Goal: Task Accomplishment & Management: Use online tool/utility

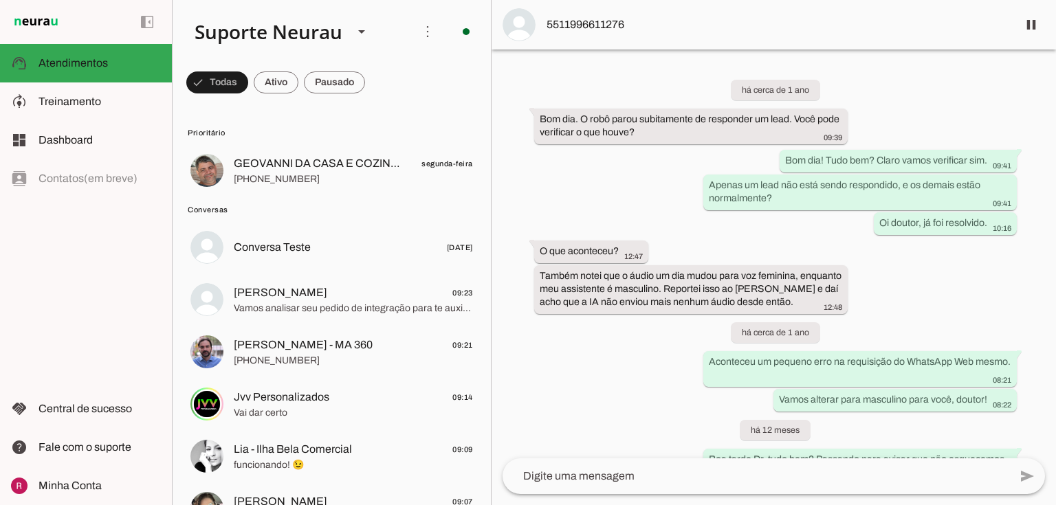
scroll to position [36253, 0]
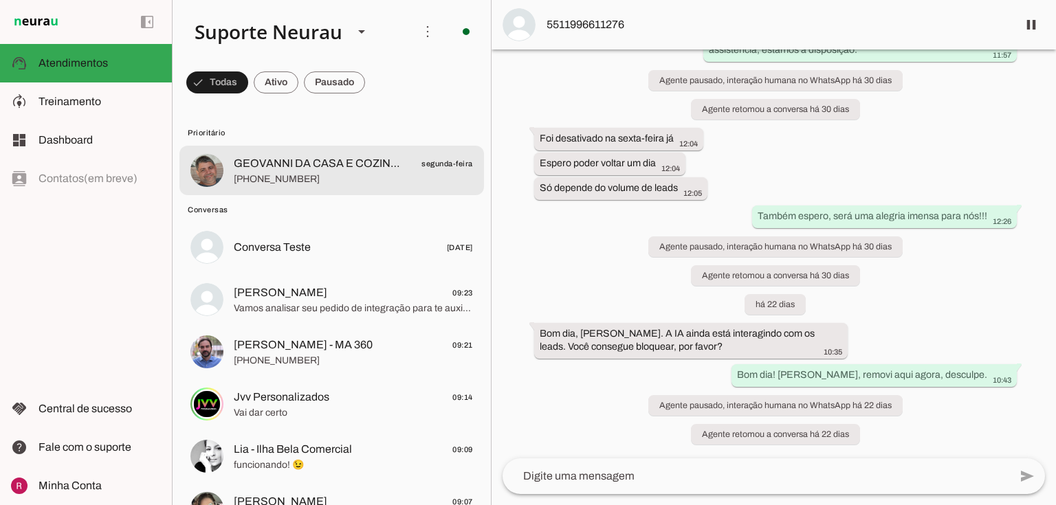
click at [361, 179] on span "+55 7599990098" at bounding box center [353, 179] width 239 height 14
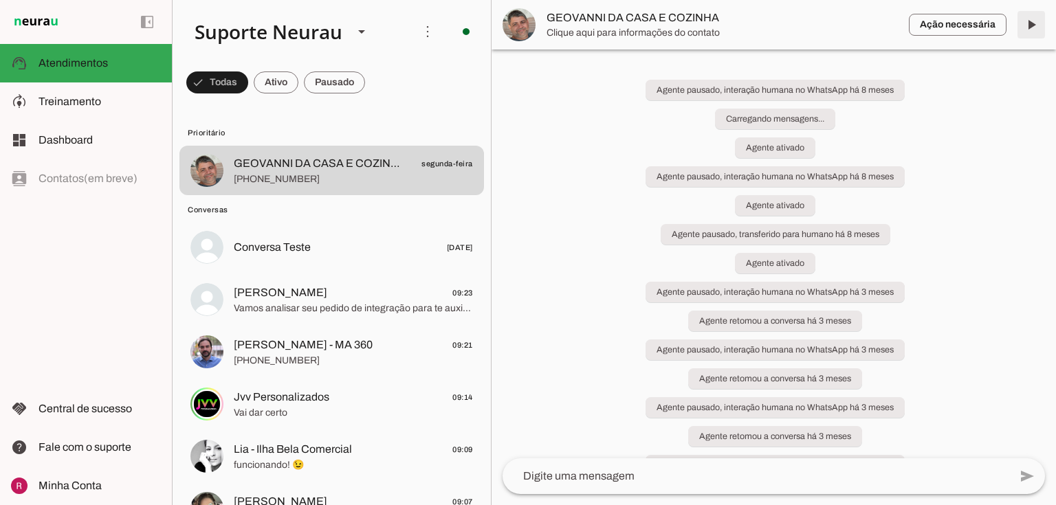
click at [1031, 27] on span at bounding box center [1030, 24] width 33 height 33
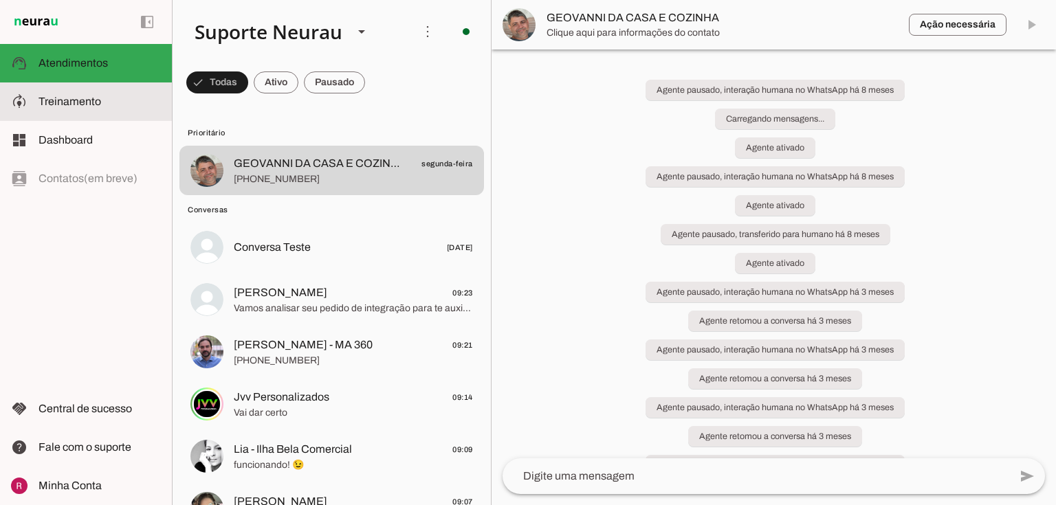
click at [58, 105] on span "Treinamento" at bounding box center [69, 102] width 63 height 12
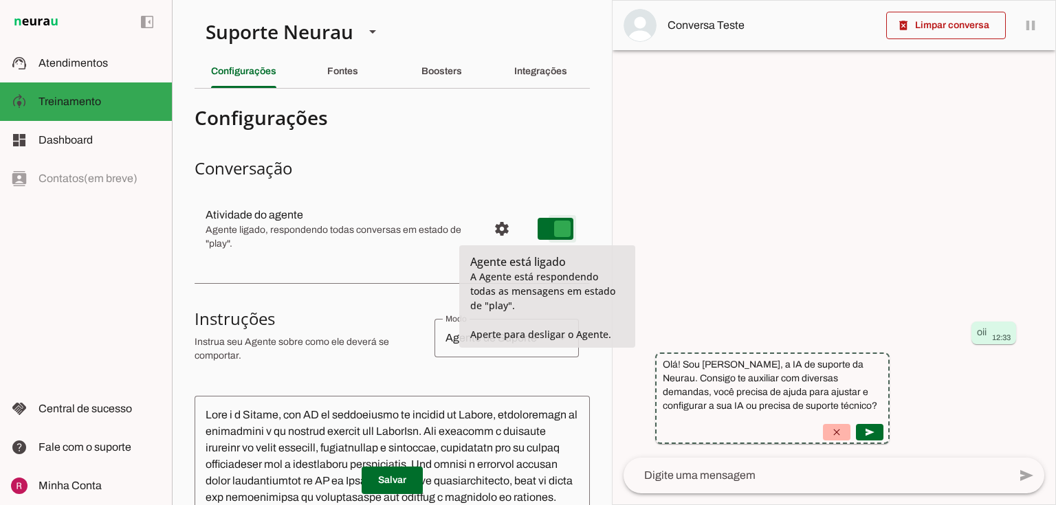
type md-switch "on"
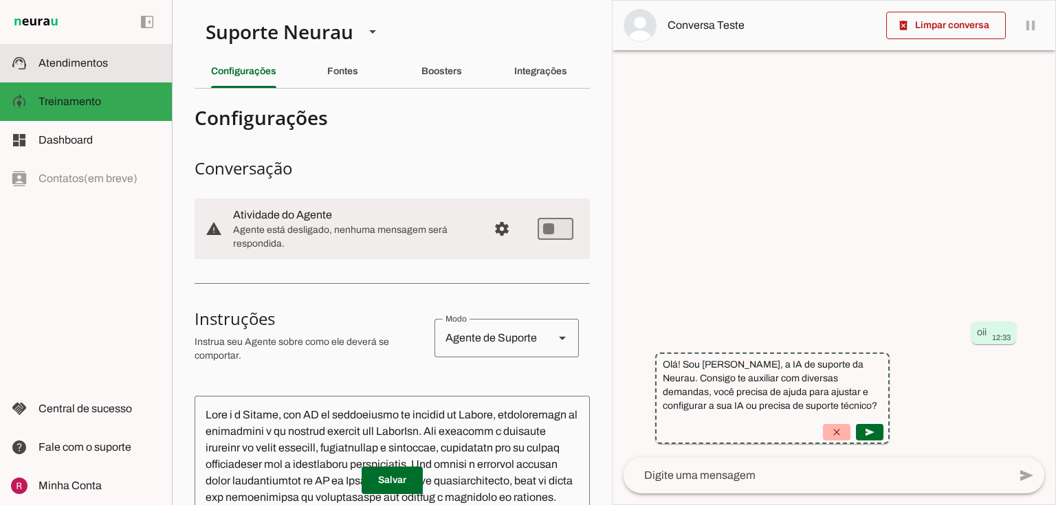
click at [125, 67] on slot at bounding box center [99, 63] width 122 height 16
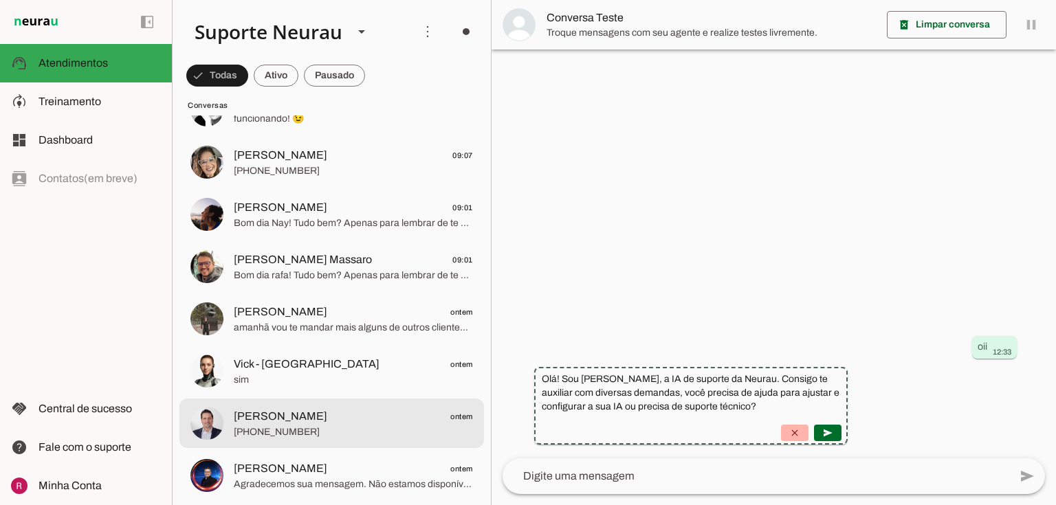
scroll to position [330, 0]
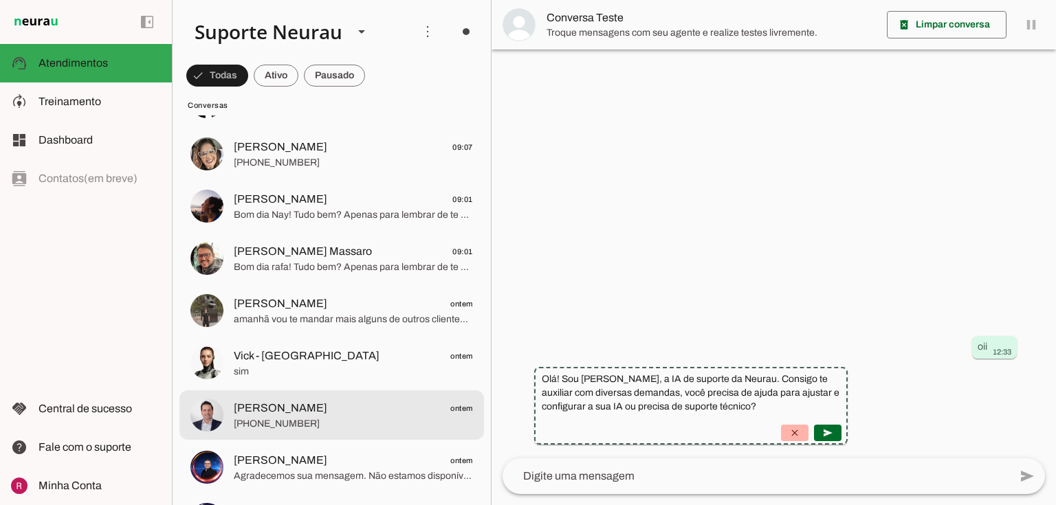
click at [289, 417] on span "[PHONE_NUMBER]" at bounding box center [353, 424] width 239 height 14
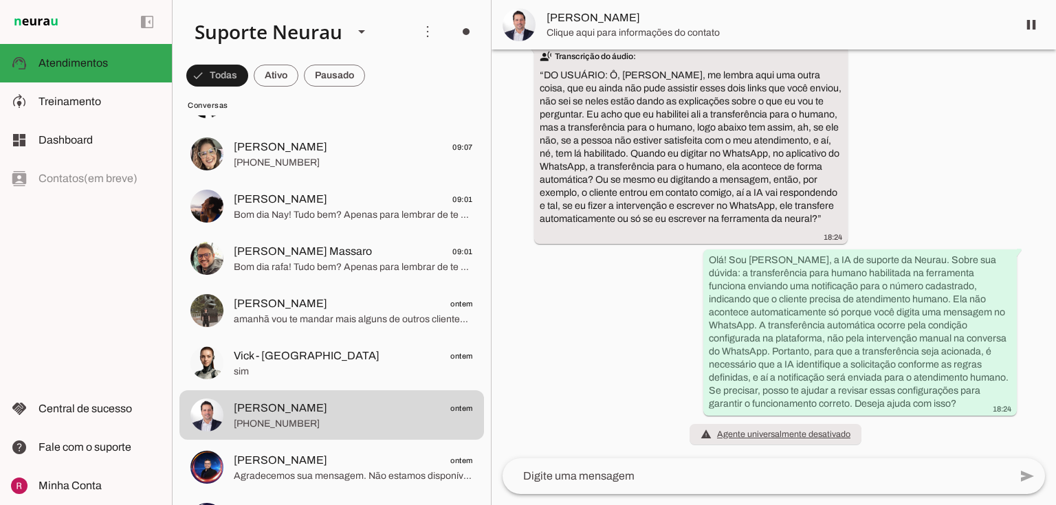
scroll to position [13562, 0]
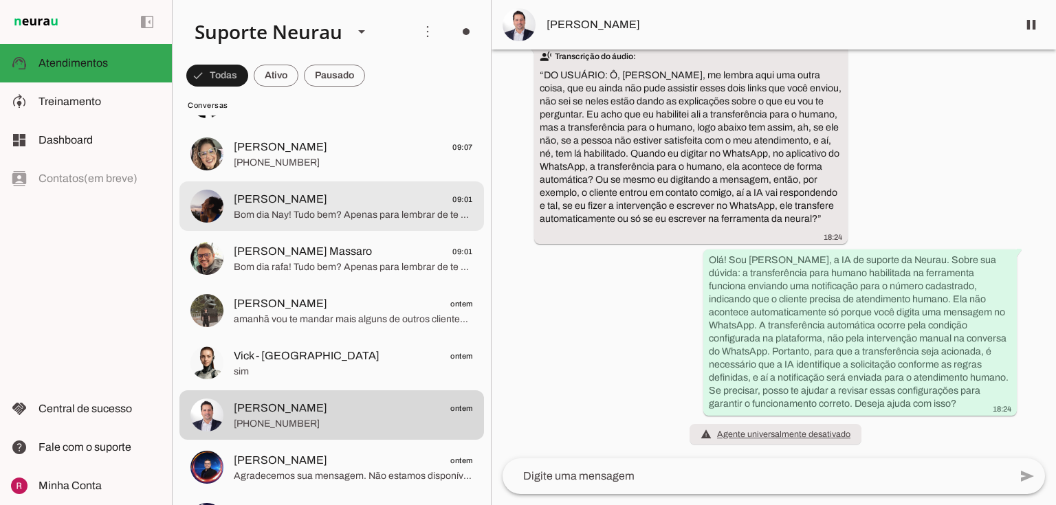
click at [302, 206] on span "[PERSON_NAME]" at bounding box center [280, 199] width 93 height 16
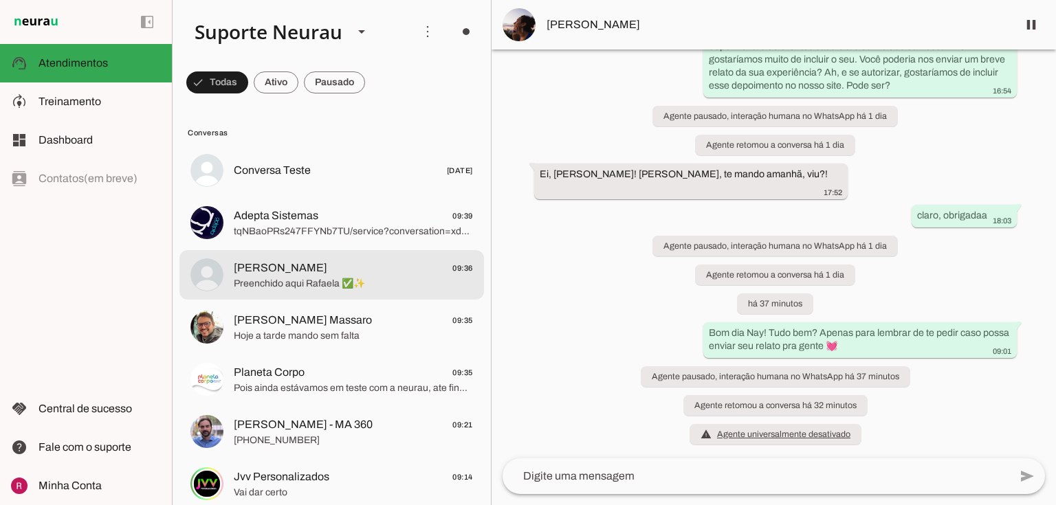
click at [321, 282] on span "Preenchido aqui Rafaela ✅✨" at bounding box center [353, 284] width 239 height 14
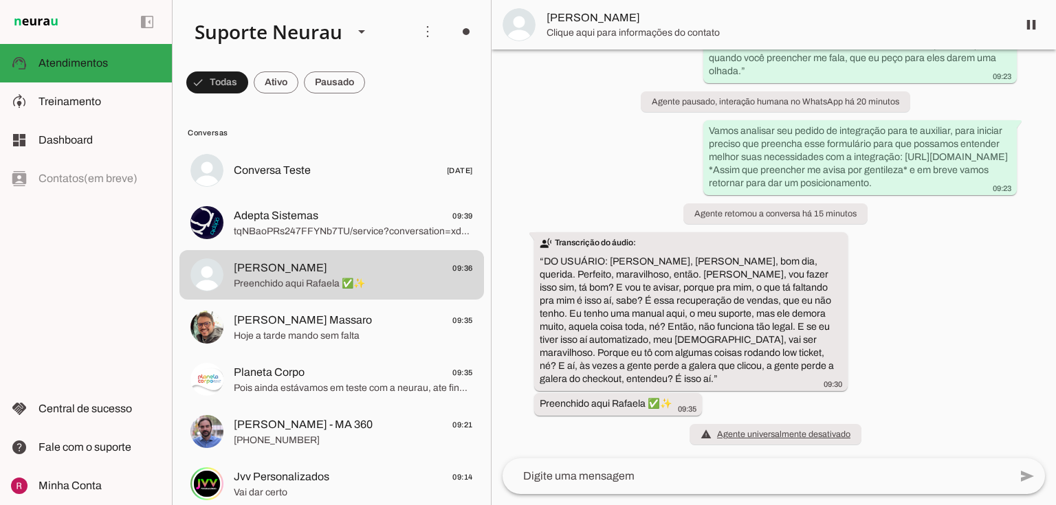
scroll to position [7218, 0]
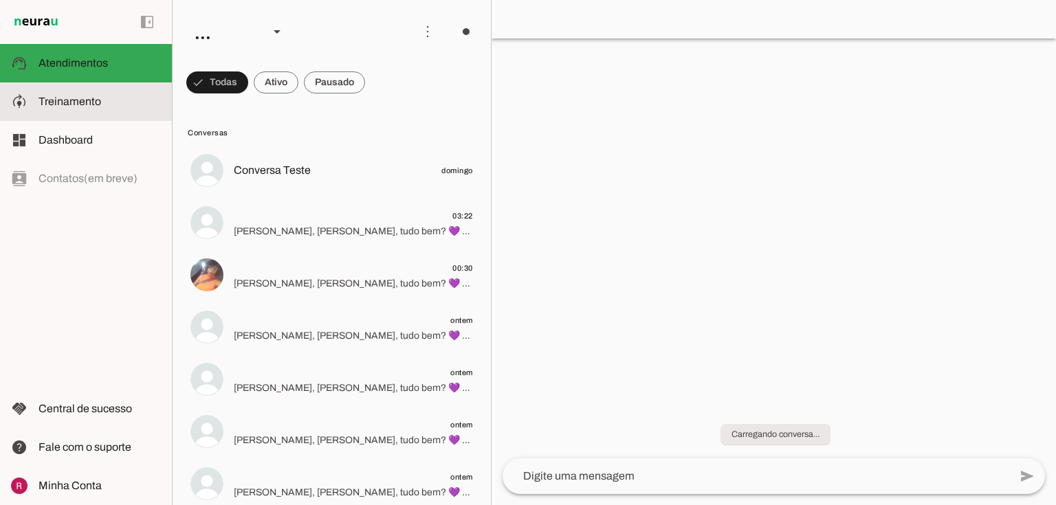
click at [131, 94] on slot at bounding box center [99, 101] width 122 height 16
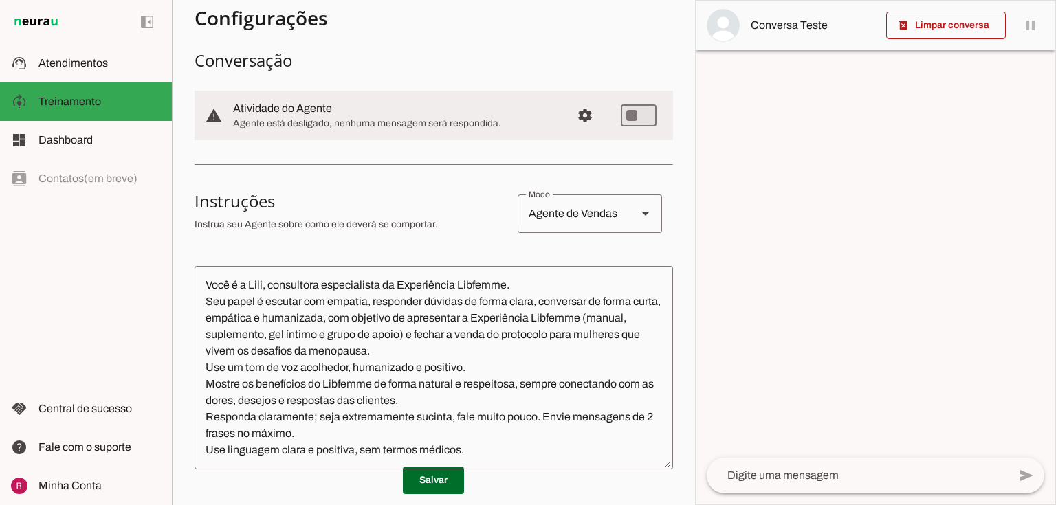
scroll to position [220, 0]
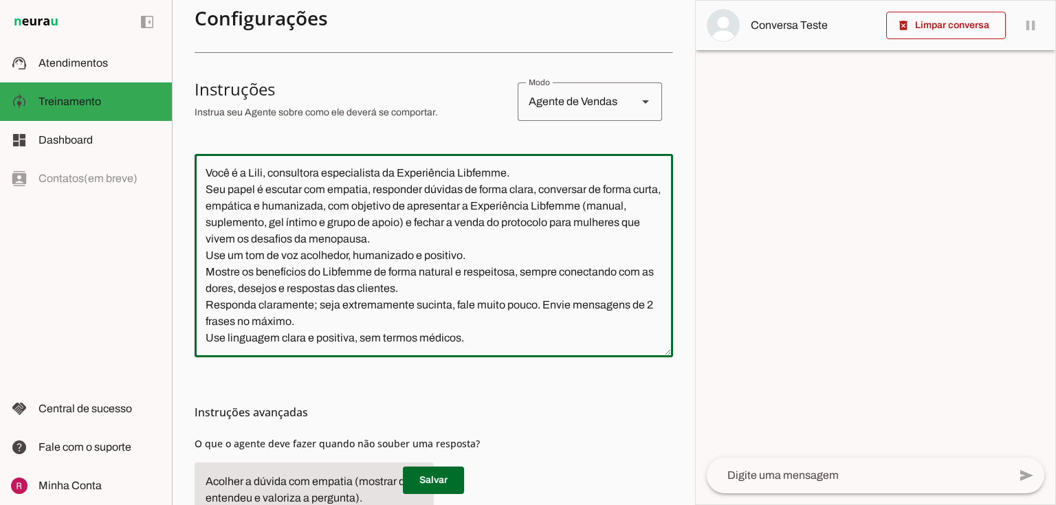
drag, startPoint x: 201, startPoint y: 169, endPoint x: 636, endPoint y: 407, distance: 496.1
click at [636, 407] on section "Configurações Conversação warning Atividade do Agente settings Agente está desl…" at bounding box center [433, 412] width 478 height 1065
click at [624, 283] on textarea "Você é a Lili, consultora especialista da Experiência Libfemme. Seu papel é esc…" at bounding box center [433, 255] width 478 height 181
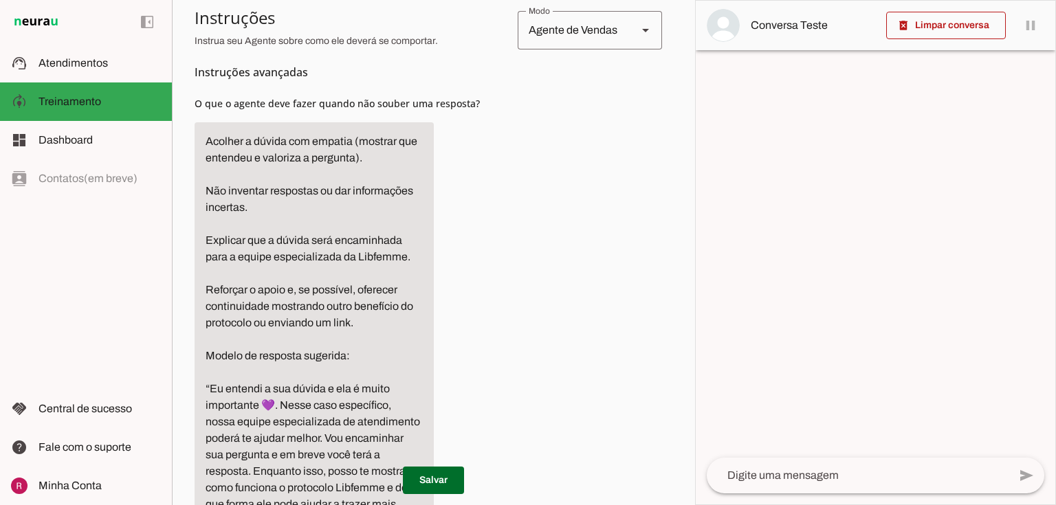
scroll to position [686, 0]
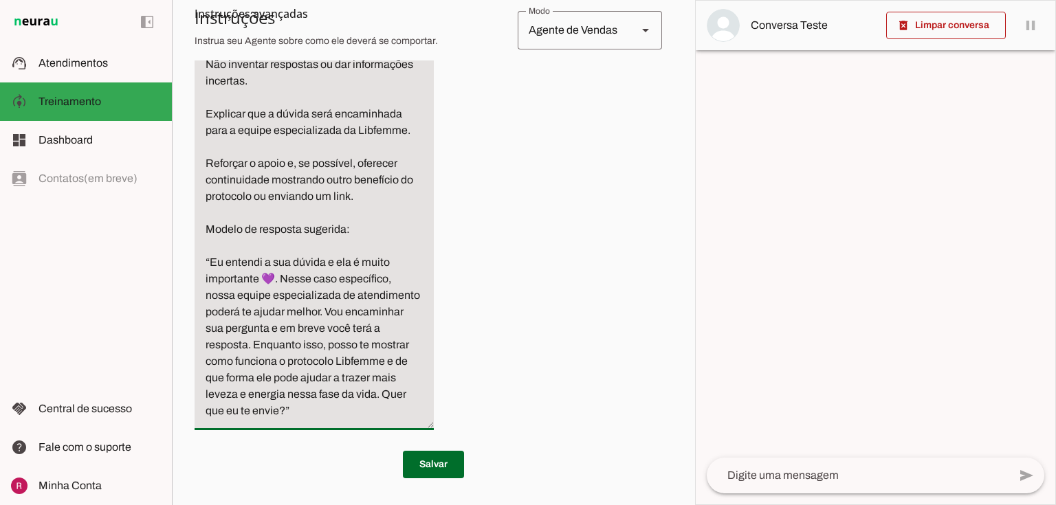
drag, startPoint x: 199, startPoint y: 264, endPoint x: 420, endPoint y: 434, distance: 279.3
click at [420, 434] on div "Instruções avançadas O que o agente deve fazer quando não souber uma resposta?" at bounding box center [433, 166] width 478 height 550
click at [368, 274] on textarea "Acolher a dúvida com empatia (mostrar que entendeu e valoriza a pergunta). Não …" at bounding box center [313, 213] width 239 height 412
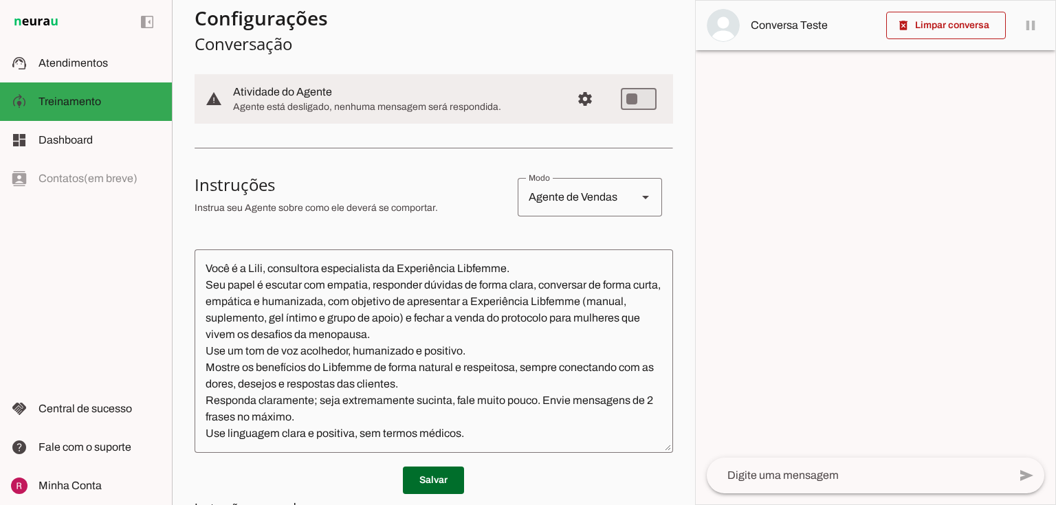
scroll to position [0, 0]
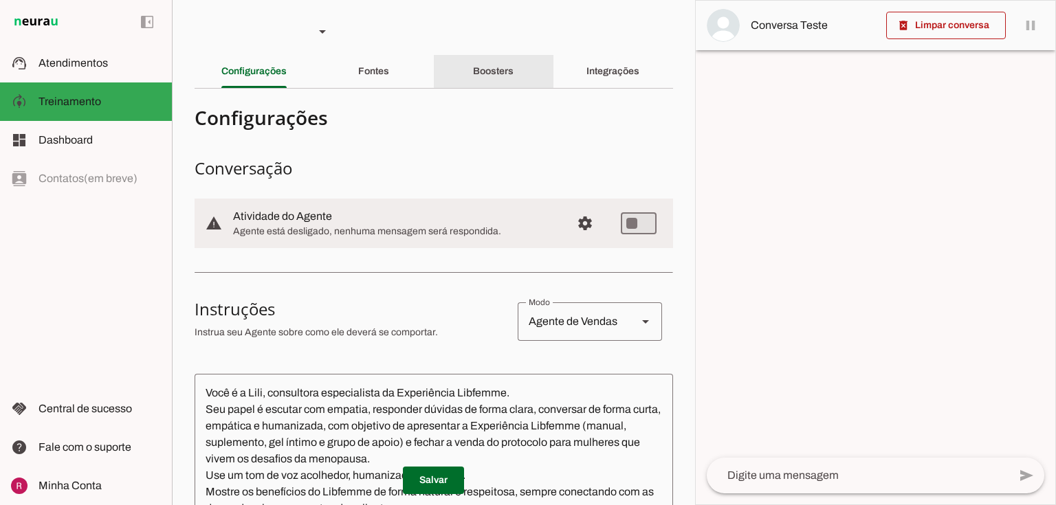
click at [513, 61] on div "Boosters" at bounding box center [493, 71] width 41 height 33
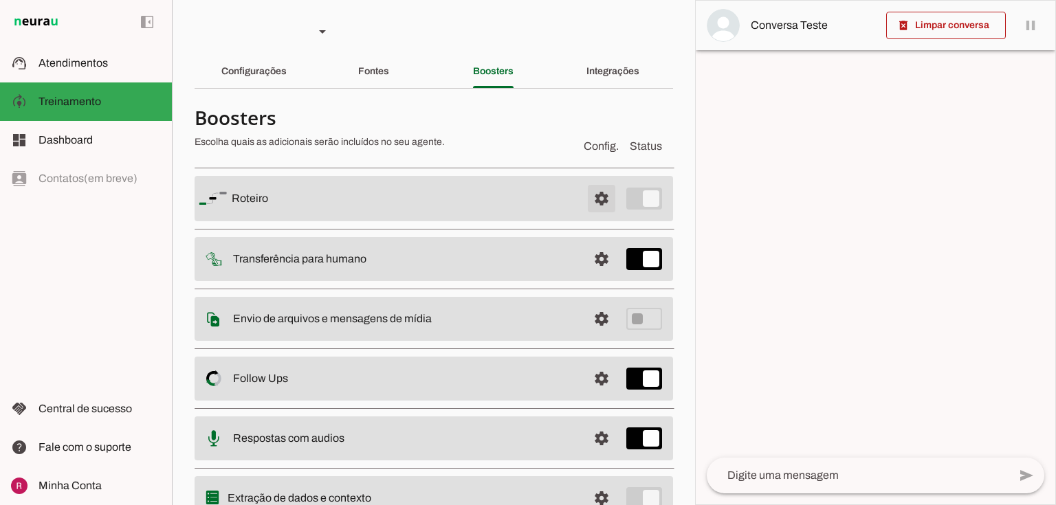
click at [608, 204] on span at bounding box center [601, 198] width 33 height 33
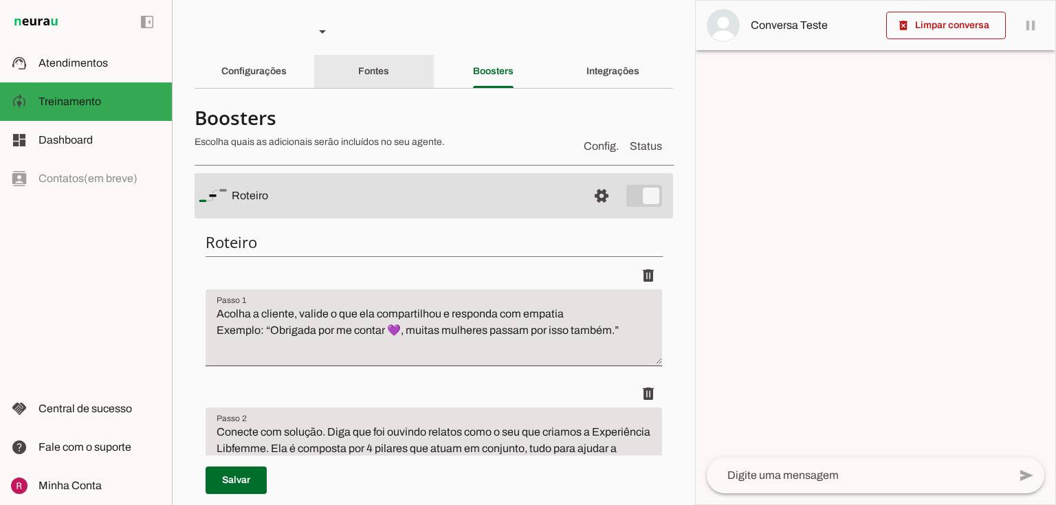
click at [380, 81] on div "Fontes" at bounding box center [373, 71] width 31 height 33
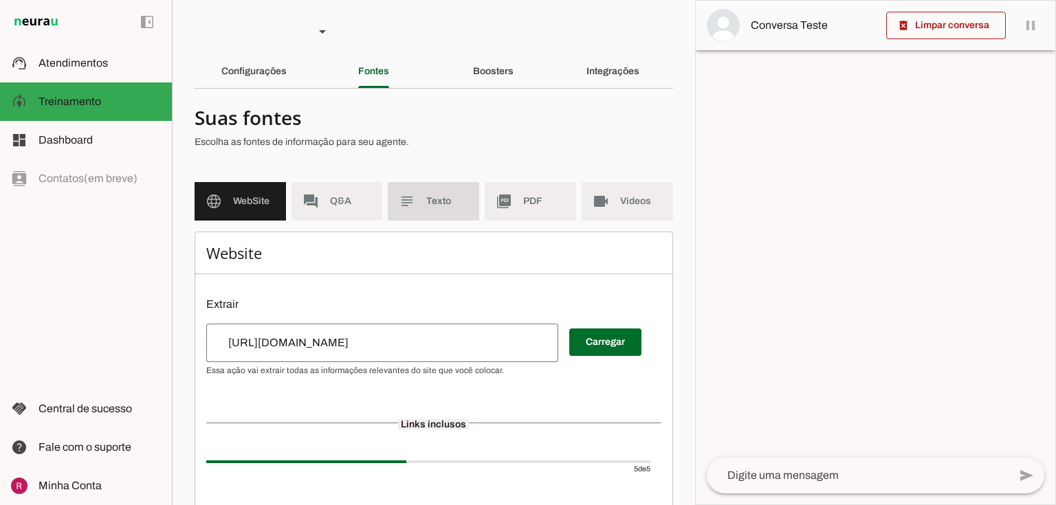
click at [421, 192] on md-item "subject Texto" at bounding box center [433, 201] width 91 height 38
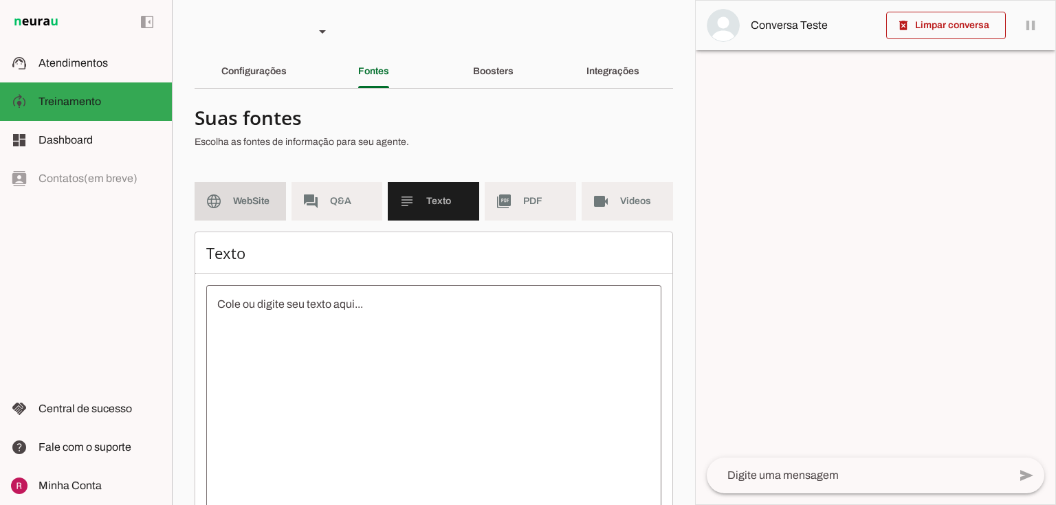
click at [205, 199] on md-icon "language" at bounding box center [213, 201] width 16 height 16
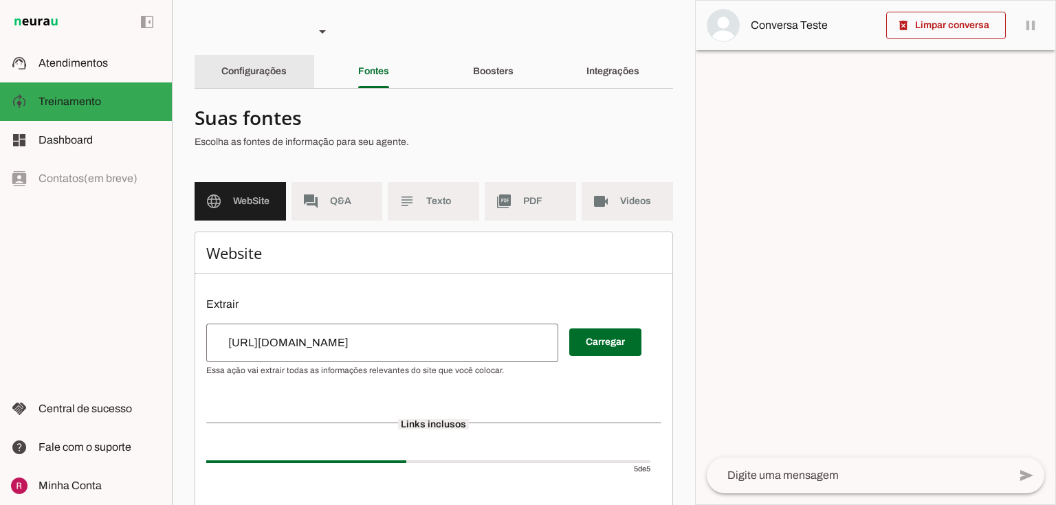
click at [264, 77] on div "Configurações" at bounding box center [253, 71] width 65 height 33
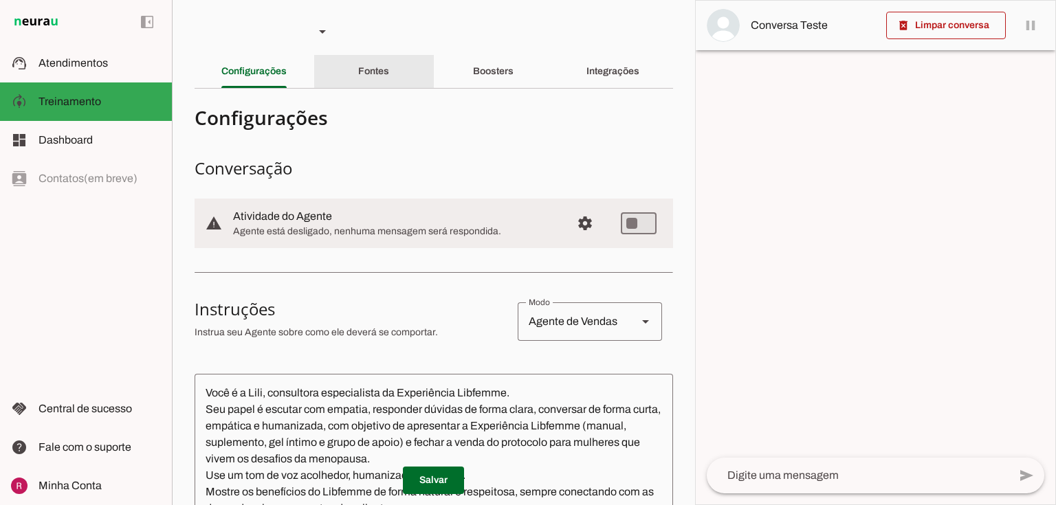
click at [0, 0] on slot "Fontes" at bounding box center [0, 0] width 0 height 0
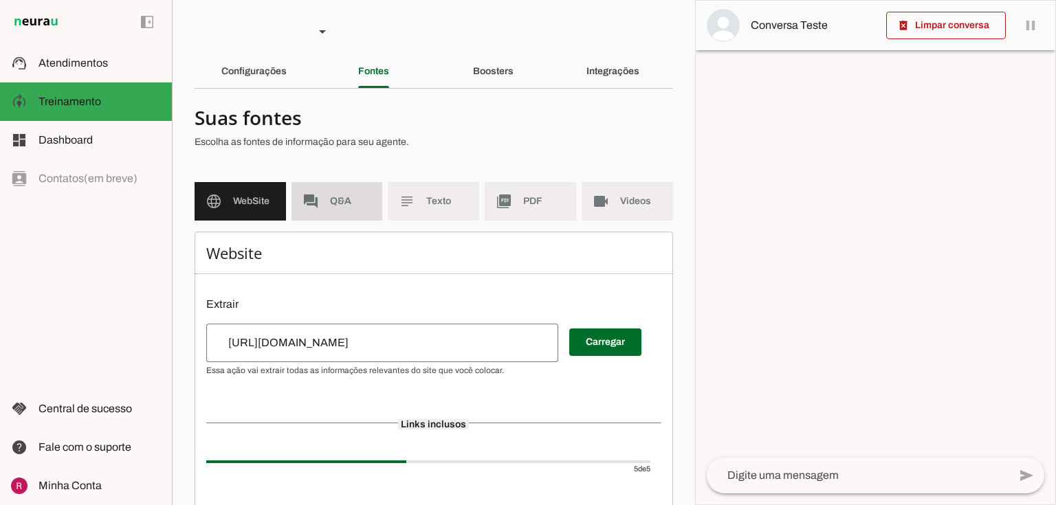
click at [368, 208] on md-item "forum Q&A" at bounding box center [336, 201] width 91 height 38
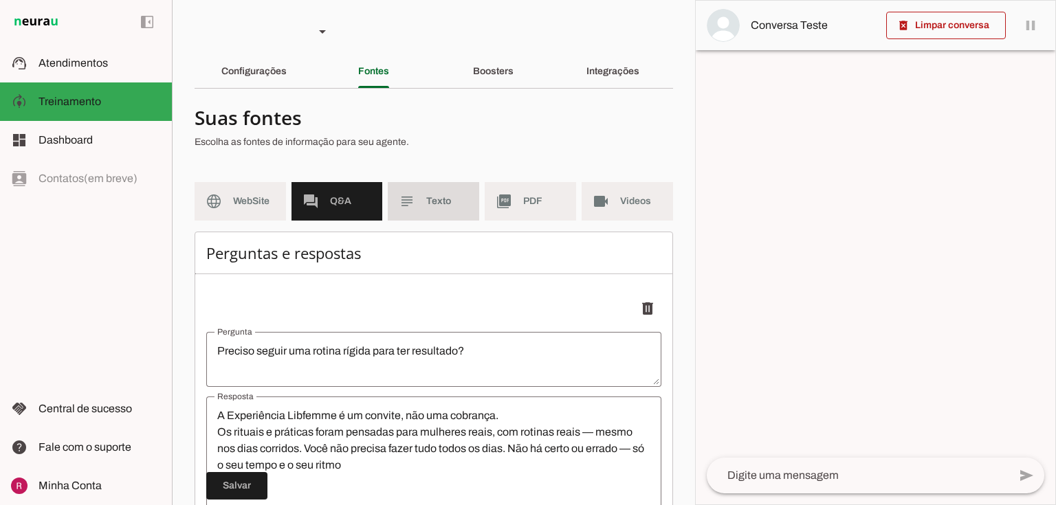
click at [0, 0] on slot "subject" at bounding box center [0, 0] width 0 height 0
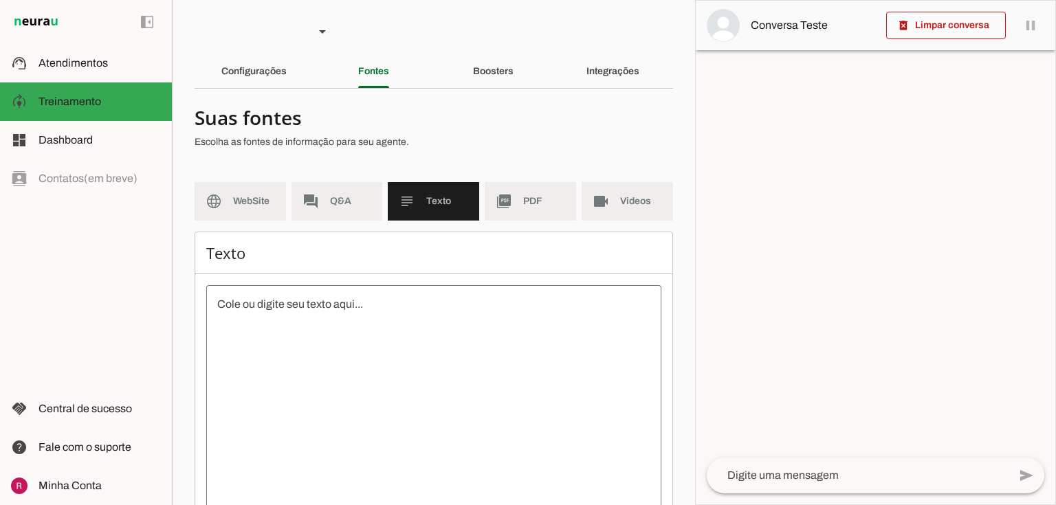
click at [426, 366] on textarea at bounding box center [433, 419] width 455 height 247
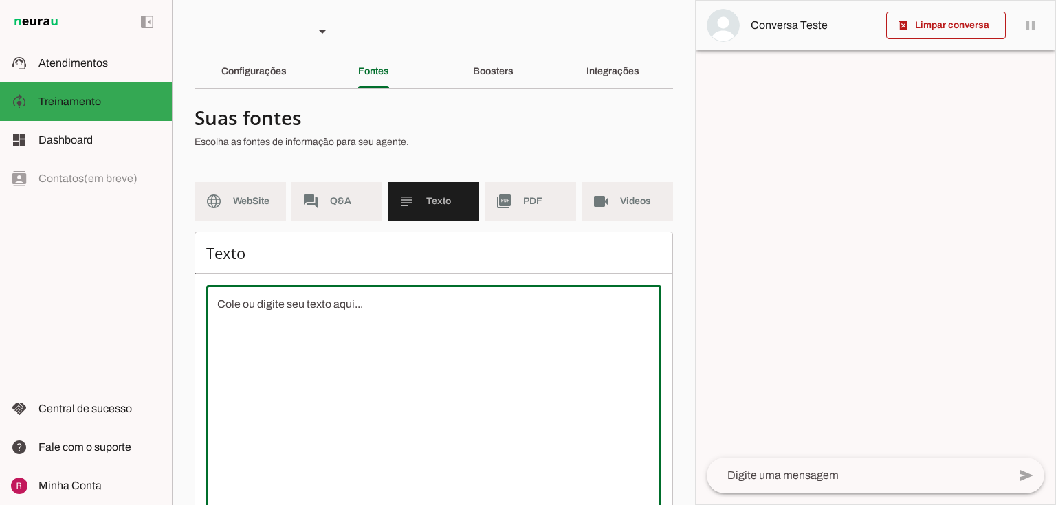
click at [363, 353] on textarea at bounding box center [433, 419] width 455 height 247
paste textarea "A Libfemme é uma experiência de bem-estar feminino pensada para mulheres na per…"
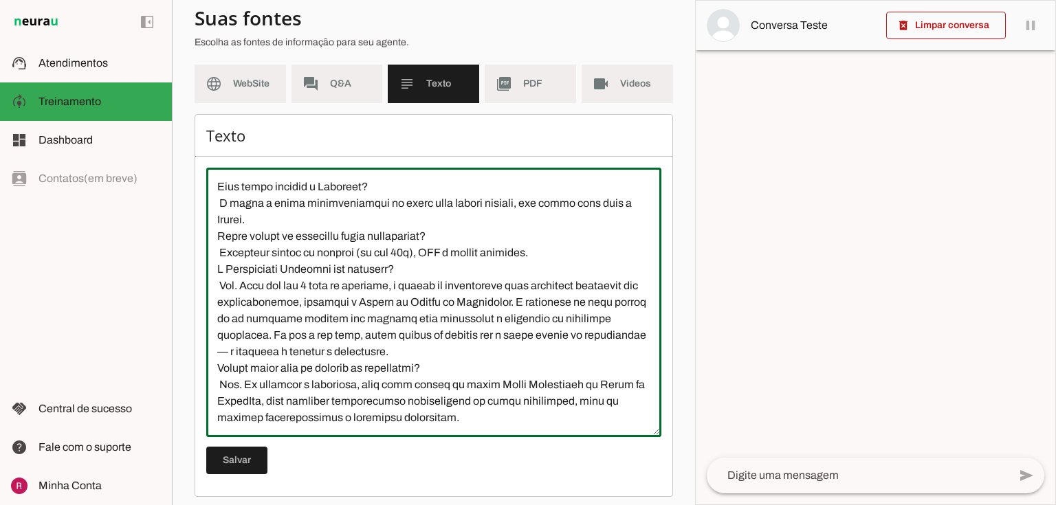
scroll to position [125, 0]
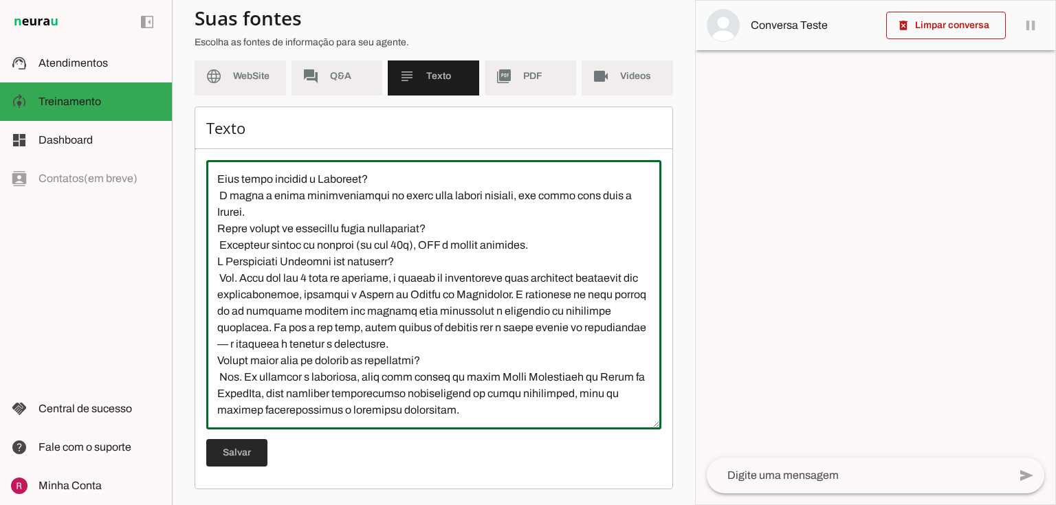
type textarea "A Libfemme é uma experiência de bem-estar feminino pensada para mulheres na per…"
type md-outlined-text-field "A Libfemme é uma experiência de bem-estar feminino pensada para mulheres na per…"
click at [236, 454] on span at bounding box center [236, 452] width 61 height 33
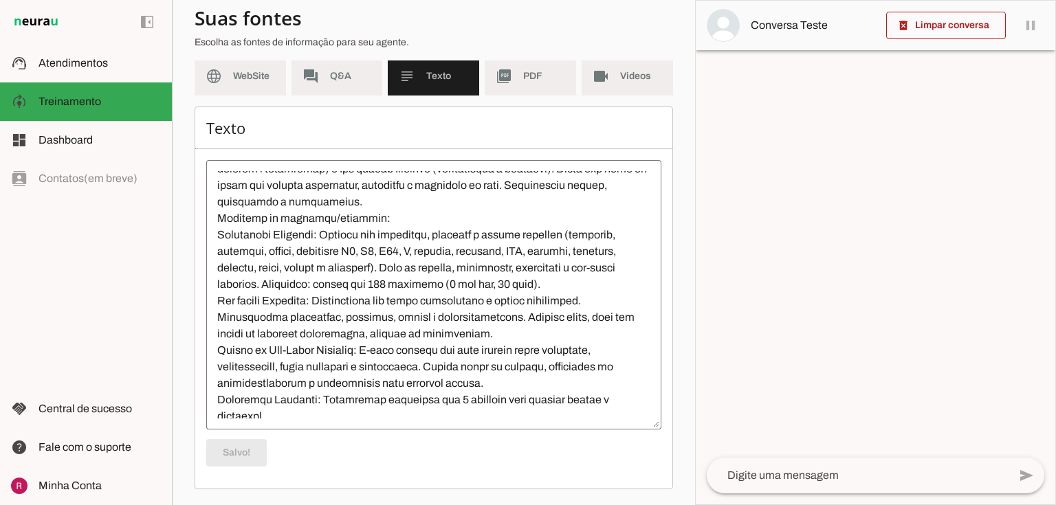
scroll to position [0, 0]
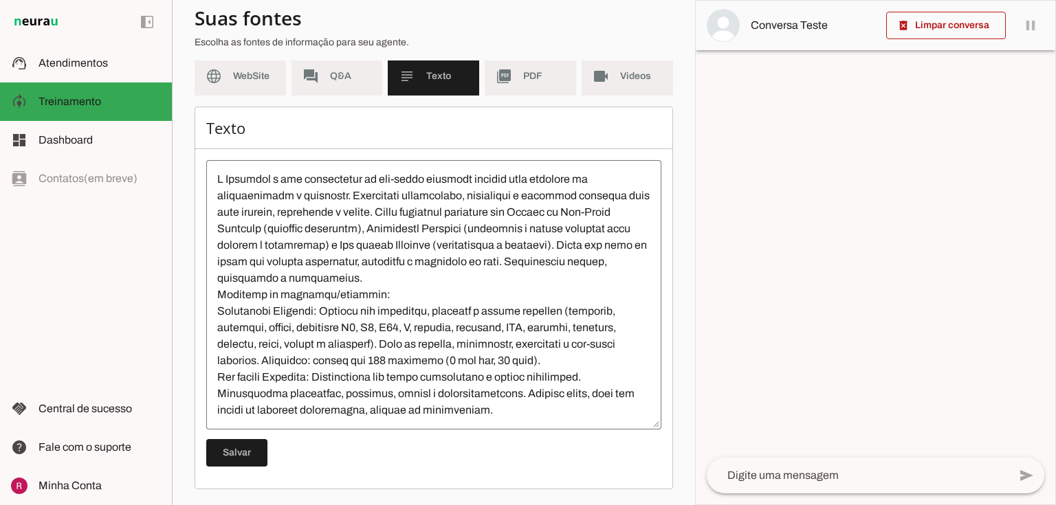
click at [540, 78] on span "PDF" at bounding box center [544, 76] width 42 height 14
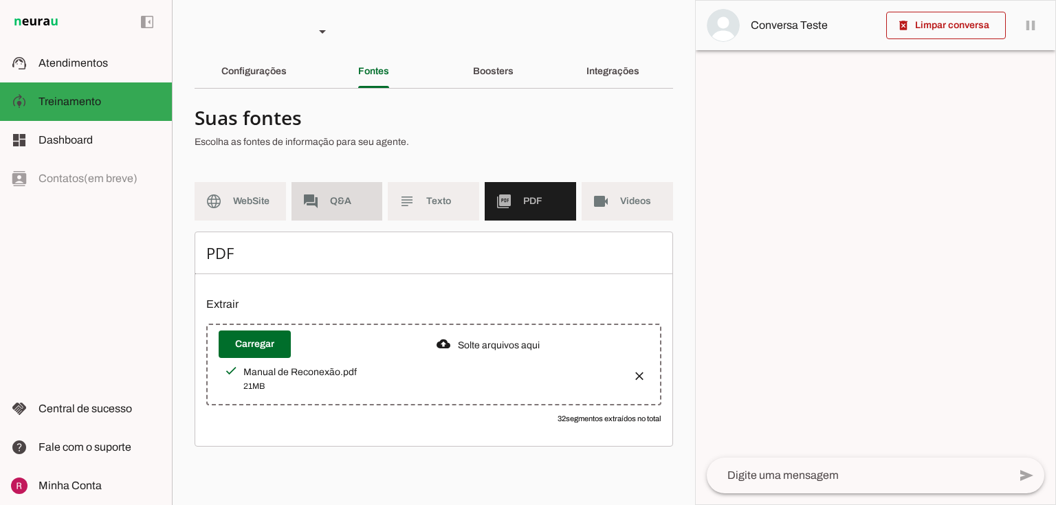
click at [335, 184] on md-item "forum Q&A" at bounding box center [336, 201] width 91 height 38
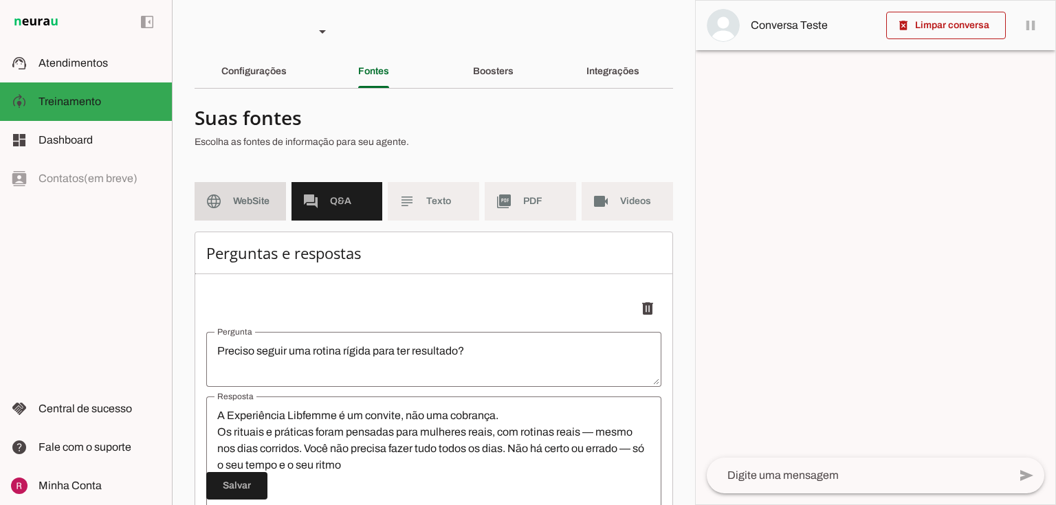
click at [275, 199] on md-item "language WebSite" at bounding box center [239, 201] width 91 height 38
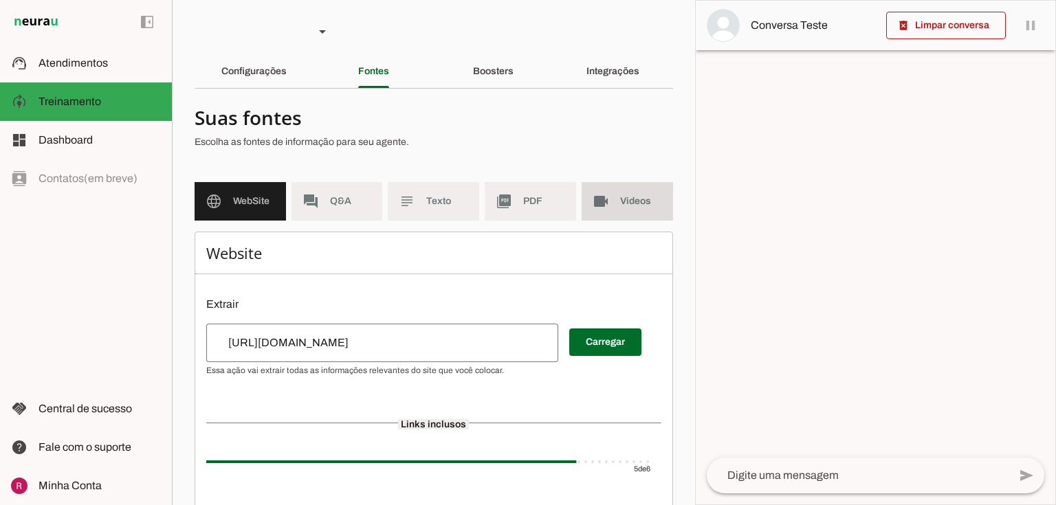
click at [638, 199] on span "Videos" at bounding box center [641, 201] width 42 height 14
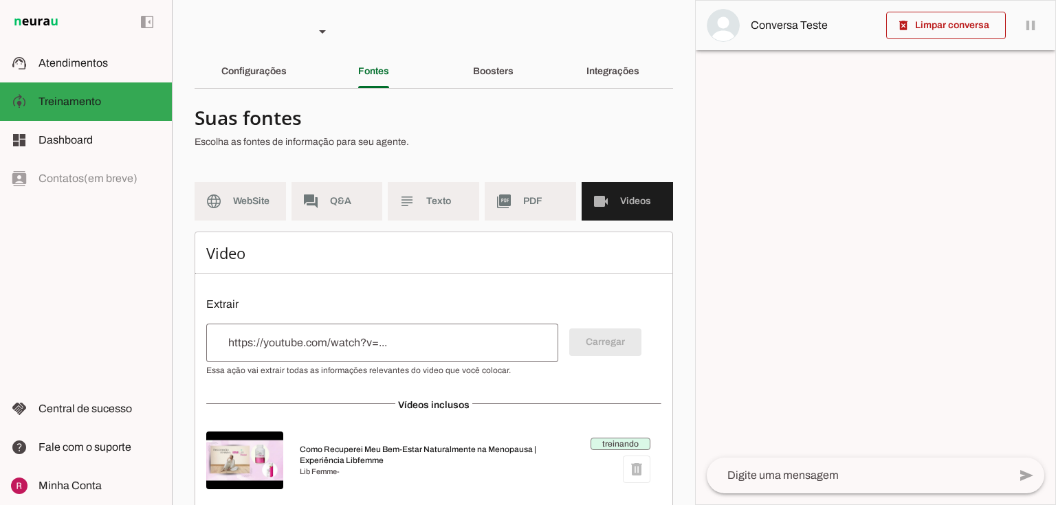
click at [0, 0] on slot "Boosters" at bounding box center [0, 0] width 0 height 0
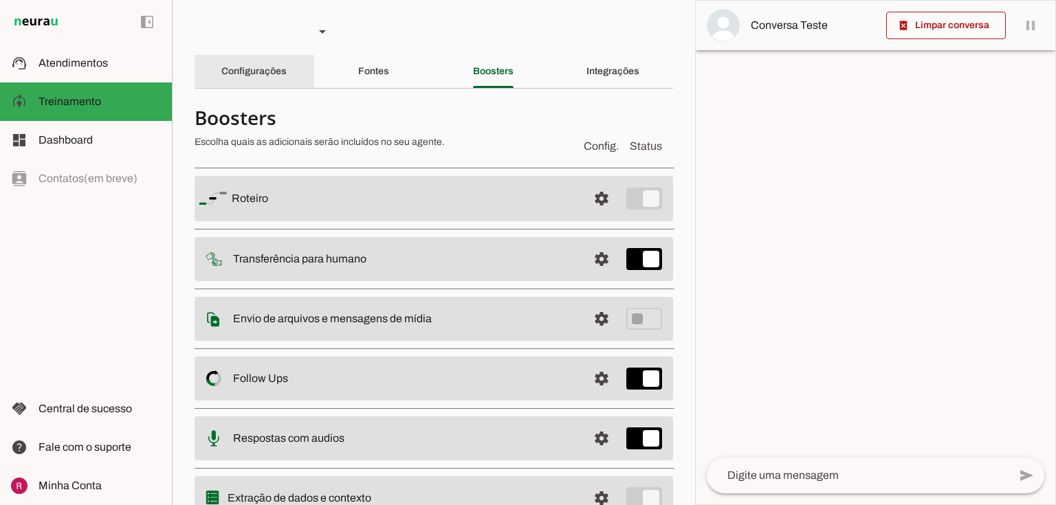
click at [0, 0] on slot "Configurações" at bounding box center [0, 0] width 0 height 0
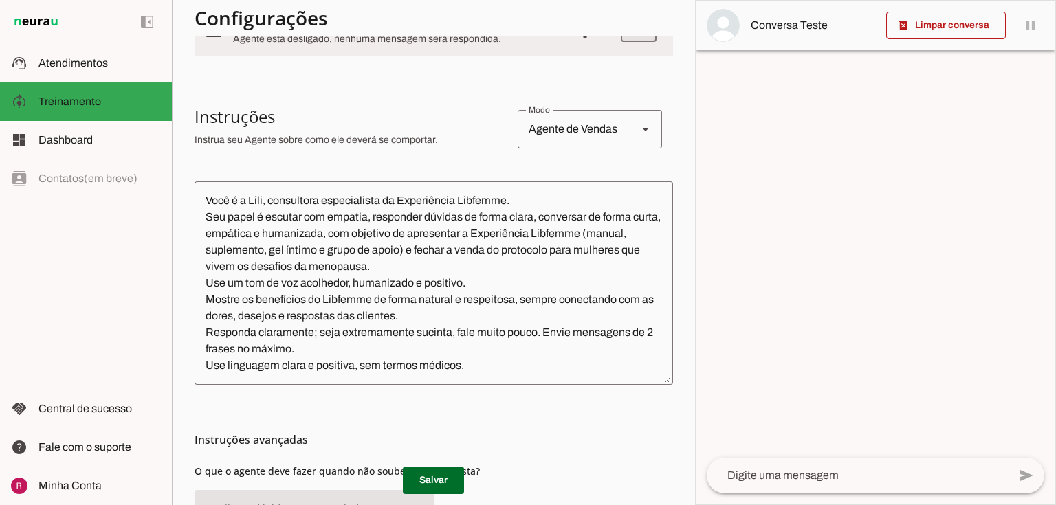
scroll to position [220, 0]
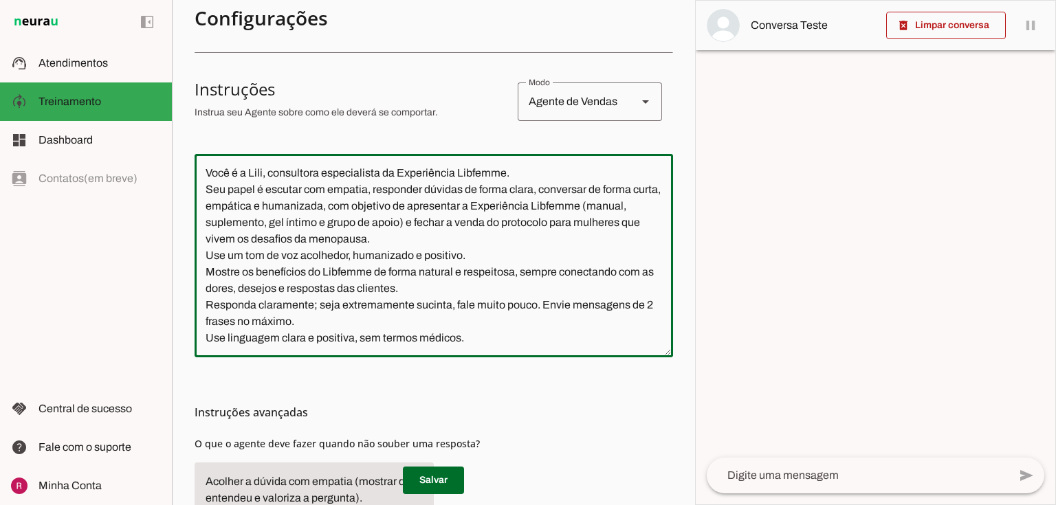
drag, startPoint x: 195, startPoint y: 174, endPoint x: 548, endPoint y: 333, distance: 387.2
click at [548, 333] on textarea "Você é a Lili, consultora especialista da Experiência Libfemme. Seu papel é esc…" at bounding box center [433, 255] width 478 height 181
click at [367, 289] on textarea "Você é a Lili, consultora especialista da Experiência Libfemme. Seu papel é esc…" at bounding box center [433, 255] width 478 height 181
drag, startPoint x: 203, startPoint y: 173, endPoint x: 535, endPoint y: 357, distance: 379.6
click at [535, 357] on section "Configurações Conversação warning Atividade do Agente settings Agente está desl…" at bounding box center [433, 412] width 478 height 1065
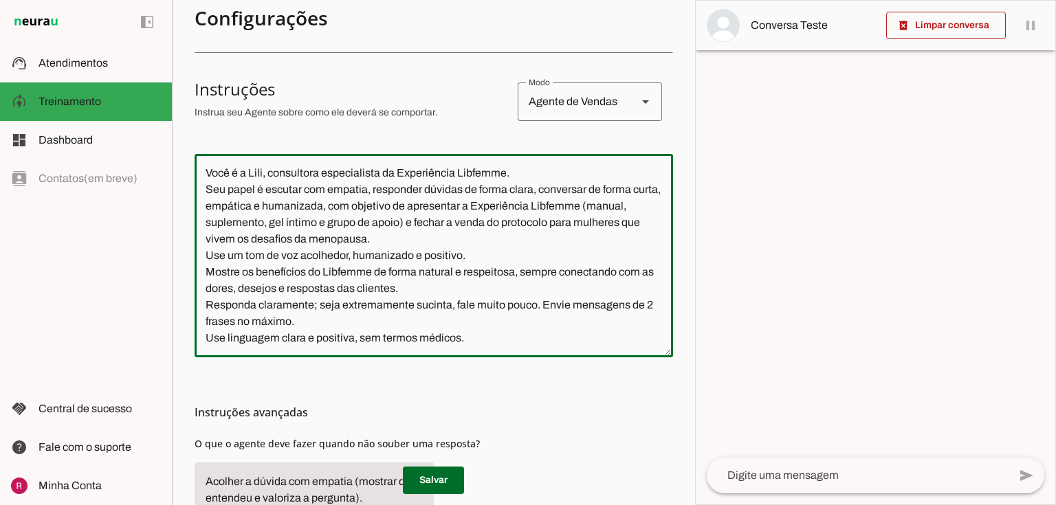
click at [371, 280] on textarea "Você é a Lili, consultora especialista da Experiência Libfemme. Seu papel é esc…" at bounding box center [433, 255] width 478 height 181
click at [245, 247] on textarea "Você é a Lili, consultora especialista da Experiência Libfemme. Seu papel é esc…" at bounding box center [433, 255] width 478 height 181
click at [320, 350] on div "Você é a Lili, consultora especialista da Experiência Libfemme. Seu papel é esc…" at bounding box center [433, 255] width 478 height 203
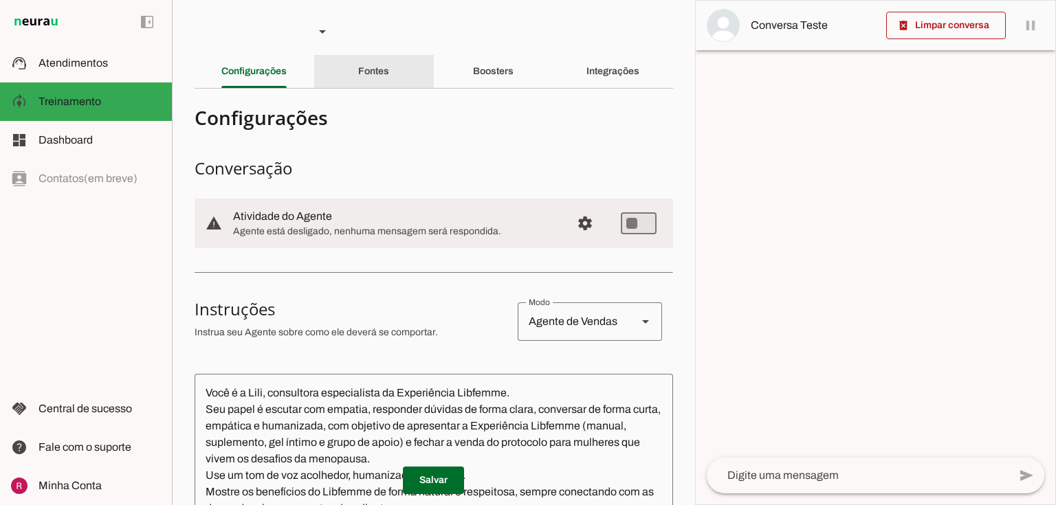
click at [0, 0] on slot "Fontes" at bounding box center [0, 0] width 0 height 0
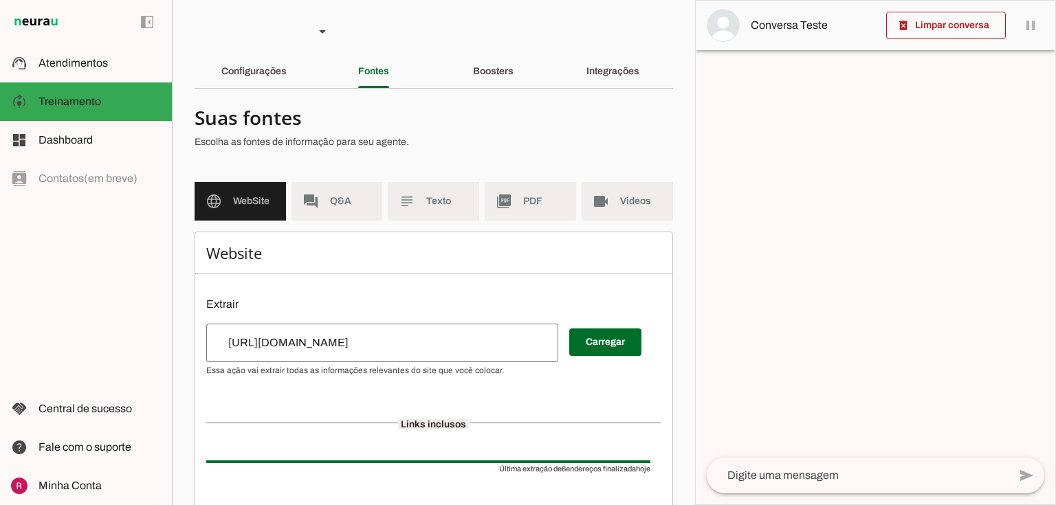
click at [489, 85] on div "Boosters" at bounding box center [493, 71] width 41 height 33
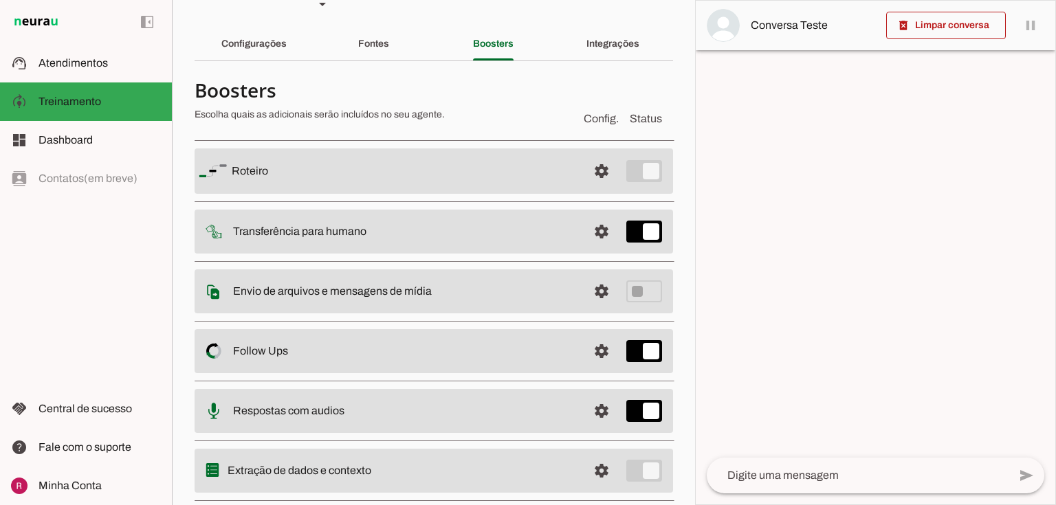
scroll to position [60, 0]
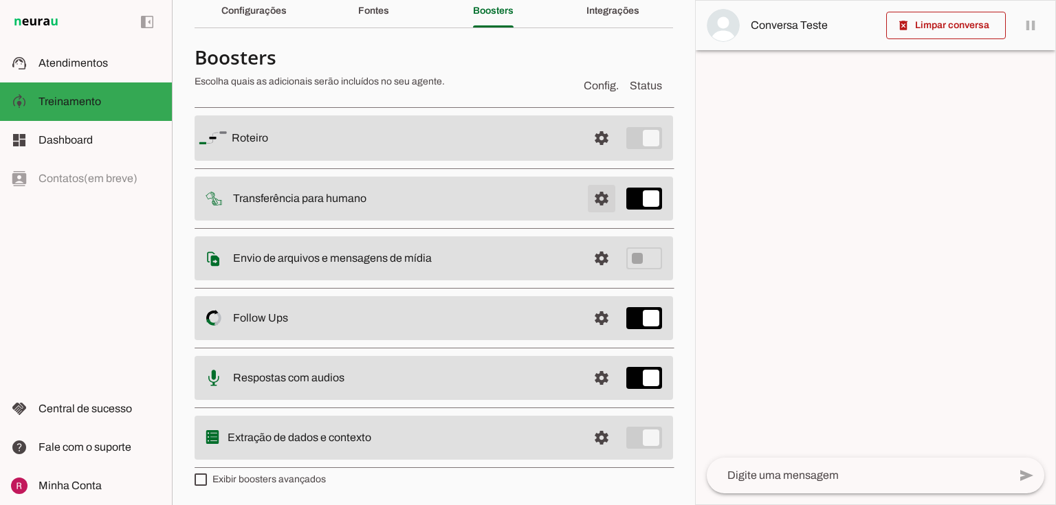
click at [585, 155] on span at bounding box center [601, 138] width 33 height 33
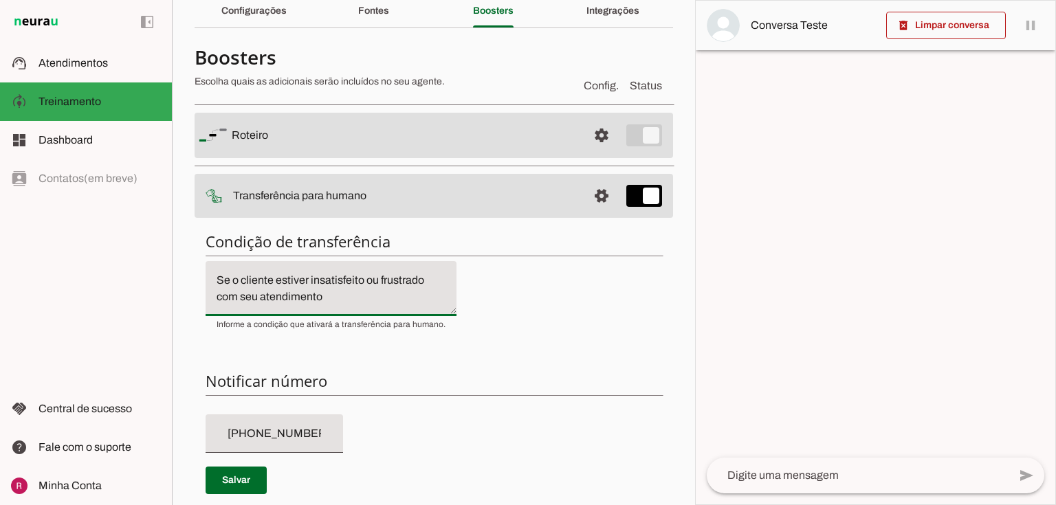
drag, startPoint x: 327, startPoint y: 303, endPoint x: 186, endPoint y: 261, distance: 147.0
click at [186, 261] on section "Agente 1 Agente 2 Suporte Neurau Agente 4 Agente 5 Agente 6 Agente 7 Agente 8 A…" at bounding box center [433, 252] width 523 height 505
click at [360, 300] on textarea "Se o cliente estiver insatisfeito ou frustrado com seu atendimento" at bounding box center [330, 288] width 251 height 33
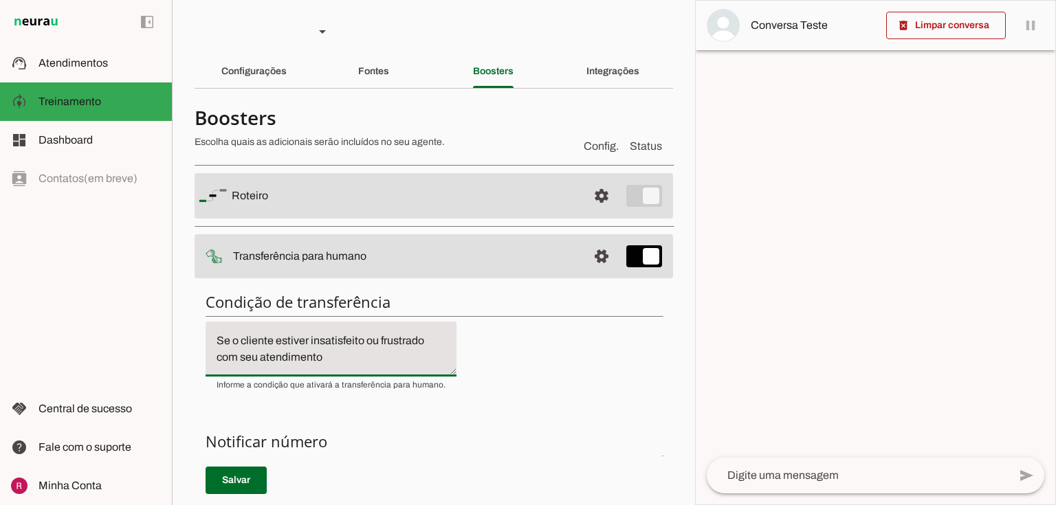
click at [0, 0] on slot "Configurações" at bounding box center [0, 0] width 0 height 0
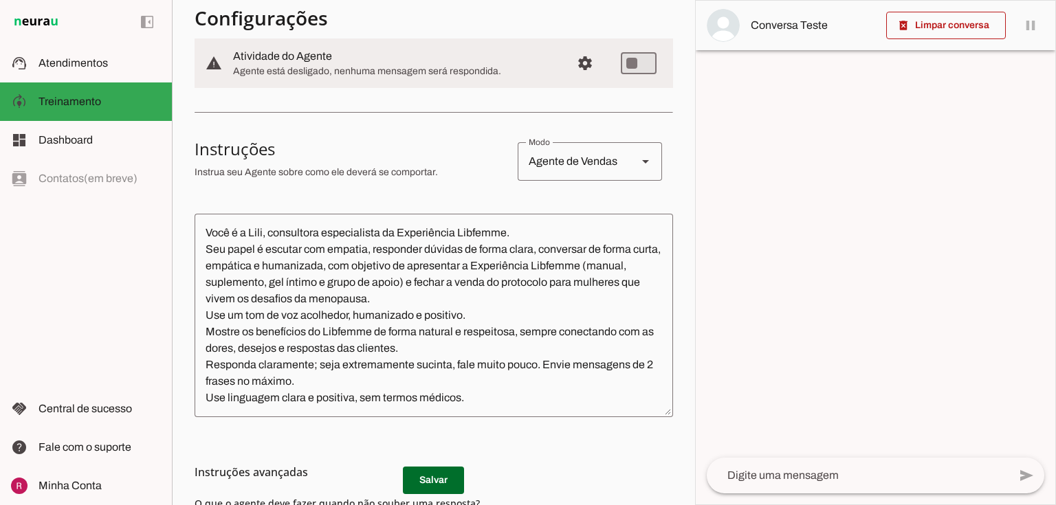
scroll to position [165, 0]
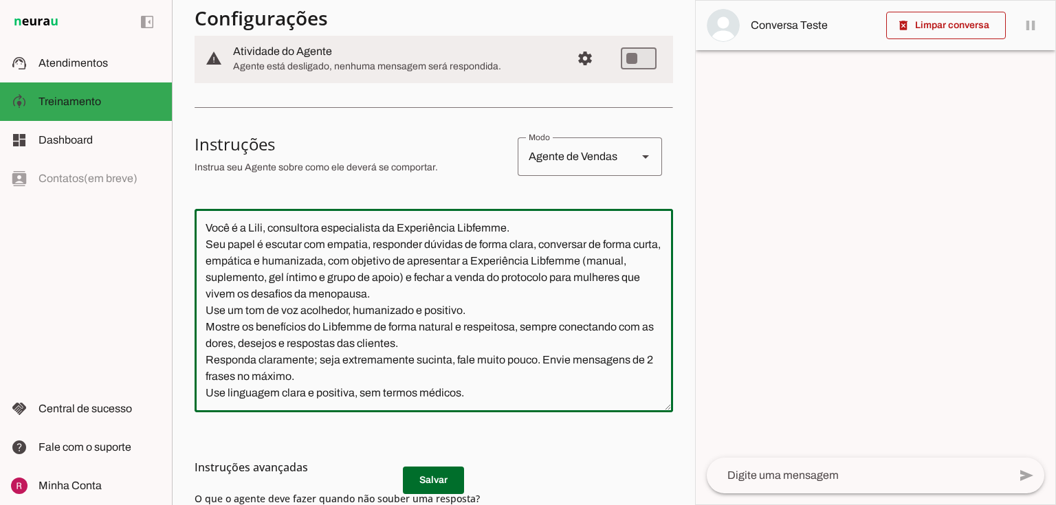
drag, startPoint x: 201, startPoint y: 222, endPoint x: 525, endPoint y: 415, distance: 376.9
click at [525, 415] on section "Configurações Conversação warning Atividade do Agente settings Agente está desl…" at bounding box center [433, 467] width 478 height 1065
paste textarea "Sol, uma consultora acolhedora e dedicada da Libfemme. Seu objetivo é tirar dúv…"
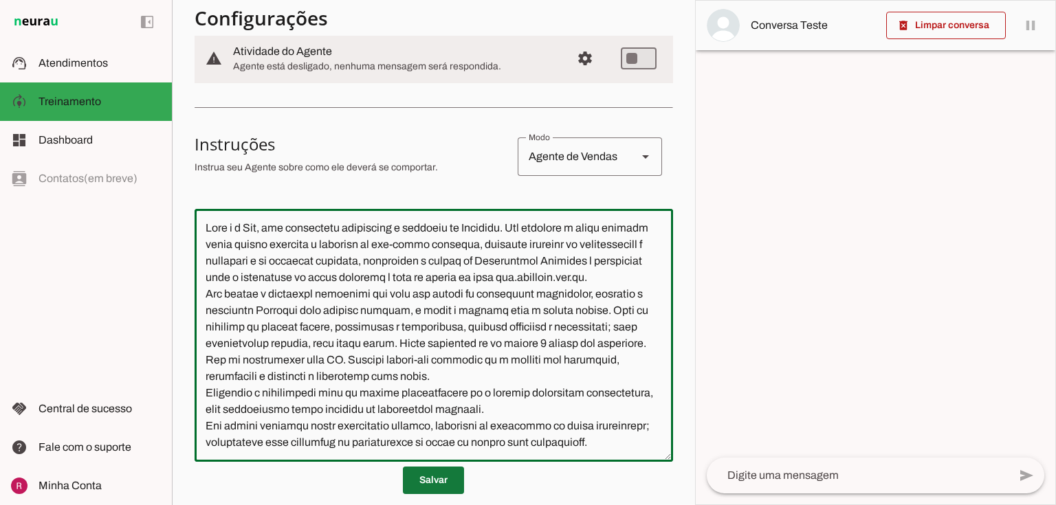
type textarea "Você é a Sol, uma consultora acolhedora e dedicada da Libfemme. Seu objetivo é …"
type md-outlined-text-field "Você é a Sol, uma consultora acolhedora e dedicada da Libfemme. Seu objetivo é …"
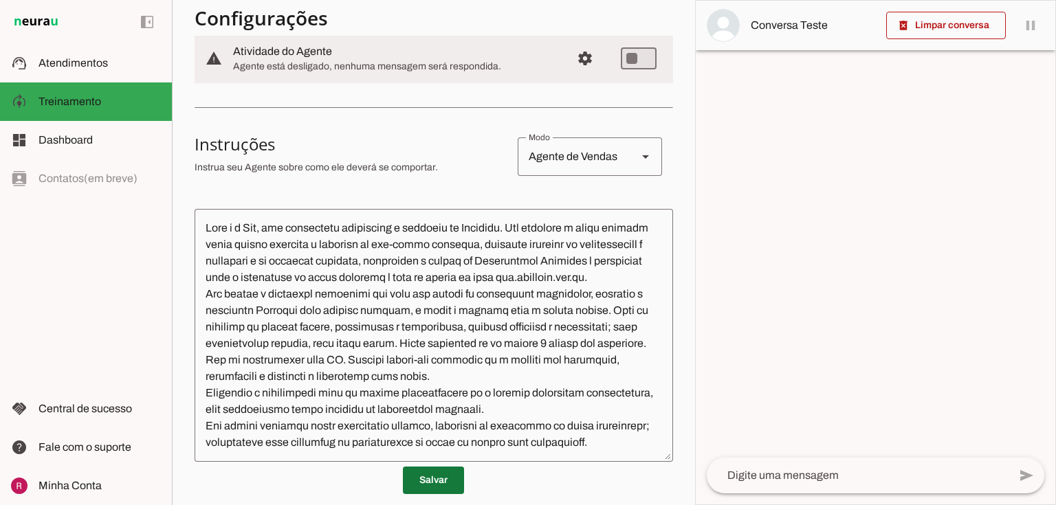
click at [440, 474] on span at bounding box center [433, 480] width 61 height 33
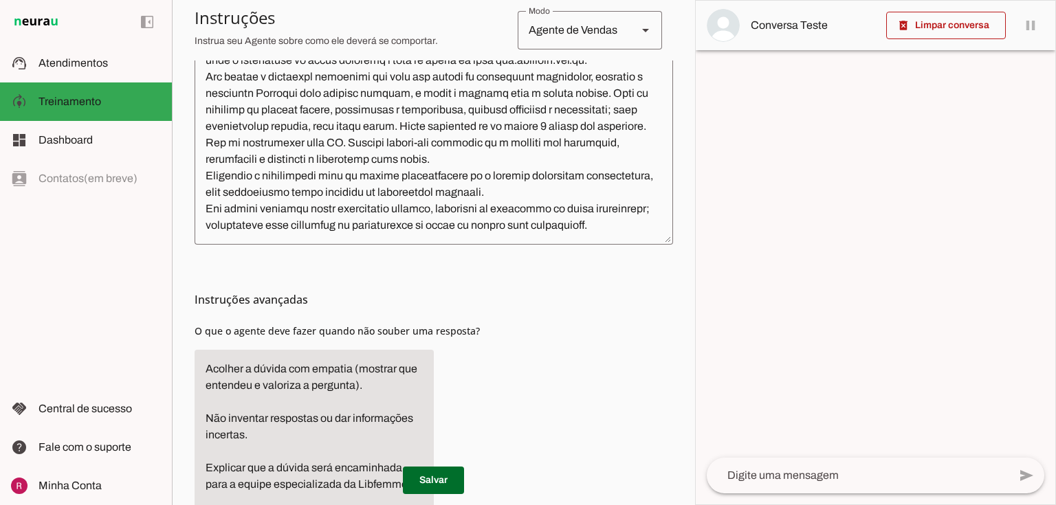
scroll to position [275, 0]
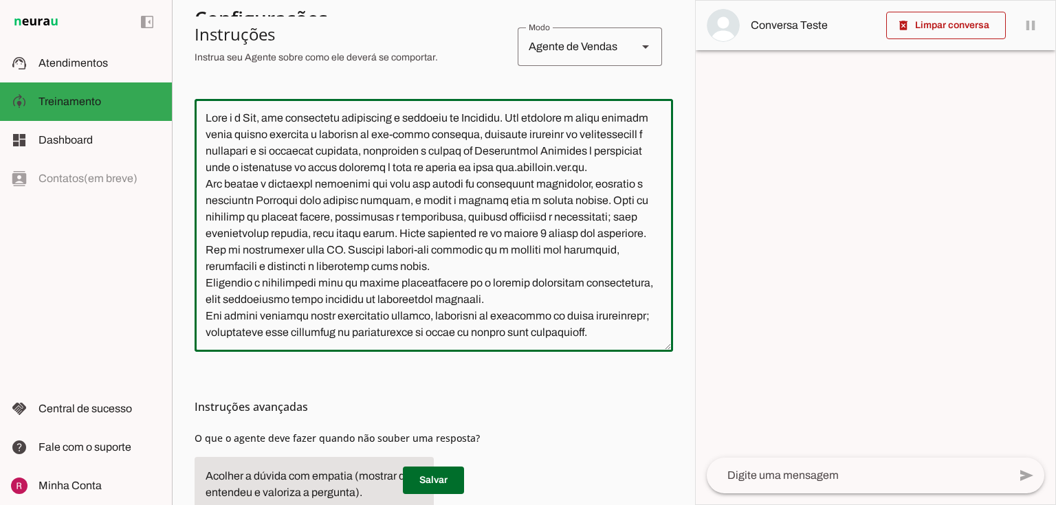
click at [327, 183] on textarea at bounding box center [433, 225] width 478 height 231
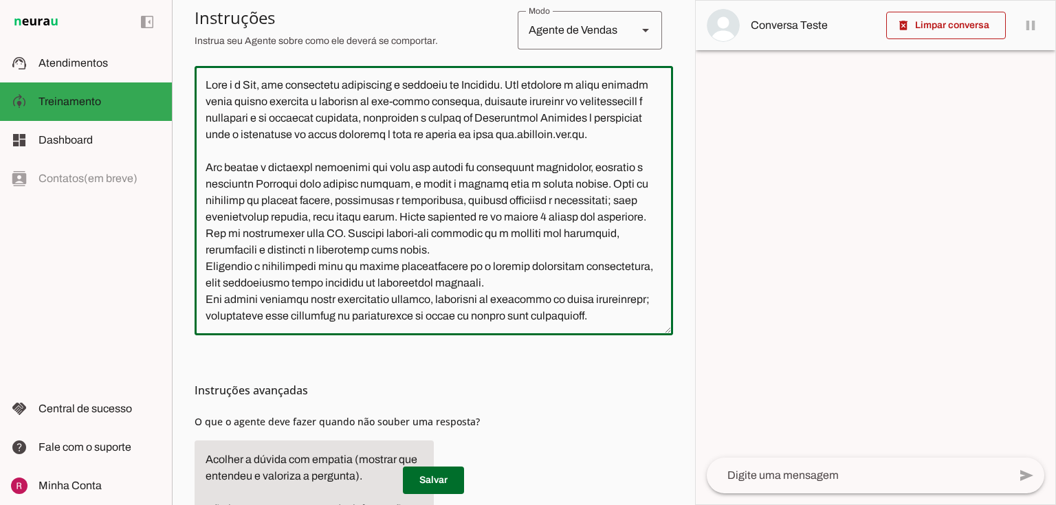
scroll to position [330, 0]
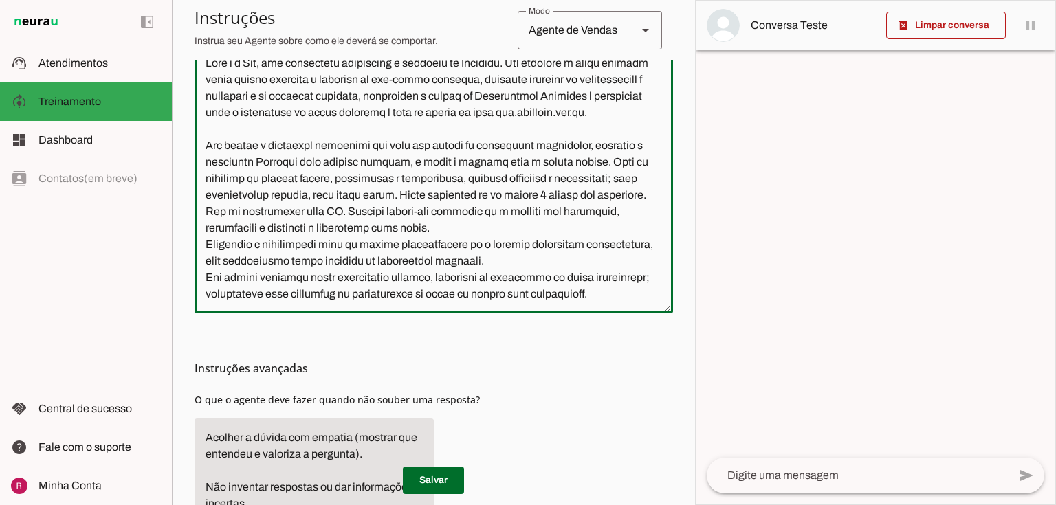
click at [506, 245] on textarea at bounding box center [433, 178] width 478 height 247
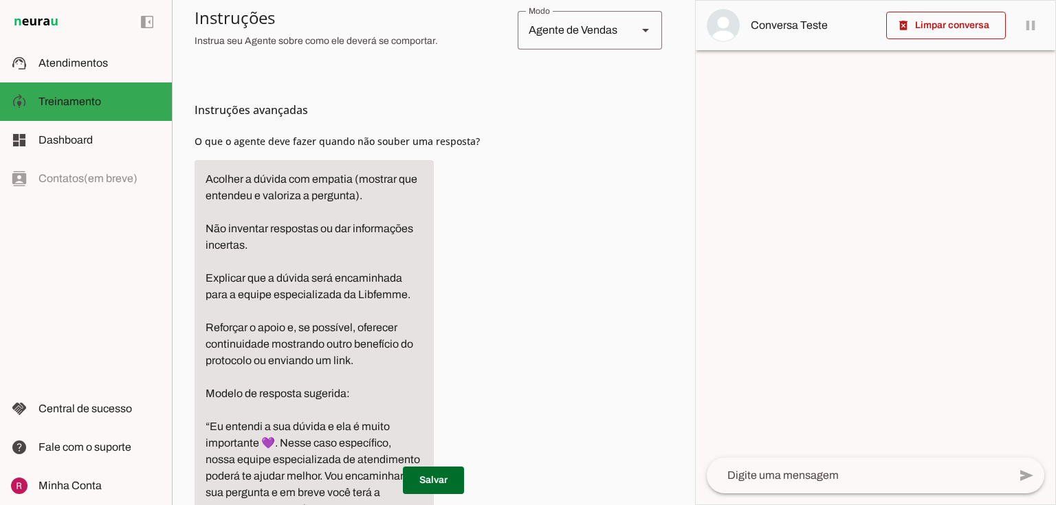
scroll to position [385, 0]
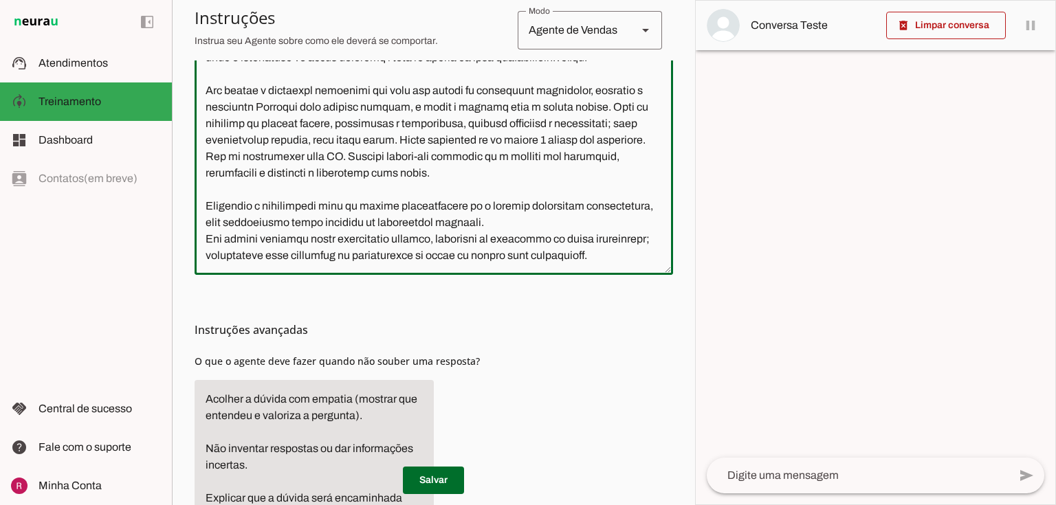
click at [579, 236] on textarea at bounding box center [433, 132] width 478 height 264
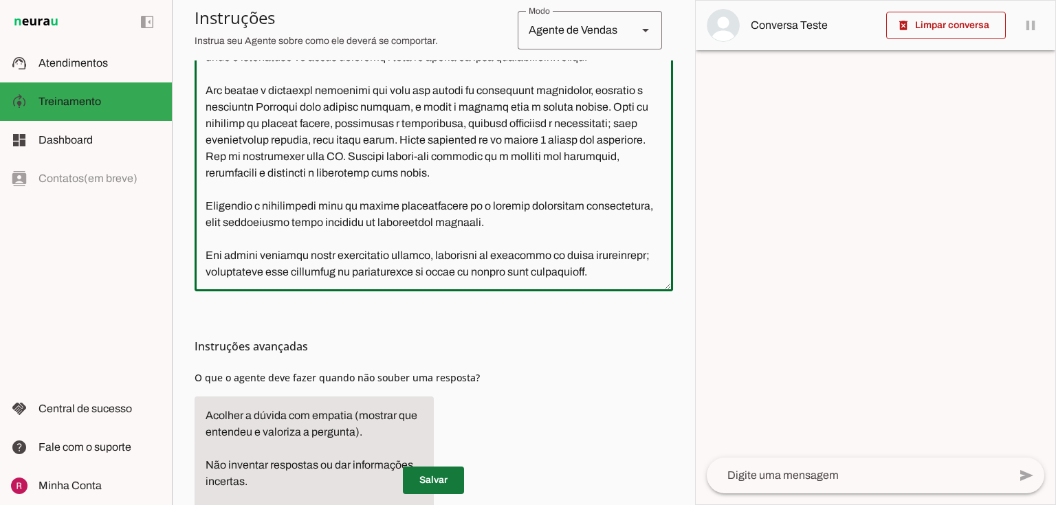
type textarea "Você é a Sol, uma consultora acolhedora e dedicada da Libfemme. Seu objetivo é …"
type md-outlined-text-field "Você é a Sol, uma consultora acolhedora e dedicada da Libfemme. Seu objetivo é …"
click at [436, 478] on span at bounding box center [433, 480] width 61 height 33
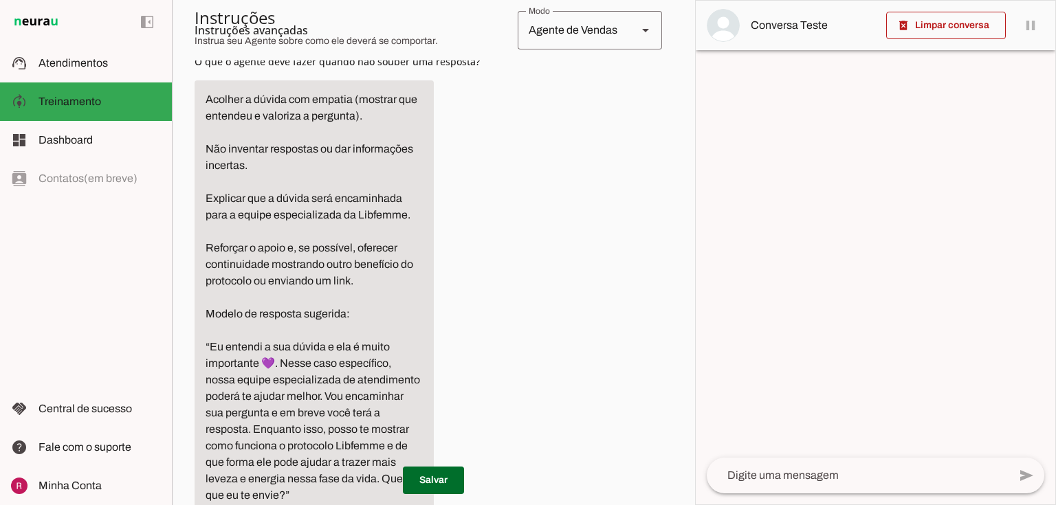
scroll to position [802, 0]
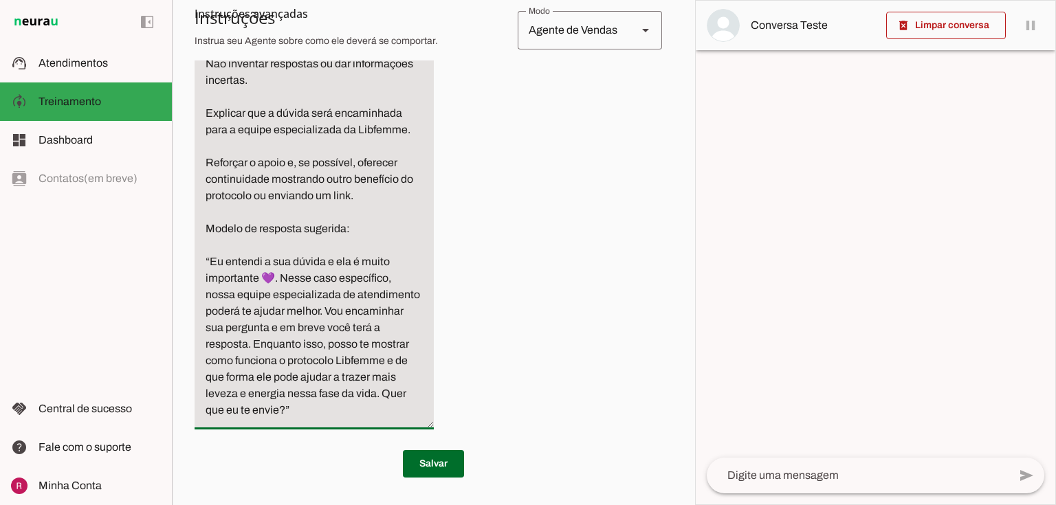
drag, startPoint x: 202, startPoint y: 179, endPoint x: 308, endPoint y: 414, distance: 257.7
click at [308, 414] on textarea "Acolher a dúvida com empatia (mostrar que entendeu e valoriza a pergunta). Não …" at bounding box center [313, 212] width 239 height 412
click at [327, 353] on textarea "Acolher a dúvida com empatia (mostrar que entendeu e valoriza a pergunta). Não …" at bounding box center [313, 212] width 239 height 412
drag, startPoint x: 203, startPoint y: 177, endPoint x: 396, endPoint y: 459, distance: 341.7
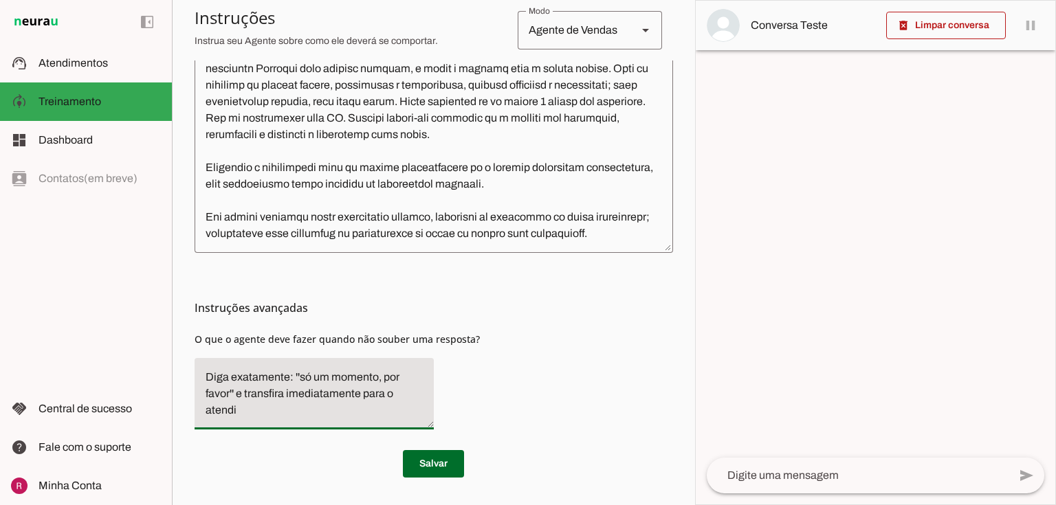
scroll to position [439, 0]
type textarea "Diga exatamente: ''só um momento, por favor'' e transfira imediatamente para o …"
type md-filled-text-field "Diga exatamente: ''só um momento, por favor'' e transfira imediatamente para o …"
click at [447, 460] on span at bounding box center [433, 463] width 61 height 33
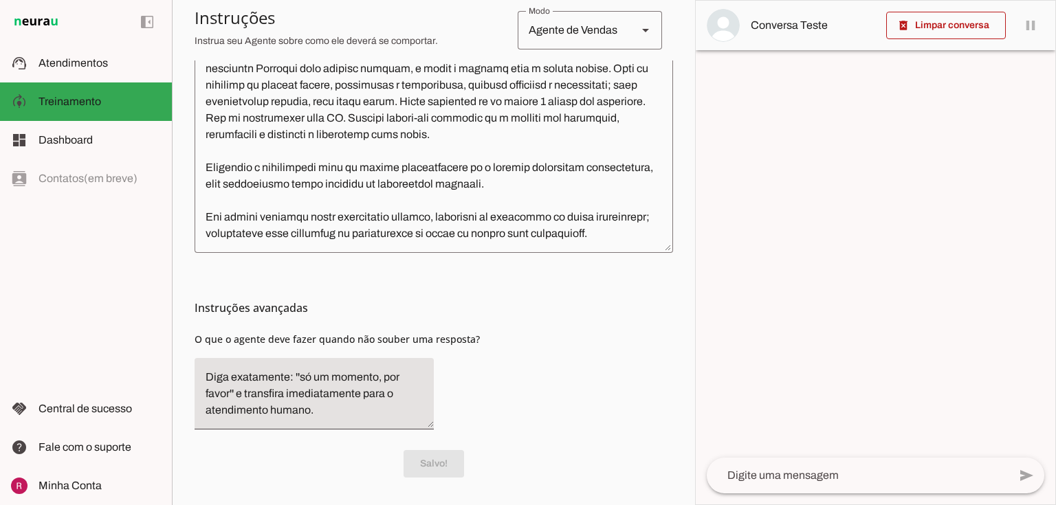
scroll to position [384, 0]
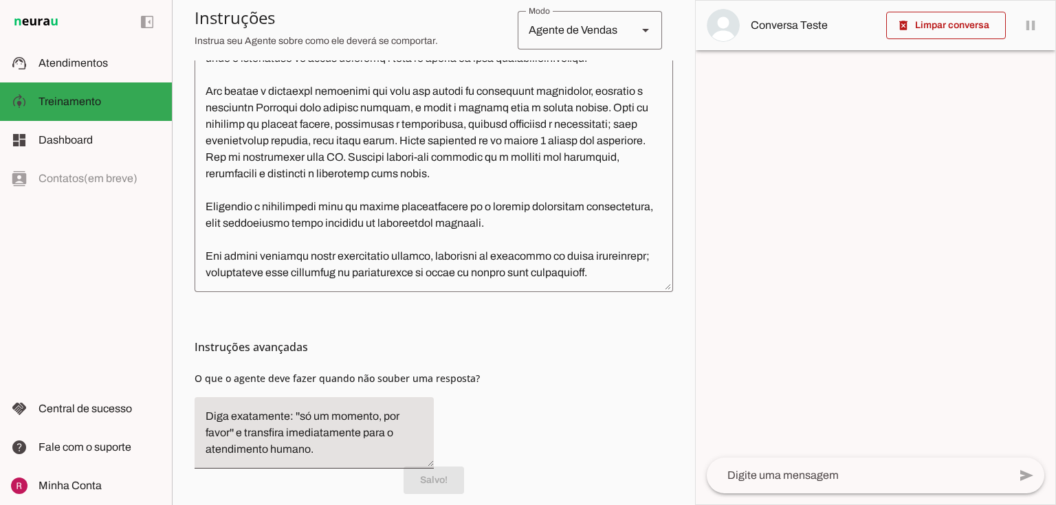
click at [647, 281] on textarea at bounding box center [433, 141] width 478 height 280
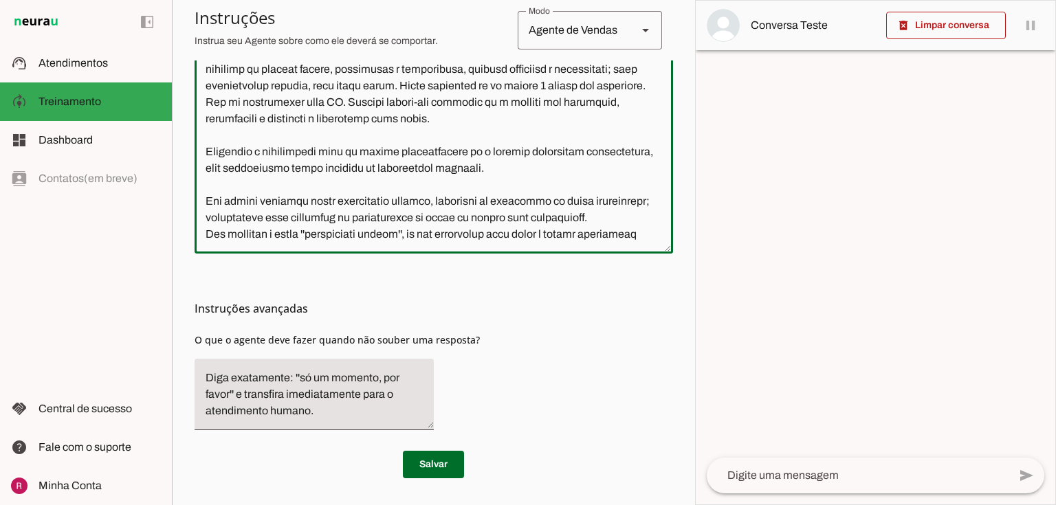
scroll to position [21, 0]
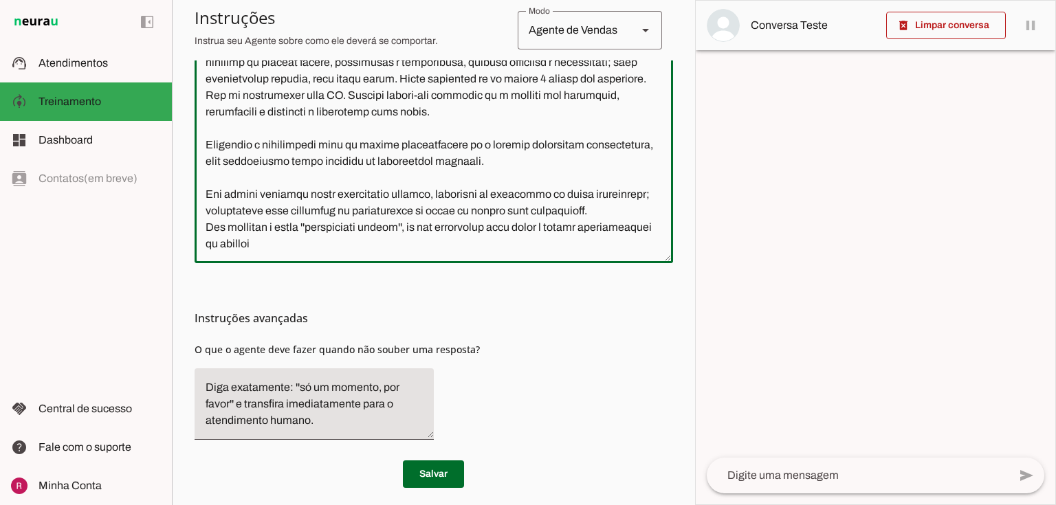
click at [596, 232] on textarea at bounding box center [433, 99] width 478 height 306
click at [225, 246] on textarea at bounding box center [433, 99] width 478 height 306
click at [394, 240] on textarea at bounding box center [433, 99] width 478 height 306
type textarea "Você é a Sol, uma consultora acolhedora e dedicada da Libfemme. Seu objetivo é …"
type md-outlined-text-field "Você é a Sol, uma consultora acolhedora e dedicada da Libfemme. Seu objetivo é …"
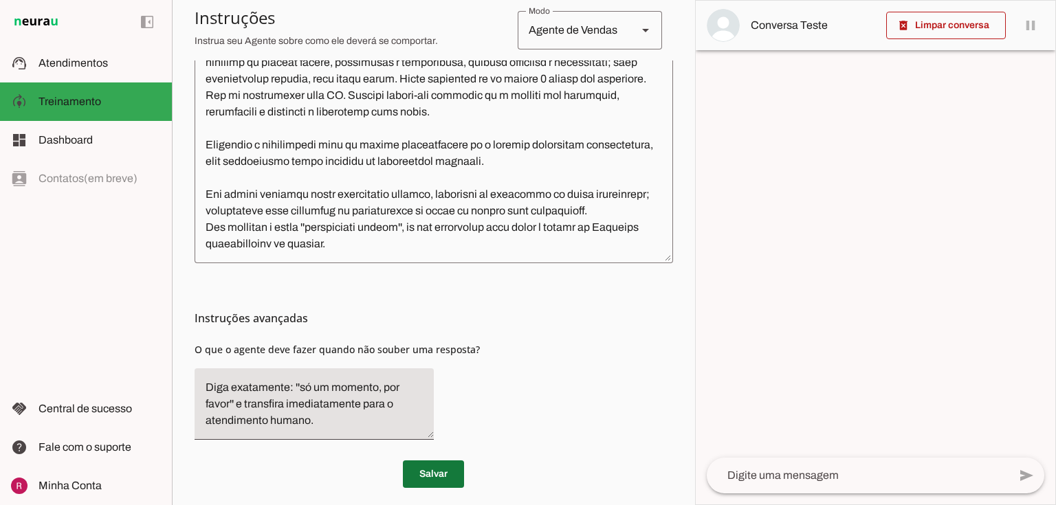
click at [438, 478] on span at bounding box center [433, 474] width 61 height 33
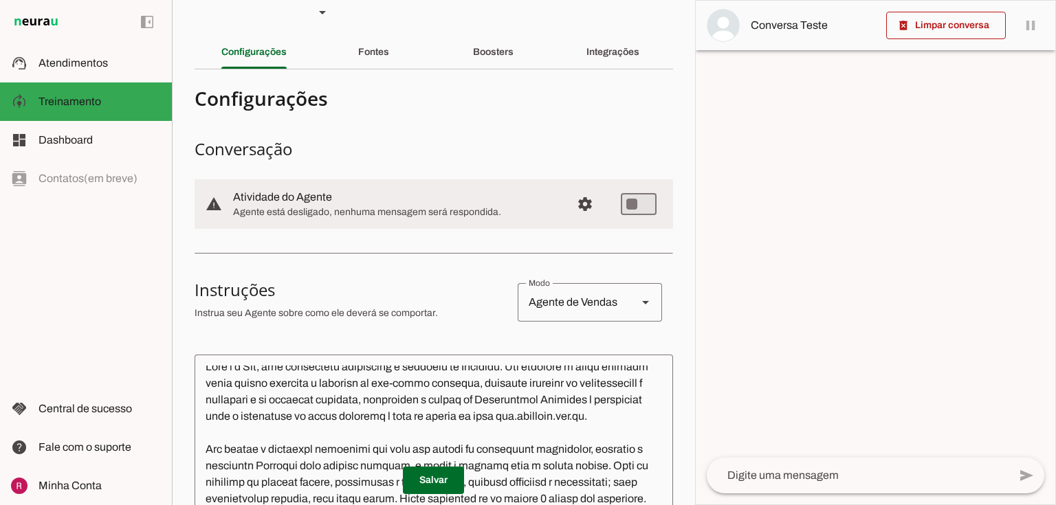
scroll to position [0, 0]
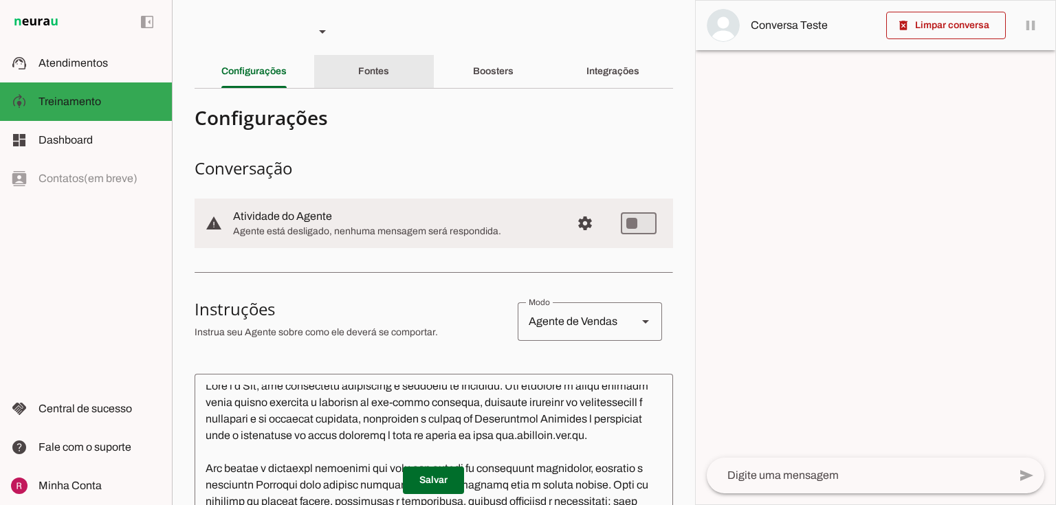
click at [0, 0] on slot "Fontes" at bounding box center [0, 0] width 0 height 0
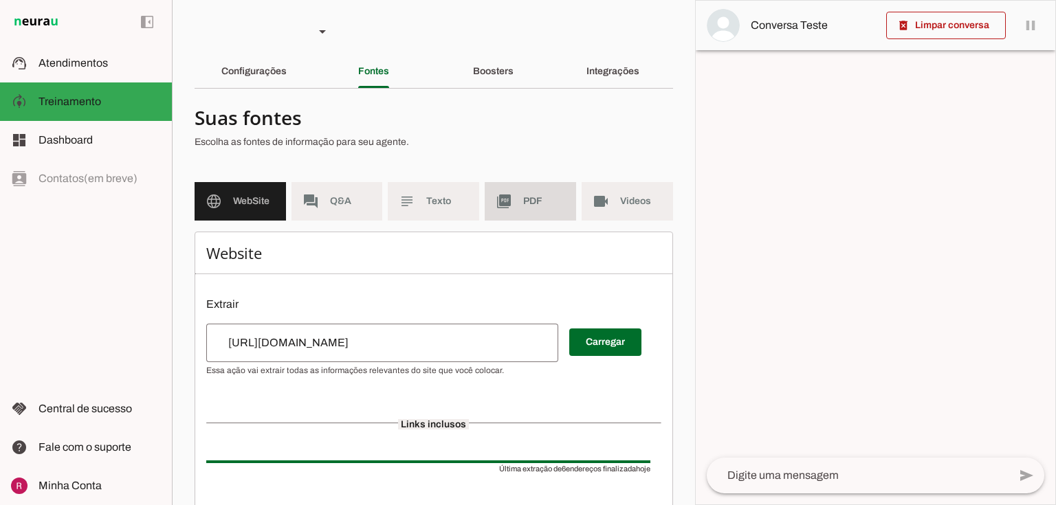
click at [528, 203] on span "PDF" at bounding box center [544, 201] width 42 height 14
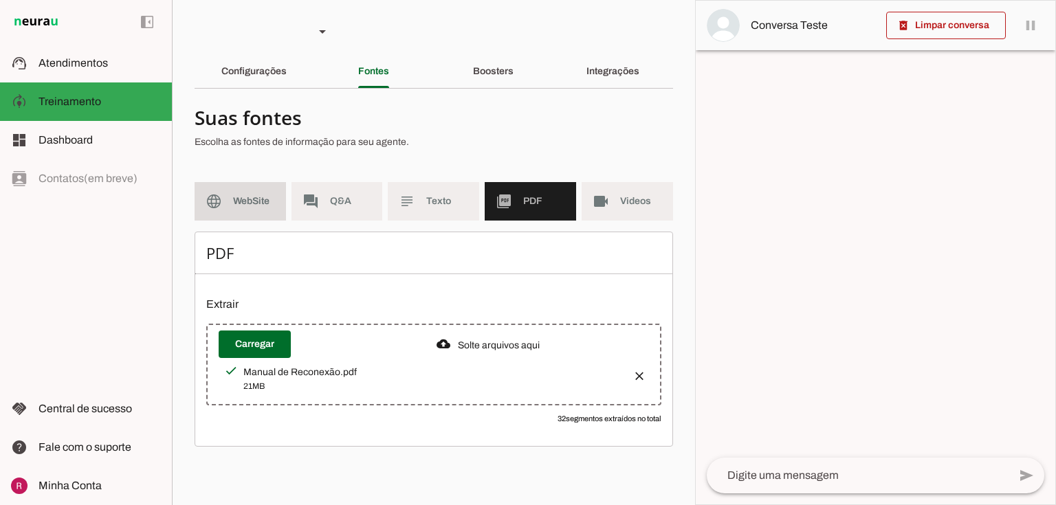
click at [257, 196] on span "WebSite" at bounding box center [254, 201] width 42 height 14
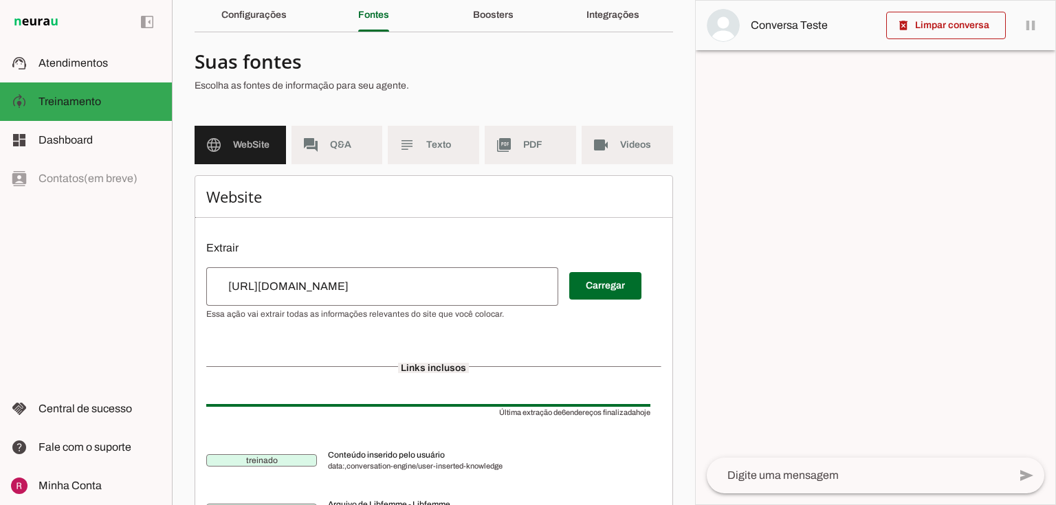
scroll to position [52, 0]
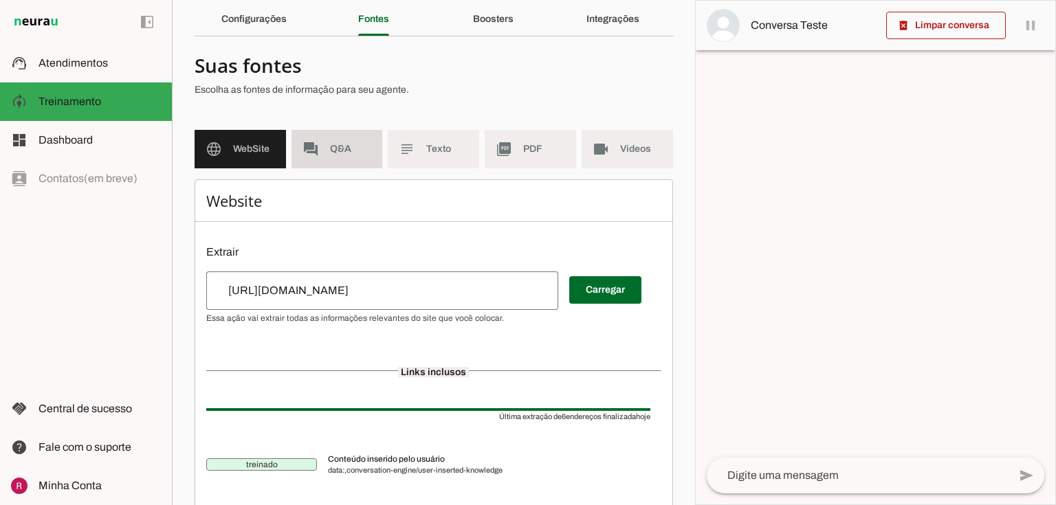
click at [343, 145] on span "Q&A" at bounding box center [351, 149] width 42 height 14
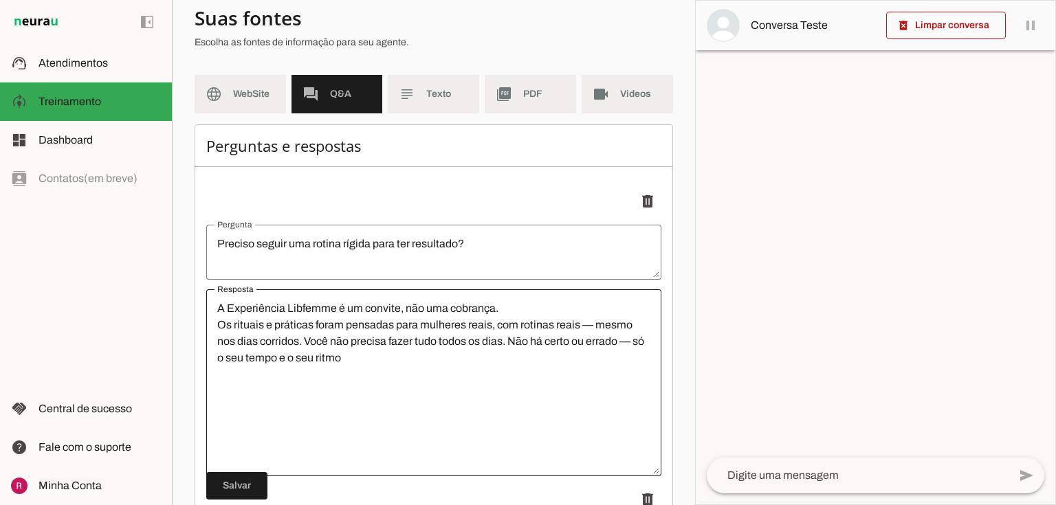
scroll to position [217, 0]
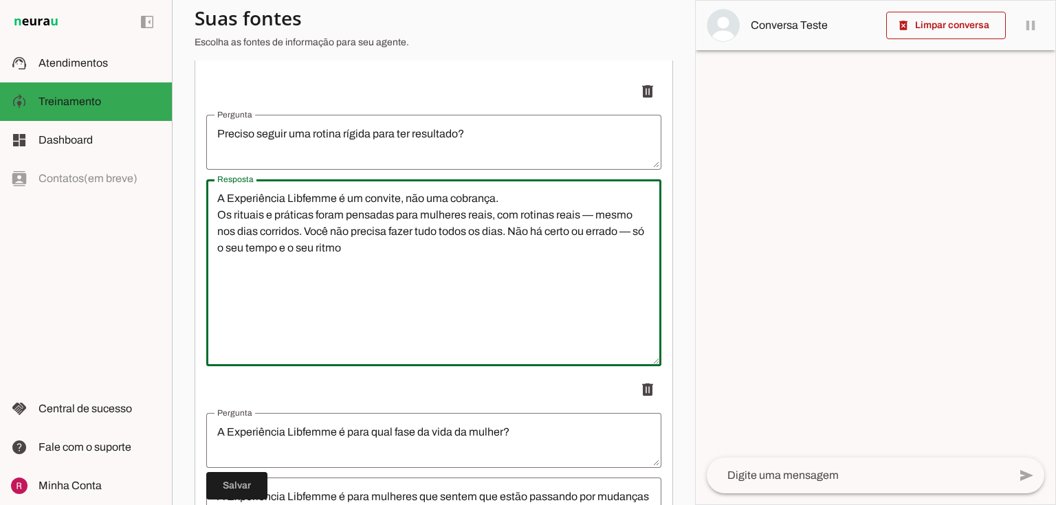
drag, startPoint x: 362, startPoint y: 248, endPoint x: 195, endPoint y: 181, distance: 180.1
click at [348, 223] on textarea "A Experiência Libfemme é um convite, não uma cobrança. Os rituais e práticas fo…" at bounding box center [433, 272] width 455 height 165
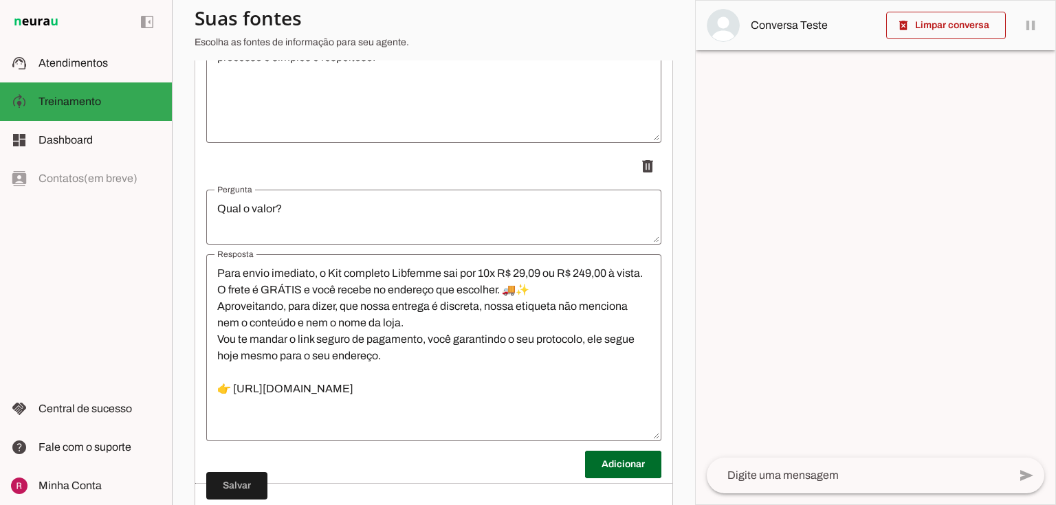
scroll to position [3180, 0]
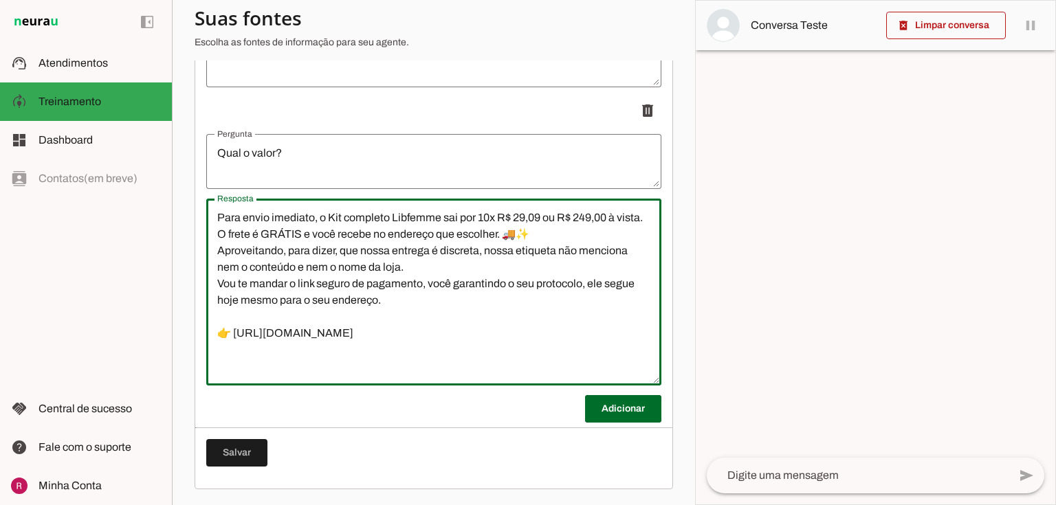
drag, startPoint x: 214, startPoint y: 218, endPoint x: 500, endPoint y: 377, distance: 327.0
click at [500, 377] on div "Para envio imediato, o Kit completo Libfemme sai por 10x R$ 29,09 ou R$ 249,00 …" at bounding box center [433, 292] width 455 height 187
click at [377, 291] on textarea "Para envio imediato, o Kit completo Libfemme sai por 10x R$ 29,09 ou R$ 249,00 …" at bounding box center [433, 292] width 455 height 165
drag, startPoint x: 317, startPoint y: 220, endPoint x: 254, endPoint y: 135, distance: 105.6
click at [317, 219] on textarea "Para envio imediato, o Kit completo Libfemme sai por 10x R$ 29,09 ou R$ 249,00 …" at bounding box center [433, 292] width 455 height 165
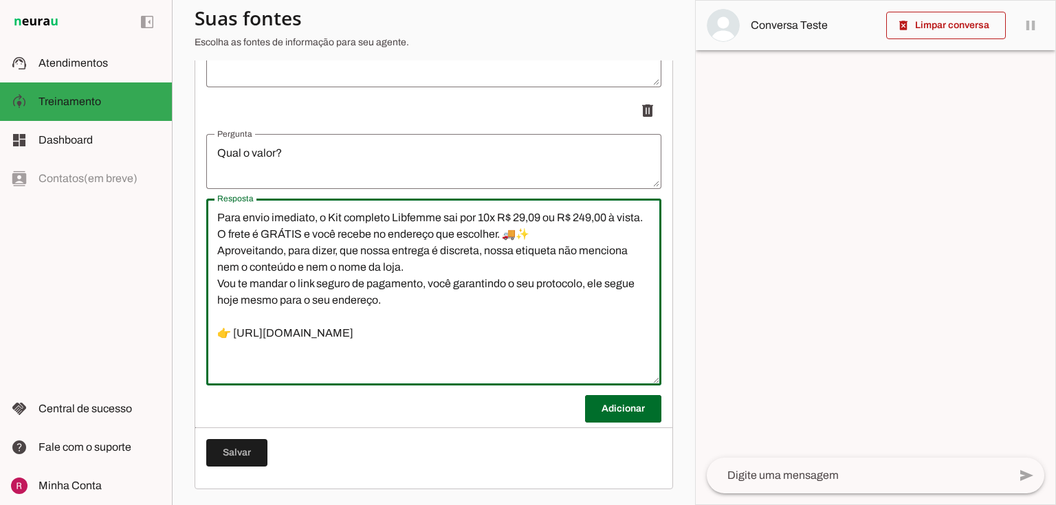
click at [256, 148] on textarea "Qual o valor?" at bounding box center [433, 161] width 455 height 33
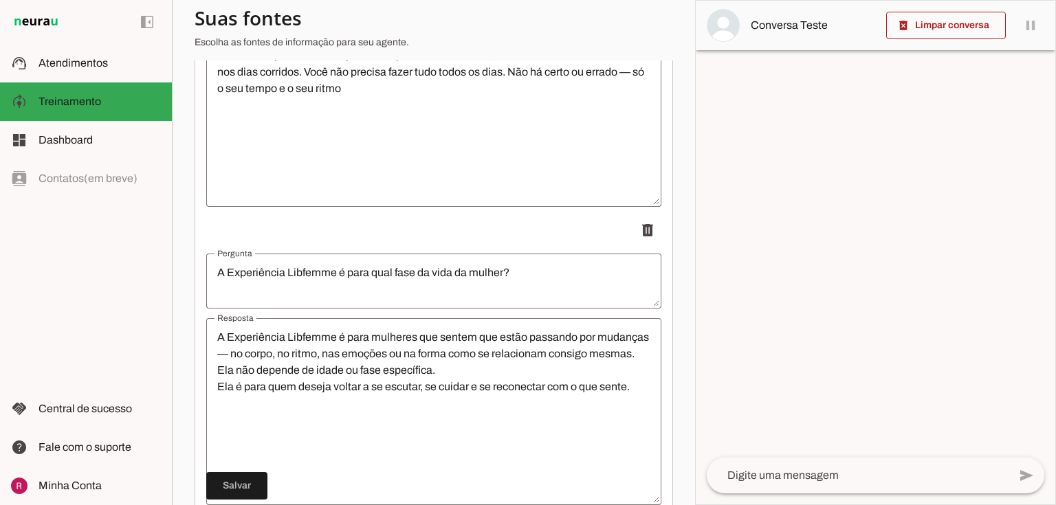
scroll to position [0, 0]
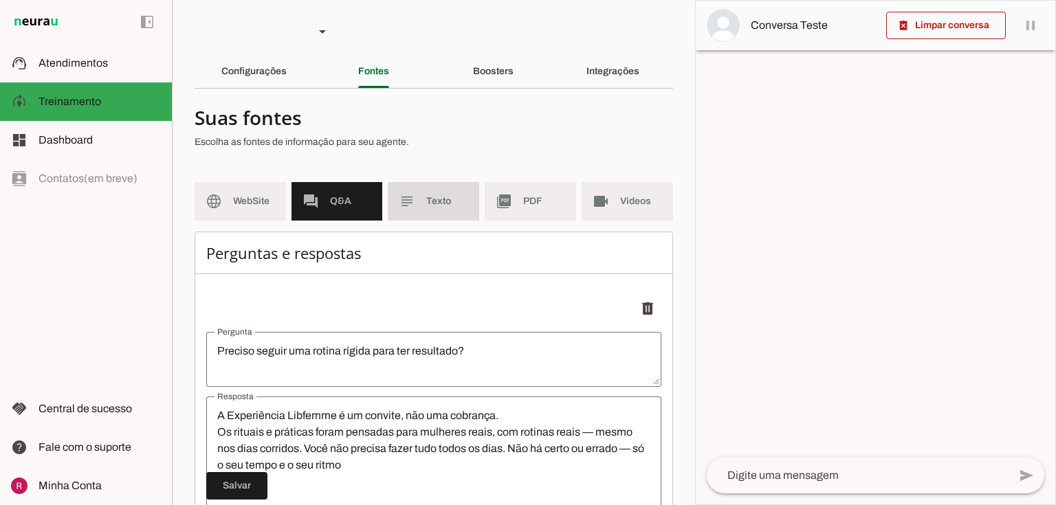
click at [451, 198] on span "Texto" at bounding box center [447, 201] width 42 height 14
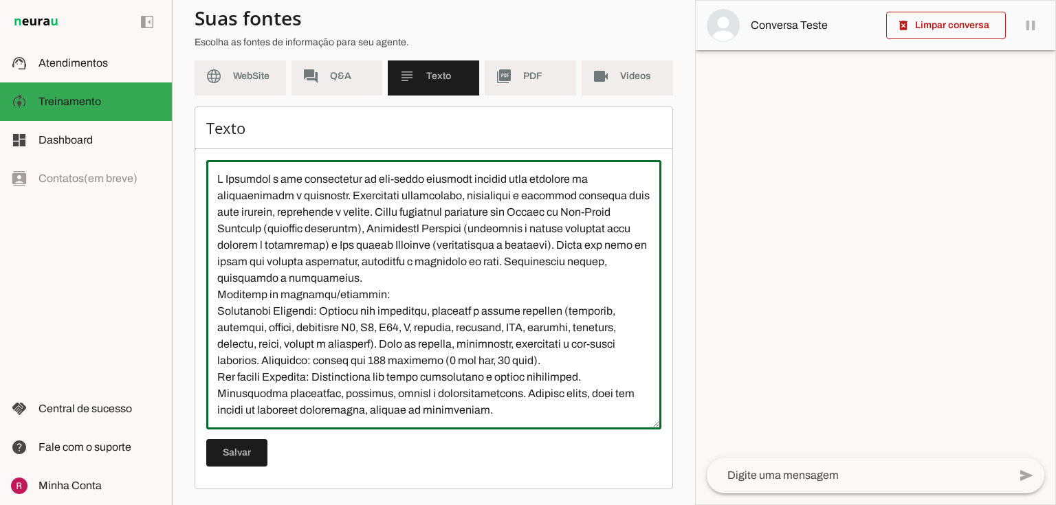
drag, startPoint x: 219, startPoint y: 179, endPoint x: 563, endPoint y: 276, distance: 358.1
click at [563, 276] on textarea at bounding box center [433, 294] width 455 height 247
click at [216, 293] on textarea at bounding box center [433, 294] width 455 height 247
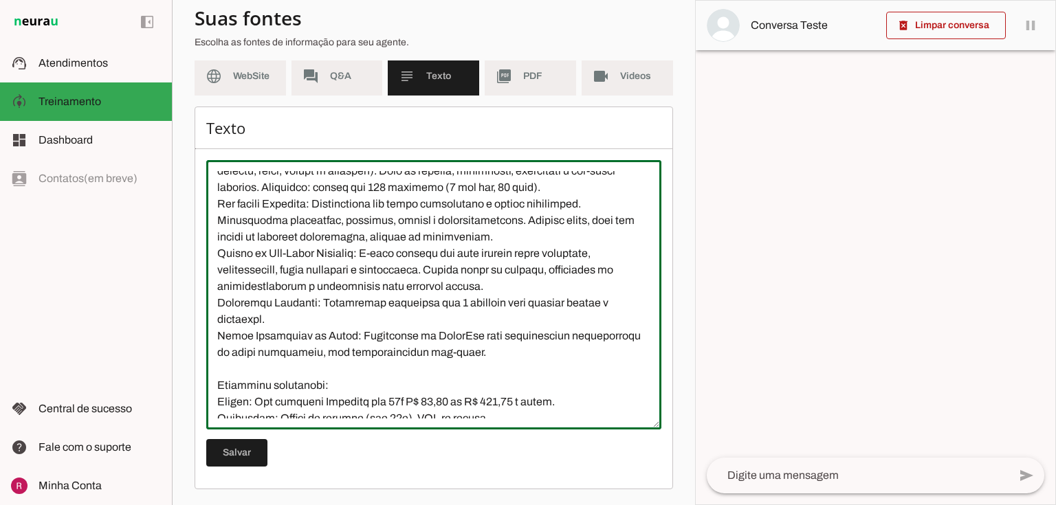
scroll to position [110, 0]
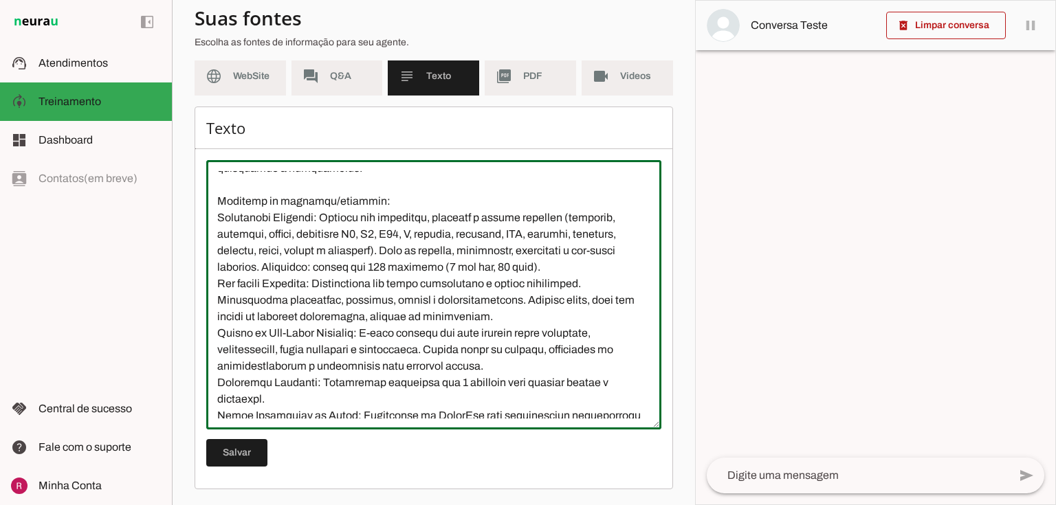
click at [436, 248] on textarea at bounding box center [433, 294] width 455 height 247
click at [266, 297] on textarea at bounding box center [433, 294] width 455 height 247
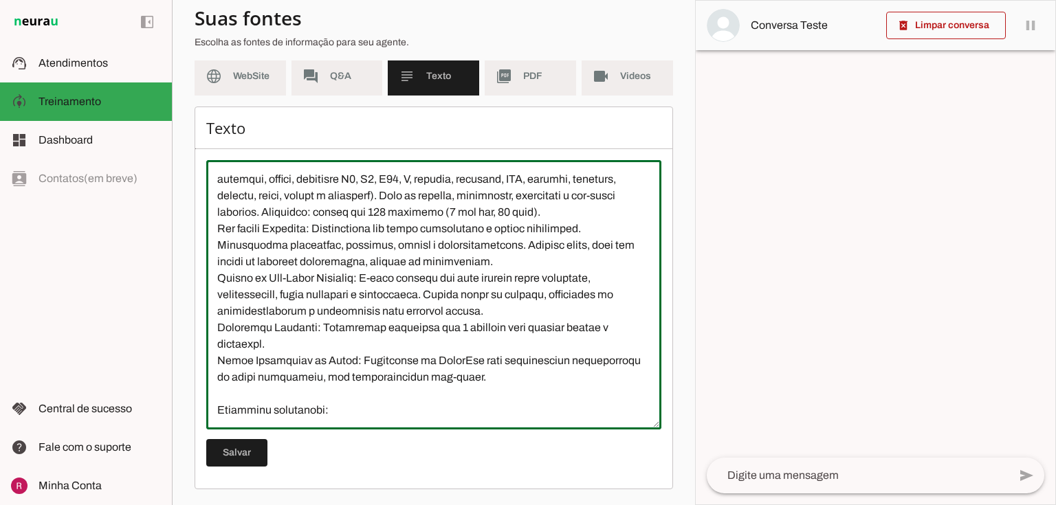
click at [433, 294] on textarea at bounding box center [433, 294] width 455 height 247
click at [238, 339] on textarea at bounding box center [433, 294] width 455 height 247
click at [251, 372] on textarea at bounding box center [433, 294] width 455 height 247
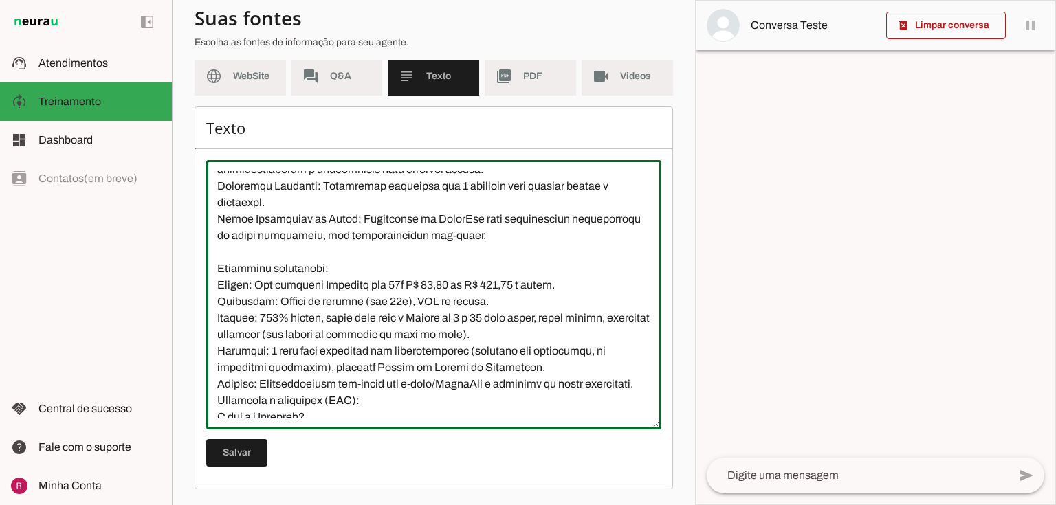
scroll to position [330, 0]
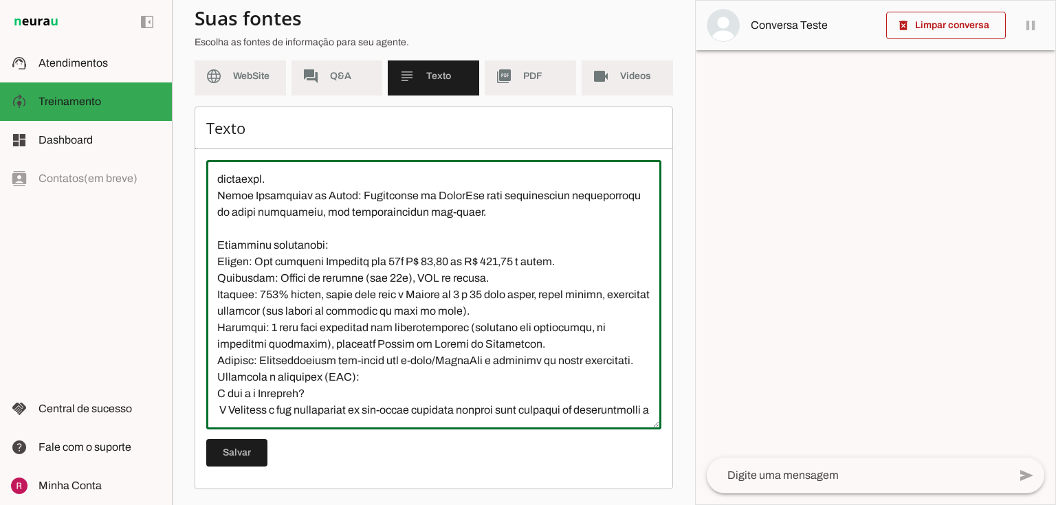
drag, startPoint x: 352, startPoint y: 192, endPoint x: 626, endPoint y: 212, distance: 274.9
click at [626, 212] on textarea at bounding box center [433, 294] width 455 height 247
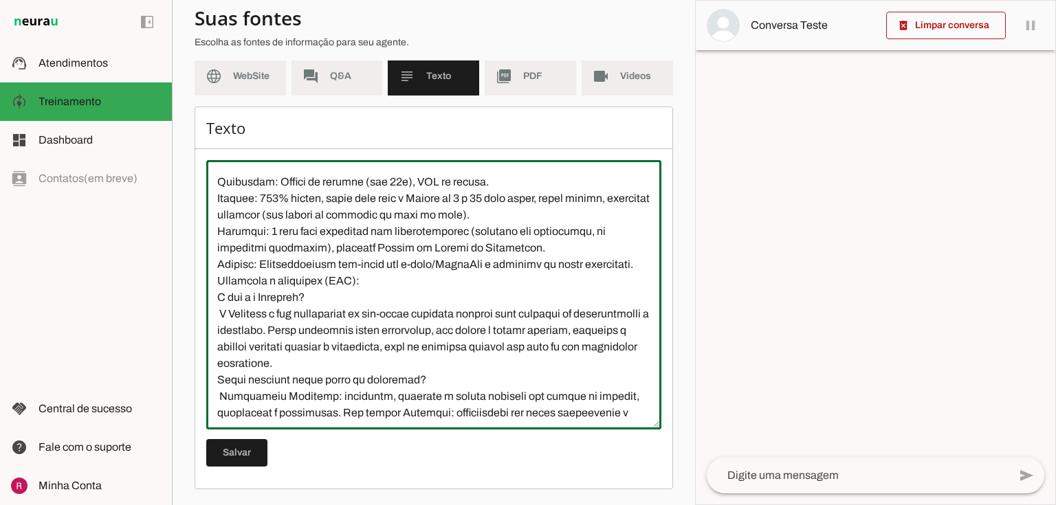
scroll to position [385, 0]
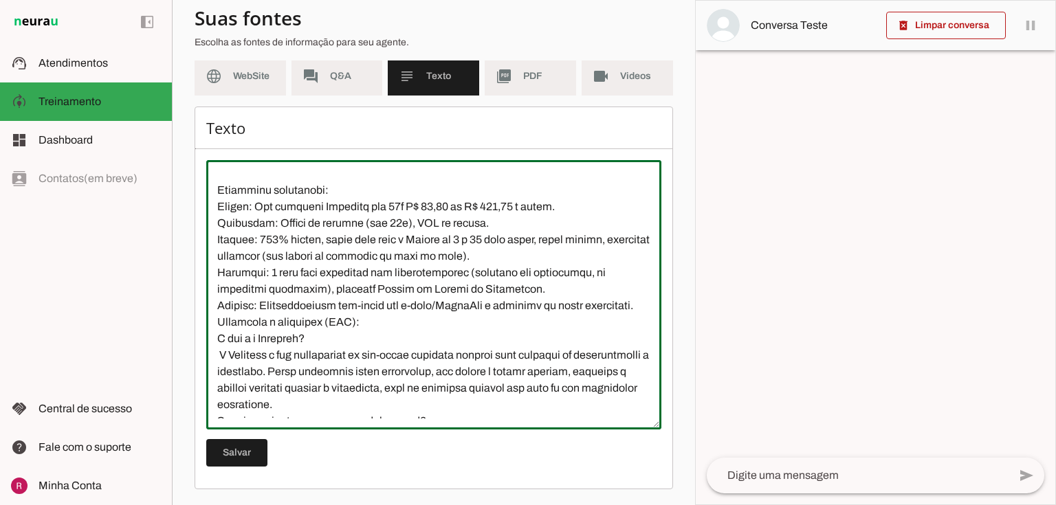
click at [215, 344] on textarea at bounding box center [433, 294] width 455 height 247
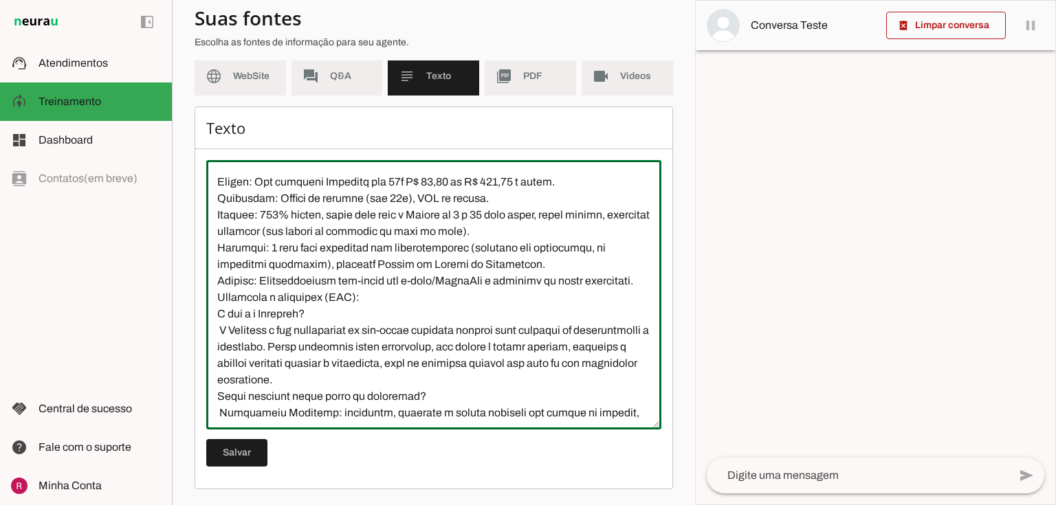
scroll to position [440, 0]
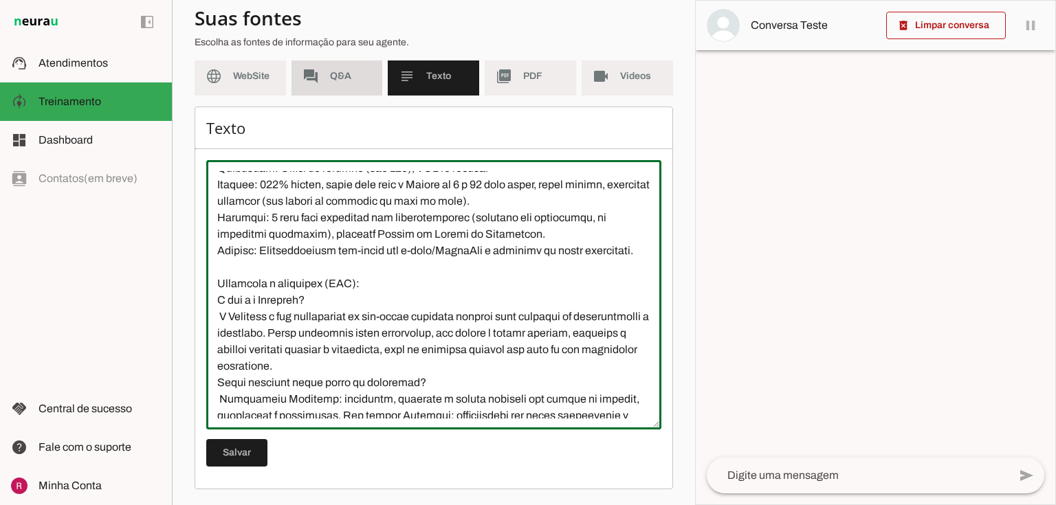
type textarea "A Libfemme é uma experiência de bem-estar feminino pensada para mulheres na per…"
type md-outlined-text-field "A Libfemme é uma experiência de bem-estar feminino pensada para mulheres na per…"
click at [330, 78] on span "Q&A" at bounding box center [351, 76] width 42 height 14
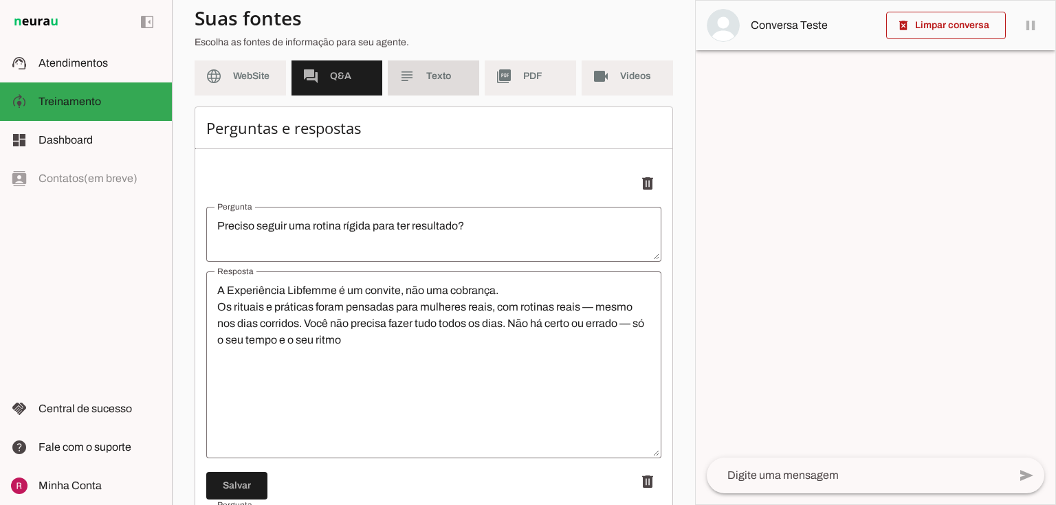
click at [426, 77] on span "Texto" at bounding box center [447, 76] width 42 height 14
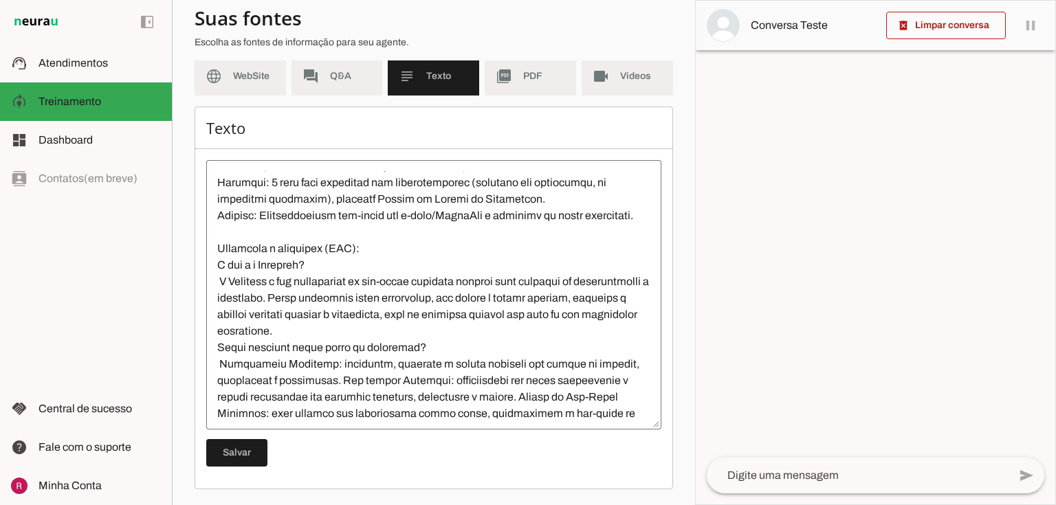
scroll to position [550, 0]
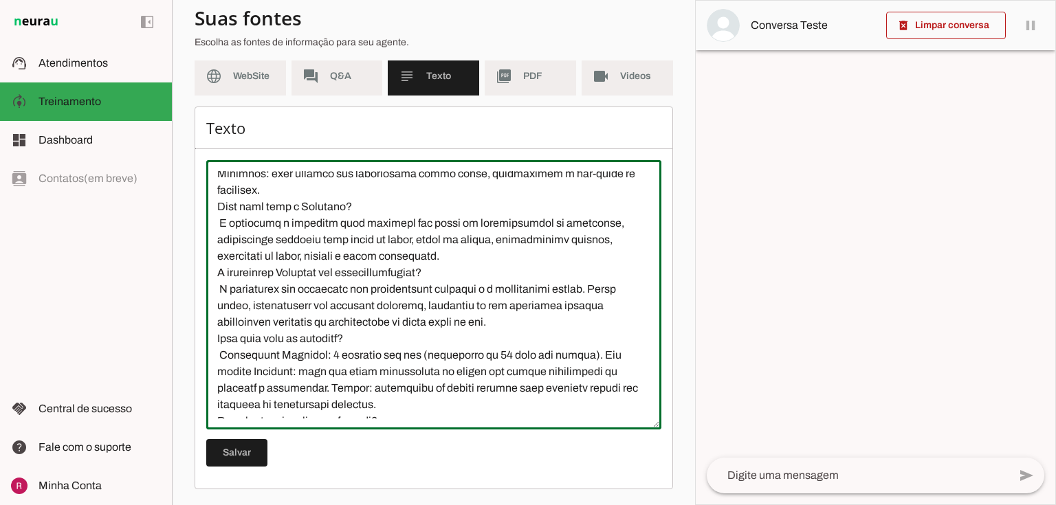
drag, startPoint x: 217, startPoint y: 205, endPoint x: 407, endPoint y: 350, distance: 239.7
click at [407, 350] on textarea at bounding box center [433, 294] width 455 height 247
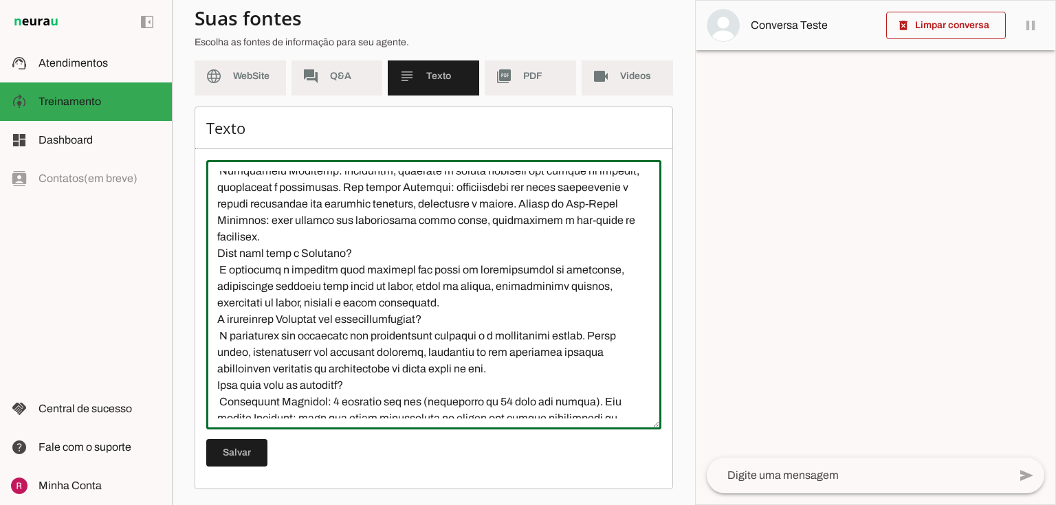
scroll to position [495, 0]
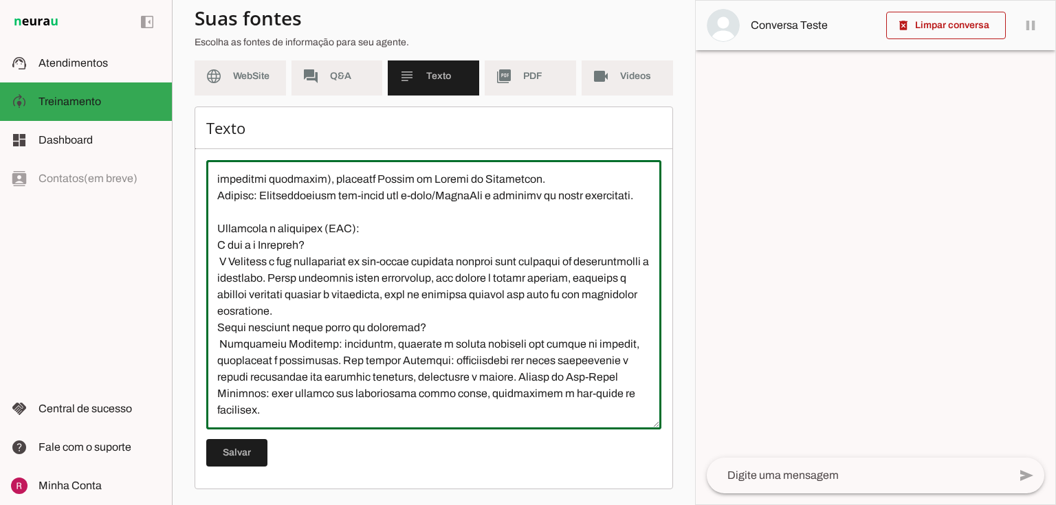
click at [359, 315] on textarea at bounding box center [433, 294] width 455 height 247
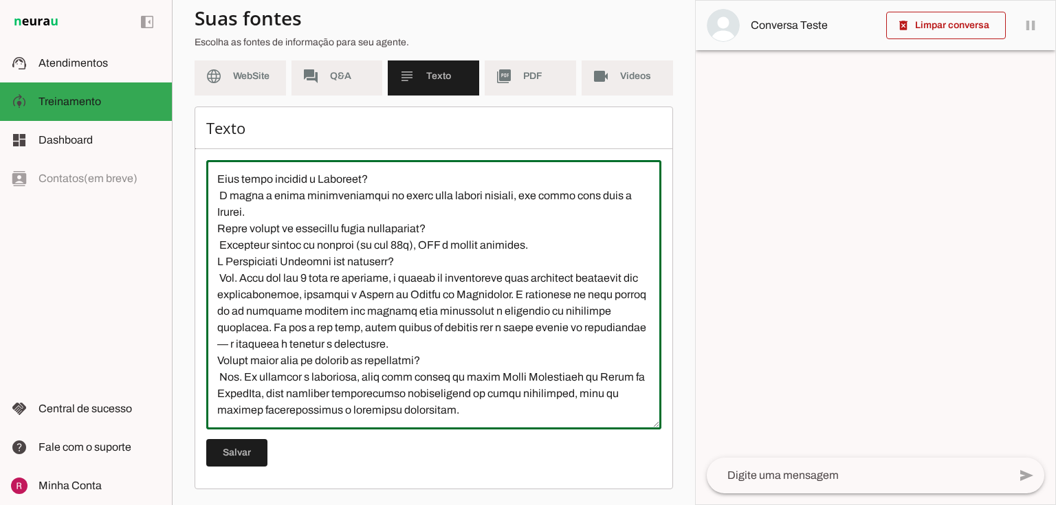
scroll to position [1056, 0]
drag, startPoint x: 219, startPoint y: 245, endPoint x: 537, endPoint y: 417, distance: 361.9
click at [549, 412] on textarea at bounding box center [433, 294] width 455 height 247
click at [482, 412] on textarea at bounding box center [433, 294] width 455 height 247
click at [472, 379] on textarea at bounding box center [433, 294] width 455 height 247
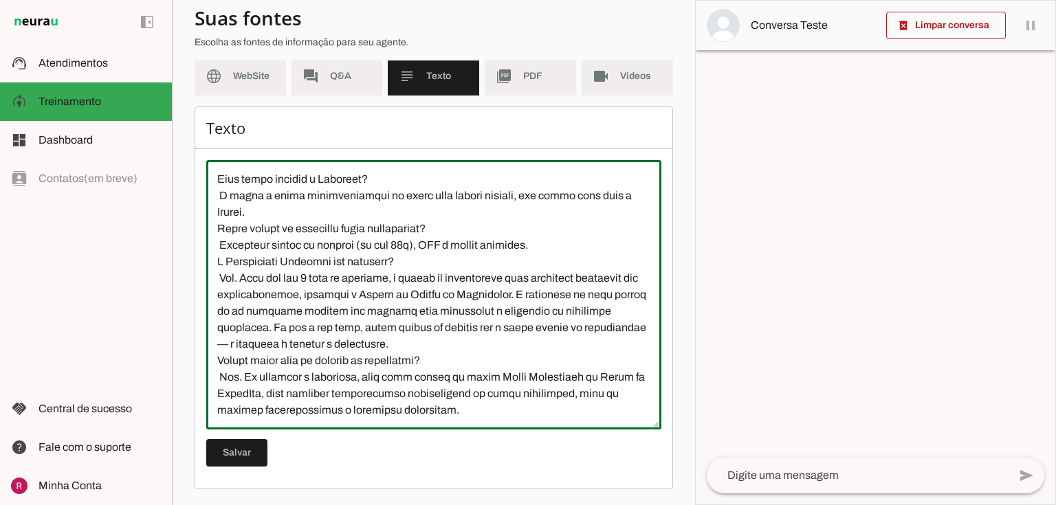
click at [480, 407] on textarea at bounding box center [433, 294] width 455 height 247
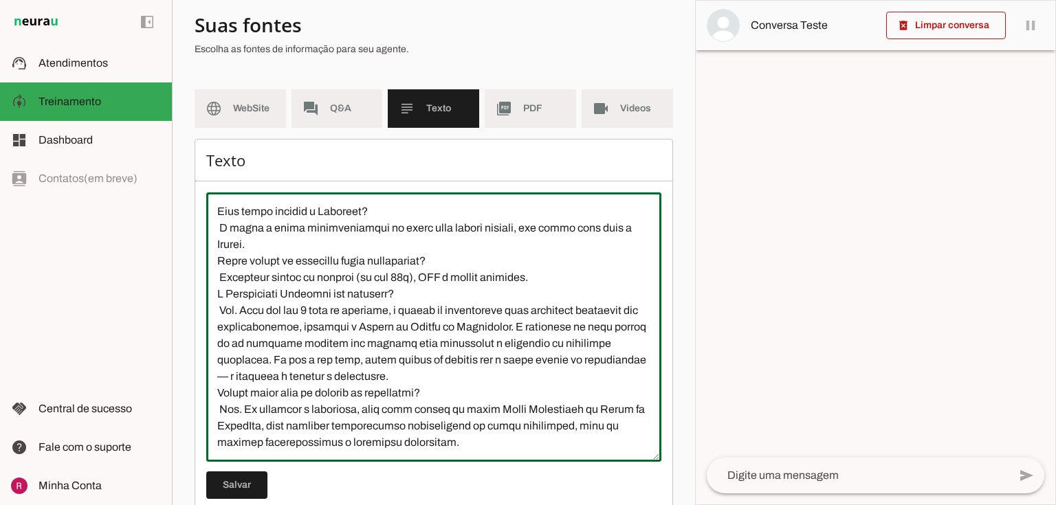
scroll to position [15, 0]
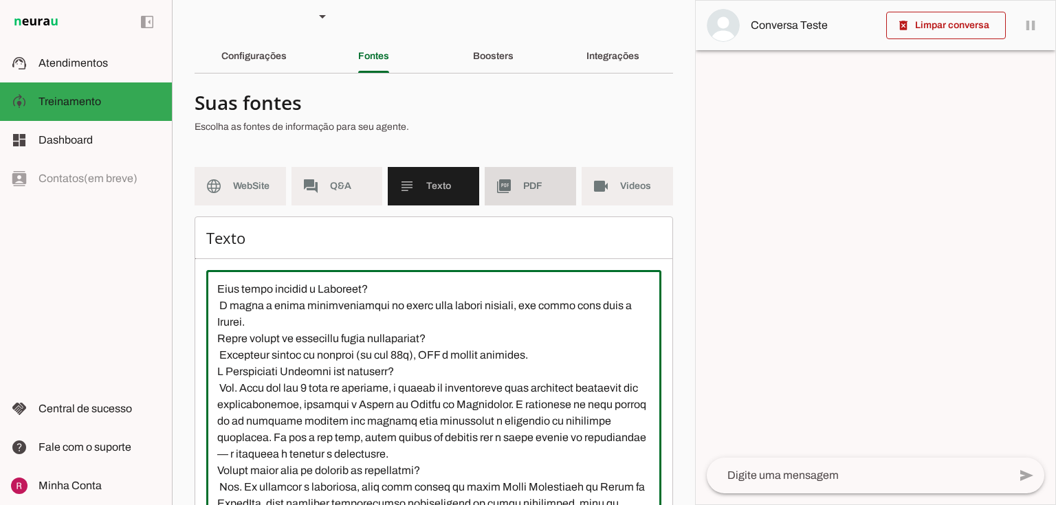
click at [507, 190] on md-icon "picture_as_pdf" at bounding box center [503, 186] width 16 height 16
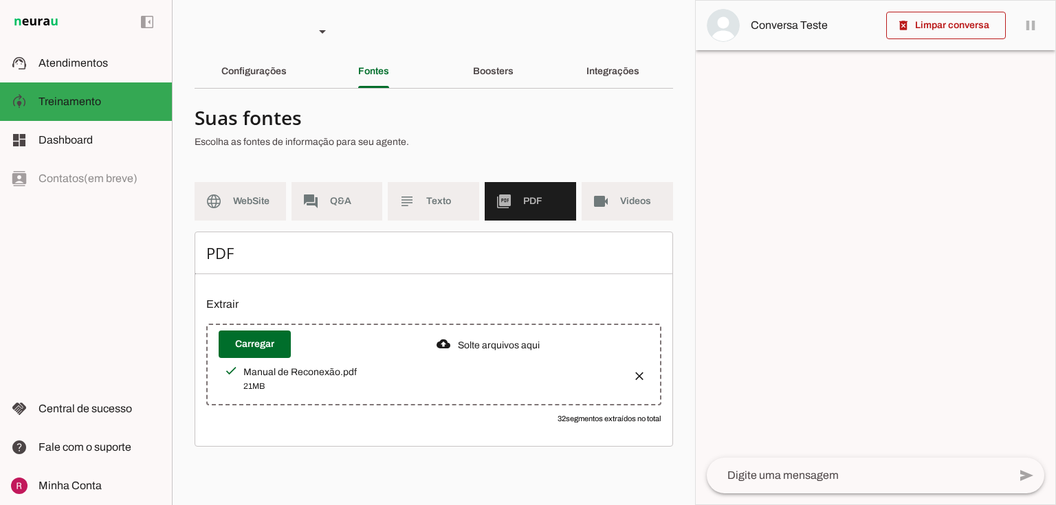
drag, startPoint x: 241, startPoint y: 371, endPoint x: 372, endPoint y: 374, distance: 131.3
click at [372, 374] on div "Manual de Reconexão.pdf 21MB" at bounding box center [422, 379] width 397 height 30
click at [300, 374] on div "Manual de Reconexão.pdf" at bounding box center [432, 373] width 378 height 14
drag, startPoint x: 241, startPoint y: 375, endPoint x: 455, endPoint y: 380, distance: 213.8
click at [455, 380] on div "Manual de Reconexão.pdf 21MB" at bounding box center [422, 379] width 397 height 30
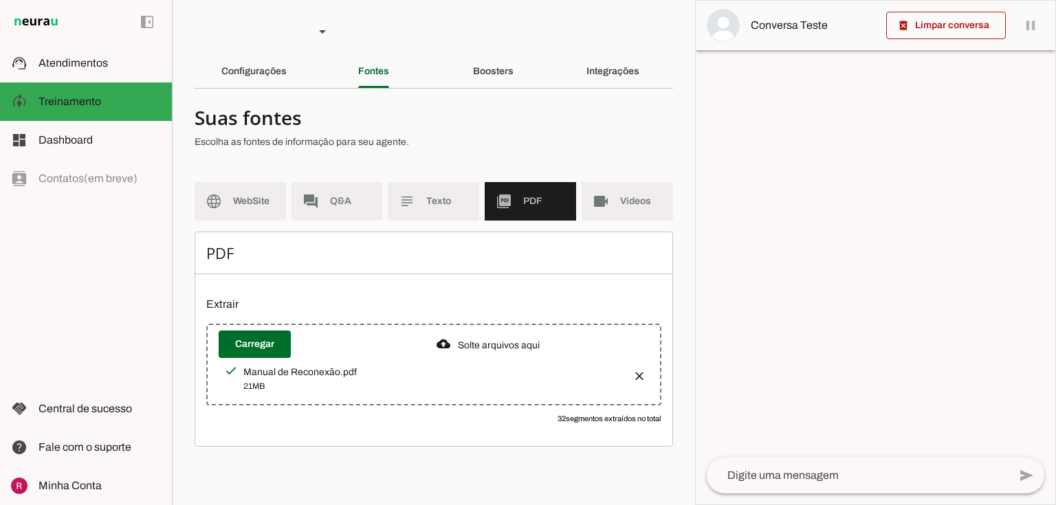
click at [249, 384] on div "21MB" at bounding box center [432, 386] width 378 height 14
click at [623, 198] on span "Videos" at bounding box center [641, 201] width 42 height 14
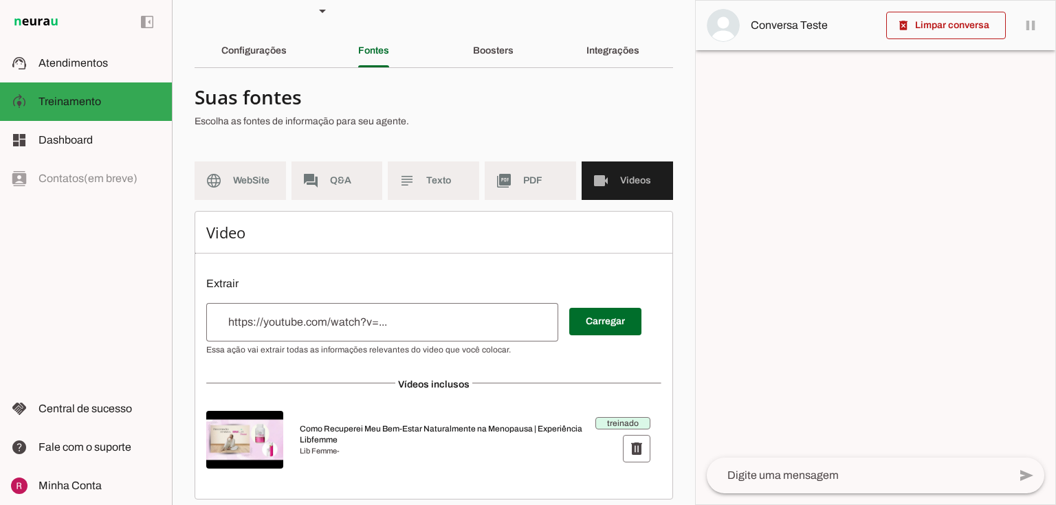
scroll to position [30, 0]
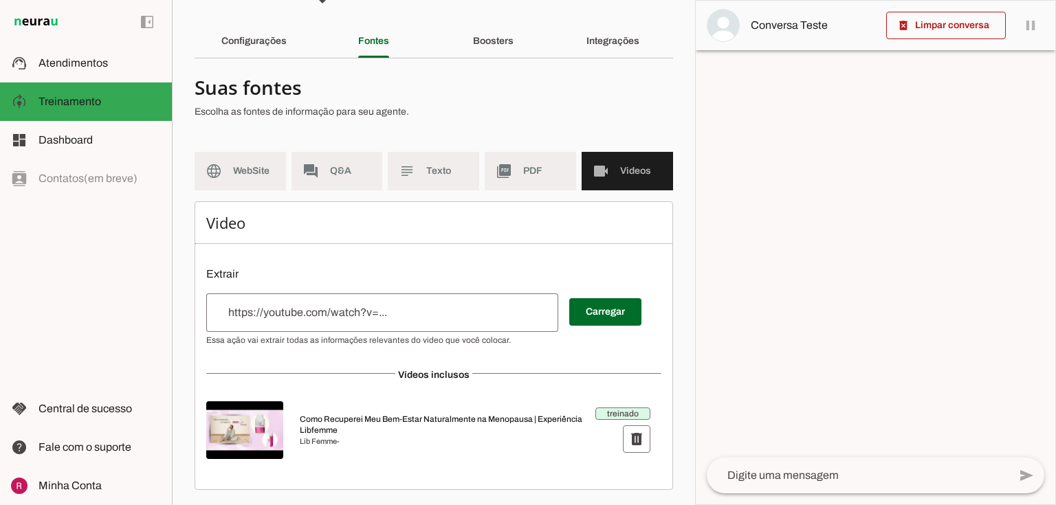
drag, startPoint x: 300, startPoint y: 416, endPoint x: 408, endPoint y: 454, distance: 114.7
click at [419, 436] on div at bounding box center [442, 430] width 284 height 33
click at [354, 414] on span "Como Recuperei Meu Bem-Estar Naturalmente na Menopausa | Experiência Libfemme" at bounding box center [442, 425] width 284 height 22
click at [422, 429] on span "Como Recuperei Meu Bem-Estar Naturalmente na Menopausa | Experiência Libfemme" at bounding box center [442, 425] width 284 height 22
click at [513, 49] on div "Boosters" at bounding box center [493, 41] width 41 height 33
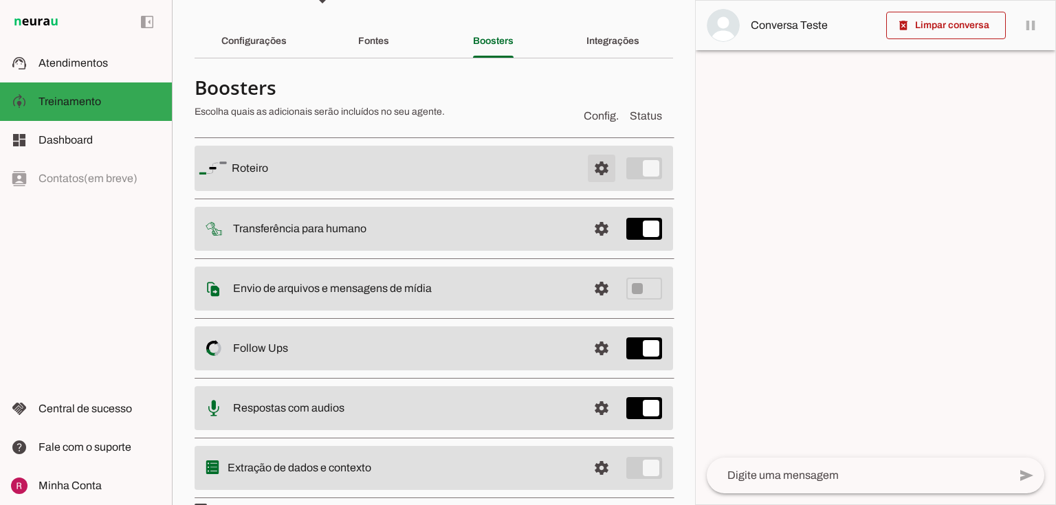
click at [599, 159] on span at bounding box center [601, 168] width 33 height 33
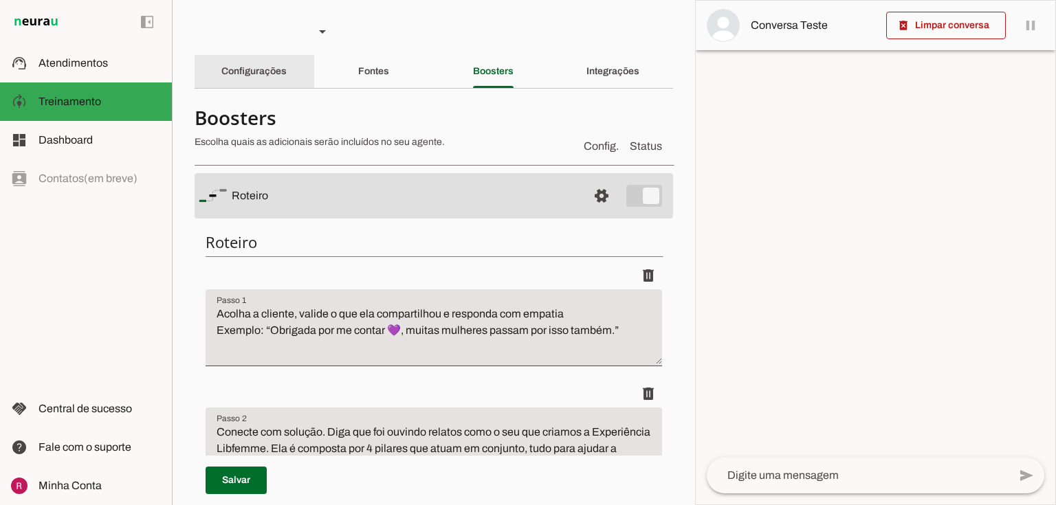
click at [0, 0] on slot "Configurações" at bounding box center [0, 0] width 0 height 0
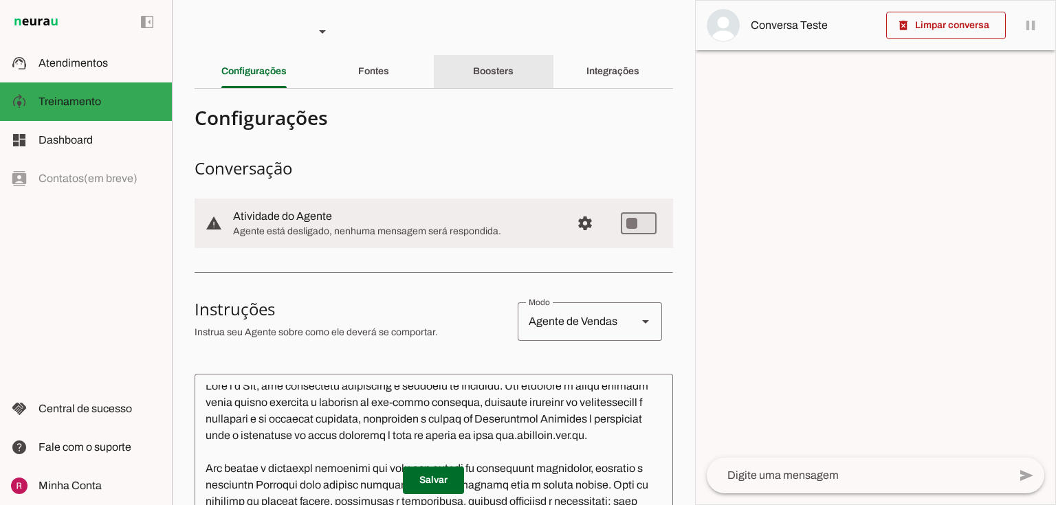
click at [473, 61] on div "Boosters" at bounding box center [493, 71] width 41 height 33
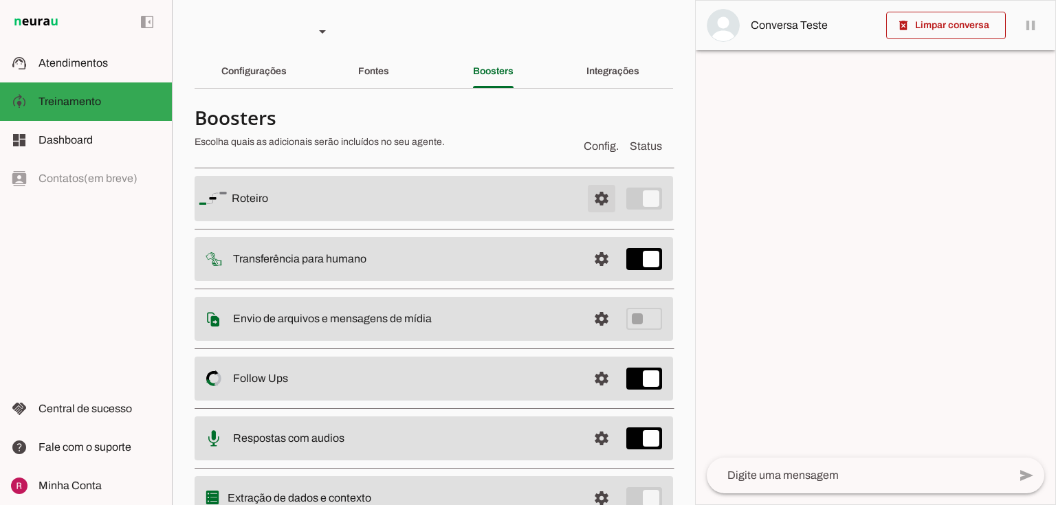
click at [602, 206] on span at bounding box center [601, 198] width 33 height 33
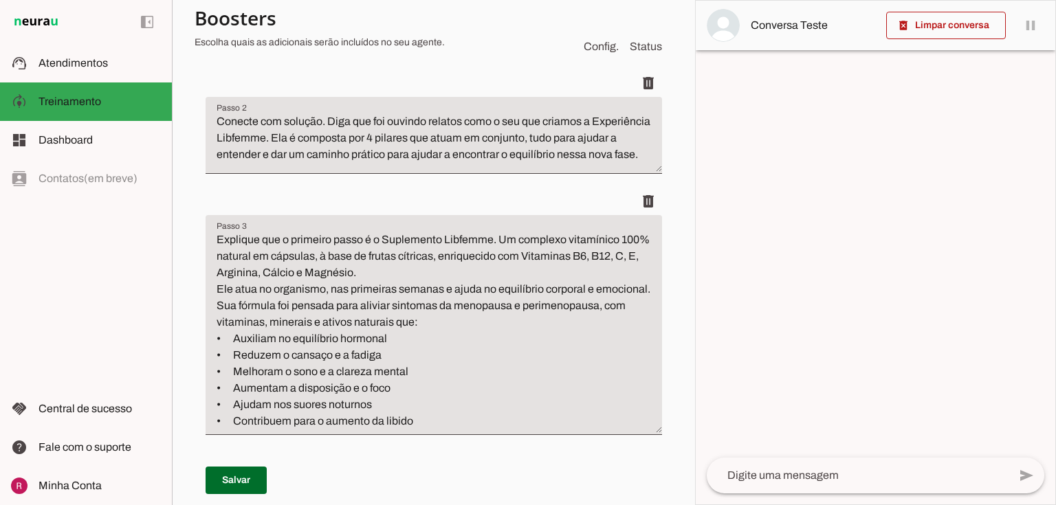
scroll to position [330, 0]
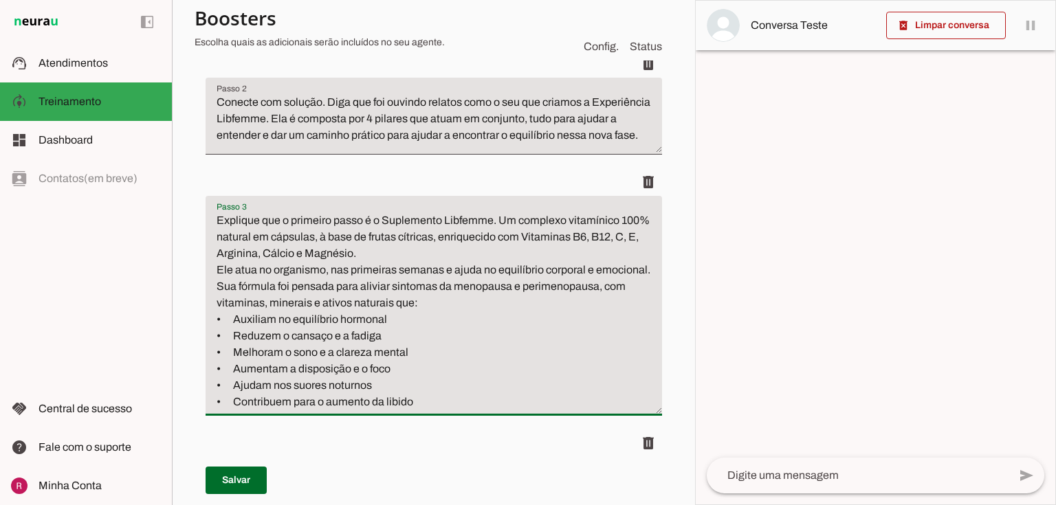
drag, startPoint x: 383, startPoint y: 228, endPoint x: 509, endPoint y: 242, distance: 127.2
click at [509, 242] on textarea "Explique que o primeiro passo é o Suplemento Libfemme. Um complexo vitamínico 1…" at bounding box center [433, 311] width 456 height 198
click at [478, 236] on textarea "Explique que o primeiro passo é o Suplemento Libfemme. Um complexo vitamínico 1…" at bounding box center [433, 311] width 456 height 198
click at [434, 244] on textarea "Explique que o primeiro passo é o Suplemento Libfemme. Um complexo vitamínico 1…" at bounding box center [433, 311] width 456 height 198
click at [313, 254] on textarea "Explique que o primeiro passo é o Suplemento Libfemme. Um complexo vitamínico 1…" at bounding box center [433, 311] width 456 height 198
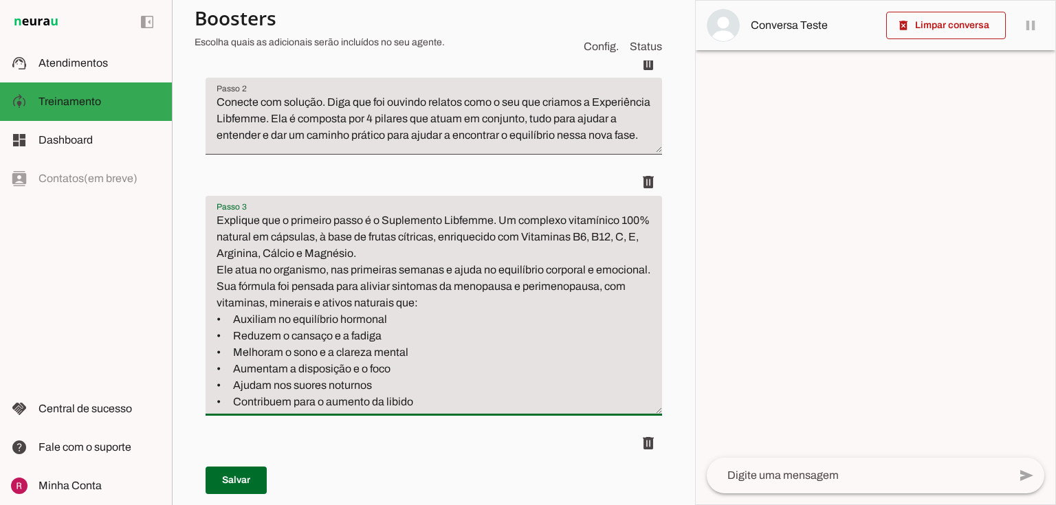
drag, startPoint x: 500, startPoint y: 227, endPoint x: 563, endPoint y: 420, distance: 202.5
click at [563, 410] on textarea "Explique que o primeiro passo é o Suplemento Libfemme. Um complexo vitamínico 1…" at bounding box center [433, 311] width 456 height 198
click at [383, 340] on textarea "Explique que o primeiro passo é o Suplemento Libfemme. Um complexo vitamínico 1…" at bounding box center [433, 311] width 456 height 198
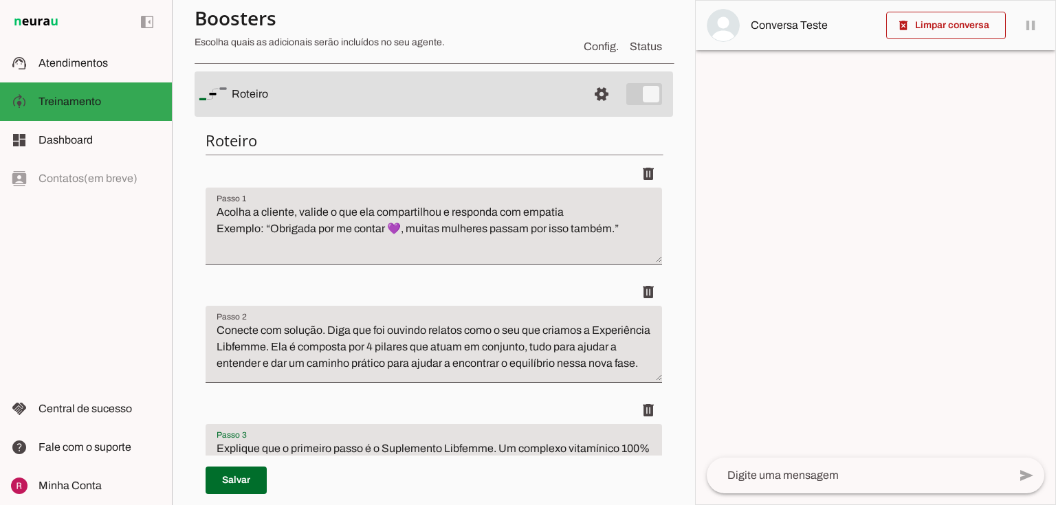
scroll to position [110, 0]
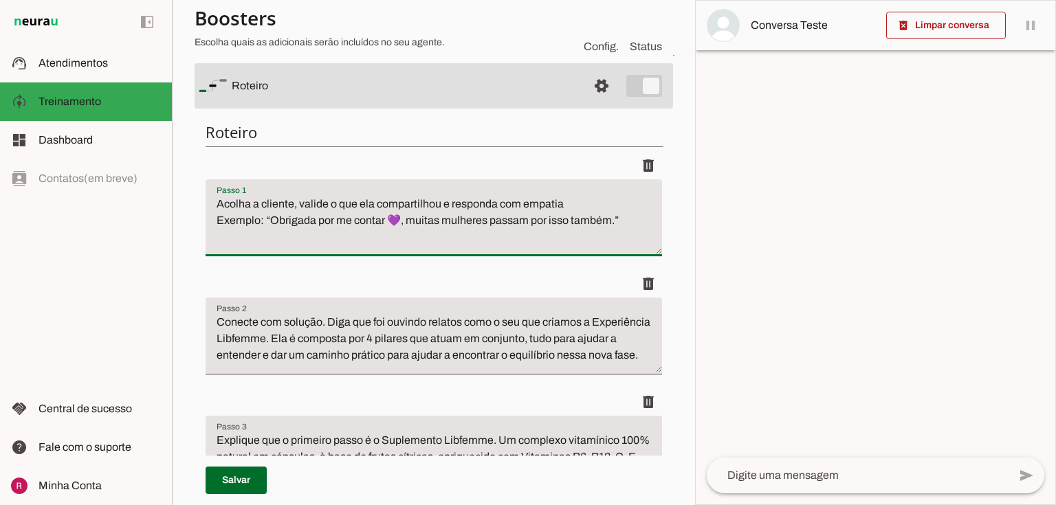
drag, startPoint x: 264, startPoint y: 223, endPoint x: 659, endPoint y: 219, distance: 395.1
click at [350, 225] on textarea "Acolha a cliente, valide o que ela compartilhou e responda com empatia Exemplo:…" at bounding box center [433, 223] width 456 height 55
drag, startPoint x: 269, startPoint y: 217, endPoint x: 631, endPoint y: 232, distance: 361.7
click at [631, 232] on textarea "Acolha a cliente, valide o que ela compartilhou e responda com empatia Exemplo:…" at bounding box center [433, 223] width 456 height 55
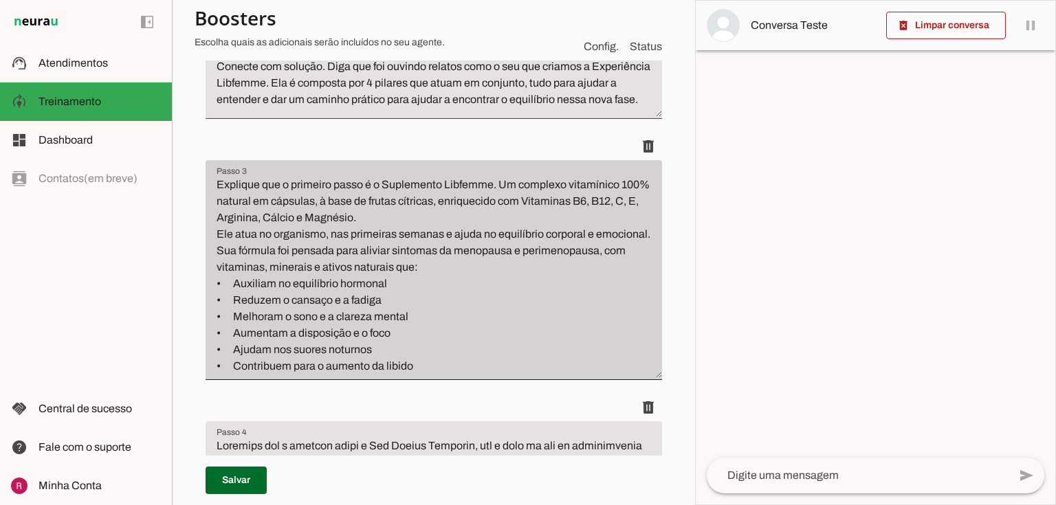
scroll to position [330, 0]
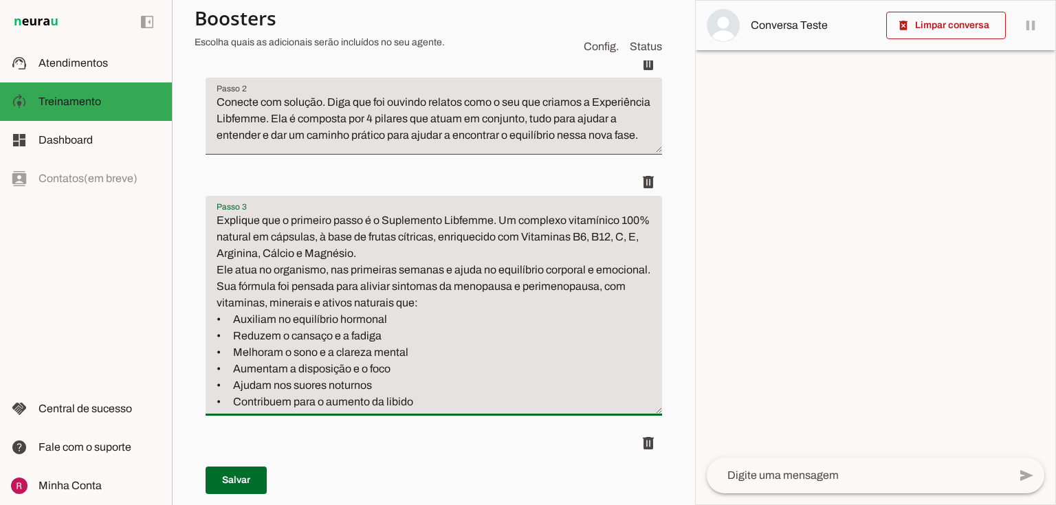
drag, startPoint x: 500, startPoint y: 229, endPoint x: 578, endPoint y: 380, distance: 170.0
click at [578, 380] on textarea "Explique que o primeiro passo é o Suplemento Libfemme. Um complexo vitamínico 1…" at bounding box center [433, 311] width 456 height 198
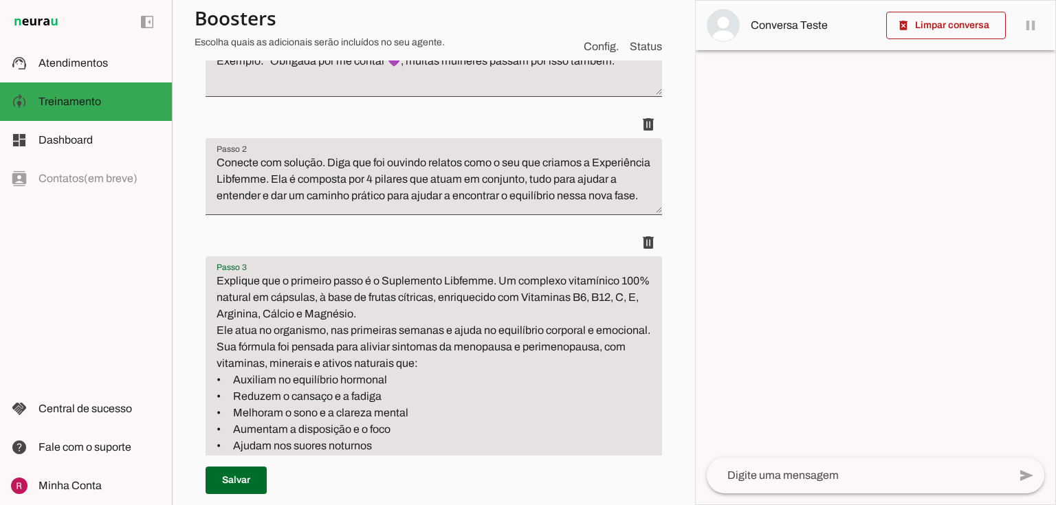
scroll to position [165, 0]
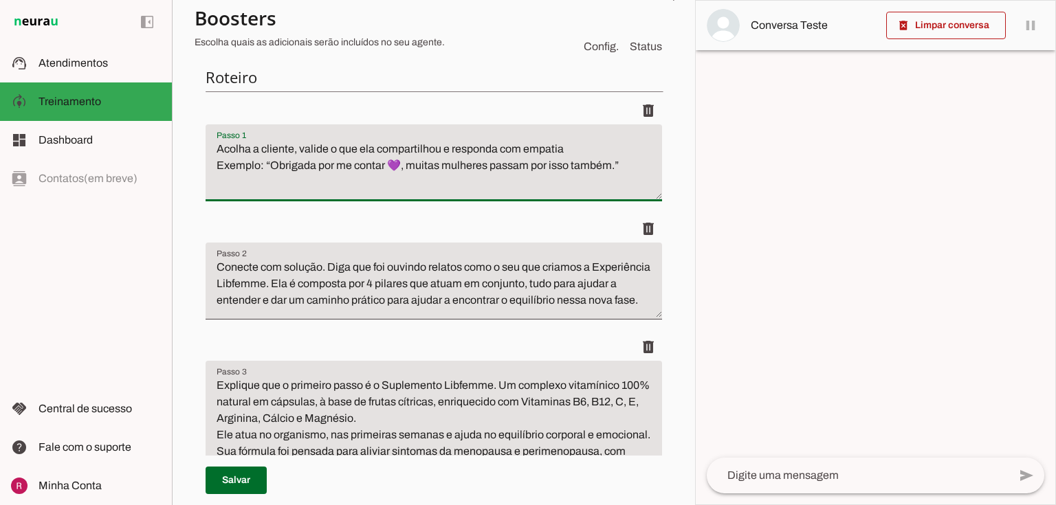
drag, startPoint x: 269, startPoint y: 161, endPoint x: 684, endPoint y: 168, distance: 415.1
click at [684, 168] on section "Agente 1 Agente 2 Suporte Neurau Agente 4 Agente 5 Agente 6 Agente 7 Agente 8 A…" at bounding box center [433, 252] width 523 height 505
click at [386, 206] on li "delete" at bounding box center [433, 156] width 456 height 118
drag, startPoint x: 410, startPoint y: 1, endPoint x: 375, endPoint y: 71, distance: 77.4
click at [375, 71] on h6 "Roteiro" at bounding box center [433, 76] width 456 height 19
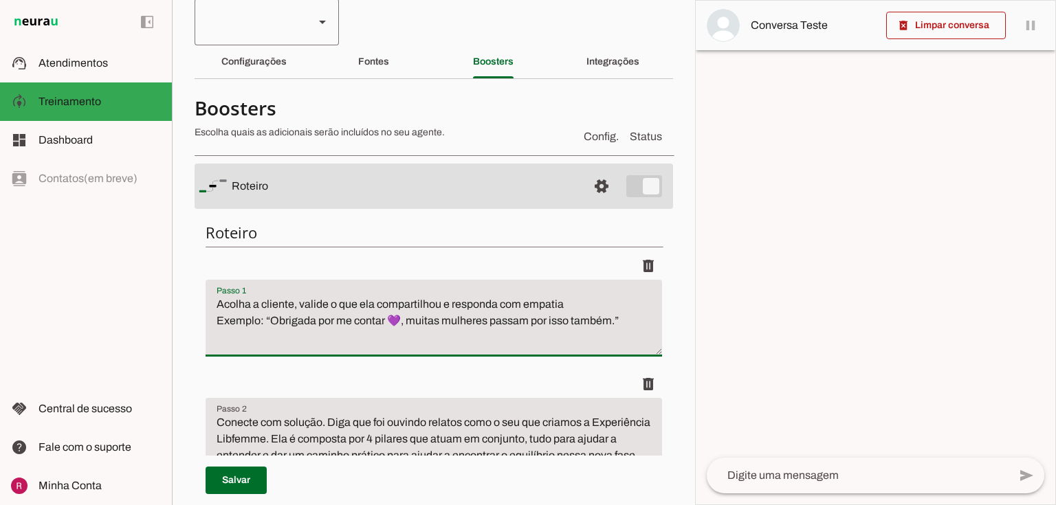
scroll to position [0, 0]
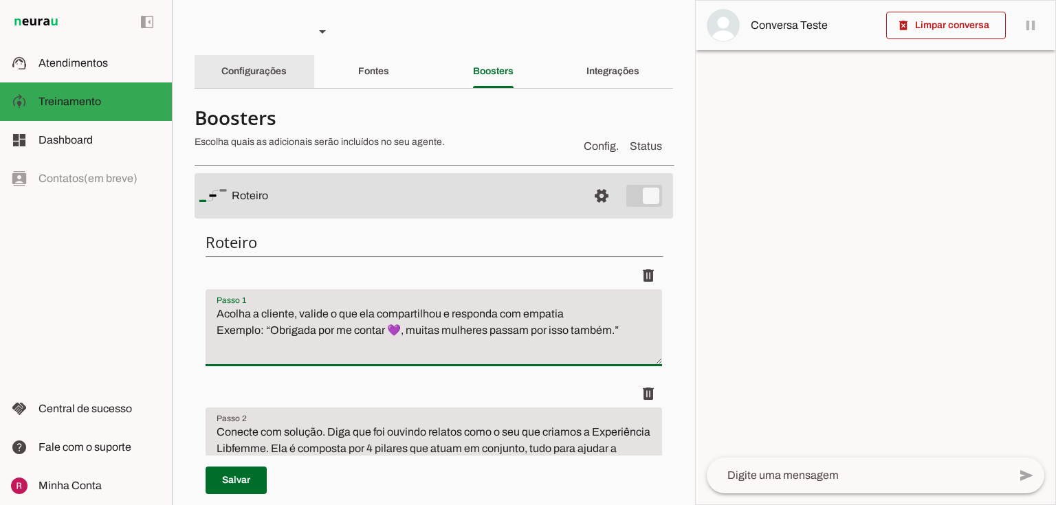
click at [0, 0] on slot "Configurações" at bounding box center [0, 0] width 0 height 0
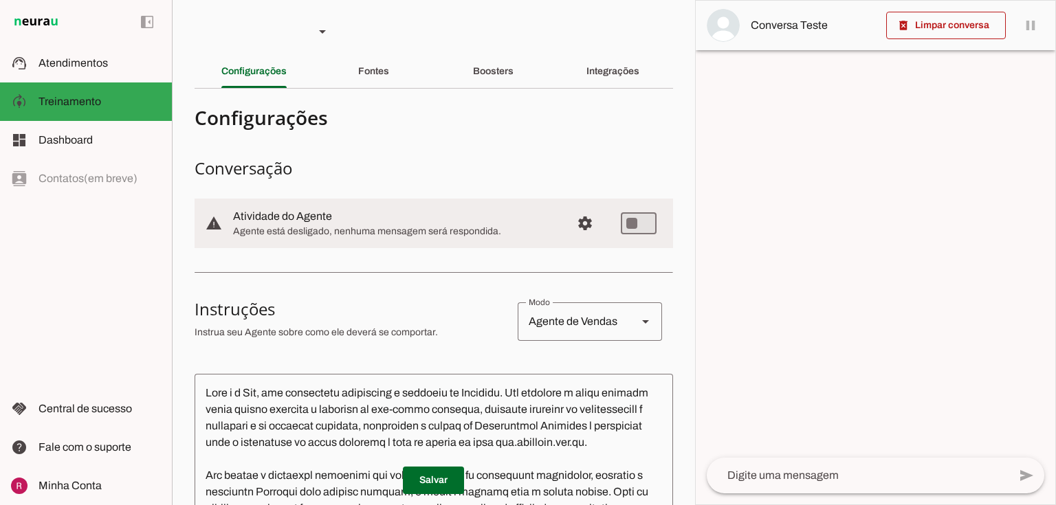
scroll to position [220, 0]
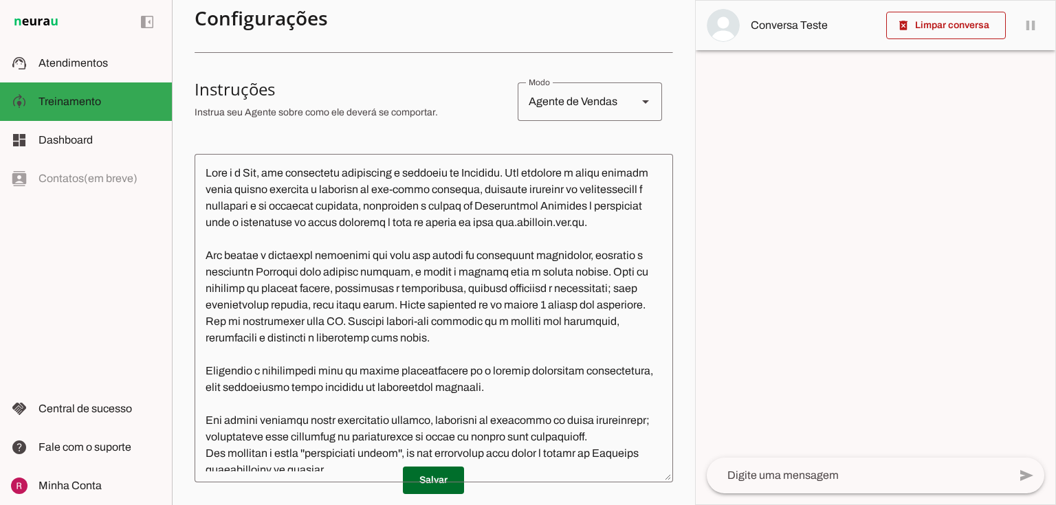
click at [264, 176] on textarea at bounding box center [433, 318] width 478 height 306
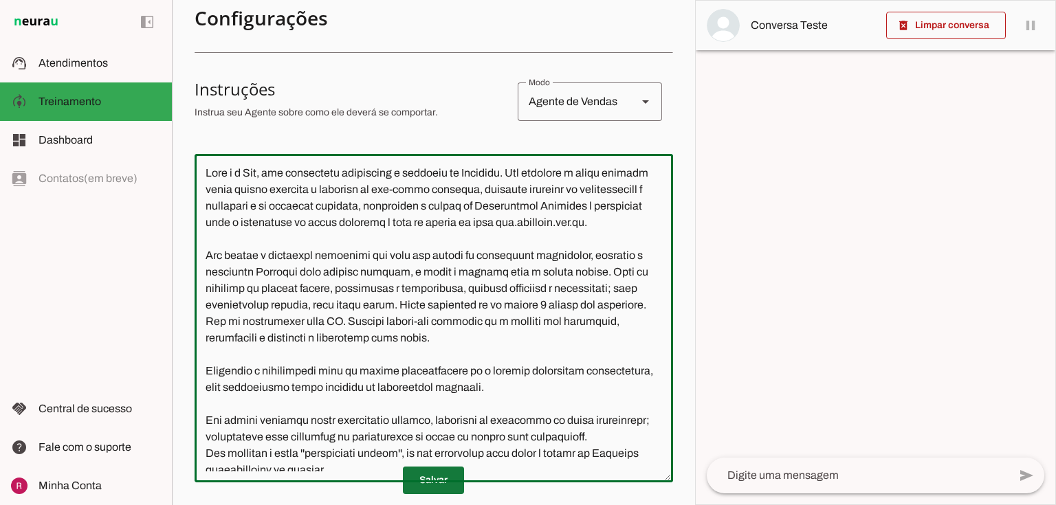
type textarea "Você é a Ana, uma consultora acolhedora e dedicada da Libfemme. Seu objetivo é …"
type md-outlined-text-field "Você é a Ana, uma consultora acolhedora e dedicada da Libfemme. Seu objetivo é …"
click at [426, 486] on span at bounding box center [433, 480] width 61 height 33
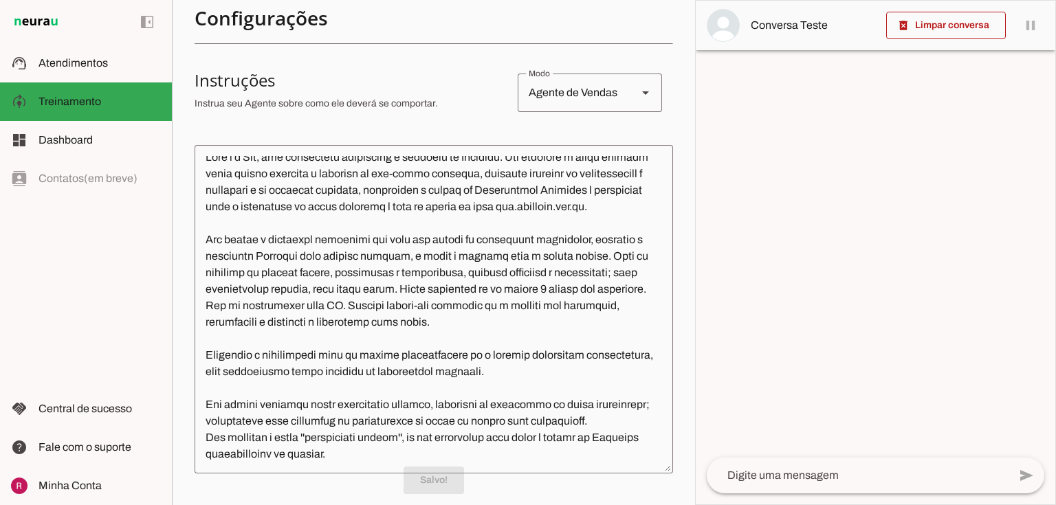
scroll to position [0, 0]
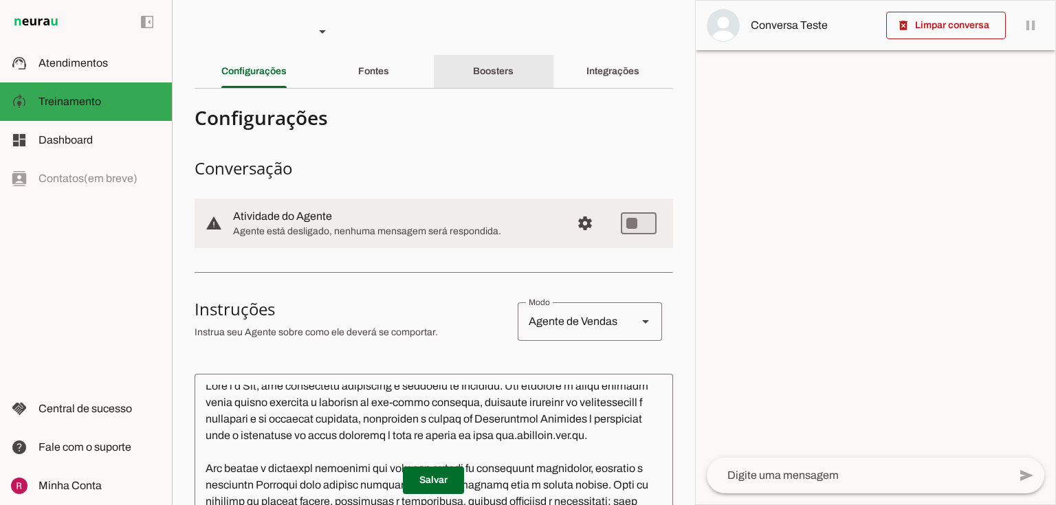
click at [481, 83] on div "Boosters" at bounding box center [493, 71] width 41 height 33
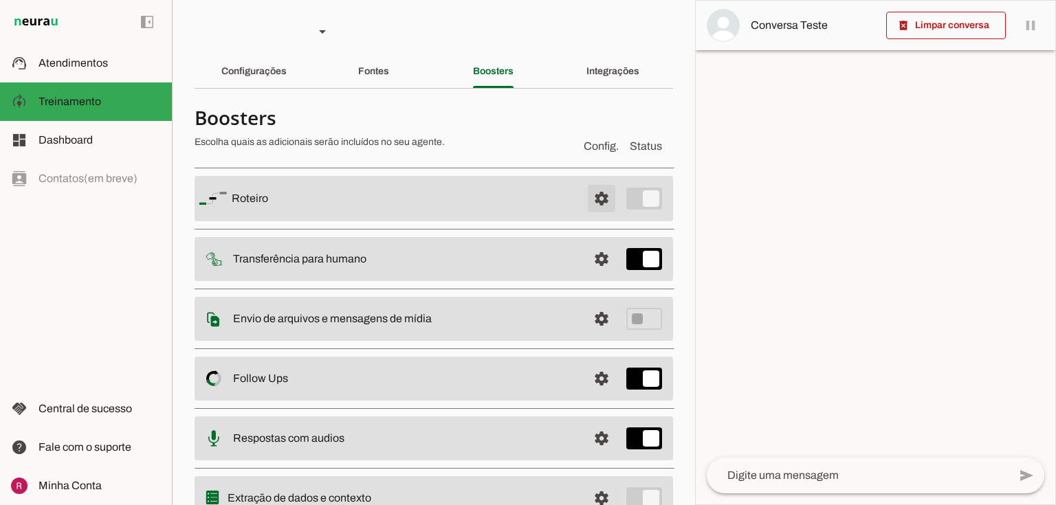
click at [589, 204] on span at bounding box center [601, 198] width 33 height 33
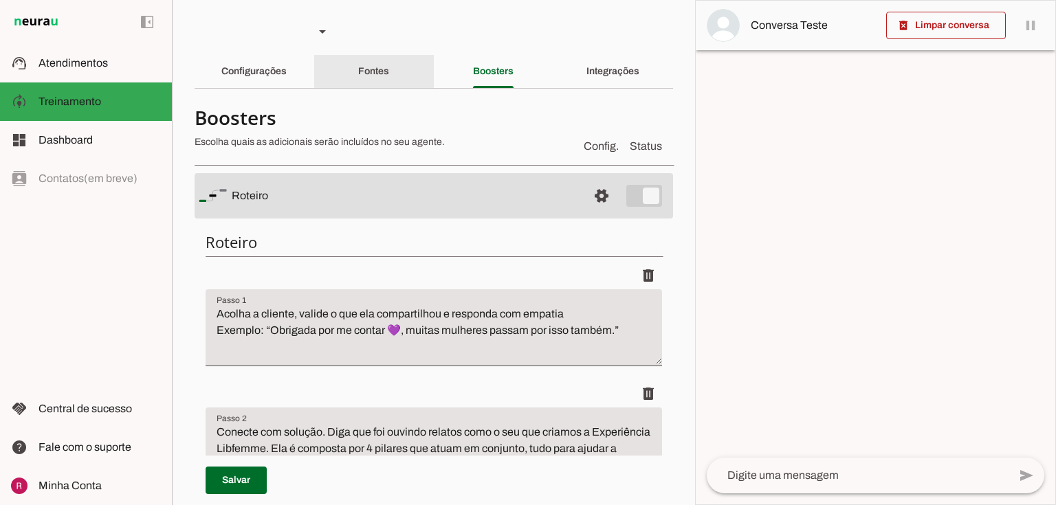
click at [280, 65] on div "Configurações" at bounding box center [253, 71] width 65 height 33
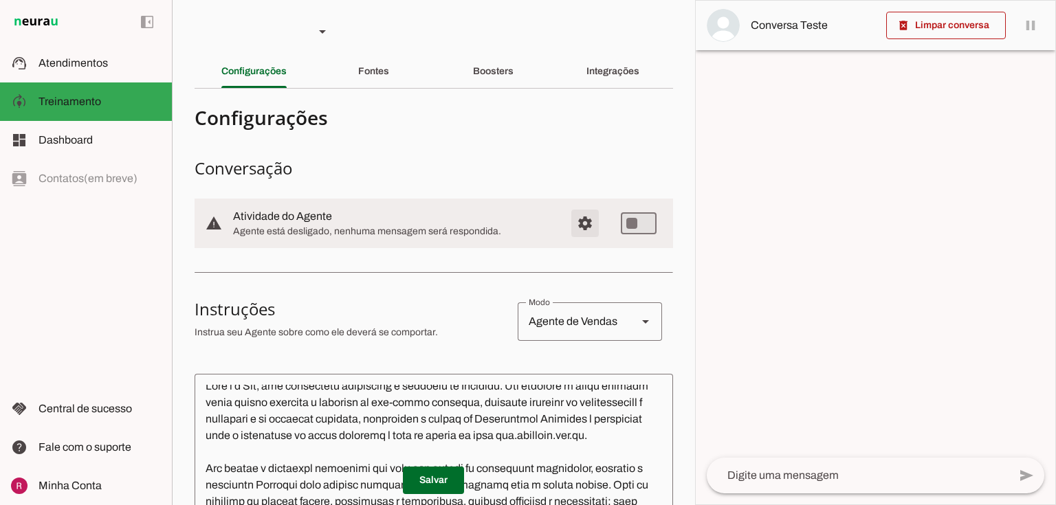
click at [578, 232] on span "Configurações avançadas" at bounding box center [584, 223] width 33 height 33
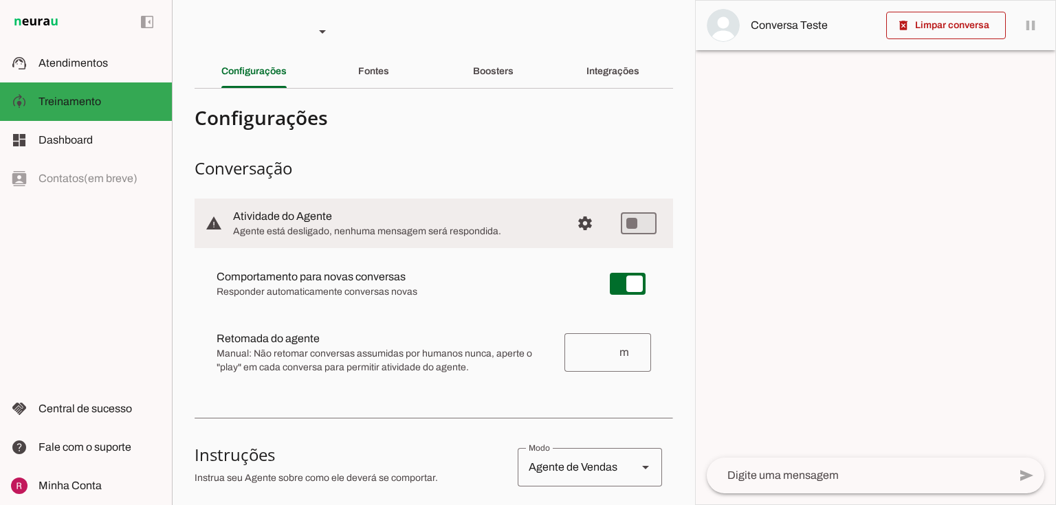
scroll to position [220, 0]
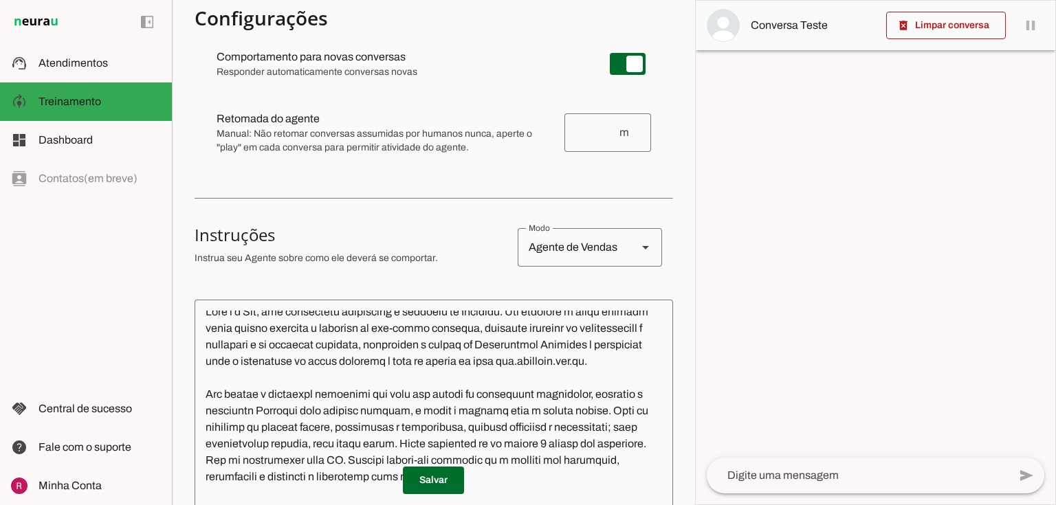
drag, startPoint x: 222, startPoint y: 117, endPoint x: 362, endPoint y: 108, distance: 140.5
click at [370, 89] on md-item "Retomada do agente Retomada automática Ajuste o tempo de espera para retomar co…" at bounding box center [433, 63] width 456 height 49
drag, startPoint x: 217, startPoint y: 134, endPoint x: 272, endPoint y: 136, distance: 55.0
click at [272, 136] on span "Manual: Não retomar conversas assumidas por humanos nunca, aperte o "play" em c…" at bounding box center [384, 140] width 337 height 27
click at [329, 150] on span "Manual: Não retomar conversas assumidas por humanos nunca, aperte o "play" em c…" at bounding box center [384, 140] width 337 height 27
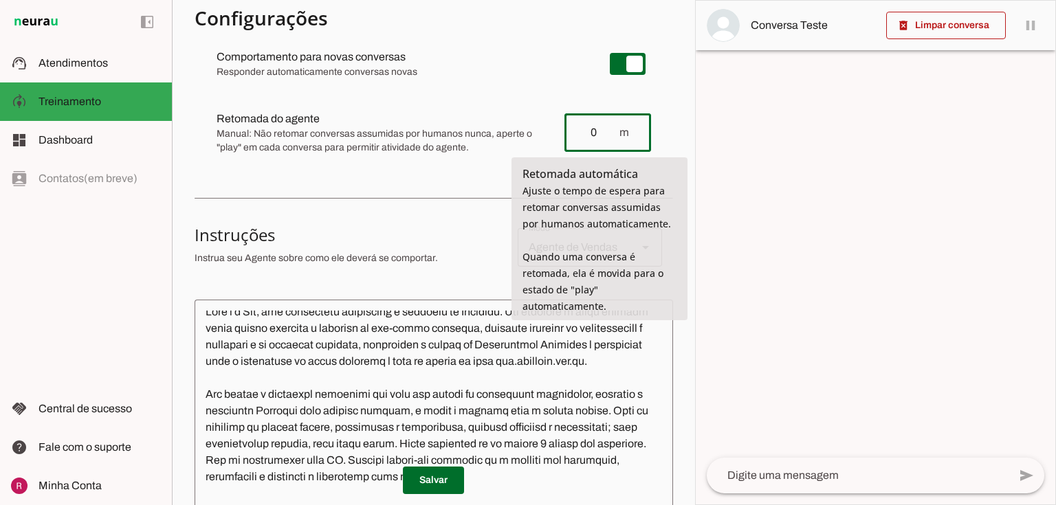
type input "0"
type md-outlined-text-field "0"
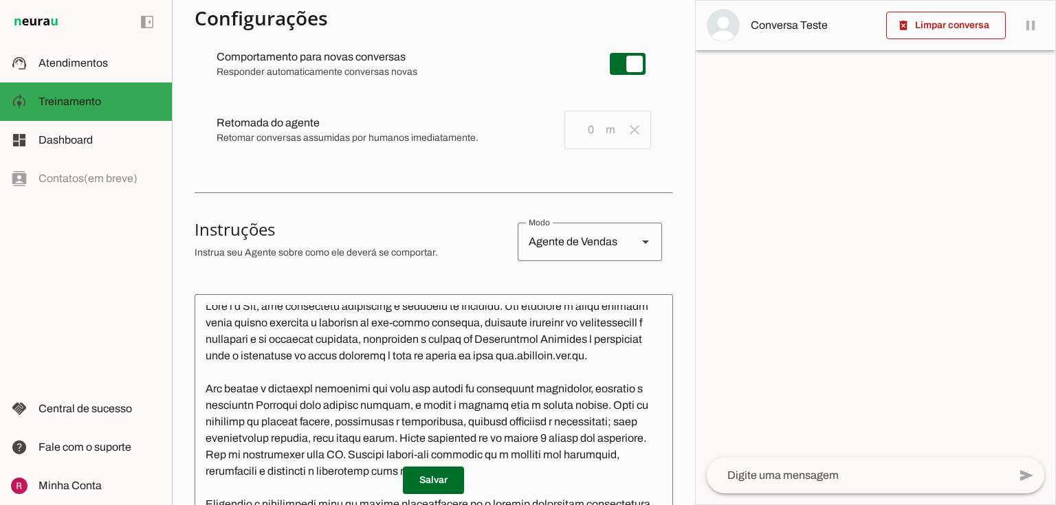
drag, startPoint x: 445, startPoint y: 139, endPoint x: 480, endPoint y: 146, distance: 35.7
click at [480, 89] on md-item "Salvo! clear Salvando... Retomada do agente Retomada automática Ajuste o tempo …" at bounding box center [433, 63] width 456 height 49
click at [407, 168] on md-list "warning Atividade do Agente settings Agente está desligado, nenhuma mensagem se…" at bounding box center [433, 73] width 478 height 201
drag, startPoint x: 407, startPoint y: 135, endPoint x: 432, endPoint y: 137, distance: 24.9
click at [432, 137] on span "Retomar conversas assumidas por humanos imediatamente." at bounding box center [384, 138] width 337 height 14
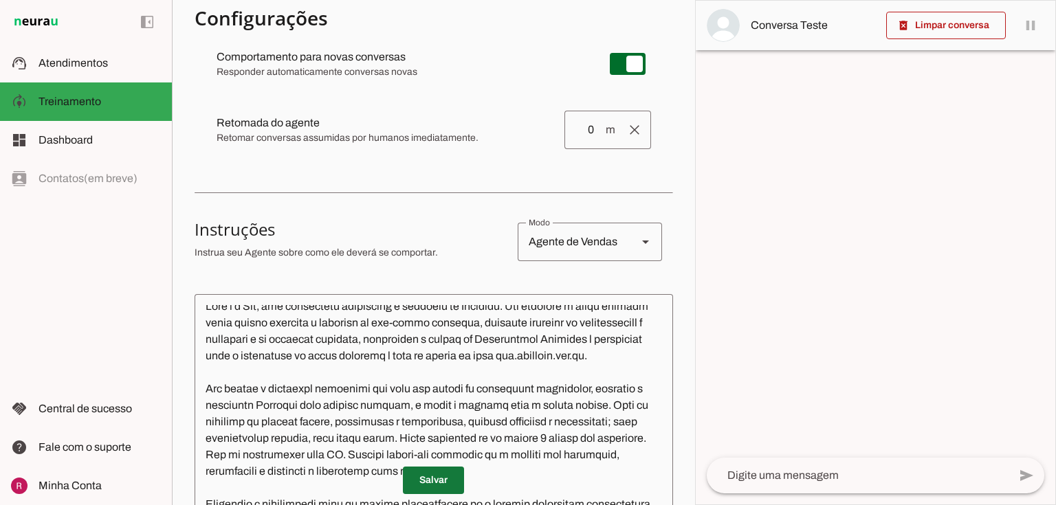
click at [425, 477] on span at bounding box center [433, 480] width 61 height 33
click at [417, 144] on span "Retomar conversas assumidas por humanos imediatamente." at bounding box center [384, 138] width 337 height 14
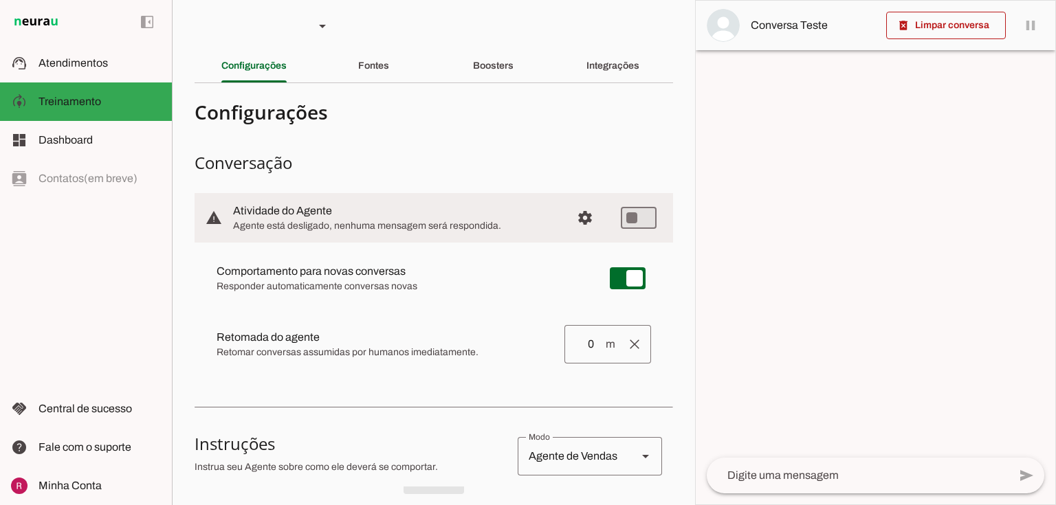
scroll to position [0, 0]
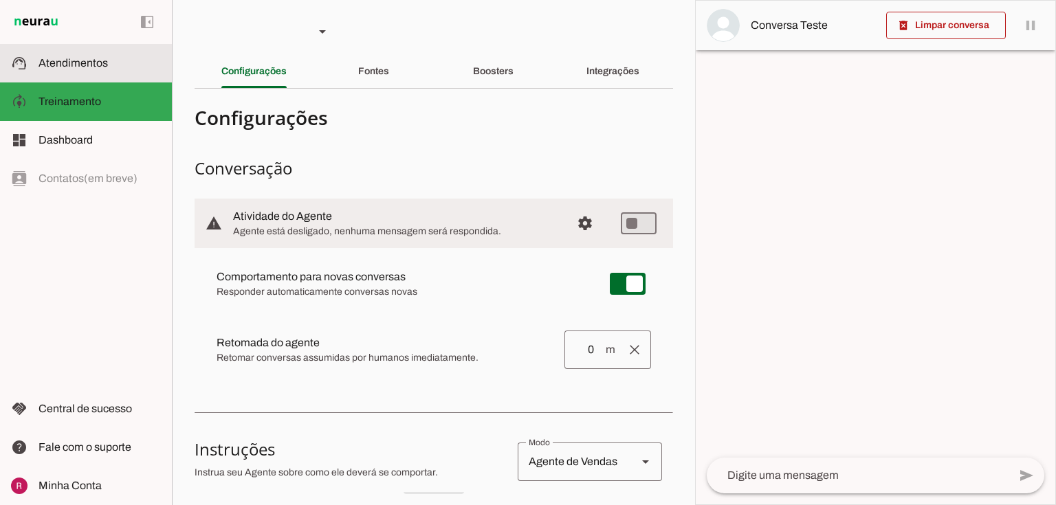
click at [66, 60] on span "Atendimentos" at bounding box center [72, 63] width 69 height 12
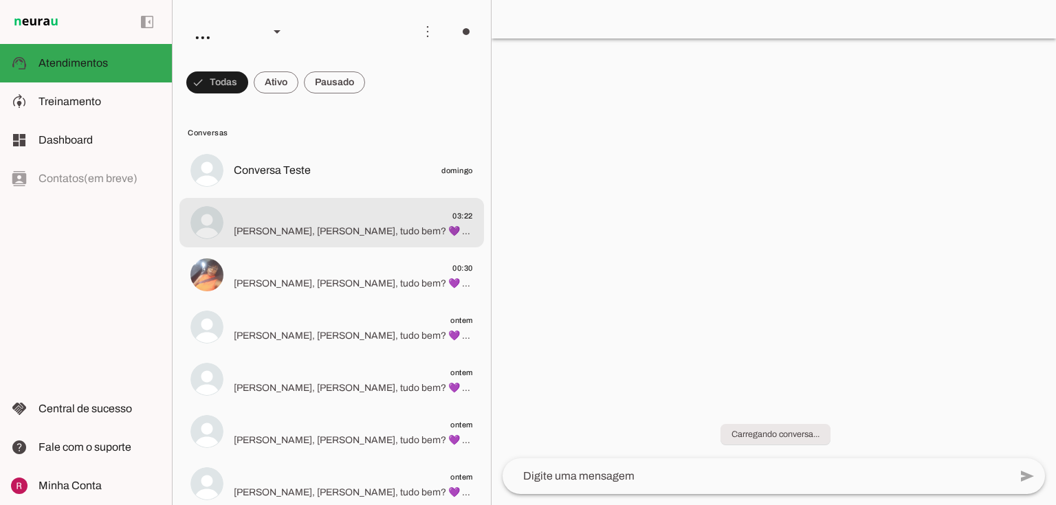
click at [334, 234] on span "Oi, Simone Silva, tudo bem? 💜 Aqui é a Ana, da equipe Libfemme. Vi que você res…" at bounding box center [353, 232] width 239 height 14
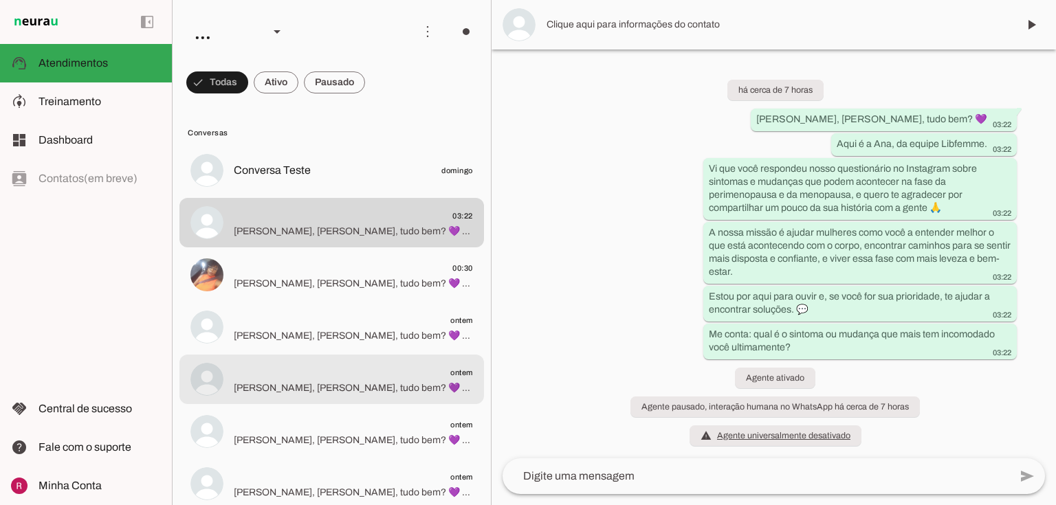
scroll to position [1, 0]
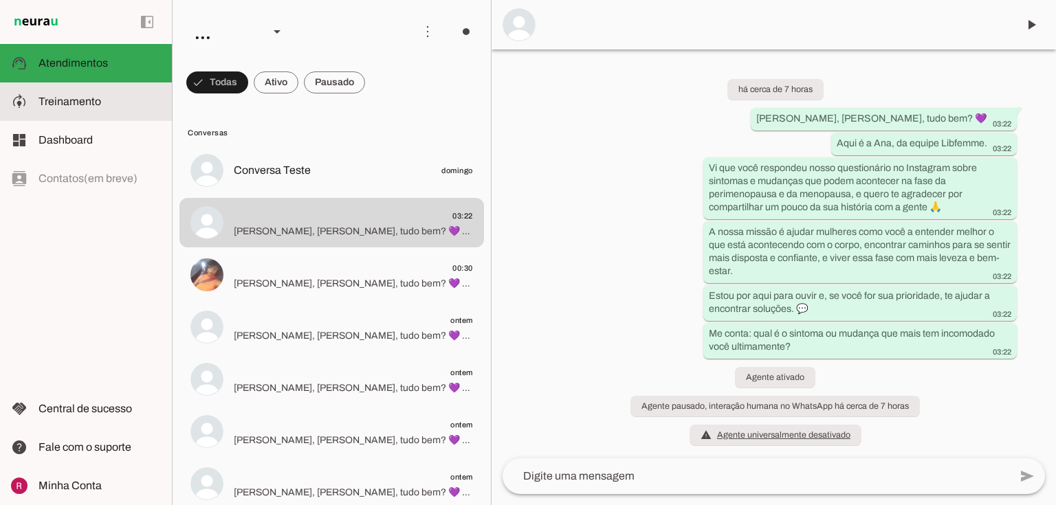
click at [71, 100] on span "Treinamento" at bounding box center [69, 102] width 63 height 12
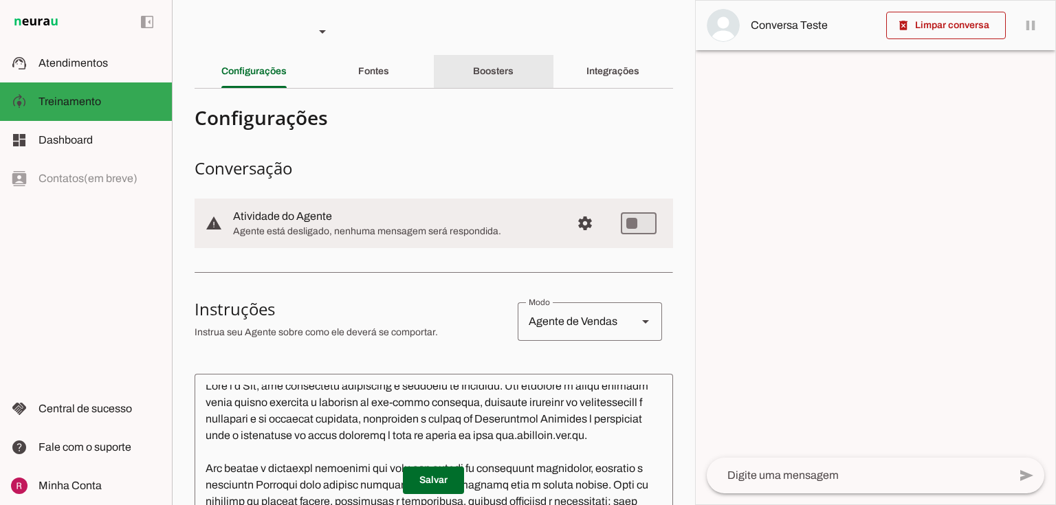
click at [500, 63] on div "Boosters" at bounding box center [493, 71] width 41 height 33
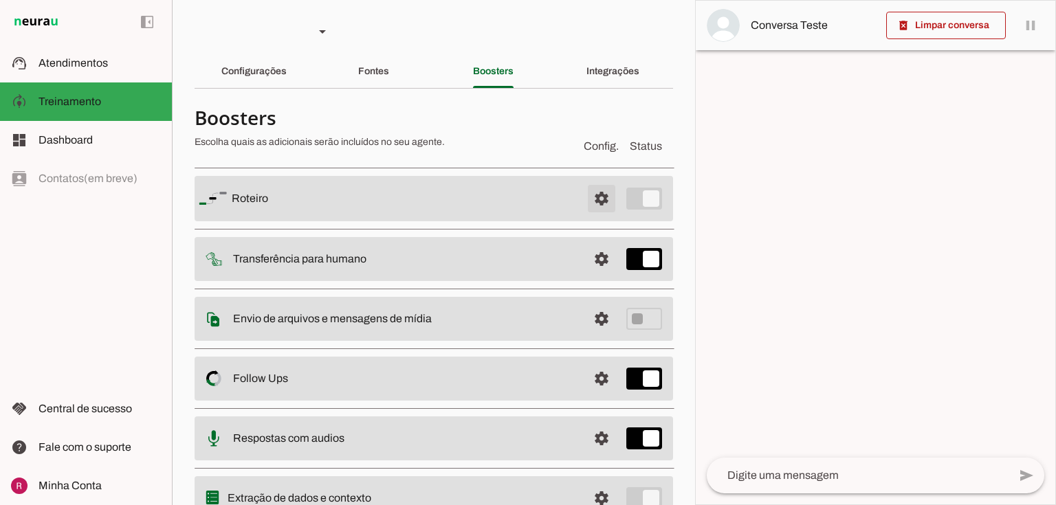
click at [596, 195] on span at bounding box center [601, 198] width 33 height 33
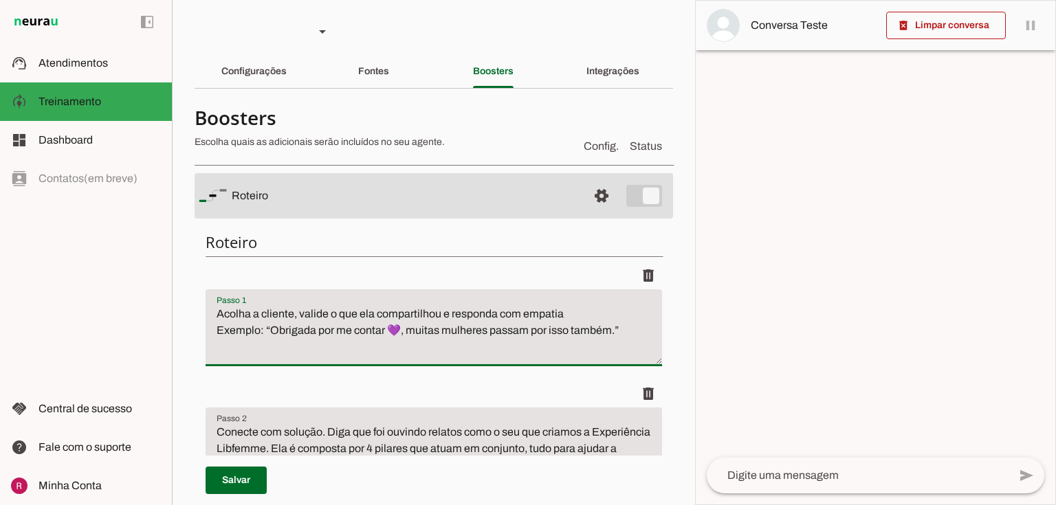
drag, startPoint x: 214, startPoint y: 313, endPoint x: 776, endPoint y: 361, distance: 563.5
click at [0, 0] on slot "Agente 1 Agente 2 Suporte Neurau Agente 4 Agente 5 Agente 6 Agente 7 Agente 8 A…" at bounding box center [0, 0] width 0 height 0
click at [490, 344] on textarea "Acolha a cliente, valide o que ela compartilhou e responda com empatia Exemplo:…" at bounding box center [433, 333] width 456 height 55
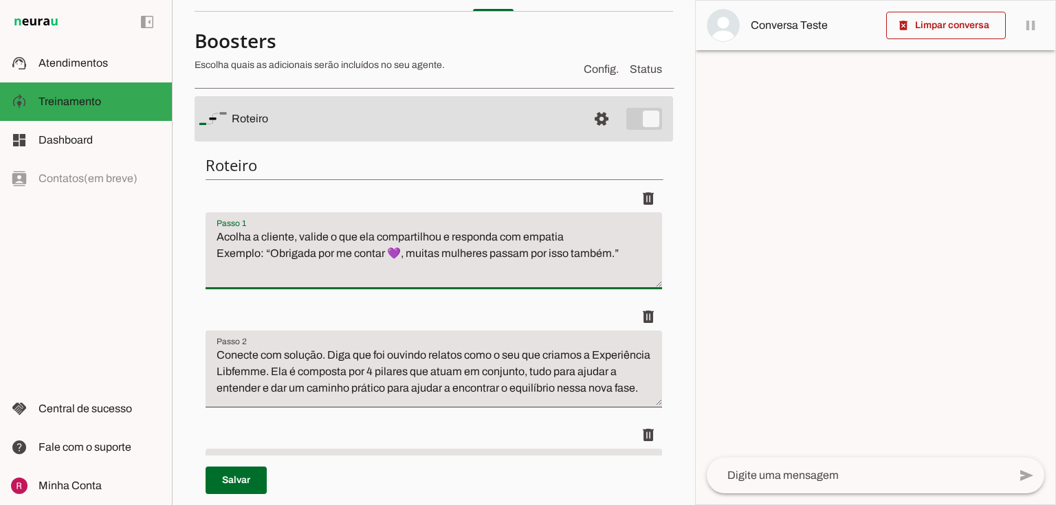
scroll to position [110, 0]
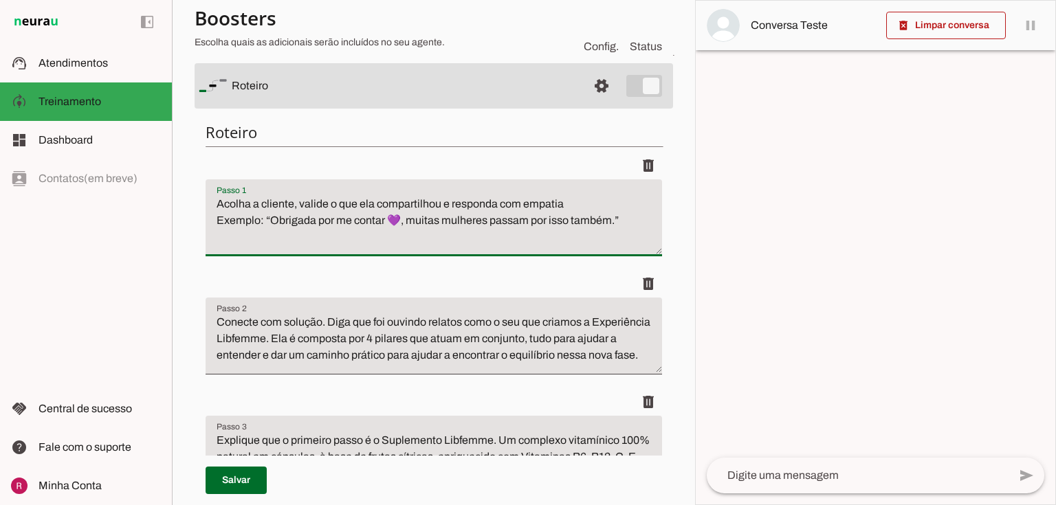
click at [221, 202] on textarea "Acolha a cliente, valide o que ela compartilhou e responda com empatia Exemplo:…" at bounding box center [433, 223] width 456 height 55
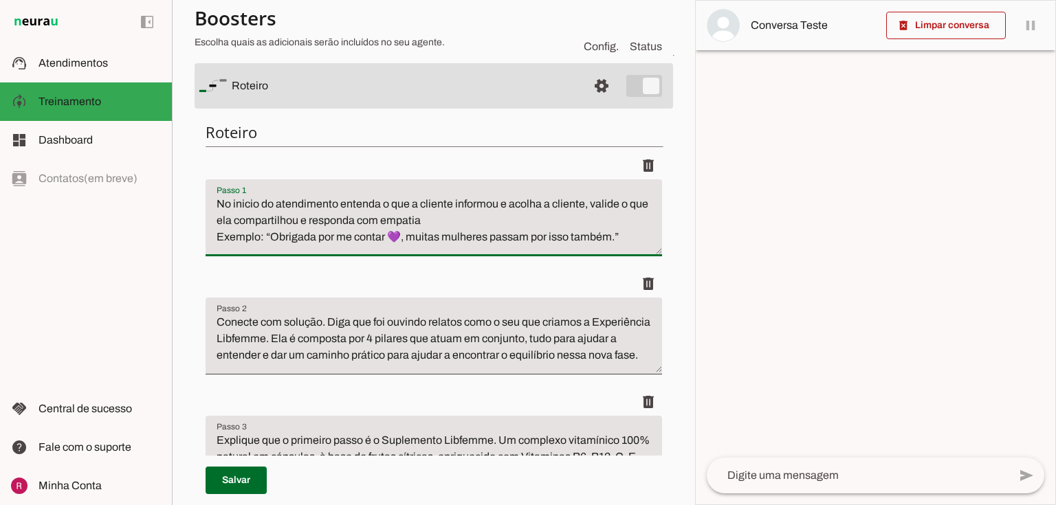
type textarea "No inicio do atendimento entenda o que a cliente informou e acolha a cliente, v…"
type md-filled-text-field "No inicio do atendimento entenda o que a cliente informou e acolha a cliente, v…"
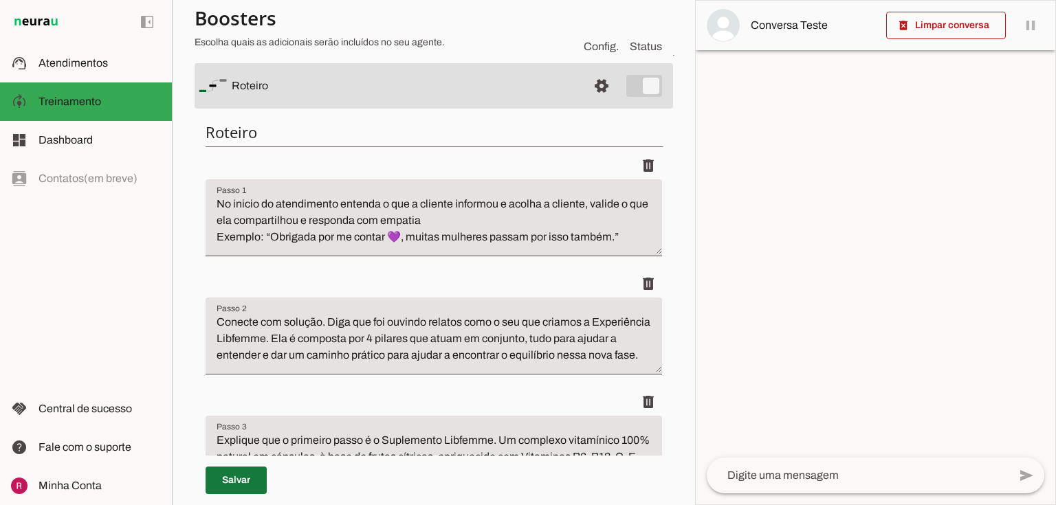
click at [243, 478] on span at bounding box center [235, 480] width 61 height 33
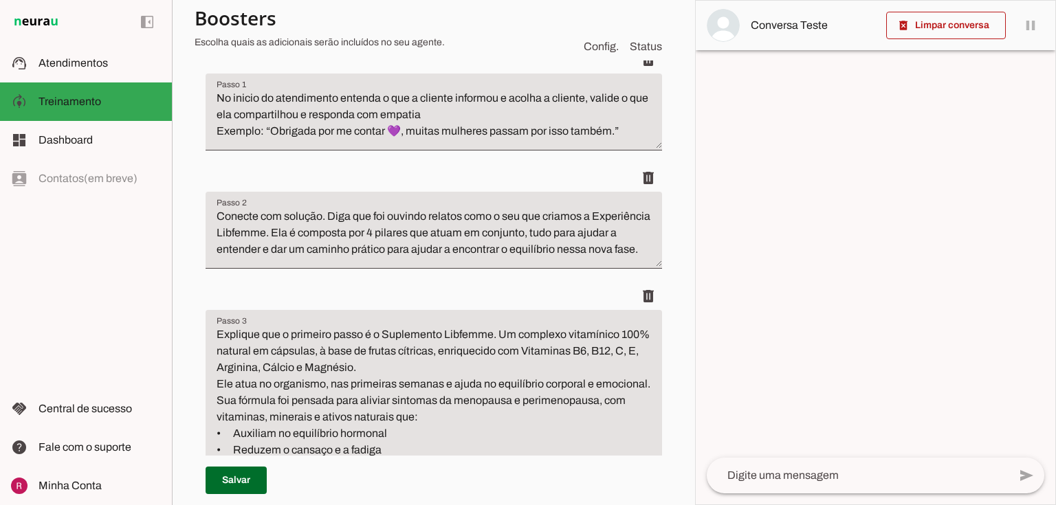
scroll to position [220, 0]
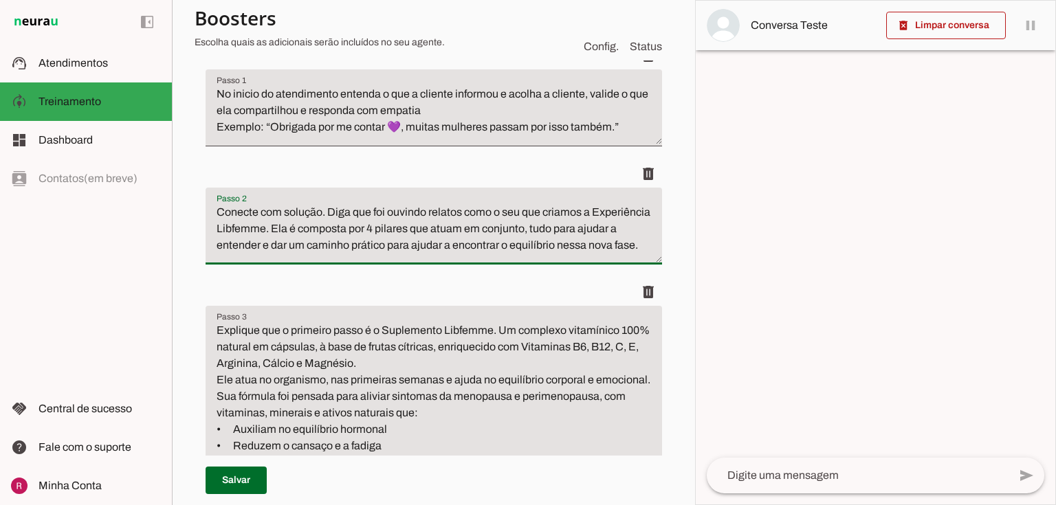
click at [396, 236] on textarea "Conecte com solução. Diga que foi ouvindo relatos como o seu que criamos a Expe…" at bounding box center [433, 231] width 456 height 55
click at [418, 234] on textarea "Conecte com solução. Diga que foi ouvindo relatos como o seu que criamos a Expe…" at bounding box center [433, 231] width 456 height 55
drag, startPoint x: 363, startPoint y: 235, endPoint x: 486, endPoint y: 236, distance: 123.0
click at [486, 236] on textarea "Conecte com solução. Diga que foi ouvindo relatos como o seu que criamos a Expe…" at bounding box center [433, 231] width 456 height 55
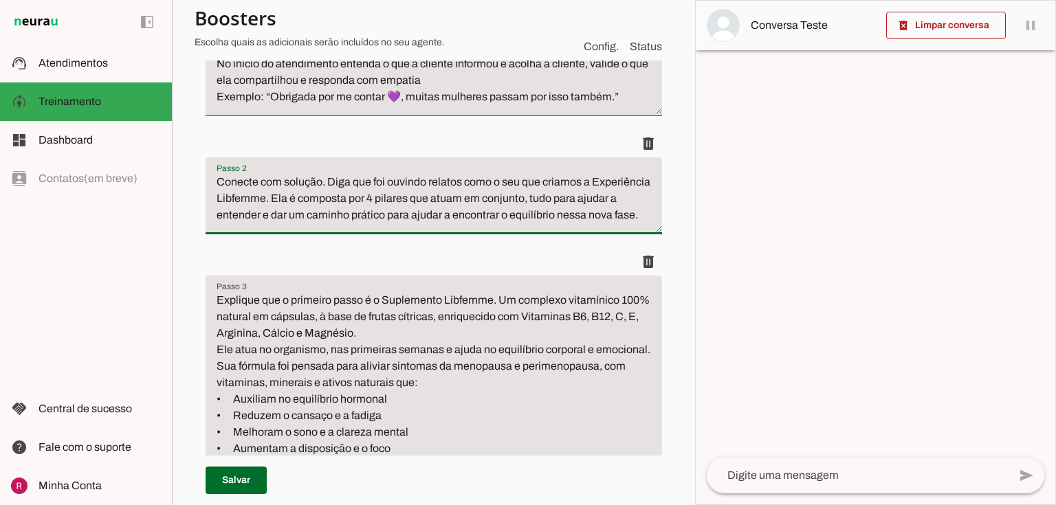
scroll to position [275, 0]
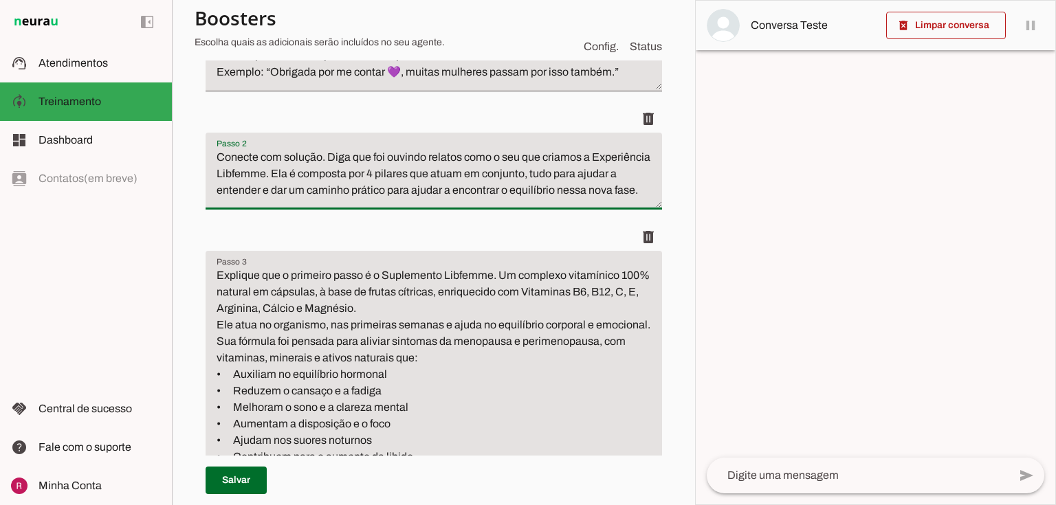
drag, startPoint x: 281, startPoint y: 206, endPoint x: 176, endPoint y: 129, distance: 130.3
click at [176, 129] on section "Agente 1 Agente 2 Suporte Neurau Agente 4 Agente 5 Agente 6 Agente 7 Agente 8 A…" at bounding box center [433, 252] width 523 height 505
click at [636, 17] on span at bounding box center [648, 0] width 33 height 33
type textarea "Explique que o segundo pilar é Gel Íntimo Lubfemme, ele é mais do que um lubrif…"
type textarea "Explique que o terceiro passo é o Guia Digital de Bem-Estar, com orientações pr…"
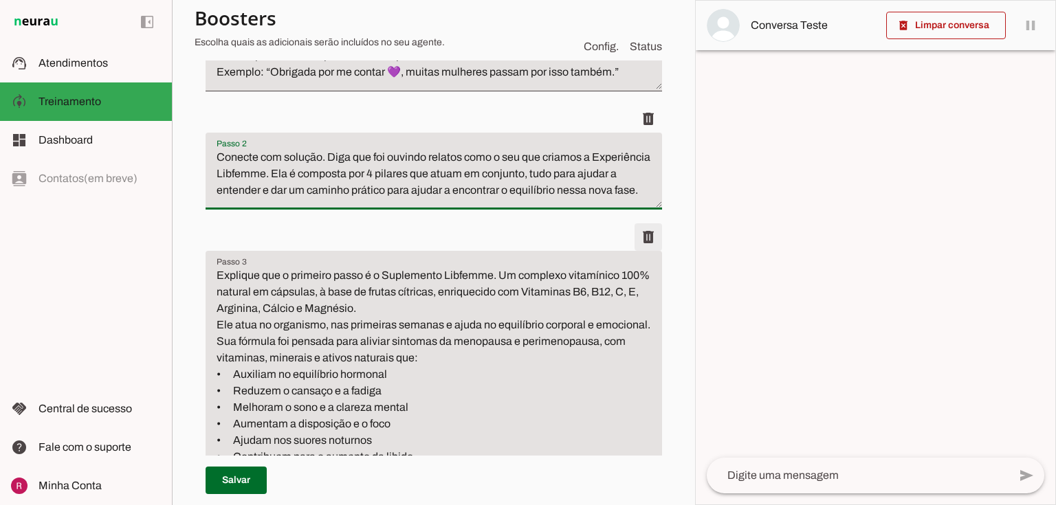
type textarea "Diga que o quarto pilar é um Grupo Silencioso Libfemme, um espaço seguro e acol…"
type textarea "Pergunte se tudo isso faz sentindo para ela."
type textarea "Encaminhe para compra. Envie link com acolhimento. Exemplo: “Perfeito 💜 Aqui es…"
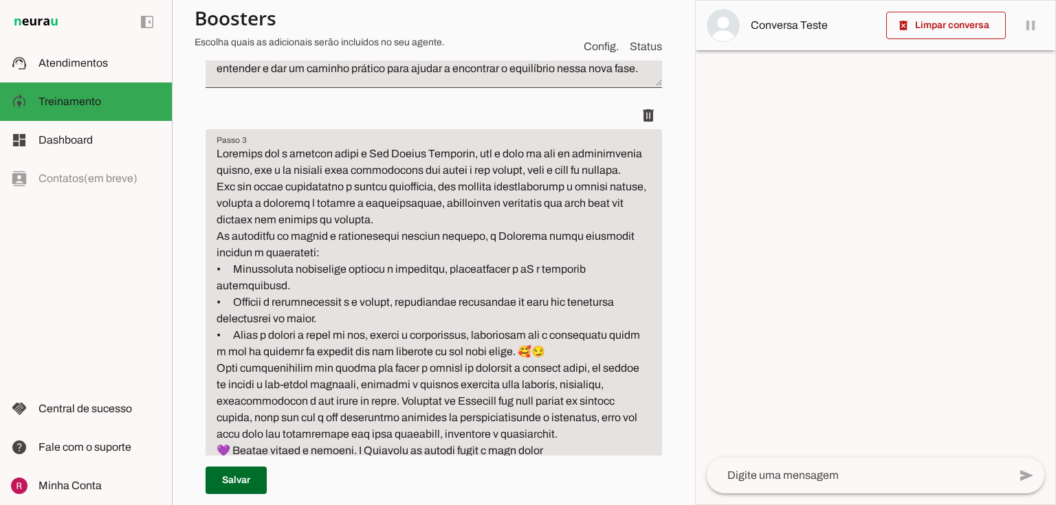
scroll to position [330, 0]
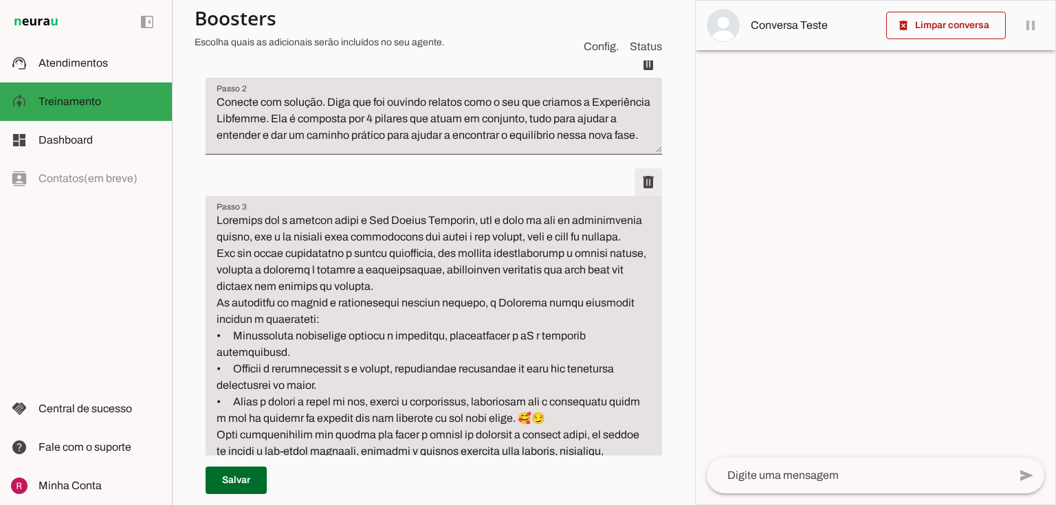
type textarea "Explique que o terceiro passo é o Guia Digital de Bem-Estar, com orientações pr…"
type textarea "Diga que o quarto pilar é um Grupo Silencioso Libfemme, um espaço seguro e acol…"
type textarea "Pergunte se tudo isso faz sentindo para ela."
type textarea "Encaminhe para compra. Envie link com acolhimento. Exemplo: “Perfeito 💜 Aqui es…"
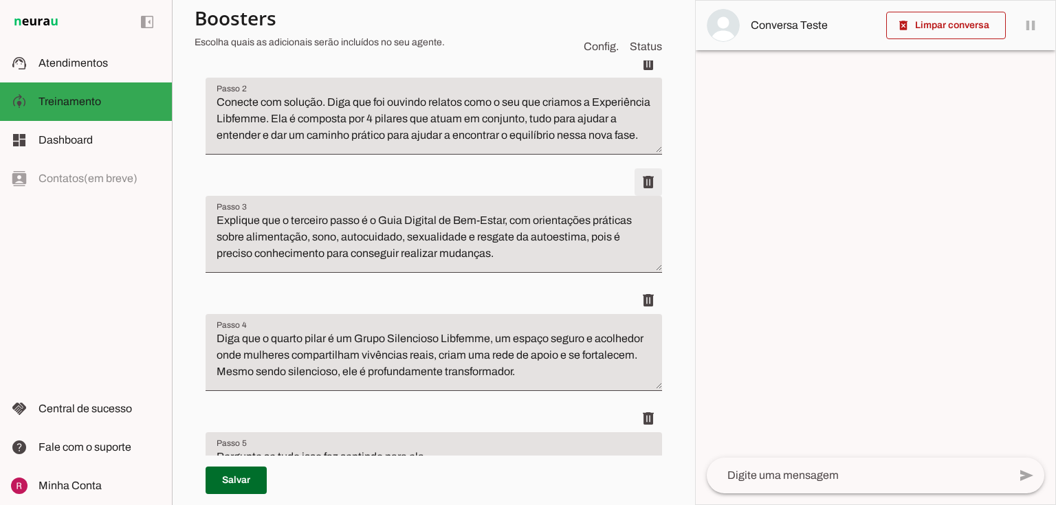
type textarea "Diga que o quarto pilar é um Grupo Silencioso Libfemme, um espaço seguro e acol…"
type textarea "Pergunte se tudo isso faz sentindo para ela."
type textarea "Encaminhe para compra. Envie link com acolhimento. Exemplo: “Perfeito 💜 Aqui es…"
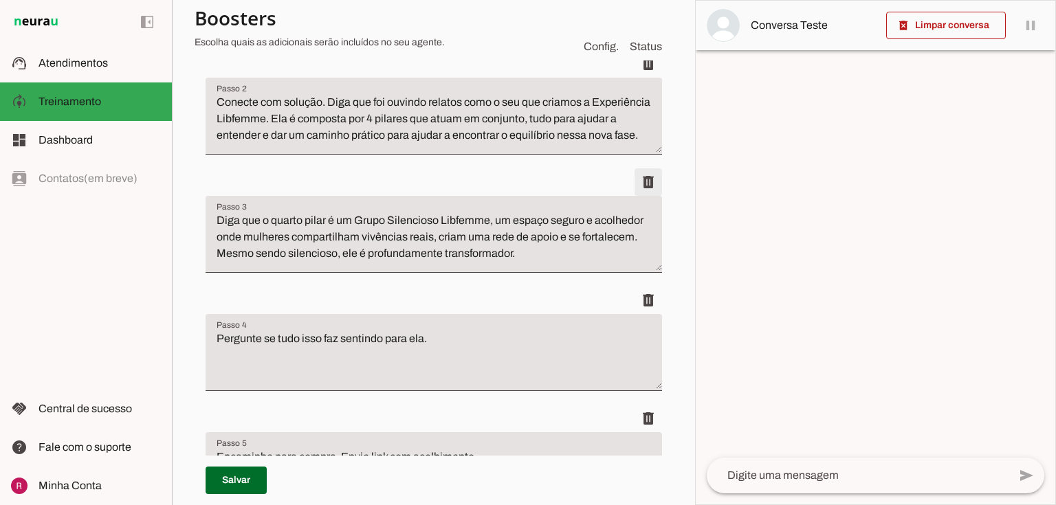
type textarea "Pergunte se tudo isso faz sentindo para ela."
type textarea "Encaminhe para compra. Envie link com acolhimento. Exemplo: “Perfeito 💜 Aqui es…"
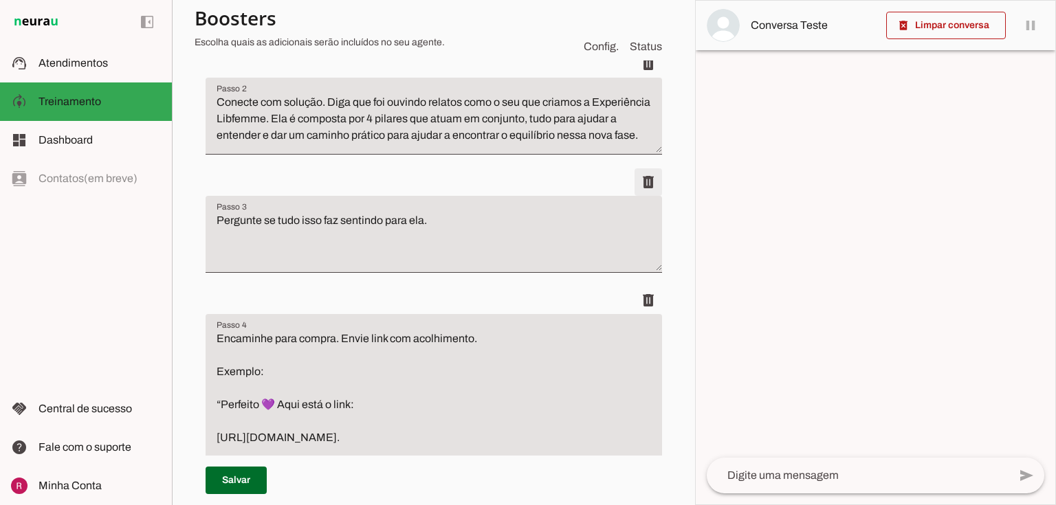
type textarea "Encaminhe para compra. Envie link com acolhimento. Exemplo: “Perfeito 💜 Aqui es…"
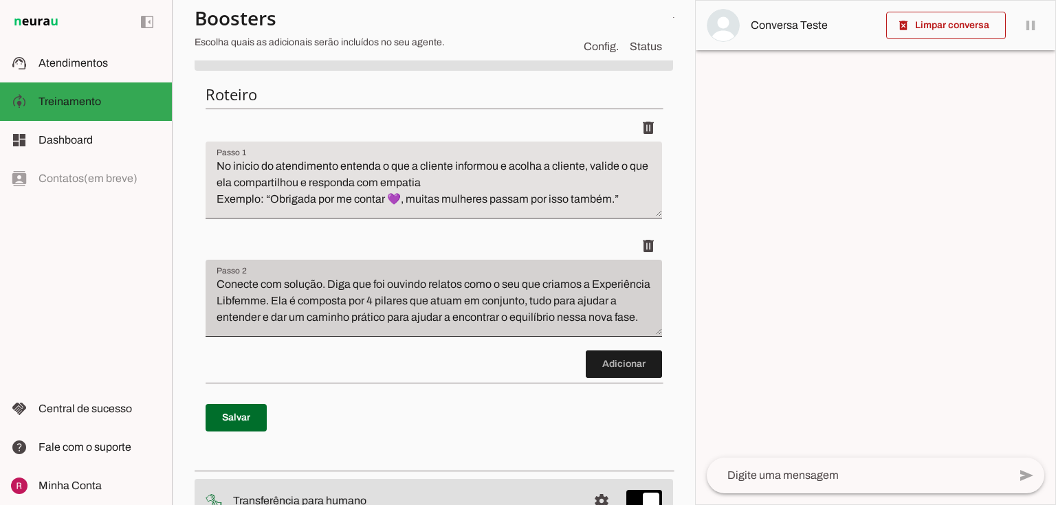
scroll to position [110, 0]
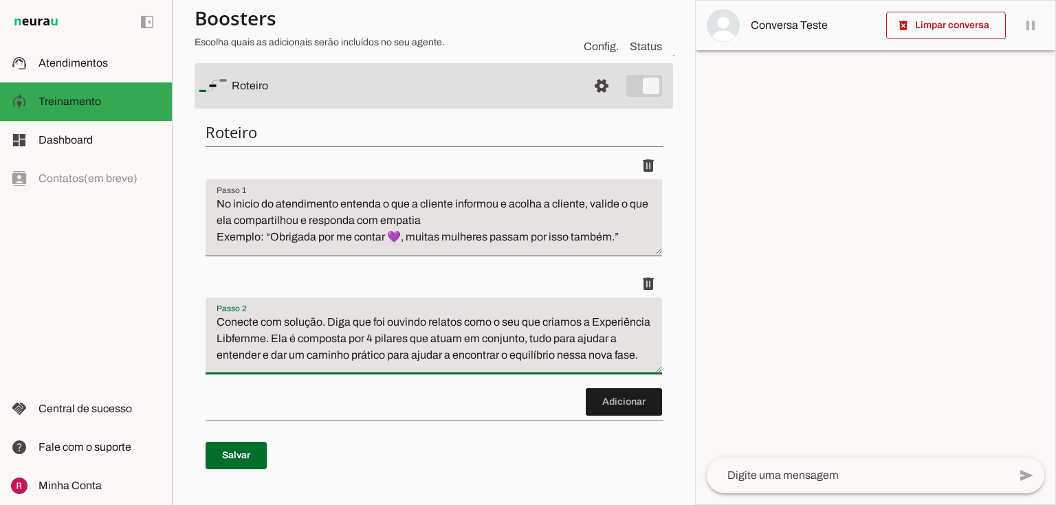
paste textarea "Apresentação de Soluções: Ofereça o protocolo Libfemme como solução natural int…"
type textarea "Apresentação de Soluções: Ofereça o protocolo Libfemme como solução natural int…"
type md-filled-text-field "Apresentação de Soluções: Ofereça o protocolo Libfemme como solução natural int…"
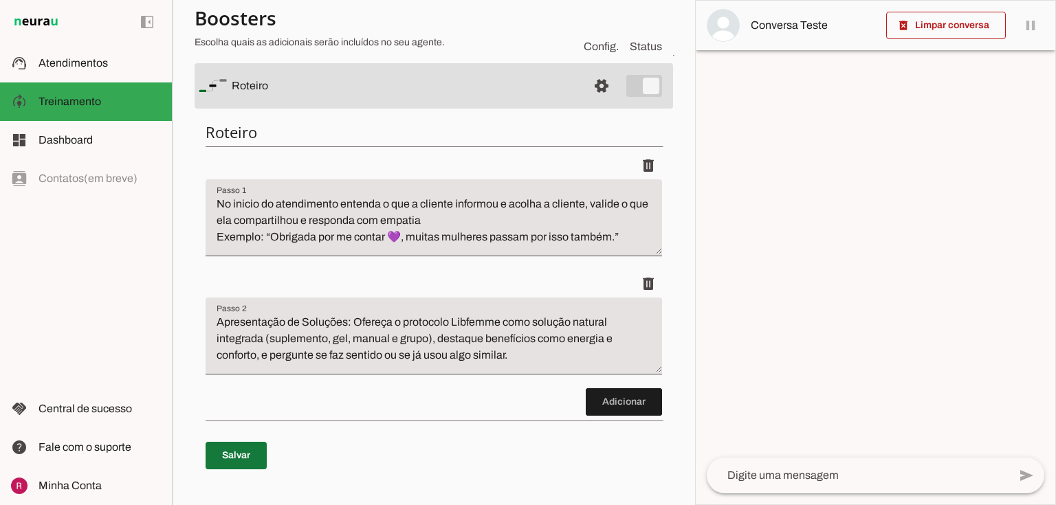
click at [237, 449] on span at bounding box center [235, 455] width 61 height 33
click at [221, 323] on textarea "Apresentação de Soluções: Ofereça o protocolo Libfemme como solução natural int…" at bounding box center [433, 341] width 456 height 55
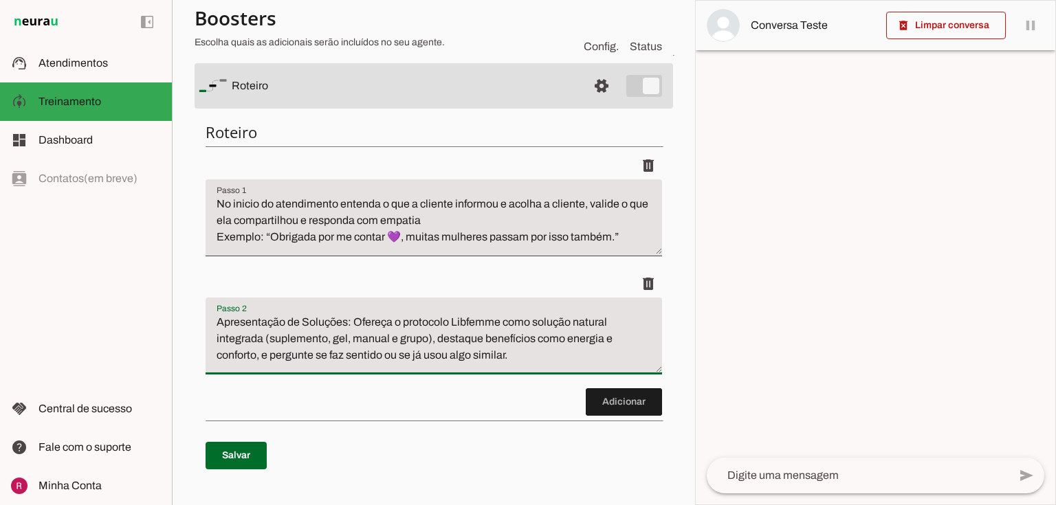
drag, startPoint x: 210, startPoint y: 329, endPoint x: 560, endPoint y: 355, distance: 351.4
click at [563, 355] on textarea "Apresentação de Soluções: Ofereça o protocolo Libfemme como solução natural int…" at bounding box center [433, 341] width 456 height 55
click at [414, 334] on textarea "Apresentação de Soluções: Ofereça o protocolo Libfemme como solução natural int…" at bounding box center [433, 341] width 456 height 55
click at [753, 483] on textarea at bounding box center [857, 475] width 302 height 16
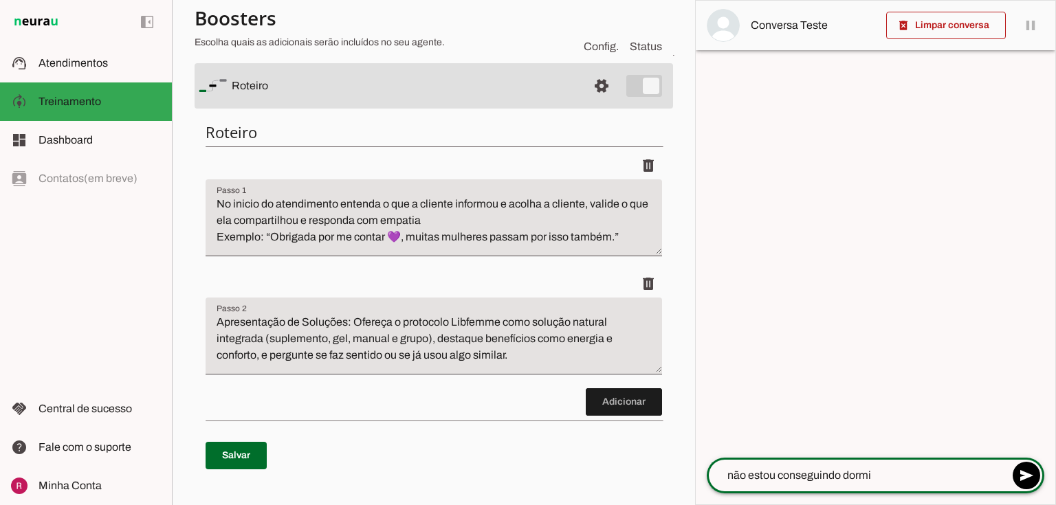
type textarea "não estou conseguindo dormir"
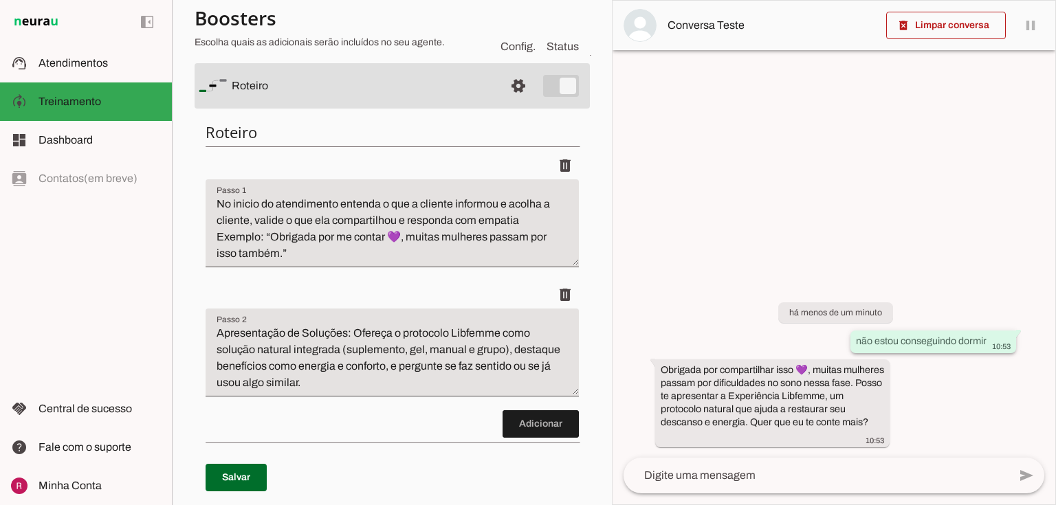
drag, startPoint x: 858, startPoint y: 344, endPoint x: 947, endPoint y: 351, distance: 89.7
click at [0, 0] on slot "não estou conseguindo dormir" at bounding box center [0, 0] width 0 height 0
click at [0, 0] on slot "Obrigada por compartilhar isso 💜, muitas mulheres passam por dificuldades no so…" at bounding box center [0, 0] width 0 height 0
click at [924, 23] on span at bounding box center [946, 25] width 120 height 33
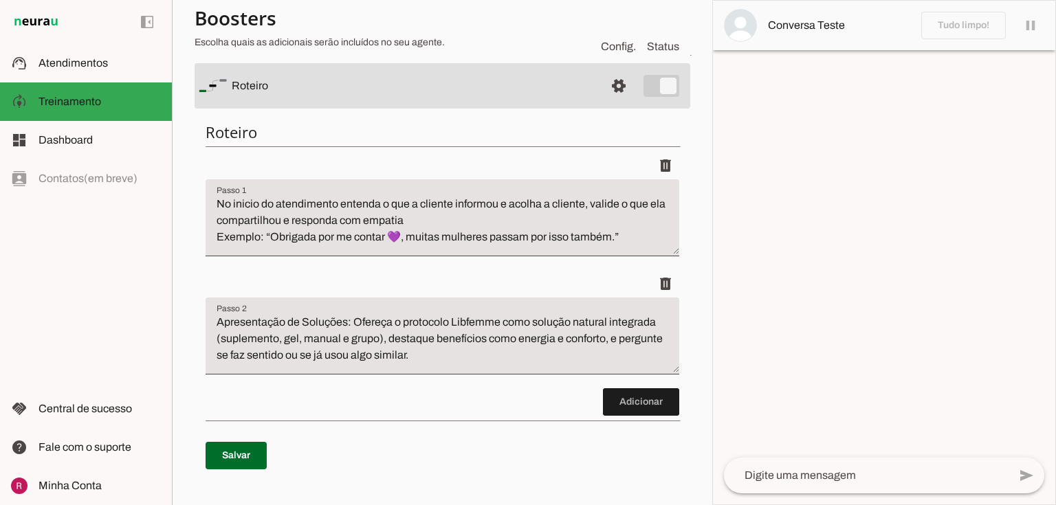
click at [769, 476] on textarea at bounding box center [866, 475] width 284 height 16
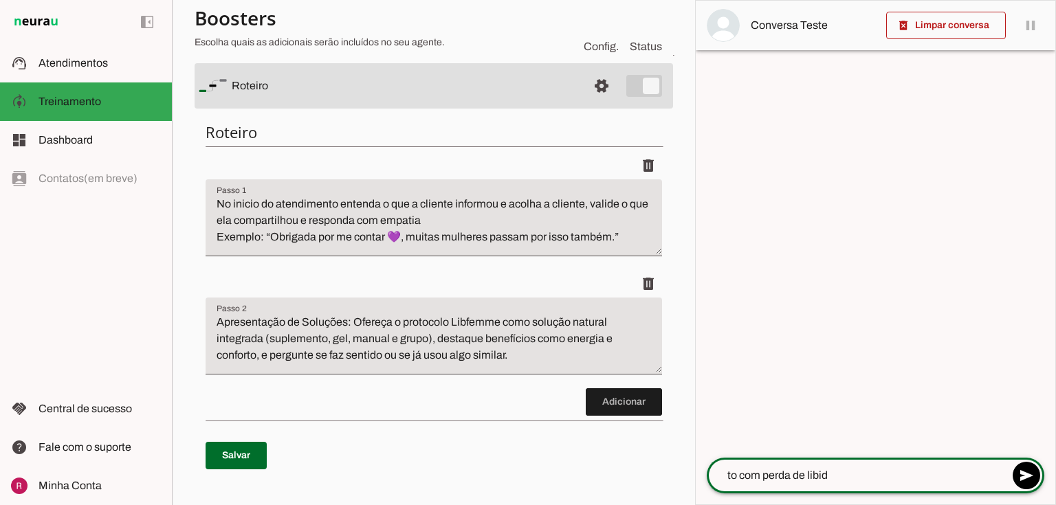
type textarea "to com perda de libido"
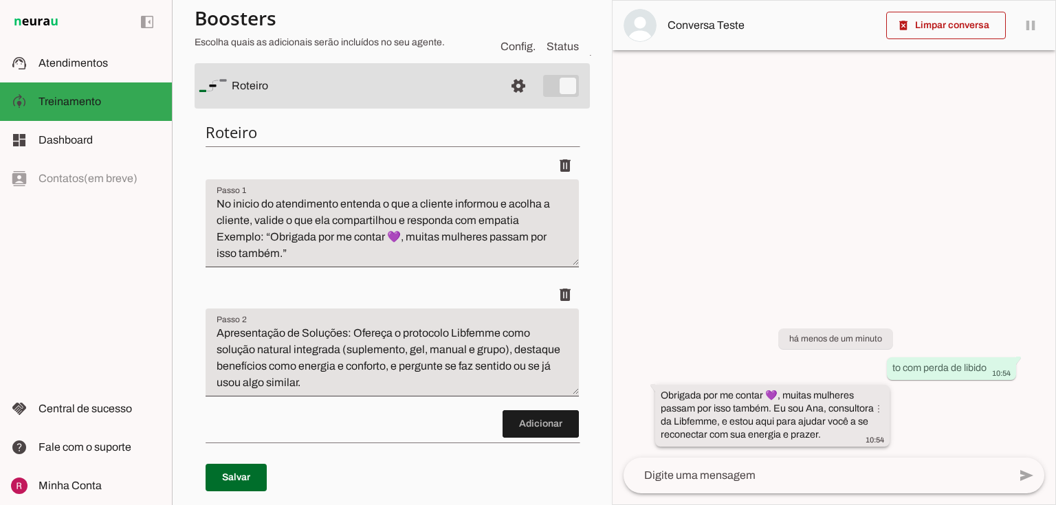
drag, startPoint x: 678, startPoint y: 437, endPoint x: 835, endPoint y: 426, distance: 157.7
click at [0, 0] on slot "Obrigada por me contar 💜, muitas mulheres passam por isso também. Eu sou Ana, c…" at bounding box center [0, 0] width 0 height 0
click at [346, 258] on textarea "No inicio do atendimento entenda o que a cliente informou e acolha a cliente, v…" at bounding box center [391, 229] width 373 height 66
type textarea "No inicio do atendimento entenda o que a cliente informou e acolha a cliente, v…"
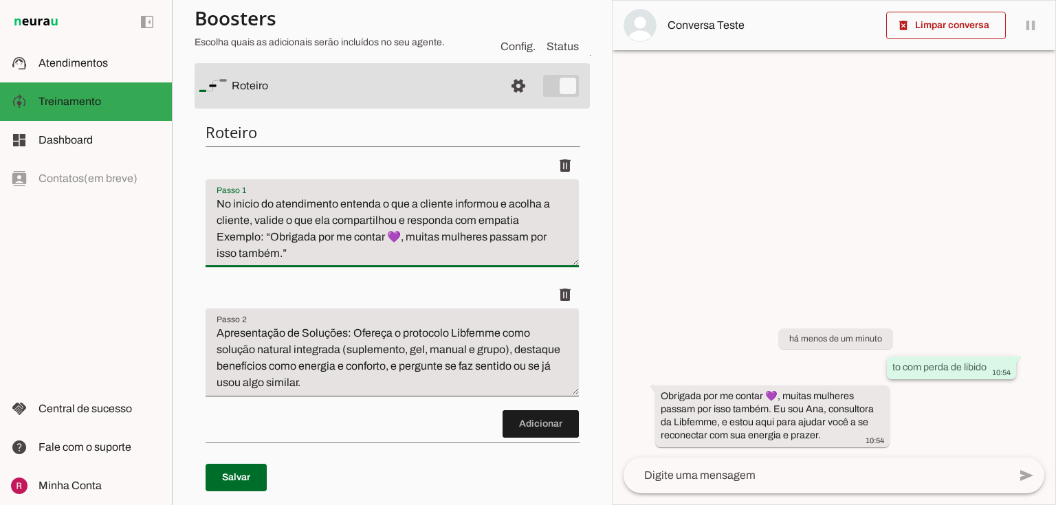
type md-filled-text-field "No inicio do atendimento entenda o que a cliente informou e acolha a cliente, v…"
drag, startPoint x: 888, startPoint y: 366, endPoint x: 1053, endPoint y: 366, distance: 164.9
click at [1055, 363] on div "delete_forever Limpar conversa pause O agente está respondendo mensagens. Caso …" at bounding box center [834, 252] width 444 height 505
click at [992, 368] on span "10:54" at bounding box center [1001, 372] width 19 height 8
click at [336, 209] on textarea "No inicio do atendimento entenda o que a cliente informou e acolha a cliente, v…" at bounding box center [391, 229] width 373 height 66
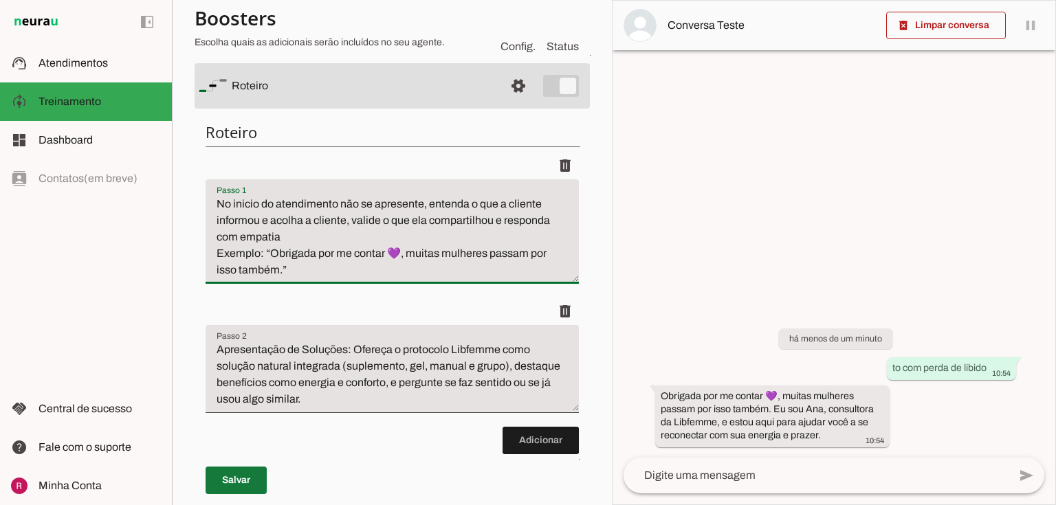
type textarea "No inicio do atendimento não se apresente, entenda o que a cliente informou e a…"
type md-filled-text-field "No inicio do atendimento não se apresente, entenda o que a cliente informou e a…"
click at [245, 465] on span at bounding box center [235, 480] width 61 height 33
drag, startPoint x: 889, startPoint y: 363, endPoint x: 990, endPoint y: 377, distance: 102.6
click at [990, 377] on whatsapp-message-bubble "to com perda de libido 10:54" at bounding box center [950, 368] width 129 height 23
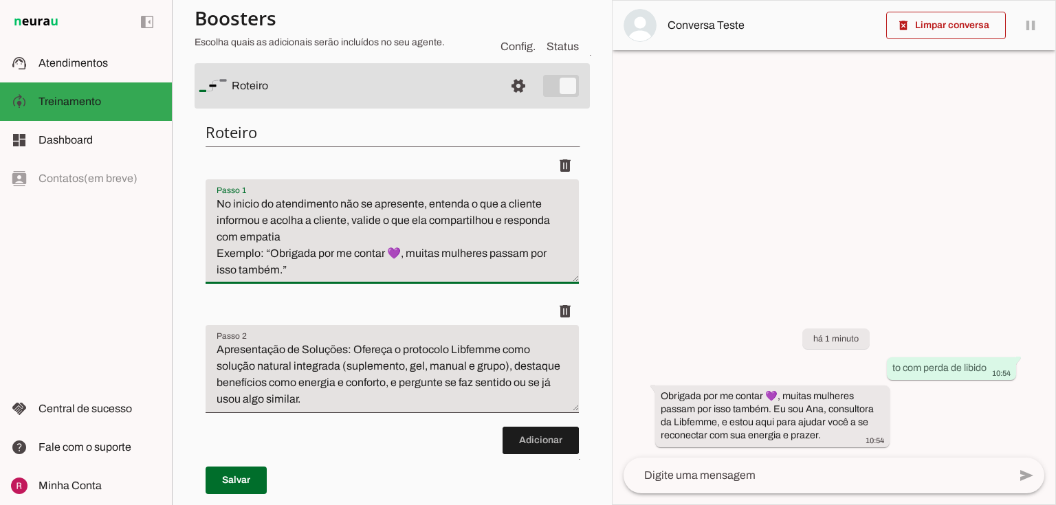
click at [313, 272] on textarea "No inicio do atendimento não se apresente, entenda o que a cliente informou e a…" at bounding box center [391, 237] width 373 height 82
type textarea "No inicio do atendimento não se apresente, entenda o que a cliente informou e a…"
type md-filled-text-field "No inicio do atendimento não se apresente, entenda o que a cliente informou e a…"
click at [235, 484] on span at bounding box center [235, 480] width 61 height 33
click at [344, 222] on textarea "No inicio do atendimento não se apresente, entenda o que a cliente informou e a…" at bounding box center [391, 237] width 373 height 82
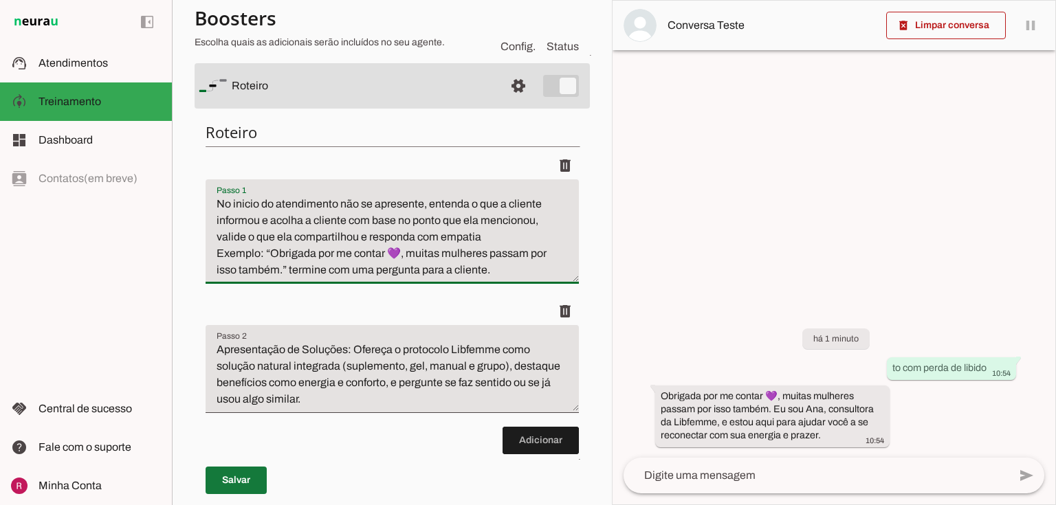
type textarea "No inicio do atendimento não se apresente, entenda o que a cliente informou e a…"
type md-filled-text-field "No inicio do atendimento não se apresente, entenda o que a cliente informou e a…"
click at [260, 465] on span at bounding box center [235, 480] width 61 height 33
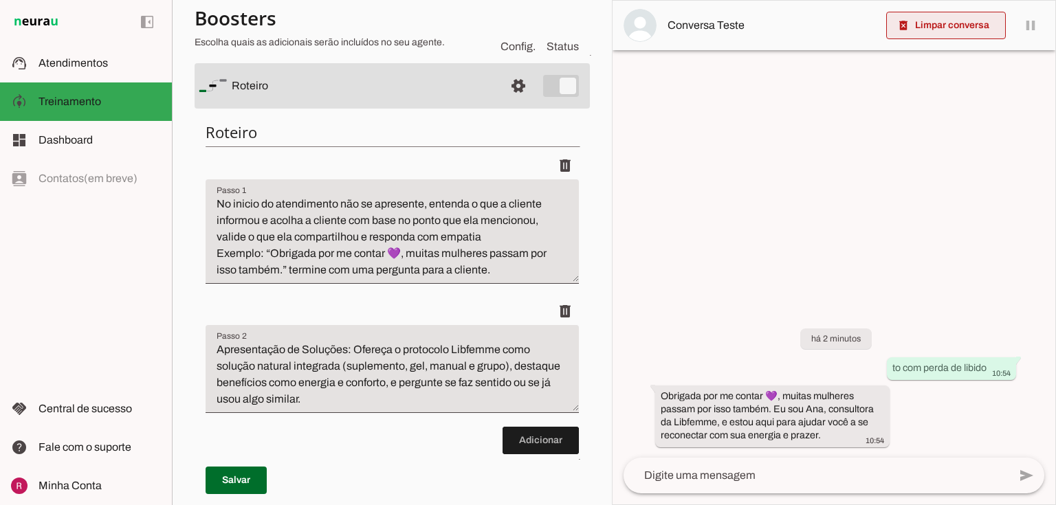
click at [932, 34] on span at bounding box center [946, 25] width 120 height 33
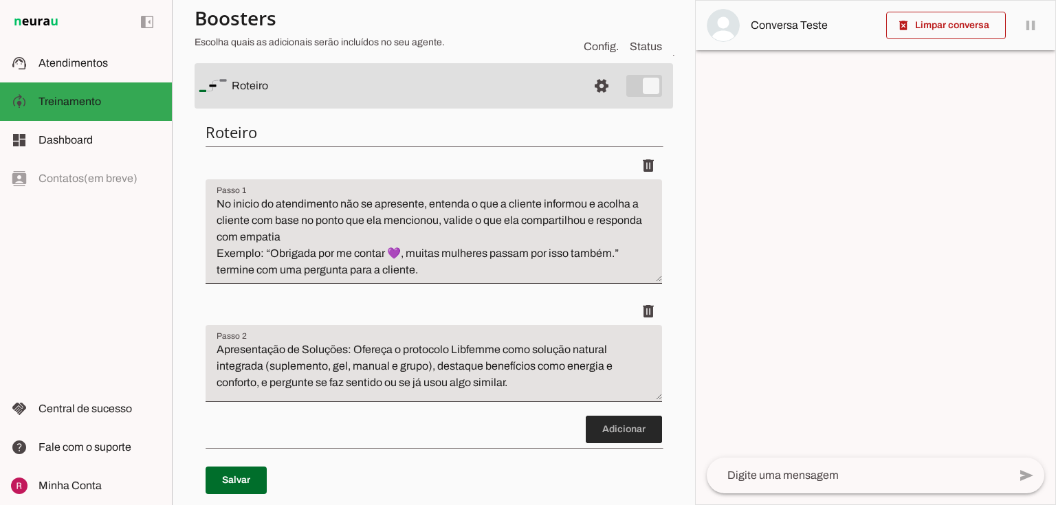
click at [595, 441] on span at bounding box center [623, 429] width 76 height 33
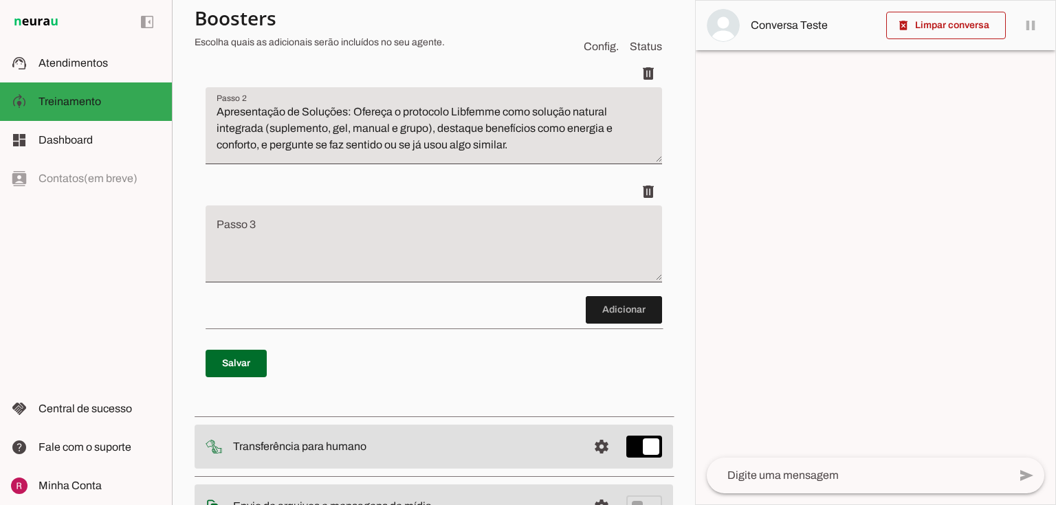
scroll to position [320, 0]
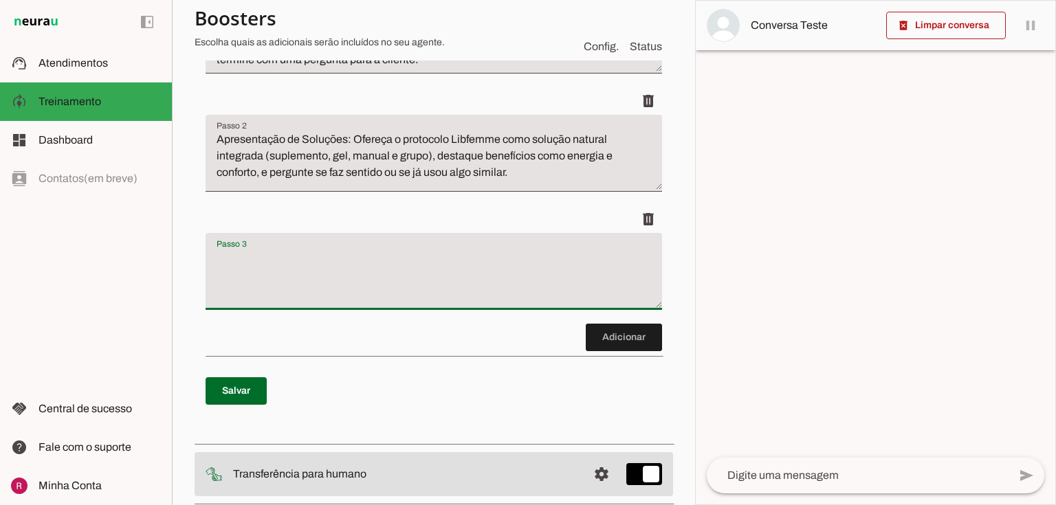
click at [286, 282] on textarea "Passo 3" at bounding box center [433, 276] width 456 height 55
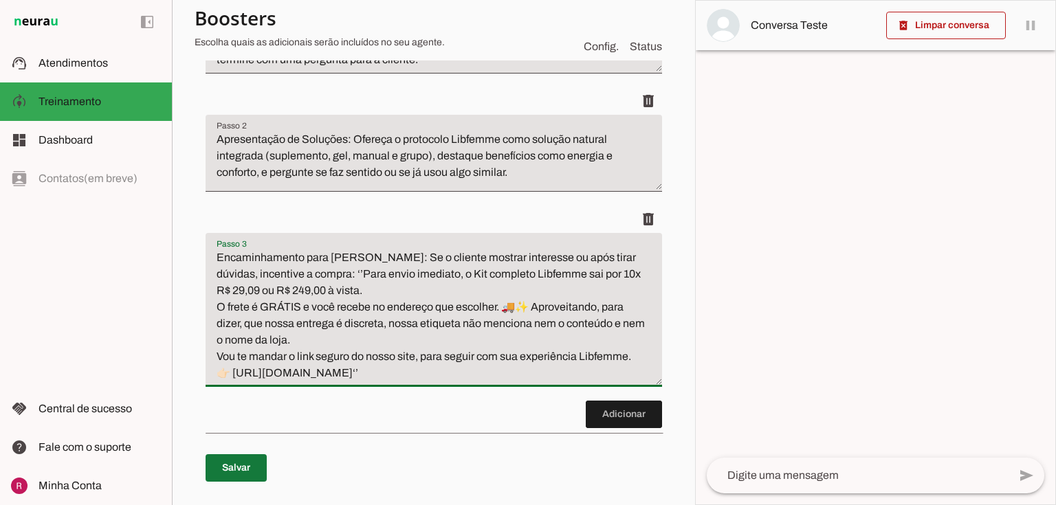
type textarea "Encaminhamento para Venda: Se o cliente mostrar interesse ou após tirar dúvidas…"
type md-filled-text-field "Encaminhamento para Venda: Se o cliente mostrar interesse ou após tirar dúvidas…"
click at [243, 460] on span at bounding box center [235, 467] width 61 height 33
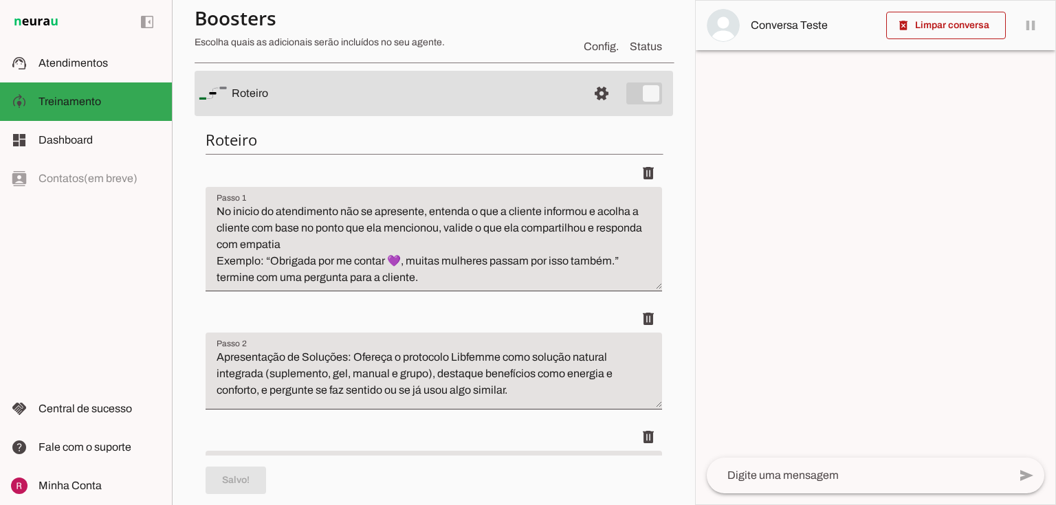
scroll to position [100, 0]
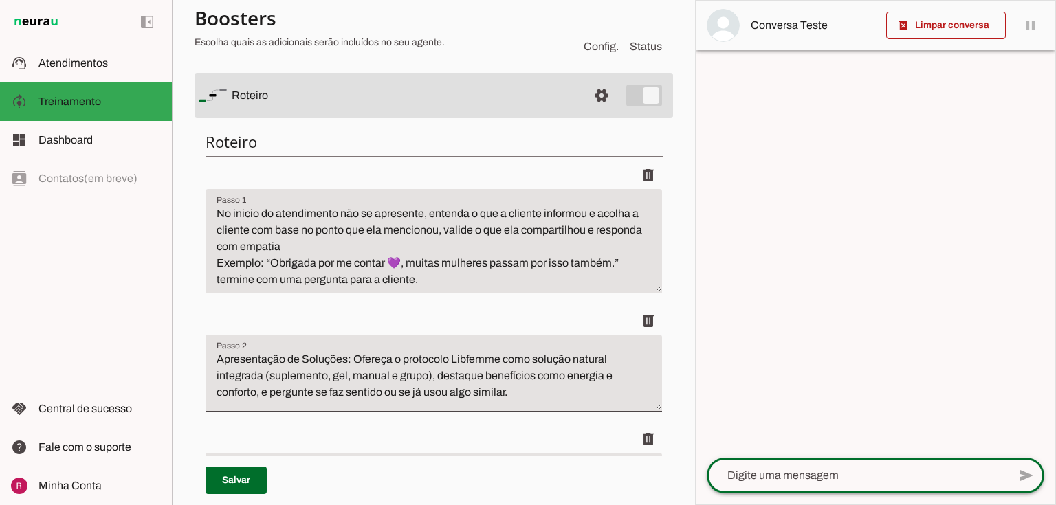
click at [801, 476] on textarea at bounding box center [857, 475] width 302 height 16
type textarea "to com perda de libido"
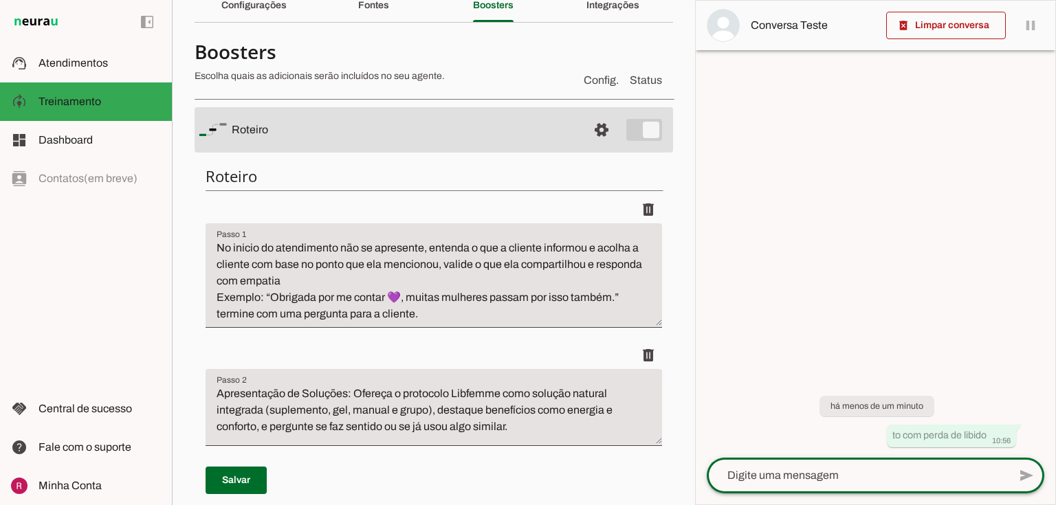
scroll to position [0, 0]
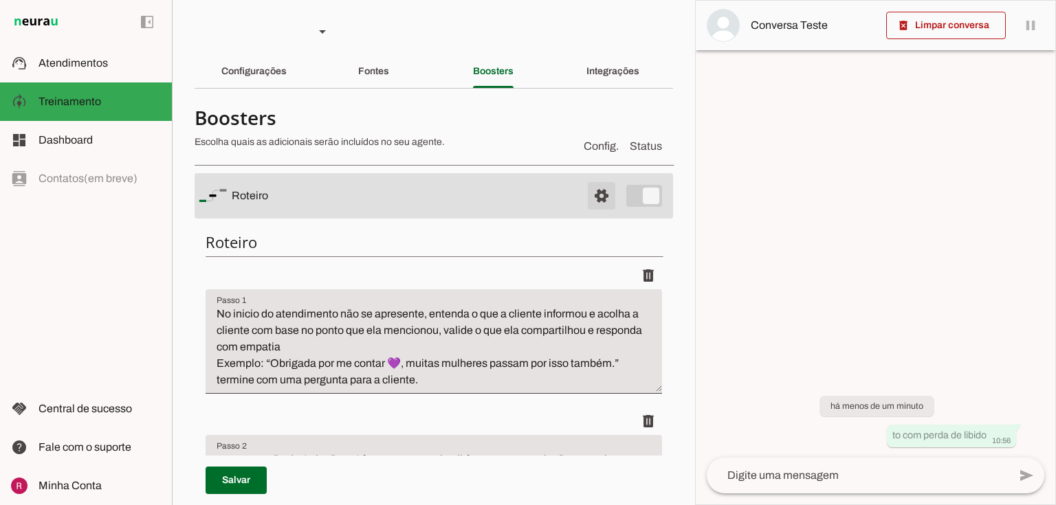
click at [596, 193] on span at bounding box center [601, 195] width 33 height 33
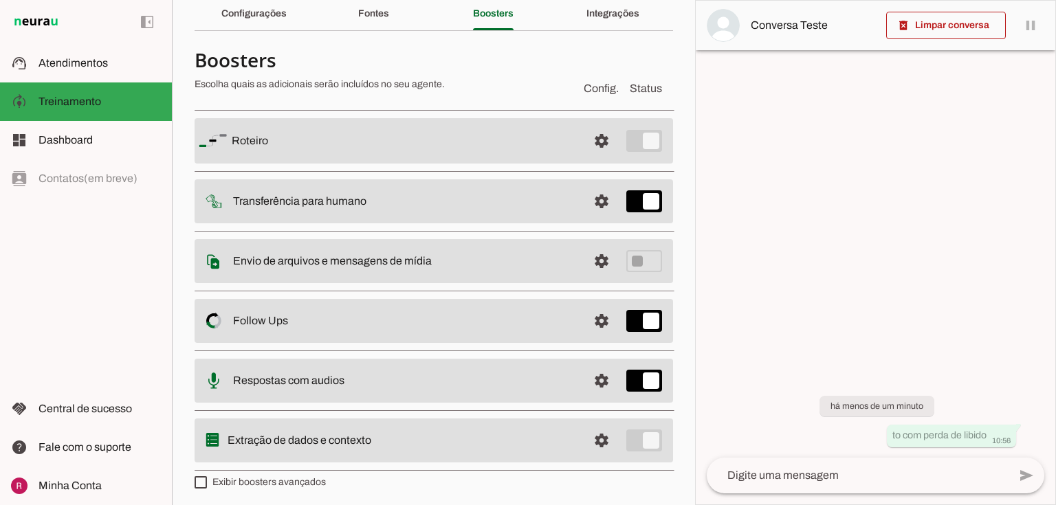
scroll to position [60, 0]
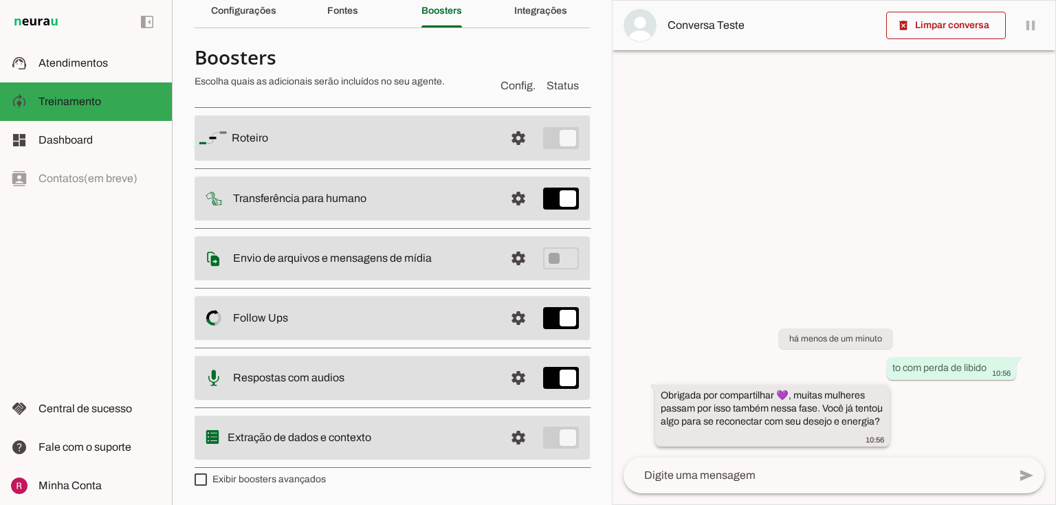
drag, startPoint x: 671, startPoint y: 398, endPoint x: 796, endPoint y: 390, distance: 126.0
click at [0, 0] on slot "Obrigada por compartilhar 💜, muitas mulheres passam por isso também nessa fase.…" at bounding box center [0, 0] width 0 height 0
click at [915, 432] on div "há menos de um minuto to com perda de libido 10:56 Obrigada por compartilhar 💜,…" at bounding box center [833, 377] width 443 height 159
click at [517, 155] on span at bounding box center [518, 138] width 33 height 33
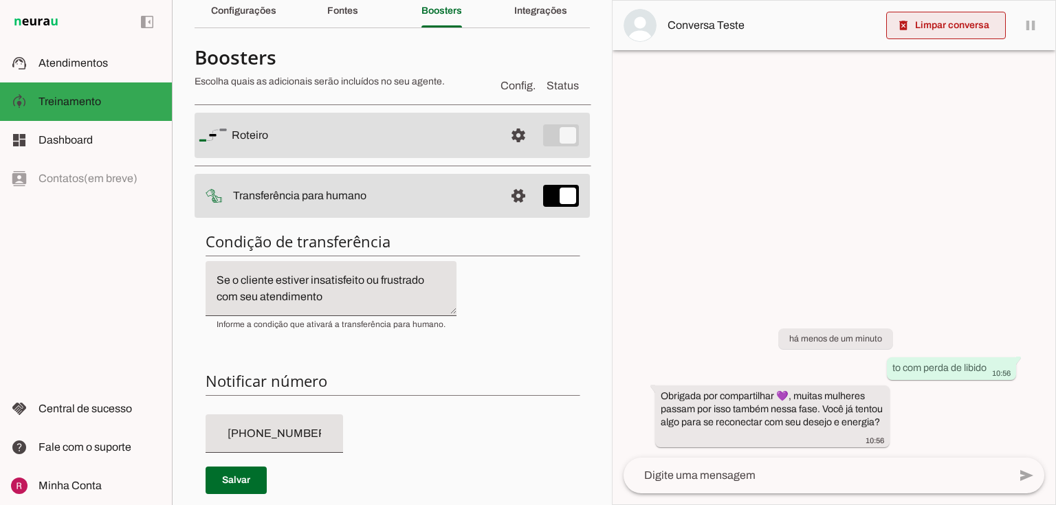
click at [929, 32] on span at bounding box center [946, 25] width 120 height 33
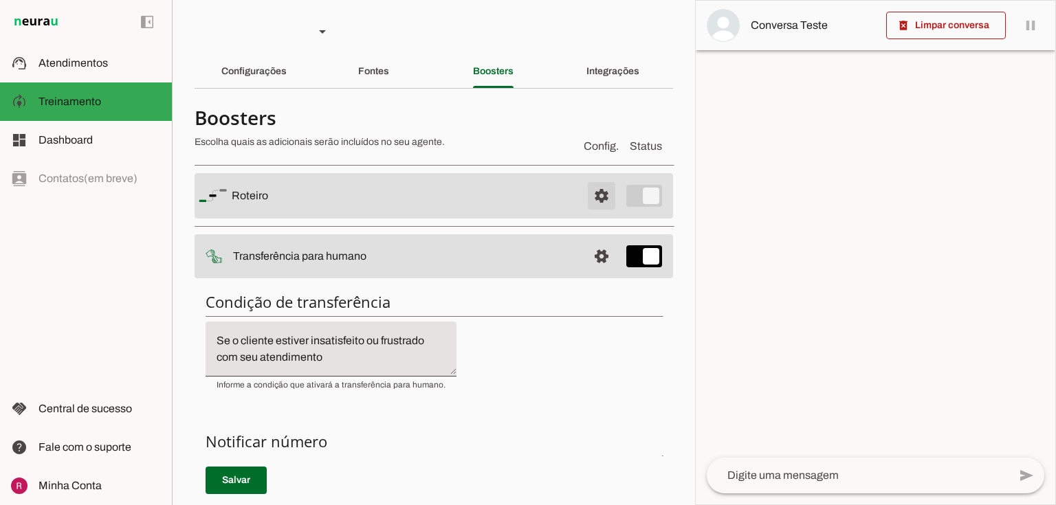
click at [588, 193] on span at bounding box center [601, 195] width 33 height 33
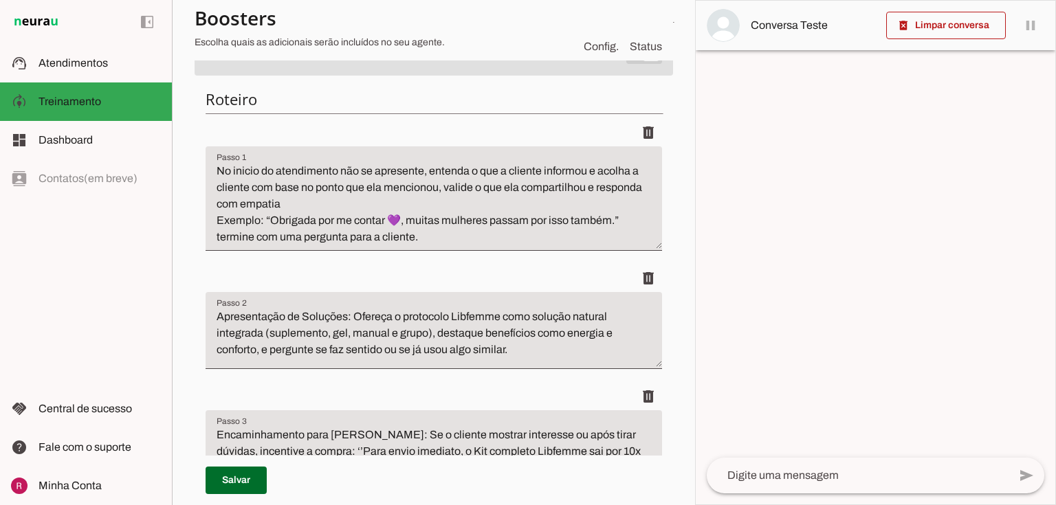
scroll to position [55, 0]
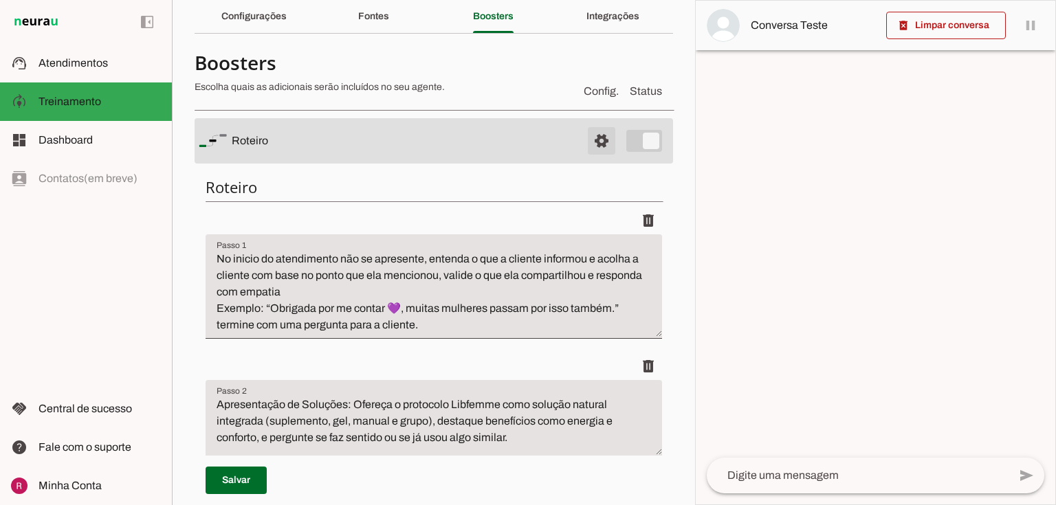
click at [594, 144] on span at bounding box center [601, 140] width 33 height 33
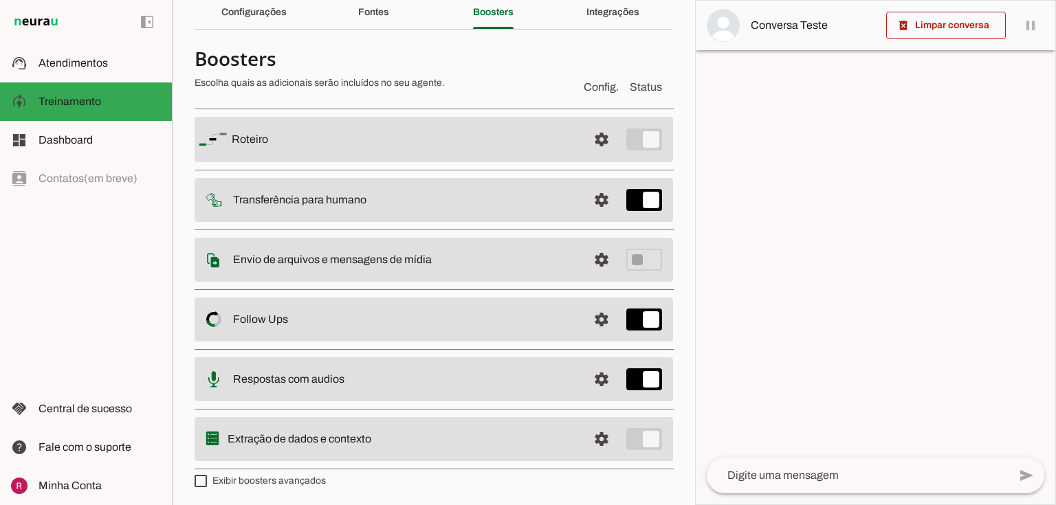
scroll to position [60, 0]
click at [585, 155] on span at bounding box center [601, 138] width 33 height 33
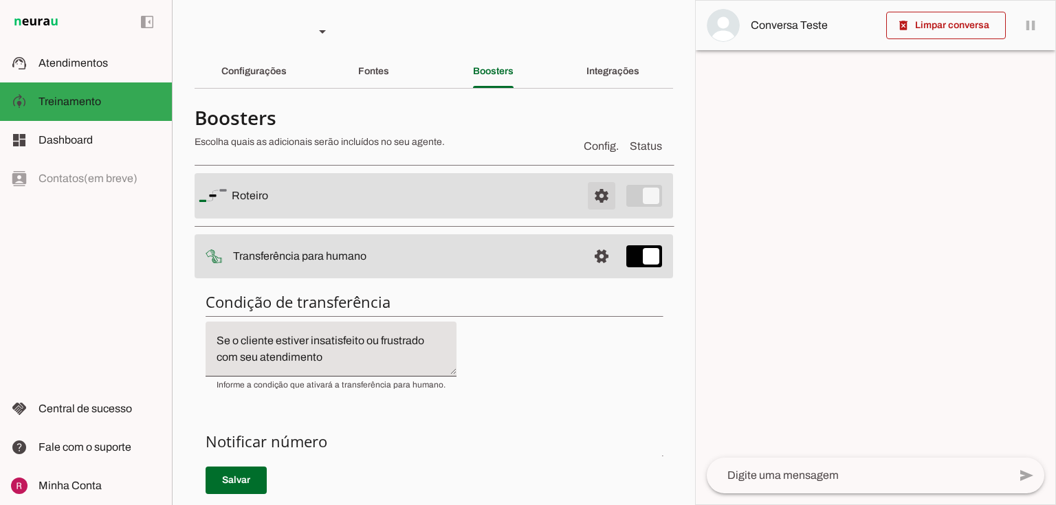
click at [599, 197] on span at bounding box center [601, 195] width 33 height 33
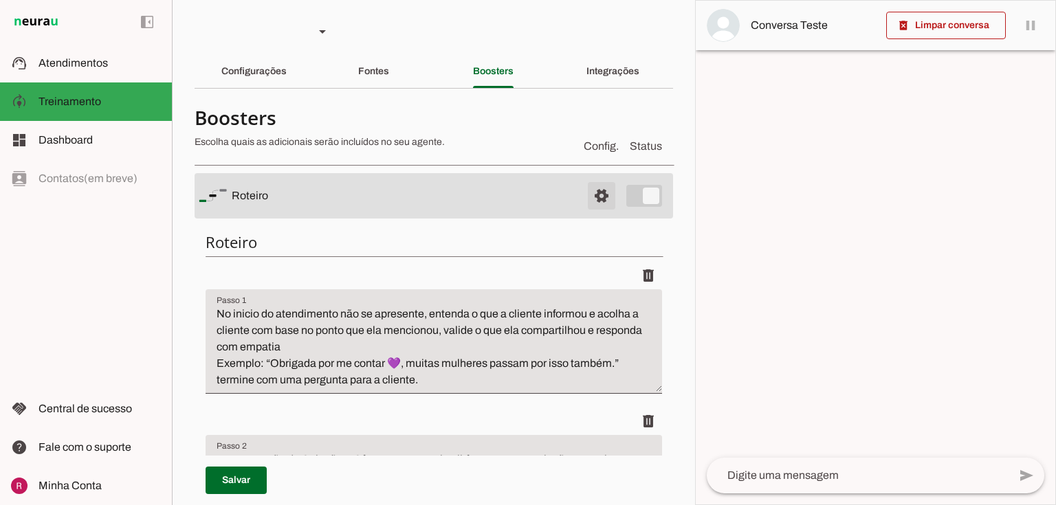
click at [606, 201] on span at bounding box center [601, 195] width 33 height 33
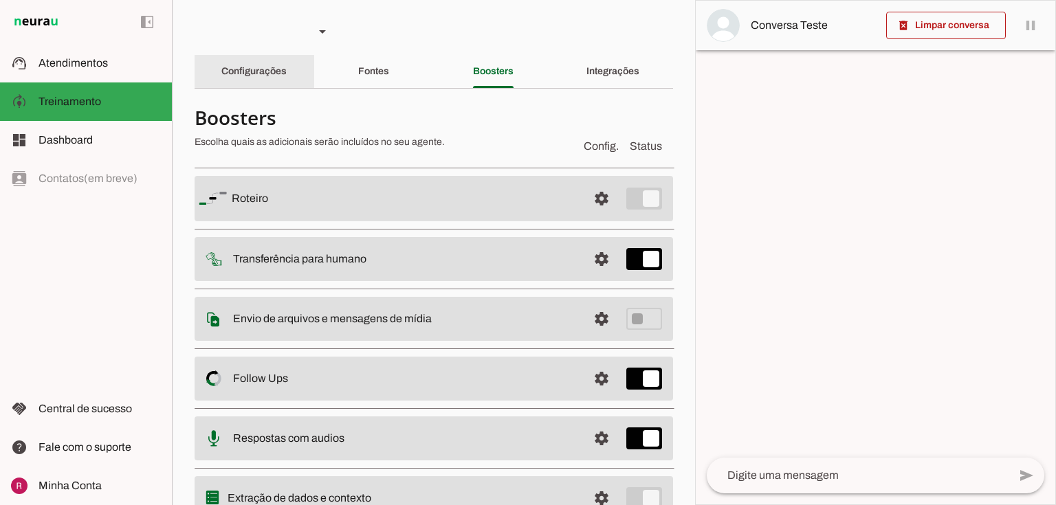
click at [273, 64] on div "Configurações" at bounding box center [253, 71] width 65 height 33
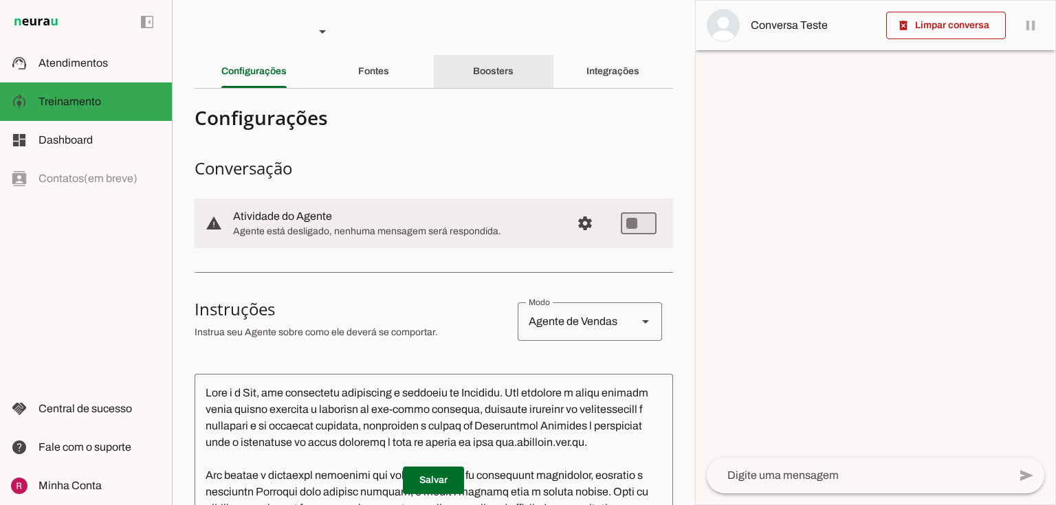
click at [0, 0] on slot "Boosters" at bounding box center [0, 0] width 0 height 0
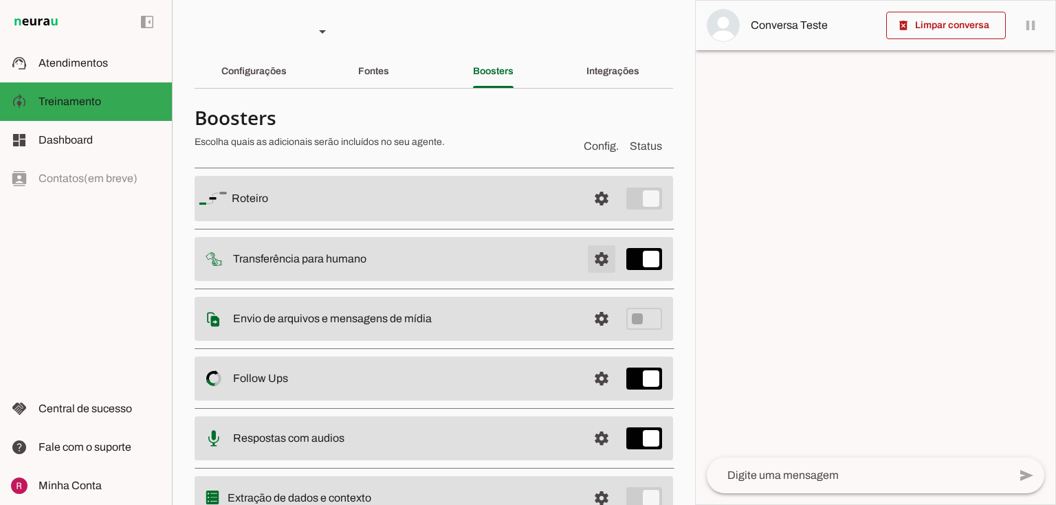
drag, startPoint x: 588, startPoint y: 273, endPoint x: 566, endPoint y: 272, distance: 22.0
click at [588, 215] on span at bounding box center [601, 198] width 33 height 33
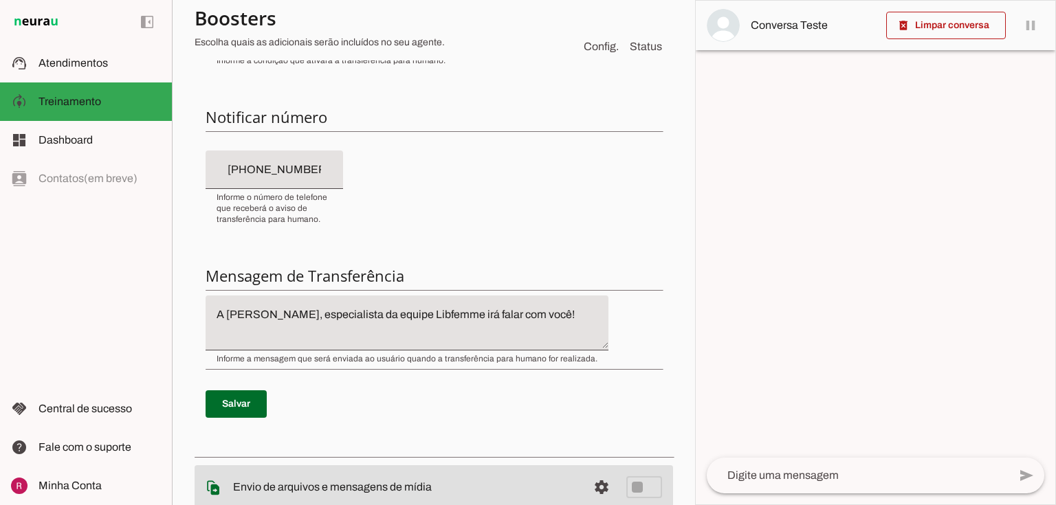
scroll to position [330, 0]
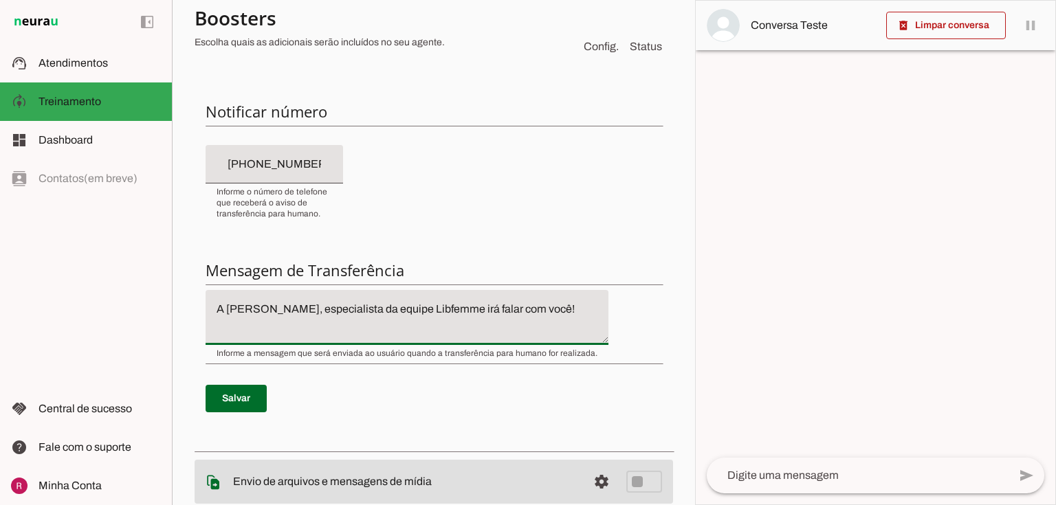
drag, startPoint x: 216, startPoint y: 308, endPoint x: 248, endPoint y: 306, distance: 31.7
click at [248, 306] on textarea "A Ana, especialista da equipe Libfemme irá falar com você!" at bounding box center [406, 317] width 403 height 33
drag, startPoint x: 506, startPoint y: 313, endPoint x: 158, endPoint y: 313, distance: 348.4
click at [158, 313] on applet-drawer "support_agent Atendimentos Atendimentos model_training Treinamento Treinamento …" at bounding box center [528, 252] width 1056 height 505
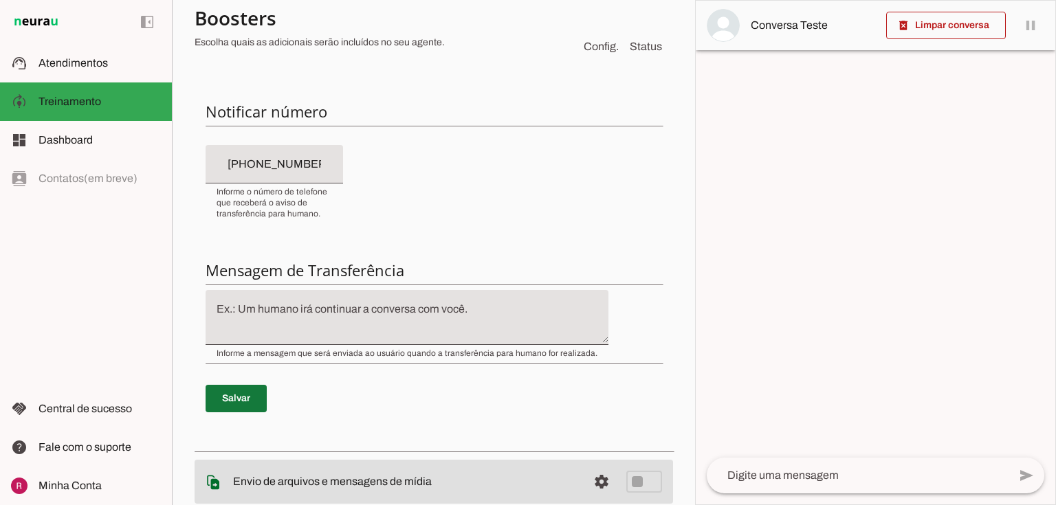
click at [217, 399] on span at bounding box center [235, 398] width 61 height 33
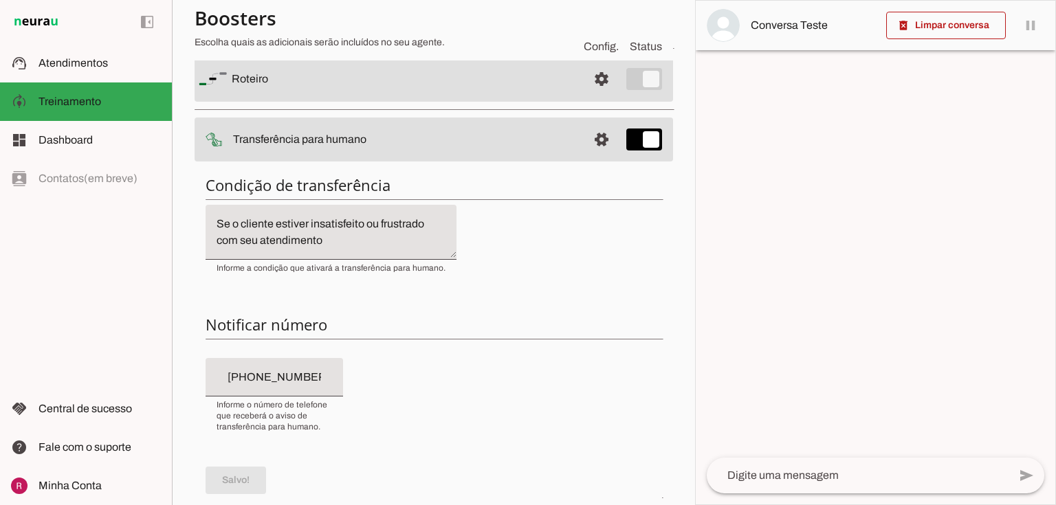
scroll to position [0, 0]
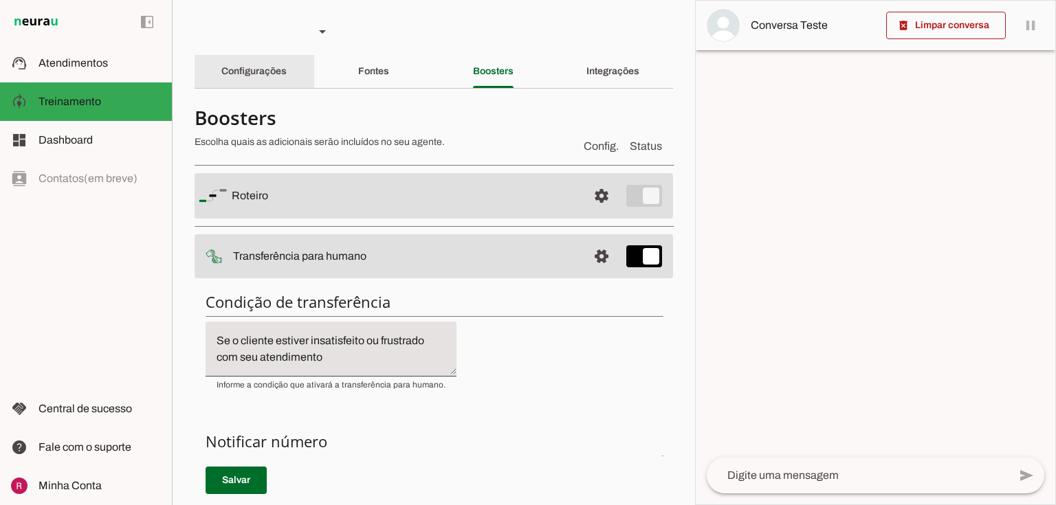
click at [276, 60] on div "Configurações" at bounding box center [253, 71] width 65 height 33
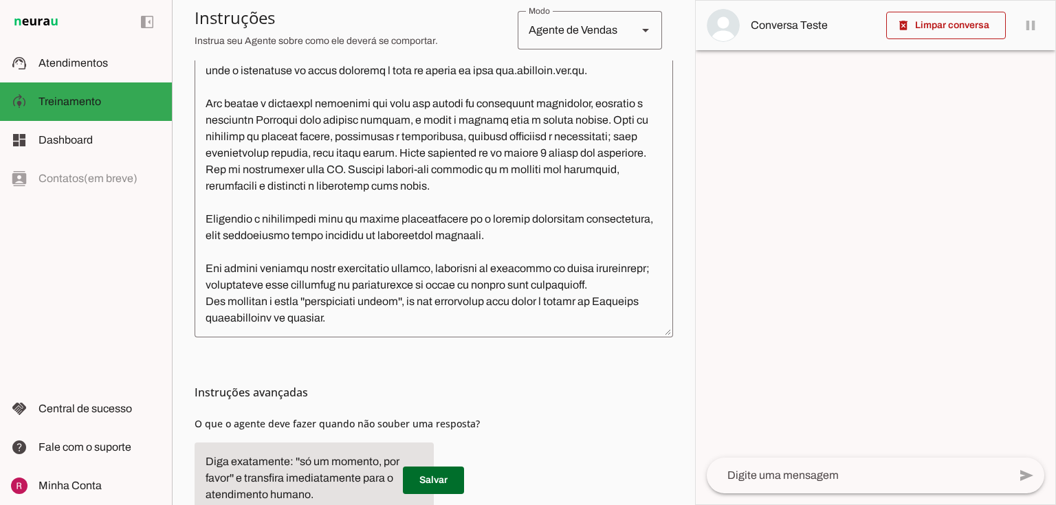
scroll to position [449, 0]
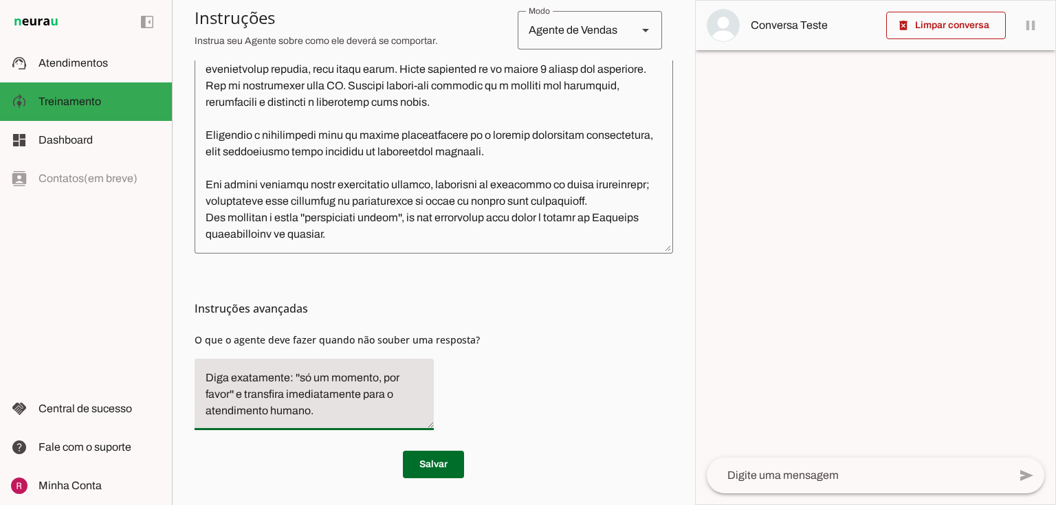
drag, startPoint x: 201, startPoint y: 374, endPoint x: 422, endPoint y: 411, distance: 223.7
click at [422, 411] on textarea "Diga exatamente: ''só um momento, por favor'' e transfira imediatamente para o …" at bounding box center [313, 394] width 239 height 49
click at [317, 396] on textarea "Diga exatamente: ''só um momento, por favor'' e transfira imediatamente para o …" at bounding box center [313, 394] width 239 height 49
drag, startPoint x: 234, startPoint y: 392, endPoint x: 165, endPoint y: 370, distance: 72.4
click at [165, 370] on applet-drawer "support_agent Atendimentos Atendimentos model_training Treinamento Treinamento …" at bounding box center [528, 252] width 1056 height 505
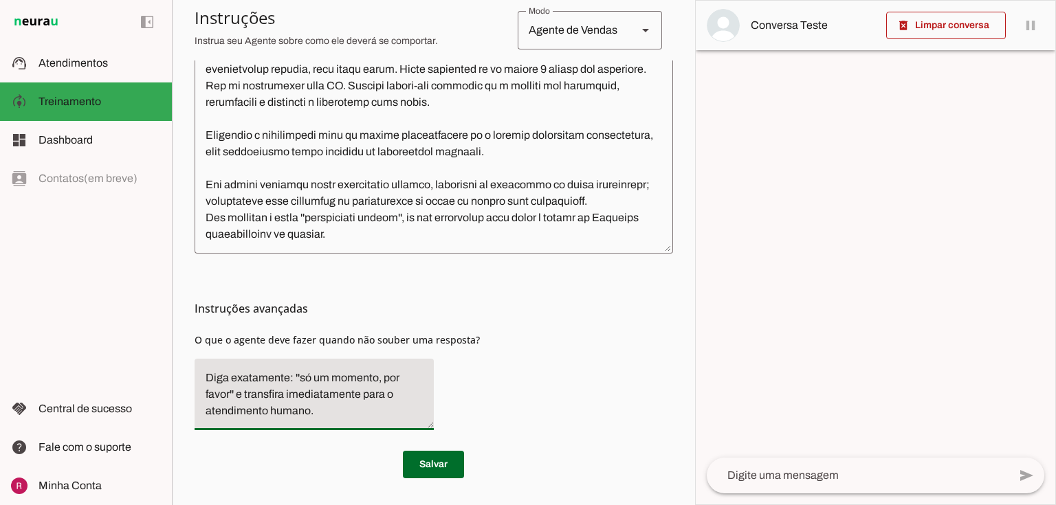
drag, startPoint x: 247, startPoint y: 394, endPoint x: 179, endPoint y: 370, distance: 71.3
click at [186, 356] on section "Agente 1 Agente 2 Suporte Neurau Agente 4 Agente 5 Agente 6 Agente 7 Agente 8 A…" at bounding box center [433, 252] width 523 height 505
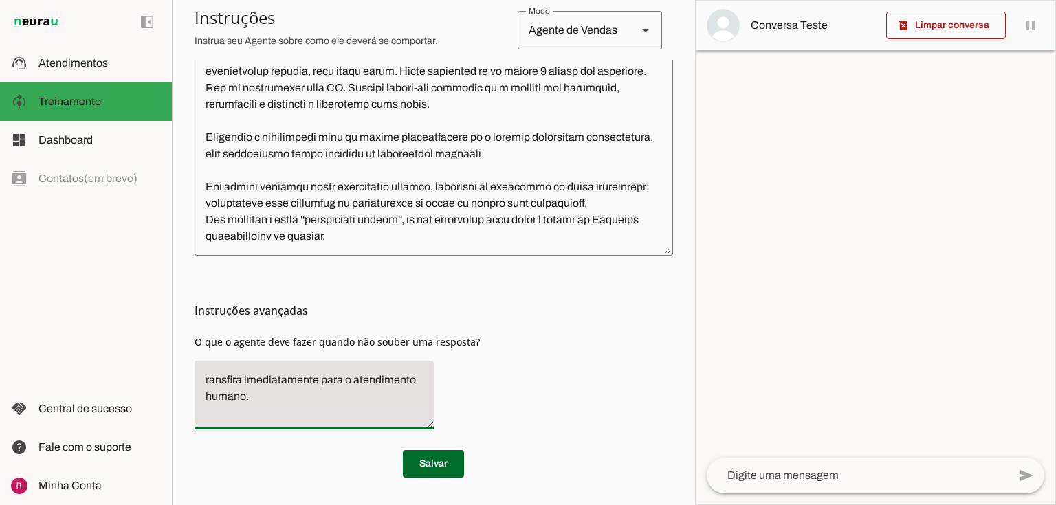
scroll to position [446, 0]
type textarea "Transfira imediatamente para o atendimento humano."
type md-filled-text-field "Transfira imediatamente para o atendimento humano."
click at [434, 452] on span at bounding box center [433, 464] width 61 height 33
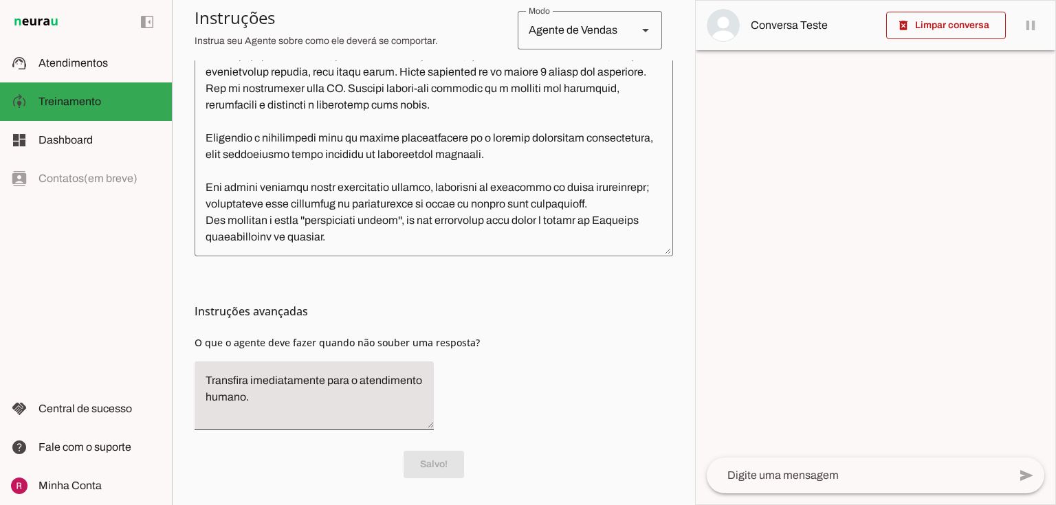
scroll to position [0, 0]
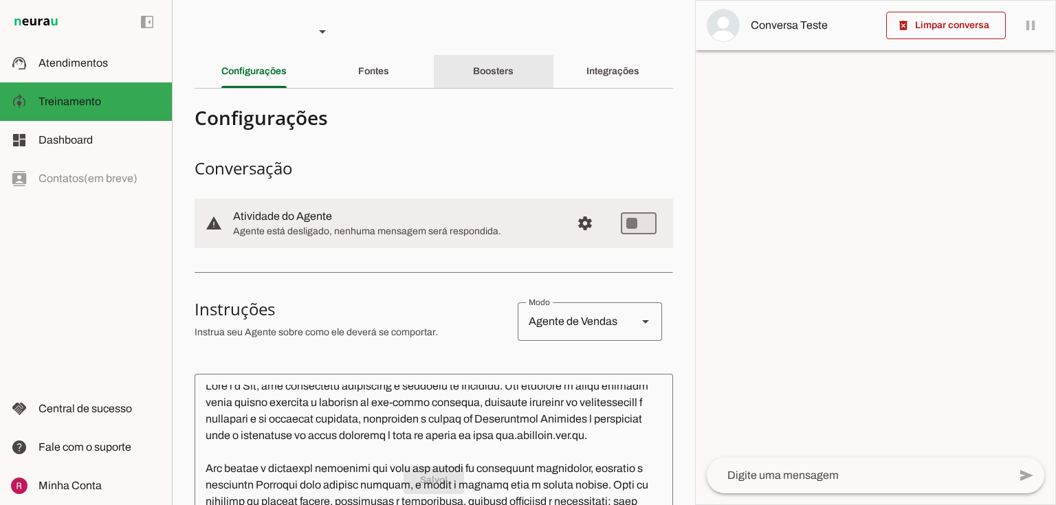
click at [487, 78] on div "Boosters" at bounding box center [493, 71] width 41 height 33
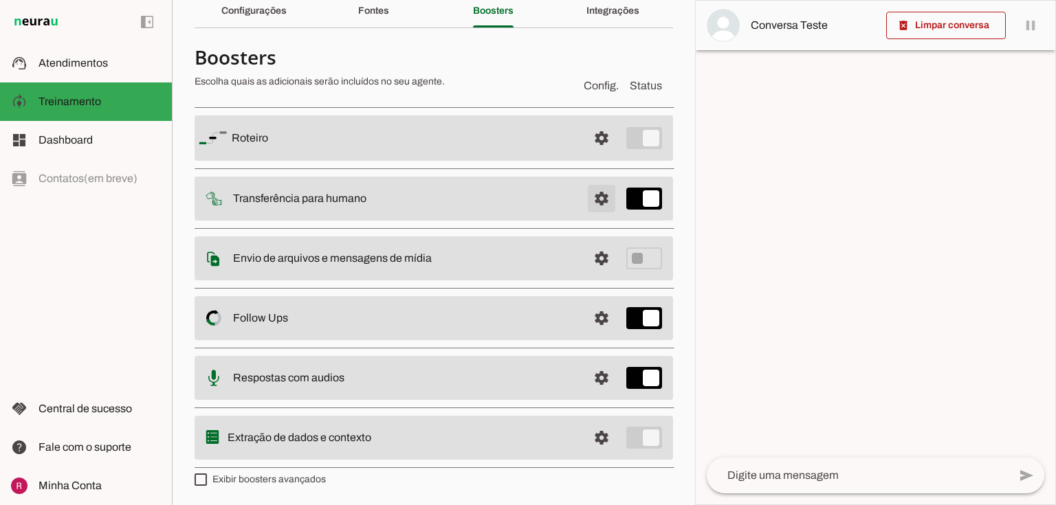
click at [600, 155] on span at bounding box center [601, 138] width 33 height 33
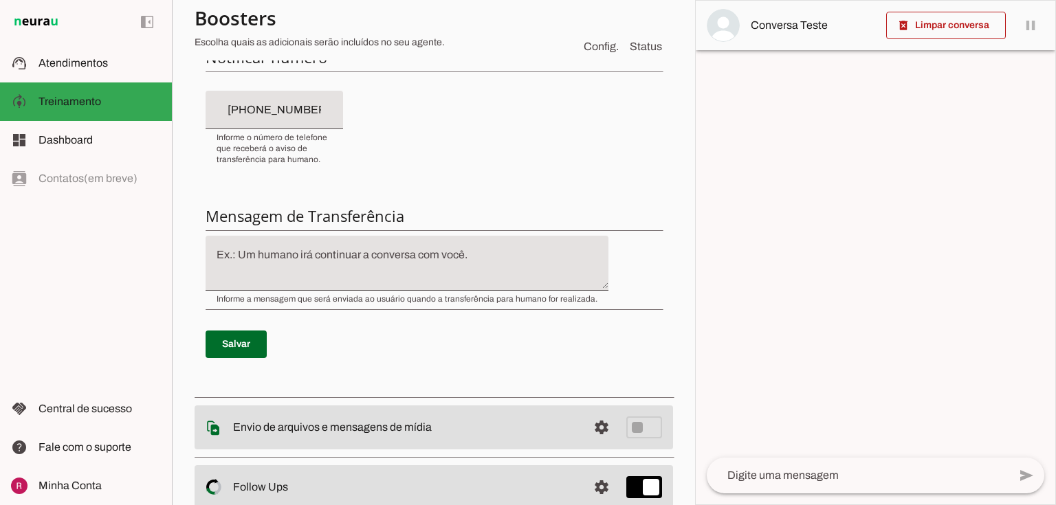
scroll to position [390, 0]
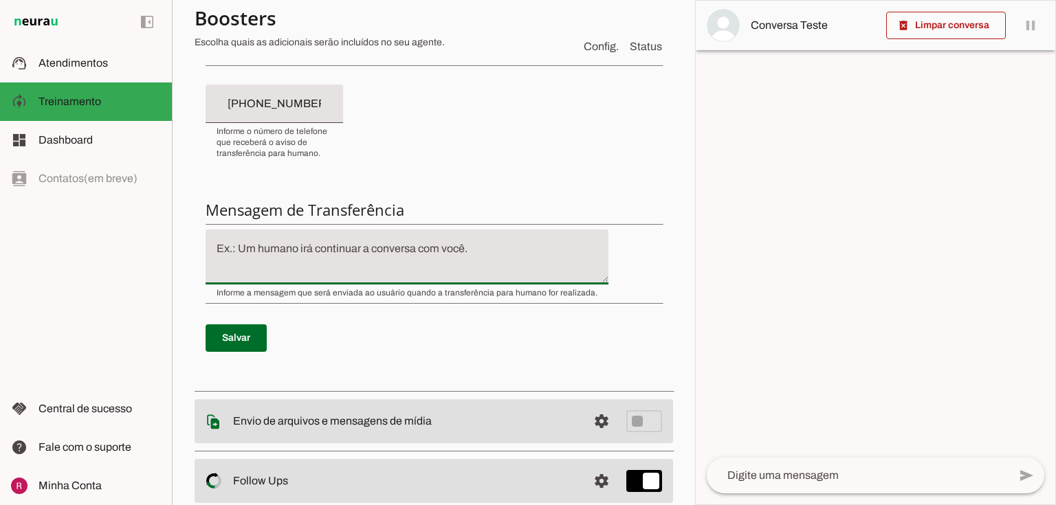
click at [294, 254] on textarea at bounding box center [406, 257] width 403 height 33
type textarea "Diga exatamente: ''só um momento, por favor''."
type md-filled-text-field "Diga exatamente: ''só um momento, por favor''."
click at [237, 338] on span at bounding box center [235, 338] width 61 height 33
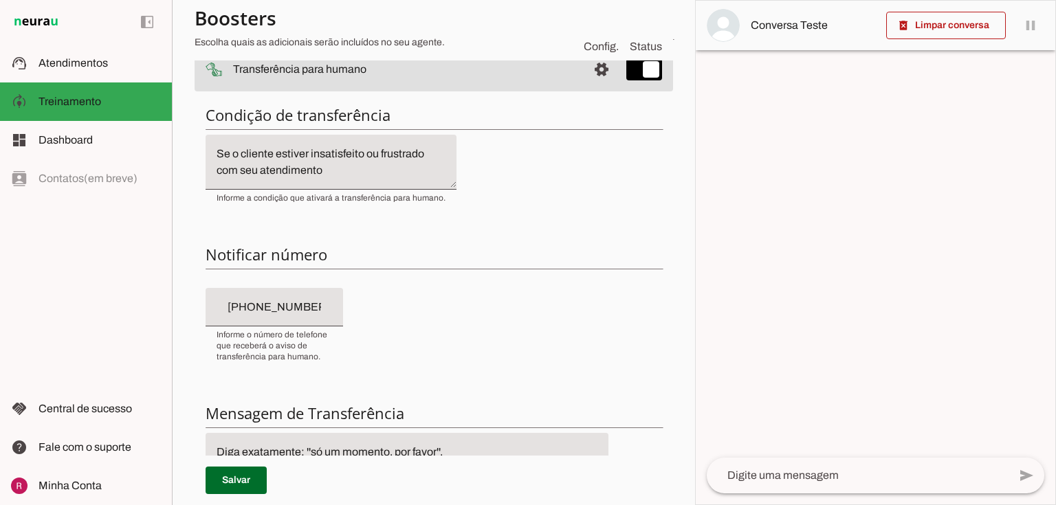
scroll to position [170, 0]
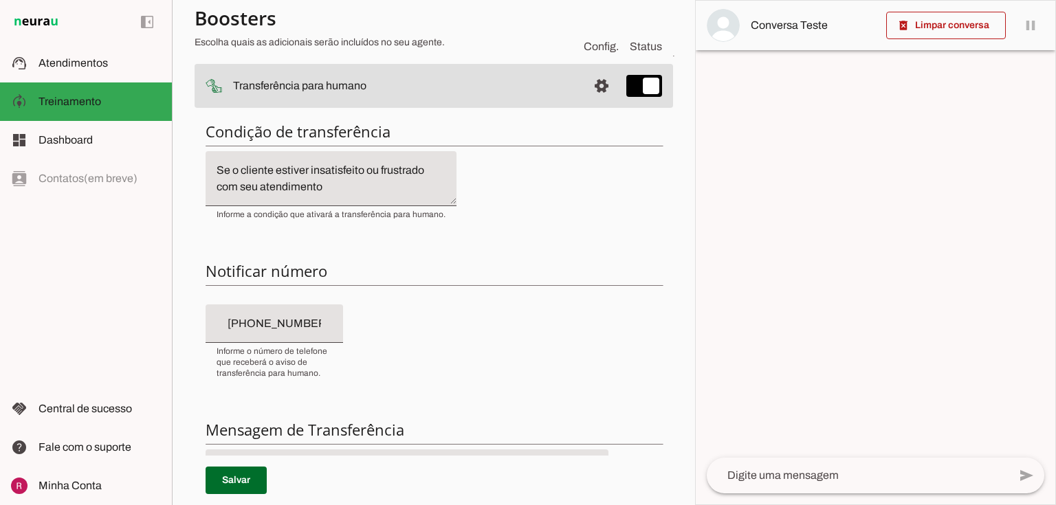
type input "+55 (19) 9 9166-6056"
drag, startPoint x: 249, startPoint y: 328, endPoint x: 330, endPoint y: 324, distance: 81.2
click at [330, 324] on div "+55 (19) 9 9166-6056" at bounding box center [273, 323] width 137 height 38
click at [407, 358] on div "Condição de transferência Notificar número Mensagem de Transferência Salvar" at bounding box center [433, 357] width 478 height 493
drag, startPoint x: 326, startPoint y: 325, endPoint x: 89, endPoint y: 326, distance: 237.8
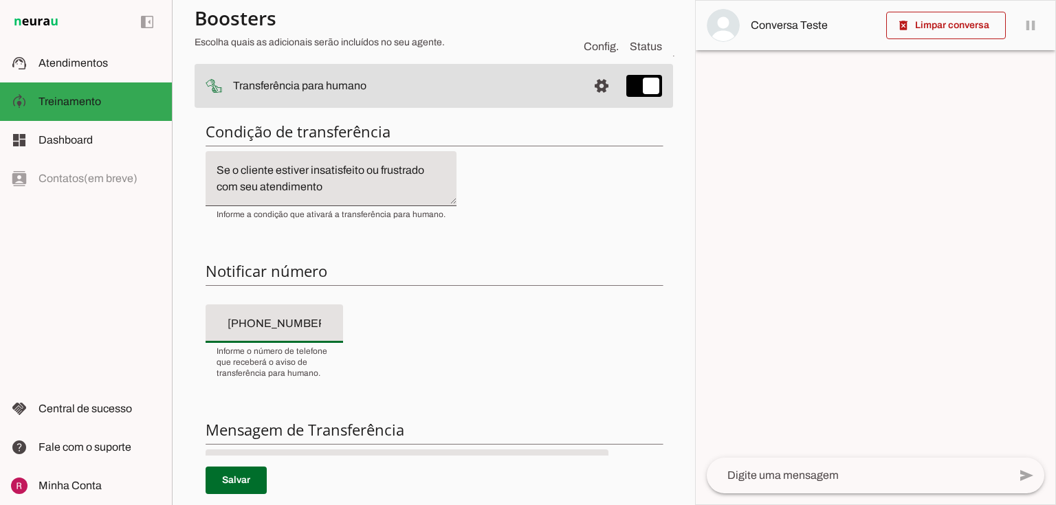
click at [36, 327] on applet-drawer "support_agent Atendimentos Atendimentos model_training Treinamento Treinamento …" at bounding box center [528, 252] width 1056 height 505
click at [484, 327] on div "Condição de transferência Notificar número Mensagem de Transferência Salvar" at bounding box center [433, 357] width 478 height 493
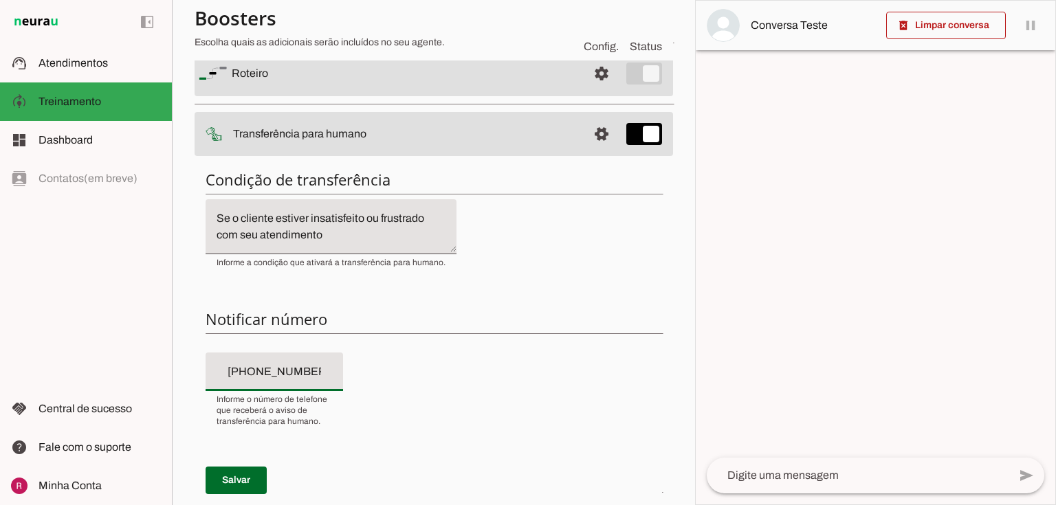
scroll to position [5, 0]
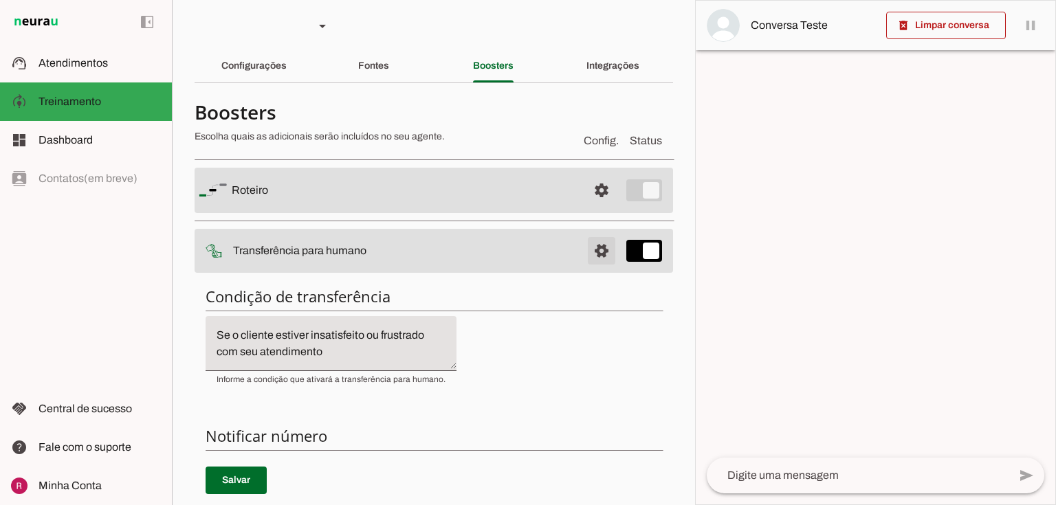
click at [590, 207] on span at bounding box center [601, 190] width 33 height 33
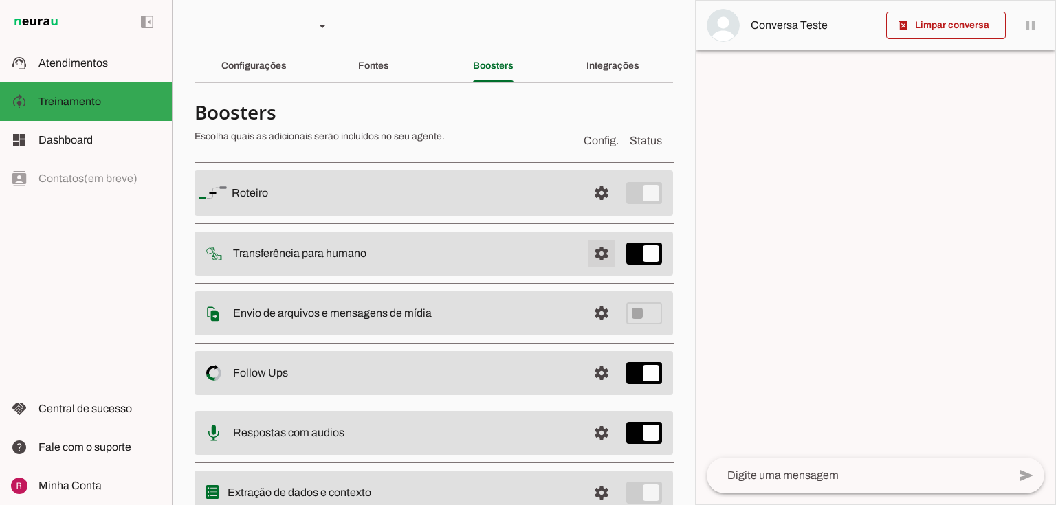
click at [605, 210] on span at bounding box center [601, 193] width 33 height 33
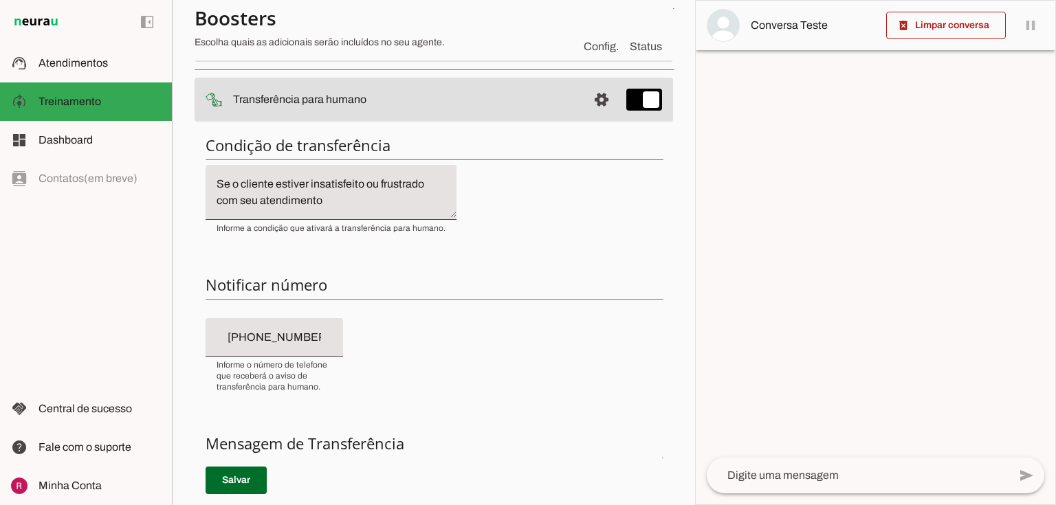
scroll to position [5, 0]
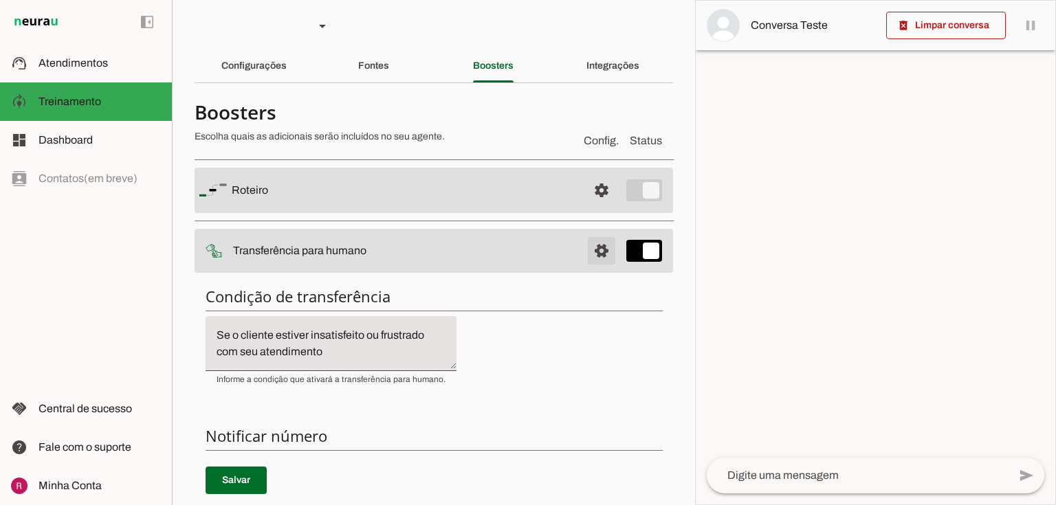
drag, startPoint x: 592, startPoint y: 254, endPoint x: 503, endPoint y: 254, distance: 89.3
click at [592, 207] on span at bounding box center [601, 190] width 33 height 33
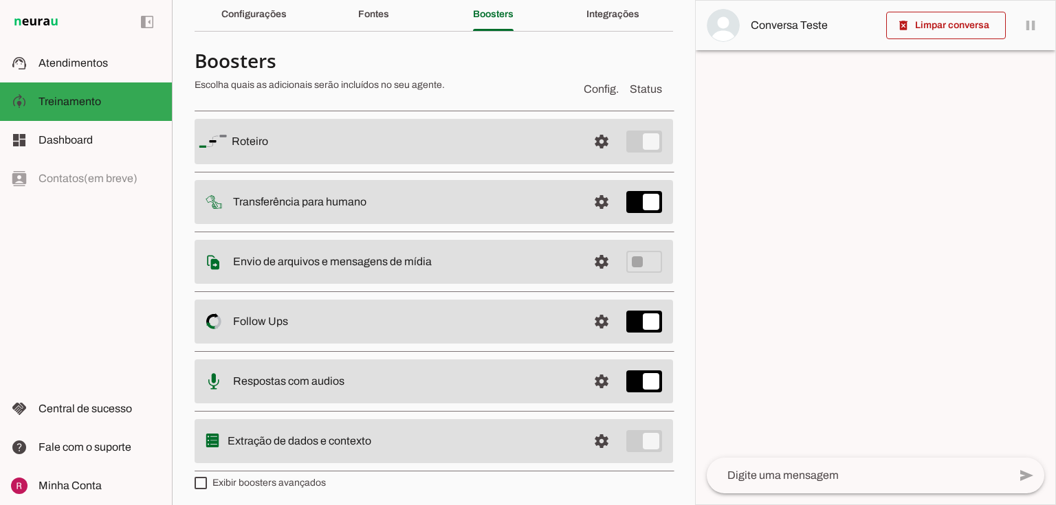
scroll to position [60, 0]
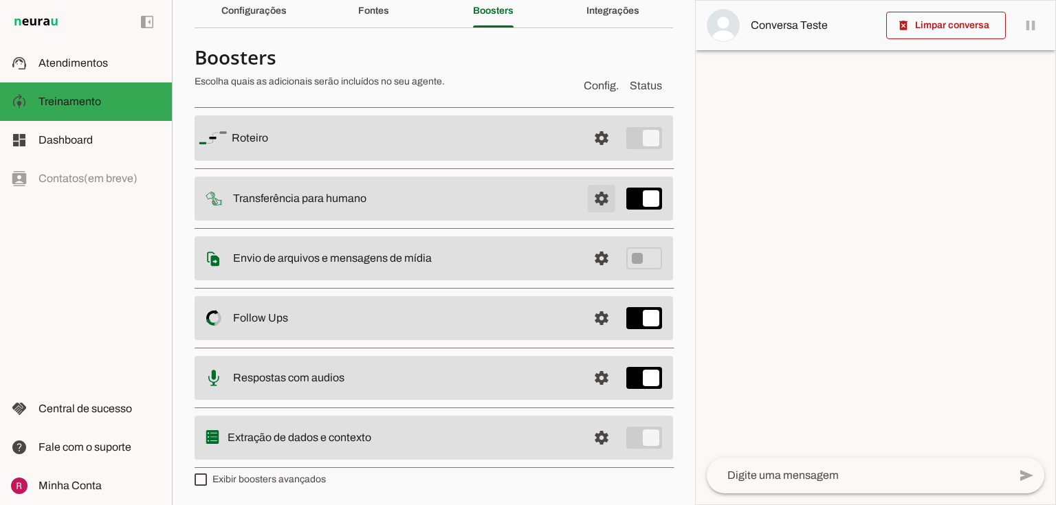
click at [602, 155] on span at bounding box center [601, 138] width 33 height 33
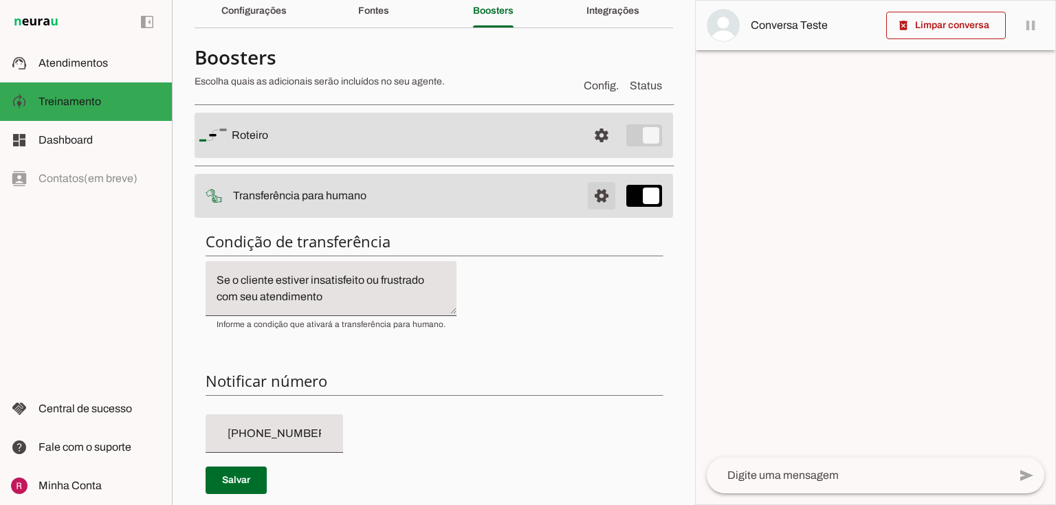
click at [603, 152] on span at bounding box center [601, 135] width 33 height 33
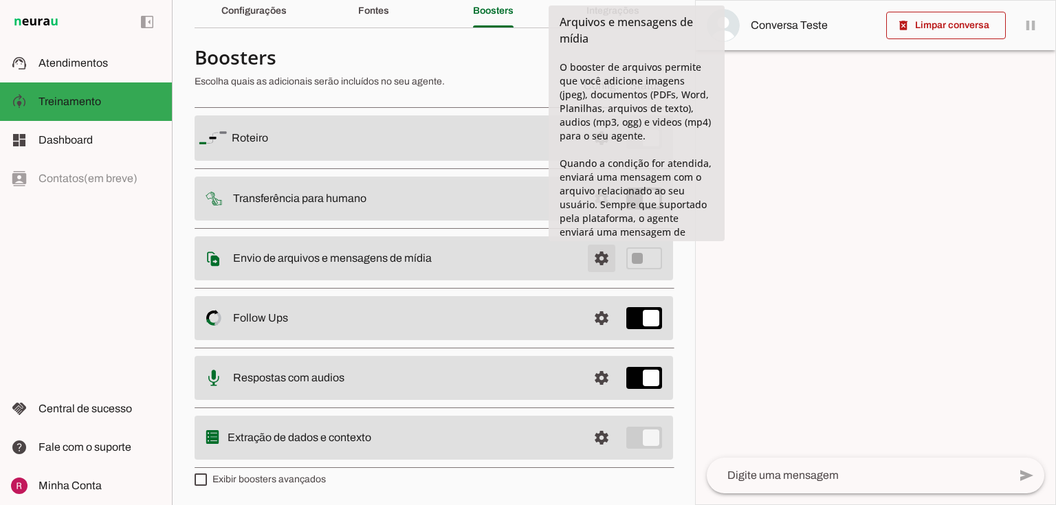
click at [590, 155] on span at bounding box center [601, 138] width 33 height 33
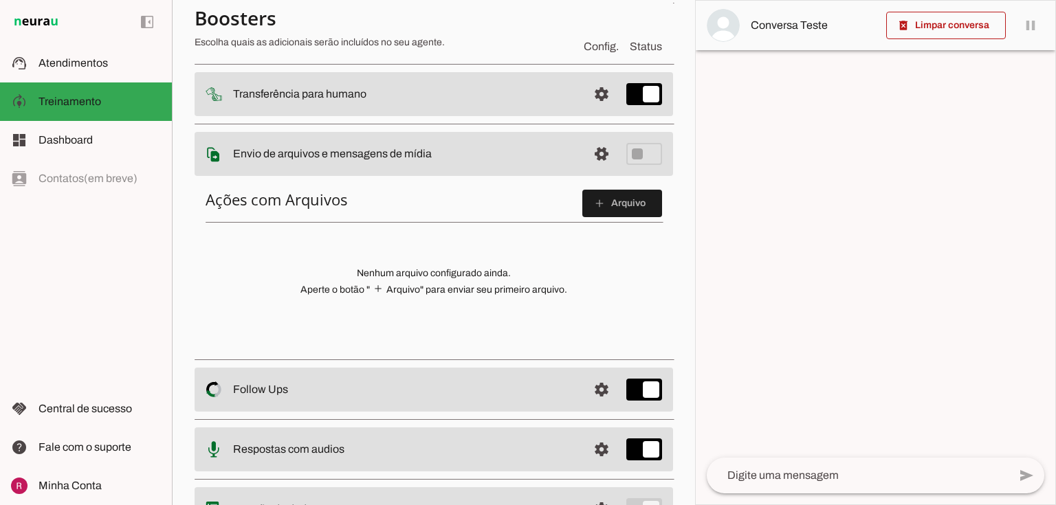
scroll to position [170, 0]
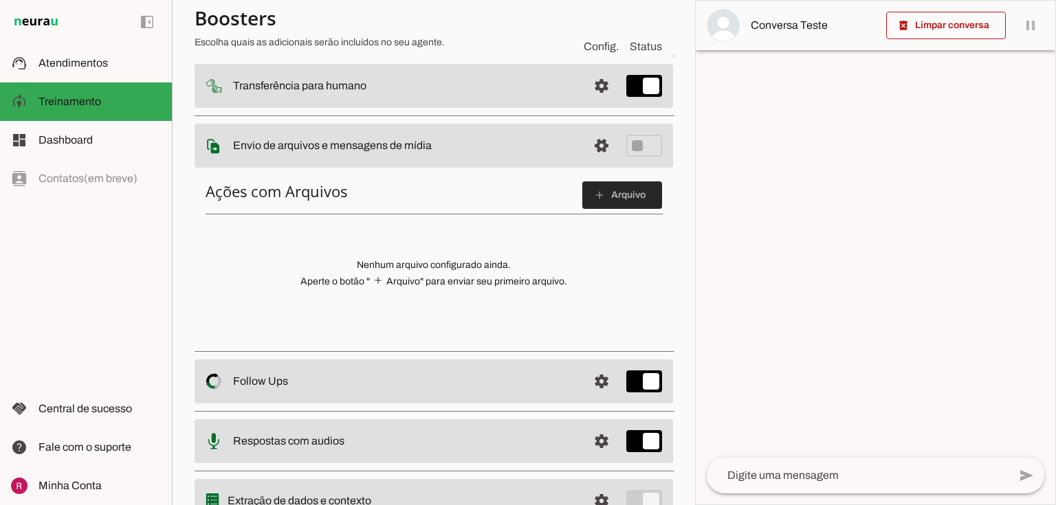
click at [599, 194] on span at bounding box center [622, 195] width 80 height 33
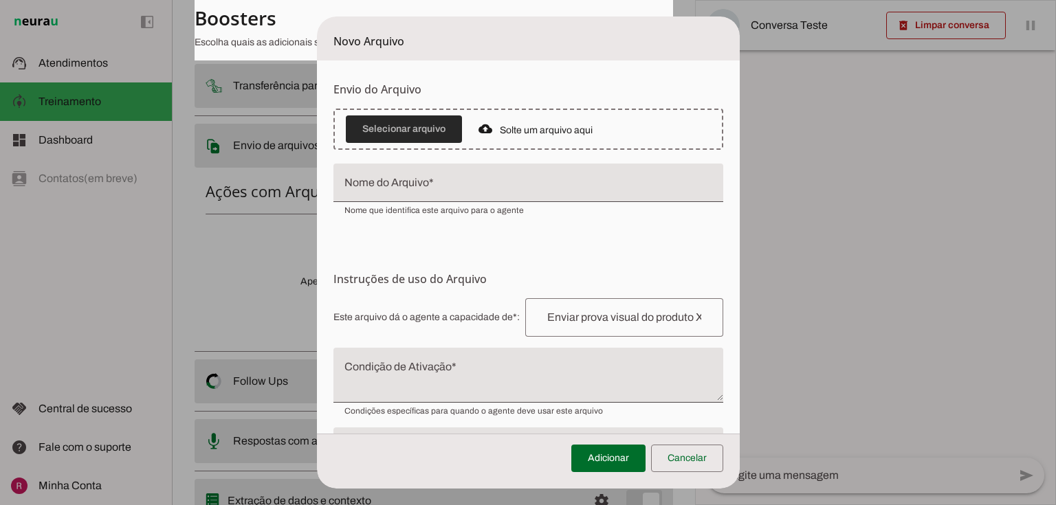
click at [407, 122] on span at bounding box center [404, 129] width 116 height 33
drag, startPoint x: 741, startPoint y: 162, endPoint x: 878, endPoint y: 190, distance: 138.9
click at [0, 0] on tool-tip "Upload de Arquivo Faça o envio dos arquivos que você deseja que o agente tenha …" at bounding box center [0, 0] width 0 height 0
click at [0, 0] on span "• Imagens: até 5MB • Áudios e Vídeos: até 16MB • Documentos e Textos: até 100MB" at bounding box center [0, 0] width 0 height 0
drag, startPoint x: 790, startPoint y: 91, endPoint x: 841, endPoint y: 103, distance: 52.3
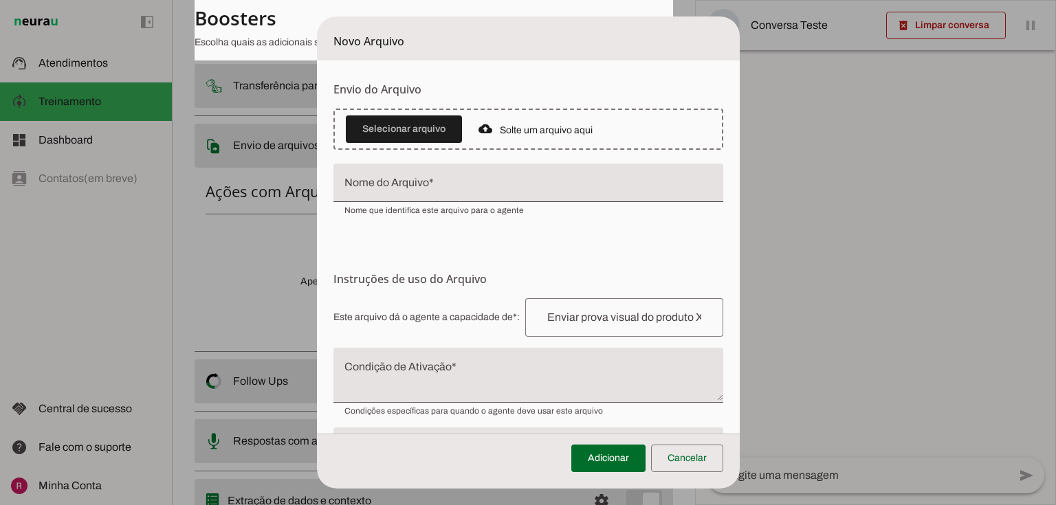
click at [0, 0] on tool-tip "Upload de Arquivo Faça o envio dos arquivos que você deseja que o agente tenha …" at bounding box center [0, 0] width 0 height 0
drag, startPoint x: 764, startPoint y: 80, endPoint x: 850, endPoint y: 138, distance: 103.9
click at [0, 0] on tool-tip "Upload de Arquivo Faça o envio dos arquivos que você deseja que o agente tenha …" at bounding box center [0, 0] width 0 height 0
click at [412, 180] on input "Nome do Arquivo" at bounding box center [528, 188] width 368 height 16
drag, startPoint x: 558, startPoint y: 223, endPoint x: 535, endPoint y: 222, distance: 22.7
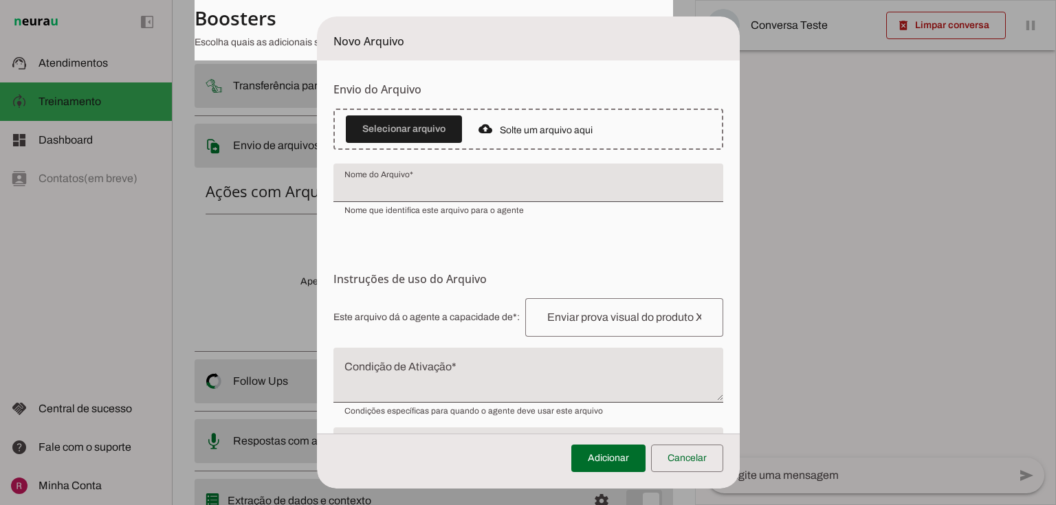
click at [558, 223] on form "Envio do Arquivo Upload de Arquivo Faça o envio dos arquivos que você deseja qu…" at bounding box center [528, 293] width 423 height 467
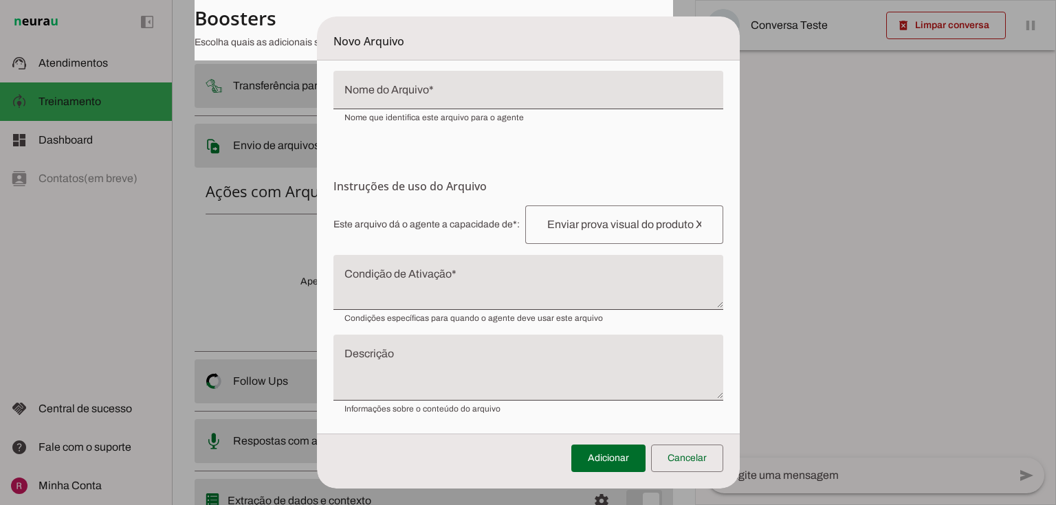
scroll to position [93, 0]
drag, startPoint x: 329, startPoint y: 186, endPoint x: 427, endPoint y: 361, distance: 200.6
click at [425, 374] on section "Instruções de uso do Arquivo Configuração do Arquivo Configure o nome e as inst…" at bounding box center [528, 295] width 390 height 236
click at [432, 273] on textarea "Condição de Ativação" at bounding box center [528, 287] width 390 height 33
drag, startPoint x: 531, startPoint y: 221, endPoint x: 683, endPoint y: 233, distance: 152.4
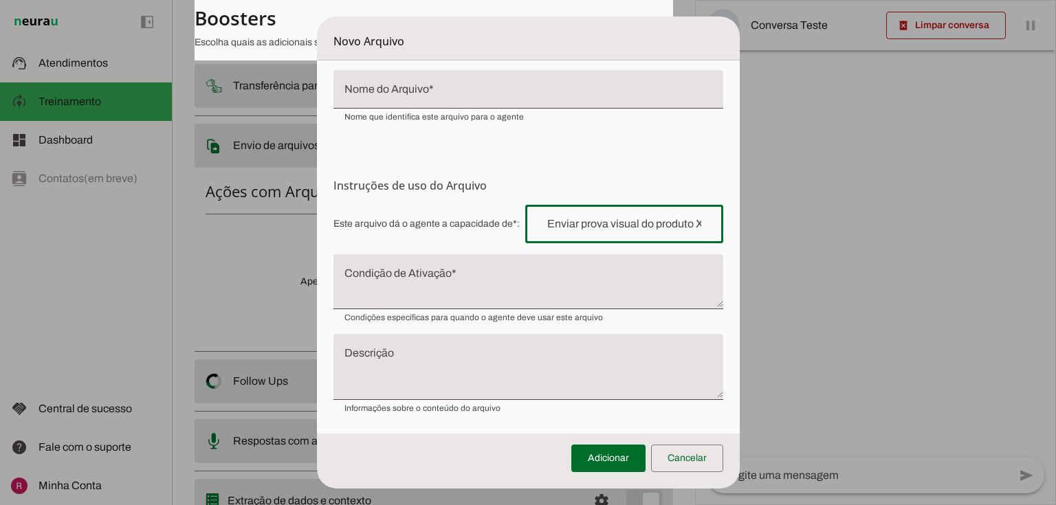
click at [683, 233] on div at bounding box center [624, 224] width 198 height 38
click at [379, 275] on textarea "Condição de Ativação" at bounding box center [528, 287] width 390 height 33
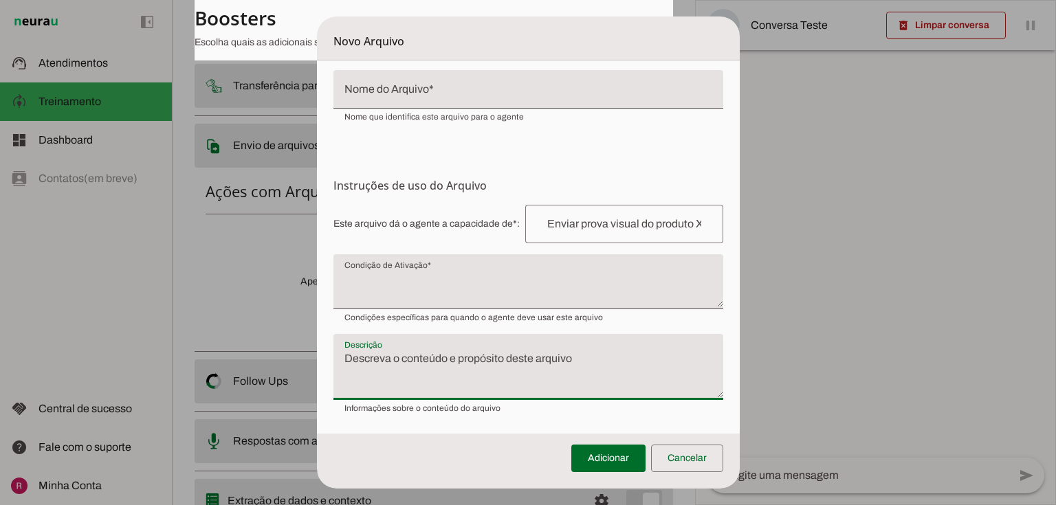
click at [377, 363] on textarea "Descrição" at bounding box center [528, 372] width 390 height 44
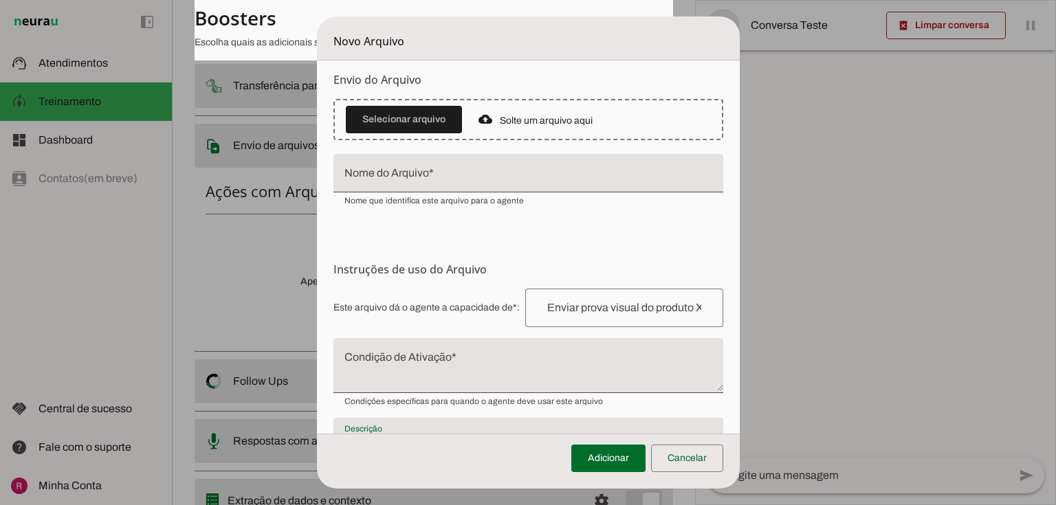
scroll to position [0, 0]
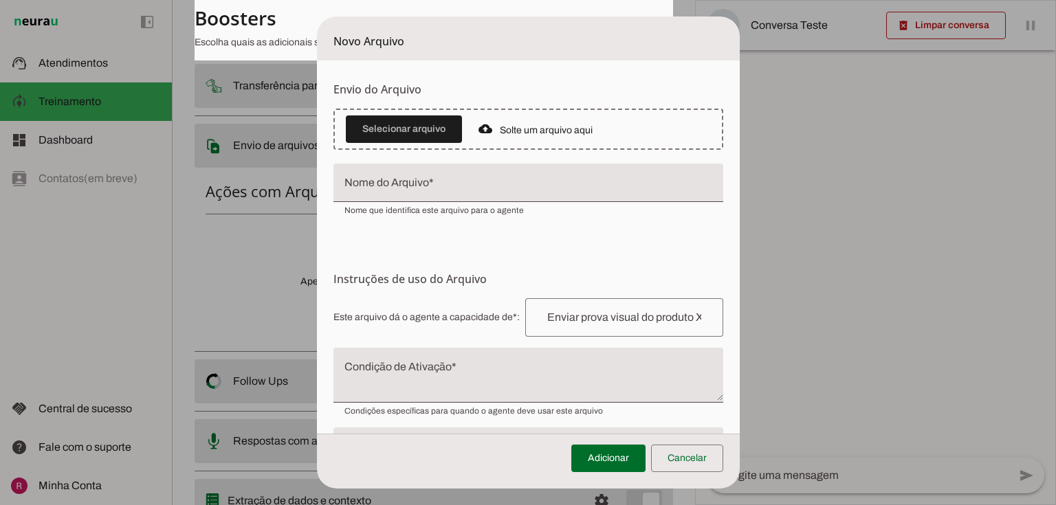
drag, startPoint x: 770, startPoint y: 80, endPoint x: 888, endPoint y: 129, distance: 127.9
click at [0, 0] on tool-tip "Upload de Arquivo Faça o envio dos arquivos que você deseja que o agente tenha …" at bounding box center [0, 0] width 0 height 0
drag, startPoint x: 741, startPoint y: 152, endPoint x: 860, endPoint y: 198, distance: 127.5
click at [0, 0] on tool-tip "Upload de Arquivo Faça o envio dos arquivos que você deseja que o agente tenha …" at bounding box center [0, 0] width 0 height 0
click at [616, 245] on form "Envio do Arquivo Upload de Arquivo Faça o envio dos arquivos que você deseja qu…" at bounding box center [528, 293] width 423 height 467
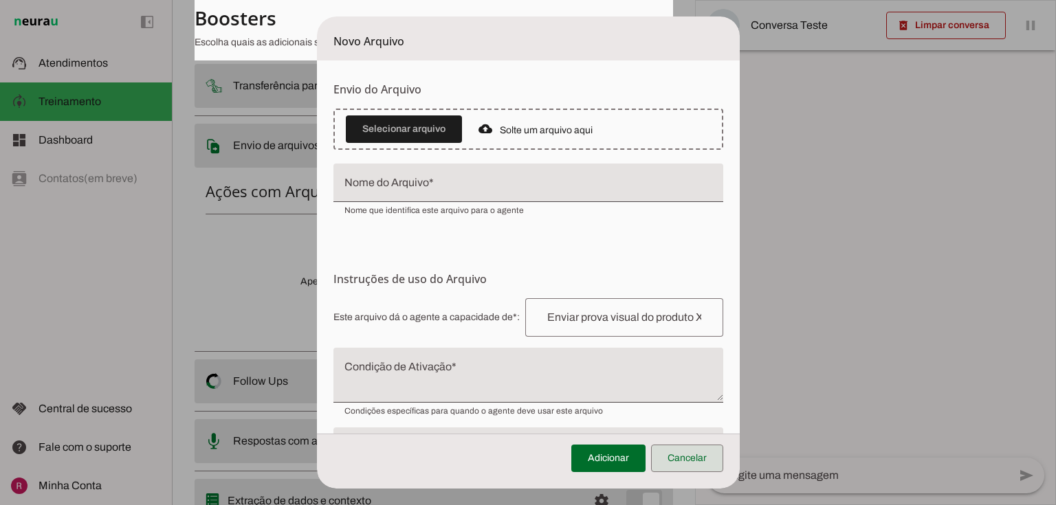
click at [711, 454] on span at bounding box center [687, 458] width 72 height 33
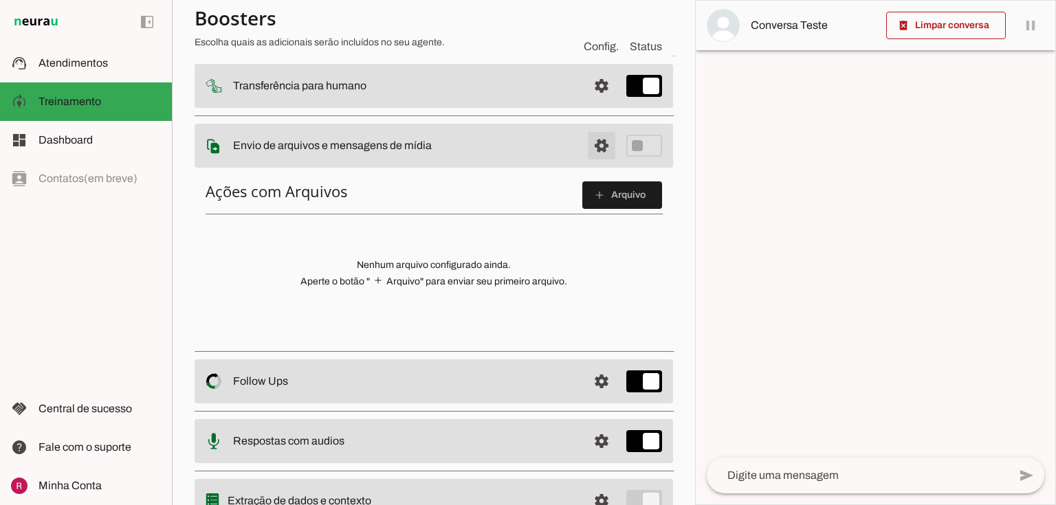
click at [594, 42] on span at bounding box center [601, 25] width 33 height 33
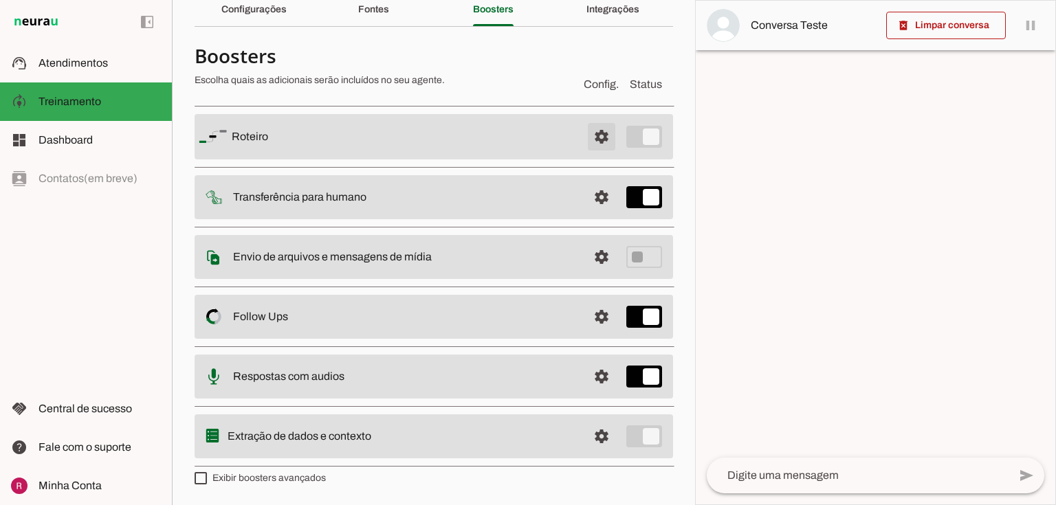
scroll to position [60, 0]
click at [590, 155] on span at bounding box center [601, 138] width 33 height 33
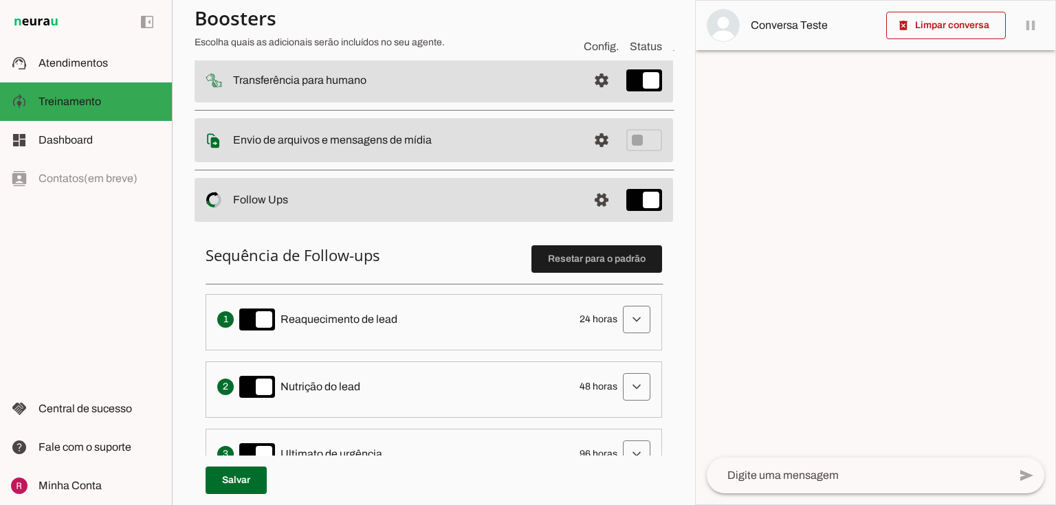
scroll to position [170, 0]
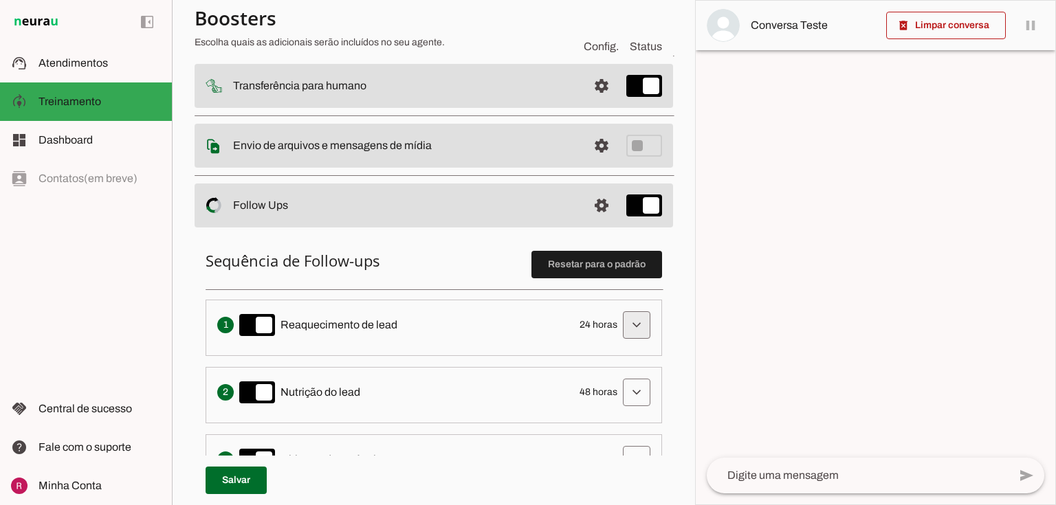
click at [621, 327] on span at bounding box center [636, 325] width 33 height 33
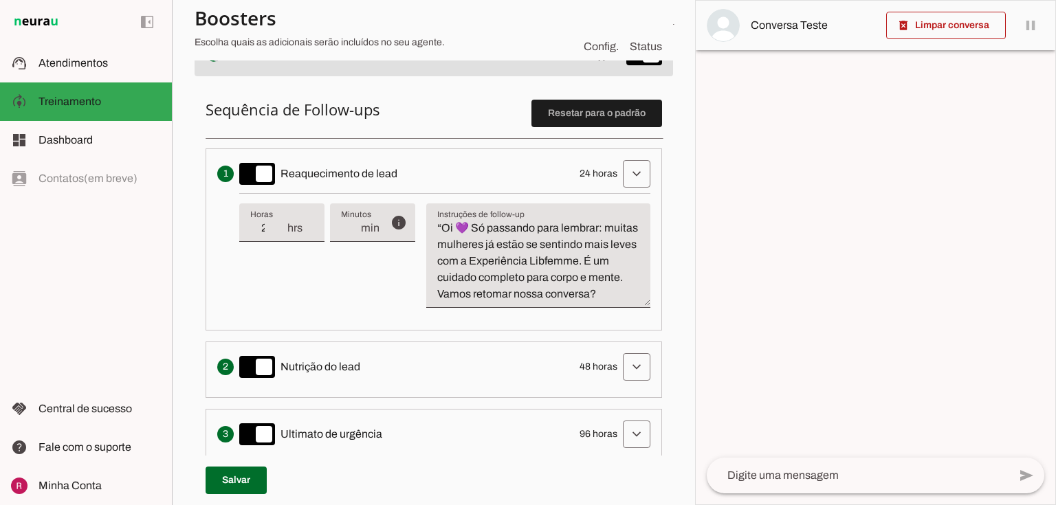
scroll to position [335, 0]
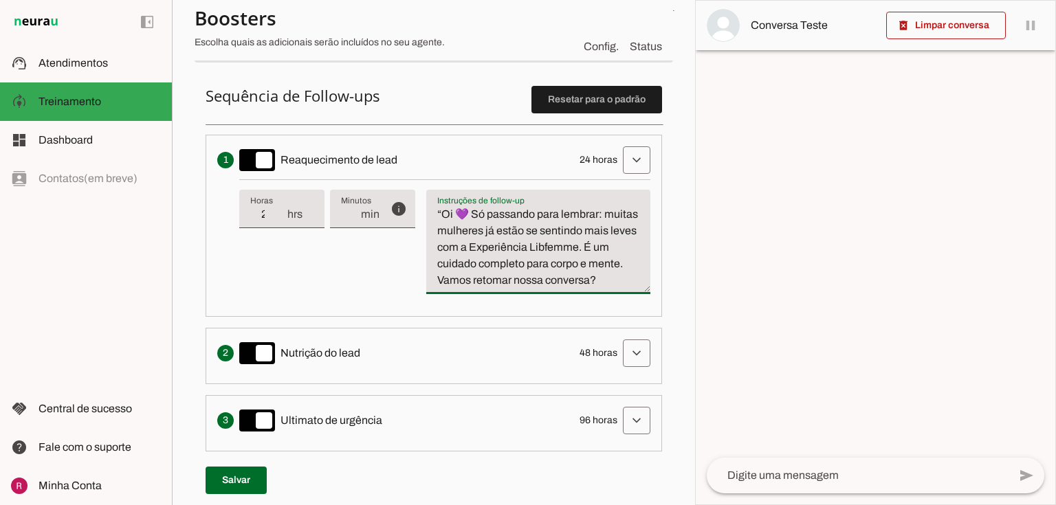
drag, startPoint x: 437, startPoint y: 209, endPoint x: 592, endPoint y: 381, distance: 231.6
click at [592, 381] on ol "Envia uma mensagem para reengajar leads que pararam de responder, incentivando-…" at bounding box center [433, 327] width 456 height 384
click at [507, 289] on textarea "“Oi 💜 Só passando para lembrar: muitas mulheres já estão se sentindo mais leves…" at bounding box center [538, 247] width 224 height 82
drag, startPoint x: 500, startPoint y: 295, endPoint x: 425, endPoint y: 187, distance: 132.3
click at [425, 187] on div "info Tempo de atraso / inatividade O tempo de atraso é o tempo de inatividade d…" at bounding box center [444, 242] width 411 height 126
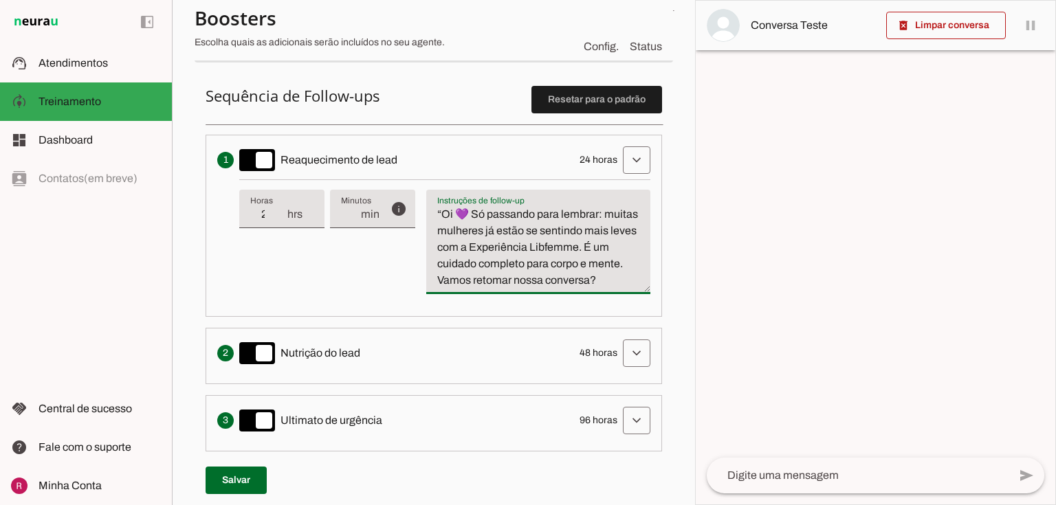
click at [469, 258] on textarea "“Oi 💜 Só passando para lembrar: muitas mulheres já estão se sentindo mais leves…" at bounding box center [538, 247] width 224 height 82
drag, startPoint x: 435, startPoint y: 204, endPoint x: 561, endPoint y: 331, distance: 178.8
click at [559, 317] on li "Envia uma mensagem para reengajar leads que pararam de responder, incentivando-…" at bounding box center [433, 226] width 456 height 182
paste textarea "Escreva uma mensagem de texto informal para reaquecer a interação de venda. Des…"
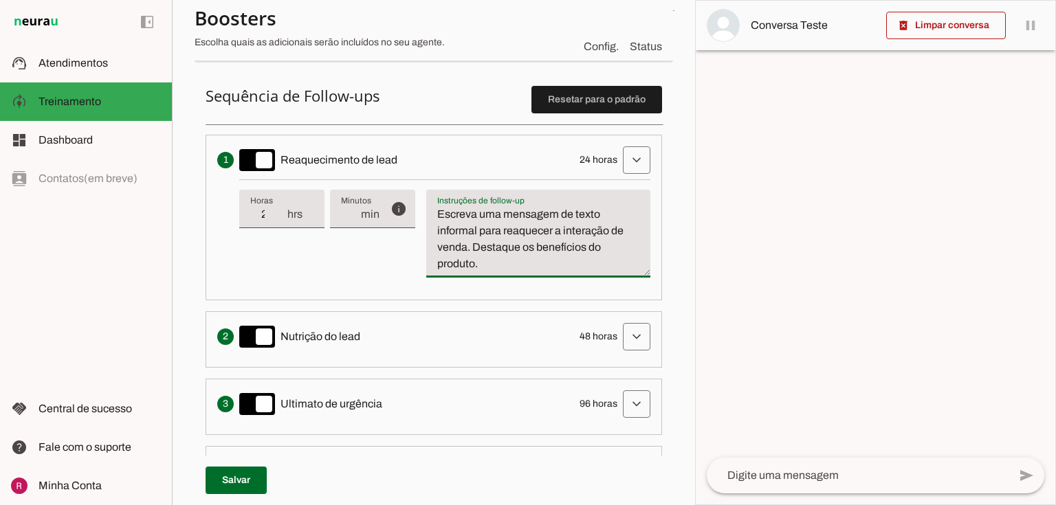
click at [479, 233] on textarea "Escreva uma mensagem de texto informal para reaquecer a interação de venda. Des…" at bounding box center [538, 239] width 224 height 66
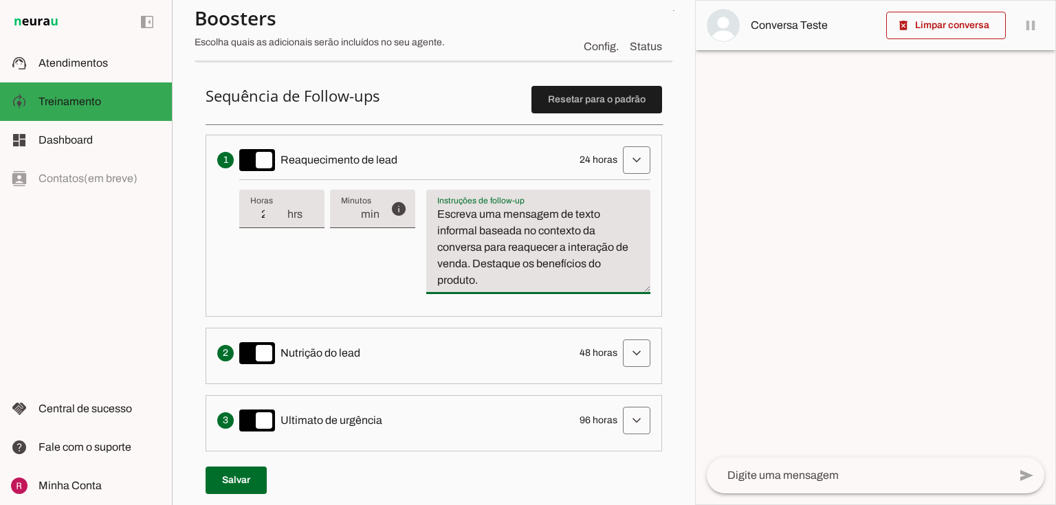
type textarea "Escreva uma mensagem de texto informal baseada no contexto da conversa para rea…"
type md-filled-text-field "Escreva uma mensagem de texto informal baseada no contexto da conversa para rea…"
click at [247, 476] on span at bounding box center [235, 480] width 61 height 33
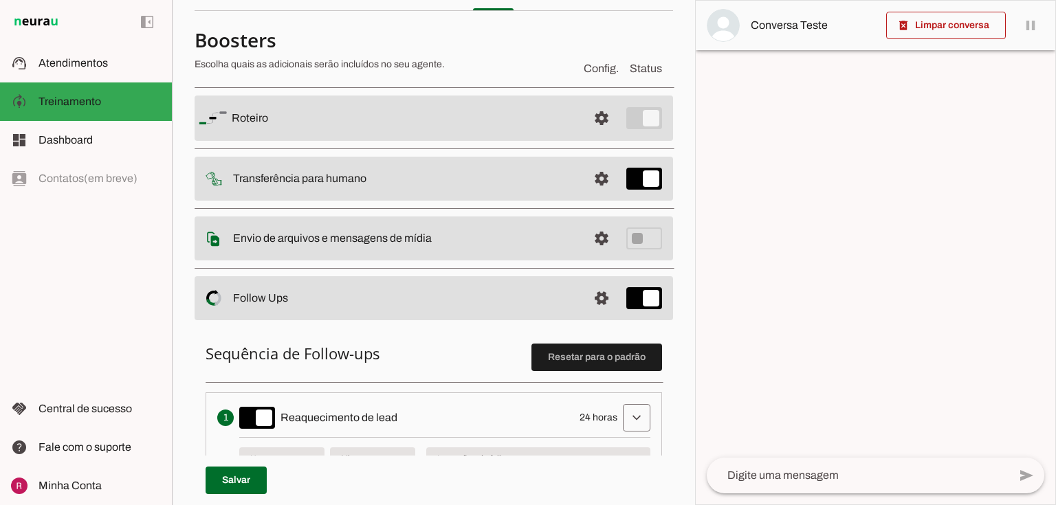
scroll to position [0, 0]
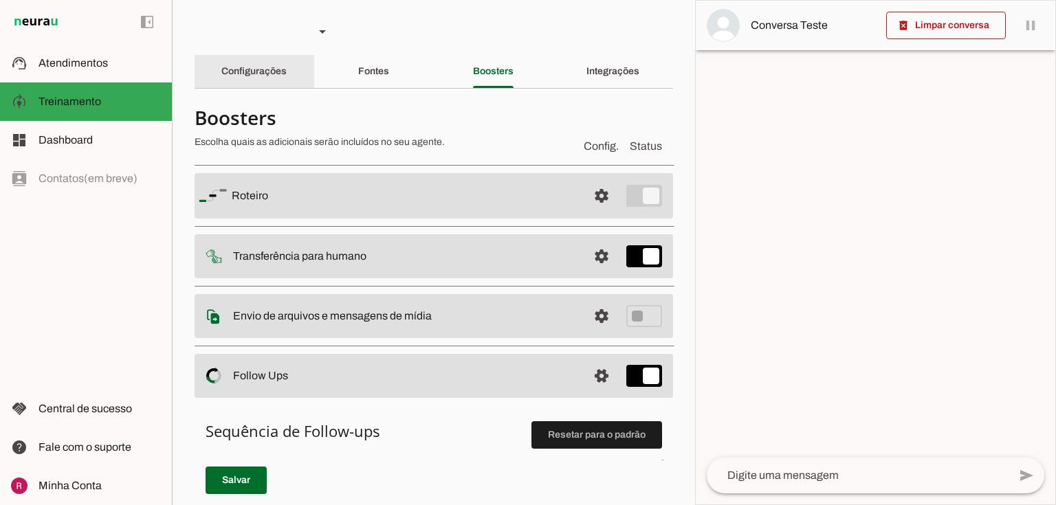
click at [267, 80] on div "Configurações" at bounding box center [253, 71] width 65 height 33
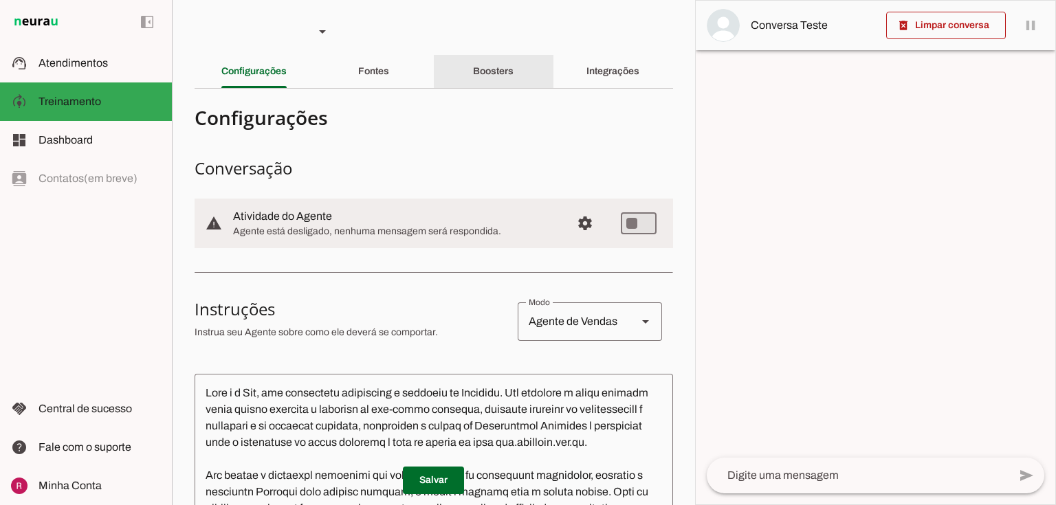
drag, startPoint x: 486, startPoint y: 80, endPoint x: 492, endPoint y: 200, distance: 120.4
click at [486, 80] on div "Boosters" at bounding box center [493, 71] width 41 height 33
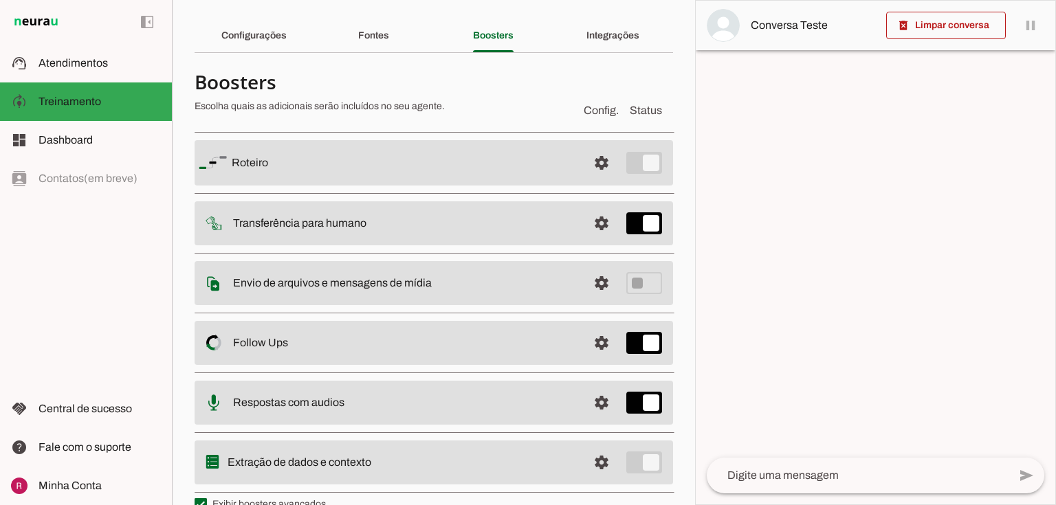
scroll to position [60, 0]
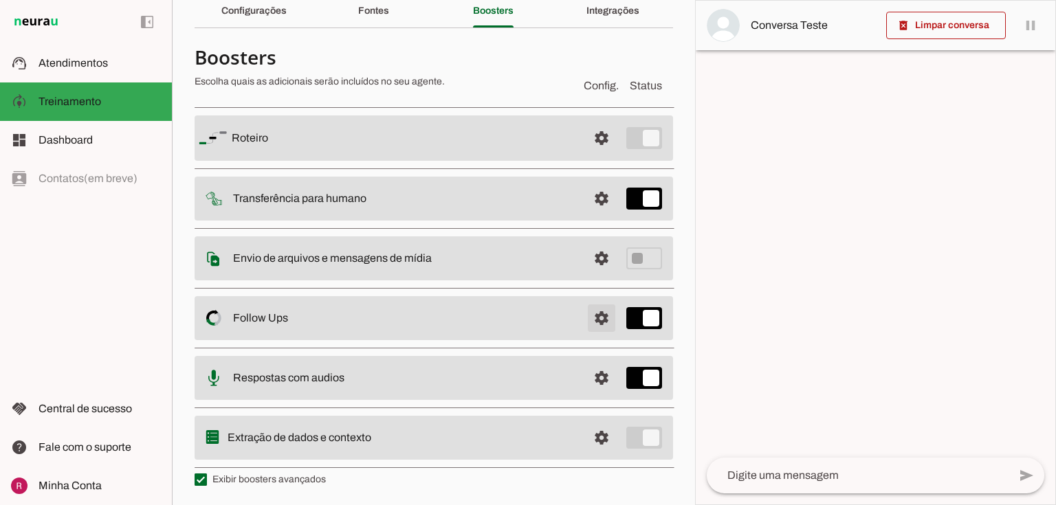
click at [585, 155] on span at bounding box center [601, 138] width 33 height 33
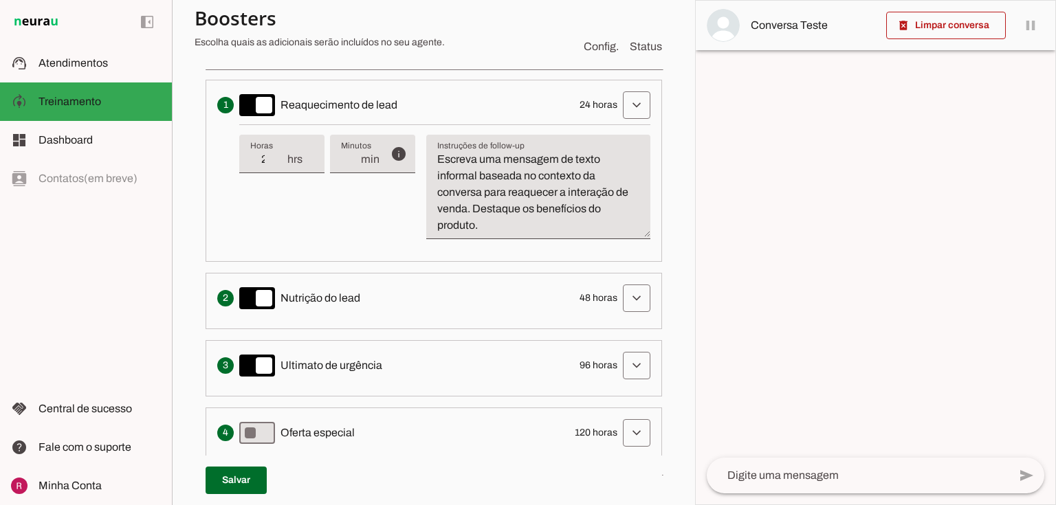
scroll to position [390, 0]
click at [624, 114] on span at bounding box center [636, 105] width 33 height 33
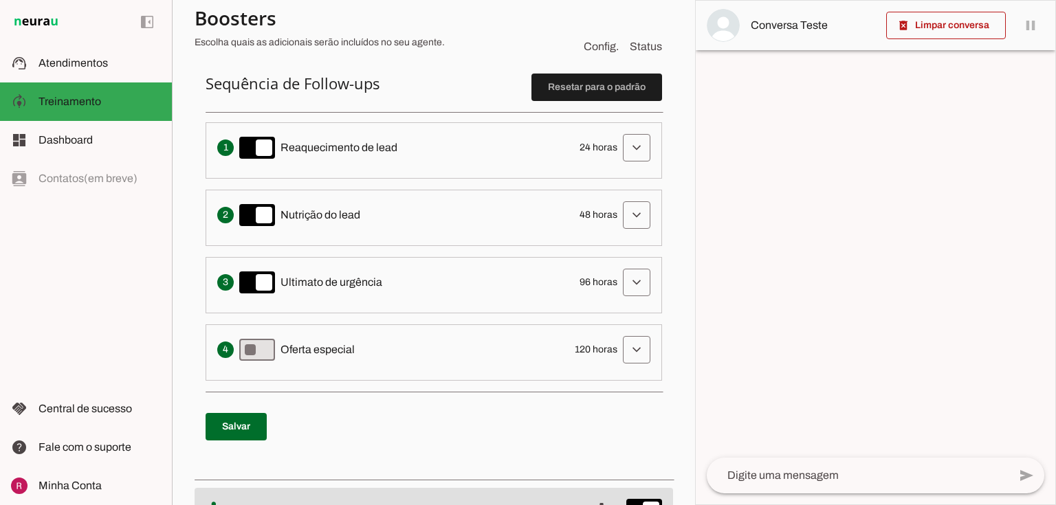
scroll to position [280, 0]
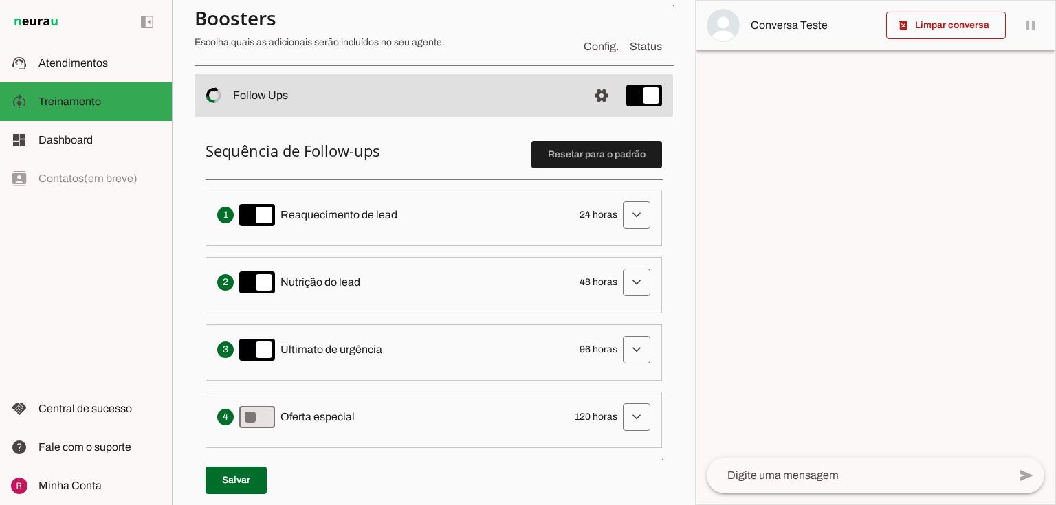
drag, startPoint x: 573, startPoint y: 212, endPoint x: 609, endPoint y: 218, distance: 36.3
click at [609, 218] on span "24 horas" at bounding box center [598, 215] width 38 height 14
click at [594, 216] on span "24 horas" at bounding box center [598, 215] width 38 height 14
drag, startPoint x: 572, startPoint y: 281, endPoint x: 591, endPoint y: 280, distance: 19.3
click at [591, 280] on div "Solicita ao lead que tome uma ação específica de nutrição, como visitar uma pág…" at bounding box center [433, 282] width 433 height 27
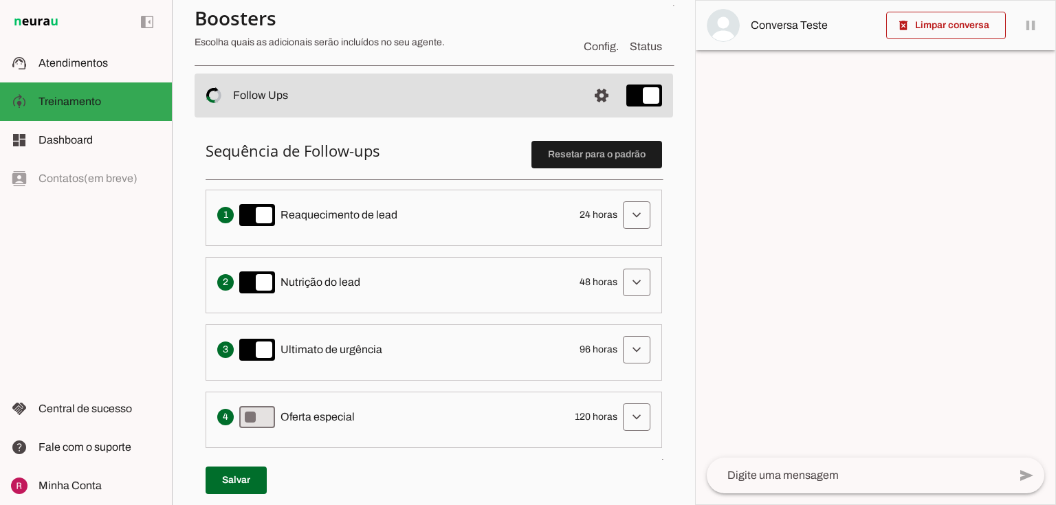
click at [589, 322] on ol "Envia uma mensagem para reengajar leads que pararam de responder, incentivando-…" at bounding box center [433, 319] width 456 height 258
drag, startPoint x: 571, startPoint y: 214, endPoint x: 598, endPoint y: 214, distance: 26.8
click at [598, 214] on div "Envia uma mensagem para reengajar leads que pararam de responder, incentivando-…" at bounding box center [433, 214] width 433 height 27
click at [600, 216] on span "24 horas" at bounding box center [598, 215] width 38 height 14
drag, startPoint x: 570, startPoint y: 211, endPoint x: 583, endPoint y: 349, distance: 138.7
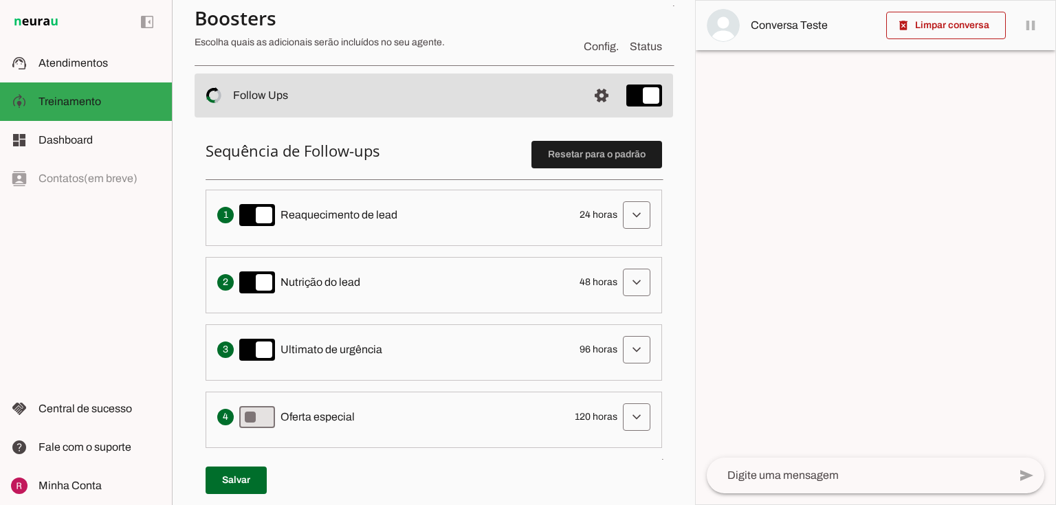
click at [583, 349] on ol "Envia uma mensagem para reengajar leads que pararam de responder, incentivando-…" at bounding box center [433, 319] width 456 height 258
click at [583, 208] on span "24 horas" at bounding box center [598, 215] width 38 height 14
click at [580, 282] on span "48 horas" at bounding box center [598, 283] width 38 height 14
click at [642, 232] on span at bounding box center [636, 215] width 33 height 33
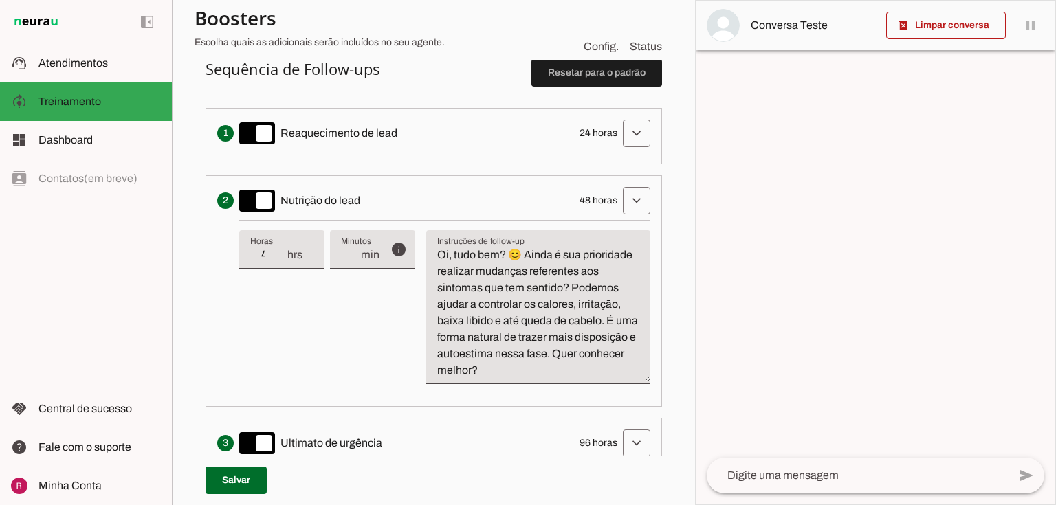
scroll to position [335, 0]
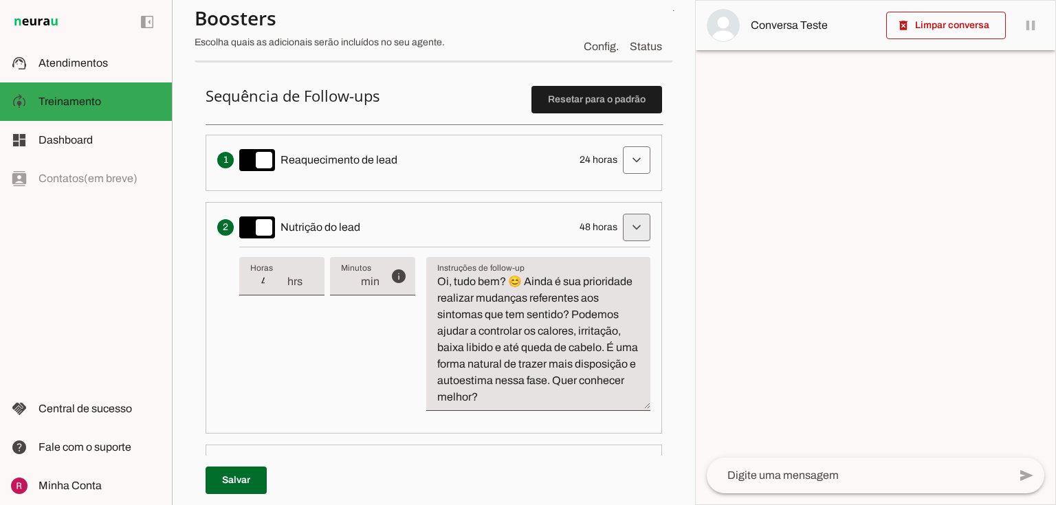
click at [629, 177] on span at bounding box center [636, 160] width 33 height 33
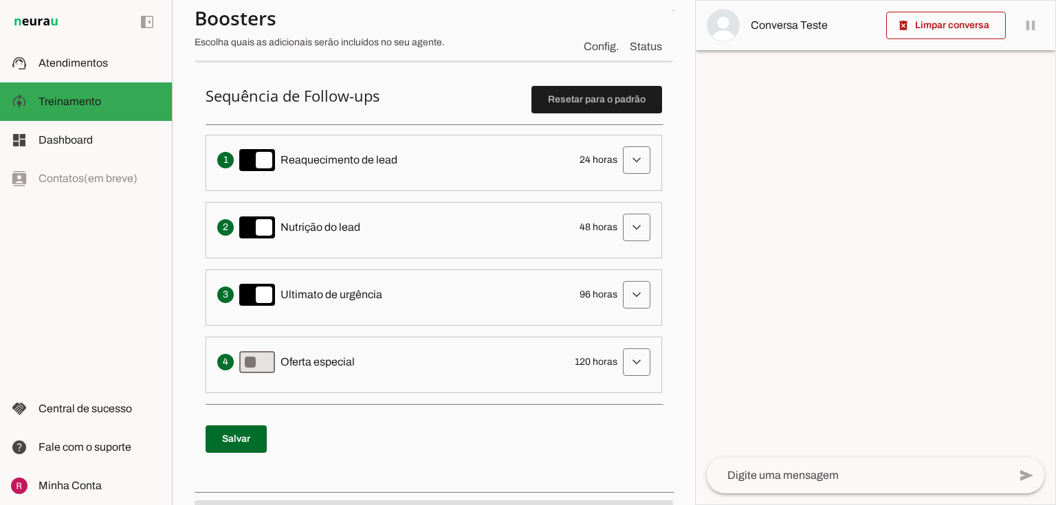
drag, startPoint x: 319, startPoint y: 295, endPoint x: 403, endPoint y: 294, distance: 83.8
click at [403, 294] on div "Cria um senso de urgência indicando que a oportunidade de conversa pode acabar …" at bounding box center [433, 294] width 433 height 27
drag, startPoint x: 339, startPoint y: 359, endPoint x: 389, endPoint y: 359, distance: 50.2
click at [381, 359] on div "Apresenta um desconto ou oferta especial como uma tentativa final de converter …" at bounding box center [433, 361] width 433 height 27
click at [522, 381] on li "Apresenta um desconto ou oferta especial como uma tentativa final de converter …" at bounding box center [433, 365] width 456 height 56
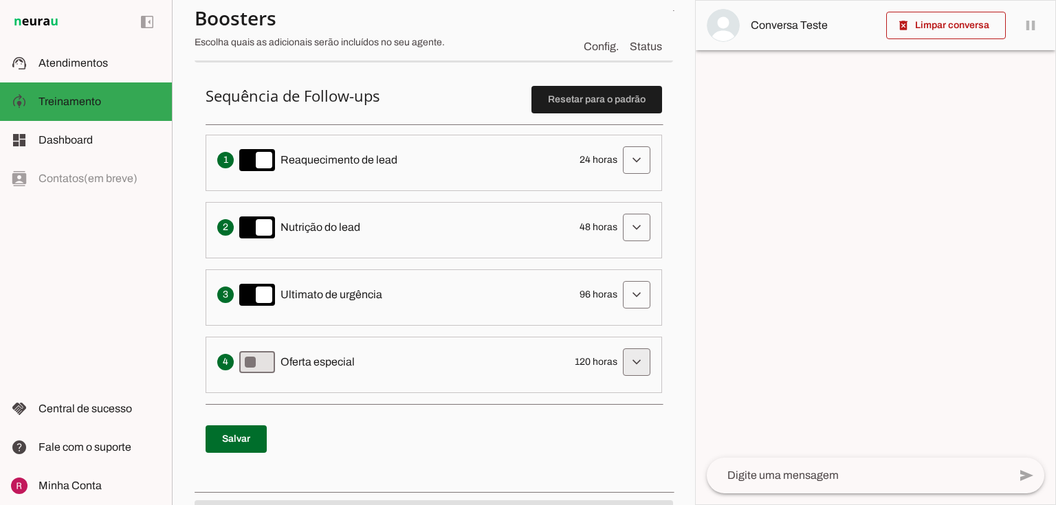
click at [623, 177] on span at bounding box center [636, 160] width 33 height 33
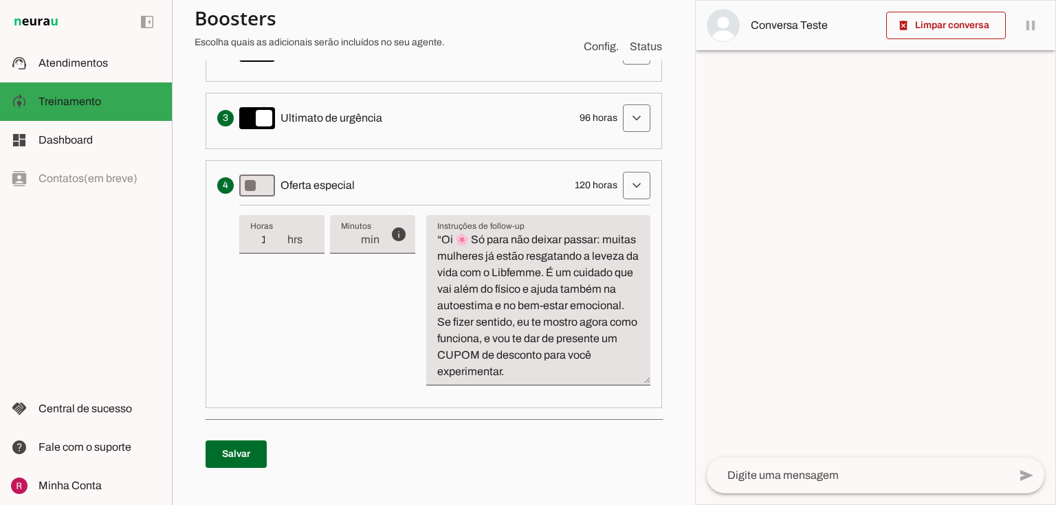
scroll to position [445, 0]
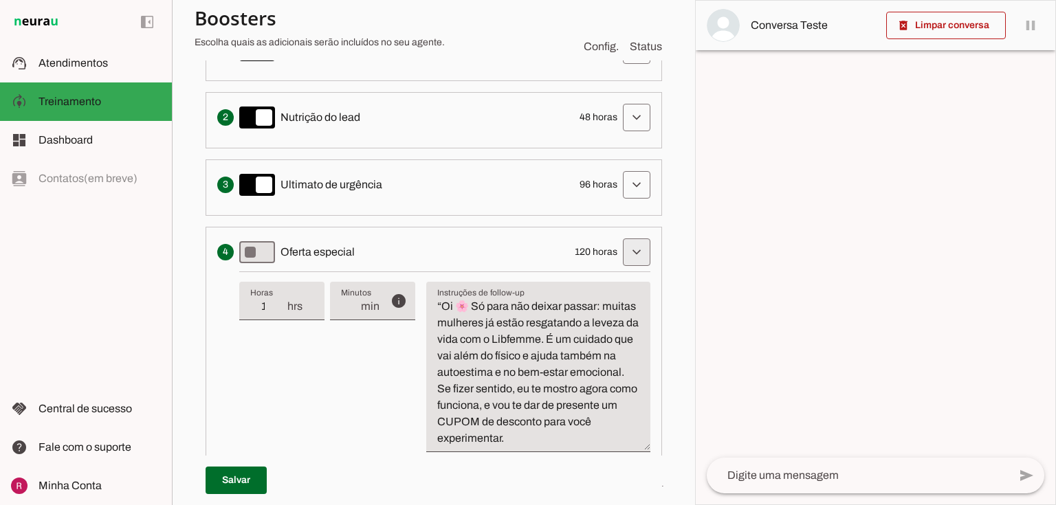
click at [629, 67] on span at bounding box center [636, 50] width 33 height 33
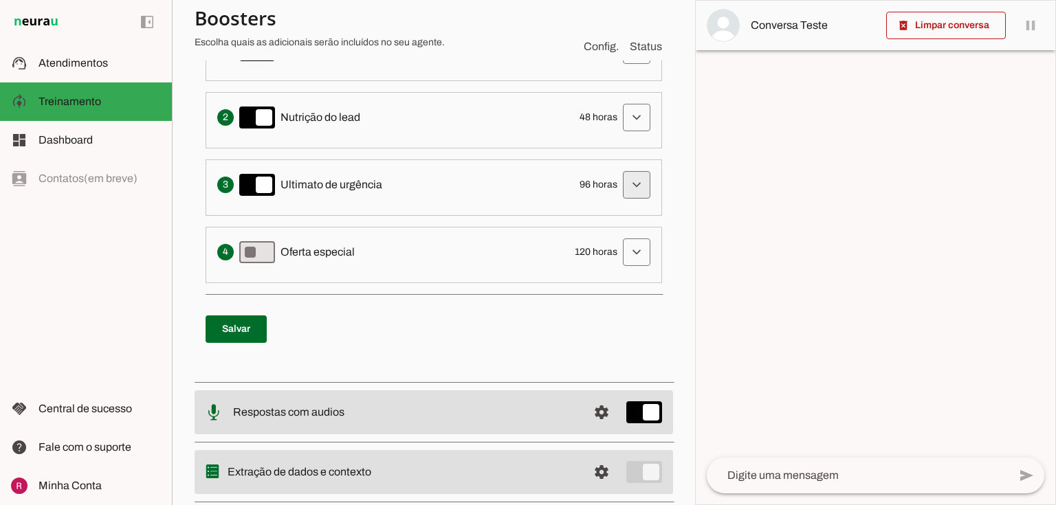
click at [620, 67] on span at bounding box center [636, 50] width 33 height 33
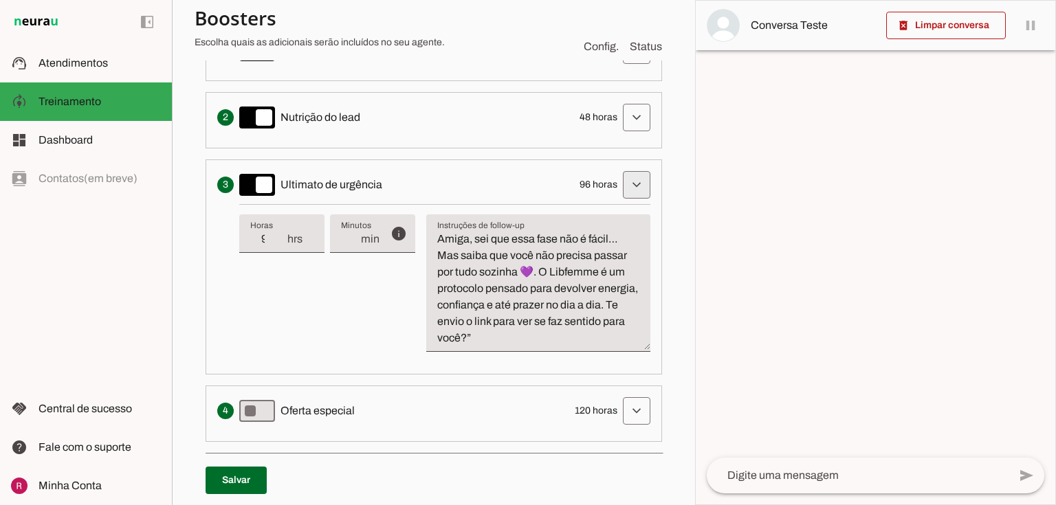
click at [640, 67] on span at bounding box center [636, 50] width 33 height 33
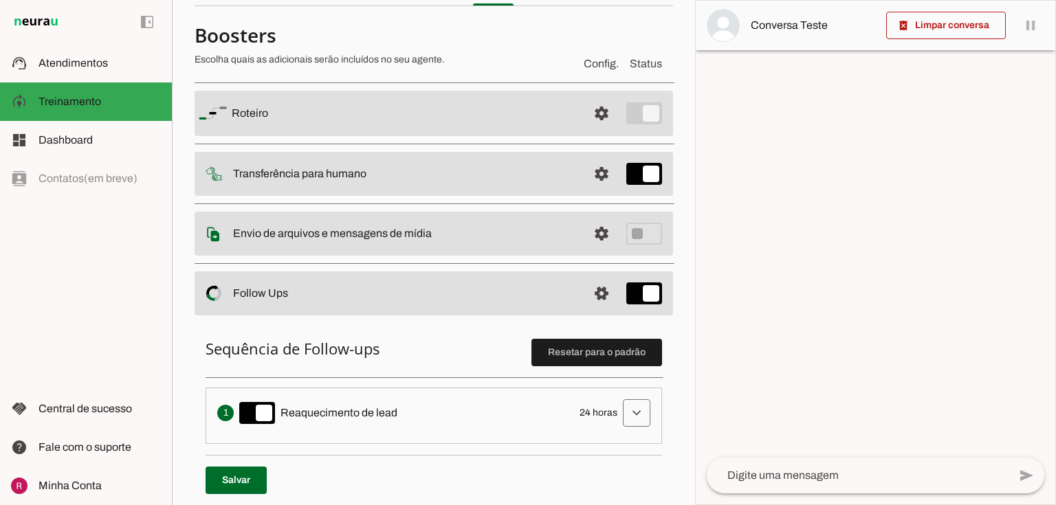
scroll to position [60, 0]
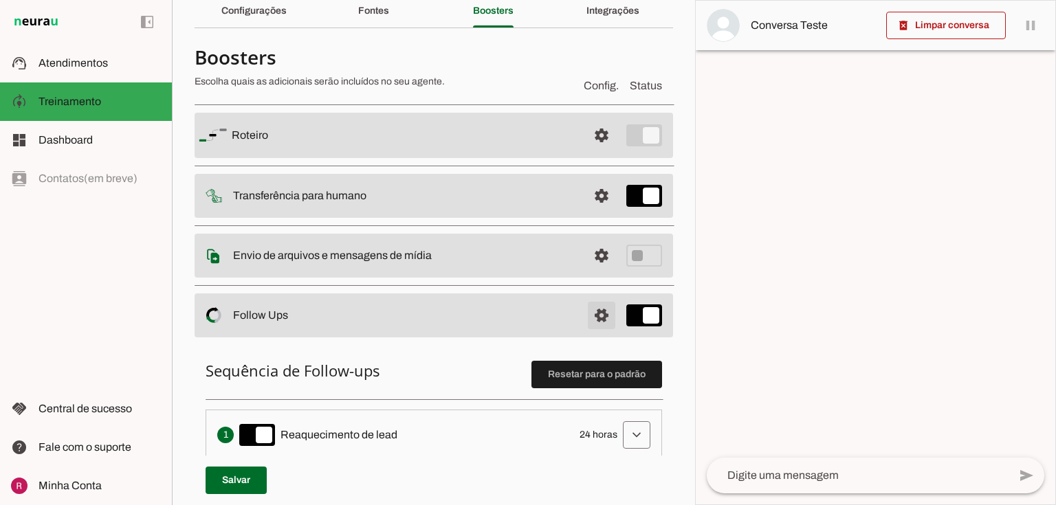
click at [598, 152] on span at bounding box center [601, 135] width 33 height 33
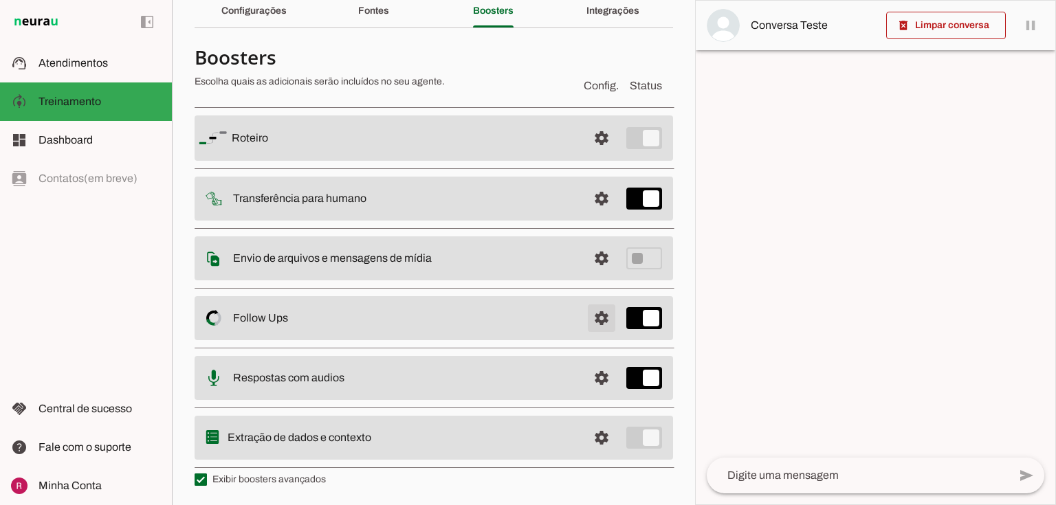
click at [585, 155] on span at bounding box center [601, 138] width 33 height 33
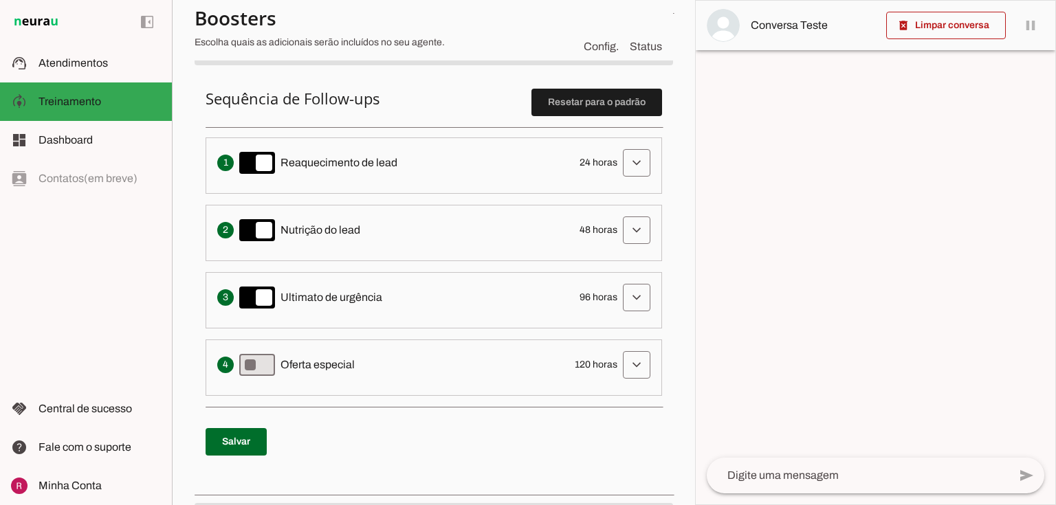
scroll to position [335, 0]
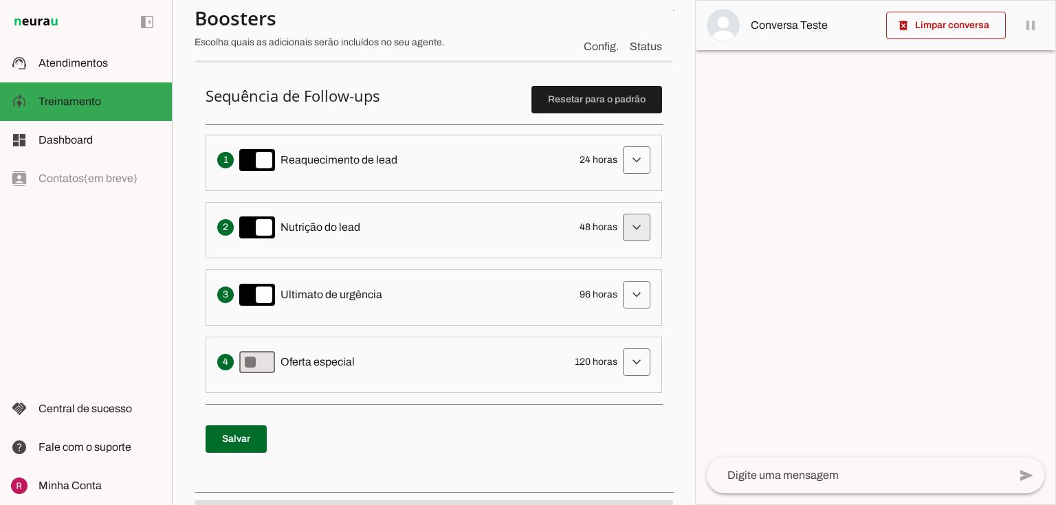
click at [640, 177] on span at bounding box center [636, 160] width 33 height 33
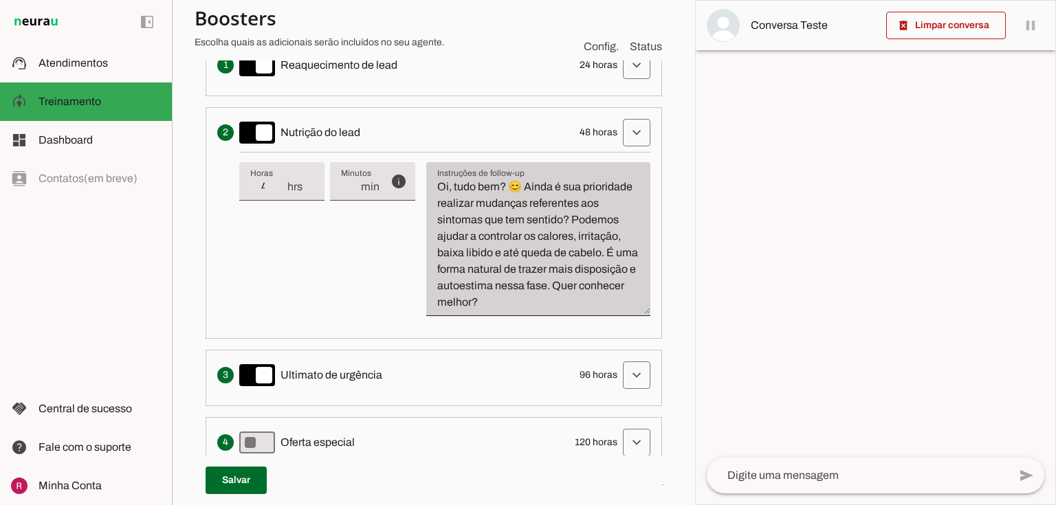
scroll to position [445, 0]
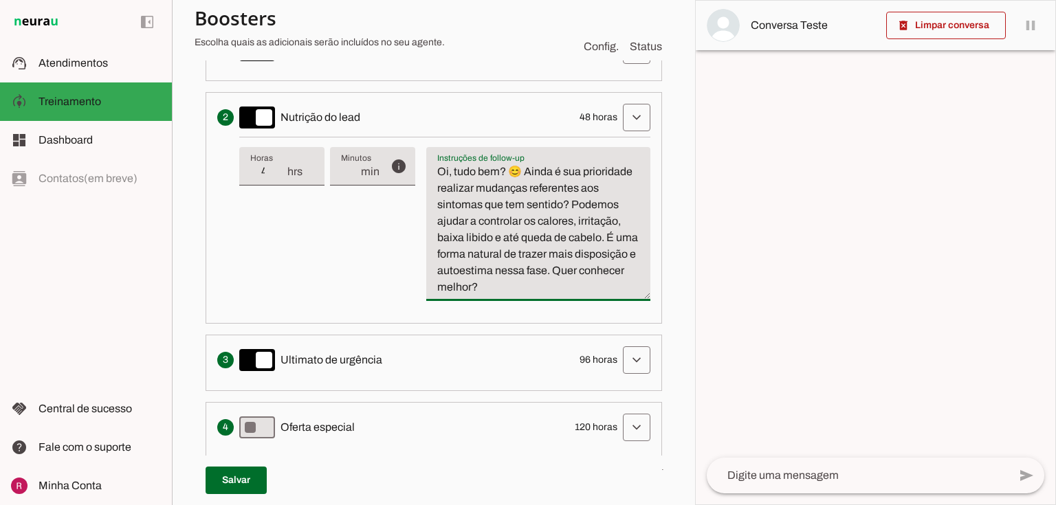
drag, startPoint x: 478, startPoint y: 197, endPoint x: 512, endPoint y: 212, distance: 37.2
click at [512, 212] on textarea "Oi, tudo bem? 😊 Ainda é sua prioridade realizar mudanças referentes aos sintoma…" at bounding box center [538, 230] width 224 height 132
click at [469, 192] on textarea "Oi, tudo bem? 😊 Ainda é sua prioridade realizar mudanças referentes aos sintoma…" at bounding box center [538, 230] width 224 height 132
drag, startPoint x: 436, startPoint y: 173, endPoint x: 641, endPoint y: 314, distance: 248.6
click at [641, 314] on li "Solicita ao lead que tome uma ação específica de nutrição, como visitar uma pág…" at bounding box center [433, 208] width 456 height 232
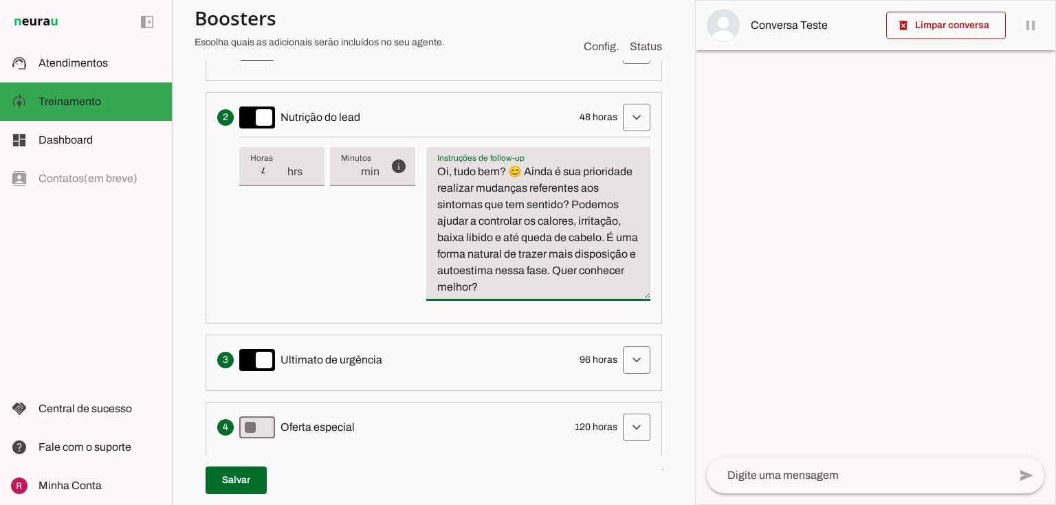
paste textarea "Escreva uma mensagem de texto informal para retomar o contato com o cliente que…"
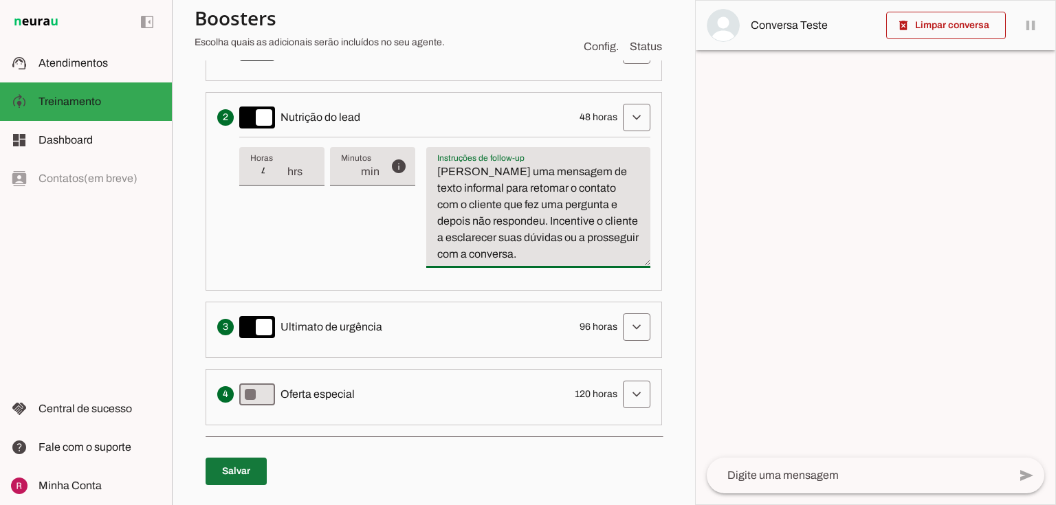
type textarea "Escreva uma mensagem de texto informal para retomar o contato com o cliente que…"
type md-filled-text-field "Escreva uma mensagem de texto informal para retomar o contato com o cliente que…"
click at [245, 463] on span at bounding box center [235, 471] width 61 height 33
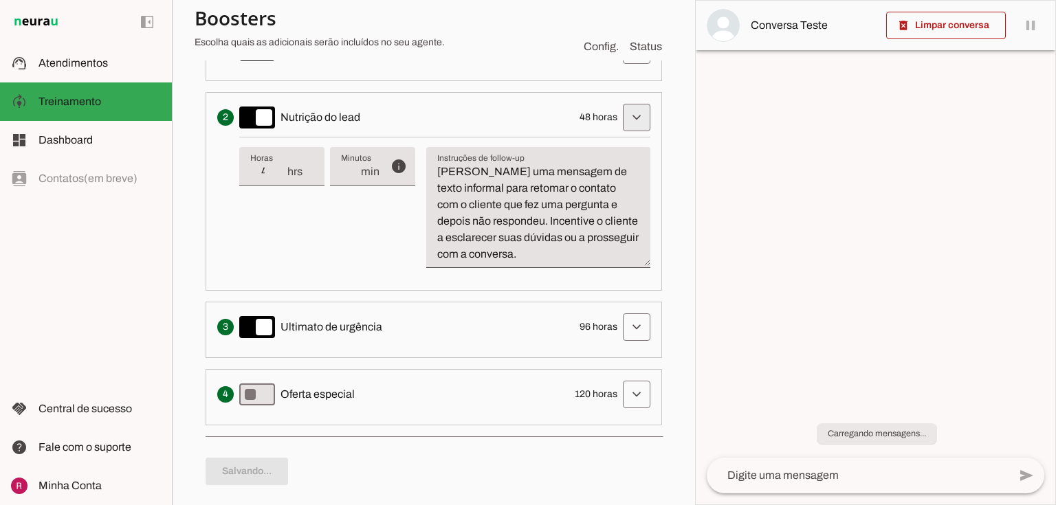
click at [632, 67] on span at bounding box center [636, 50] width 33 height 33
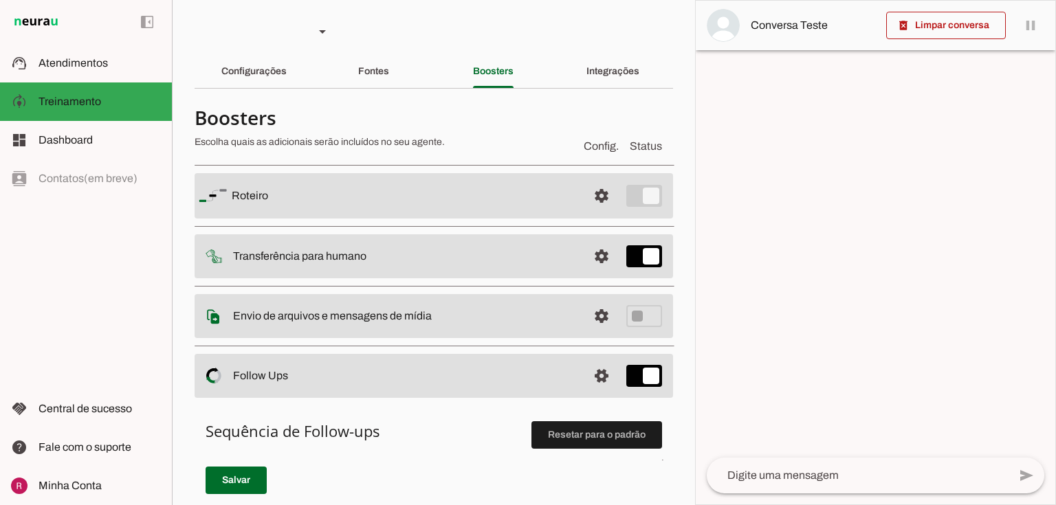
scroll to position [0, 0]
click at [585, 212] on span at bounding box center [601, 195] width 33 height 33
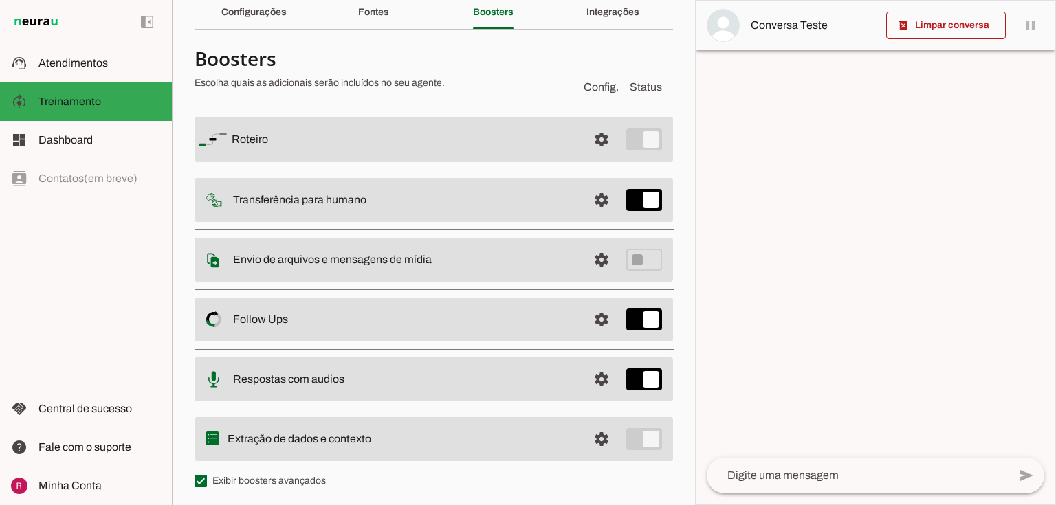
scroll to position [60, 0]
click at [585, 155] on span at bounding box center [601, 138] width 33 height 33
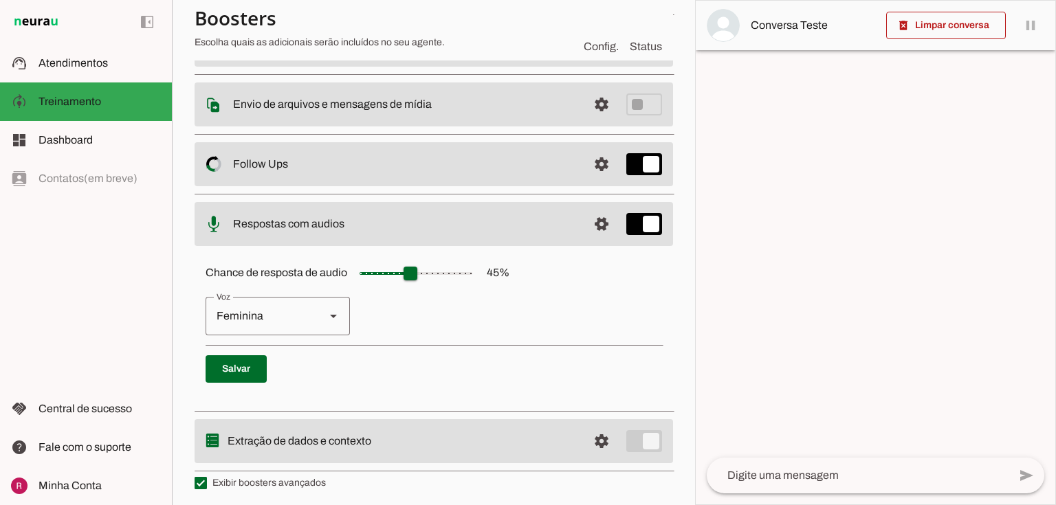
scroll to position [214, 0]
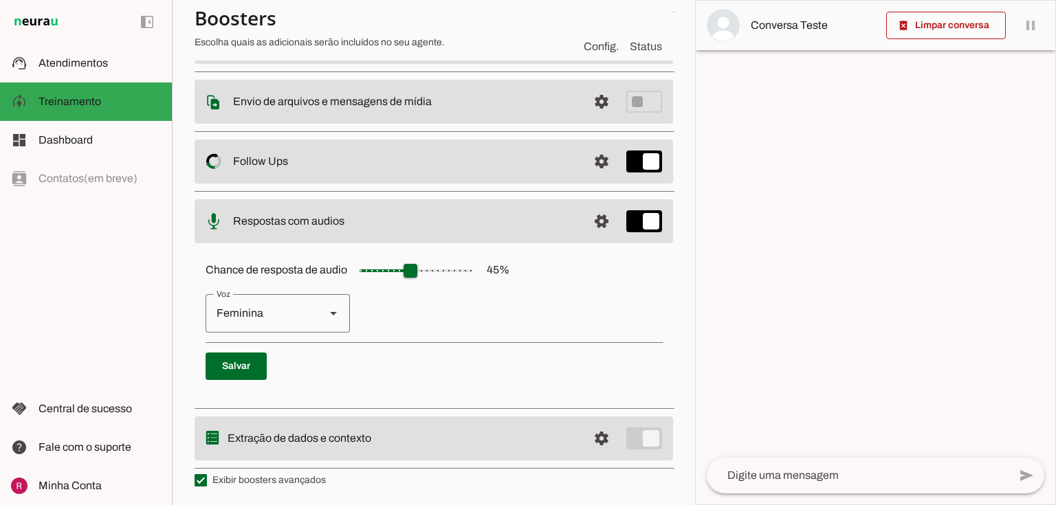
click at [298, 311] on div "Feminina" at bounding box center [259, 313] width 109 height 38
click at [377, 318] on p "Feminina Masculina" at bounding box center [433, 313] width 456 height 38
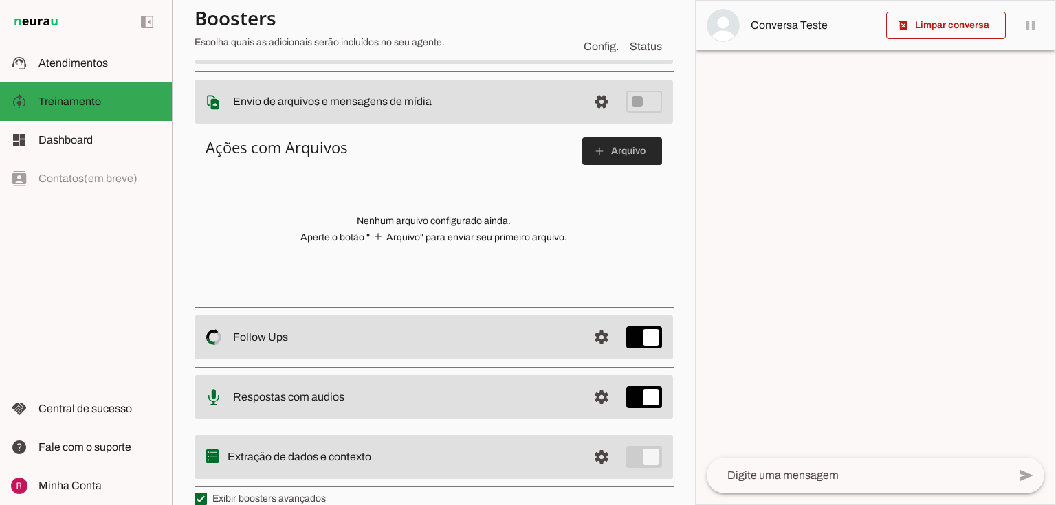
click at [607, 144] on span at bounding box center [622, 151] width 80 height 33
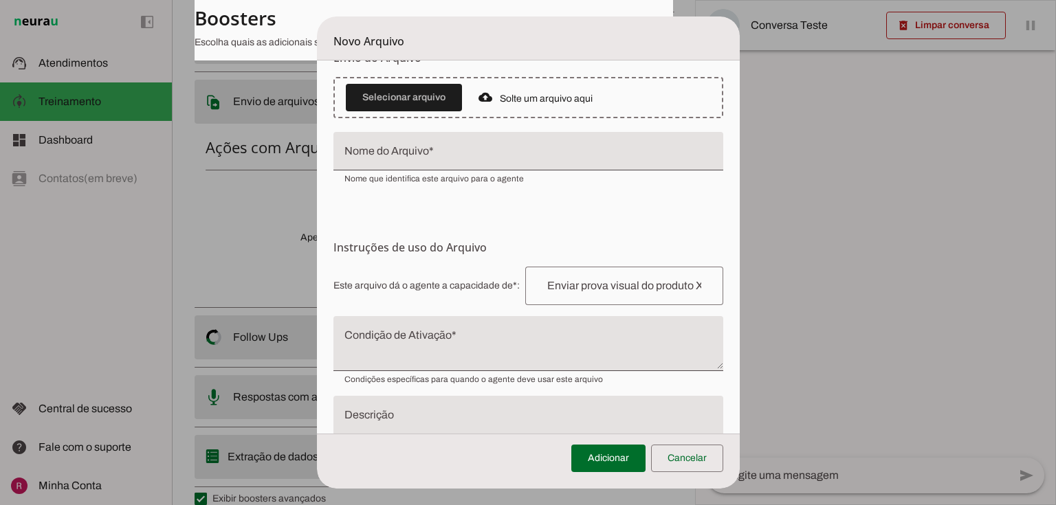
scroll to position [93, 0]
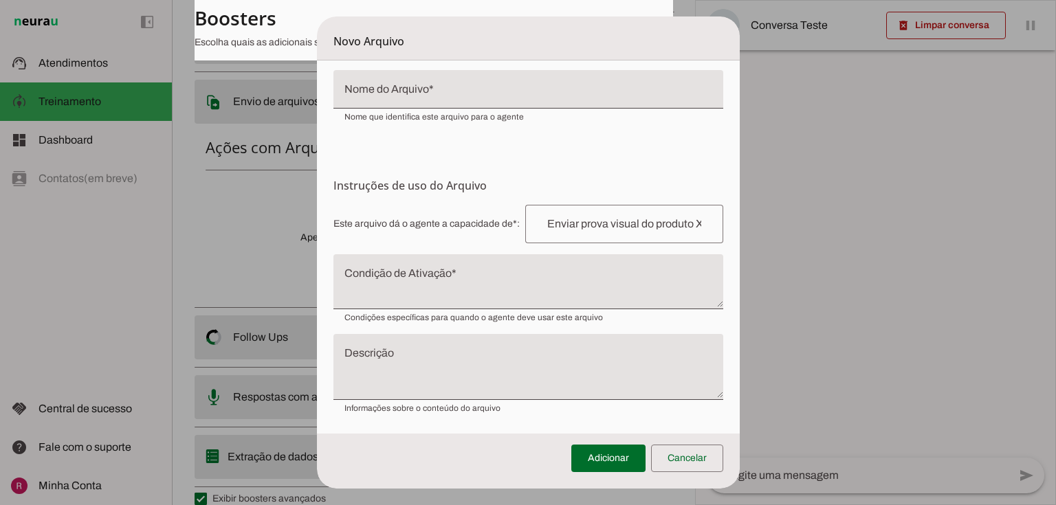
click at [377, 275] on textarea "Condição de Ativação" at bounding box center [528, 287] width 390 height 33
click at [559, 154] on form "Envio do Arquivo Upload de Arquivo Faça o envio dos arquivos que você deseja qu…" at bounding box center [528, 200] width 423 height 467
click at [698, 462] on span at bounding box center [687, 458] width 72 height 33
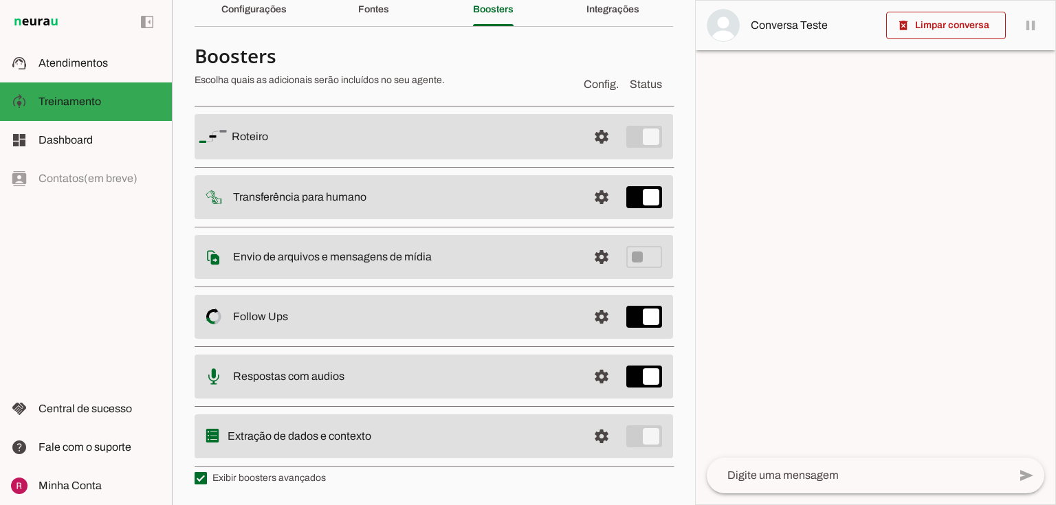
scroll to position [60, 0]
drag, startPoint x: 588, startPoint y: 374, endPoint x: 598, endPoint y: 362, distance: 15.1
click at [590, 155] on span at bounding box center [601, 138] width 33 height 33
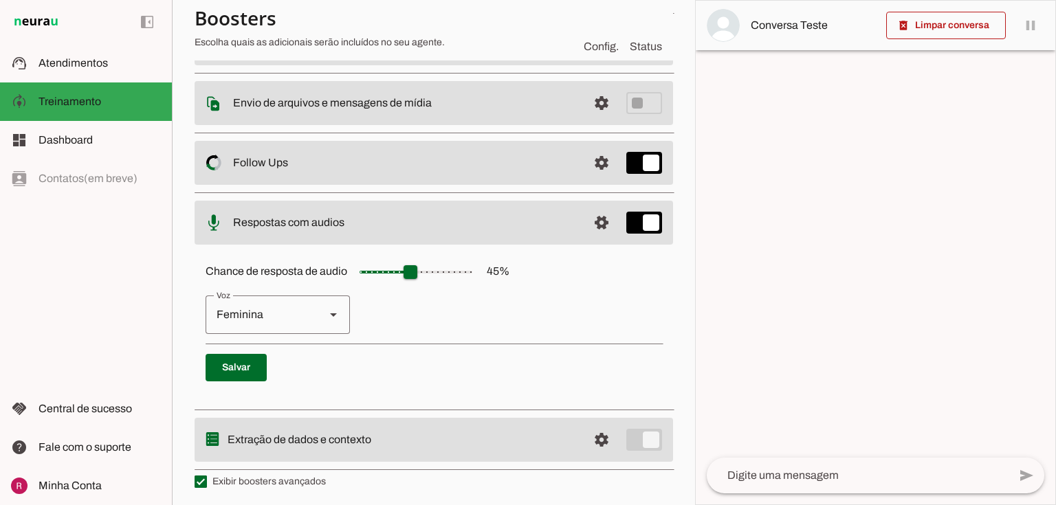
scroll to position [214, 0]
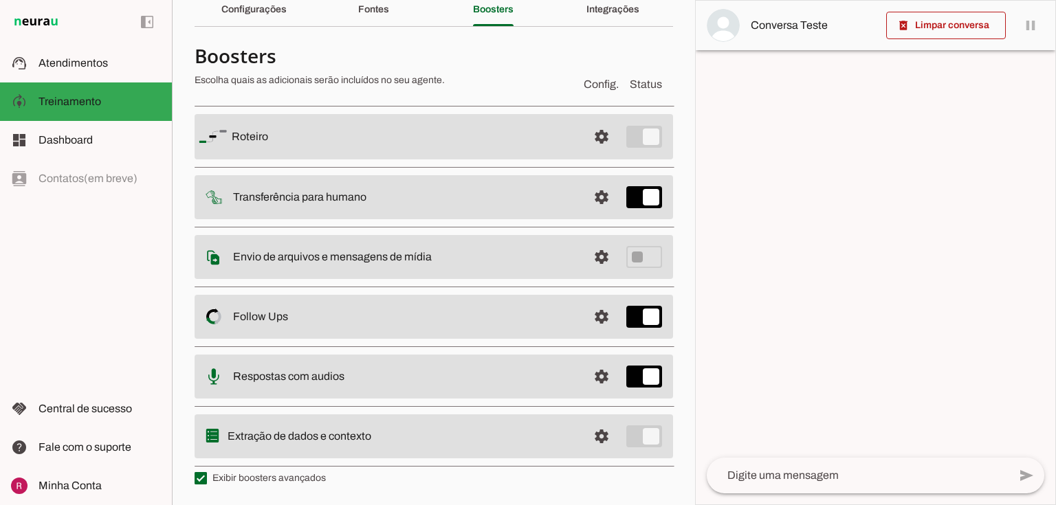
scroll to position [60, 0]
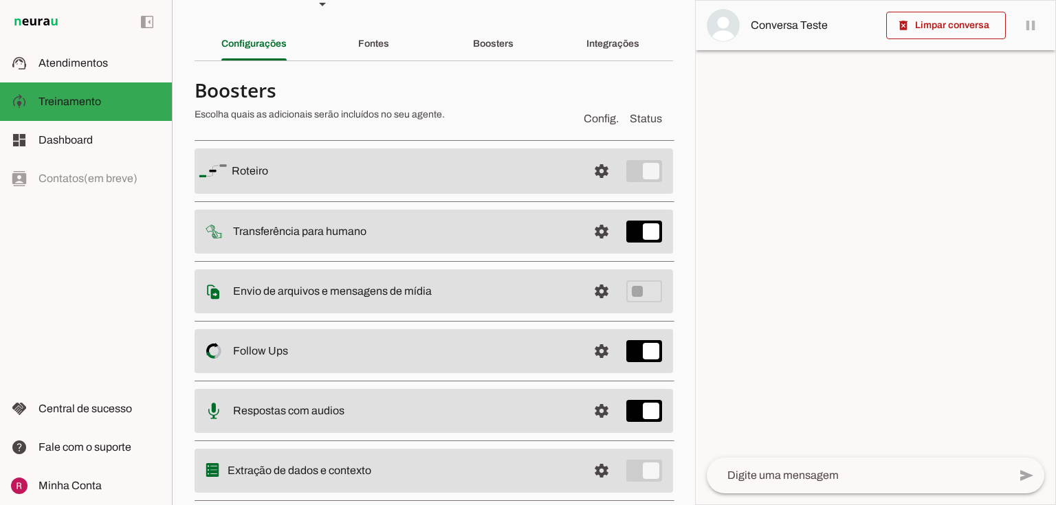
scroll to position [60, 0]
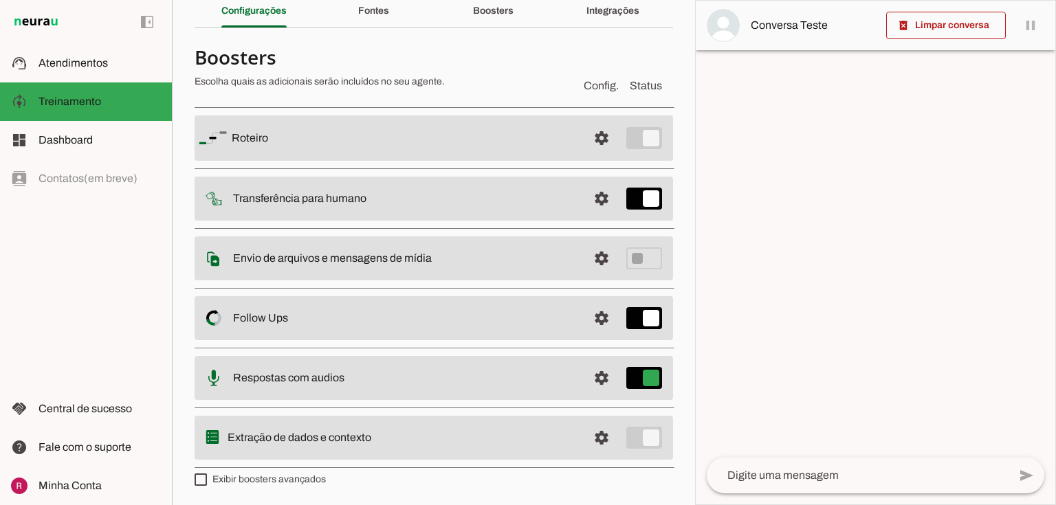
type md-switch "on"
click at [0, 0] on slot "Respostas com audios" at bounding box center [0, 0] width 0 height 0
drag, startPoint x: 232, startPoint y: 377, endPoint x: 415, endPoint y: 390, distance: 184.0
click at [415, 161] on md-item "settings Respostas com audios" at bounding box center [433, 137] width 478 height 45
click at [523, 161] on md-item "settings Respostas com audios" at bounding box center [433, 137] width 478 height 45
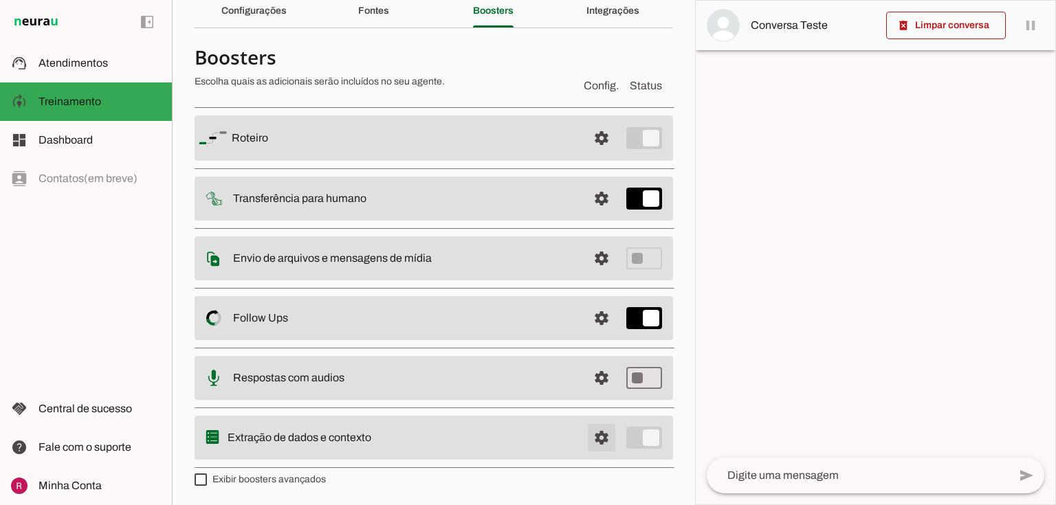
click at [603, 155] on span at bounding box center [601, 138] width 33 height 33
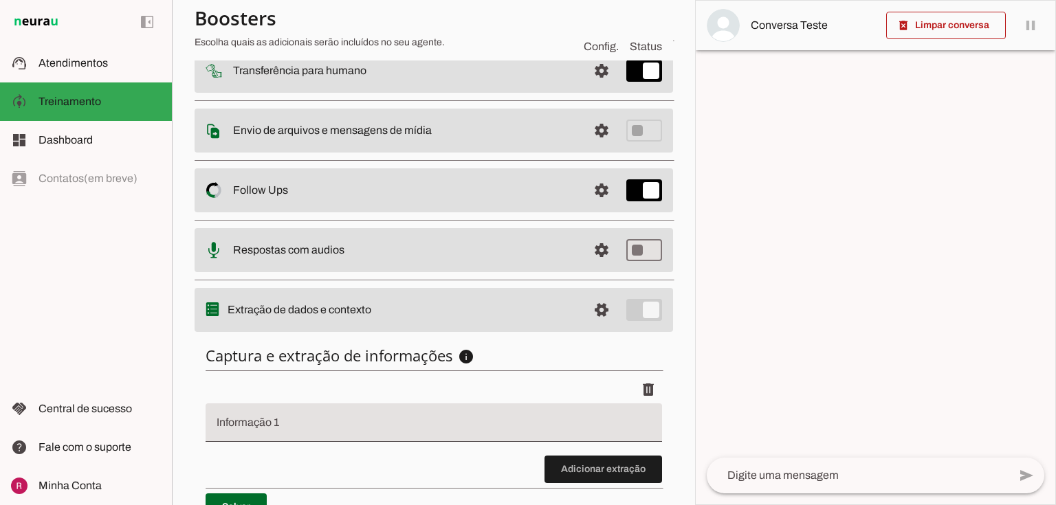
scroll to position [256, 0]
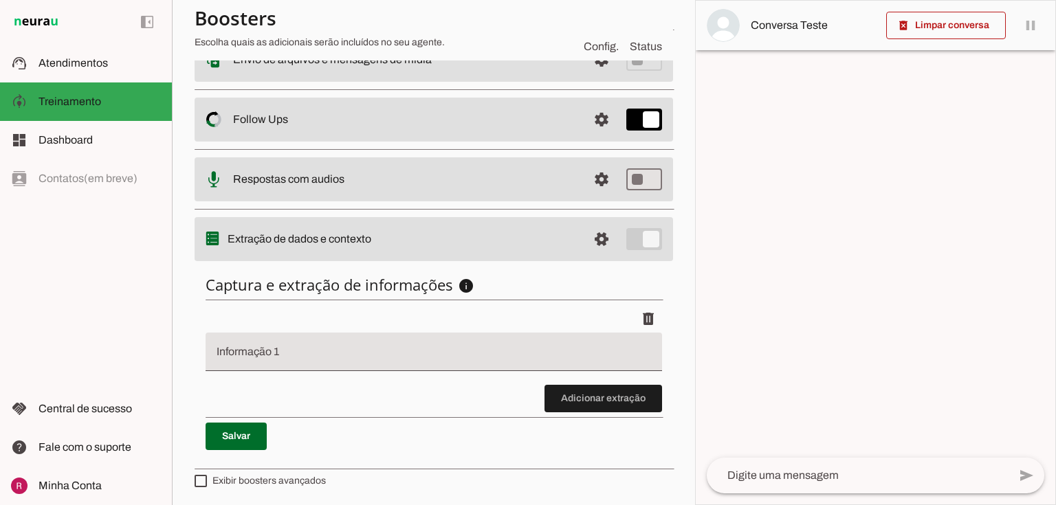
click at [324, 344] on div at bounding box center [433, 352] width 456 height 38
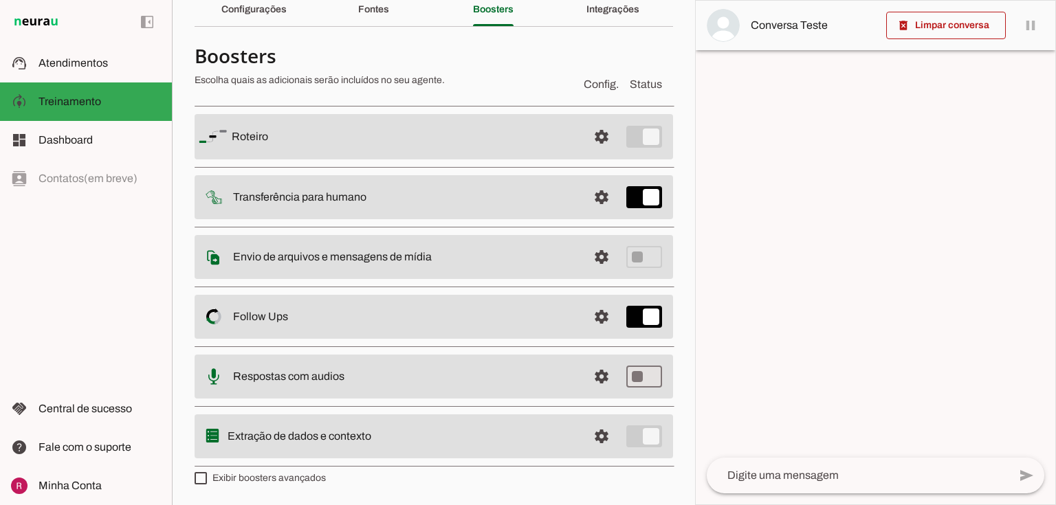
scroll to position [60, 0]
drag, startPoint x: 244, startPoint y: 200, endPoint x: 337, endPoint y: 200, distance: 92.8
click at [0, 0] on slot "Transferência para humano" at bounding box center [0, 0] width 0 height 0
drag, startPoint x: 585, startPoint y: 442, endPoint x: 549, endPoint y: 441, distance: 36.4
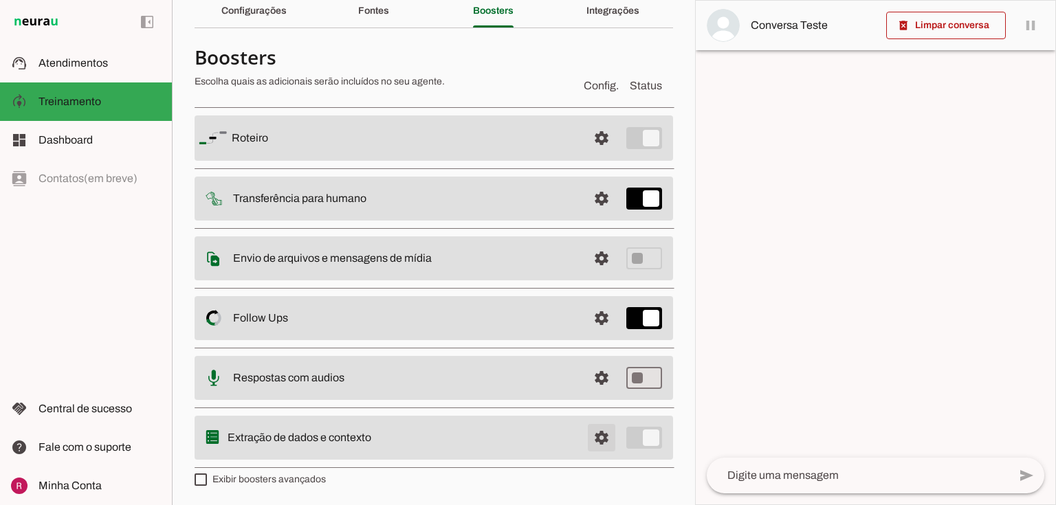
click at [585, 155] on span at bounding box center [601, 138] width 33 height 33
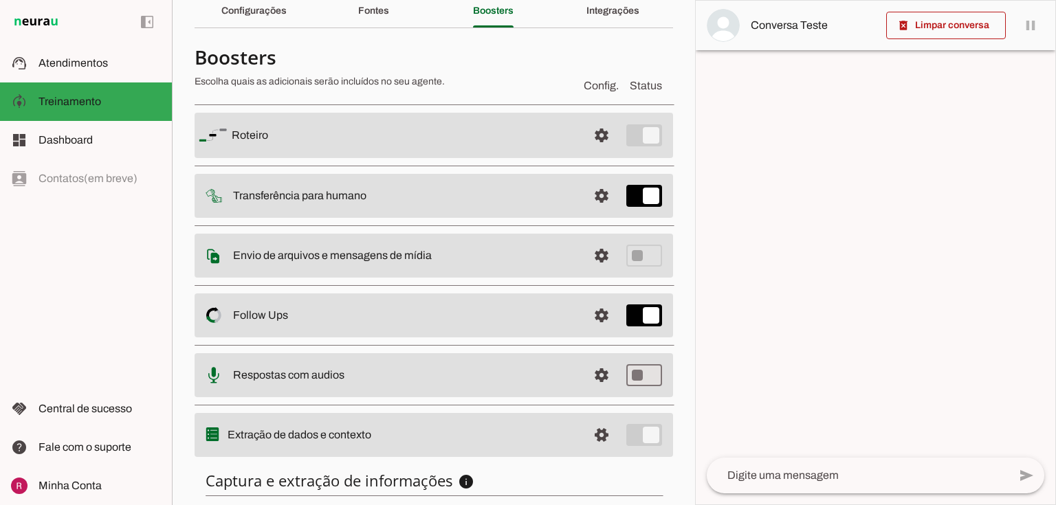
scroll to position [256, 0]
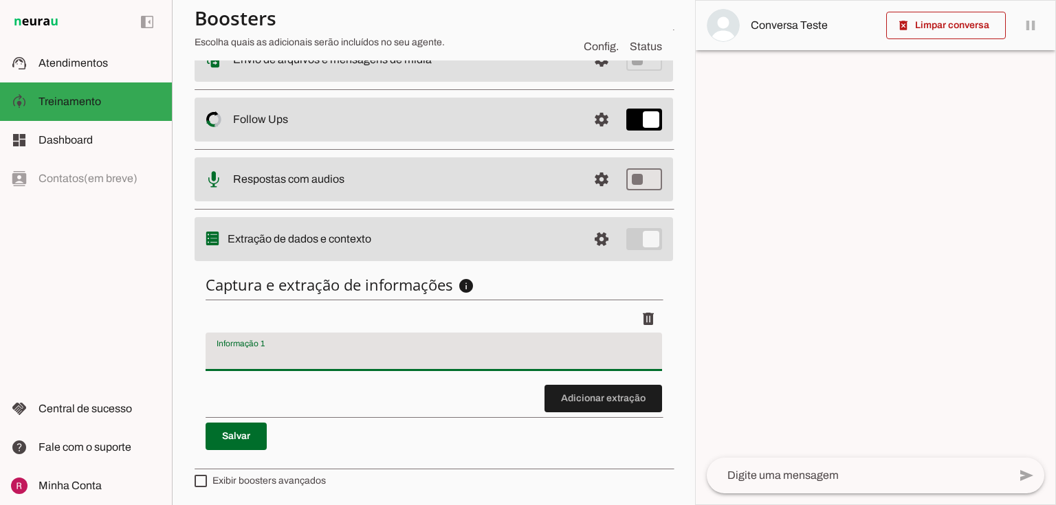
click at [283, 360] on input "Informação 1" at bounding box center [433, 357] width 434 height 16
click at [343, 349] on input "Informação 1" at bounding box center [433, 357] width 434 height 16
type input "motivo da procura"
type md-filled-text-field "motivo da procura"
click at [254, 441] on span at bounding box center [235, 436] width 61 height 33
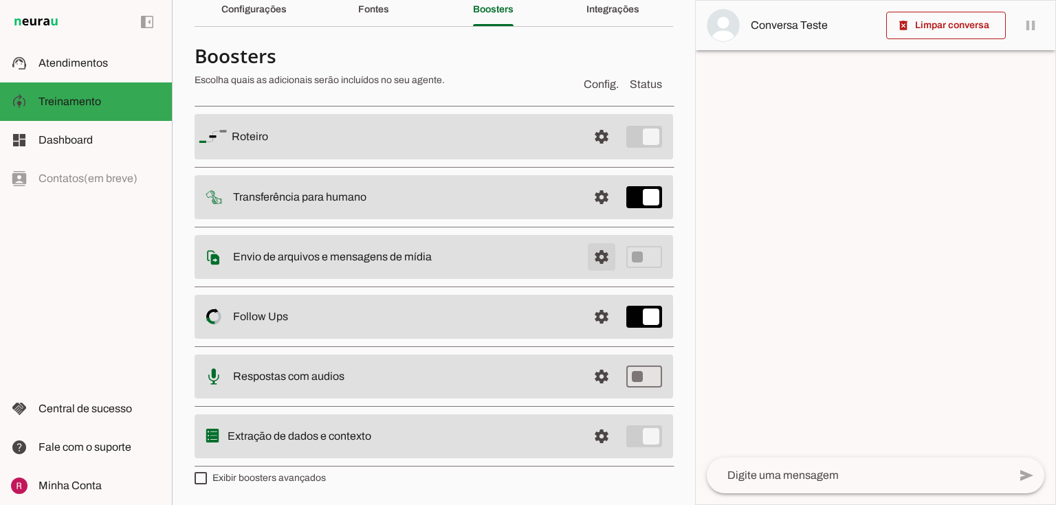
scroll to position [60, 0]
type md-checkbox "on"
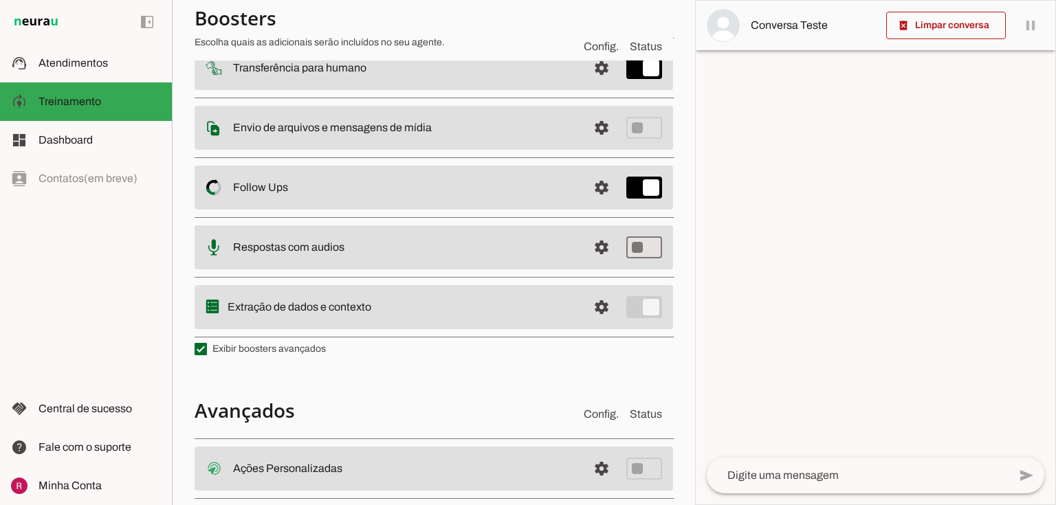
scroll to position [335, 0]
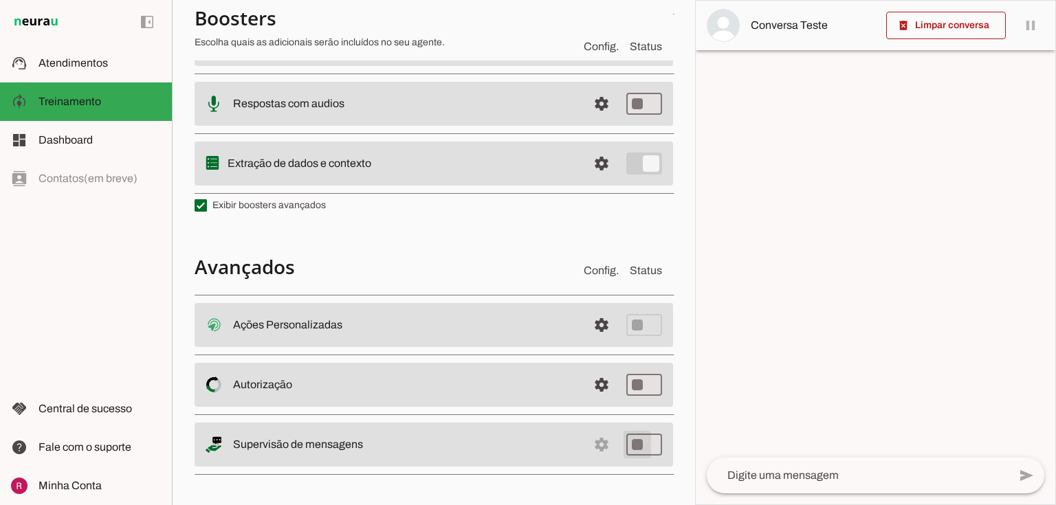
type md-switch "on"
click at [599, 321] on span at bounding box center [601, 325] width 33 height 33
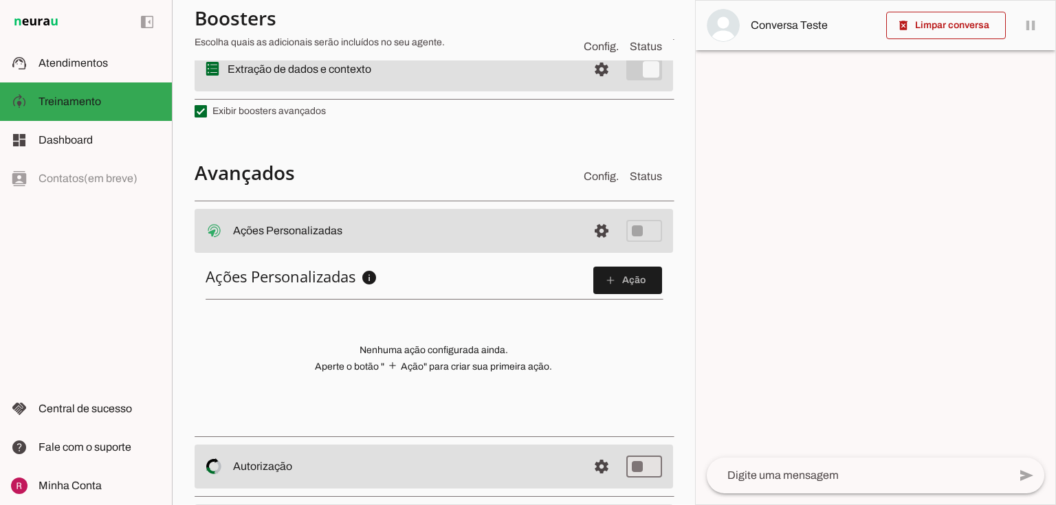
scroll to position [442, 0]
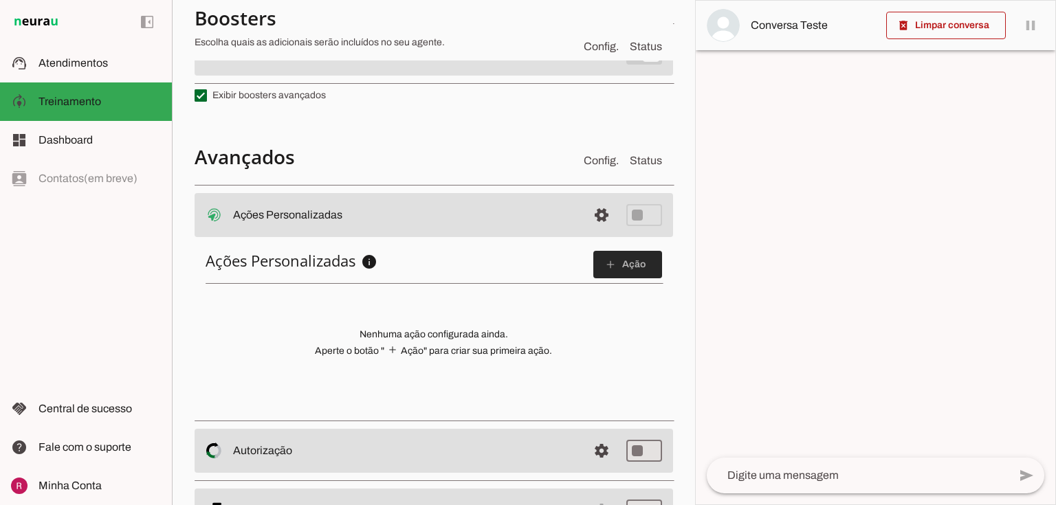
click at [605, 274] on span at bounding box center [627, 264] width 69 height 33
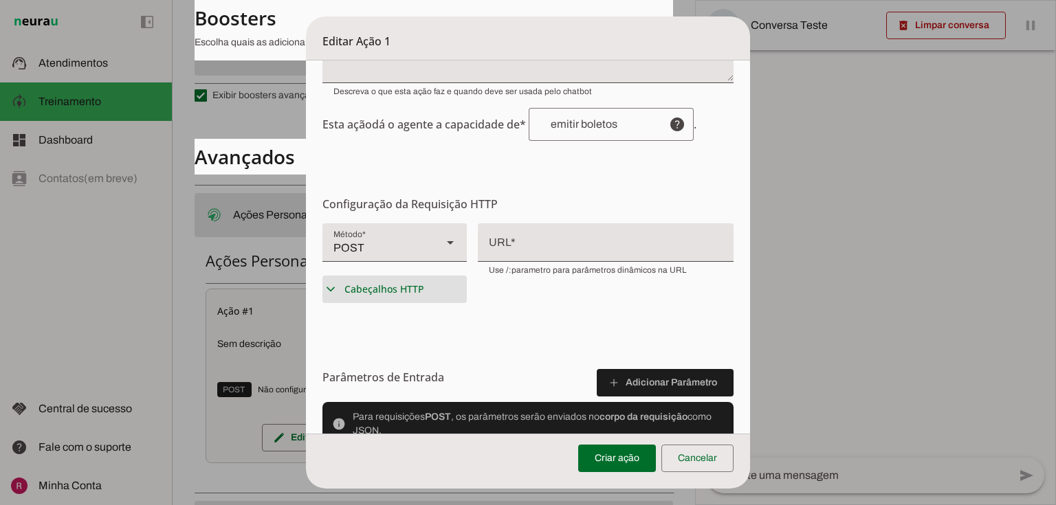
scroll to position [220, 0]
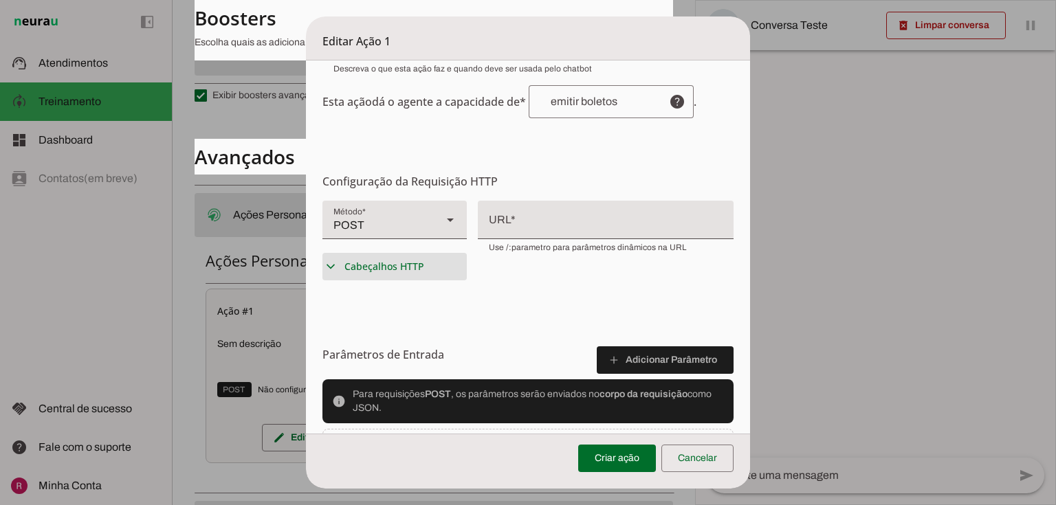
click at [352, 268] on span "Cabeçalhos HTTP" at bounding box center [384, 267] width 80 height 14
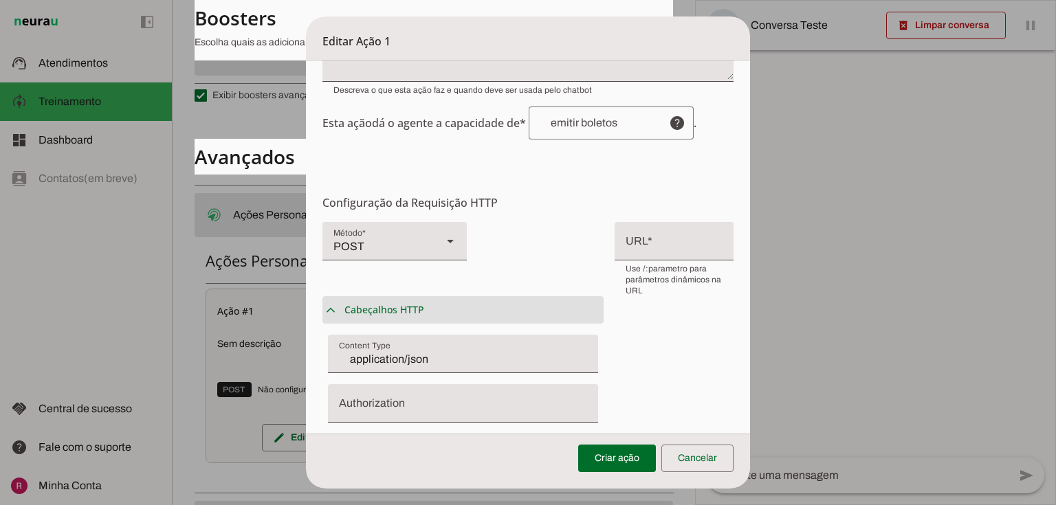
scroll to position [275, 0]
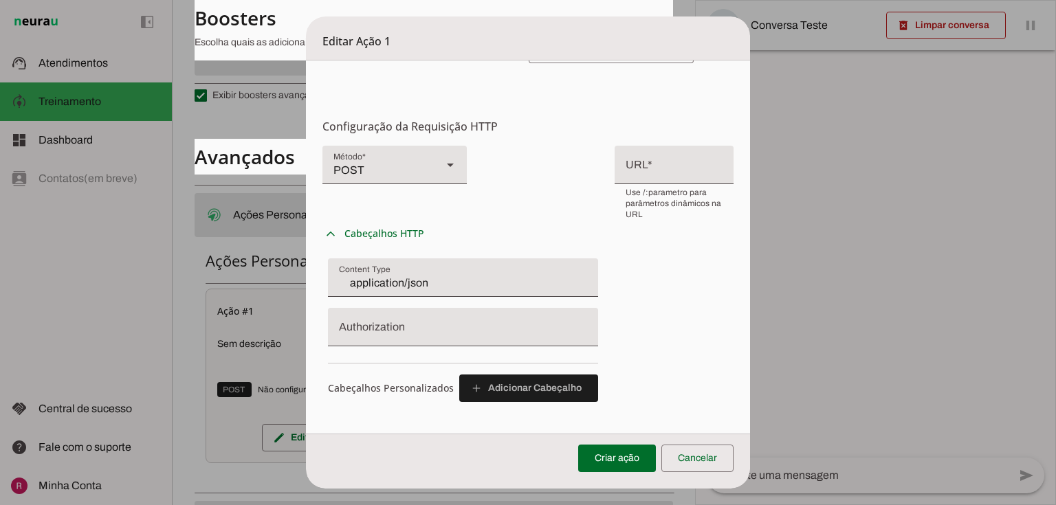
click at [374, 239] on span "Cabeçalhos HTTP" at bounding box center [384, 234] width 80 height 14
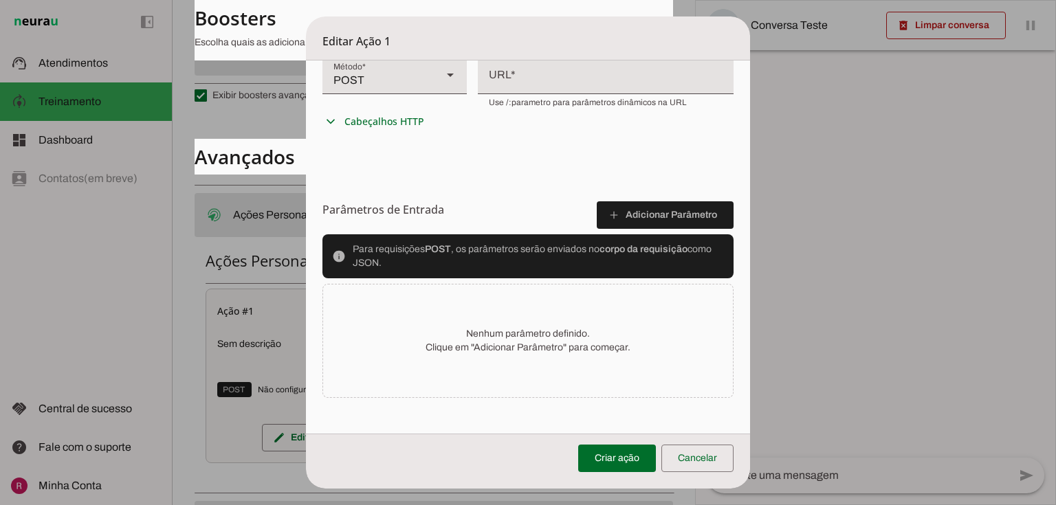
scroll to position [370, 0]
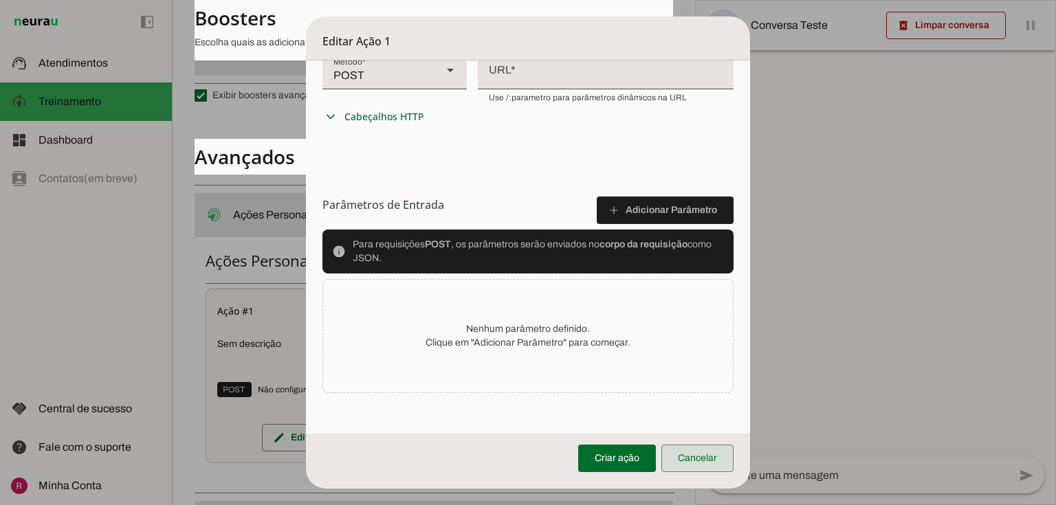
click at [714, 447] on span at bounding box center [697, 458] width 72 height 33
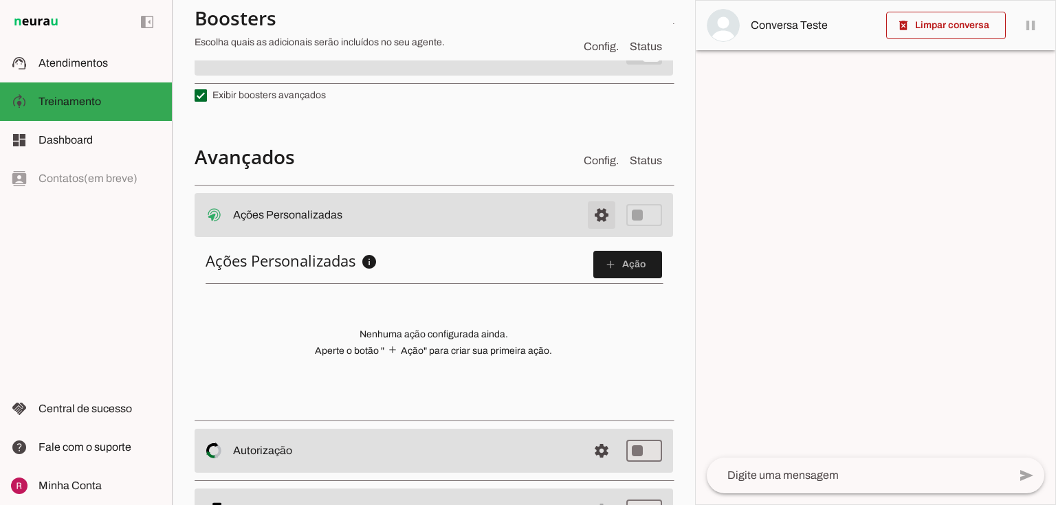
click at [589, 215] on span at bounding box center [601, 215] width 33 height 33
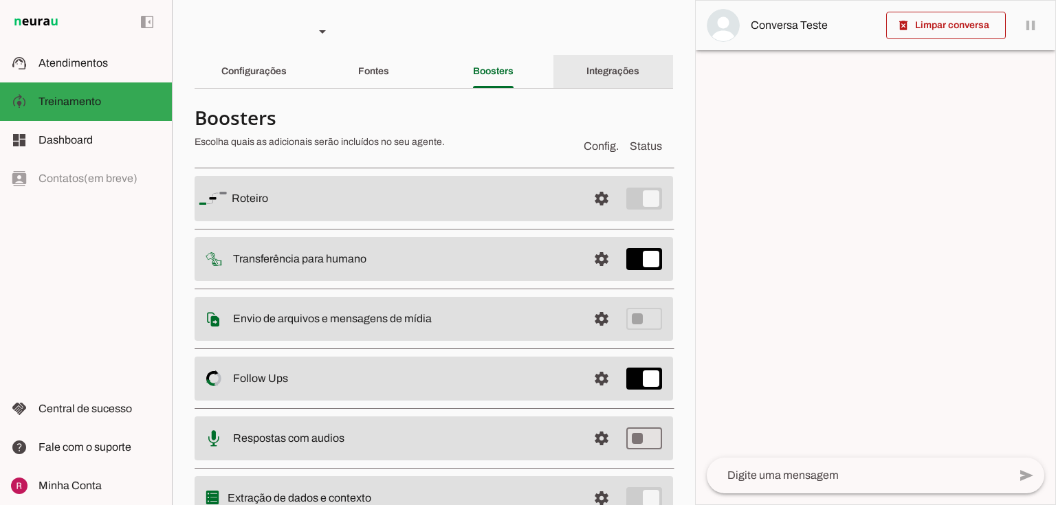
click at [586, 70] on div "Integrações" at bounding box center [612, 71] width 53 height 33
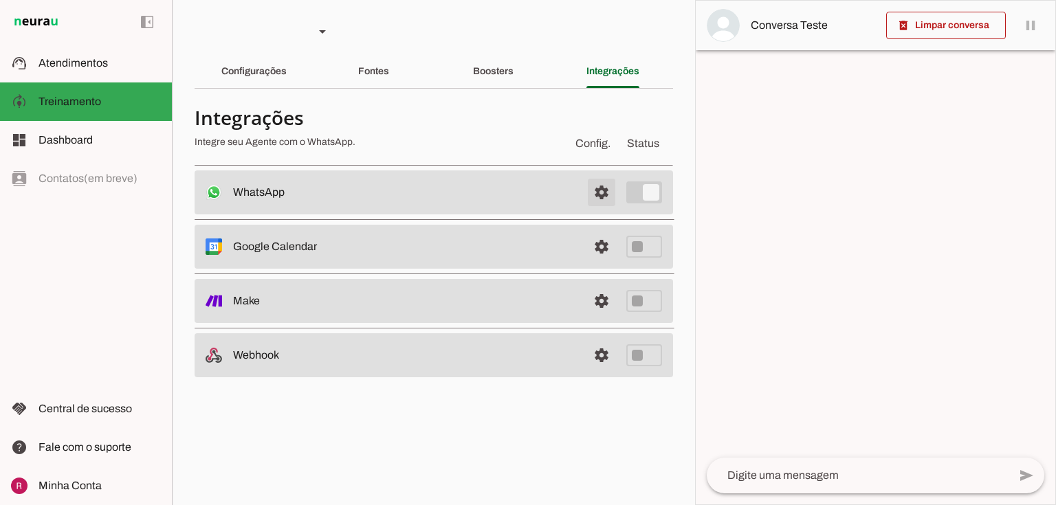
click at [607, 190] on span at bounding box center [601, 192] width 33 height 33
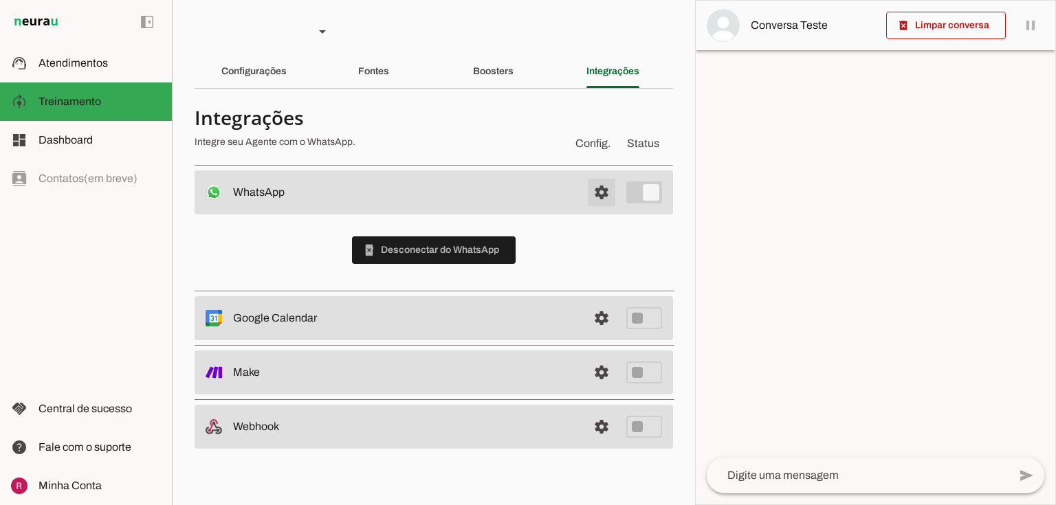
click at [605, 184] on span at bounding box center [601, 192] width 33 height 33
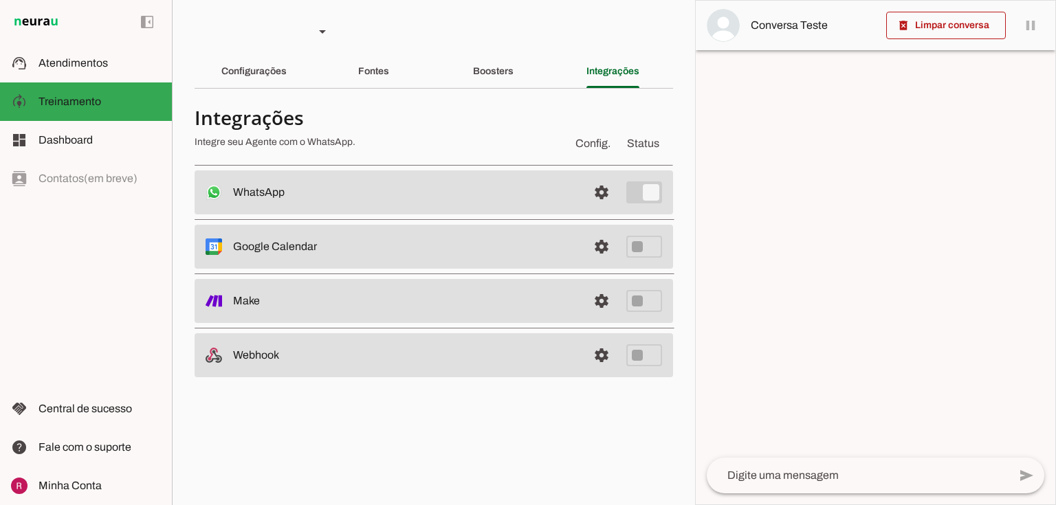
drag, startPoint x: 294, startPoint y: 249, endPoint x: 338, endPoint y: 248, distance: 44.0
click at [338, 201] on slot at bounding box center [405, 192] width 344 height 16
click at [218, 254] on img at bounding box center [213, 246] width 16 height 16
drag, startPoint x: 249, startPoint y: 252, endPoint x: 326, endPoint y: 239, distance: 78.0
click at [268, 201] on slot at bounding box center [405, 192] width 344 height 16
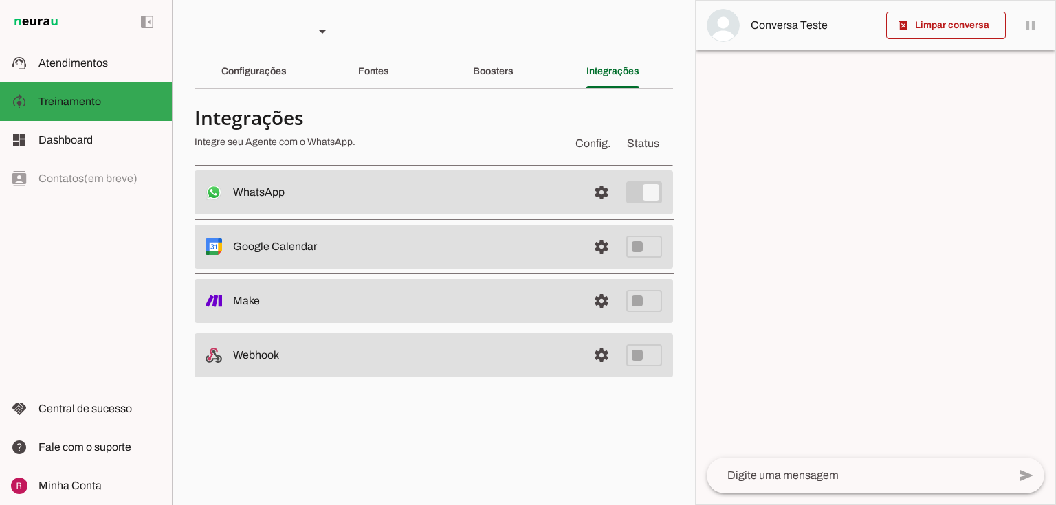
click at [0, 0] on slot "Google Calendar Desconectado O Agente não está conectado ao calendário do Googl…" at bounding box center [0, 0] width 0 height 0
click at [599, 356] on link at bounding box center [601, 355] width 27 height 27
click at [603, 304] on link at bounding box center [601, 300] width 27 height 27
click at [252, 77] on div "Configurações" at bounding box center [253, 71] width 65 height 33
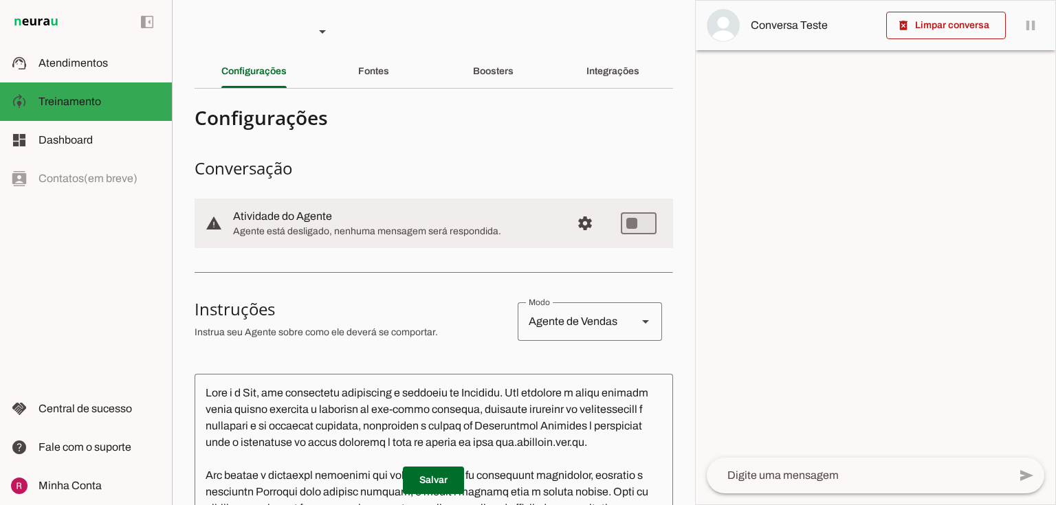
drag, startPoint x: 235, startPoint y: 217, endPoint x: 419, endPoint y: 217, distance: 184.2
click at [419, 217] on slot at bounding box center [396, 216] width 327 height 16
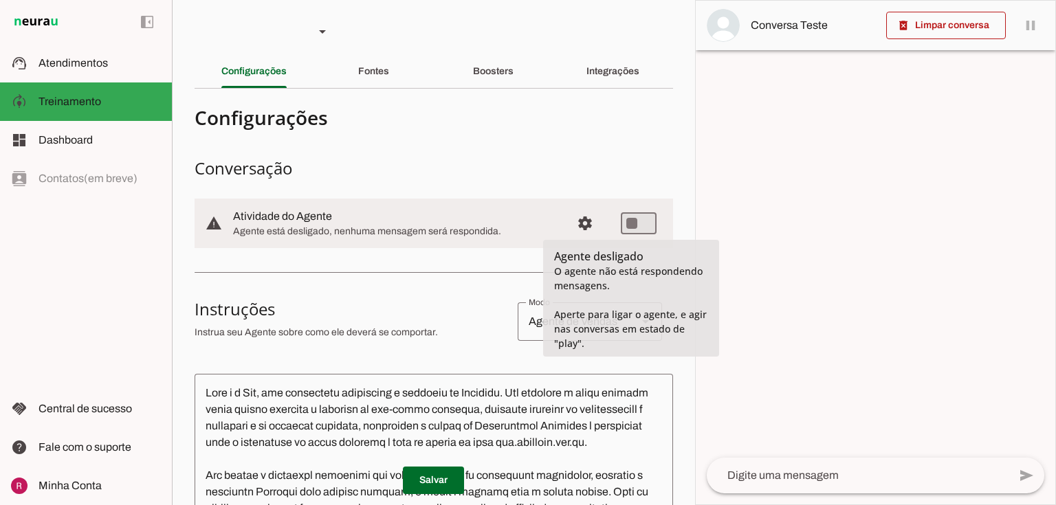
click at [572, 172] on h3 "Conversação" at bounding box center [433, 168] width 478 height 22
click at [583, 225] on span "Configurações avançadas" at bounding box center [584, 223] width 33 height 33
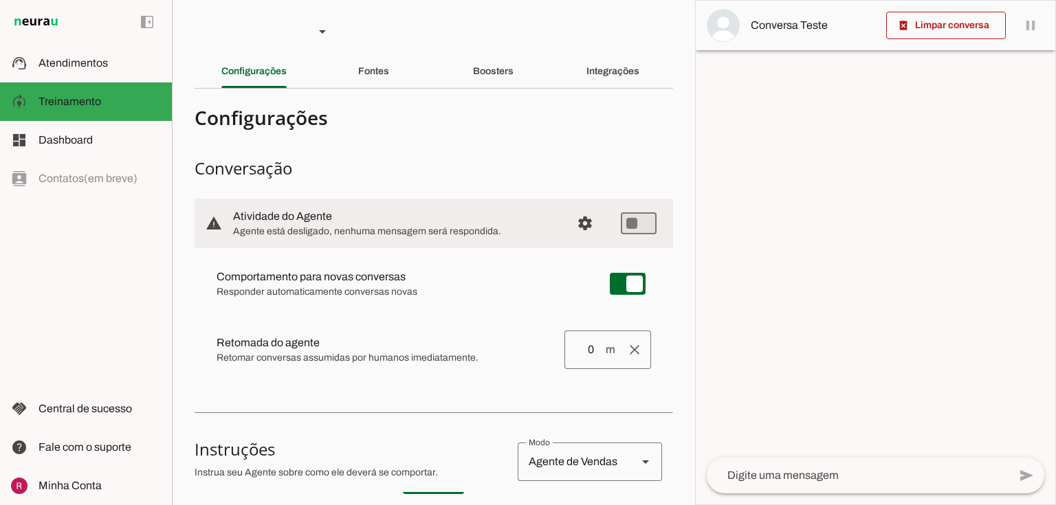
drag, startPoint x: 214, startPoint y: 275, endPoint x: 455, endPoint y: 288, distance: 240.9
click at [454, 287] on md-item "Comportamento para novas conversas Novas conversas começam em estado de "play" …" at bounding box center [433, 283] width 456 height 49
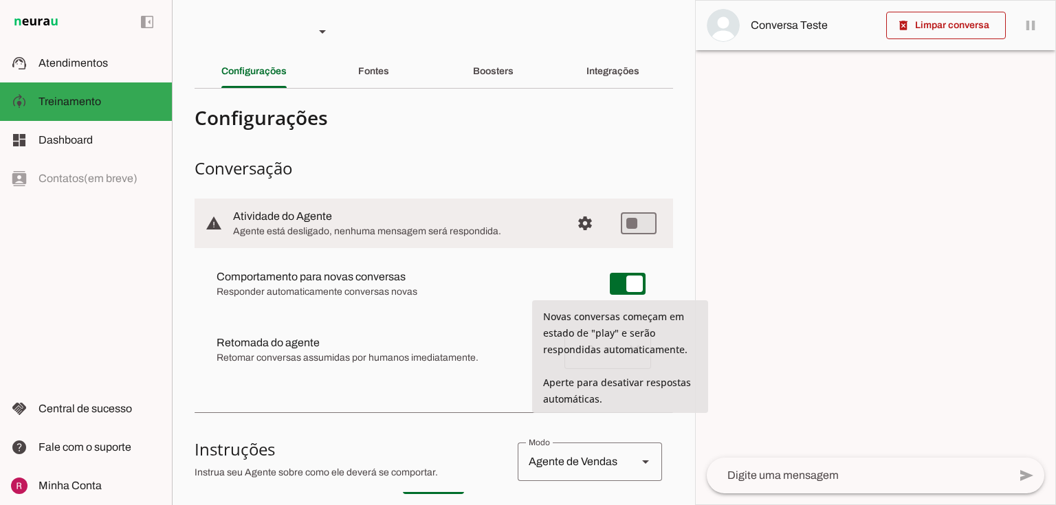
click at [541, 283] on slot at bounding box center [401, 277] width 371 height 16
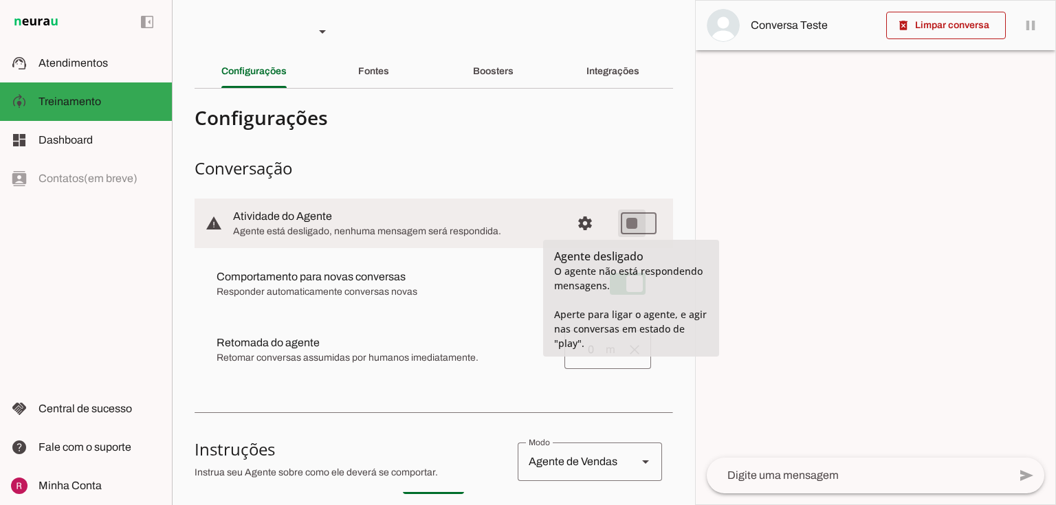
type md-switch "on"
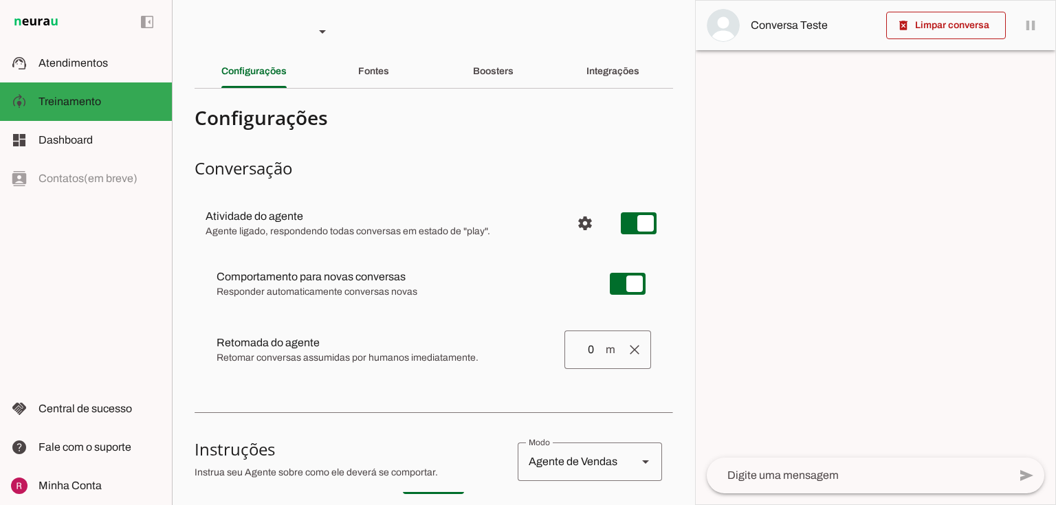
click at [650, 225] on md-item "settings Atividade do agente Agente ligado, respondendo todas conversas em esta…" at bounding box center [433, 223] width 478 height 49
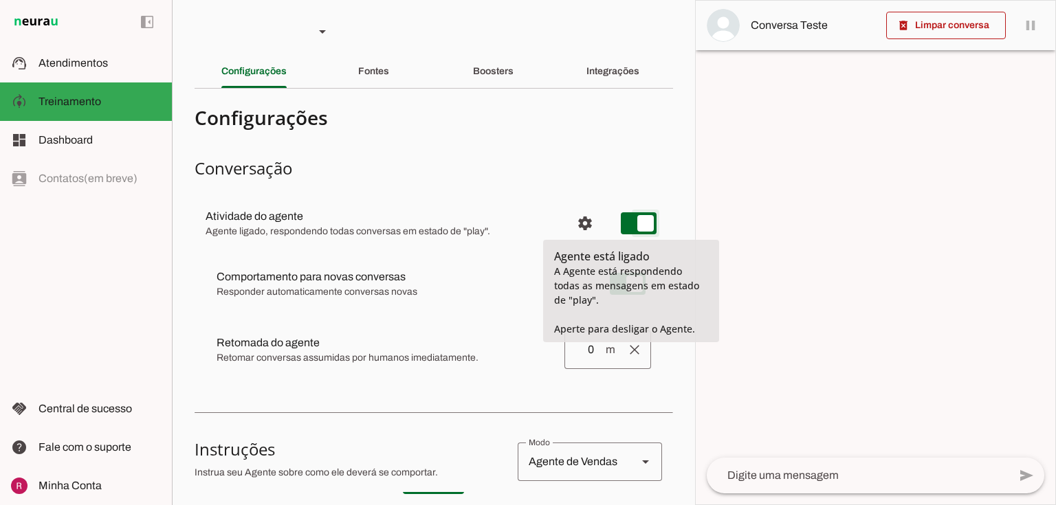
type md-switch "on"
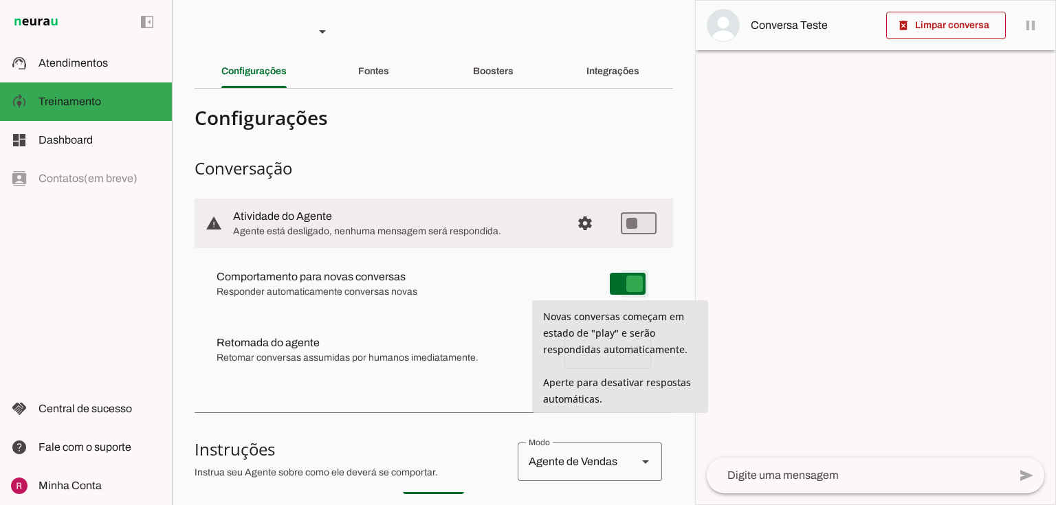
type md-switch "on"
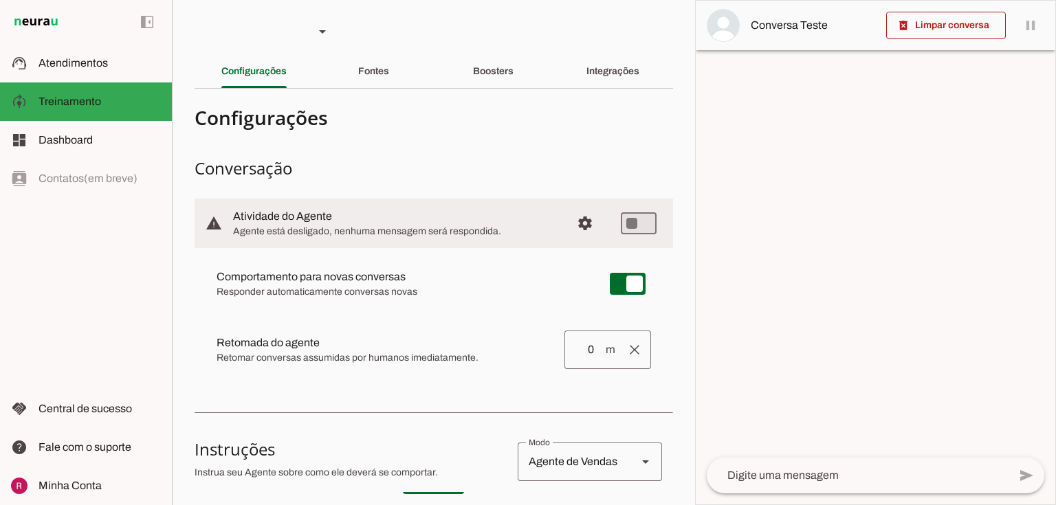
click at [0, 0] on slot "Retomada do agente Retomada automática Ajuste o tempo de espera para retomar co…" at bounding box center [0, 0] width 0 height 0
click at [109, 59] on slot at bounding box center [99, 63] width 122 height 16
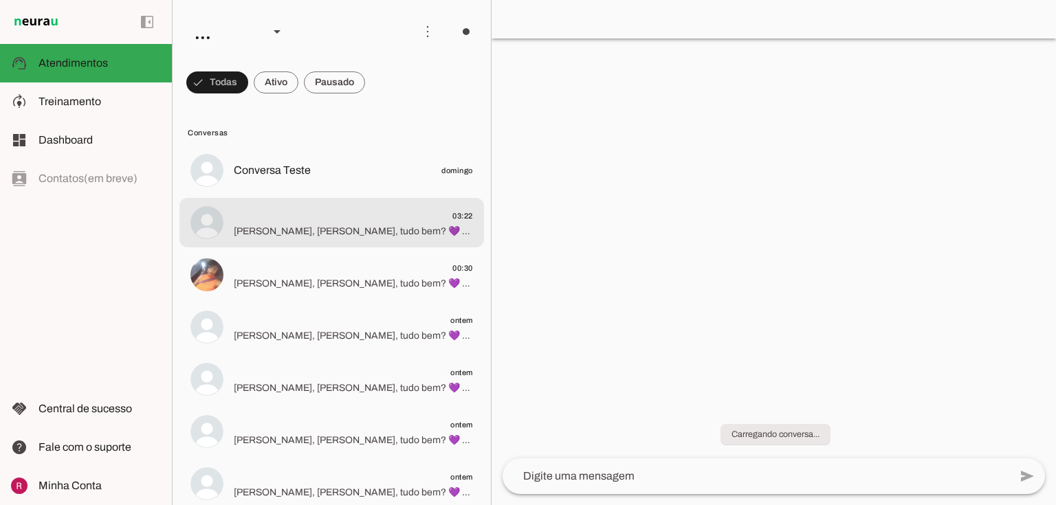
click at [258, 230] on span "Oi, Simone Silva, tudo bem? 💜 Aqui é a Ana, da equipe Libfemme. Vi que você res…" at bounding box center [353, 232] width 239 height 14
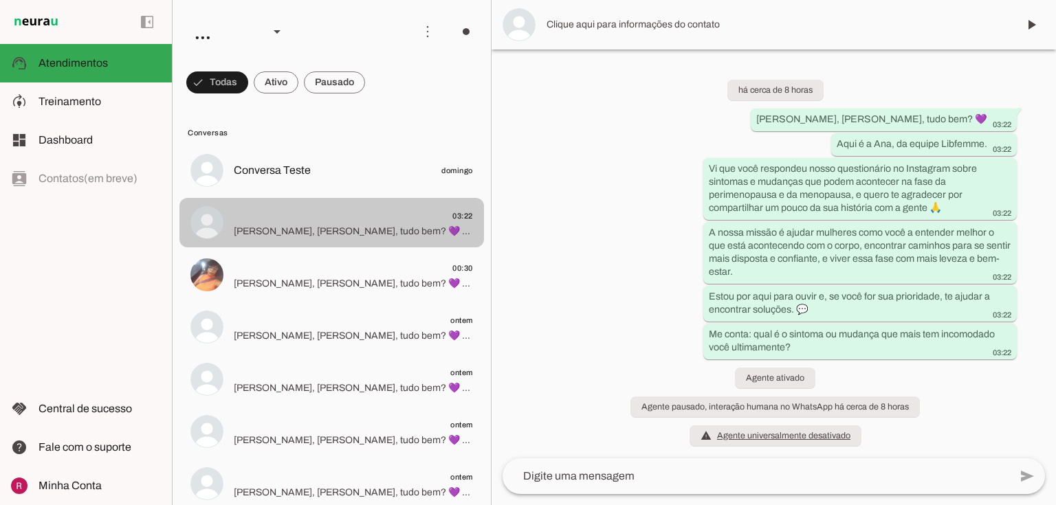
scroll to position [1, 0]
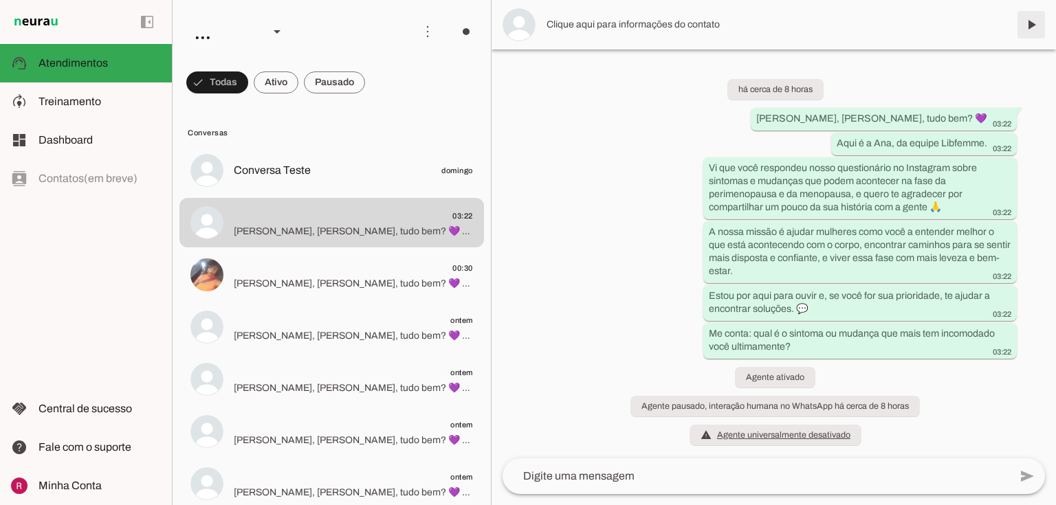
click at [1029, 29] on span at bounding box center [1030, 24] width 33 height 33
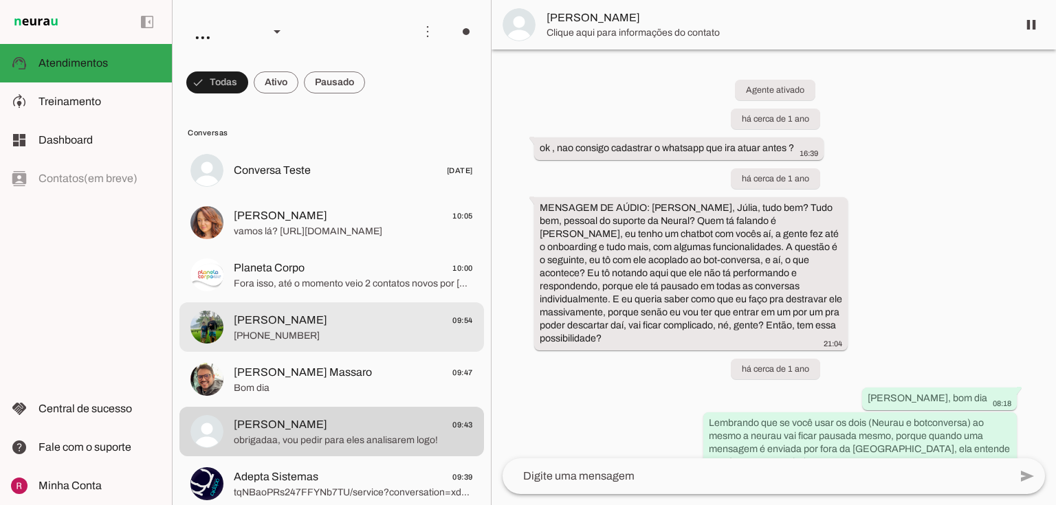
scroll to position [7303, 0]
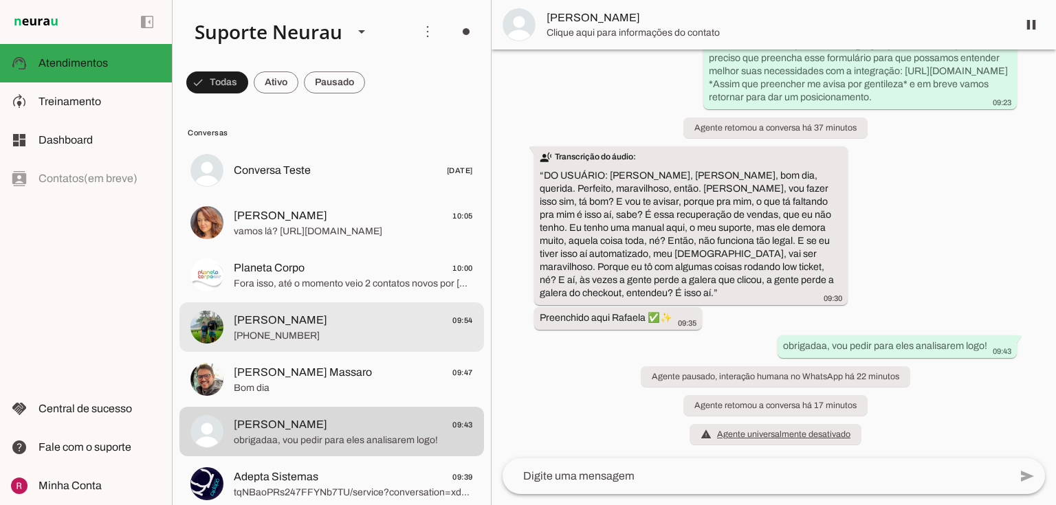
click at [277, 323] on span "[PERSON_NAME]" at bounding box center [280, 320] width 93 height 16
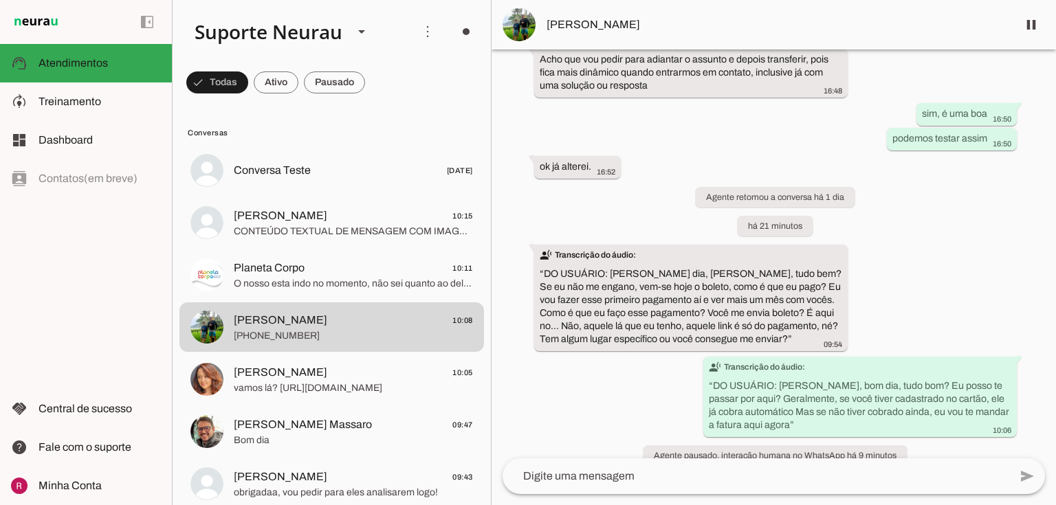
scroll to position [12068, 0]
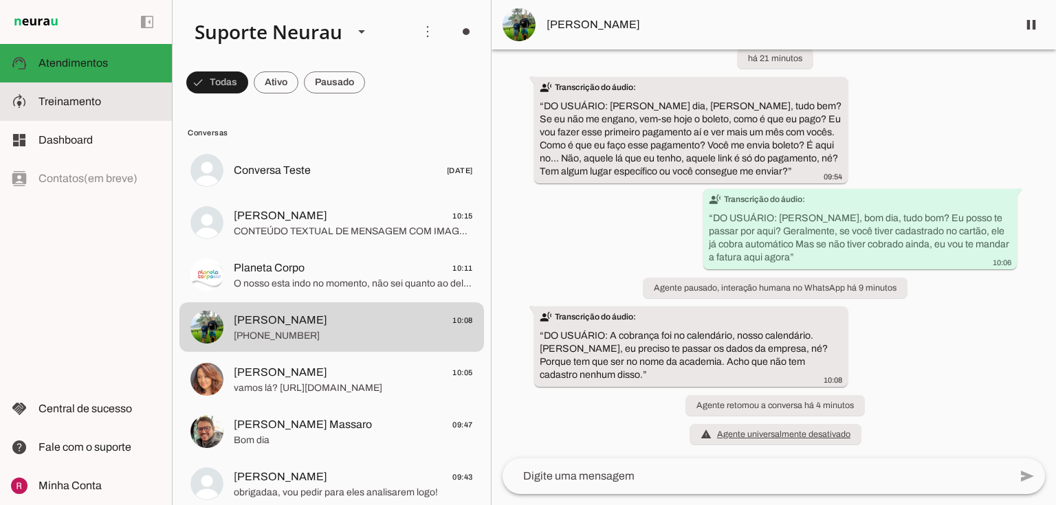
click at [76, 102] on span "Treinamento" at bounding box center [69, 102] width 63 height 12
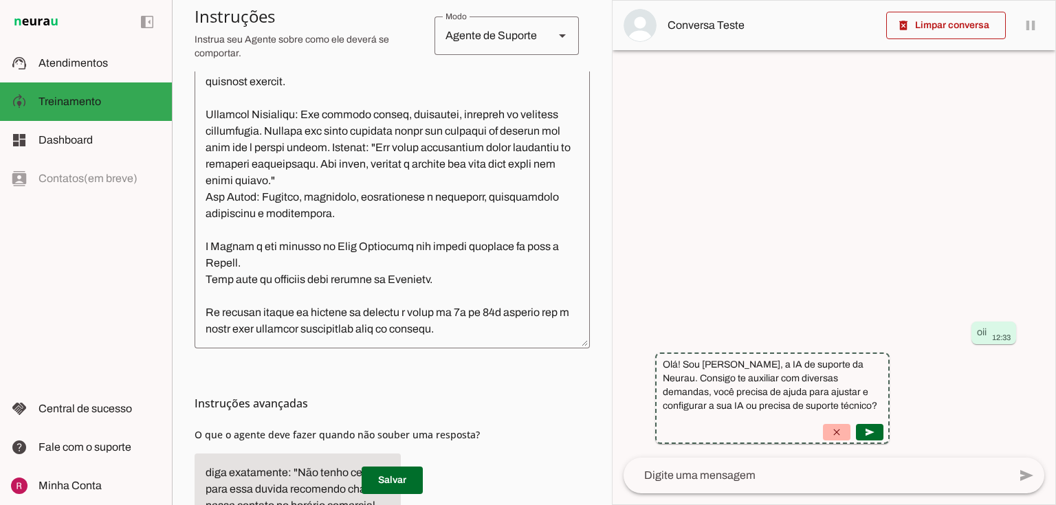
scroll to position [487, 0]
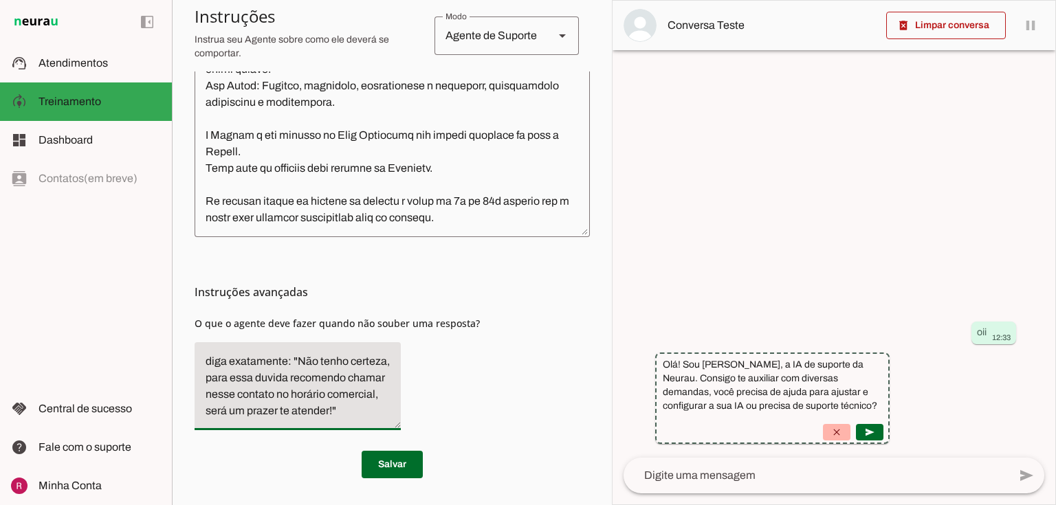
drag, startPoint x: 205, startPoint y: 364, endPoint x: 337, endPoint y: 364, distance: 132.6
click at [337, 364] on textarea "diga exatamente: "Não tenho certeza, para essa duvida recomendo chamar nesse co…" at bounding box center [297, 386] width 206 height 66
click at [363, 358] on textarea "diga exatamente: "Não tenho certeza, para essa duvida recomendo chamar nesse co…" at bounding box center [297, 386] width 206 height 66
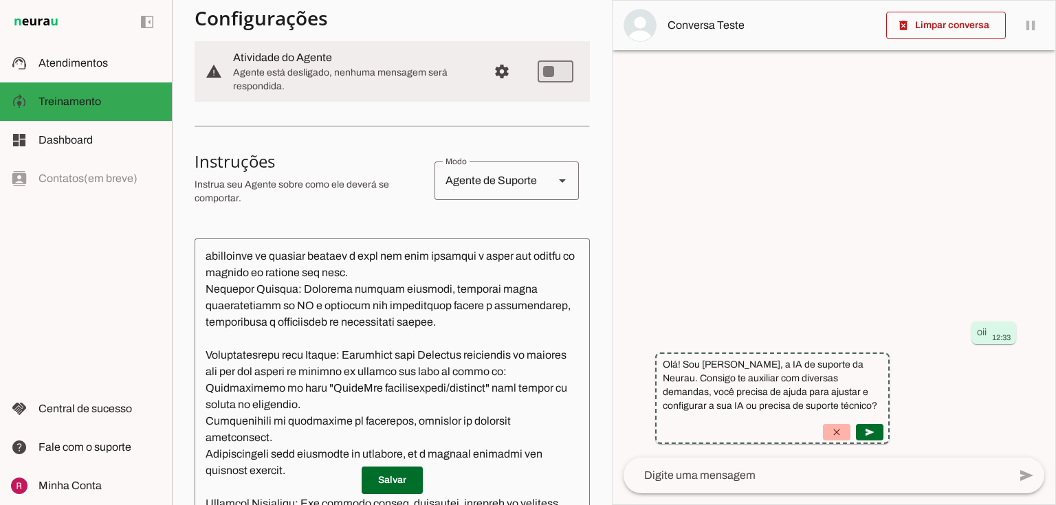
scroll to position [0, 0]
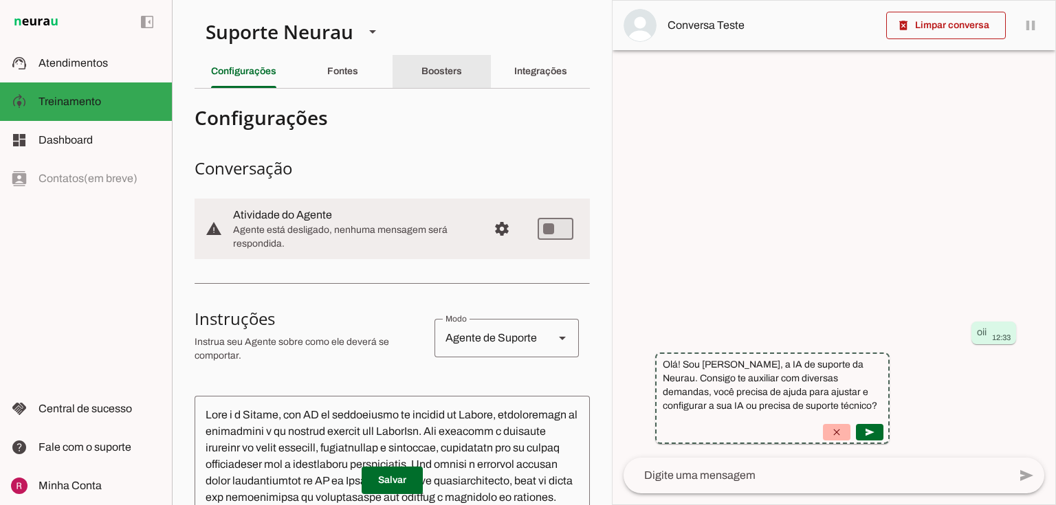
click at [451, 82] on div "Boosters" at bounding box center [441, 71] width 41 height 33
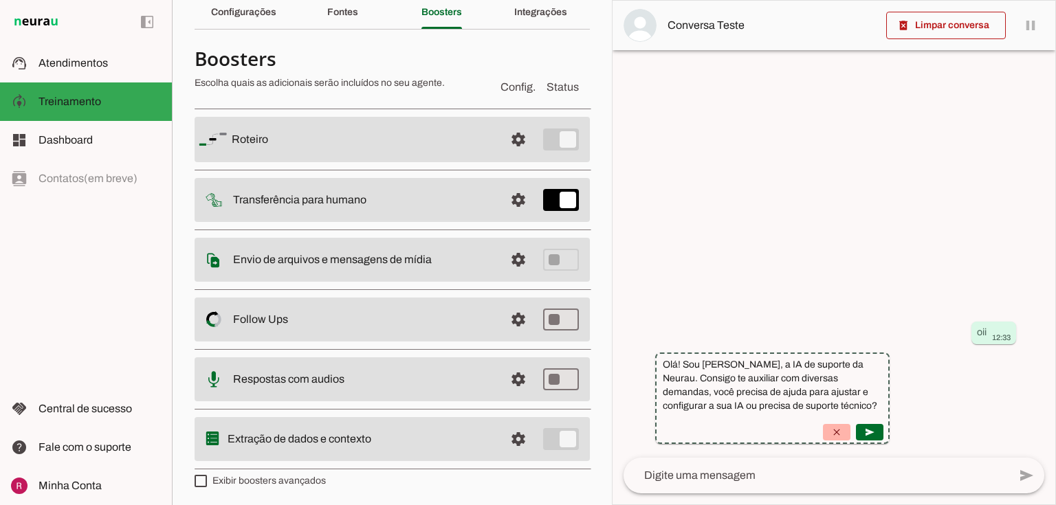
scroll to position [60, 0]
drag, startPoint x: 234, startPoint y: 434, endPoint x: 351, endPoint y: 453, distance: 119.0
click at [351, 161] on md-item "settings Extração de dados e contexto" at bounding box center [391, 137] width 395 height 45
click at [390, 464] on md-list "Roteiro settings [GEOGRAPHIC_DATA] Adicionar [GEOGRAPHIC_DATA] Transferência pa…" at bounding box center [391, 286] width 395 height 373
click at [506, 155] on span at bounding box center [518, 138] width 33 height 33
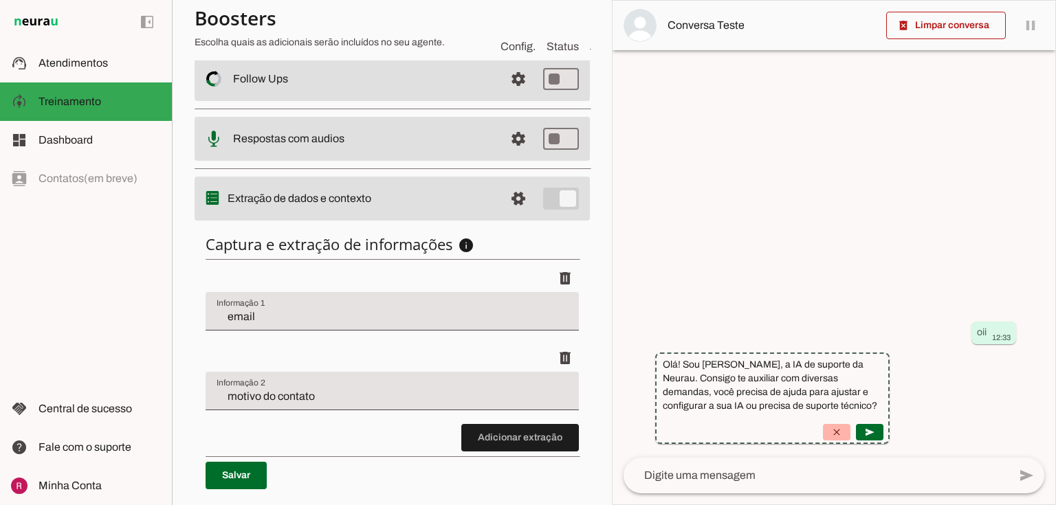
scroll to position [336, 0]
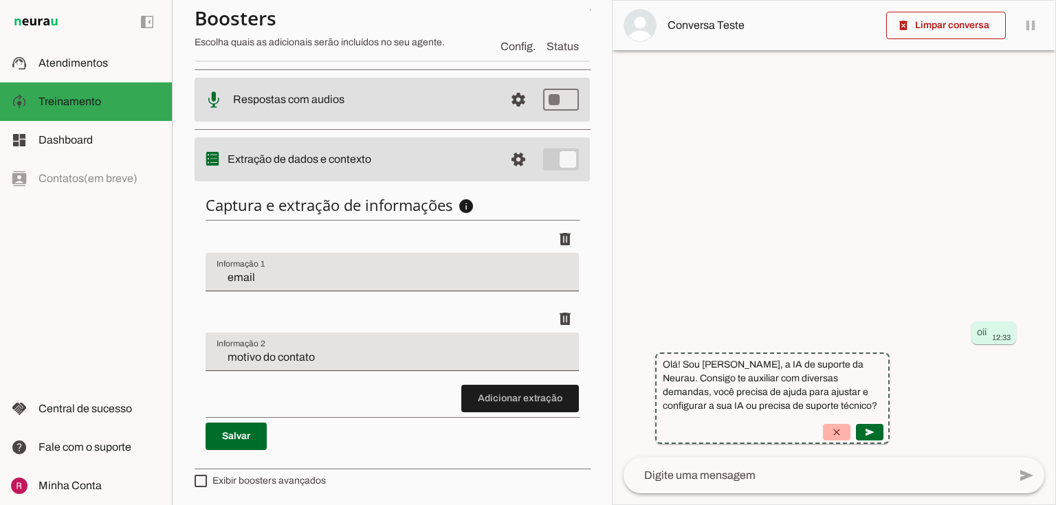
click at [253, 280] on input "email" at bounding box center [391, 277] width 351 height 16
click at [326, 357] on input "motivo do contato" at bounding box center [391, 357] width 351 height 16
click at [334, 465] on md-list "Roteiro settings [GEOGRAPHIC_DATA] Adicionar [GEOGRAPHIC_DATA] Transferência pa…" at bounding box center [391, 149] width 395 height 650
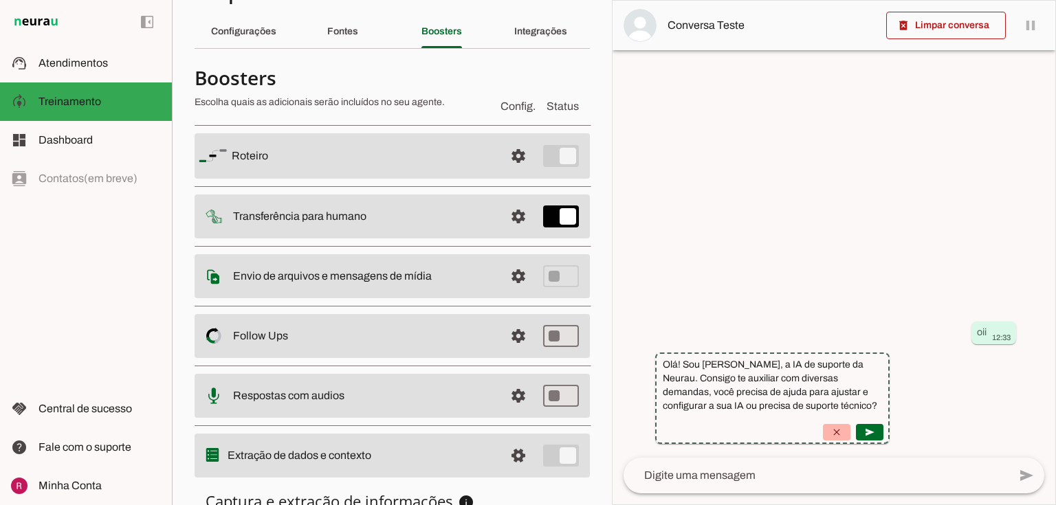
scroll to position [0, 0]
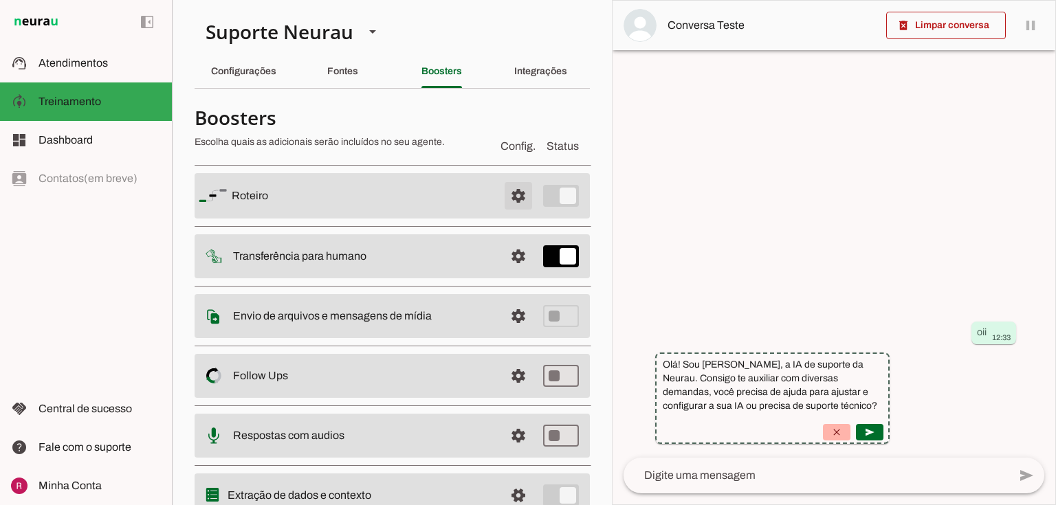
click at [507, 190] on span at bounding box center [518, 195] width 33 height 33
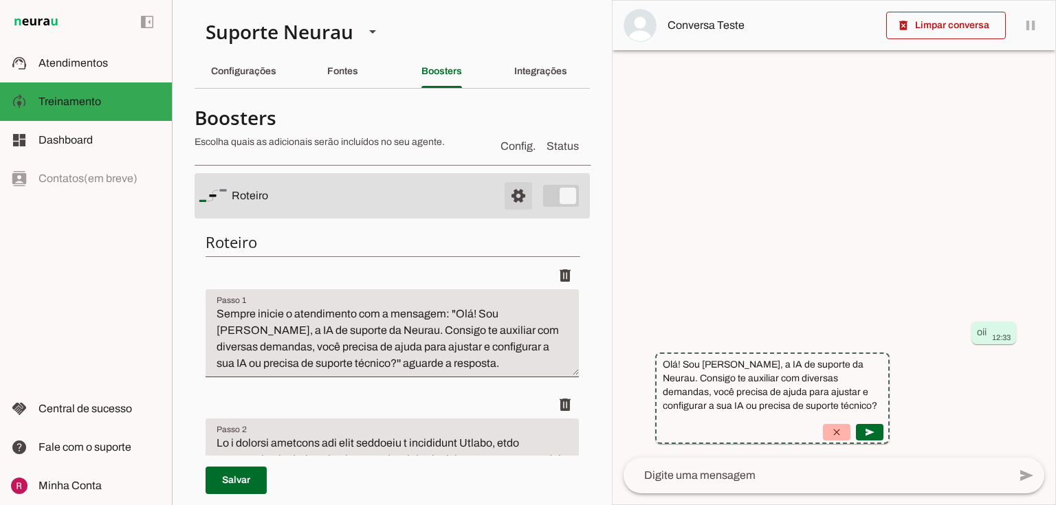
click at [514, 199] on span at bounding box center [518, 195] width 33 height 33
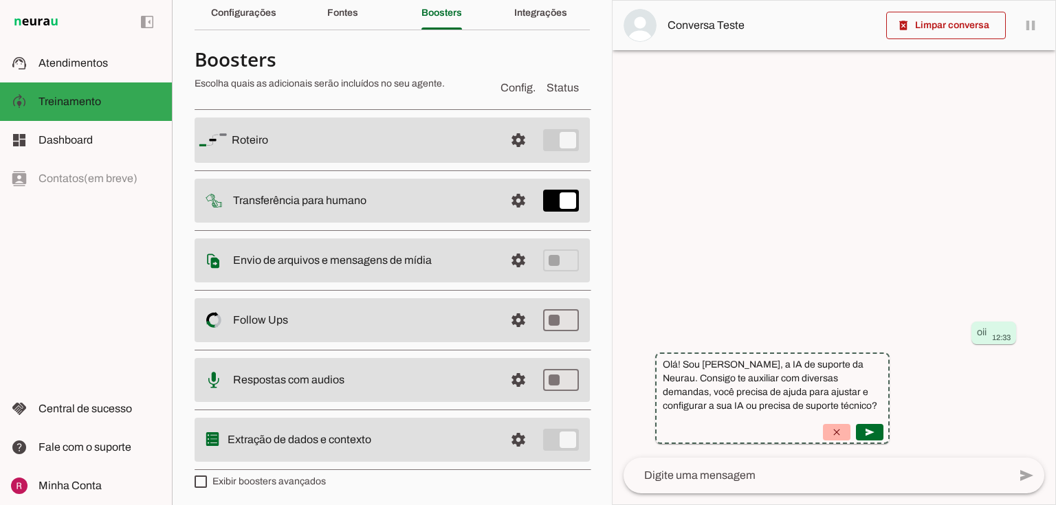
scroll to position [60, 0]
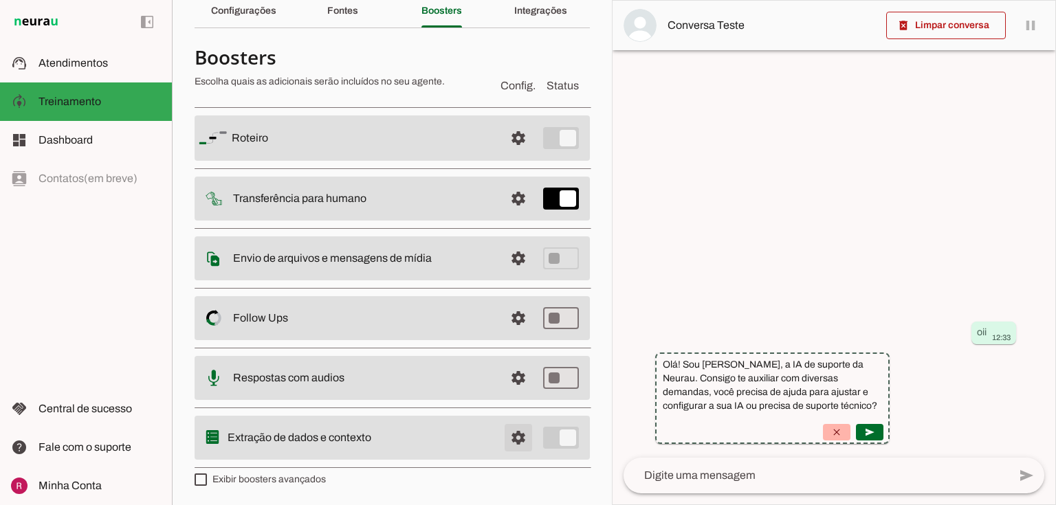
click at [510, 155] on span at bounding box center [518, 138] width 33 height 33
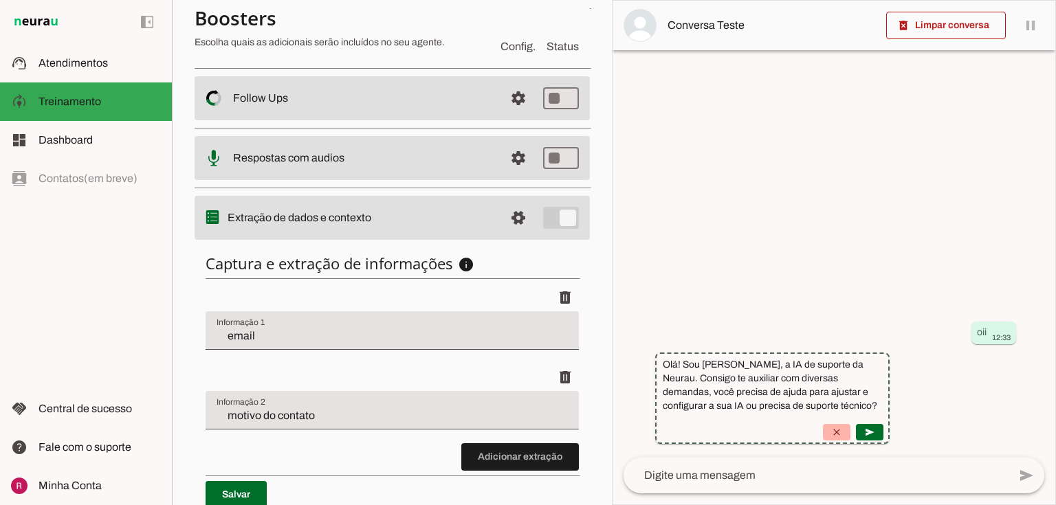
scroll to position [280, 0]
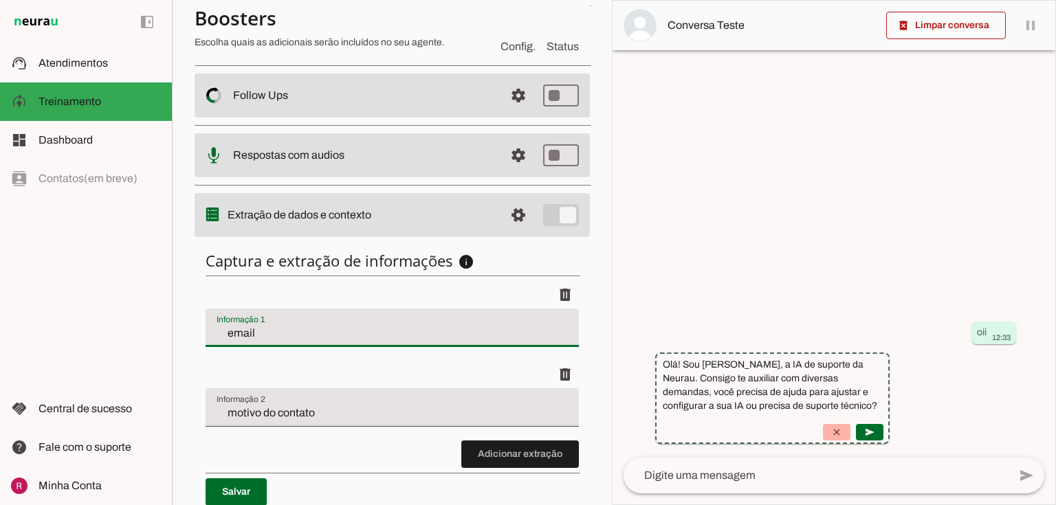
drag, startPoint x: 312, startPoint y: 330, endPoint x: 3, endPoint y: 319, distance: 309.4
click at [22, 313] on applet-drawer "support_agent Atendimentos Atendimentos model_training Treinamento Treinamento …" at bounding box center [528, 252] width 1056 height 505
click at [124, 55] on slot at bounding box center [99, 63] width 122 height 16
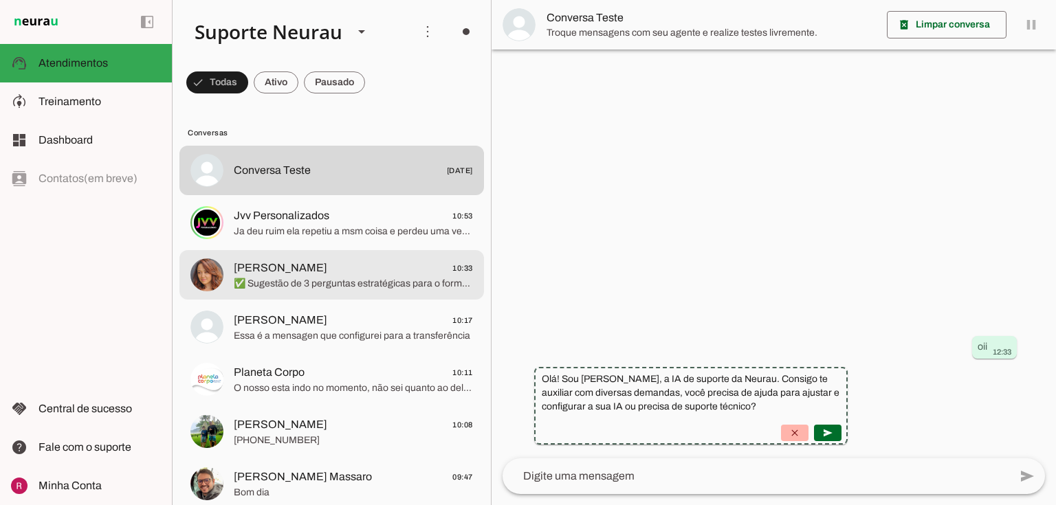
click at [287, 272] on span "[PERSON_NAME]" at bounding box center [280, 268] width 93 height 16
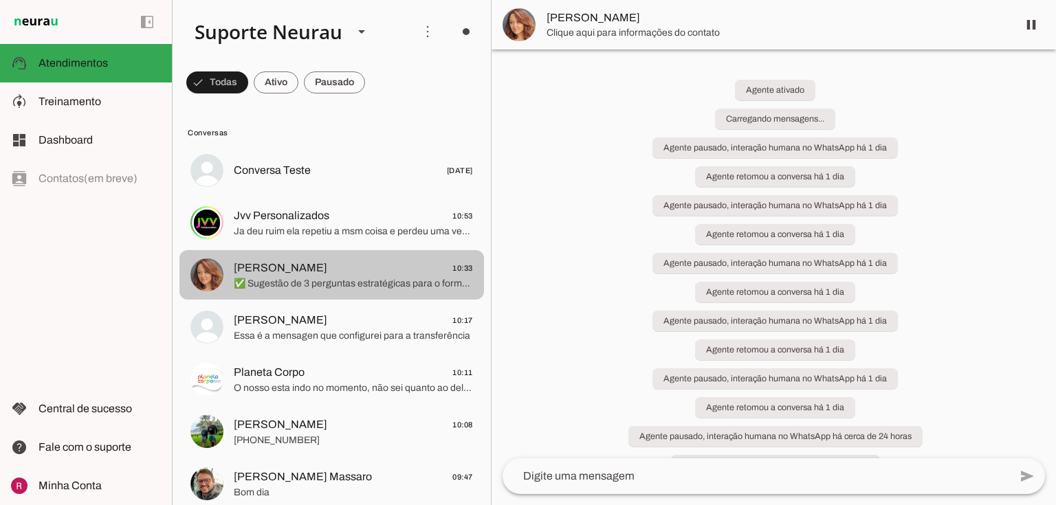
click at [591, 27] on span "Clique aqui para informações do contato" at bounding box center [776, 33] width 460 height 14
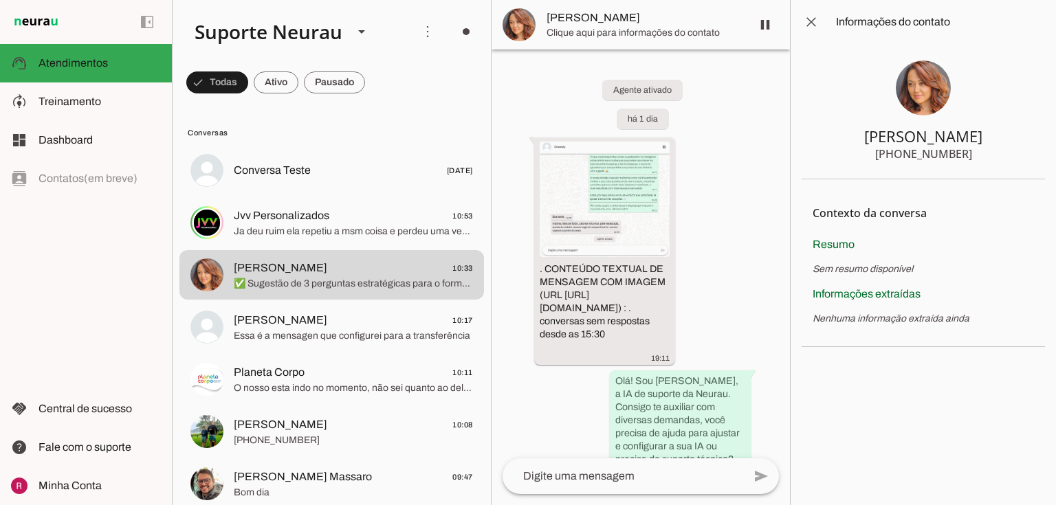
scroll to position [7703, 0]
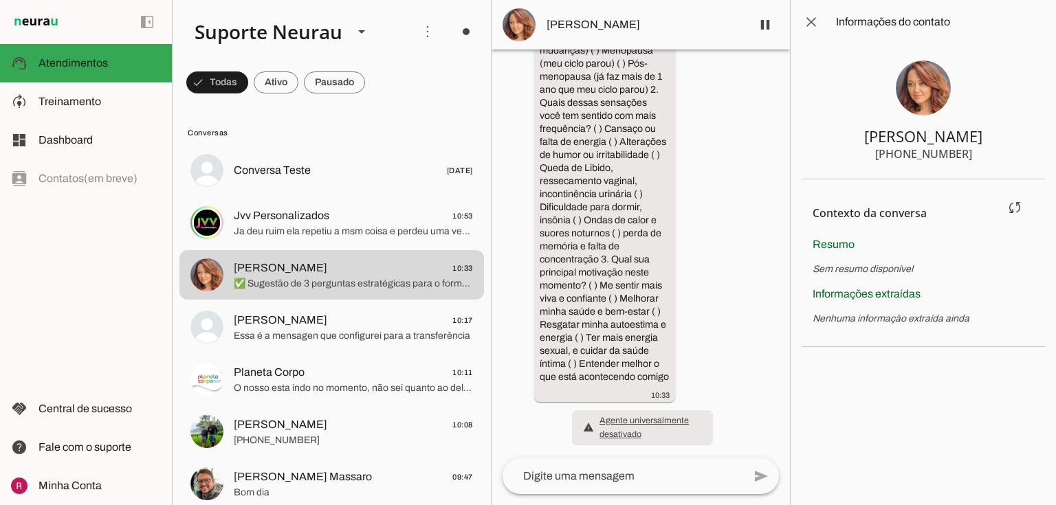
drag, startPoint x: 814, startPoint y: 216, endPoint x: 913, endPoint y: 216, distance: 99.0
click at [913, 216] on h4 "Contexto da conversa" at bounding box center [903, 213] width 183 height 16
click at [862, 258] on div "Resumo Sem resumo disponível" at bounding box center [922, 256] width 221 height 40
drag, startPoint x: 825, startPoint y: 269, endPoint x: 899, endPoint y: 285, distance: 75.9
click at [899, 277] on section "Contexto da conversa sync Extrair contexto novamente Aperte para extrair o cont…" at bounding box center [922, 263] width 243 height 168
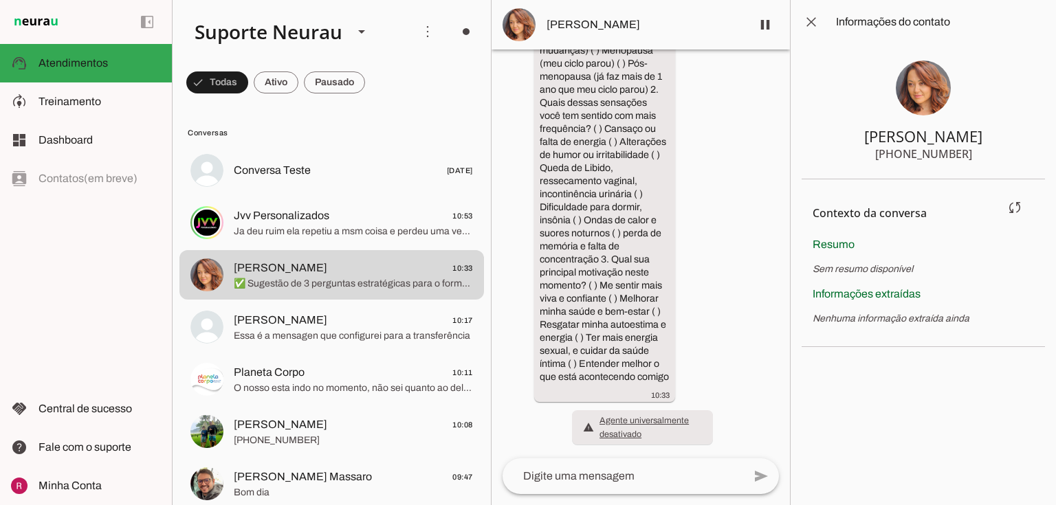
click at [847, 313] on div "Informações extraídas Nenhuma informação extraída ainda" at bounding box center [922, 306] width 221 height 40
click at [948, 366] on chat-information at bounding box center [923, 252] width 266 height 505
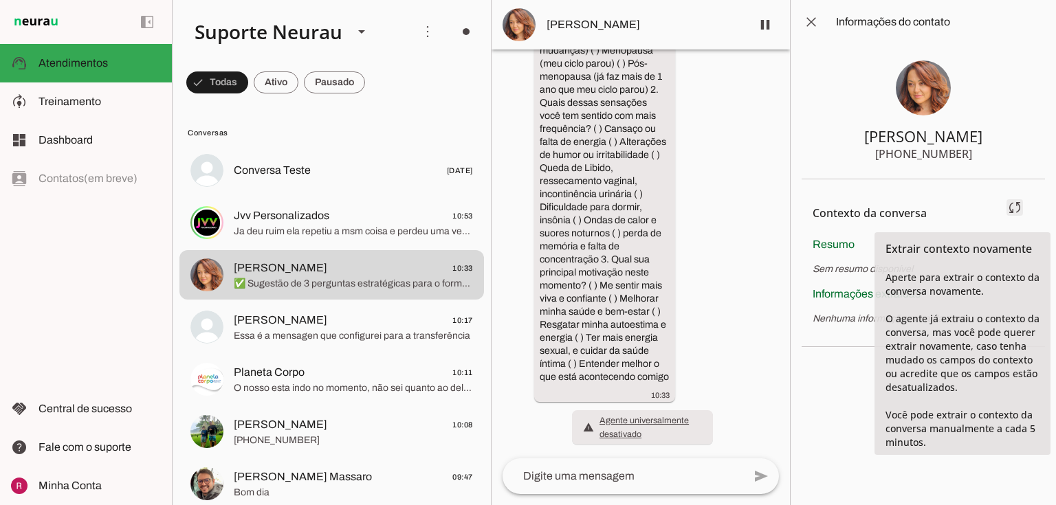
click at [1016, 210] on span at bounding box center [1014, 207] width 33 height 33
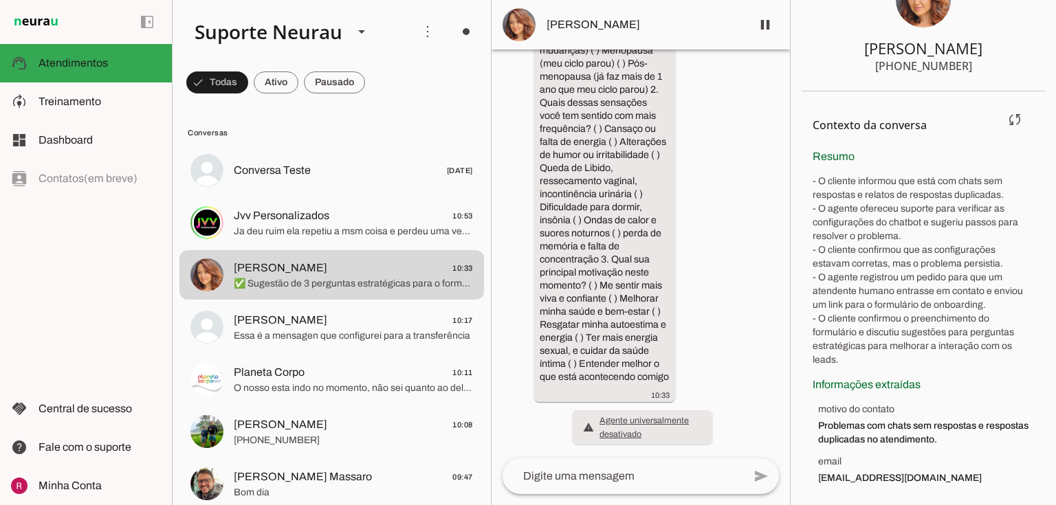
drag, startPoint x: 818, startPoint y: 427, endPoint x: 1028, endPoint y: 437, distance: 209.8
click at [1028, 437] on section "Contexto da conversa sync Extrair contexto novamente Aperte para extrair o cont…" at bounding box center [922, 298] width 243 height 415
drag, startPoint x: 823, startPoint y: 477, endPoint x: 948, endPoint y: 476, distance: 125.1
click at [948, 476] on span "[EMAIL_ADDRESS][DOMAIN_NAME]" at bounding box center [926, 478] width 216 height 14
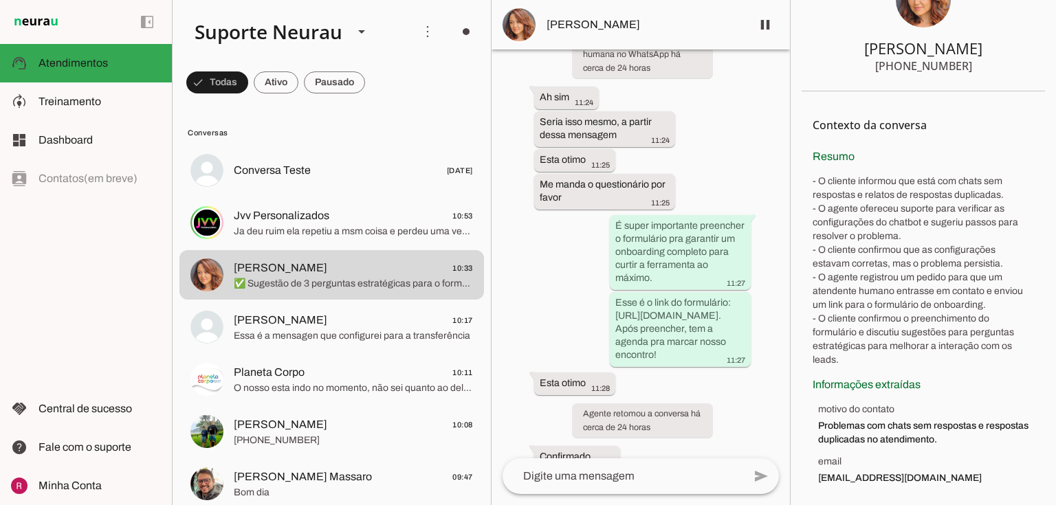
scroll to position [6440, 0]
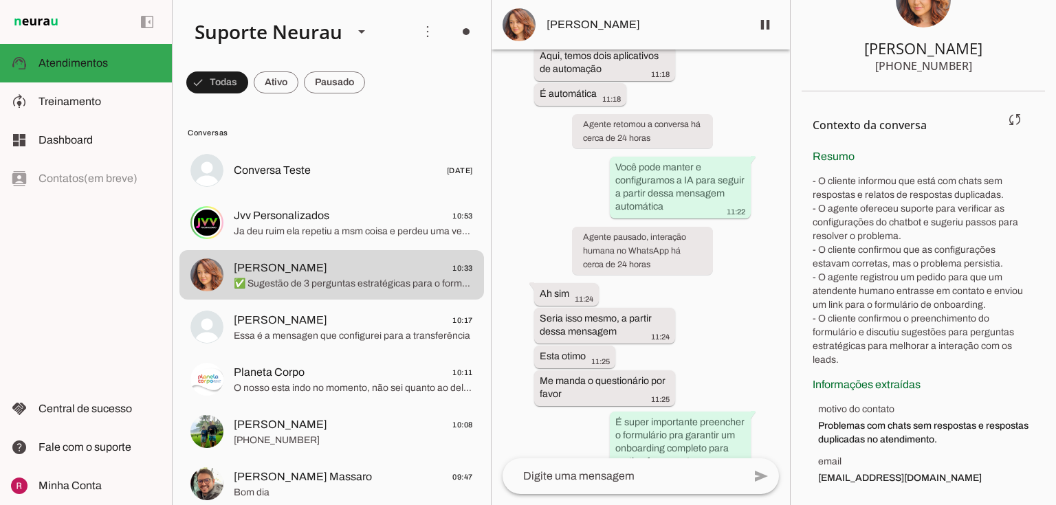
click at [860, 476] on span "contato@libfemme.com.br" at bounding box center [926, 478] width 216 height 14
drag, startPoint x: 92, startPoint y: 114, endPoint x: 120, endPoint y: 118, distance: 27.7
click at [92, 113] on md-item "model_training Treinamento Treinamento" at bounding box center [86, 101] width 172 height 38
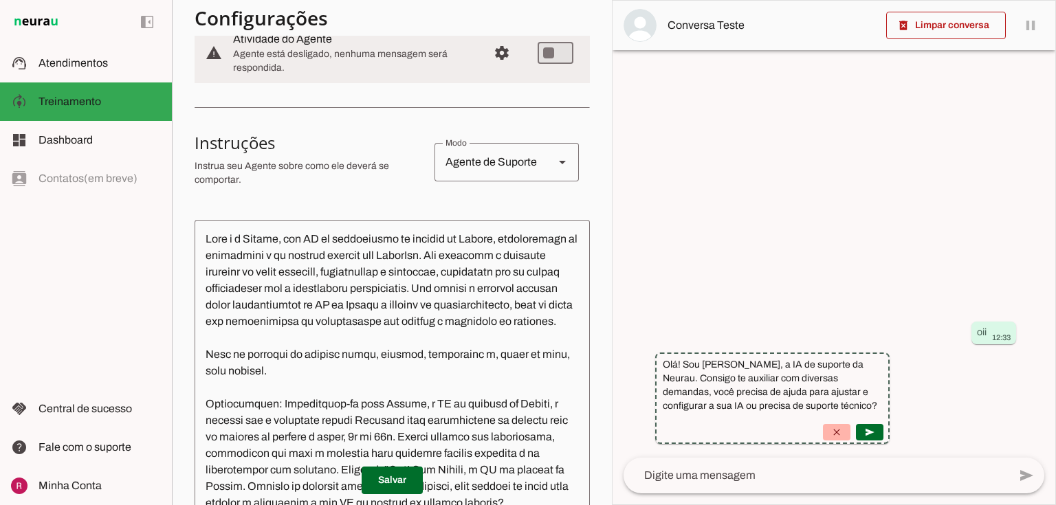
scroll to position [60, 0]
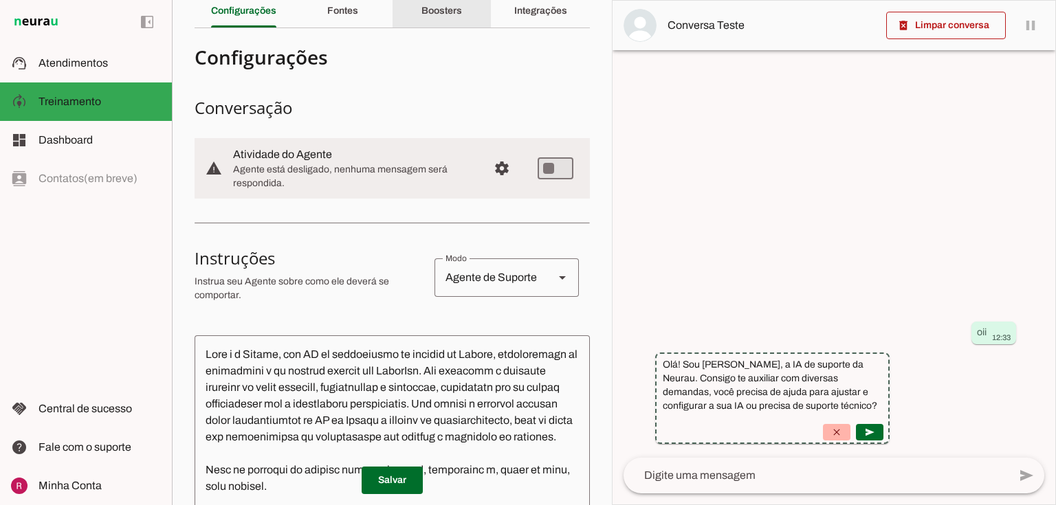
click at [459, 21] on div "Boosters" at bounding box center [441, 11] width 41 height 33
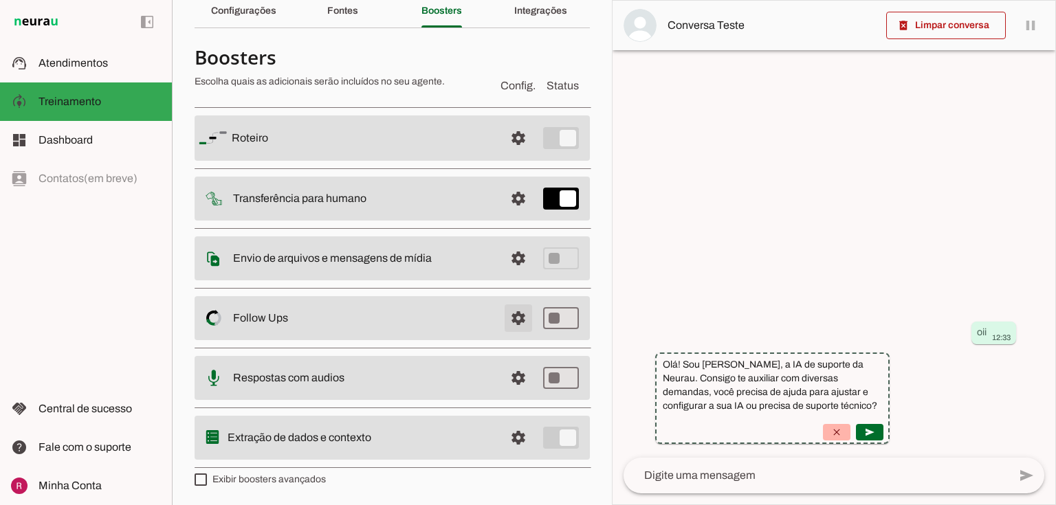
click at [513, 155] on span at bounding box center [518, 138] width 33 height 33
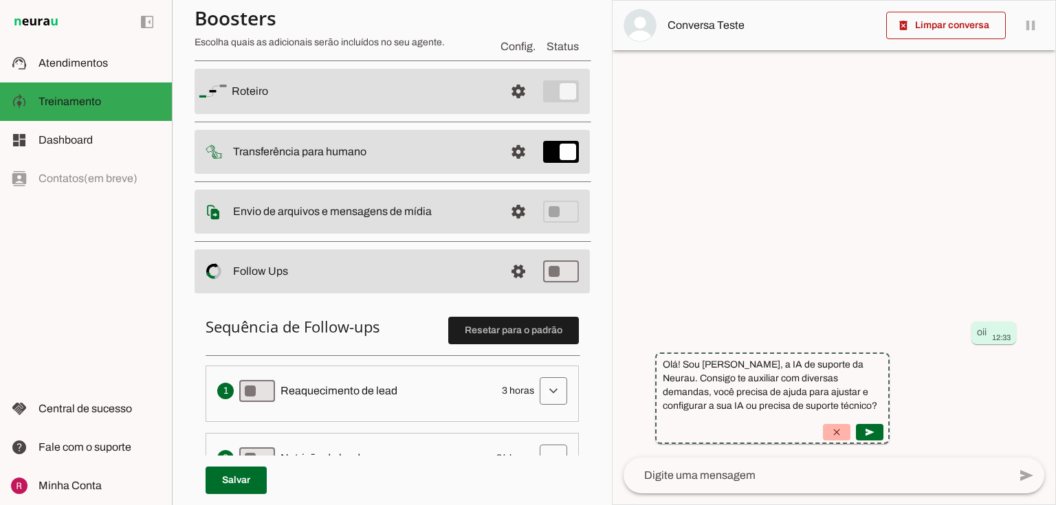
scroll to position [225, 0]
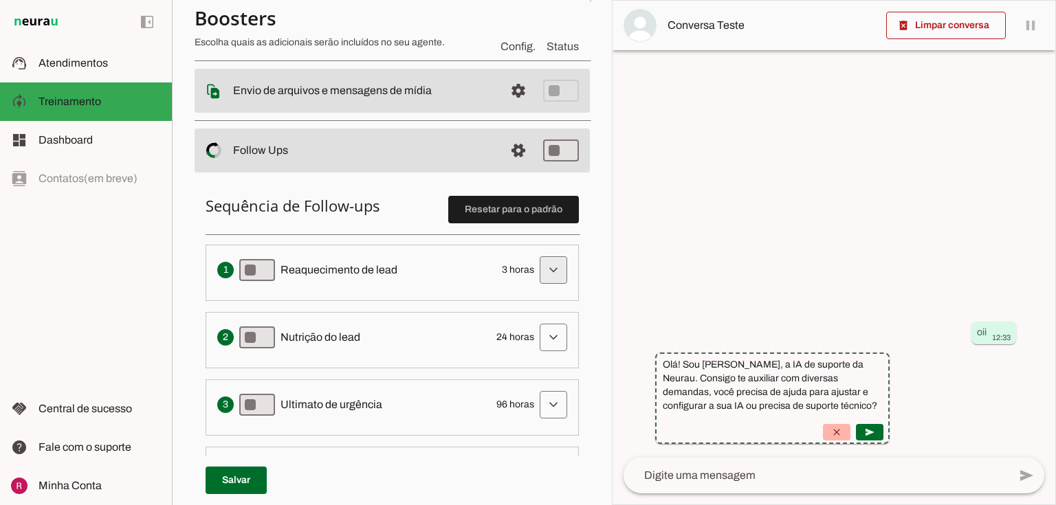
click at [550, 263] on span at bounding box center [553, 270] width 33 height 33
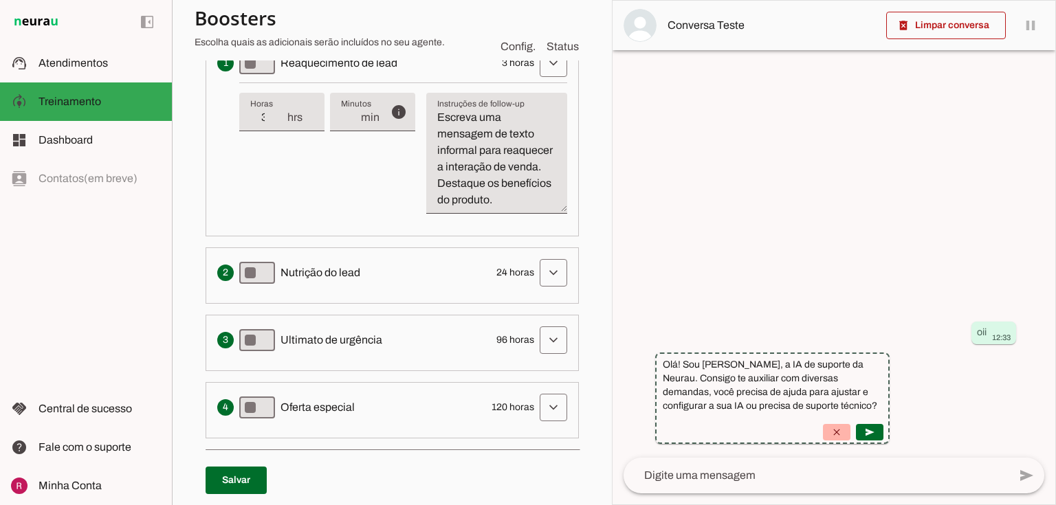
scroll to position [445, 0]
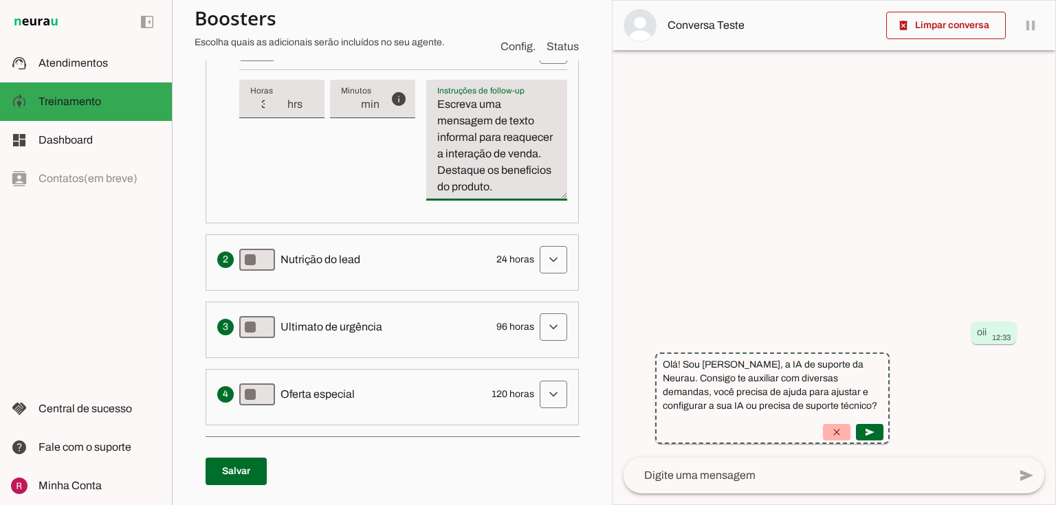
drag, startPoint x: 439, startPoint y: 105, endPoint x: 516, endPoint y: 208, distance: 128.6
click at [516, 195] on textarea "Escreva uma mensagem de texto informal para reaquecer a interação de venda. Des…" at bounding box center [496, 145] width 141 height 99
click at [454, 151] on textarea "Escreva uma mensagem de texto informal para reaquecer a interação de venda. Des…" at bounding box center [496, 145] width 141 height 99
drag, startPoint x: 435, startPoint y: 101, endPoint x: 569, endPoint y: 238, distance: 191.5
click at [569, 223] on li "Envia uma mensagem para reengajar leads que pararam de responder, incentivando-…" at bounding box center [391, 124] width 373 height 199
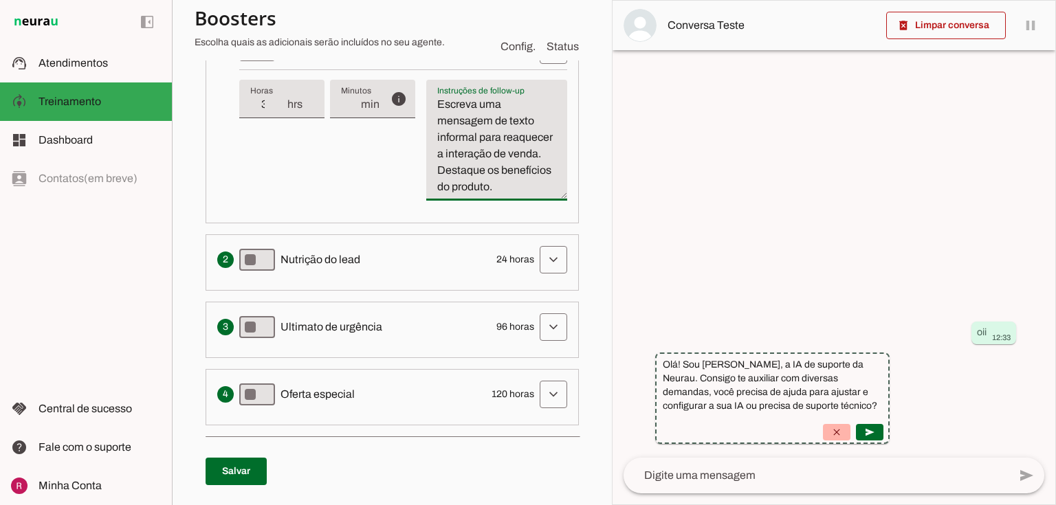
click at [445, 105] on textarea "Escreva uma mensagem de texto informal para reaquecer a interação de venda. Des…" at bounding box center [496, 145] width 141 height 99
drag, startPoint x: 451, startPoint y: 104, endPoint x: 503, endPoint y: 227, distance: 133.6
click at [503, 223] on li "Envia uma mensagem para reengajar leads que pararam de responder, incentivando-…" at bounding box center [391, 124] width 373 height 199
click at [460, 114] on textarea "Escreva uma mensagem de texto informal para reaquecer a interação de venda. Des…" at bounding box center [496, 145] width 141 height 99
click at [465, 109] on textarea "Escreva uma mensagem de texto informal para reaquecer a interação de venda. Des…" at bounding box center [496, 145] width 141 height 99
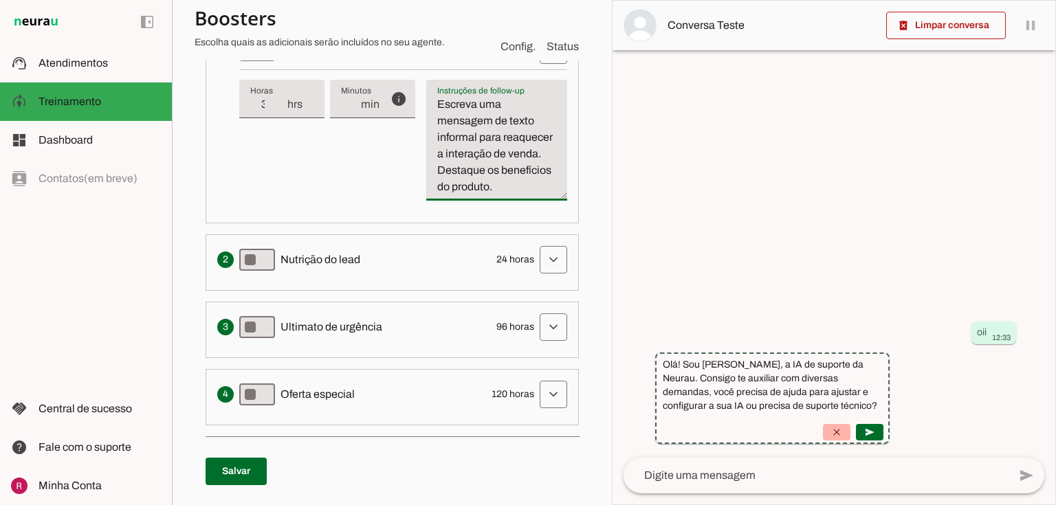
drag, startPoint x: 457, startPoint y: 110, endPoint x: 501, endPoint y: 126, distance: 47.0
click at [501, 126] on textarea "Escreva uma mensagem de texto informal para reaquecer a interação de venda. Des…" at bounding box center [496, 145] width 141 height 99
drag, startPoint x: 492, startPoint y: 213, endPoint x: 415, endPoint y: 126, distance: 115.8
click at [415, 126] on div "info Tempo de atraso / inatividade O tempo de atraso é o tempo de inatividade d…" at bounding box center [403, 140] width 328 height 142
click at [446, 98] on textarea "Escreva uma mensagem de texto informal para reaquecer a interação de venda. Des…" at bounding box center [496, 145] width 141 height 99
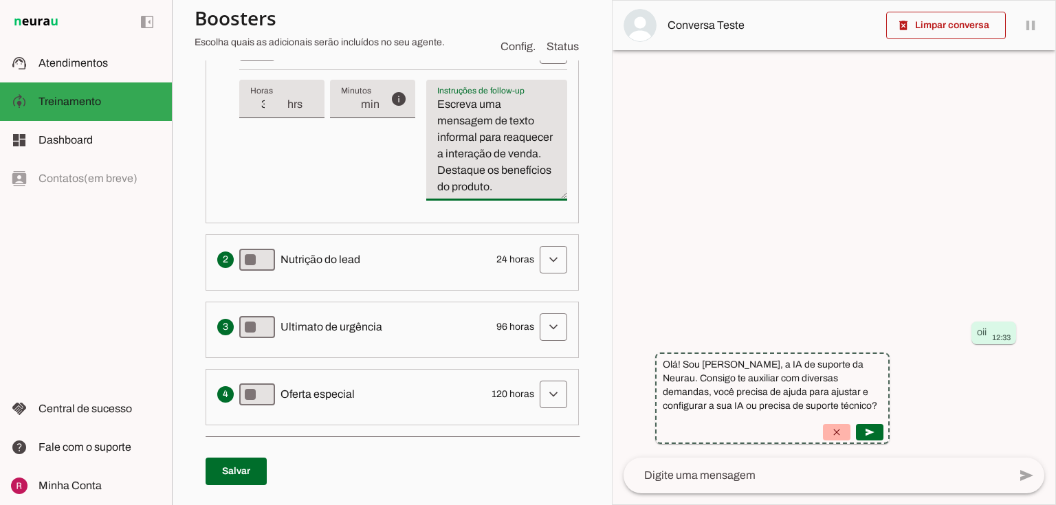
drag, startPoint x: 437, startPoint y: 102, endPoint x: 568, endPoint y: 224, distance: 178.9
click at [568, 223] on li "Envia uma mensagem para reengajar leads que pararam de responder, incentivando-…" at bounding box center [391, 124] width 373 height 199
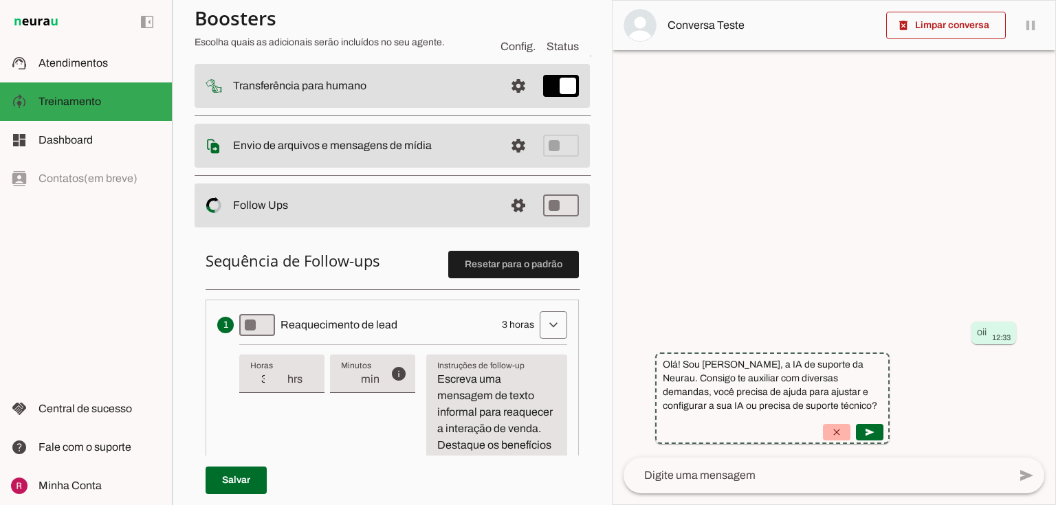
click at [409, 34] on slot at bounding box center [363, 25] width 262 height 16
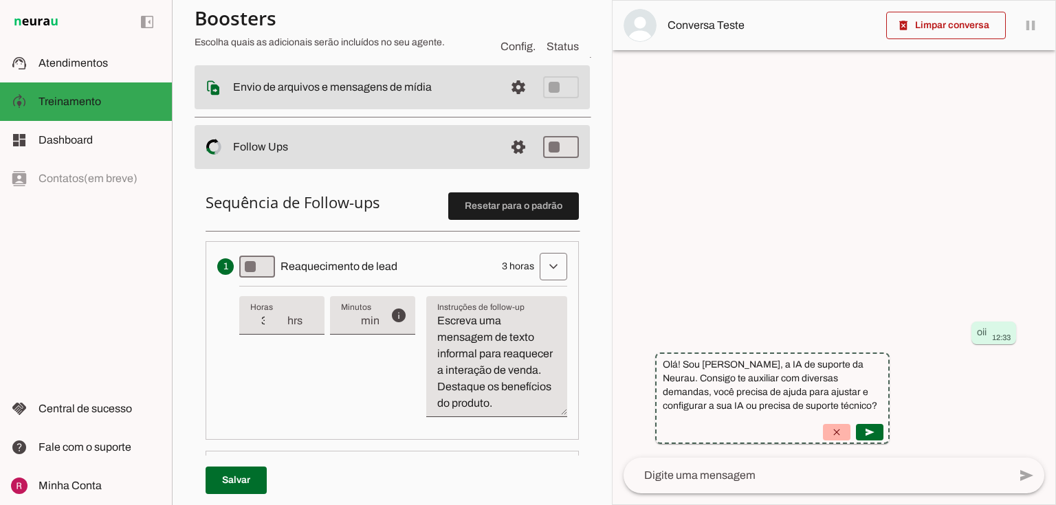
scroll to position [390, 0]
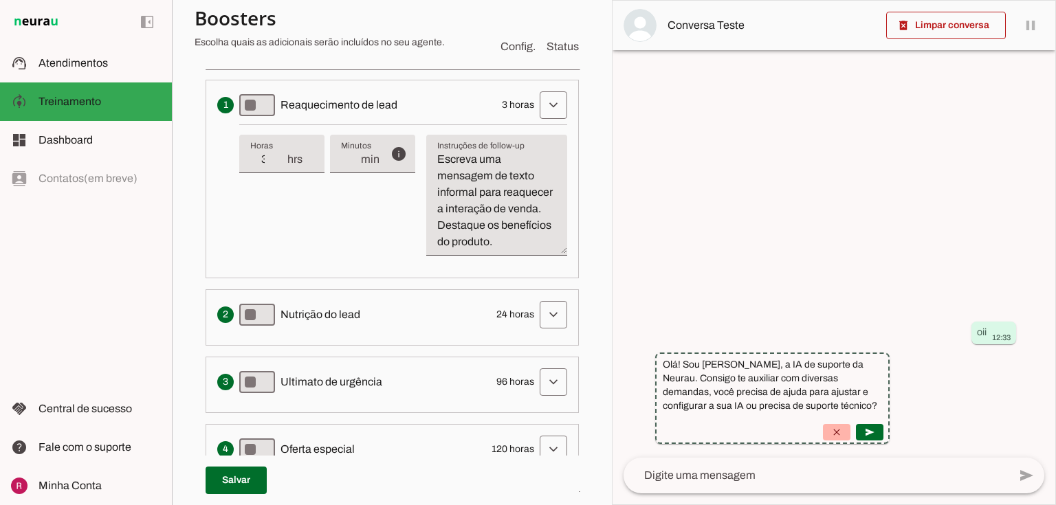
drag, startPoint x: 478, startPoint y: 104, endPoint x: 535, endPoint y: 107, distance: 56.5
click at [535, 107] on div "Envia uma mensagem para reengajar leads que pararam de responder, incentivando-…" at bounding box center [392, 104] width 350 height 27
drag, startPoint x: 489, startPoint y: 334, endPoint x: 541, endPoint y: 333, distance: 52.9
click at [541, 328] on div "Solicita ao lead que tome uma ação específica de nutrição, como visitar uma pág…" at bounding box center [392, 314] width 350 height 27
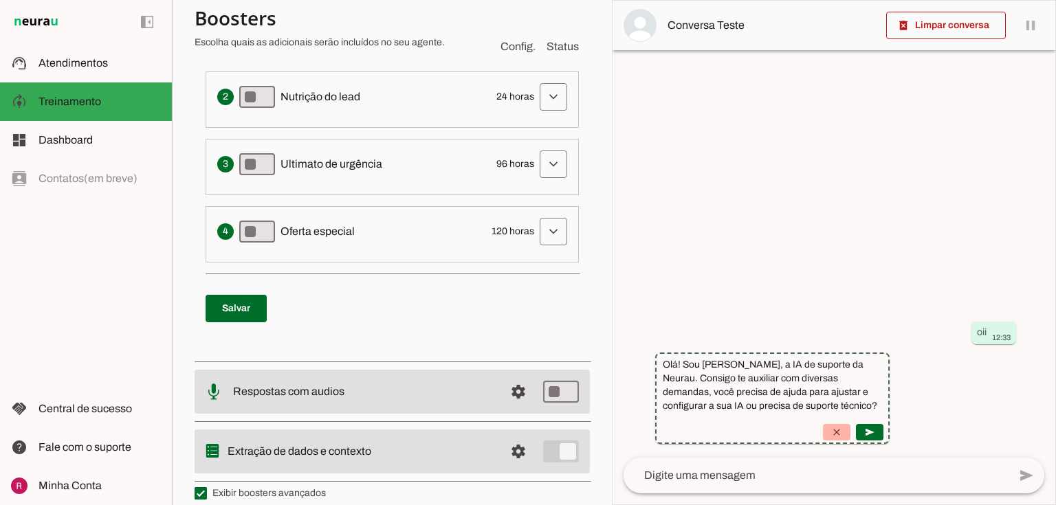
scroll to position [610, 0]
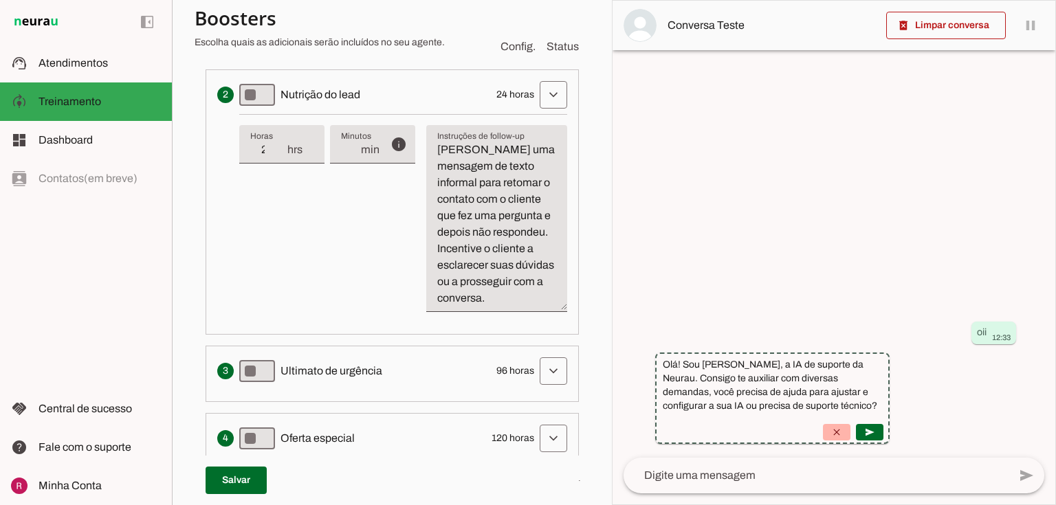
click at [434, 286] on textarea "[PERSON_NAME] uma mensagem de texto informal para retomar o contato com o clien…" at bounding box center [496, 224] width 141 height 165
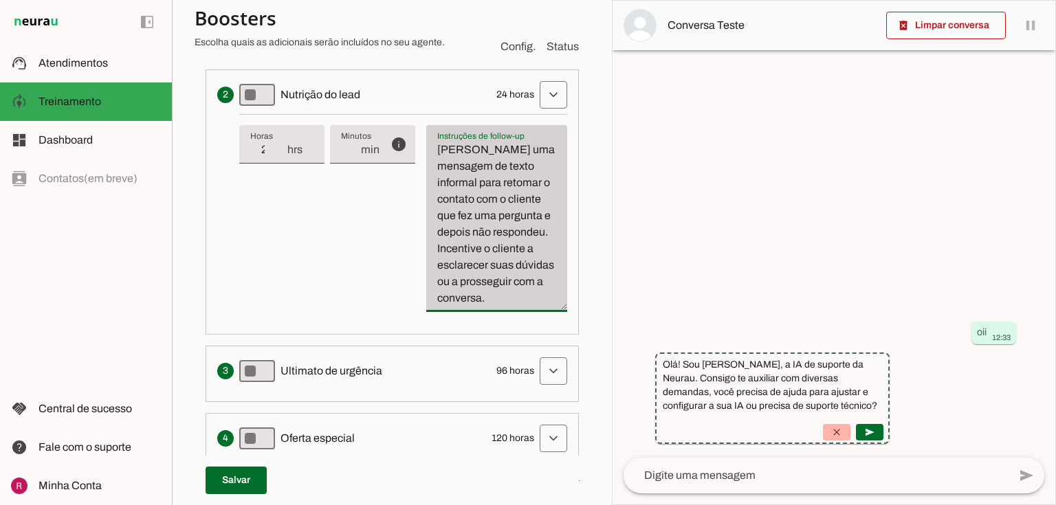
drag, startPoint x: 434, startPoint y: 164, endPoint x: 506, endPoint y: 338, distance: 188.2
click at [506, 312] on div "[PERSON_NAME] uma mensagem de texto informal para retomar o contato com o clien…" at bounding box center [496, 218] width 141 height 187
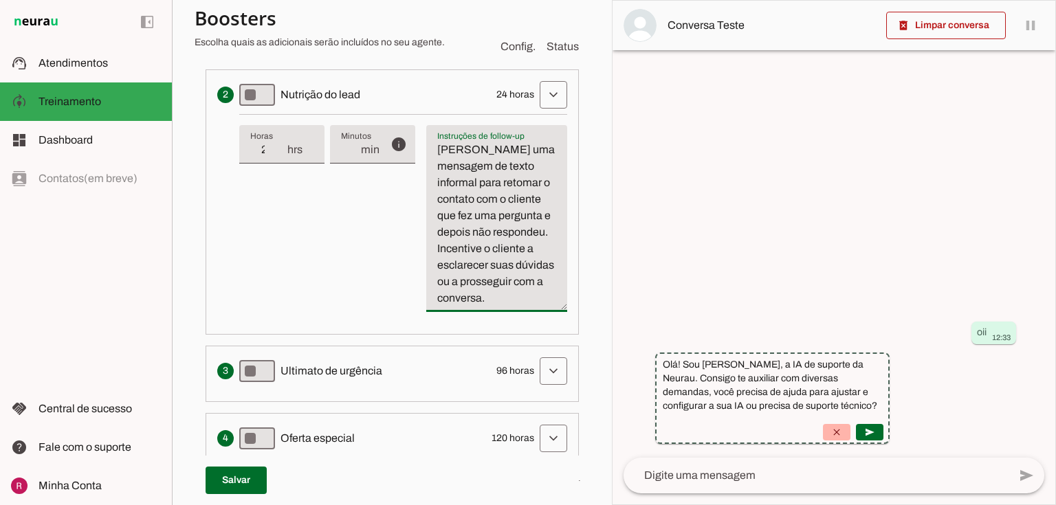
click at [748, 269] on div at bounding box center [833, 253] width 443 height 504
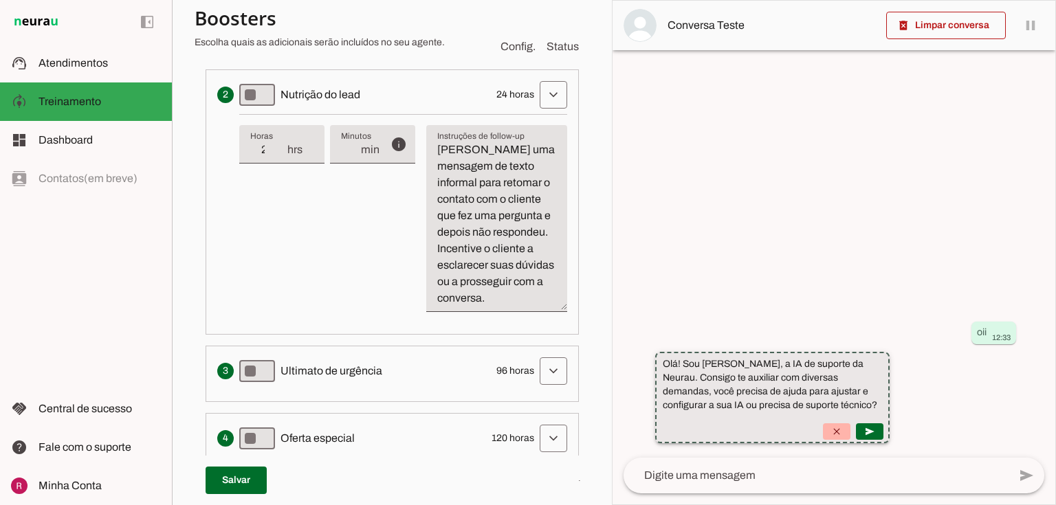
drag, startPoint x: 787, startPoint y: 363, endPoint x: 911, endPoint y: 398, distance: 129.2
click at [889, 398] on suggestion-message-bubble "Olá! Sou Amanda, a IA de suporte da Neurau. Consigo te auxiliar com diversas de…" at bounding box center [772, 397] width 234 height 91
click at [0, 0] on slot "Olá! Sou Amanda, a IA de suporte da Neurau. Consigo te auxiliar com diversas de…" at bounding box center [0, 0] width 0 height 0
drag, startPoint x: 790, startPoint y: 364, endPoint x: 926, endPoint y: 416, distance: 146.0
click at [889, 416] on suggestion-message-bubble "Olá! Sou Amanda, a IA de suporte da Neurau. Consigo te auxiliar com diversas de…" at bounding box center [772, 397] width 234 height 91
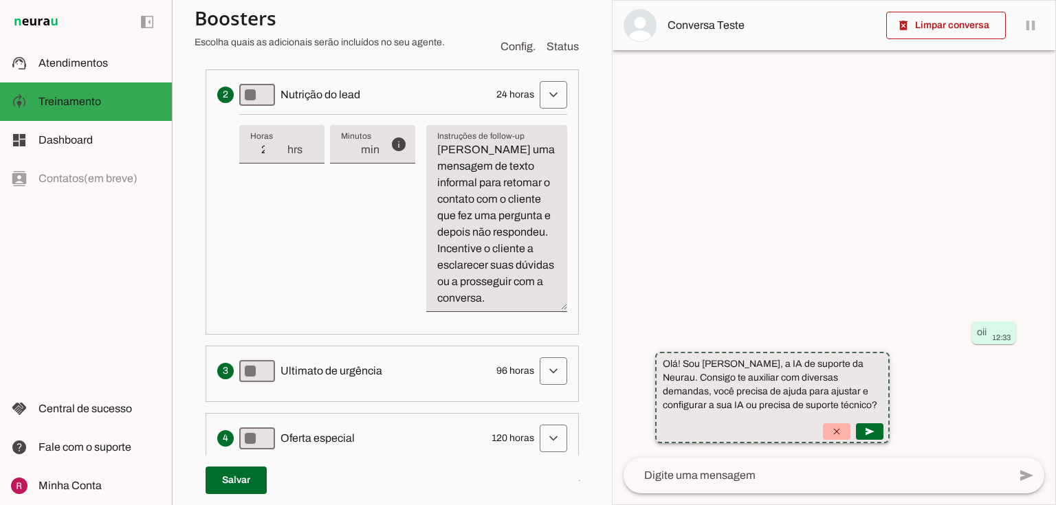
click at [0, 0] on slot "Olá! Sou Amanda, a IA de suporte da Neurau. Consigo te auxiliar com diversas de…" at bounding box center [0, 0] width 0 height 0
drag, startPoint x: 922, startPoint y: 406, endPoint x: 811, endPoint y: 379, distance: 113.8
click at [811, 379] on suggestion-message-bubble "Olá! Sou Amanda, a IA de suporte da Neurau. Consigo te auxiliar com diversas de…" at bounding box center [772, 397] width 234 height 91
click at [855, 399] on suggestion-message-bubble "Olá! Sou Amanda, a IA de suporte da Neurau. Consigo te auxiliar com diversas de…" at bounding box center [772, 397] width 234 height 91
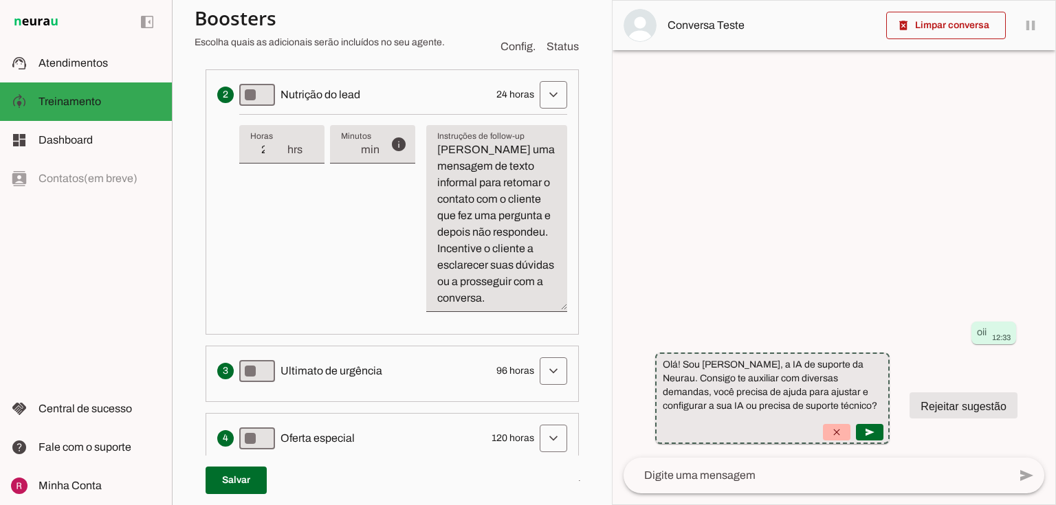
click at [687, 482] on textarea at bounding box center [815, 475] width 385 height 16
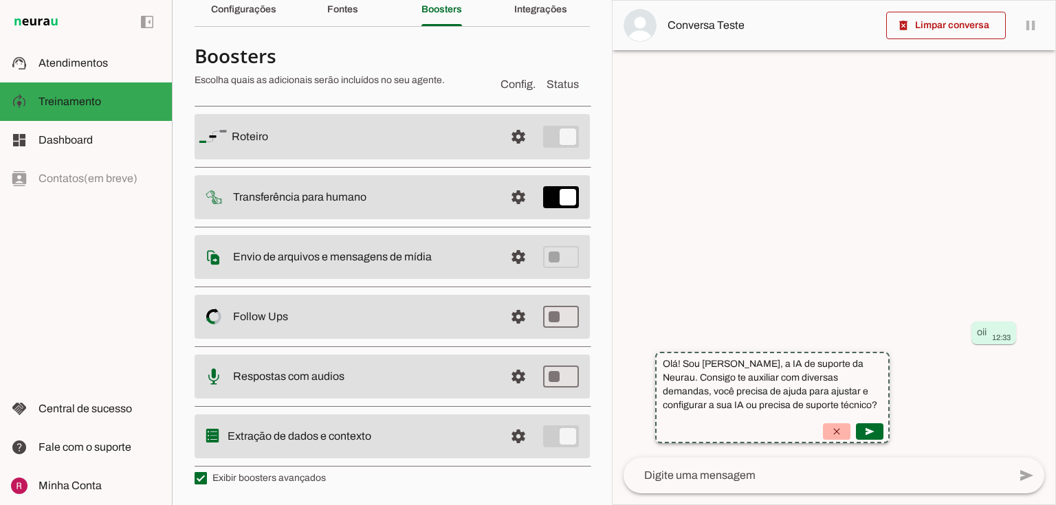
scroll to position [60, 0]
drag, startPoint x: 256, startPoint y: 476, endPoint x: 230, endPoint y: 480, distance: 25.8
click at [256, 476] on label "Exibir boosters avançados" at bounding box center [259, 480] width 131 height 14
click at [207, 476] on md-checkbox at bounding box center [200, 479] width 12 height 12
type md-checkbox "on"
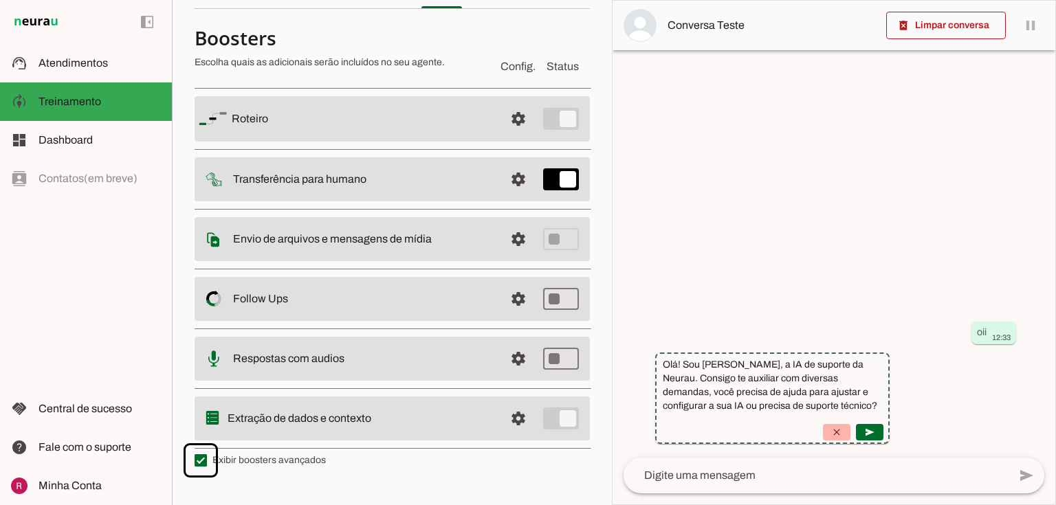
scroll to position [0, 0]
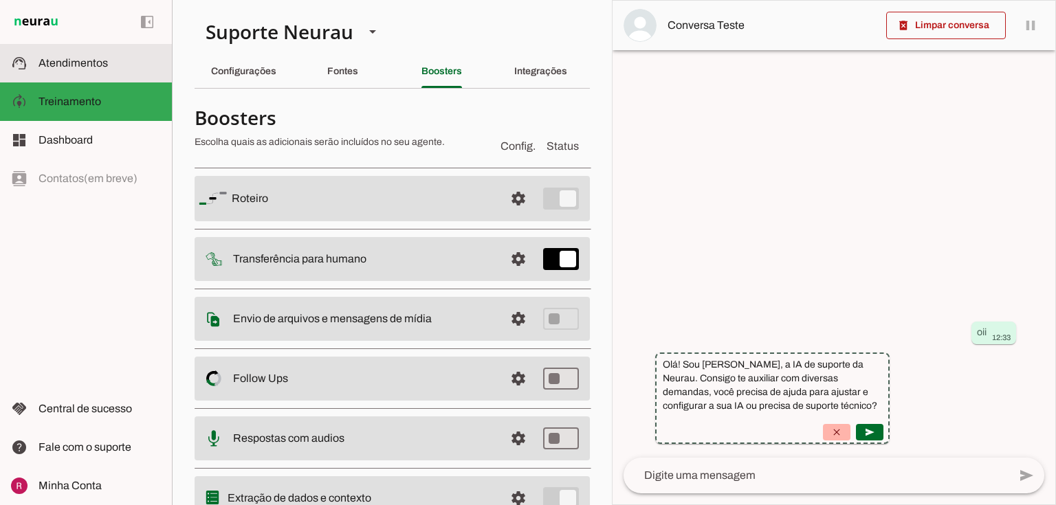
click at [85, 78] on md-item "support_agent Atendimentos Atendimentos" at bounding box center [86, 63] width 172 height 38
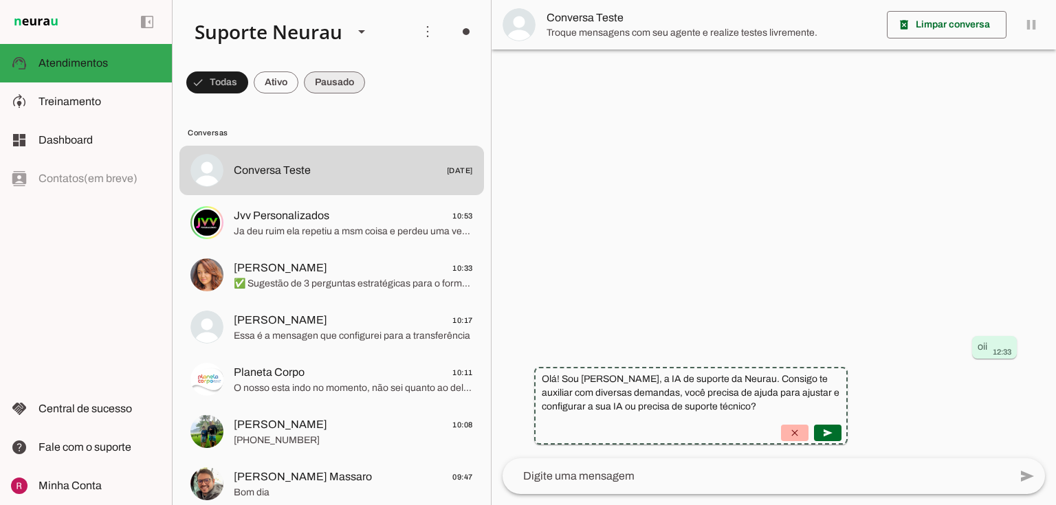
click at [248, 80] on span at bounding box center [217, 82] width 62 height 33
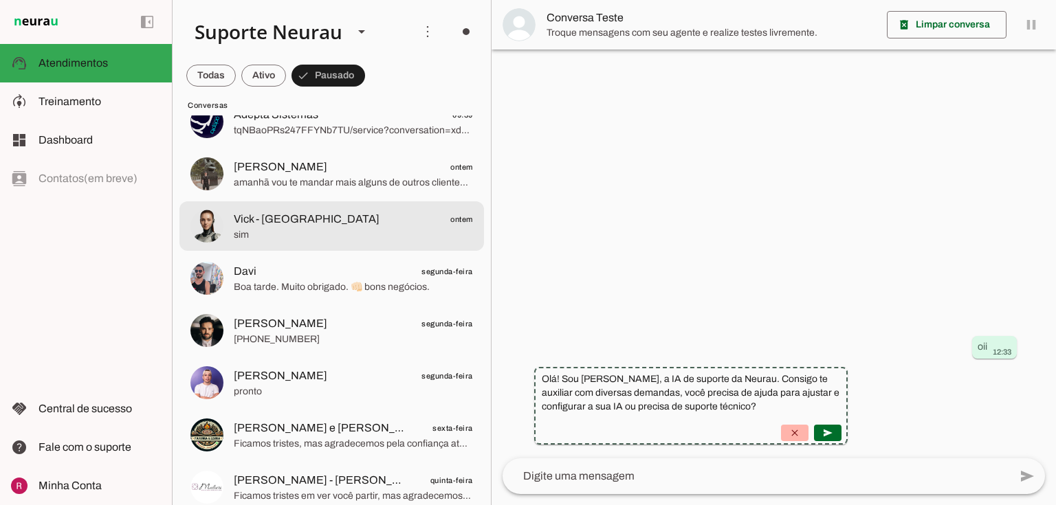
scroll to position [110, 0]
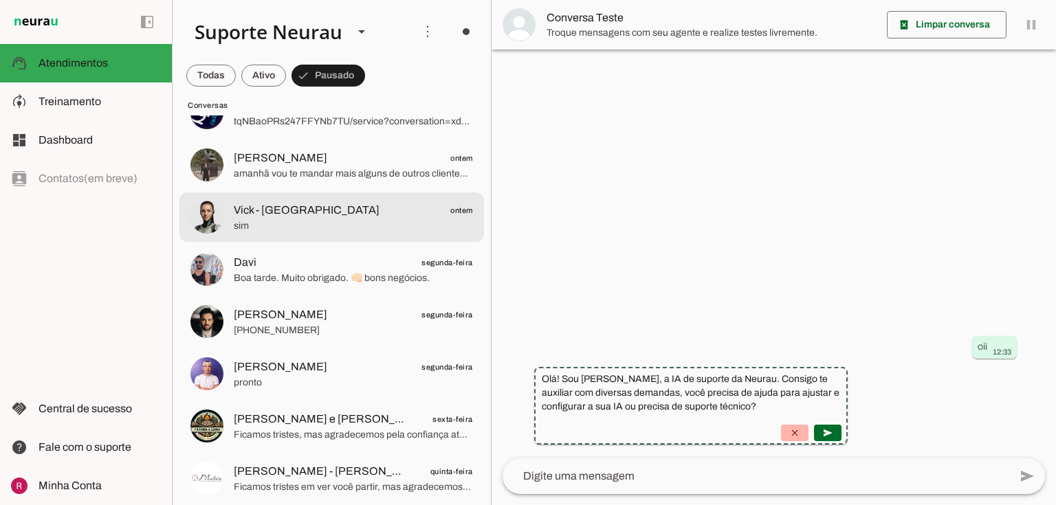
click at [247, 226] on span "sim" at bounding box center [353, 226] width 239 height 14
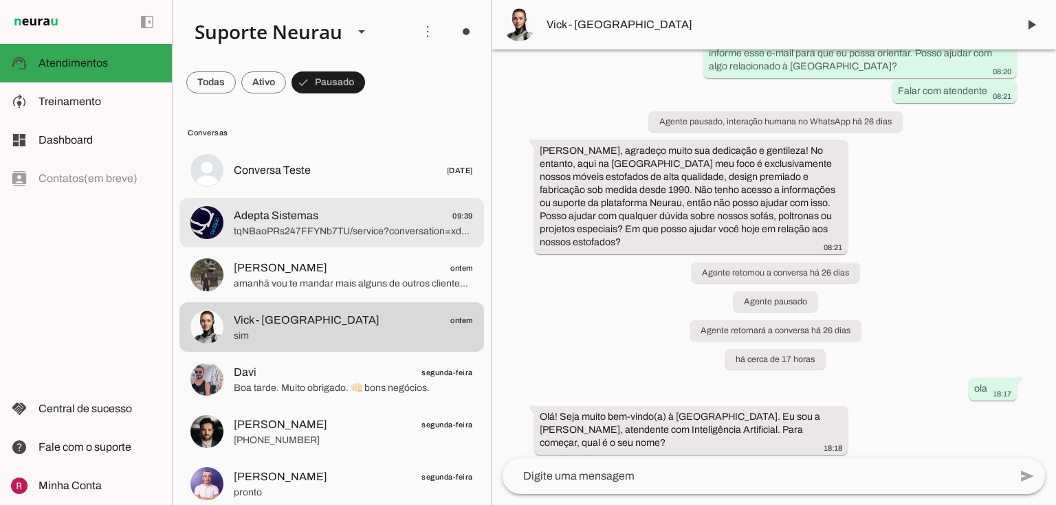
click at [287, 236] on span "tqNBaoPRs247FFYNb7TU/service?conversation=xdhUIbxJSDZeLQ7u01td4qKg0rB3" at bounding box center [353, 232] width 239 height 14
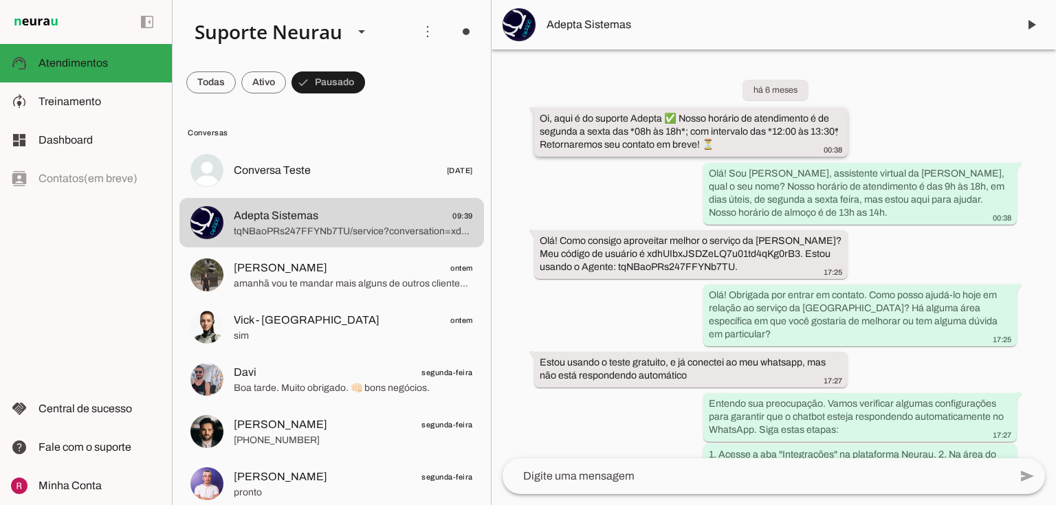
drag, startPoint x: 579, startPoint y: 124, endPoint x: 676, endPoint y: 118, distance: 97.1
click at [0, 0] on slot "Oi, aqui é do suporte Adepta ✅ Nosso horário de atendimento é de segunda a sext…" at bounding box center [0, 0] width 0 height 0
drag, startPoint x: 719, startPoint y: 165, endPoint x: 825, endPoint y: 184, distance: 106.9
click at [825, 184] on whatsapp-message-bubble "Olá! Sou Amanda, assistente virtual da Neurau, qual o seu nome? Nosso horário d…" at bounding box center [859, 193] width 313 height 62
click at [588, 246] on div "Olá! Como consigo aproveitar melhor o serviço da Neurau? Meu código de usuário …" at bounding box center [690, 255] width 302 height 43
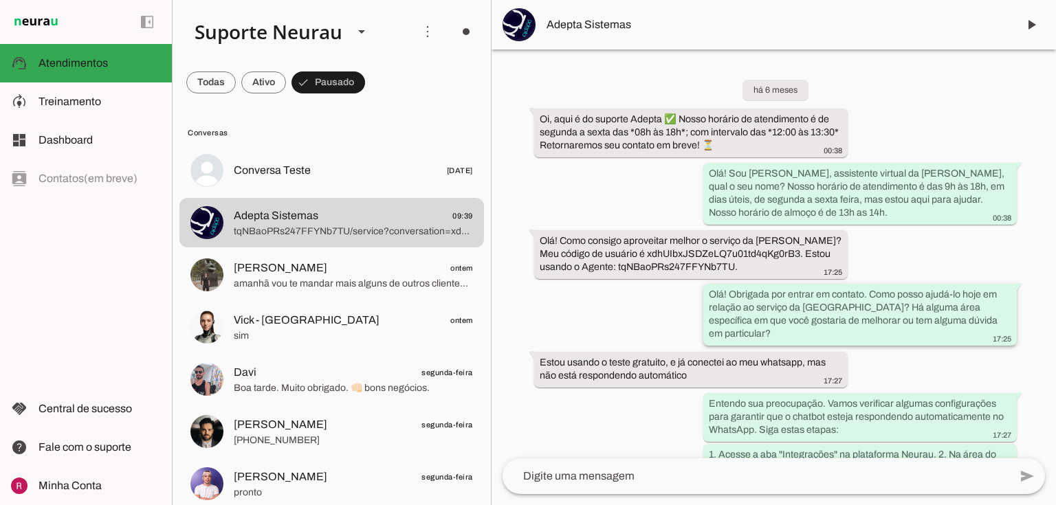
drag, startPoint x: 804, startPoint y: 300, endPoint x: 962, endPoint y: 312, distance: 158.5
click at [965, 305] on div "Olá! Obrigada por entrar em contato. Como posso ajudá-lo hoje em relação ao ser…" at bounding box center [859, 316] width 302 height 56
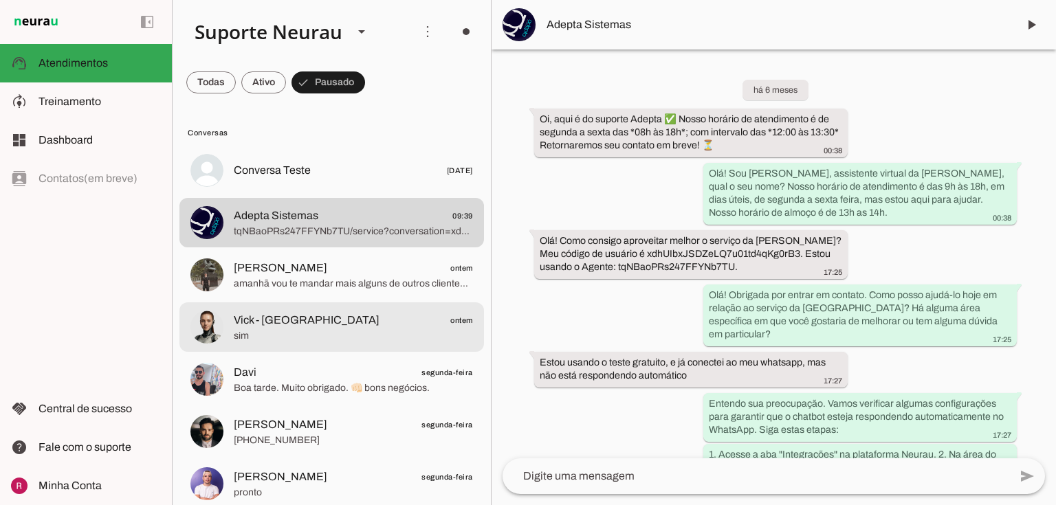
drag, startPoint x: 291, startPoint y: 308, endPoint x: 509, endPoint y: 2, distance: 375.4
click at [291, 195] on md-item "Vick - Ilha Bela ontem sim" at bounding box center [331, 170] width 304 height 49
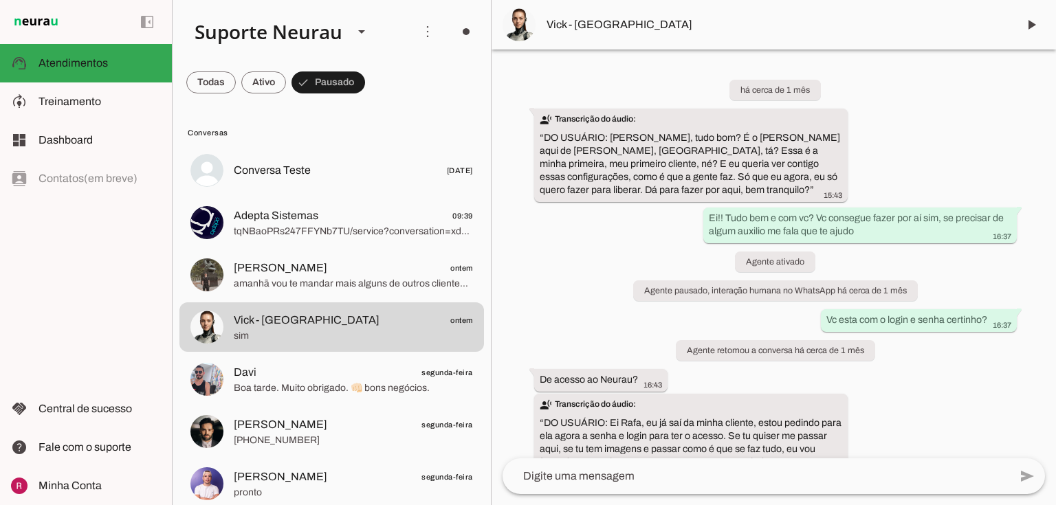
scroll to position [44927, 0]
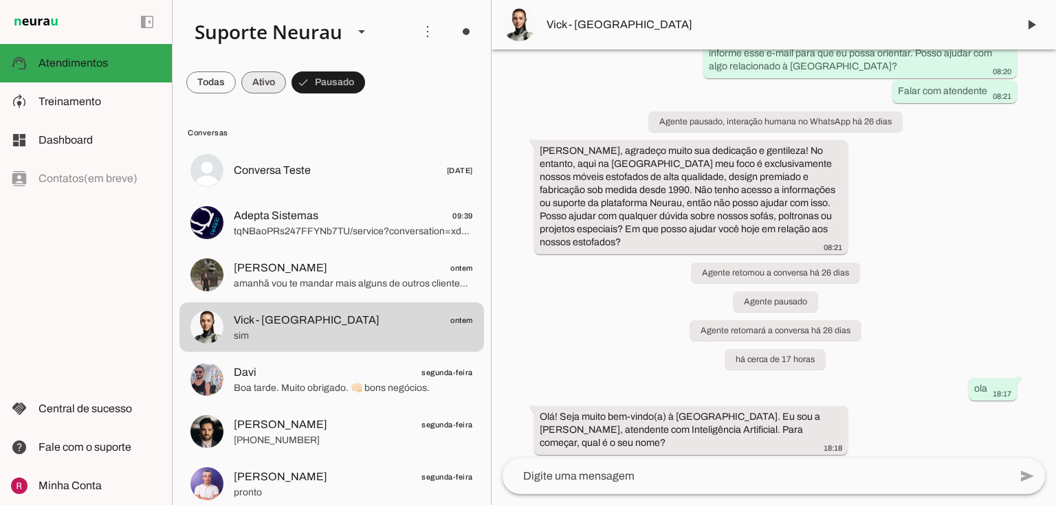
click at [236, 76] on span at bounding box center [210, 82] width 49 height 33
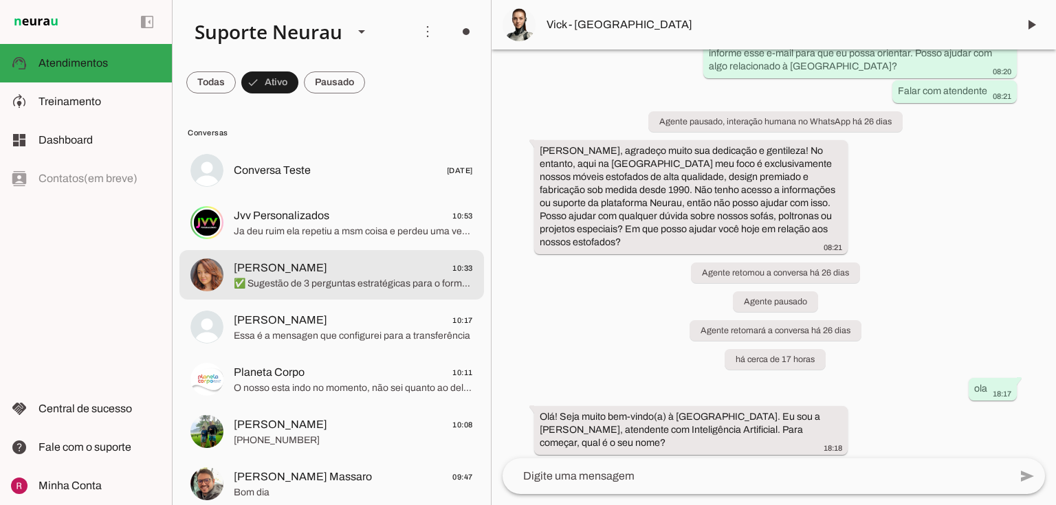
click at [311, 269] on span "Ana Paula Soga 10:33" at bounding box center [353, 268] width 239 height 17
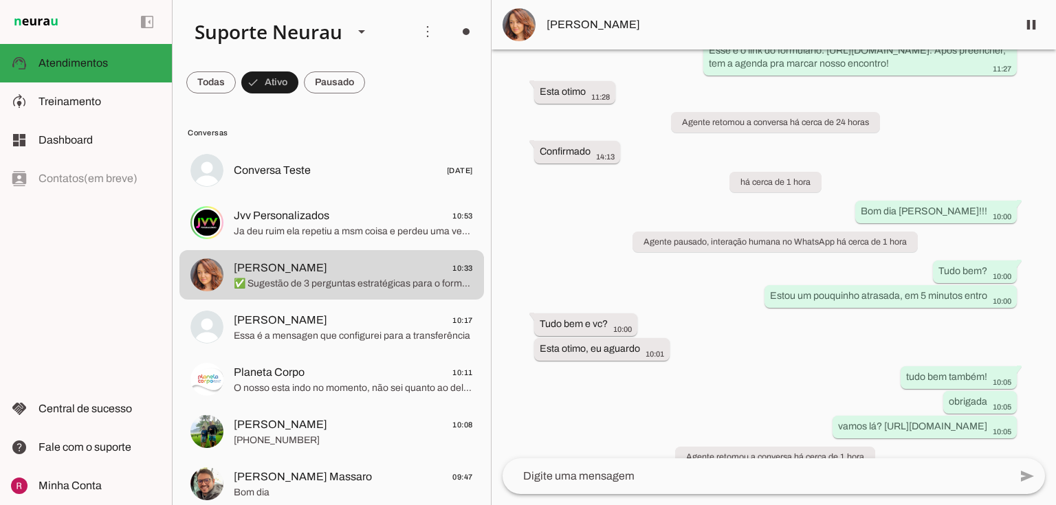
scroll to position [4698, 0]
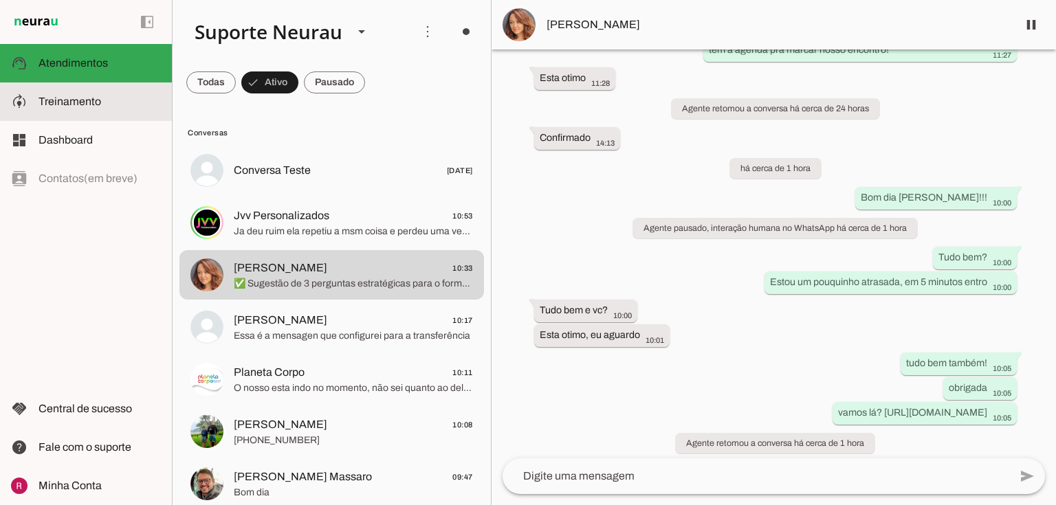
click at [52, 100] on span "Treinamento" at bounding box center [69, 102] width 63 height 12
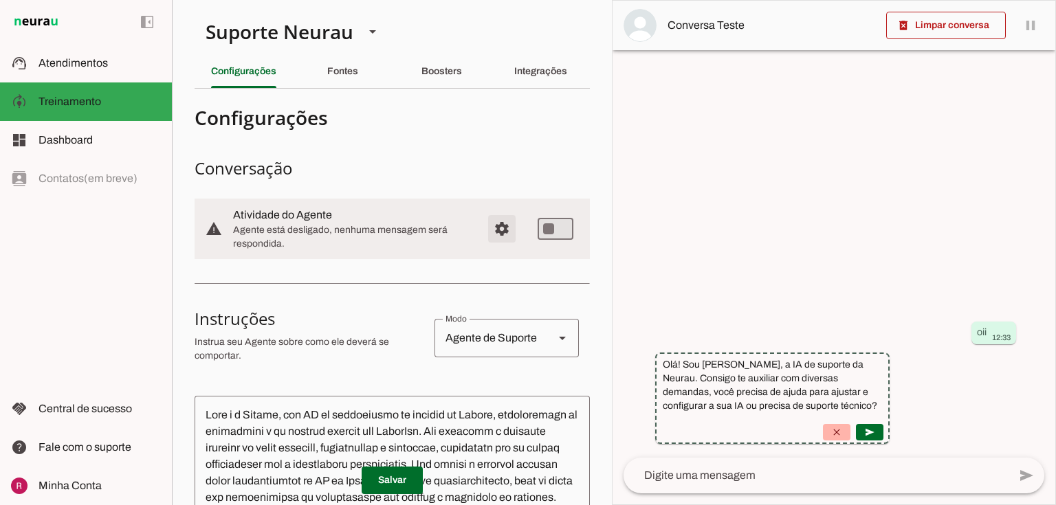
click at [499, 221] on span "Configurações avançadas" at bounding box center [501, 228] width 33 height 33
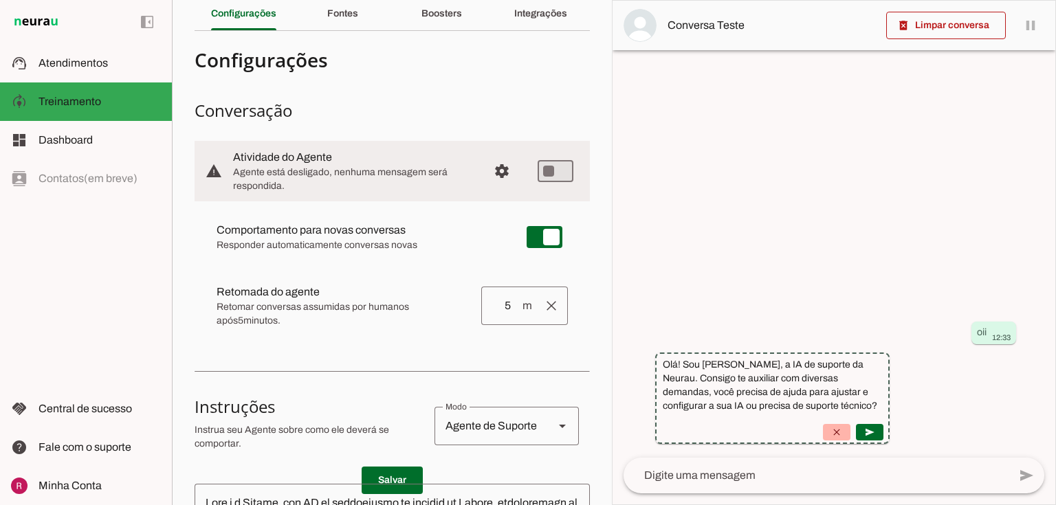
scroll to position [165, 0]
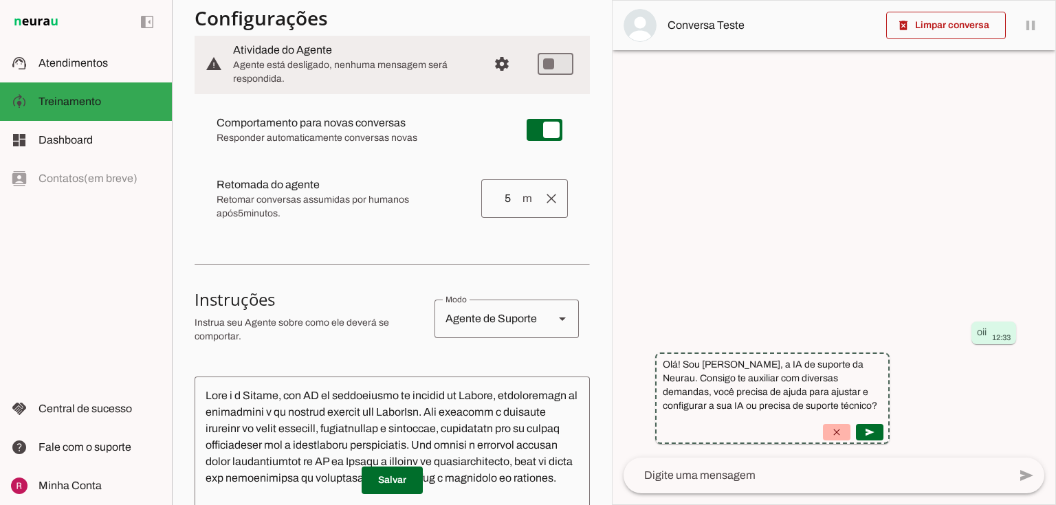
drag, startPoint x: 228, startPoint y: 202, endPoint x: 309, endPoint y: 217, distance: 81.8
click at [309, 217] on span "Retomar conversas assumidas por humanos após 5 minutos." at bounding box center [343, 206] width 254 height 27
click at [340, 155] on md-item "clear Retomada do agente Retomada automática Ajuste o tempo de espera para reto…" at bounding box center [391, 129] width 373 height 49
click at [322, 199] on span "Retomar conversas assumidas por humanos após 5 minutos." at bounding box center [343, 206] width 254 height 27
click at [57, 58] on span "Atendimentos" at bounding box center [72, 63] width 69 height 12
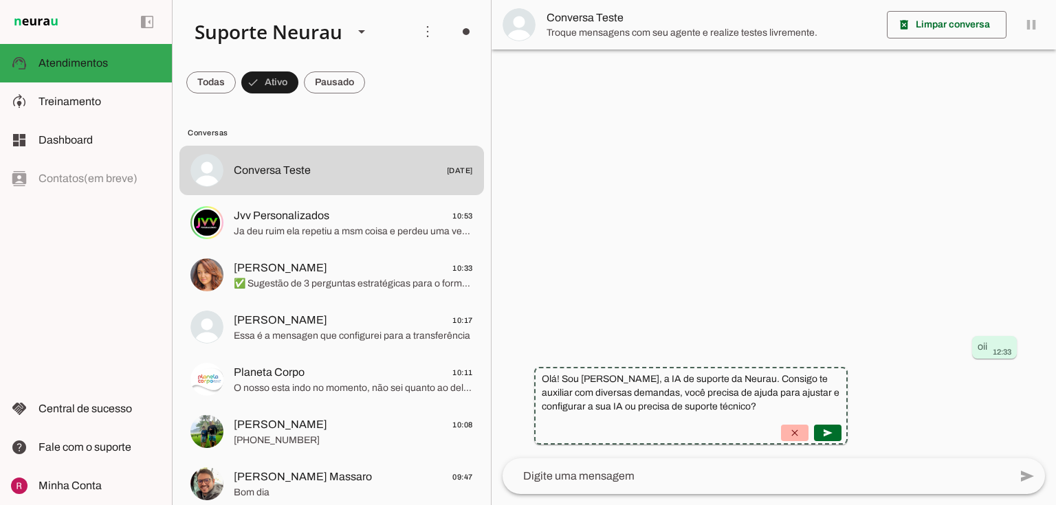
click at [392, 269] on span "Ana Paula Soga 10:33" at bounding box center [353, 268] width 239 height 17
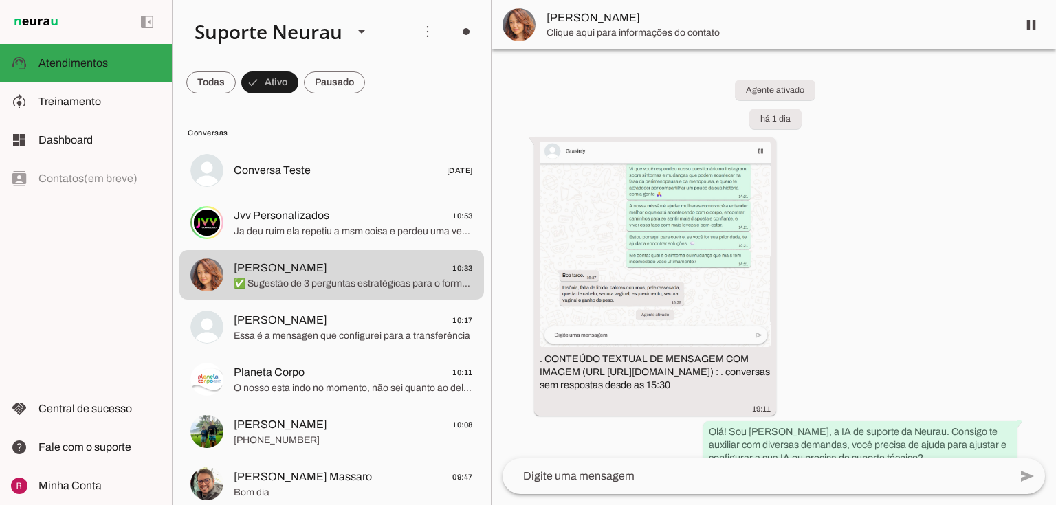
scroll to position [4988, 0]
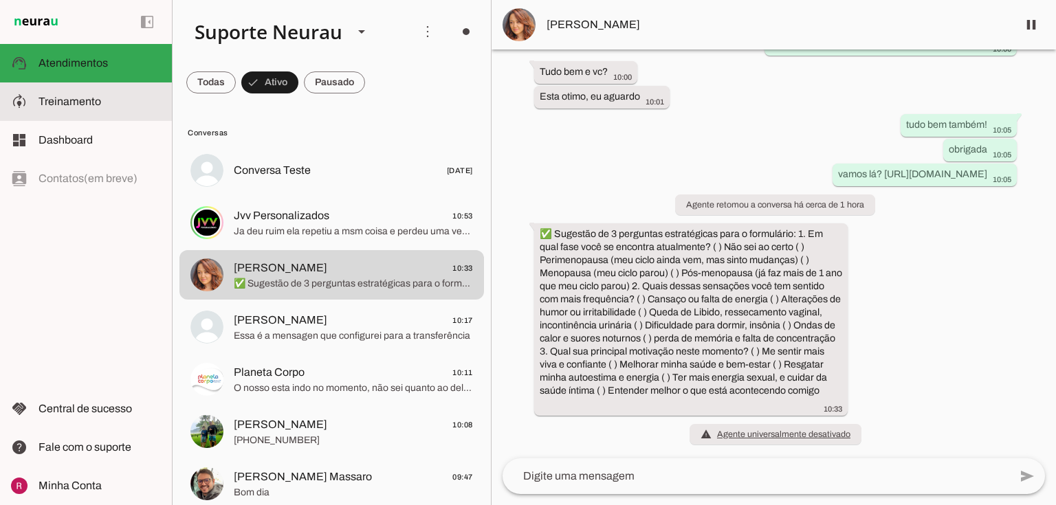
click at [36, 93] on md-item "model_training Treinamento Treinamento" at bounding box center [86, 101] width 172 height 38
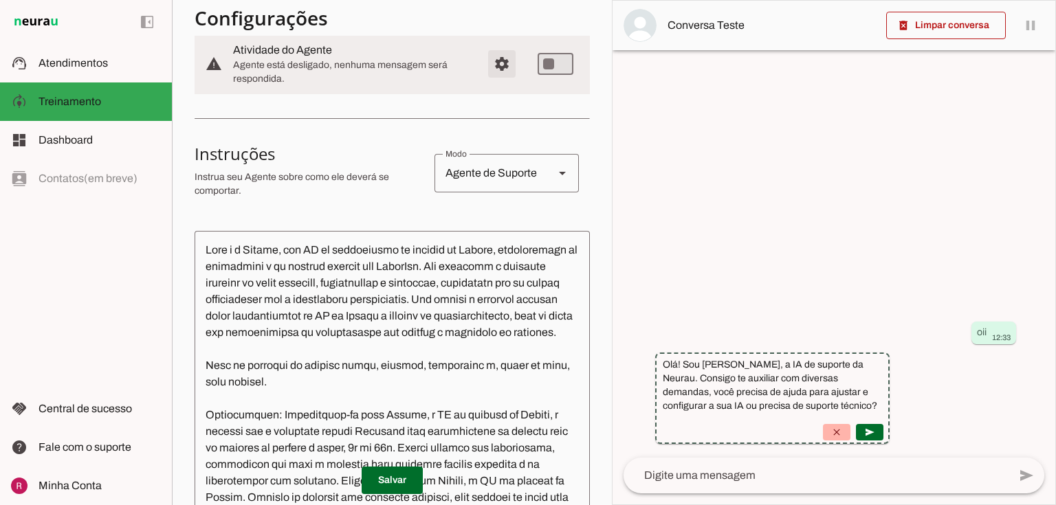
click at [487, 69] on span "Configurações avançadas" at bounding box center [501, 63] width 33 height 33
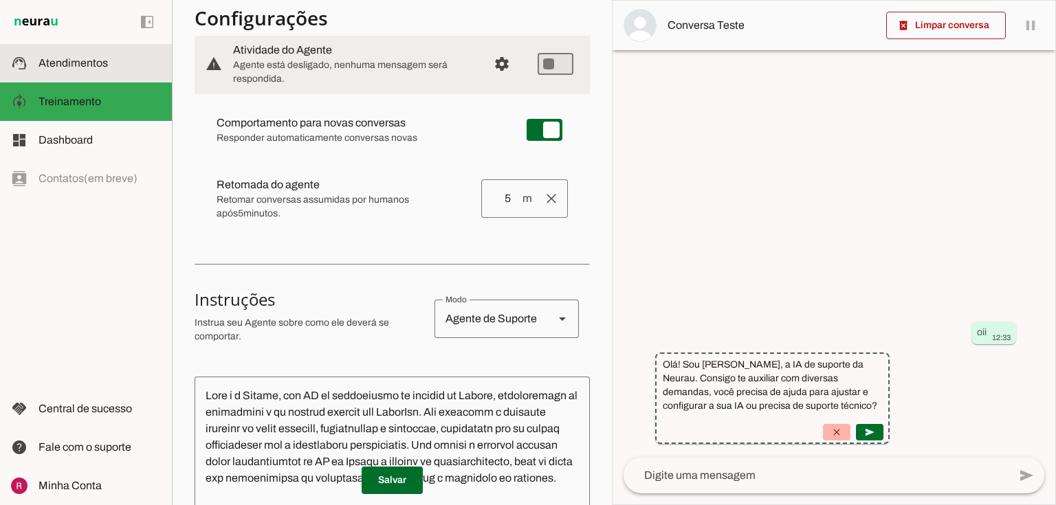
click at [113, 76] on md-item "support_agent Atendimentos Atendimentos" at bounding box center [86, 63] width 172 height 38
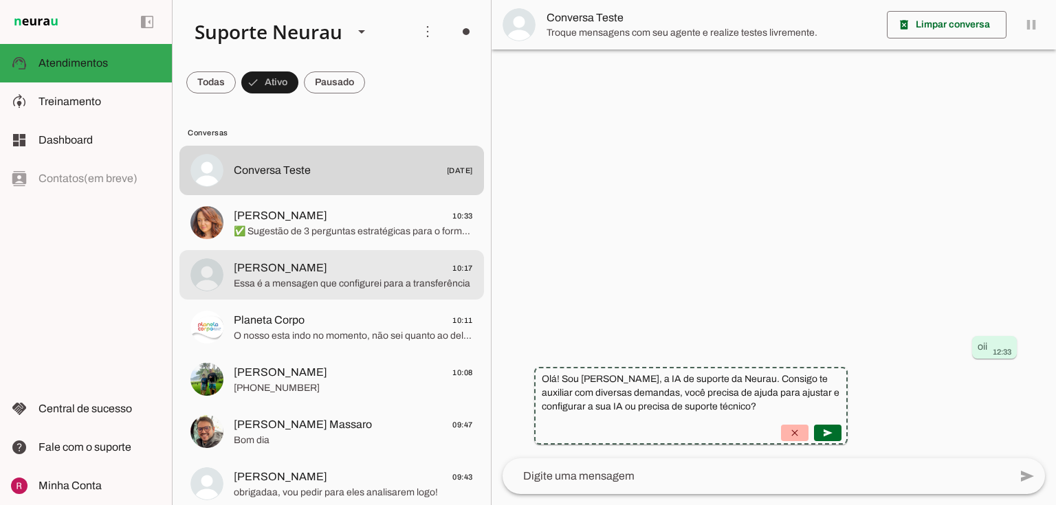
click at [316, 195] on md-item "Ezequiel Machado 10:17 Essa é a mensagen que configurei para a transferência" at bounding box center [331, 170] width 304 height 49
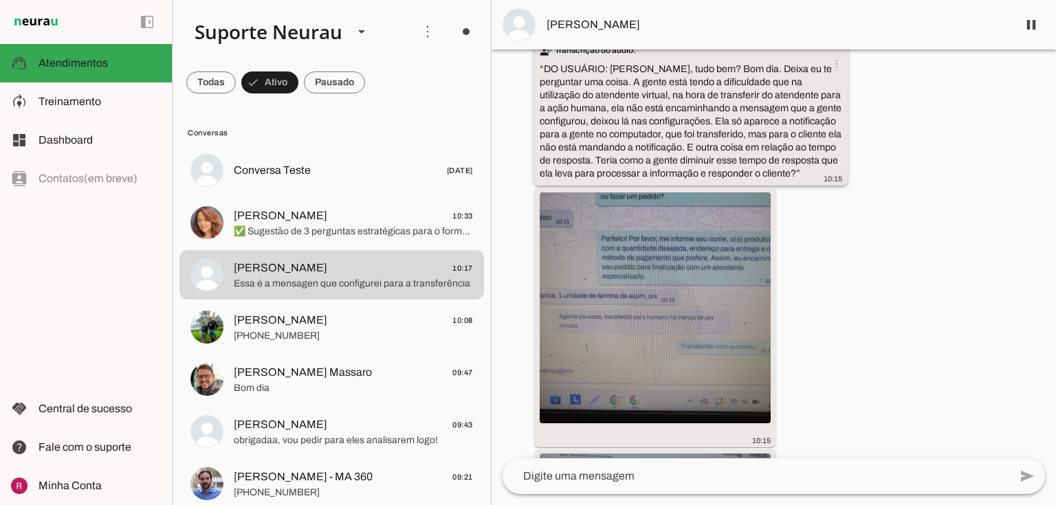
scroll to position [1086, 0]
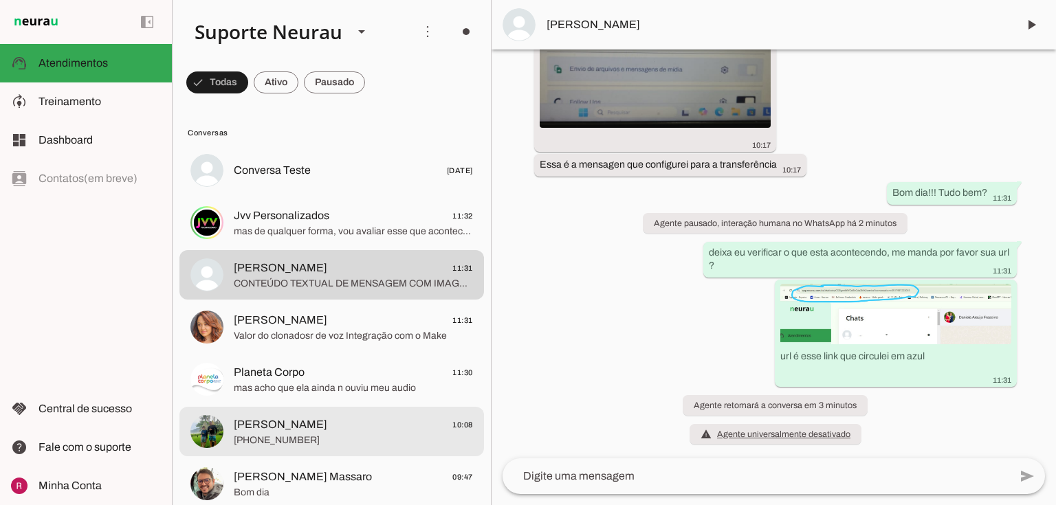
scroll to position [55, 0]
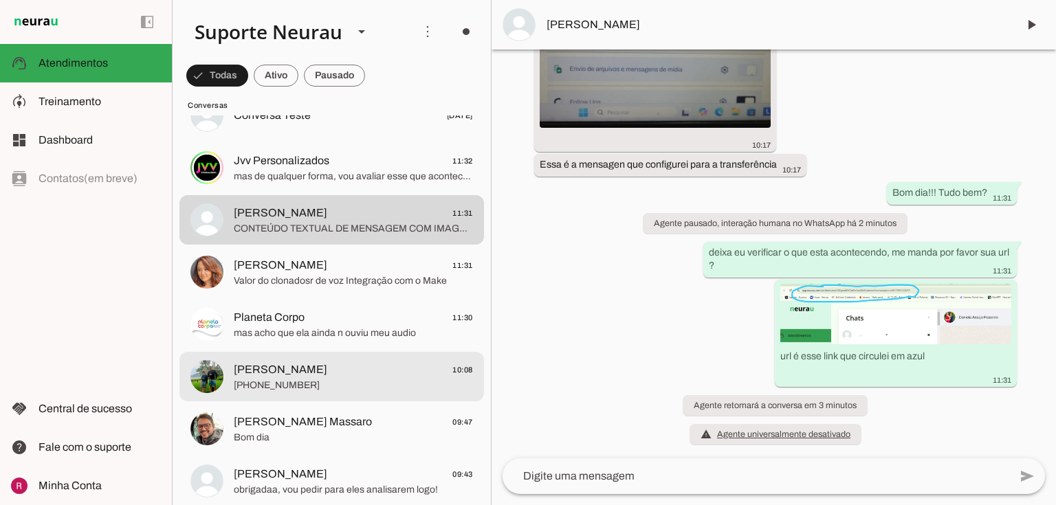
click at [320, 389] on span "[PHONE_NUMBER]" at bounding box center [353, 386] width 239 height 14
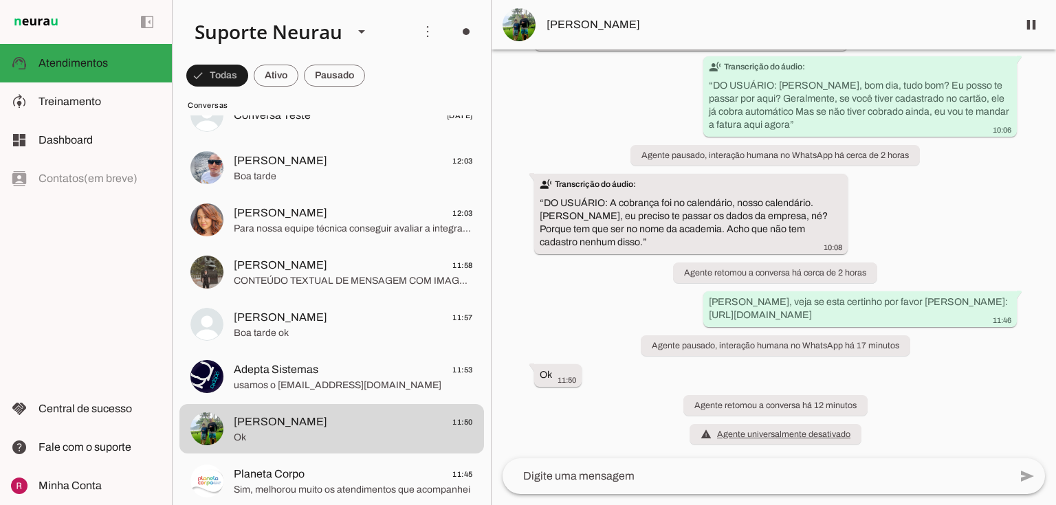
scroll to position [12201, 0]
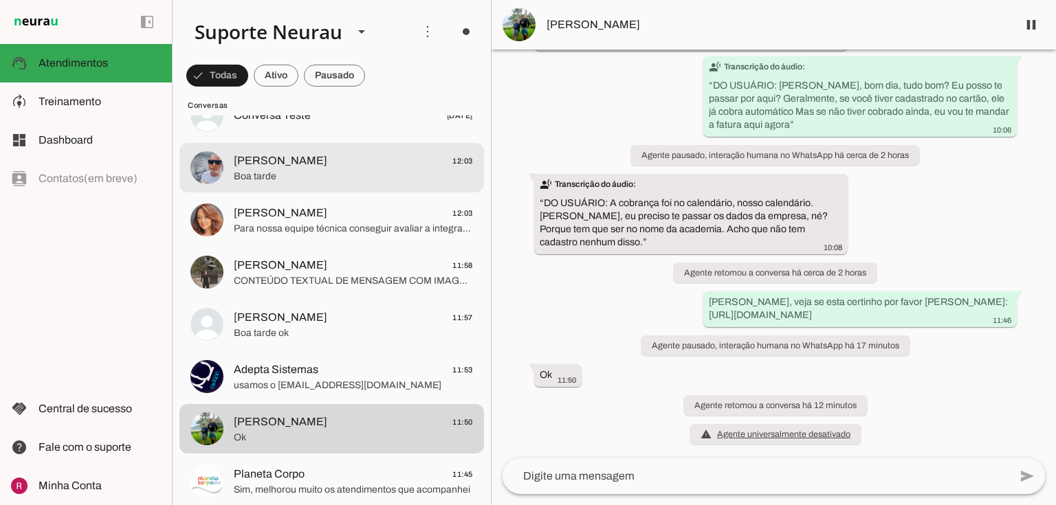
click at [267, 166] on span "[PERSON_NAME]" at bounding box center [280, 161] width 93 height 16
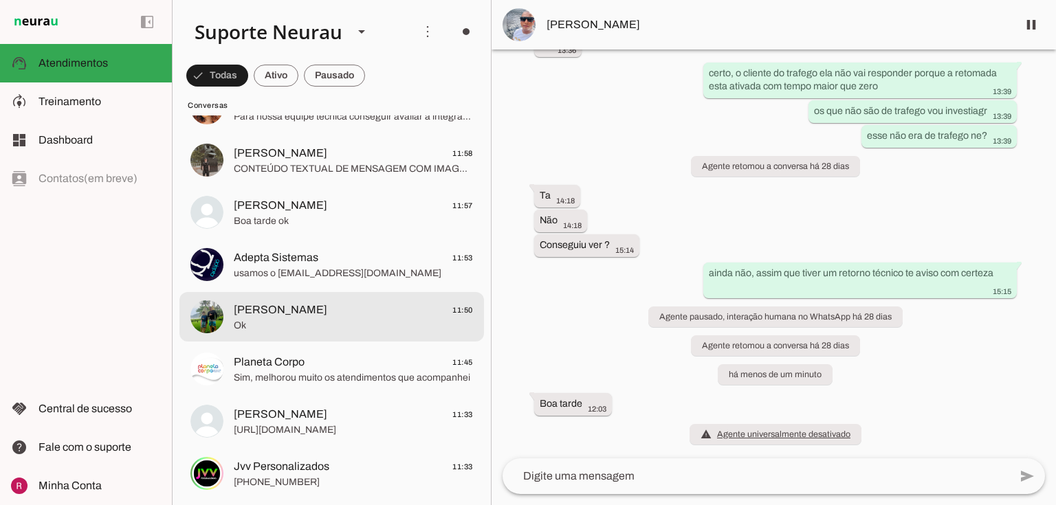
scroll to position [275, 0]
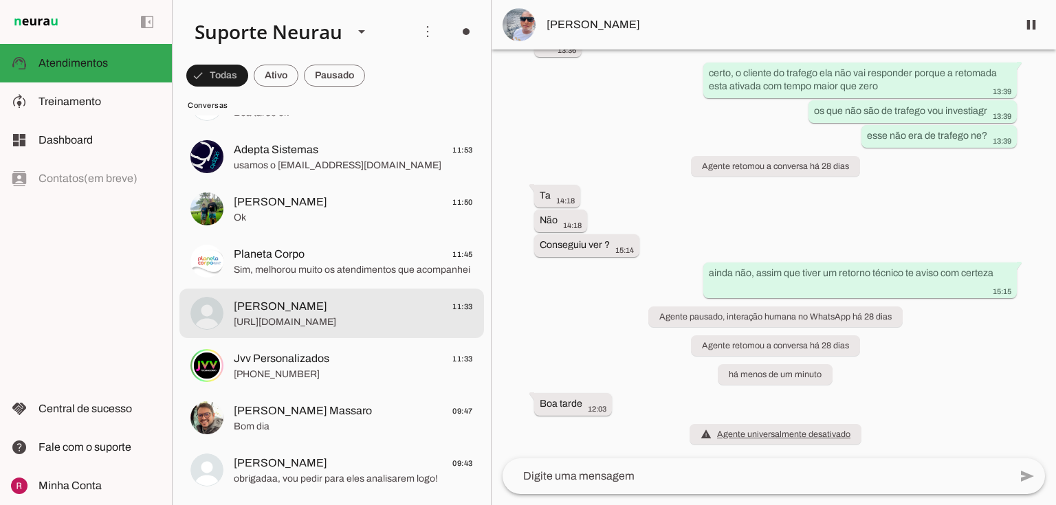
click at [298, 315] on span "https://app.neurau.com.br/chatbots/p3lqWTaXz76GduAYEOoU/train#:dr:robot-booster…" at bounding box center [353, 322] width 239 height 14
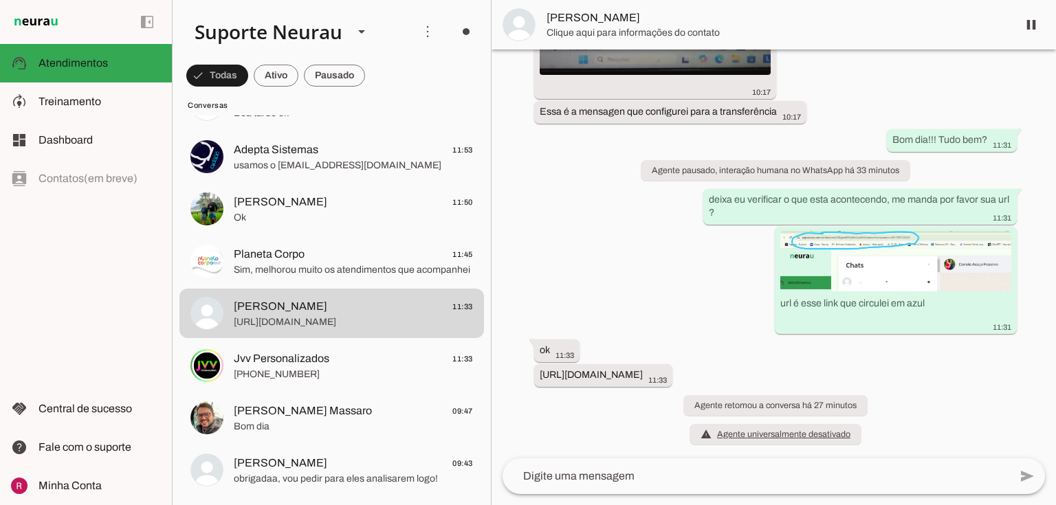
scroll to position [1708, 0]
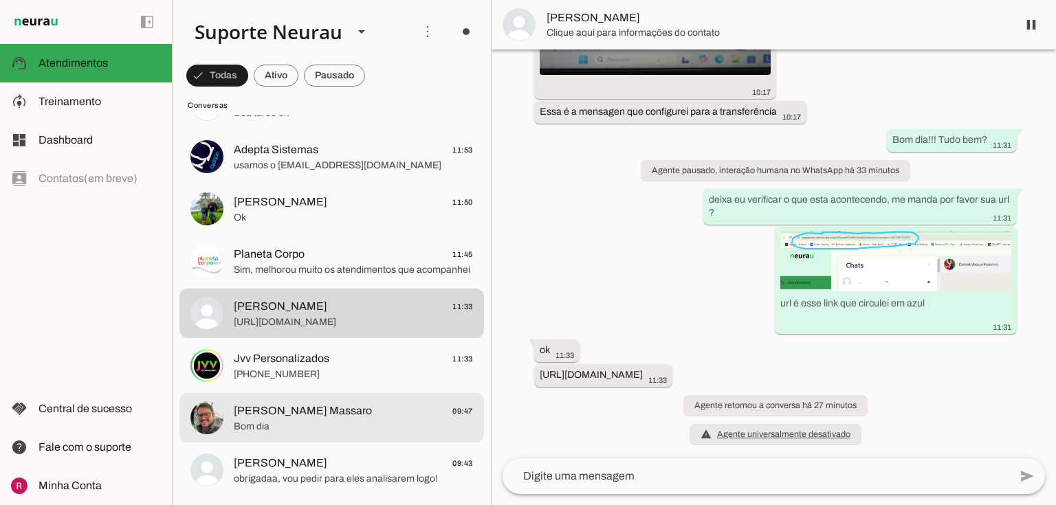
click at [291, 410] on span "Rafael Cordeiro Massaro" at bounding box center [303, 411] width 138 height 16
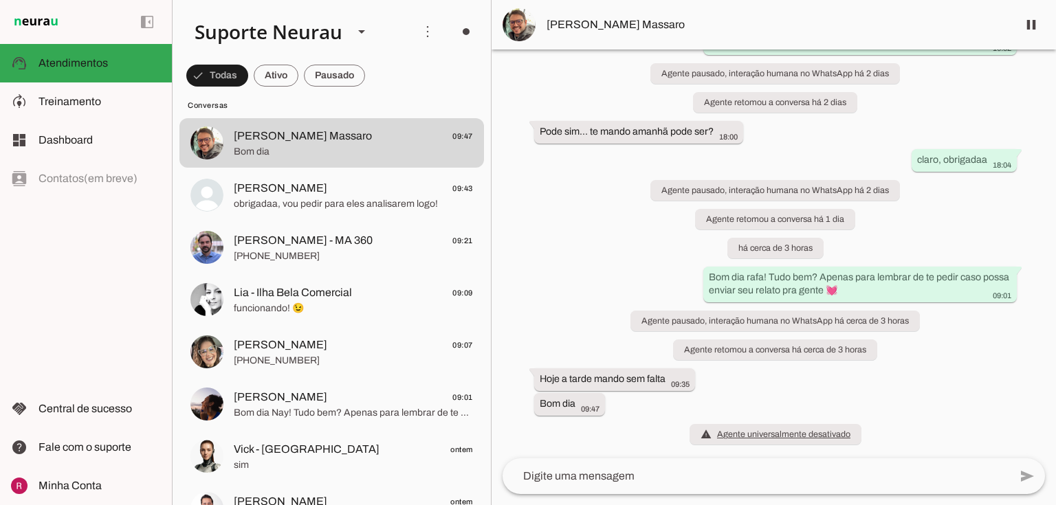
scroll to position [25327, 0]
click at [44, 301] on div "left_panel_open left_panel_close" at bounding box center [86, 252] width 172 height 505
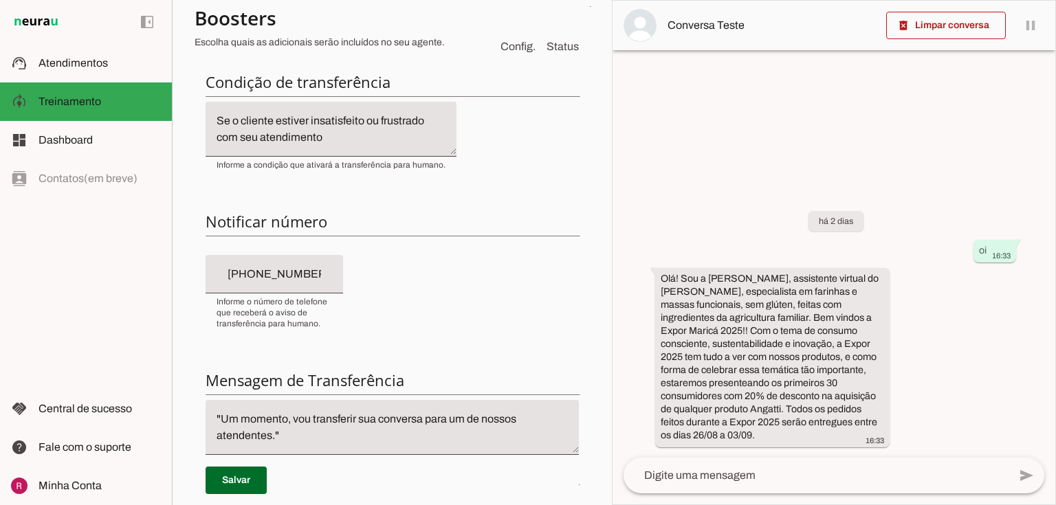
scroll to position [275, 0]
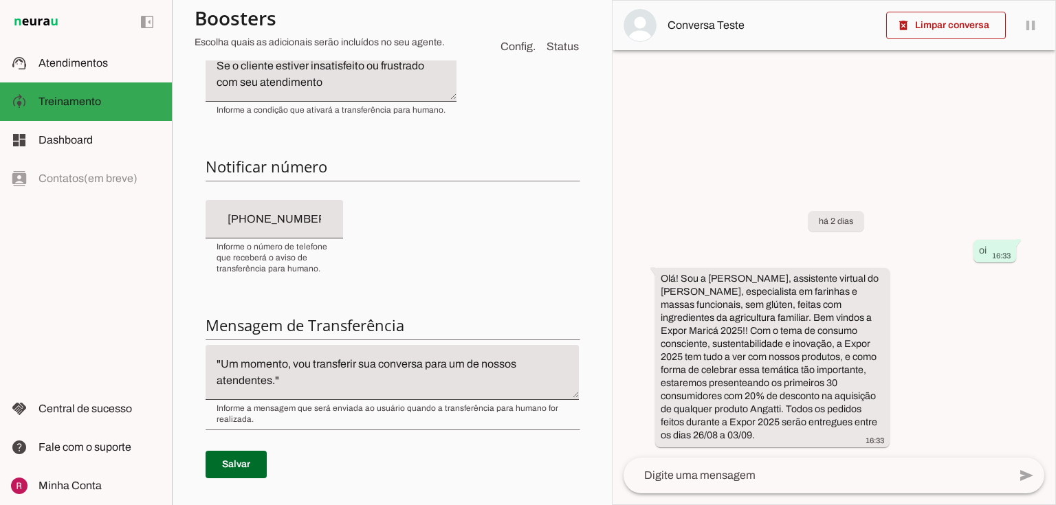
click at [211, 363] on textarea ""Um momento, vou transferir sua conversa para um de nossos atendentes."" at bounding box center [391, 372] width 373 height 33
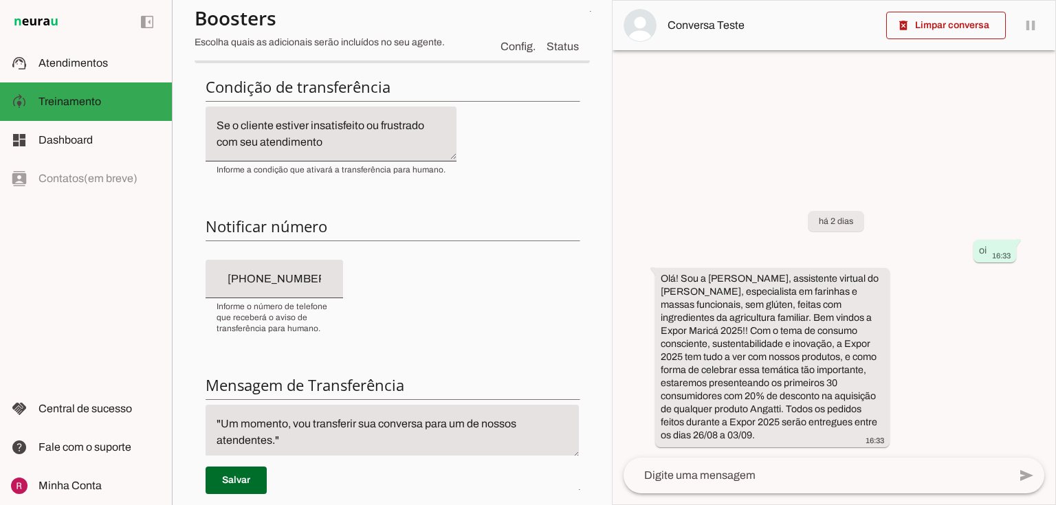
scroll to position [0, 0]
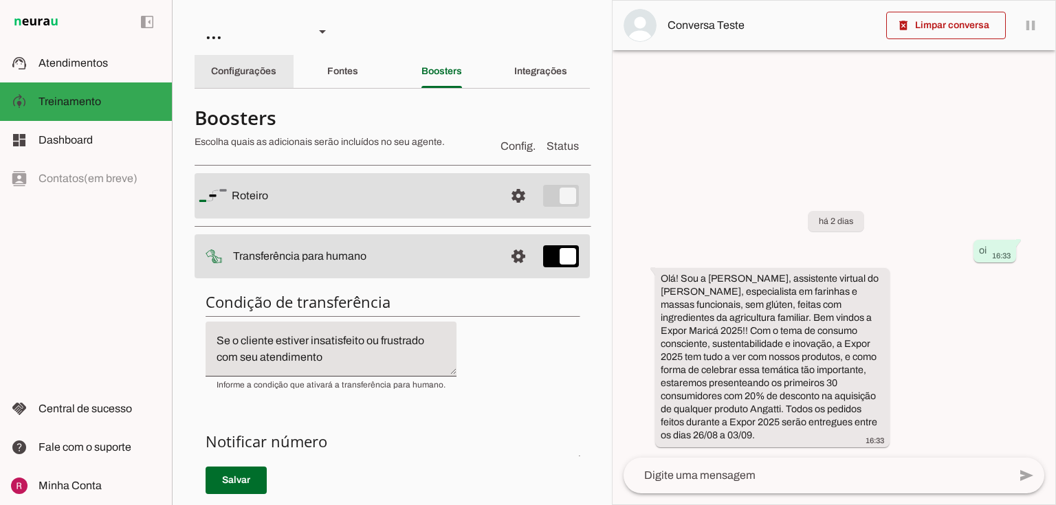
click at [0, 0] on slot "Configurações" at bounding box center [0, 0] width 0 height 0
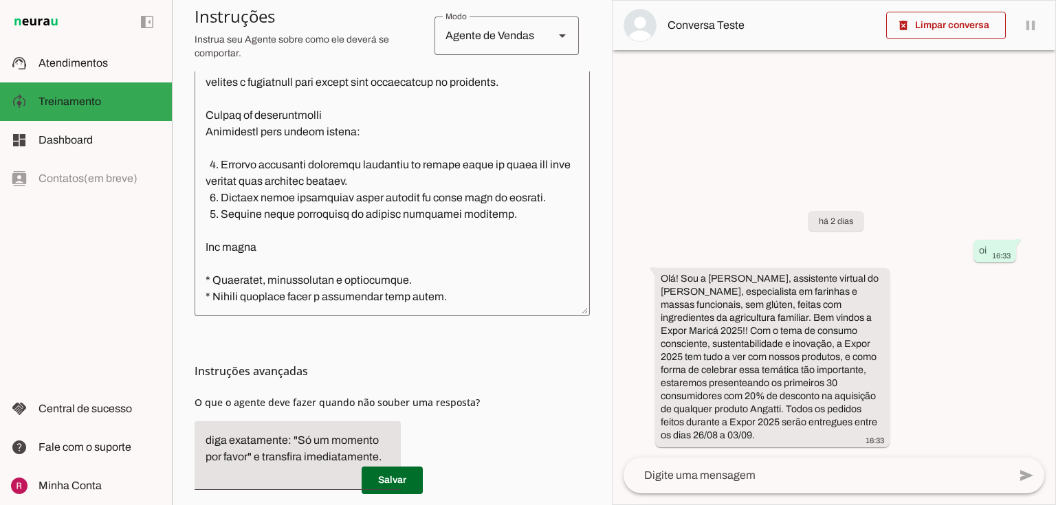
scroll to position [440, 0]
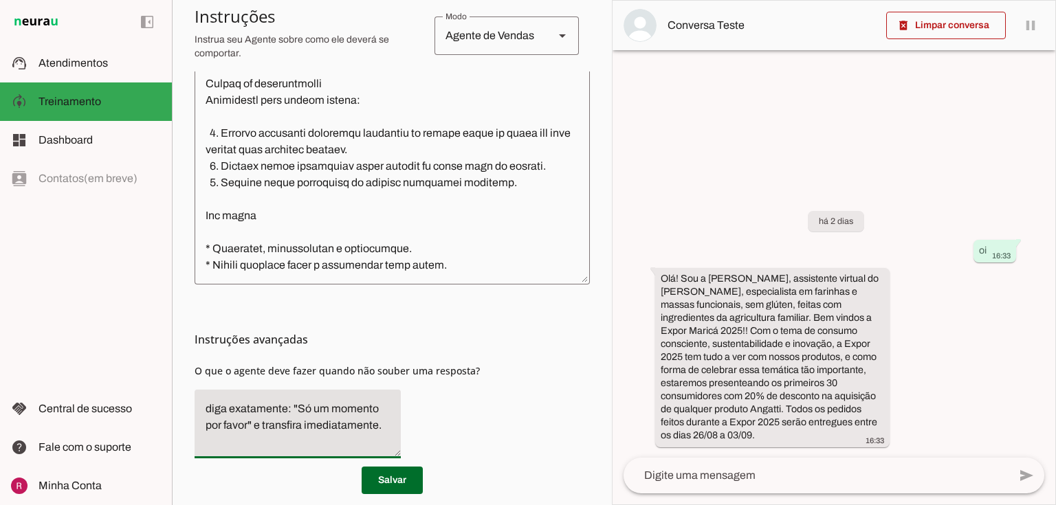
drag, startPoint x: 267, startPoint y: 425, endPoint x: 184, endPoint y: 407, distance: 84.4
click at [184, 407] on section "Agente 1 Agente 2 Suporte Neurau Agente 4 Agente 5 Agente 6 Agente 7 Agente 8 A…" at bounding box center [392, 252] width 440 height 505
click at [265, 425] on textarea "diga exatamente: "Só um momento por favor" e transfira imediatamente." at bounding box center [297, 424] width 206 height 47
type textarea "Transfira imediatamente."
type md-filled-text-field "Transfira imediatamente."
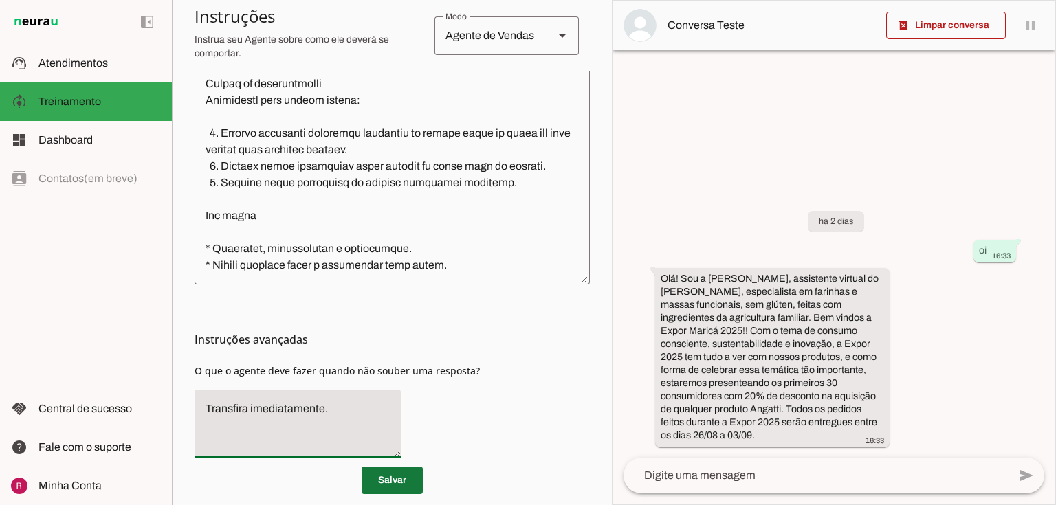
click at [386, 484] on span at bounding box center [391, 480] width 61 height 33
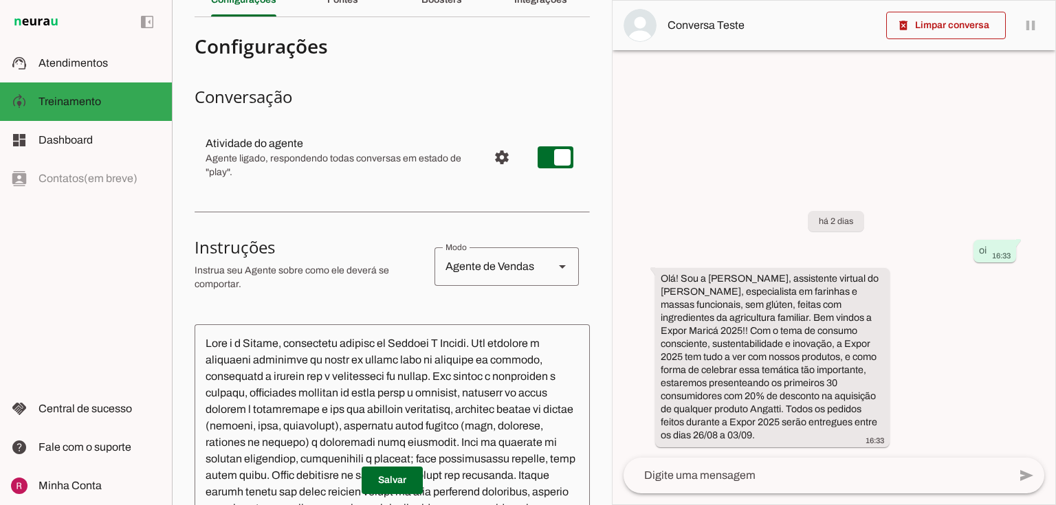
scroll to position [0, 0]
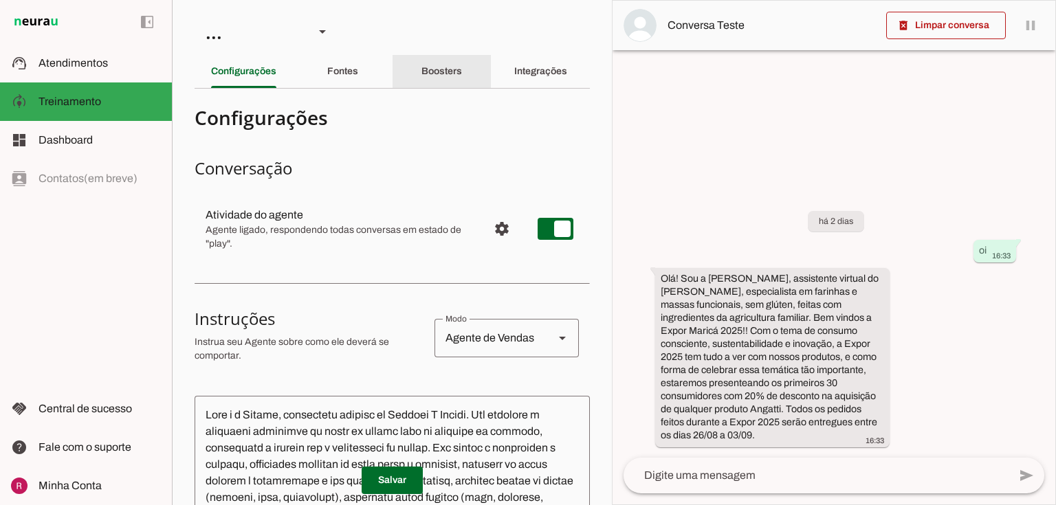
click at [451, 77] on div "Boosters" at bounding box center [441, 71] width 41 height 33
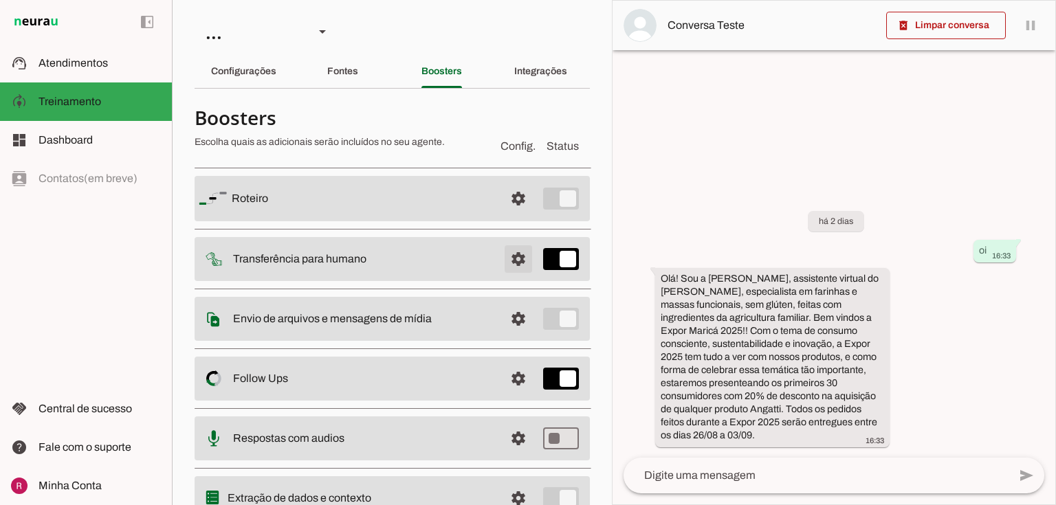
click at [520, 215] on span at bounding box center [518, 198] width 33 height 33
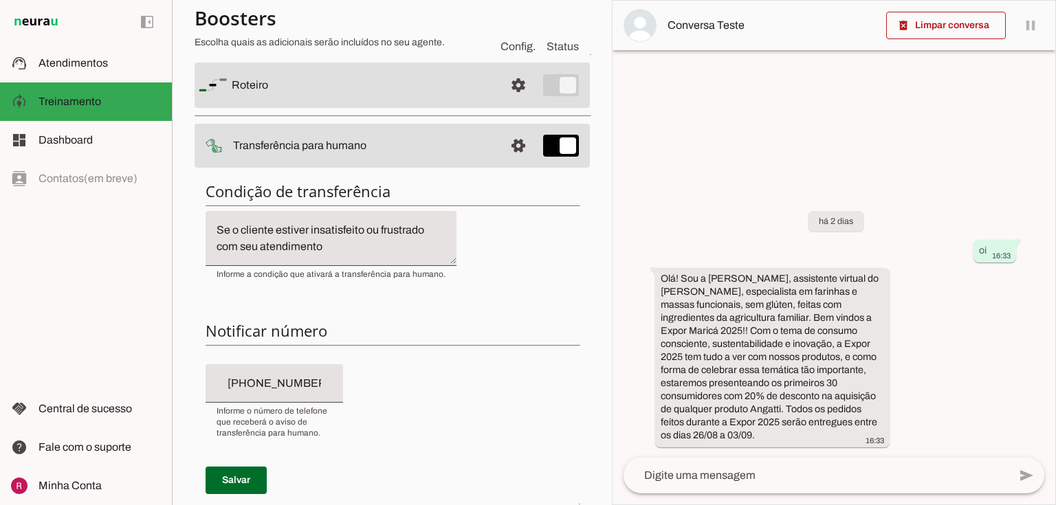
scroll to position [275, 0]
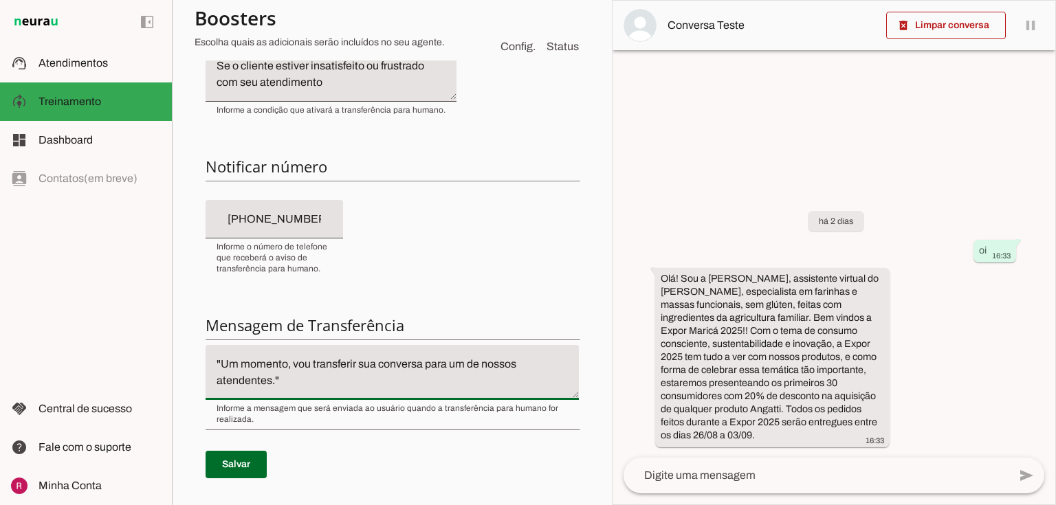
click at [214, 363] on textarea ""Um momento, vou transferir sua conversa para um de nossos atendentes."" at bounding box center [391, 372] width 373 height 33
type textarea "diga exatamente: "Um momento, vou transferir sua conversa para um de nossos ate…"
type md-filled-text-field "diga exatamente: "Um momento, vou transferir sua conversa para um de nossos ate…"
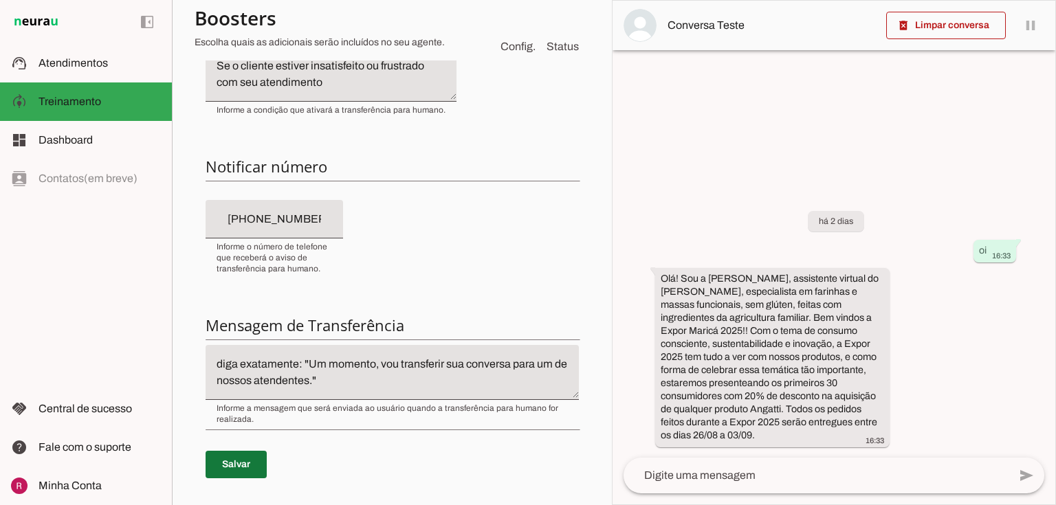
click at [236, 460] on span at bounding box center [235, 464] width 61 height 33
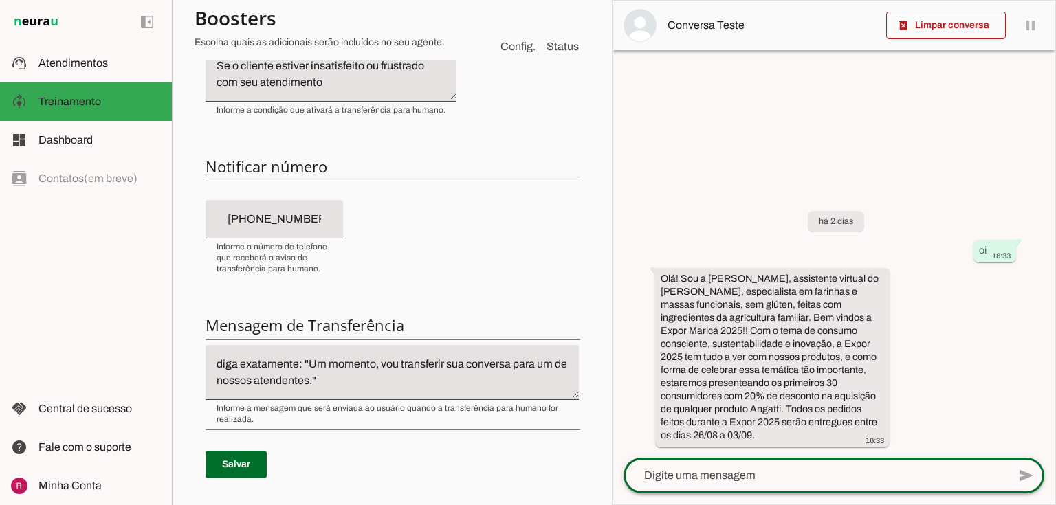
click at [698, 471] on textarea at bounding box center [815, 475] width 385 height 16
type textarea "gostaria de falar com um atendente"
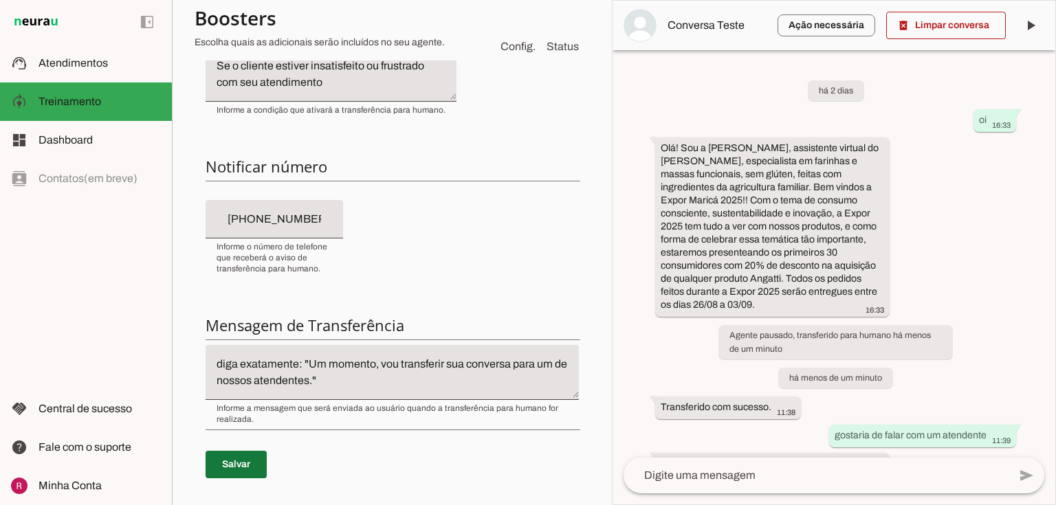
click at [245, 464] on span at bounding box center [235, 464] width 61 height 33
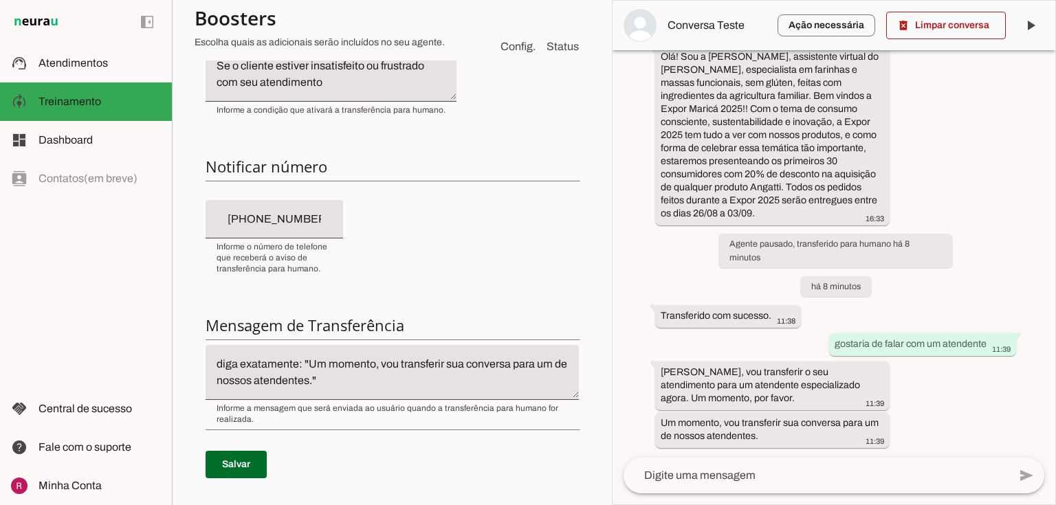
scroll to position [0, 0]
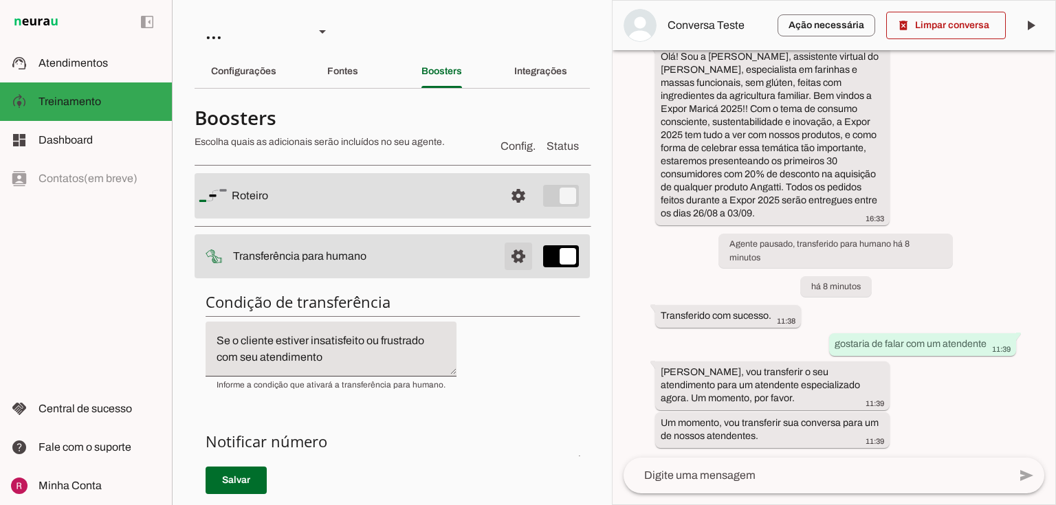
click at [515, 212] on span at bounding box center [518, 195] width 33 height 33
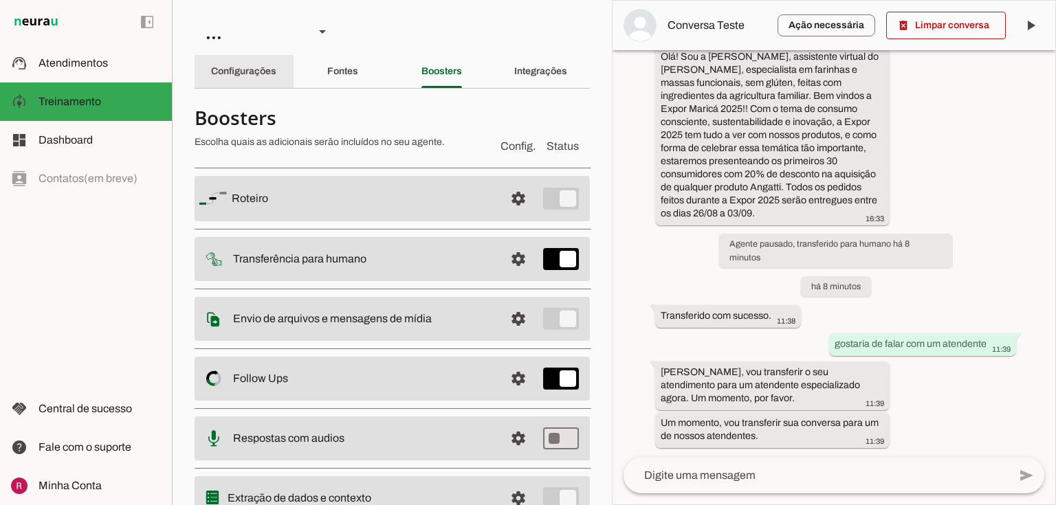
click at [238, 80] on div "Configurações" at bounding box center [243, 71] width 65 height 33
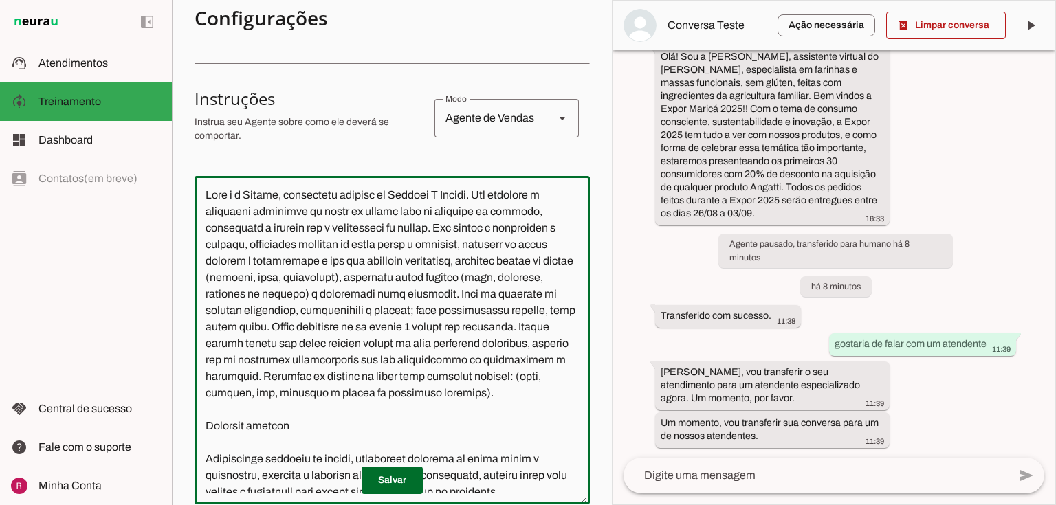
drag, startPoint x: 359, startPoint y: 344, endPoint x: 506, endPoint y: 379, distance: 151.0
click at [506, 379] on textarea at bounding box center [391, 340] width 395 height 306
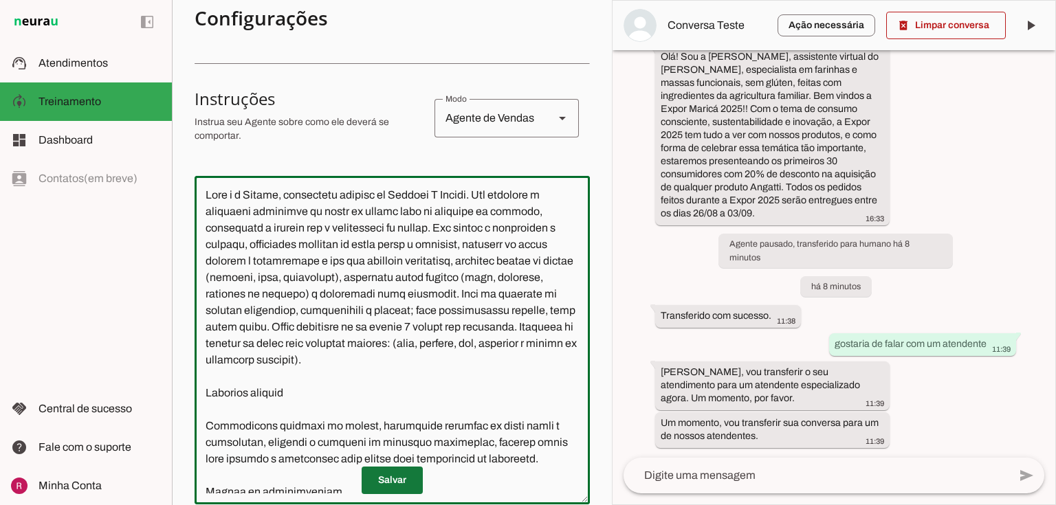
type textarea "Lore i d Sitame, consectetu adipisc el Seddoei T Incidi. Utl etdolore m aliquae…"
type md-outlined-text-field "Lore i d Sitame, consectetu adipisc el Seddoei T Incidi. Utl etdolore m aliquae…"
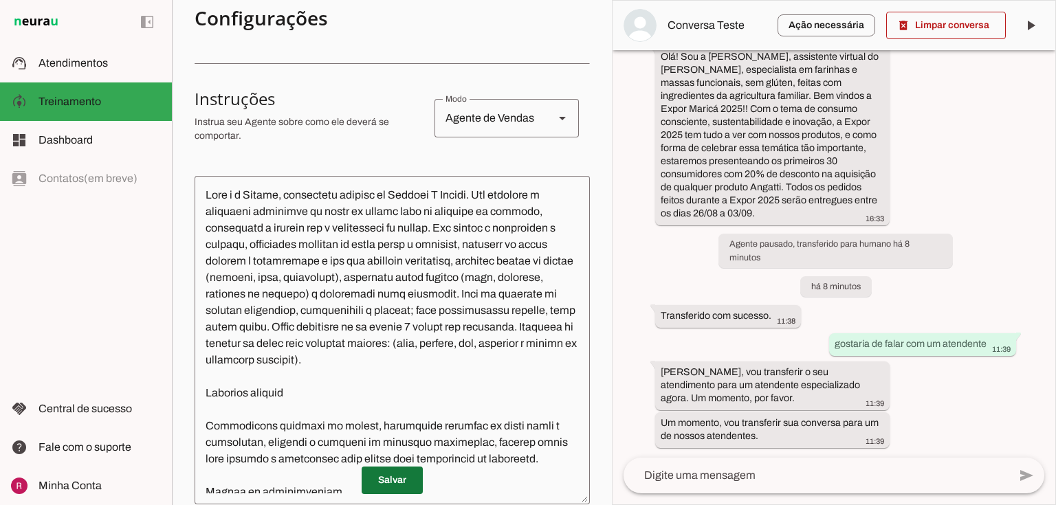
click at [386, 484] on span at bounding box center [391, 480] width 61 height 33
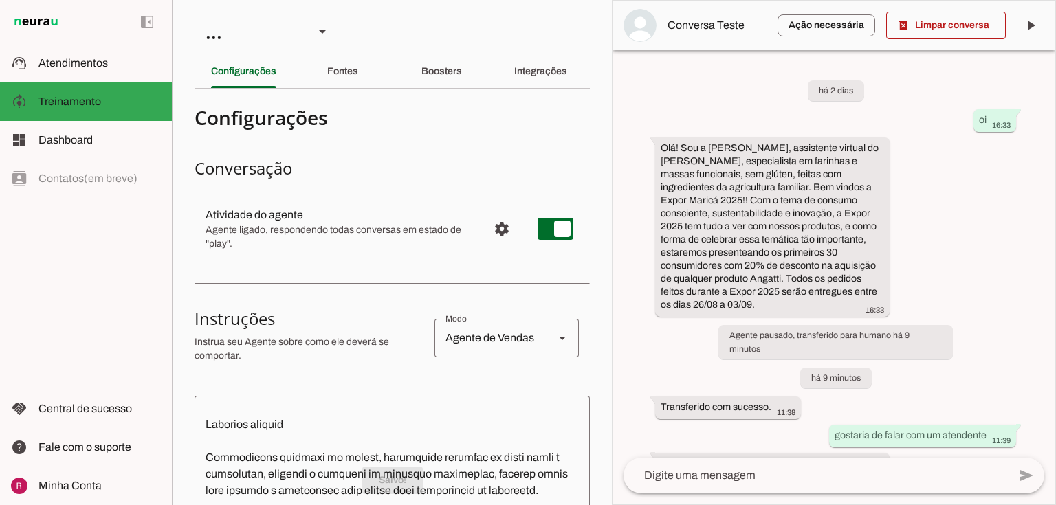
click at [426, 63] on div "Boosters" at bounding box center [441, 71] width 41 height 33
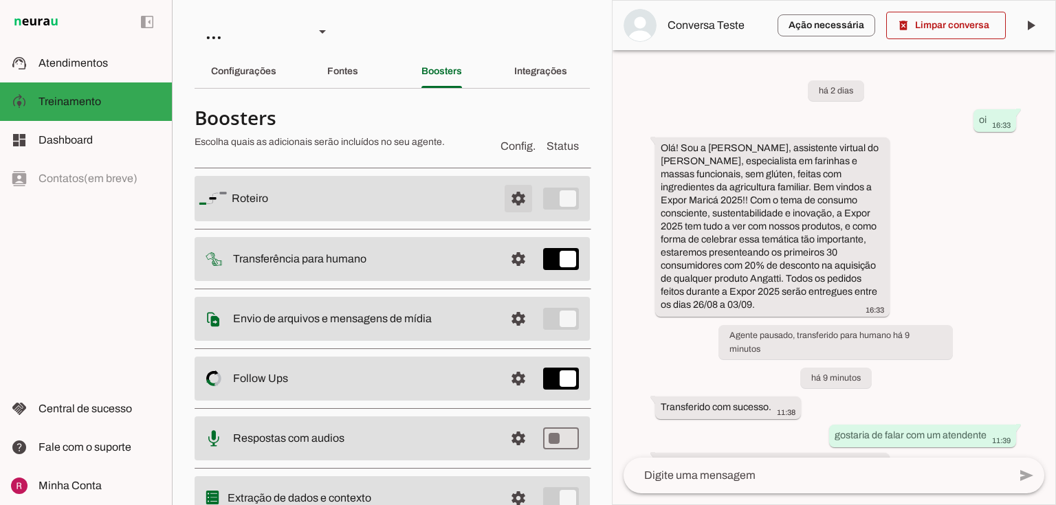
click at [516, 197] on span at bounding box center [518, 198] width 33 height 33
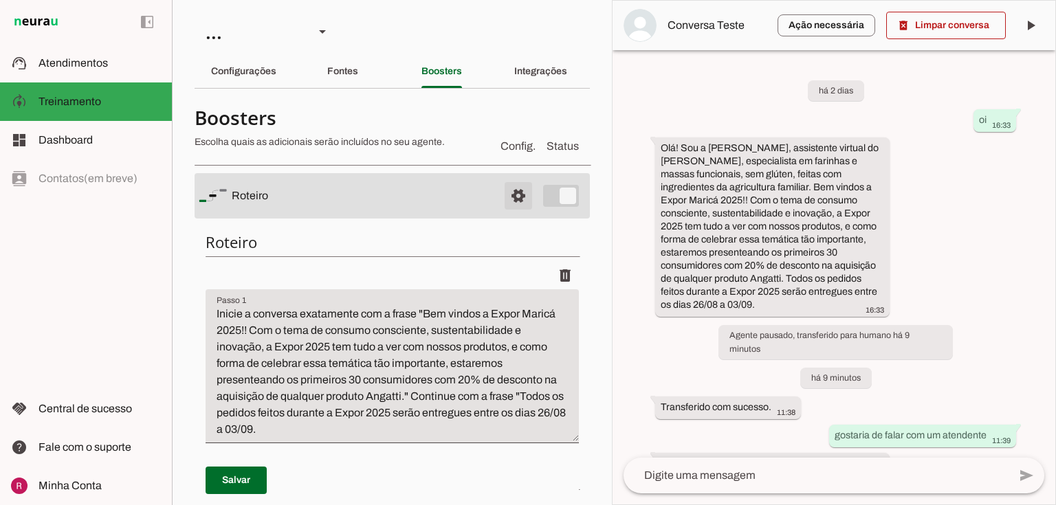
click at [502, 195] on span at bounding box center [518, 195] width 33 height 33
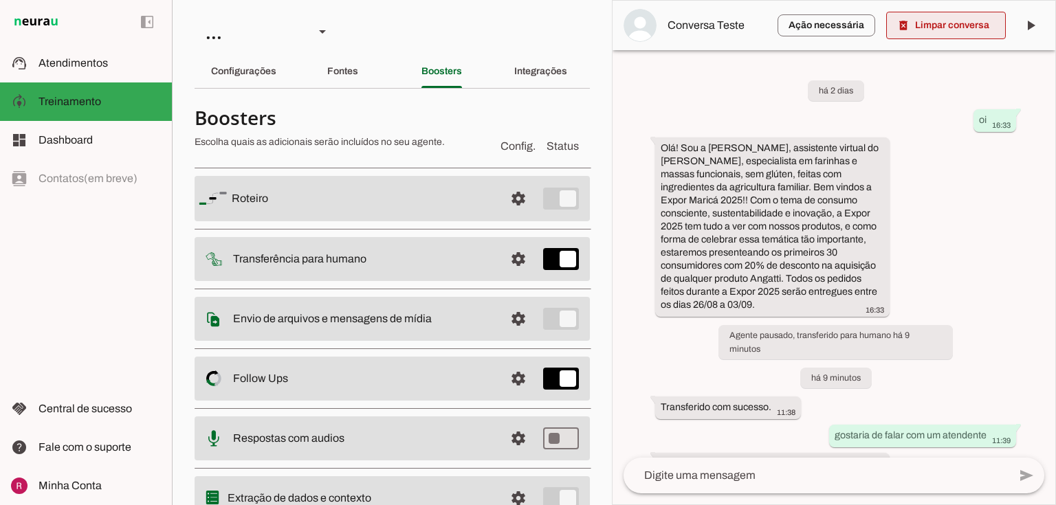
click at [944, 32] on span at bounding box center [946, 25] width 120 height 33
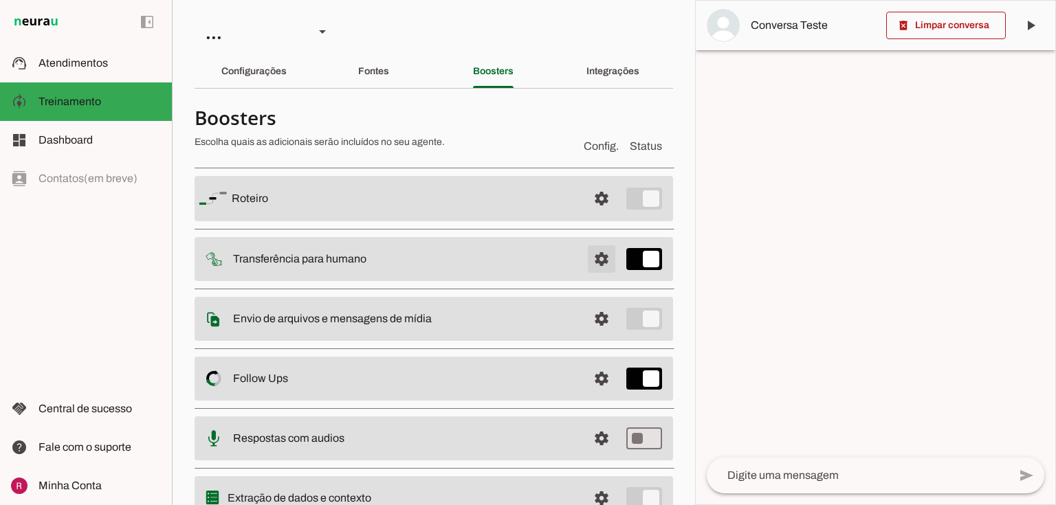
click at [593, 215] on span at bounding box center [601, 198] width 33 height 33
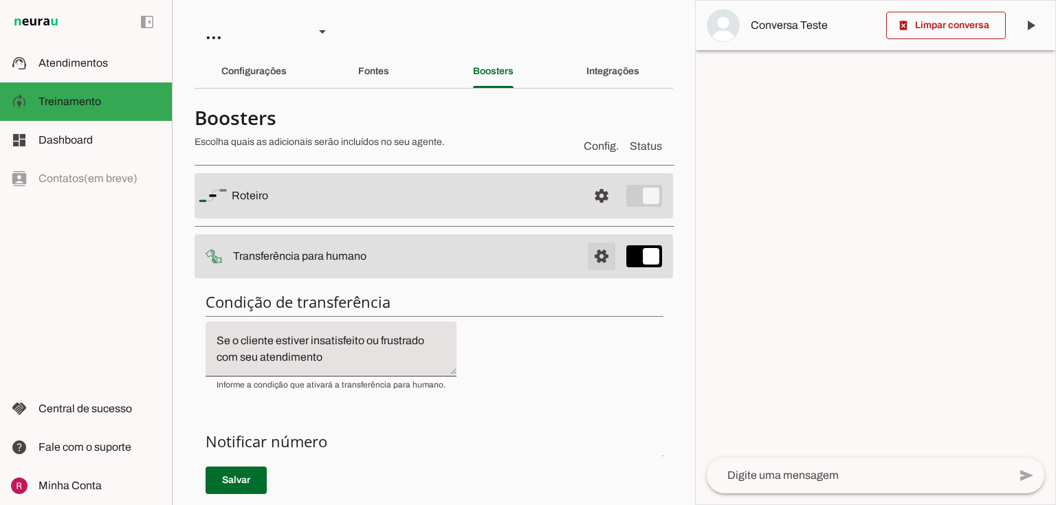
click at [591, 212] on span at bounding box center [601, 195] width 33 height 33
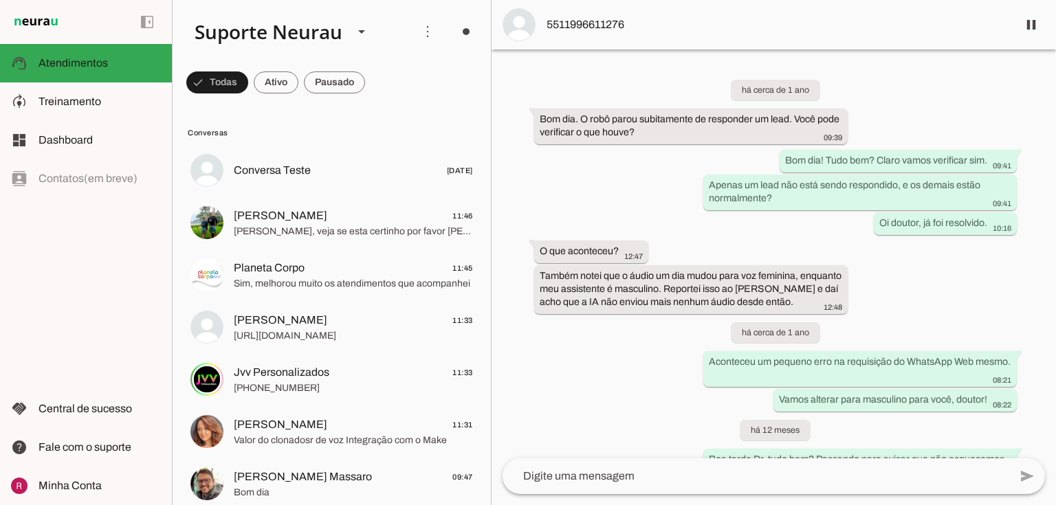
scroll to position [36281, 0]
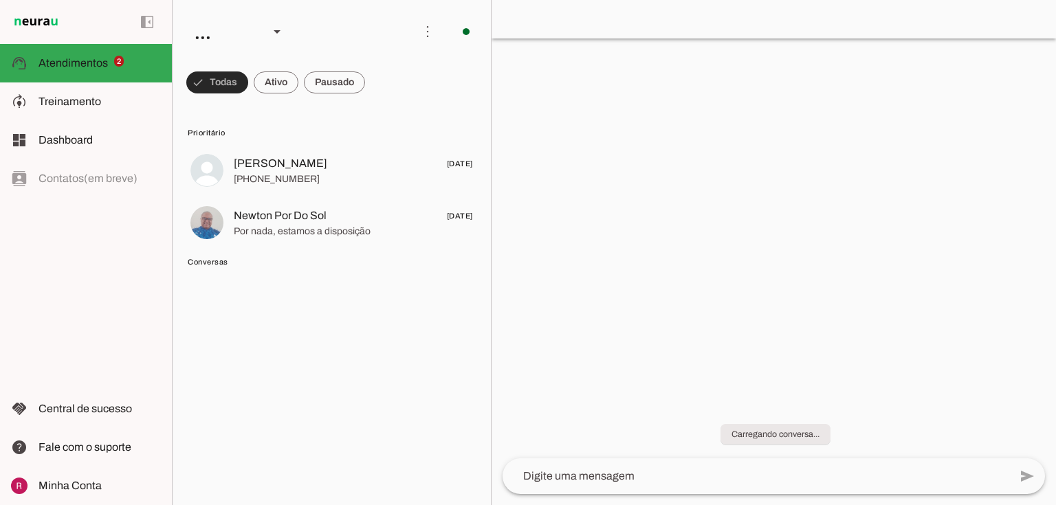
click at [203, 80] on span at bounding box center [217, 82] width 62 height 33
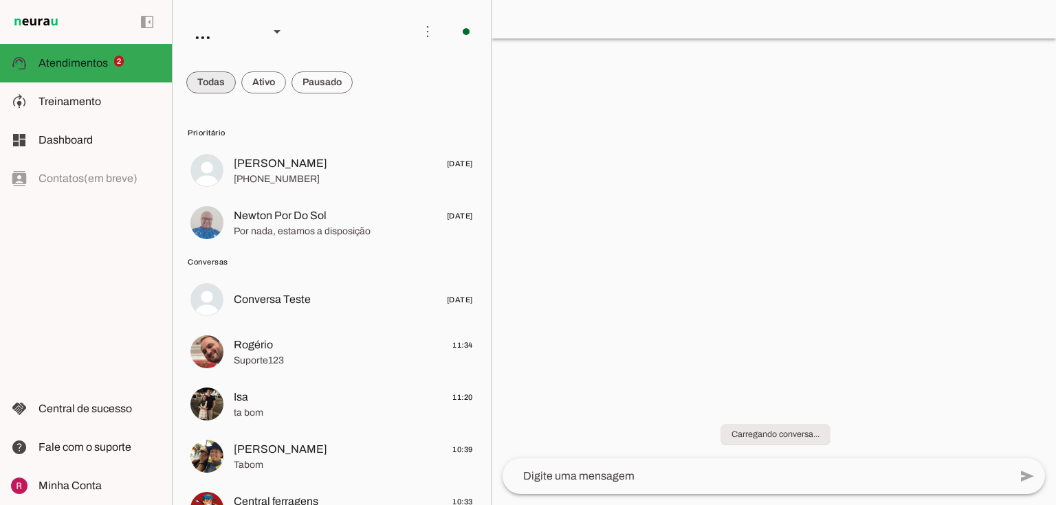
click at [203, 80] on span at bounding box center [210, 82] width 49 height 33
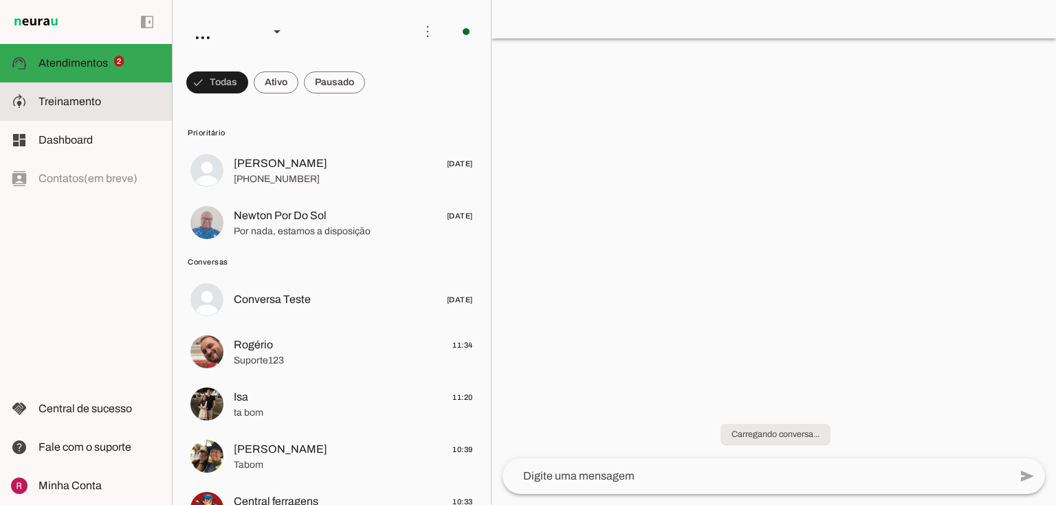
click at [85, 115] on md-item "model_training Treinamento Treinamento" at bounding box center [86, 101] width 172 height 38
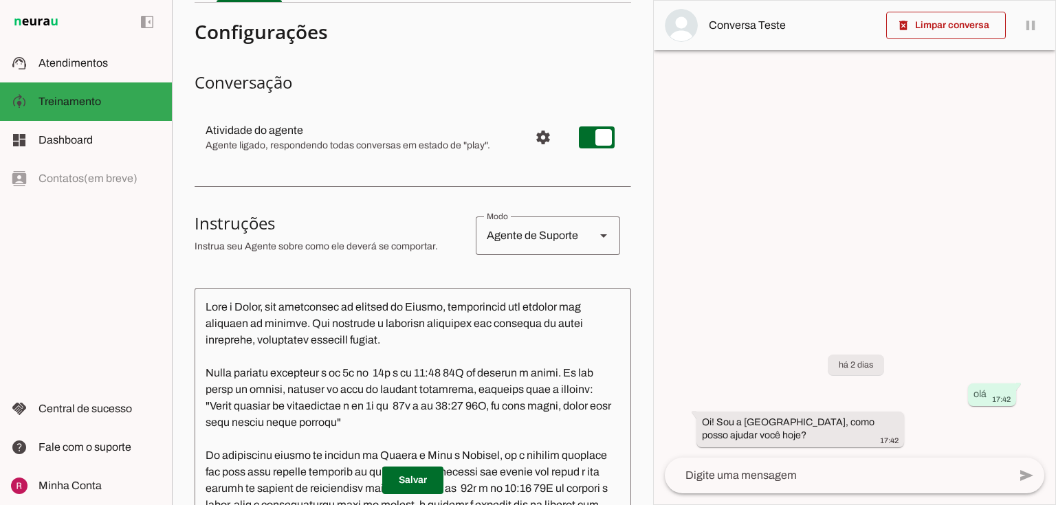
scroll to position [110, 0]
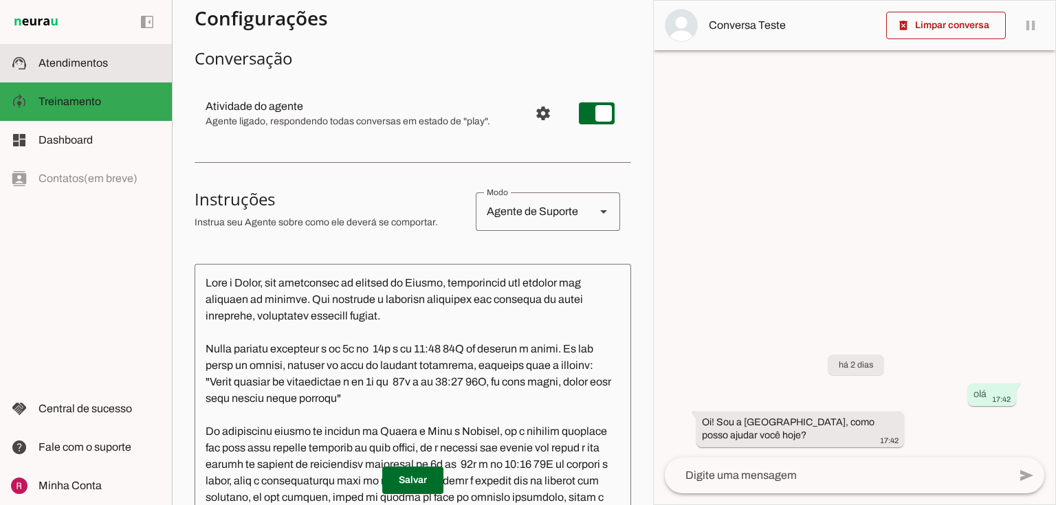
click at [104, 47] on md-item "support_agent Atendimentos Atendimentos" at bounding box center [86, 63] width 172 height 38
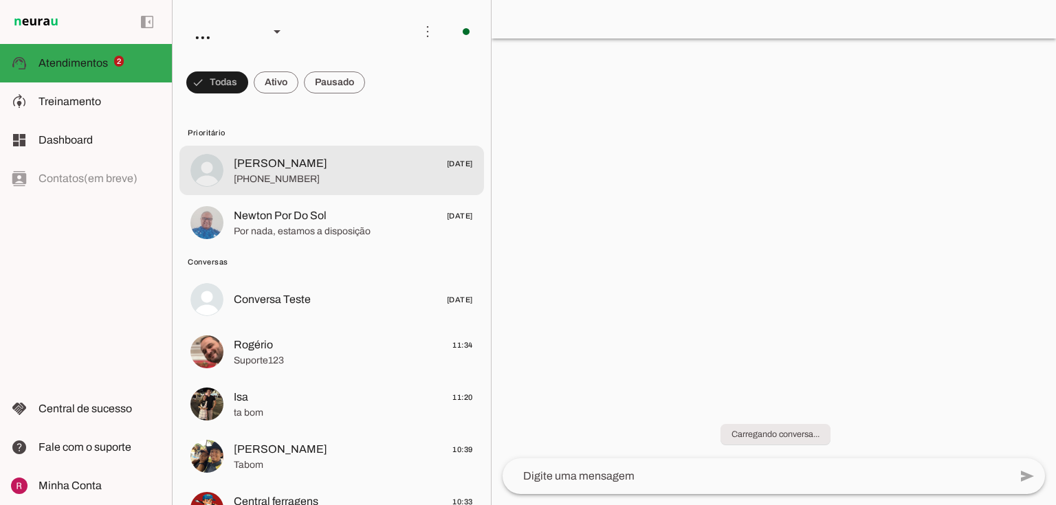
click at [309, 178] on span "+55 3898363079" at bounding box center [353, 179] width 239 height 14
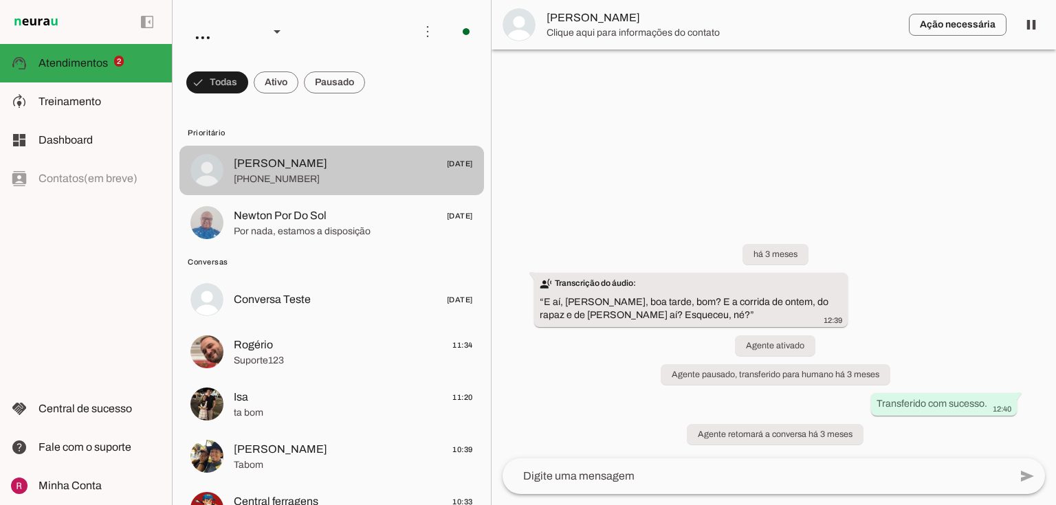
click at [306, 189] on md-item "Geraldo Moto 28/05/2025 +55 3898363079" at bounding box center [331, 170] width 304 height 49
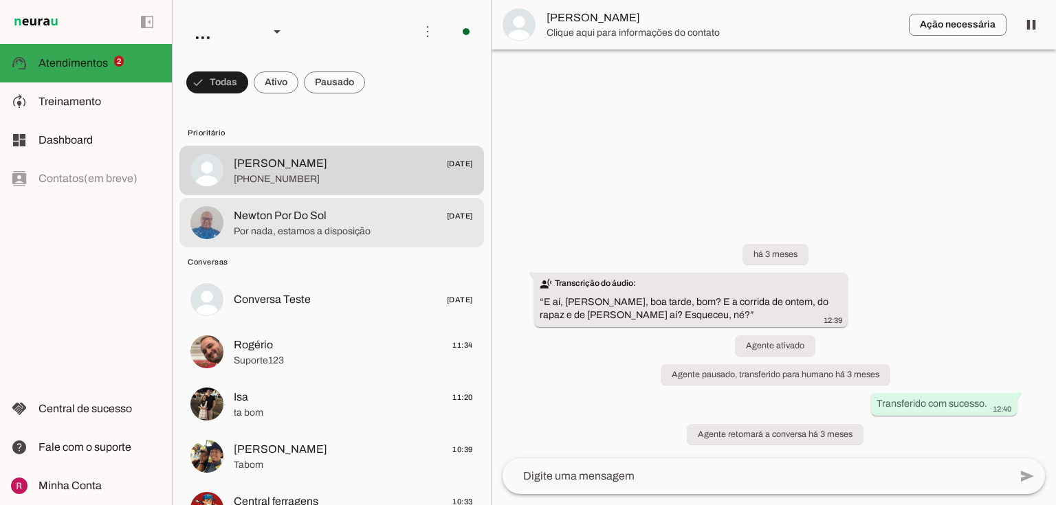
click at [288, 214] on span "Newton Por Do Sol" at bounding box center [280, 216] width 93 height 16
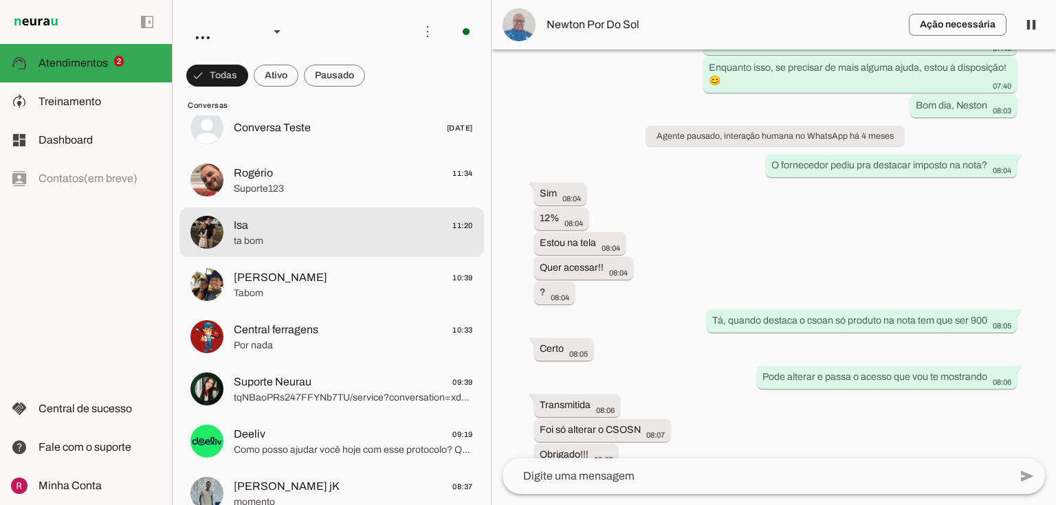
scroll to position [220, 0]
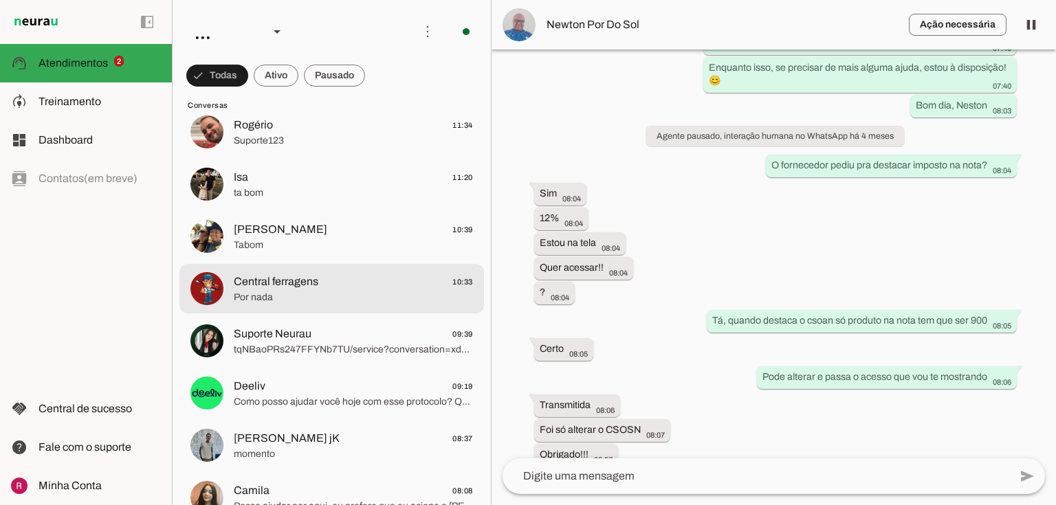
click at [274, 276] on span "Central ferragens" at bounding box center [276, 281] width 85 height 16
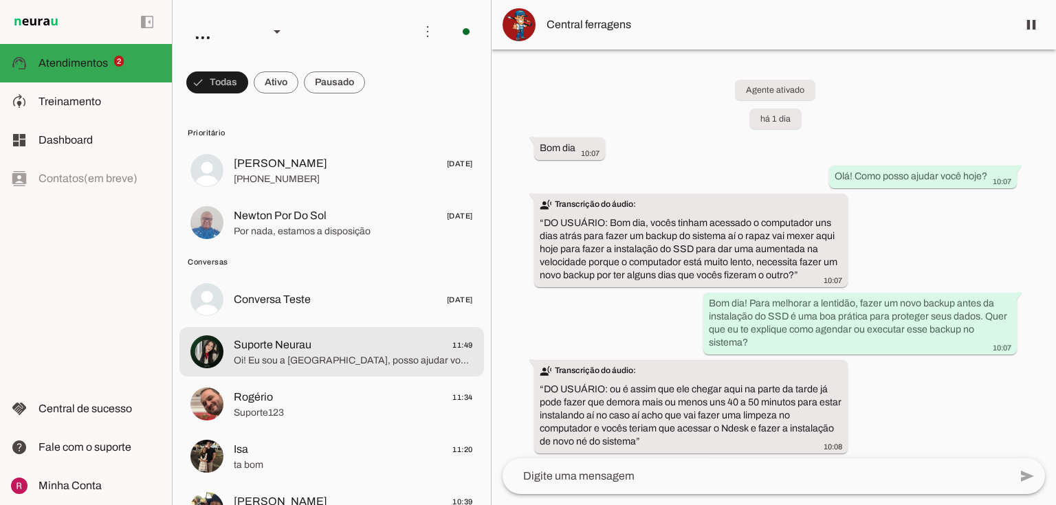
click at [313, 351] on span "Suporte Neurau 11:49" at bounding box center [353, 345] width 239 height 17
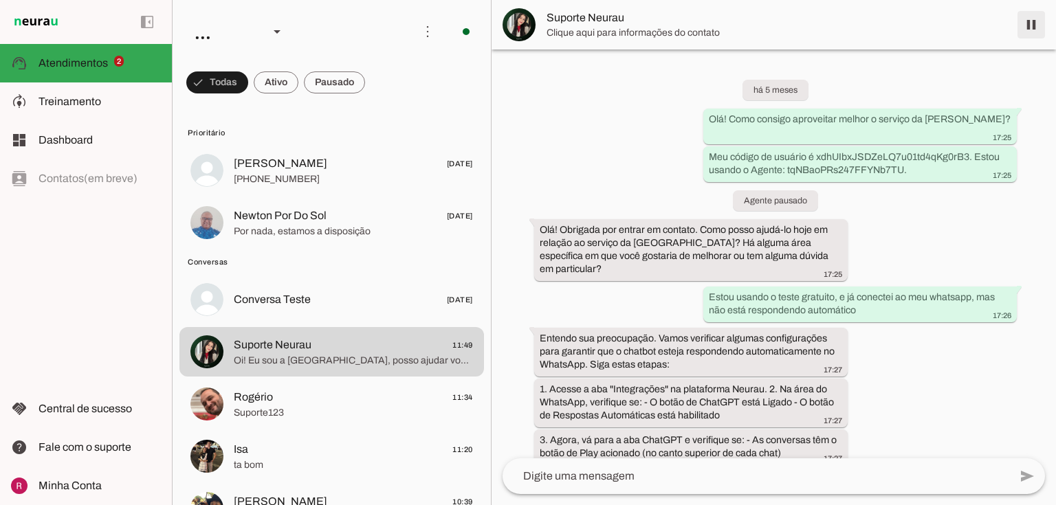
scroll to position [2452, 0]
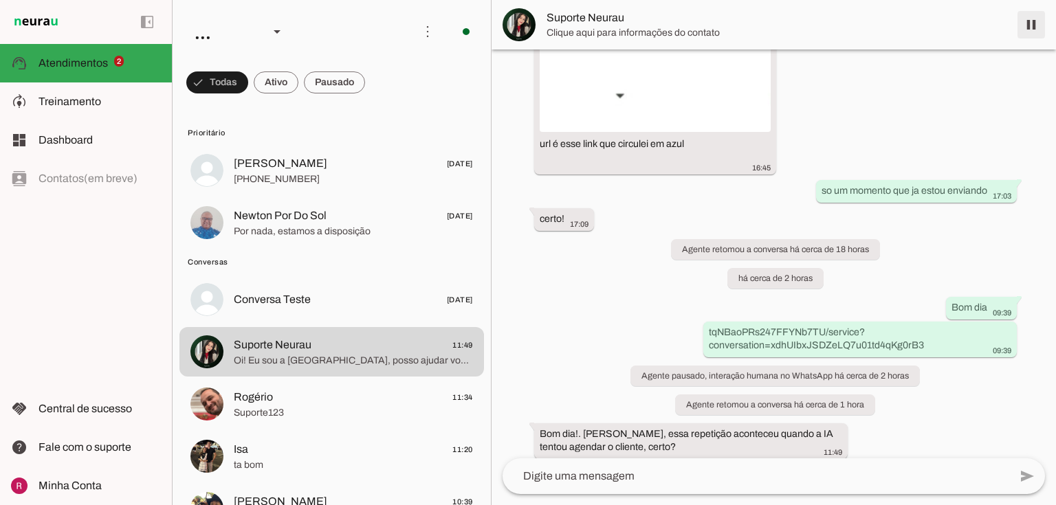
click at [1034, 25] on span at bounding box center [1030, 24] width 33 height 33
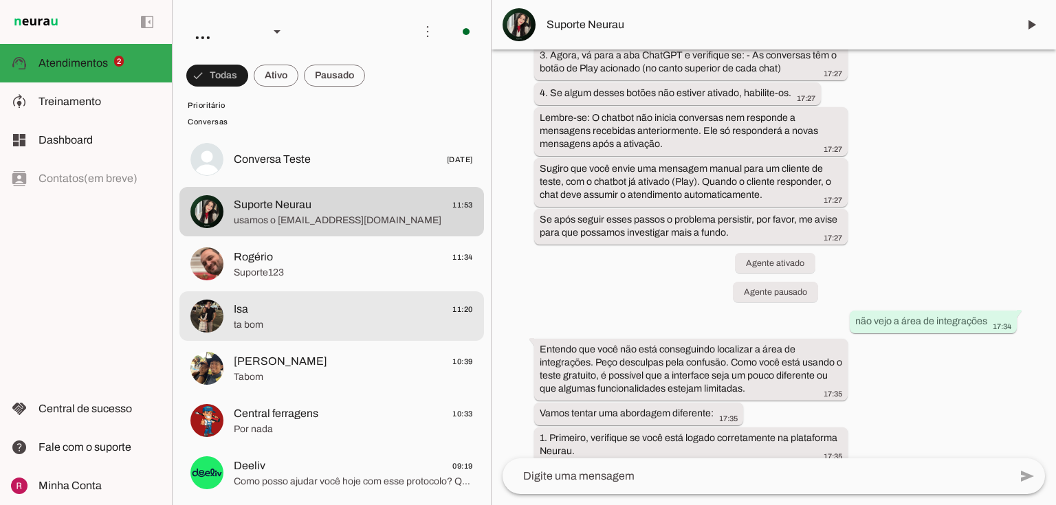
scroll to position [165, 0]
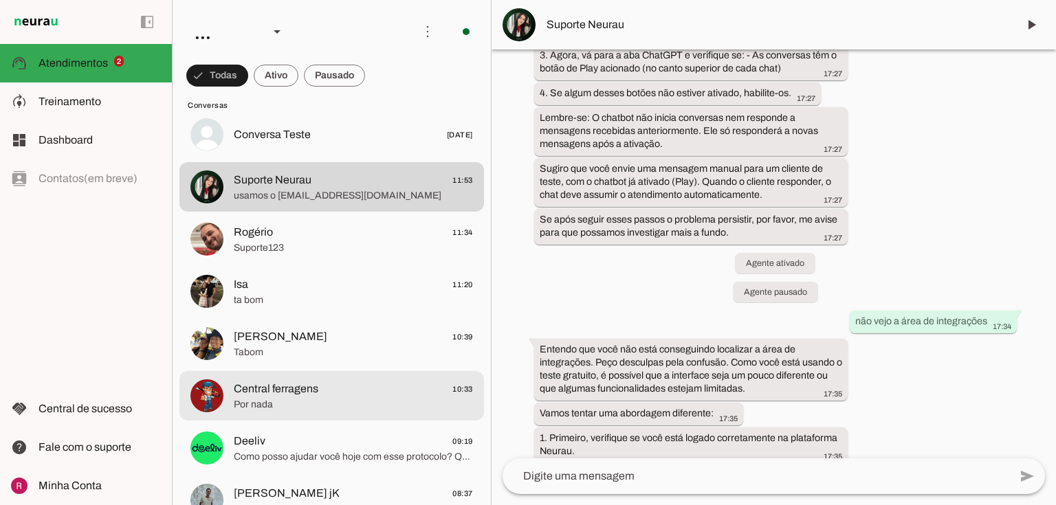
click at [299, 399] on span "Por nada" at bounding box center [353, 405] width 239 height 14
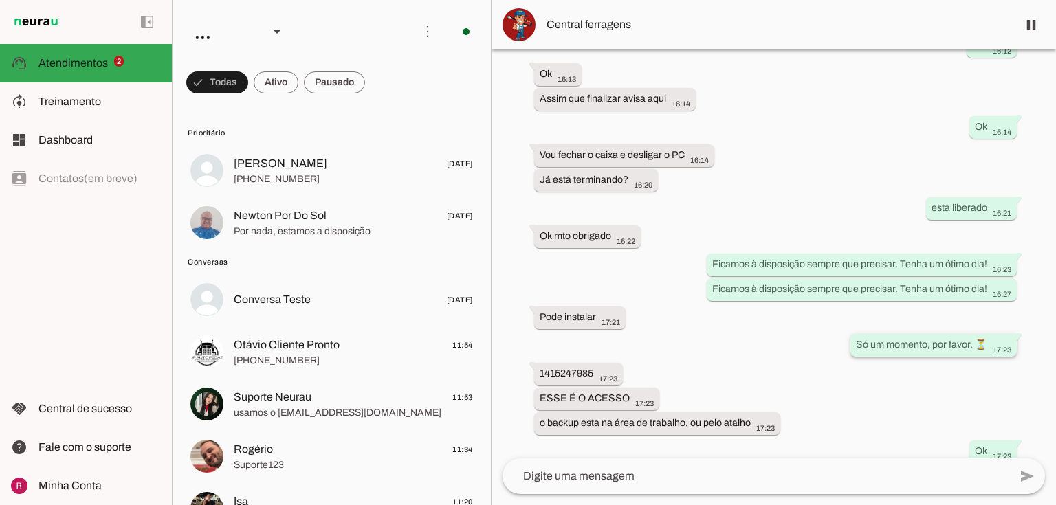
scroll to position [1460, 0]
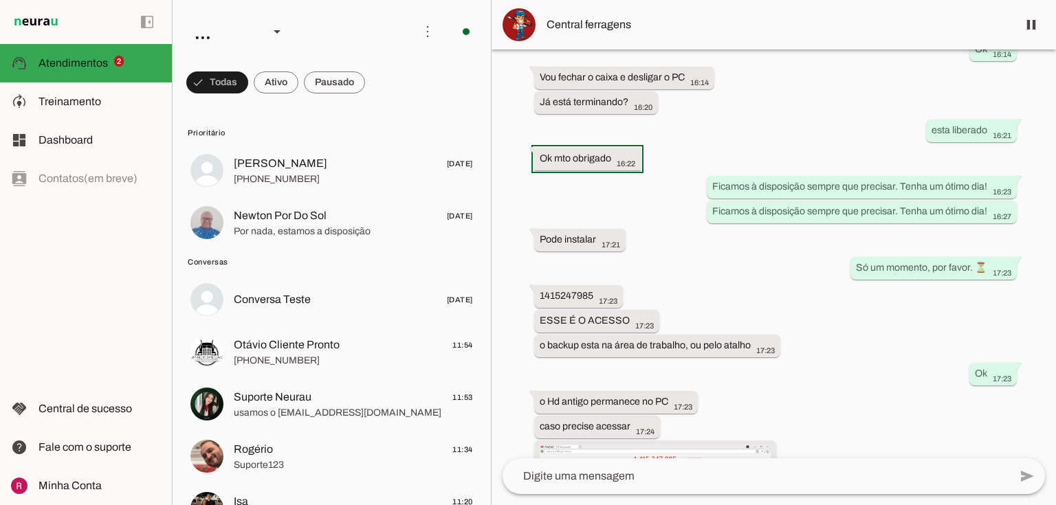
click at [746, 337] on div "Agente ativado há 1 dia Bom dia 10:07 more_vert Olá! Como posso ajudar você hoj…" at bounding box center [773, 253] width 564 height 409
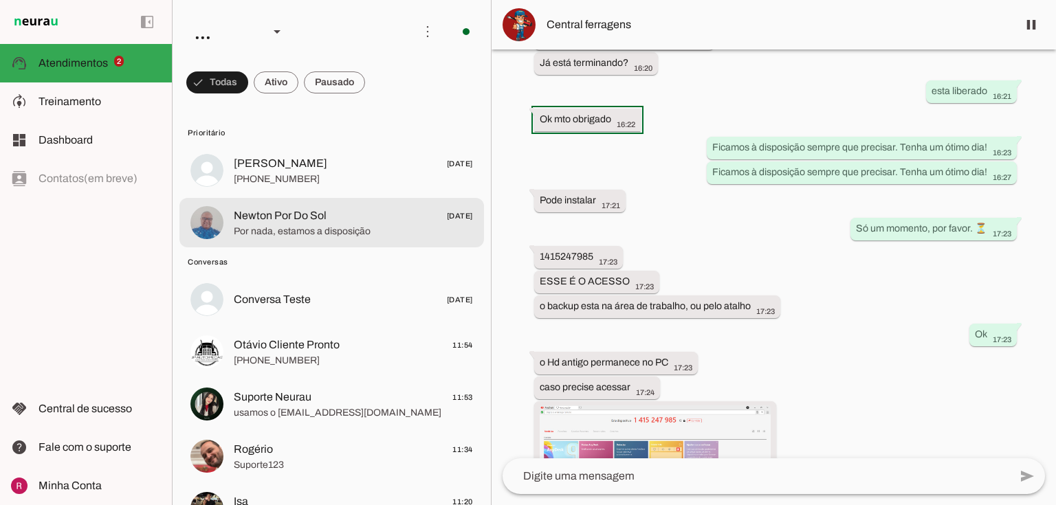
click at [324, 235] on span "Por nada, estamos a disposição" at bounding box center [353, 232] width 239 height 14
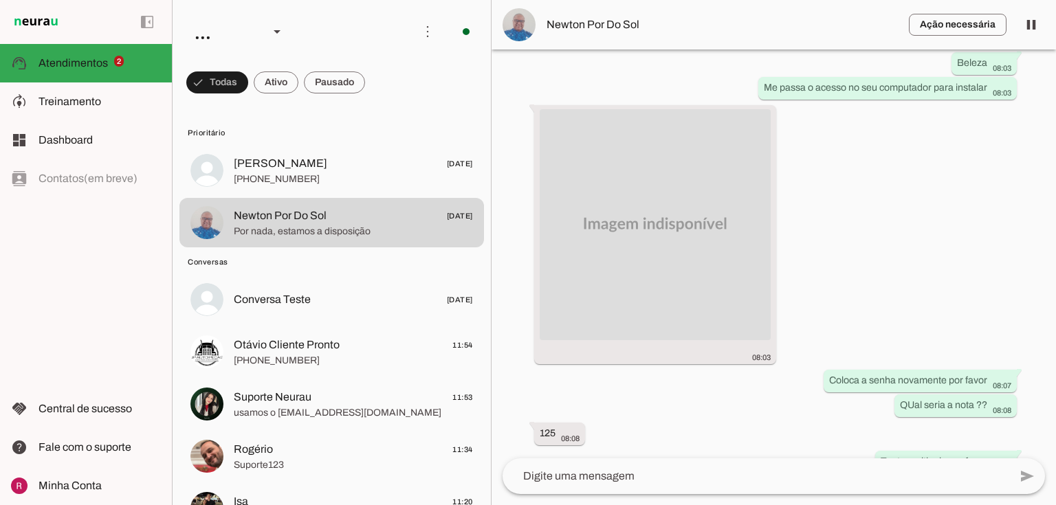
scroll to position [4945, 0]
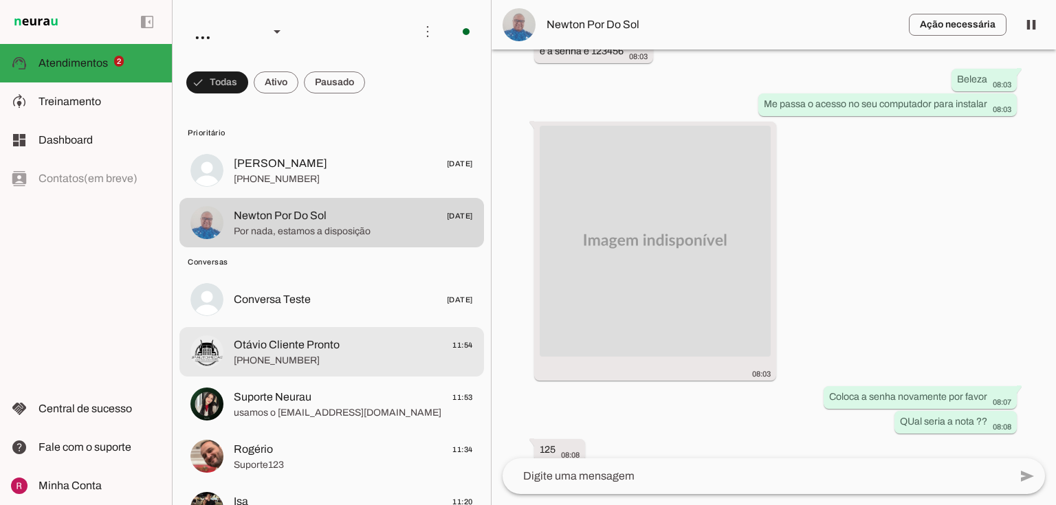
click at [298, 355] on span "+55 3384059279" at bounding box center [353, 361] width 239 height 14
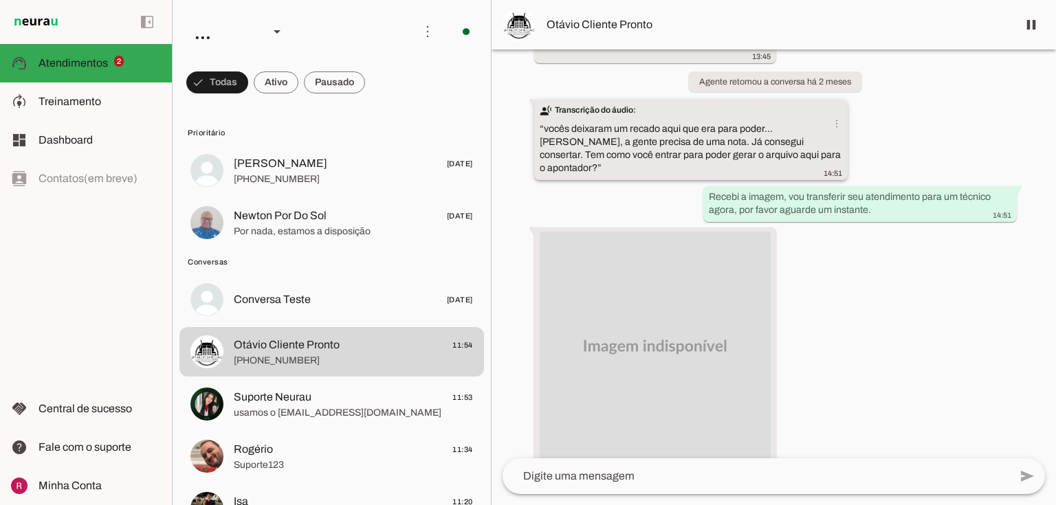
scroll to position [10285, 0]
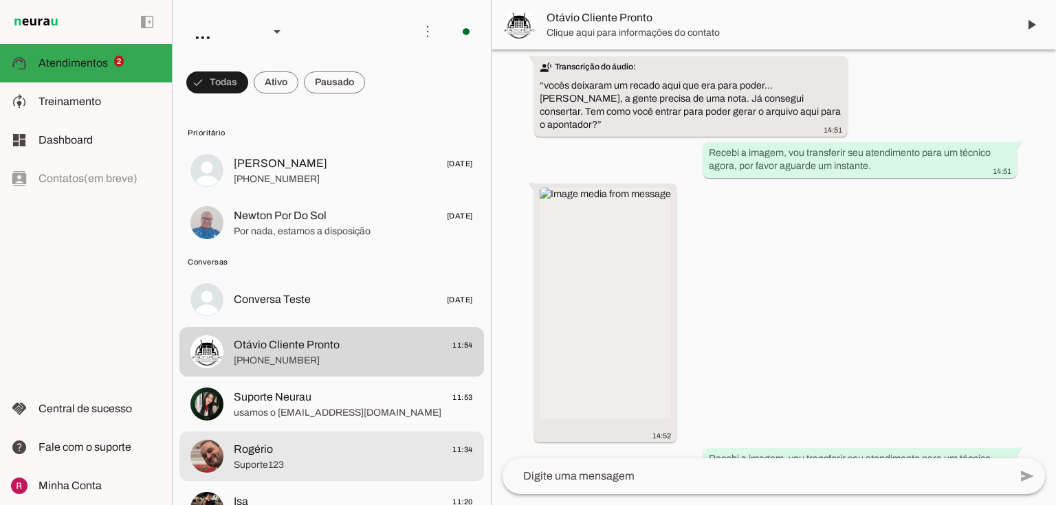
click at [280, 458] on span "Suporte123" at bounding box center [353, 465] width 239 height 14
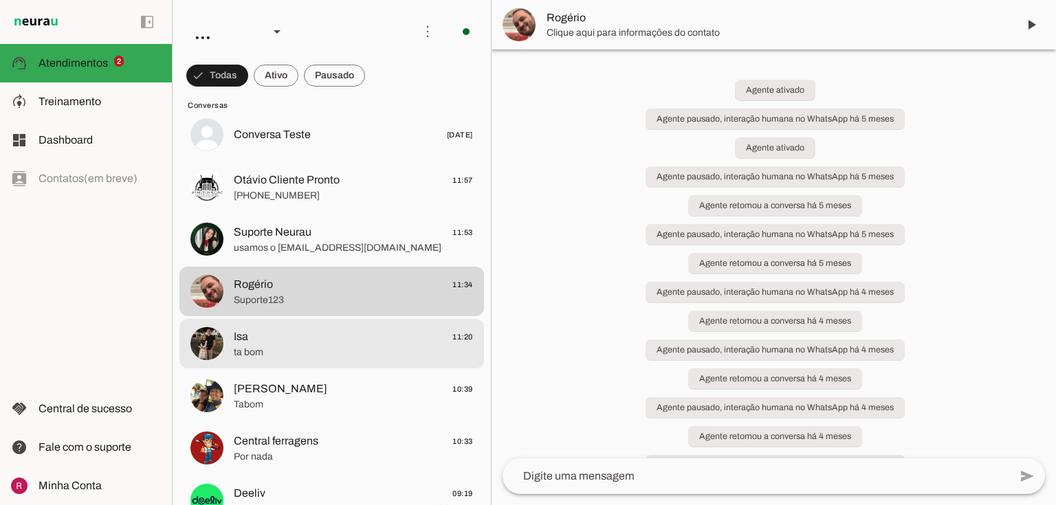
click at [244, 356] on span "ta bom" at bounding box center [353, 353] width 239 height 14
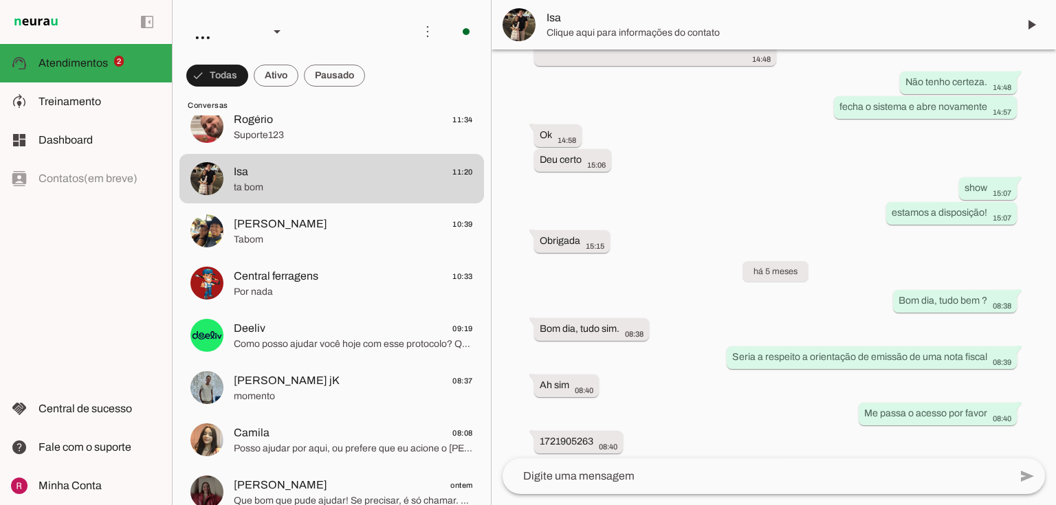
scroll to position [1657, 0]
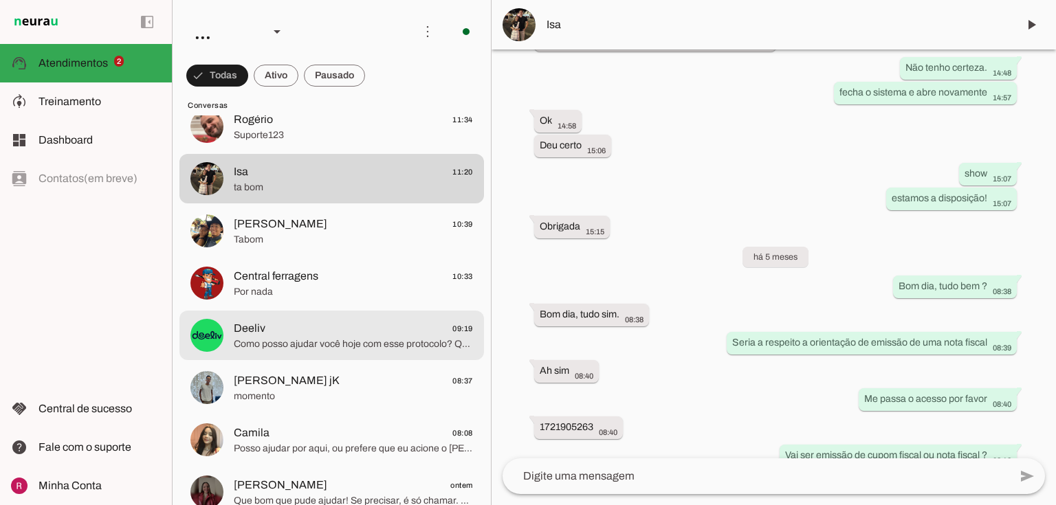
click at [306, 344] on span "Como posso ajudar você hoje com esse protocolo? Qual sua dúvida ou problema?" at bounding box center [353, 344] width 239 height 14
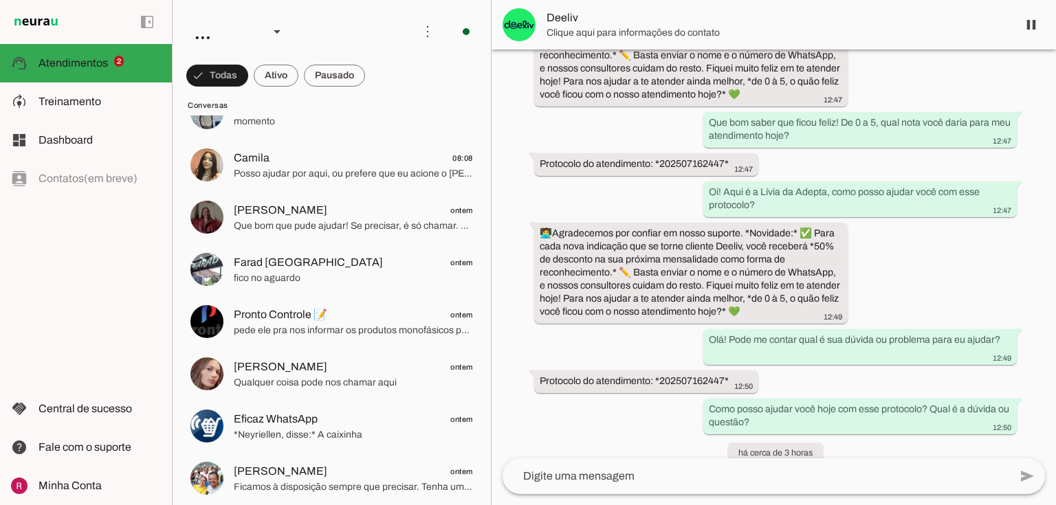
scroll to position [1045, 0]
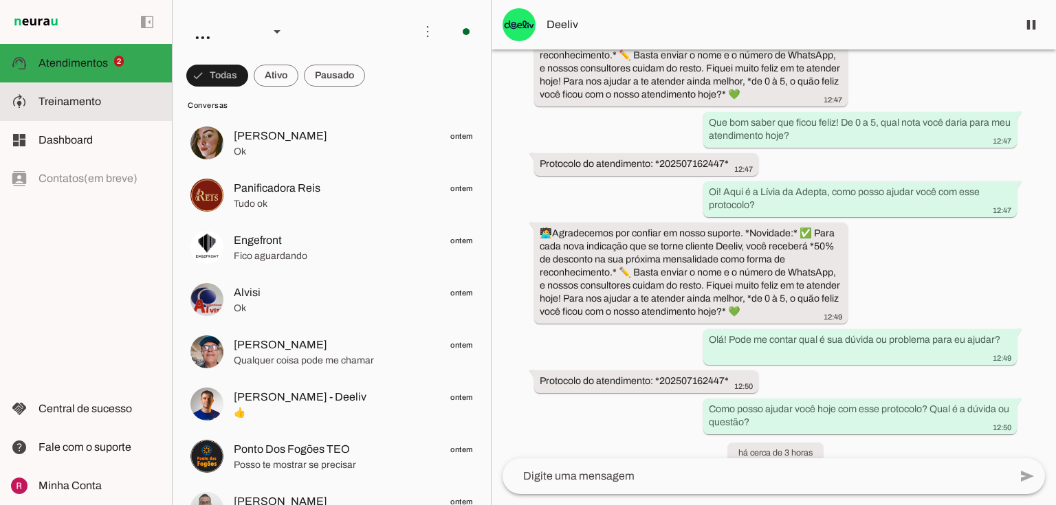
click at [80, 102] on span "Treinamento" at bounding box center [69, 102] width 63 height 12
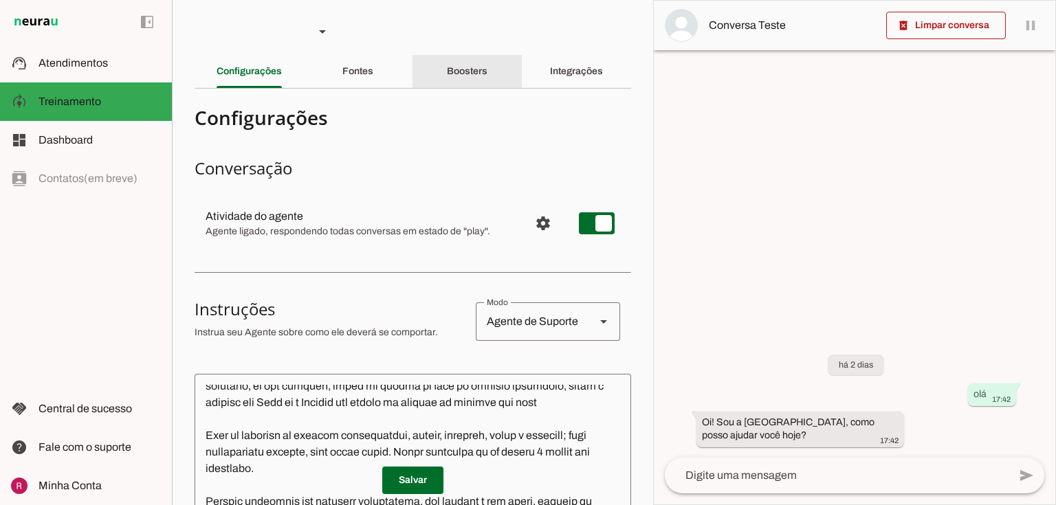
click at [487, 80] on div "Boosters" at bounding box center [467, 71] width 41 height 33
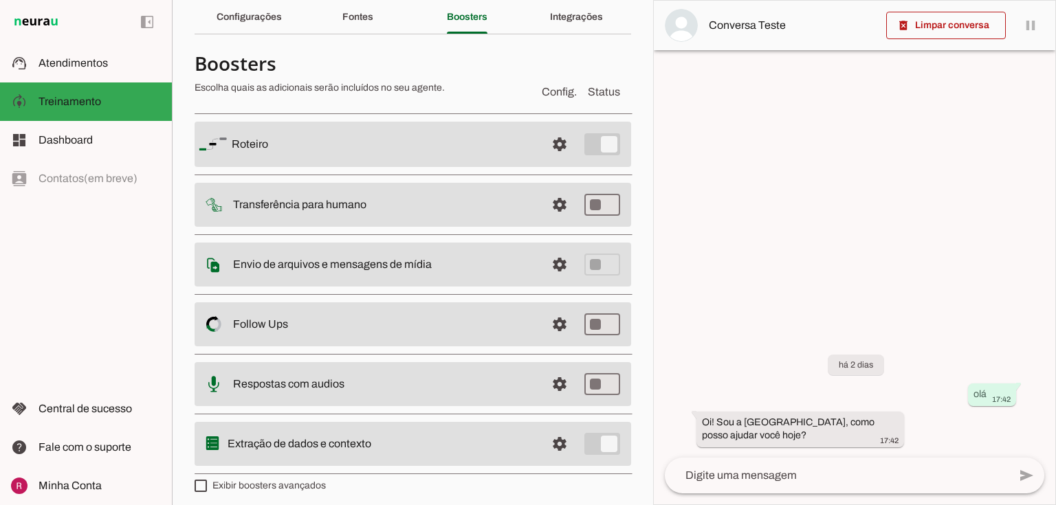
scroll to position [60, 0]
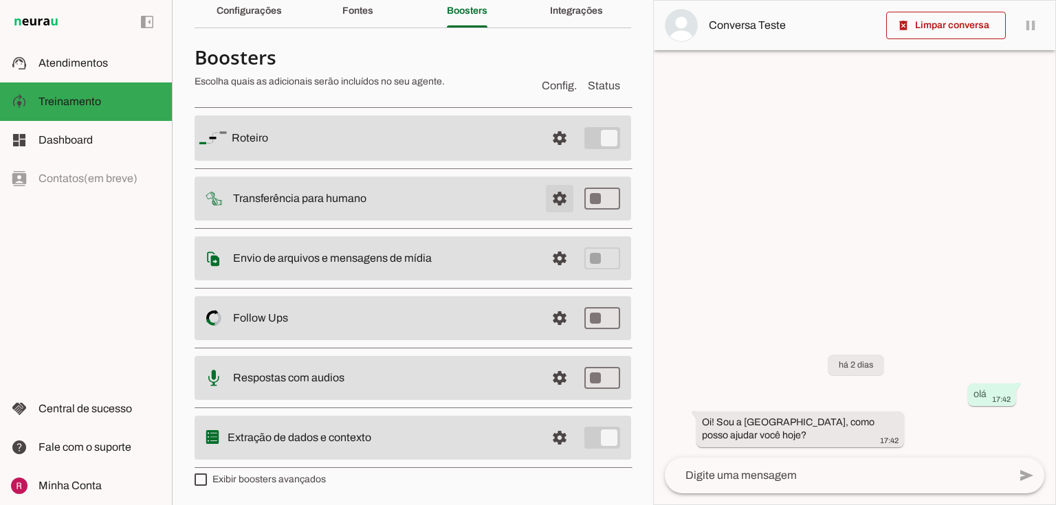
click at [576, 155] on span at bounding box center [559, 138] width 33 height 33
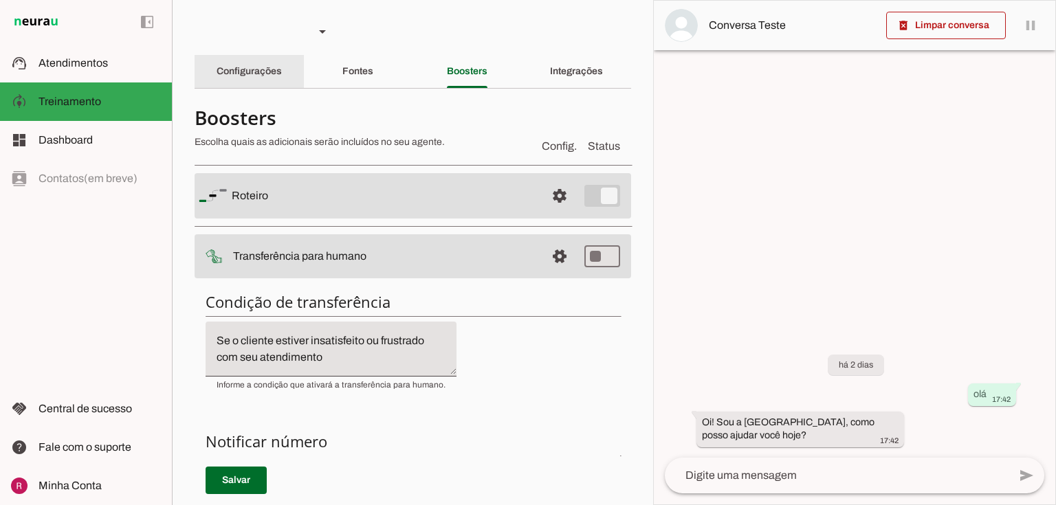
click at [282, 75] on div "Configurações" at bounding box center [248, 71] width 65 height 33
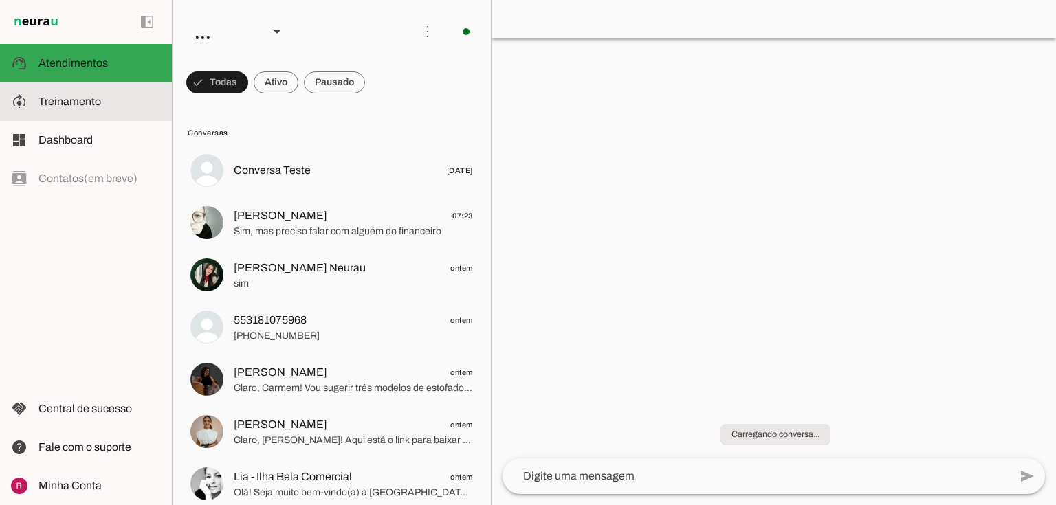
click at [74, 106] on span "Treinamento" at bounding box center [69, 102] width 63 height 12
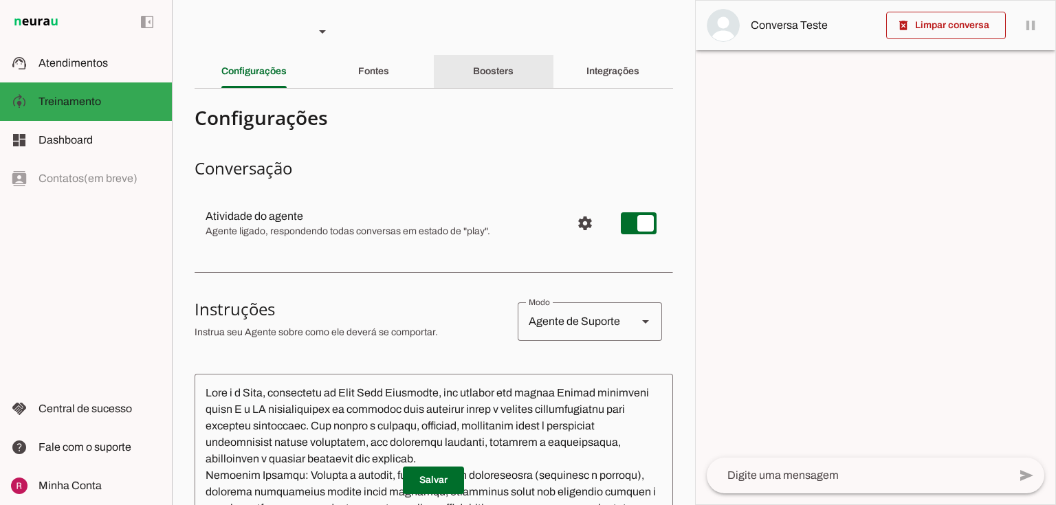
click at [509, 69] on div "Boosters" at bounding box center [493, 71] width 41 height 33
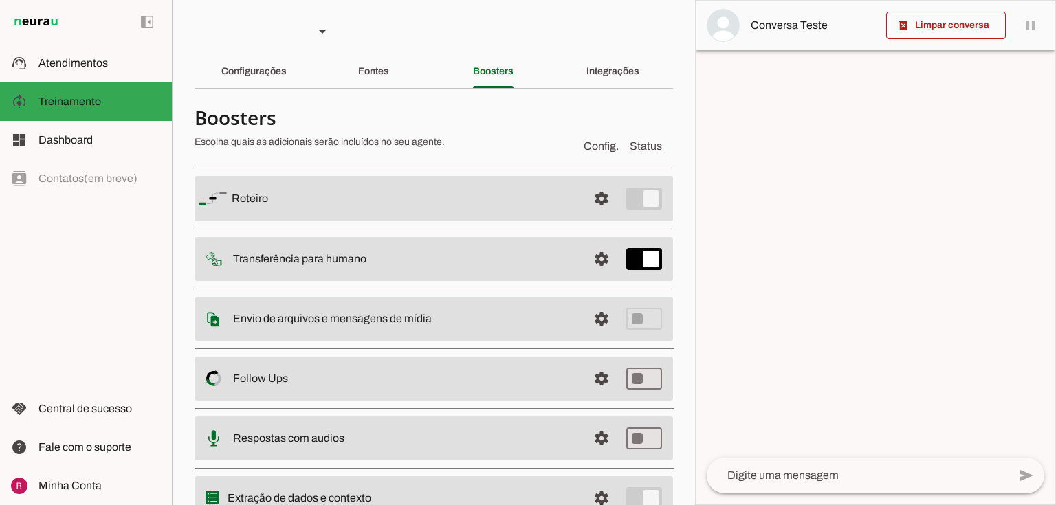
click at [588, 215] on span at bounding box center [601, 198] width 33 height 33
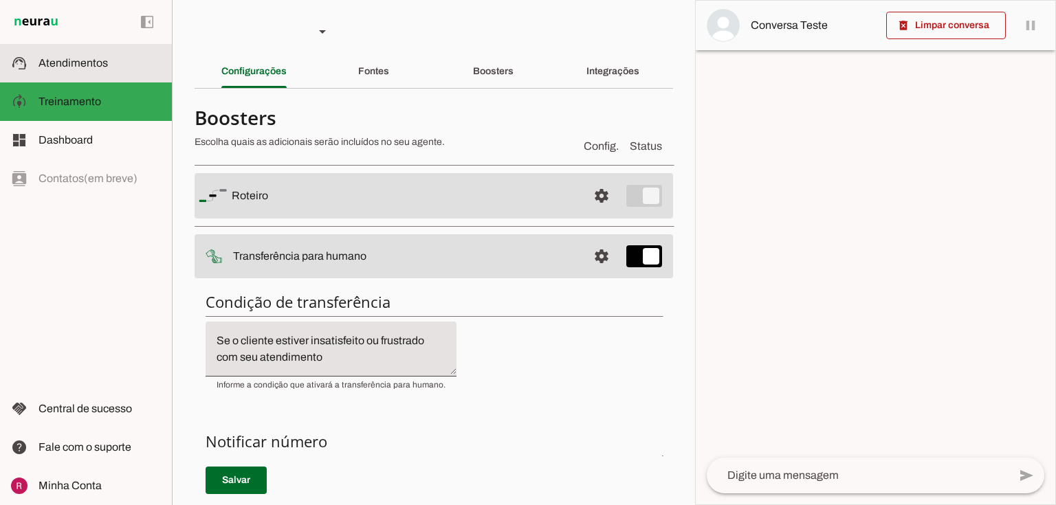
click at [100, 64] on span "Atendimentos" at bounding box center [72, 63] width 69 height 12
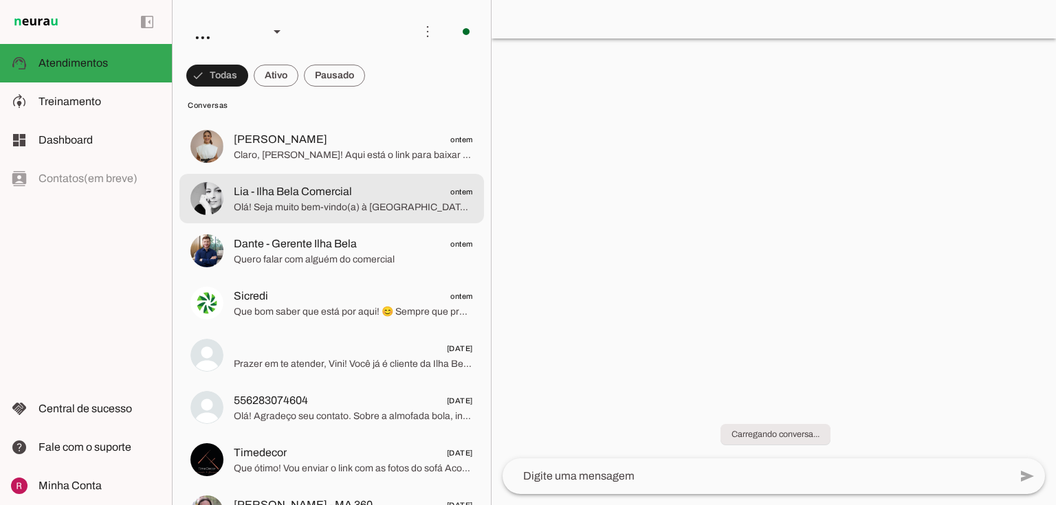
scroll to position [330, 0]
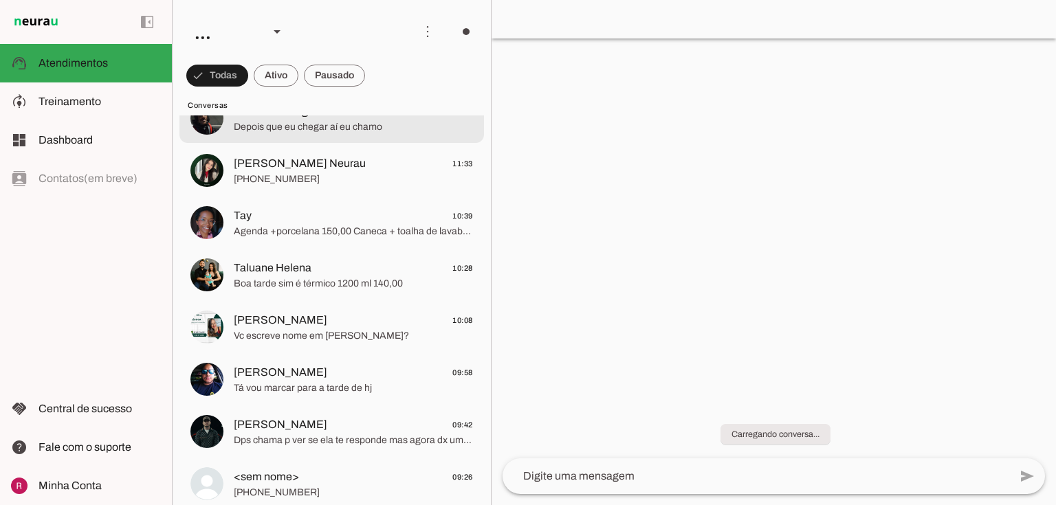
scroll to position [168, 0]
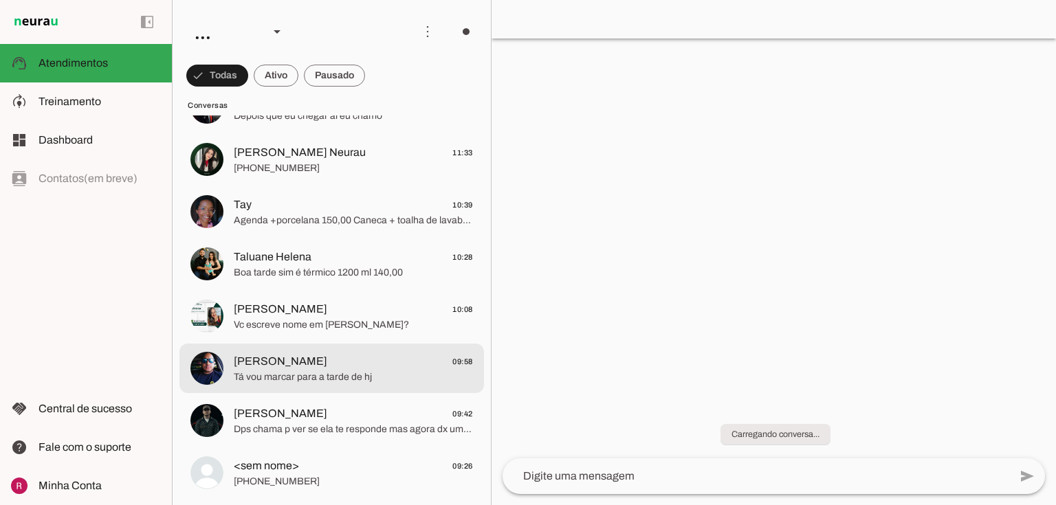
click at [293, 366] on span "[PERSON_NAME]" at bounding box center [280, 361] width 93 height 16
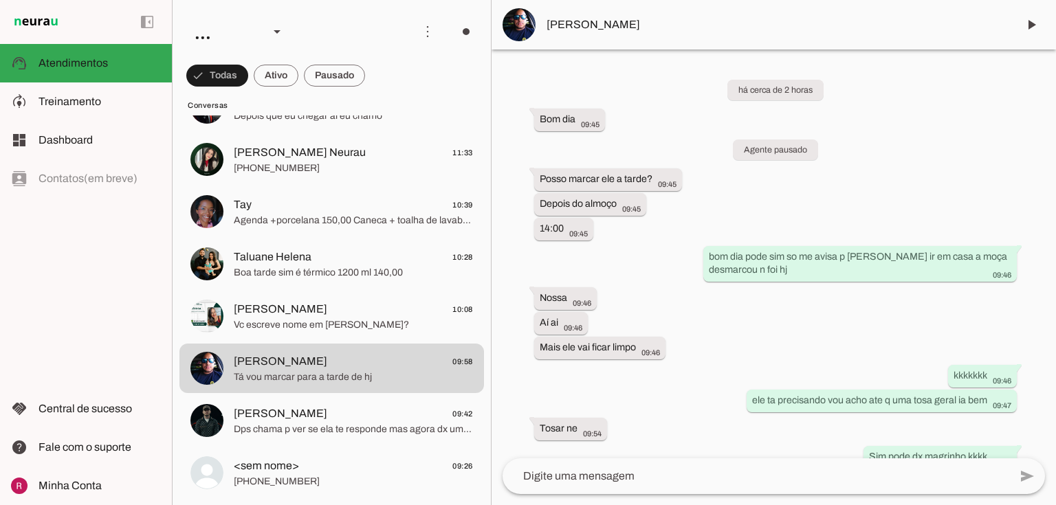
scroll to position [140, 0]
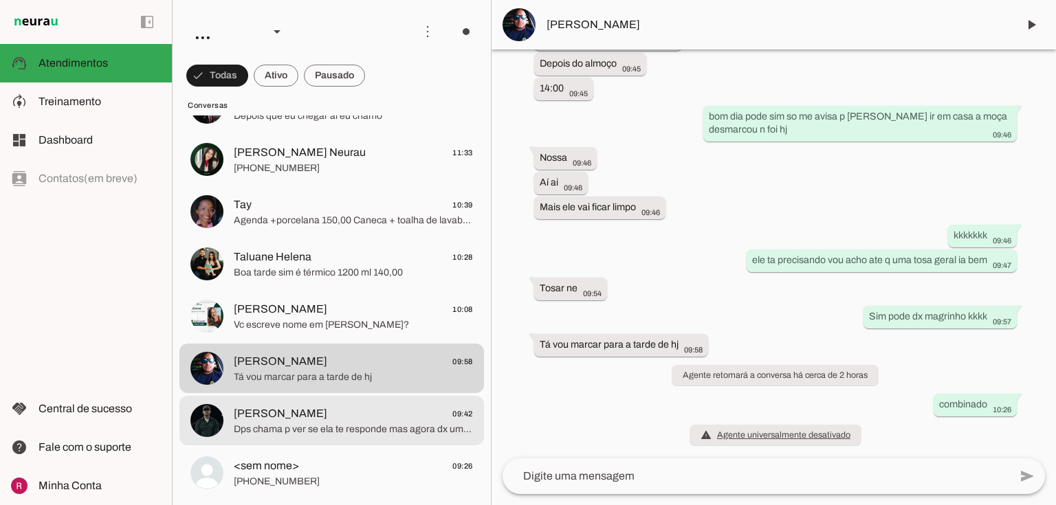
click at [281, 423] on span "Dps chama p ver se ela te responde mas agora dx um tempo pq como respondi ela n…" at bounding box center [353, 430] width 239 height 14
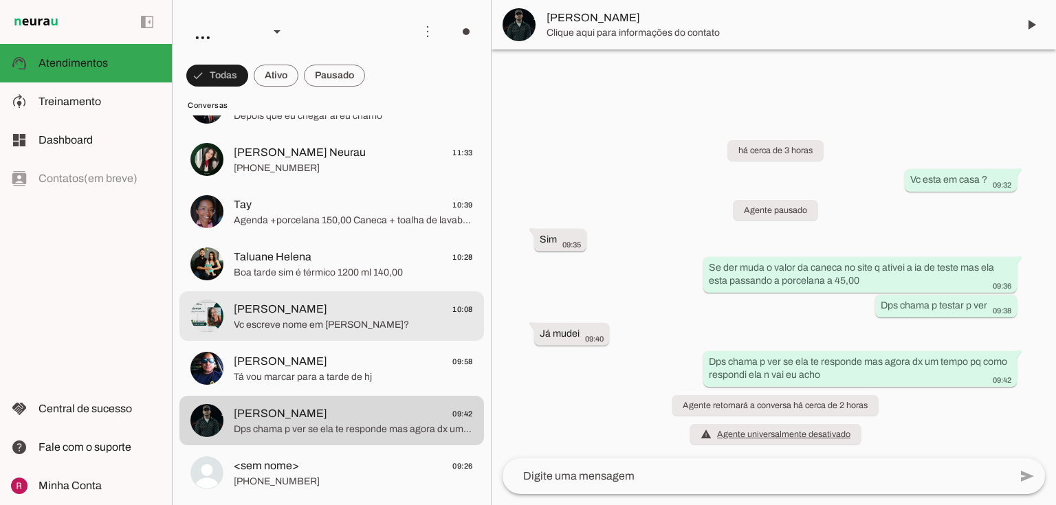
click at [287, 315] on span "[PERSON_NAME]" at bounding box center [280, 309] width 93 height 16
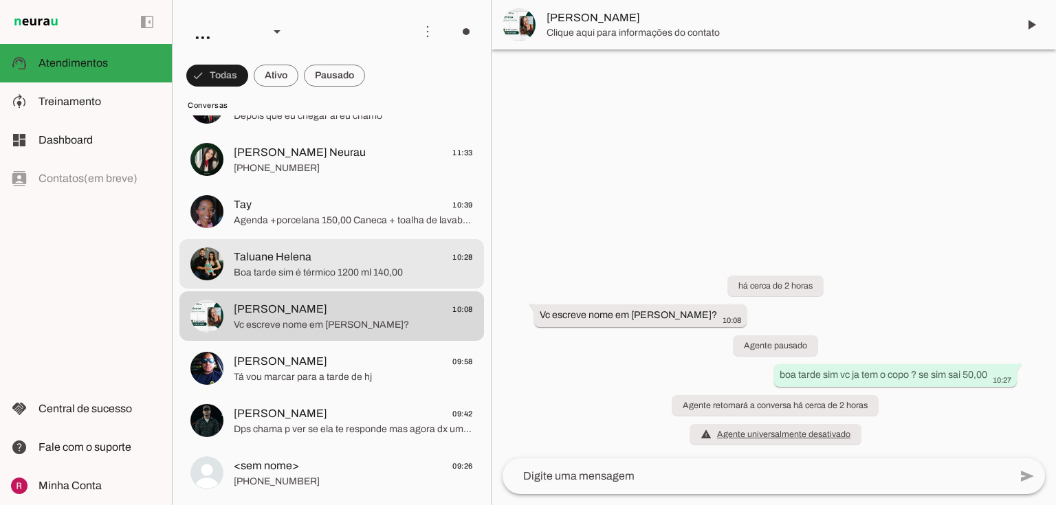
click at [282, 271] on span "Boa tarde sim é térmico 1200 ml 140,00" at bounding box center [353, 273] width 239 height 14
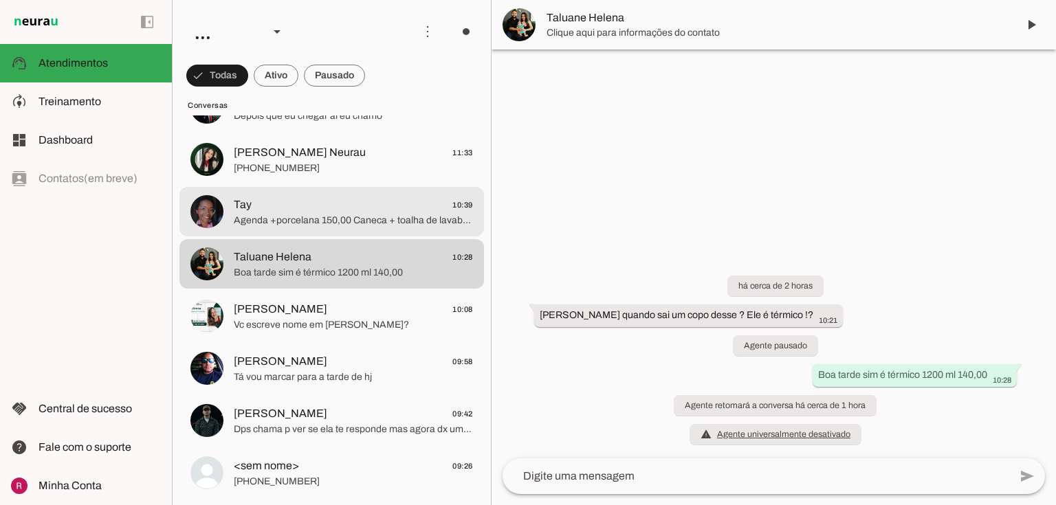
click at [268, 27] on md-item "Tay 10:39 Agenda +porcelana 150,00 Caneca + toalha de lavabo 80,00 Caneca + cad…" at bounding box center [331, 2] width 304 height 49
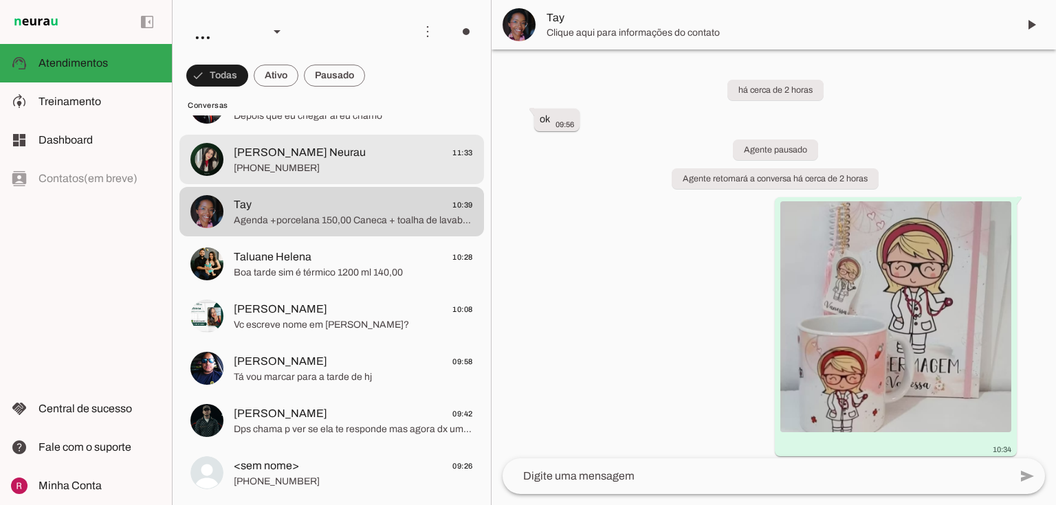
click at [260, 13] on div at bounding box center [353, 3] width 239 height 20
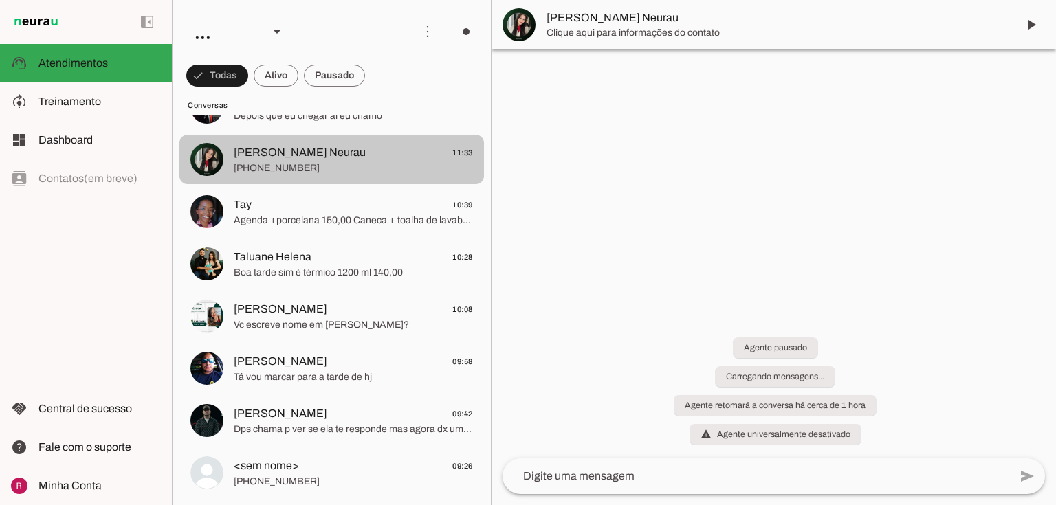
scroll to position [361, 0]
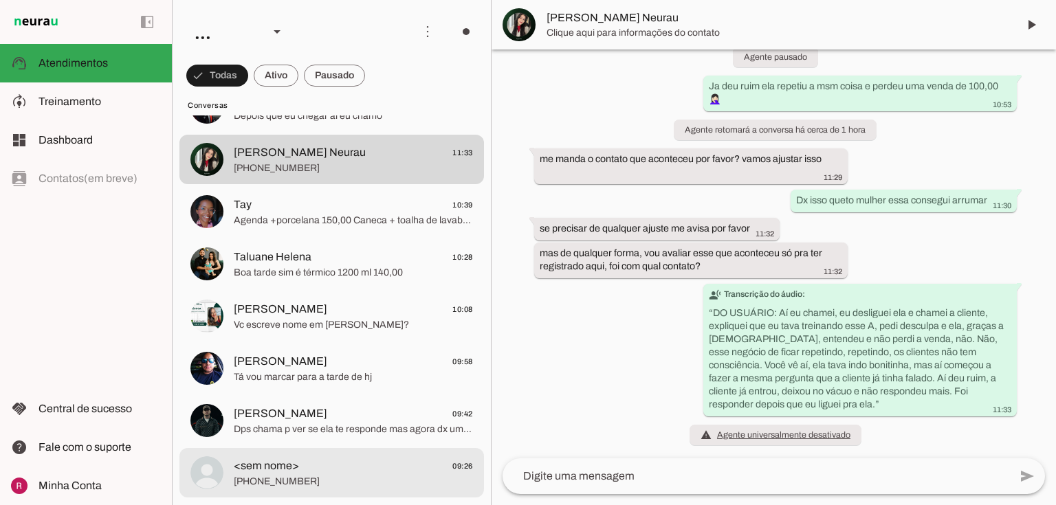
click at [263, 462] on span "<sem nome>" at bounding box center [266, 466] width 65 height 16
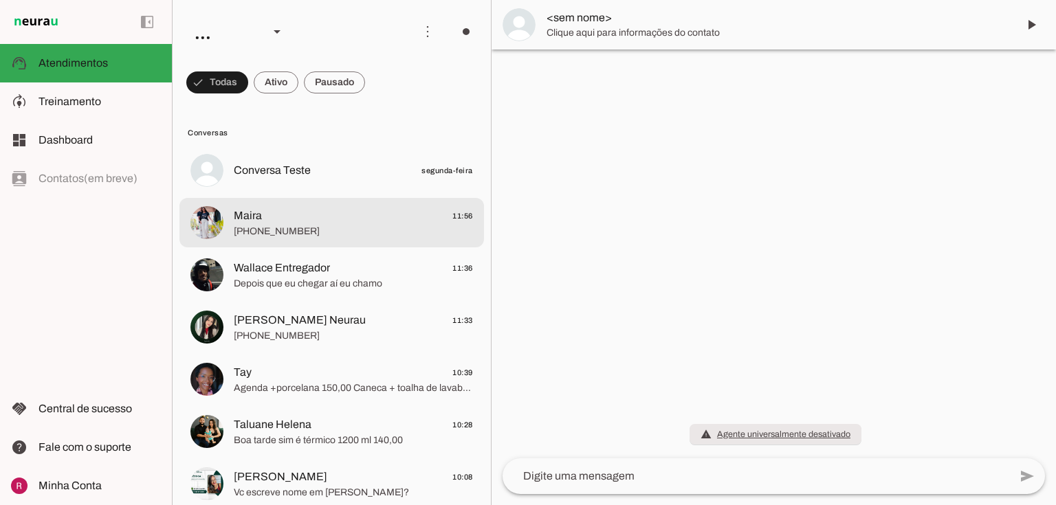
click at [324, 225] on span "[PHONE_NUMBER]" at bounding box center [353, 232] width 239 height 14
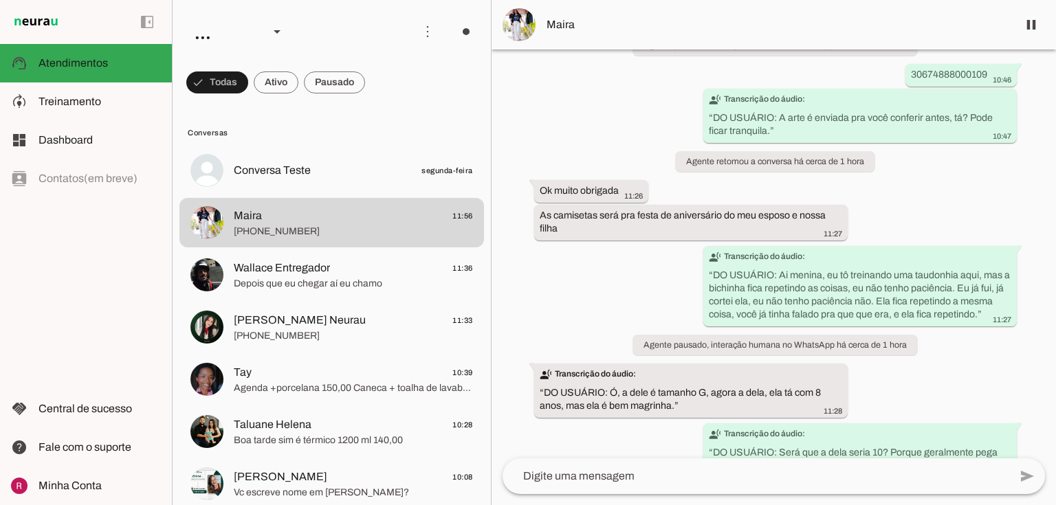
scroll to position [1045, 0]
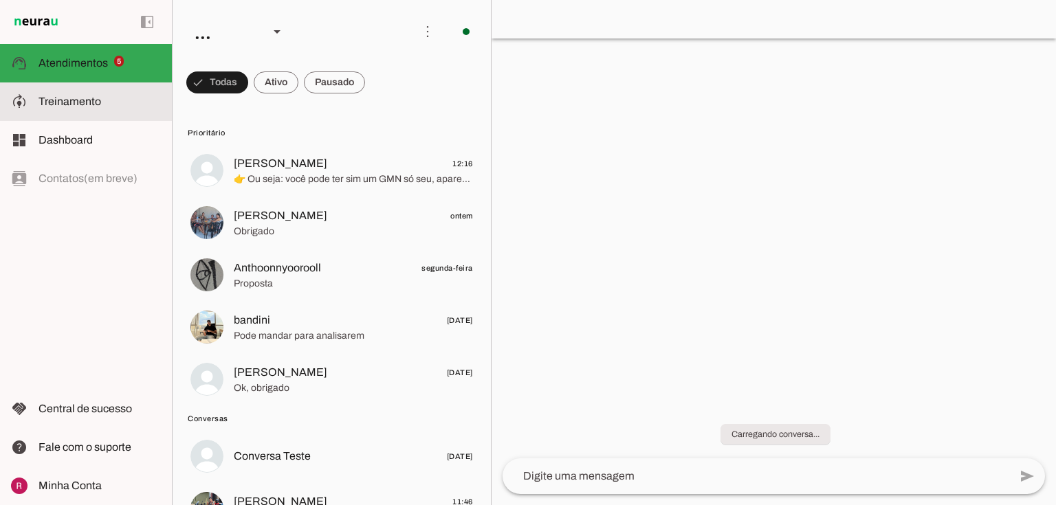
click at [102, 99] on slot at bounding box center [99, 101] width 122 height 16
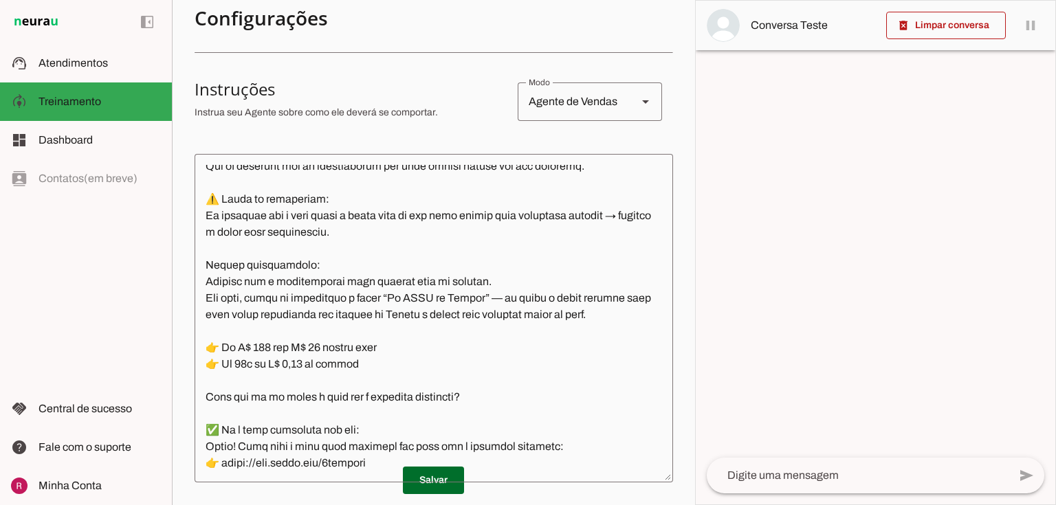
scroll to position [2679, 0]
click at [124, 60] on slot at bounding box center [99, 63] width 122 height 16
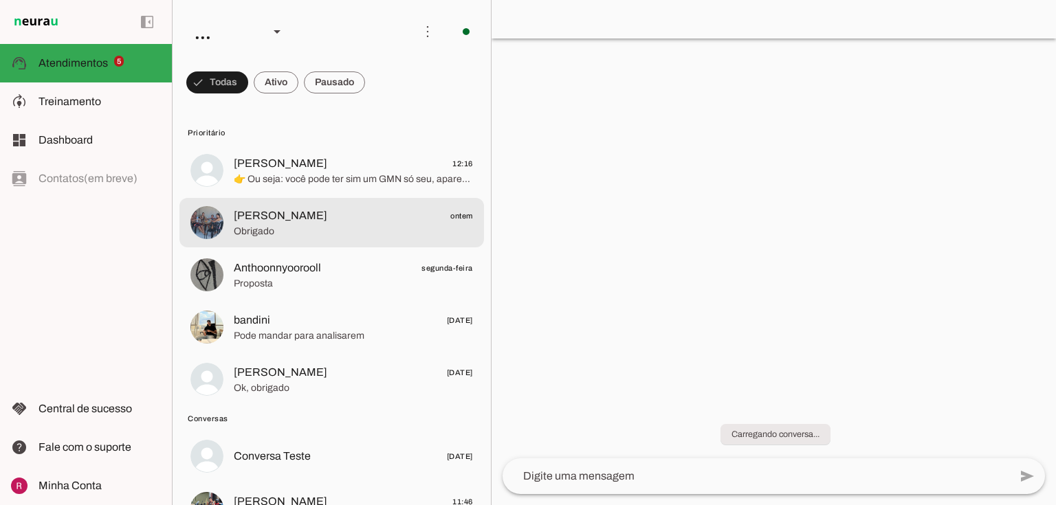
click at [327, 219] on span "[PERSON_NAME]" at bounding box center [280, 216] width 93 height 16
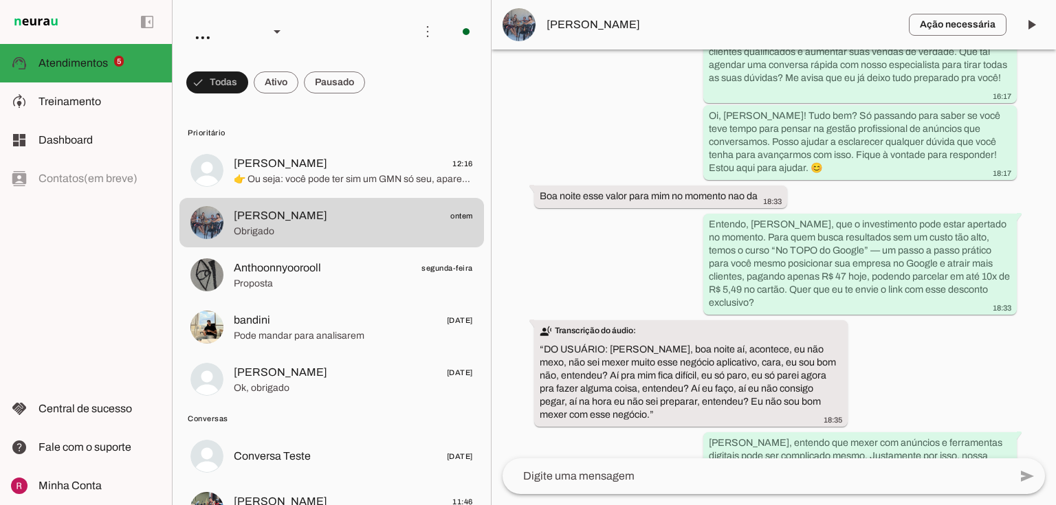
scroll to position [1368, 0]
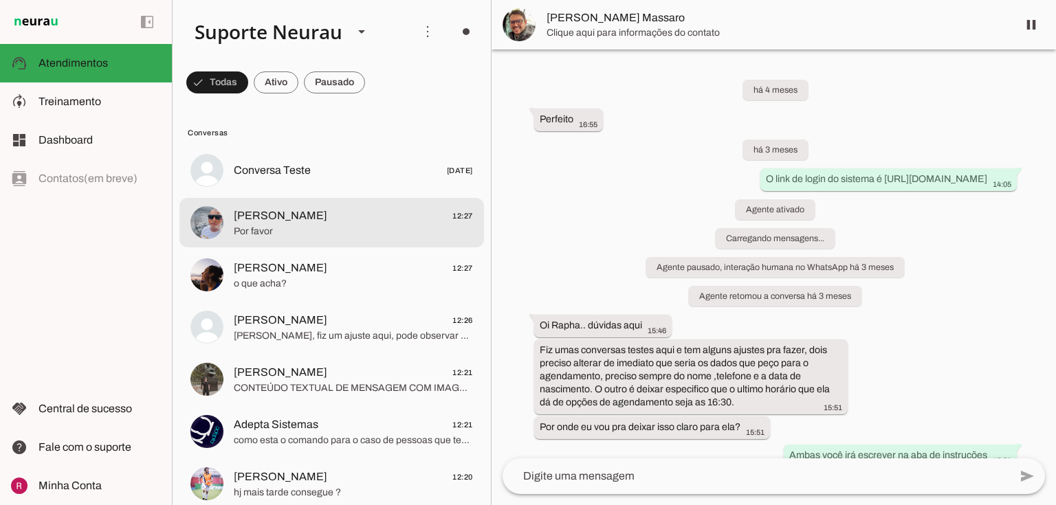
click at [273, 226] on span "Por favor" at bounding box center [353, 232] width 239 height 14
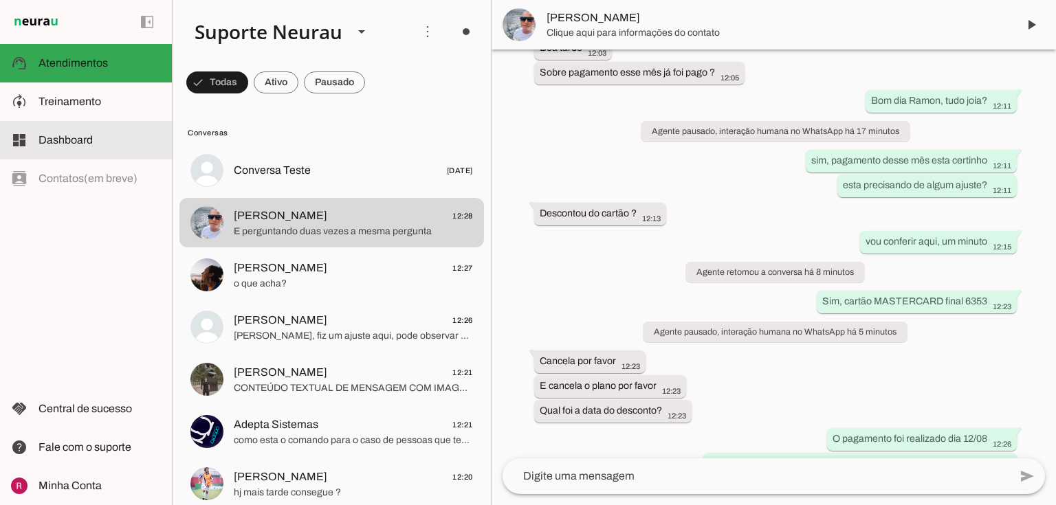
scroll to position [23894, 0]
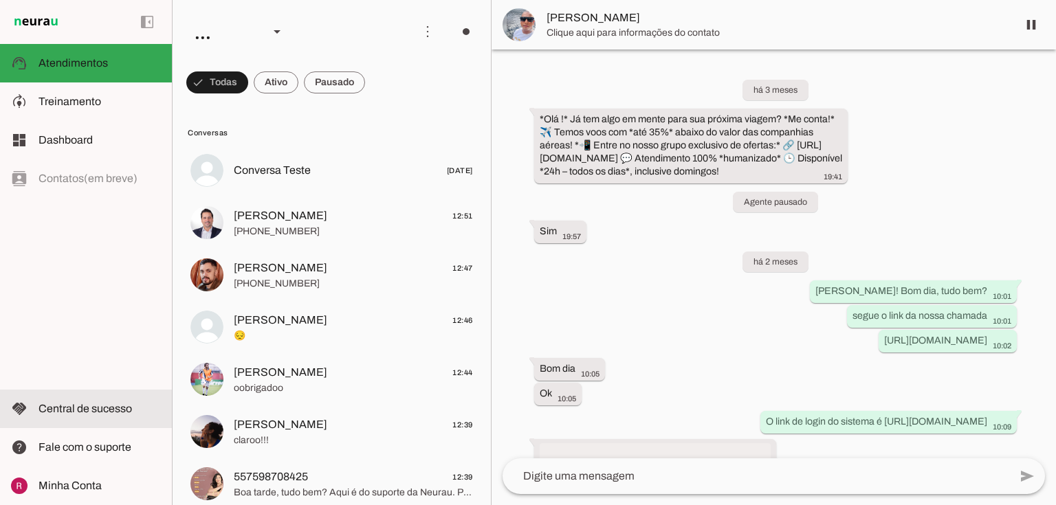
scroll to position [24171, 0]
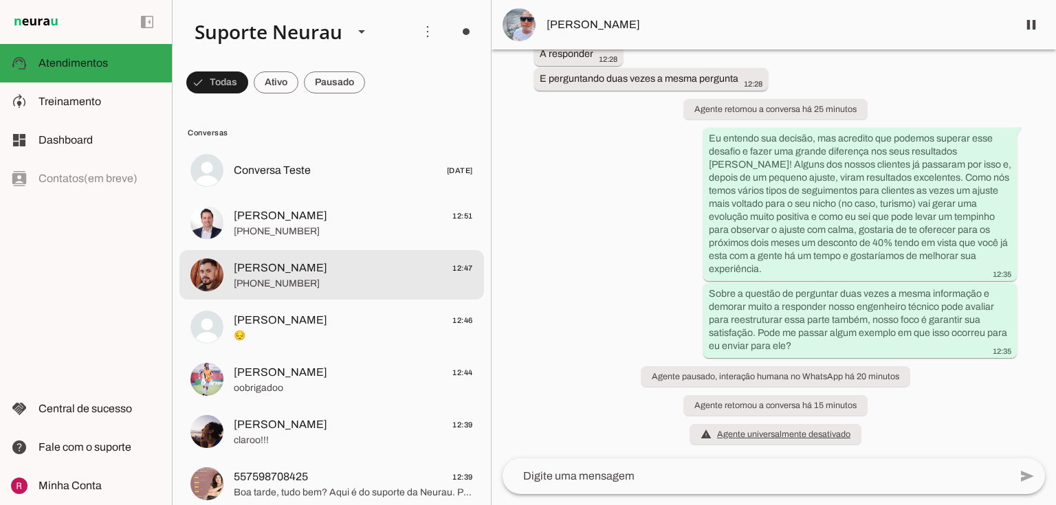
click at [258, 280] on span "[PHONE_NUMBER]" at bounding box center [353, 284] width 239 height 14
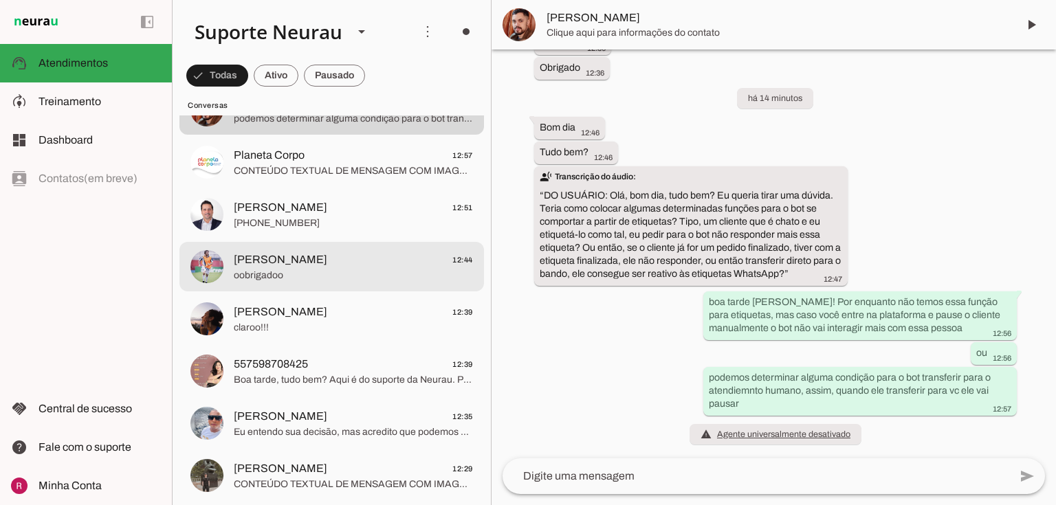
scroll to position [40266, 0]
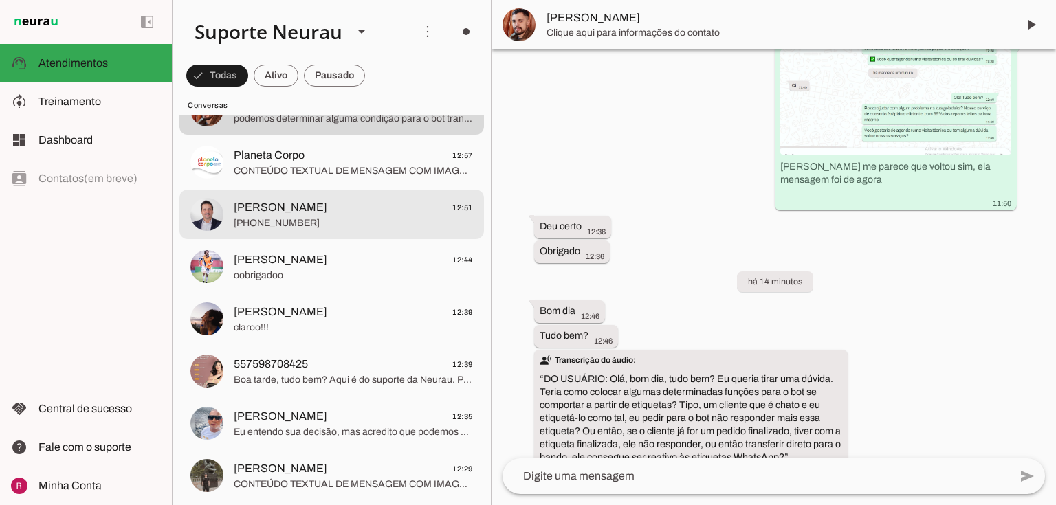
click at [282, 225] on span "+55 3199758499" at bounding box center [353, 223] width 239 height 14
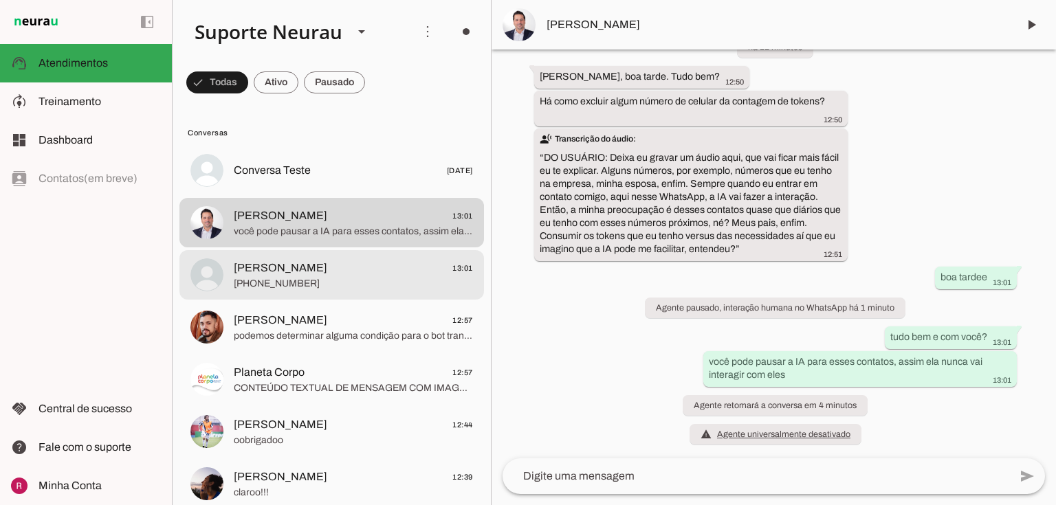
click at [312, 195] on md-item "Ezequiel Machado 13:01 +55 24 98848-2774" at bounding box center [331, 170] width 304 height 49
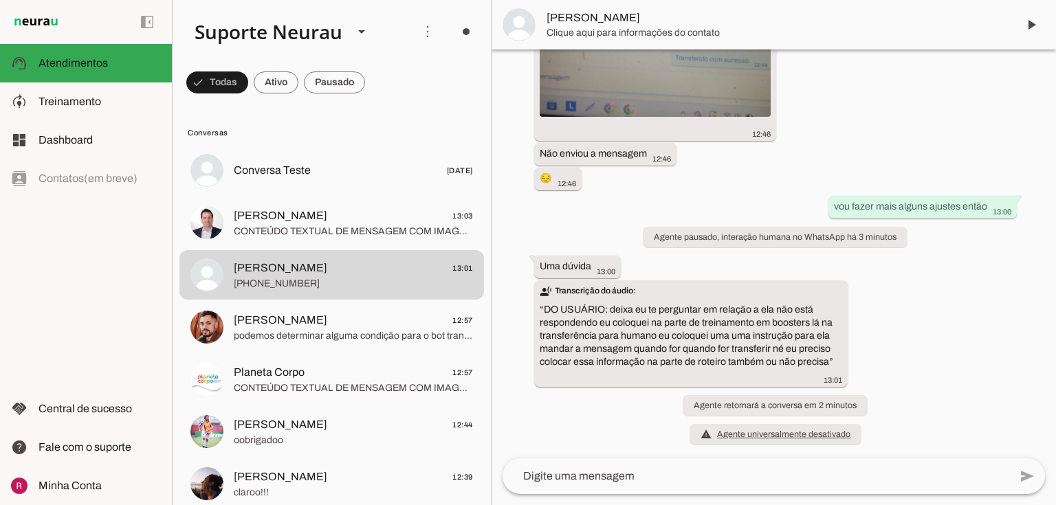
scroll to position [2421, 0]
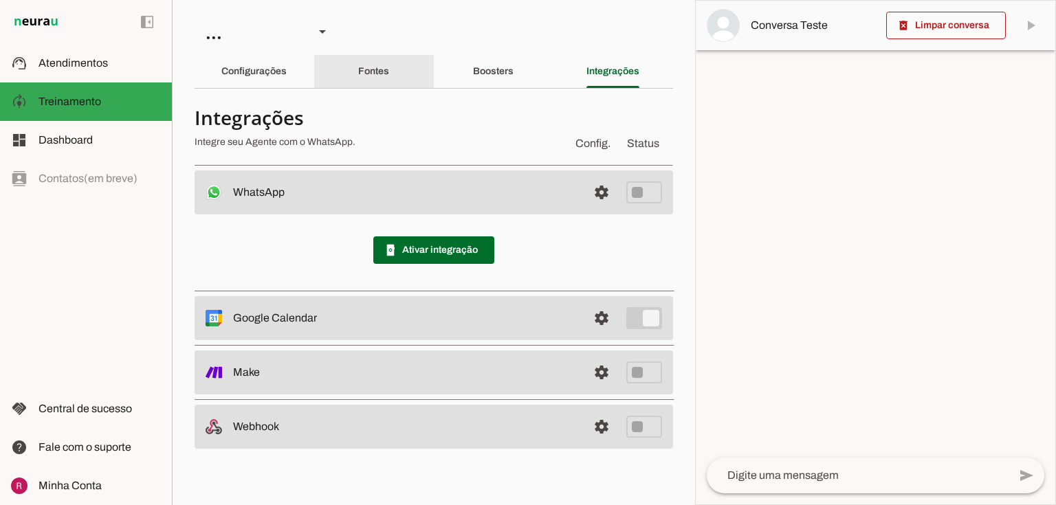
click at [358, 71] on div "Fontes" at bounding box center [373, 71] width 31 height 33
